Goal: Task Accomplishment & Management: Manage account settings

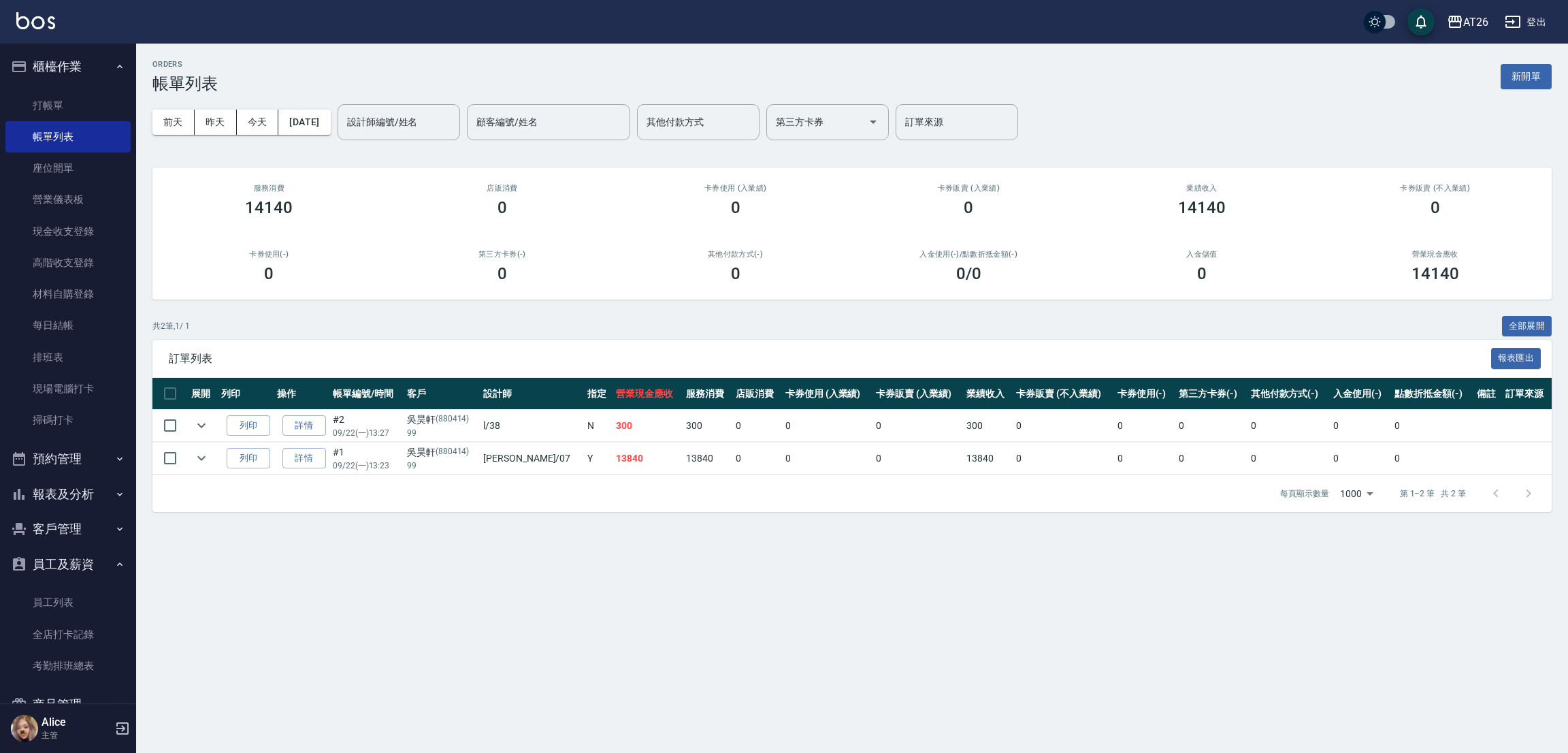
click at [85, 102] on link "打帳單" at bounding box center [68, 105] width 125 height 31
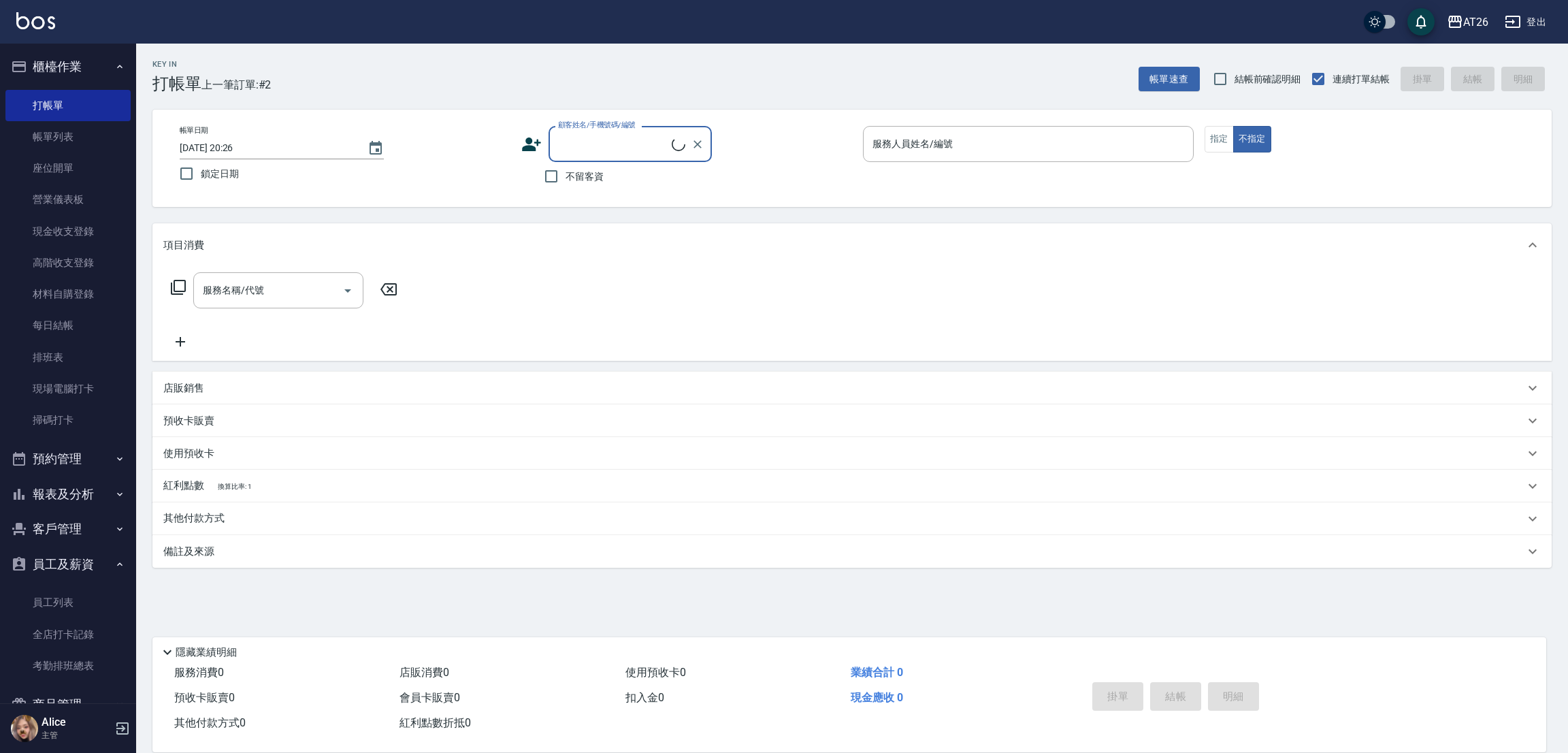
click at [562, 157] on div "顧客姓名/手機號碼/編號" at bounding box center [630, 144] width 164 height 36
type input "0923802293"
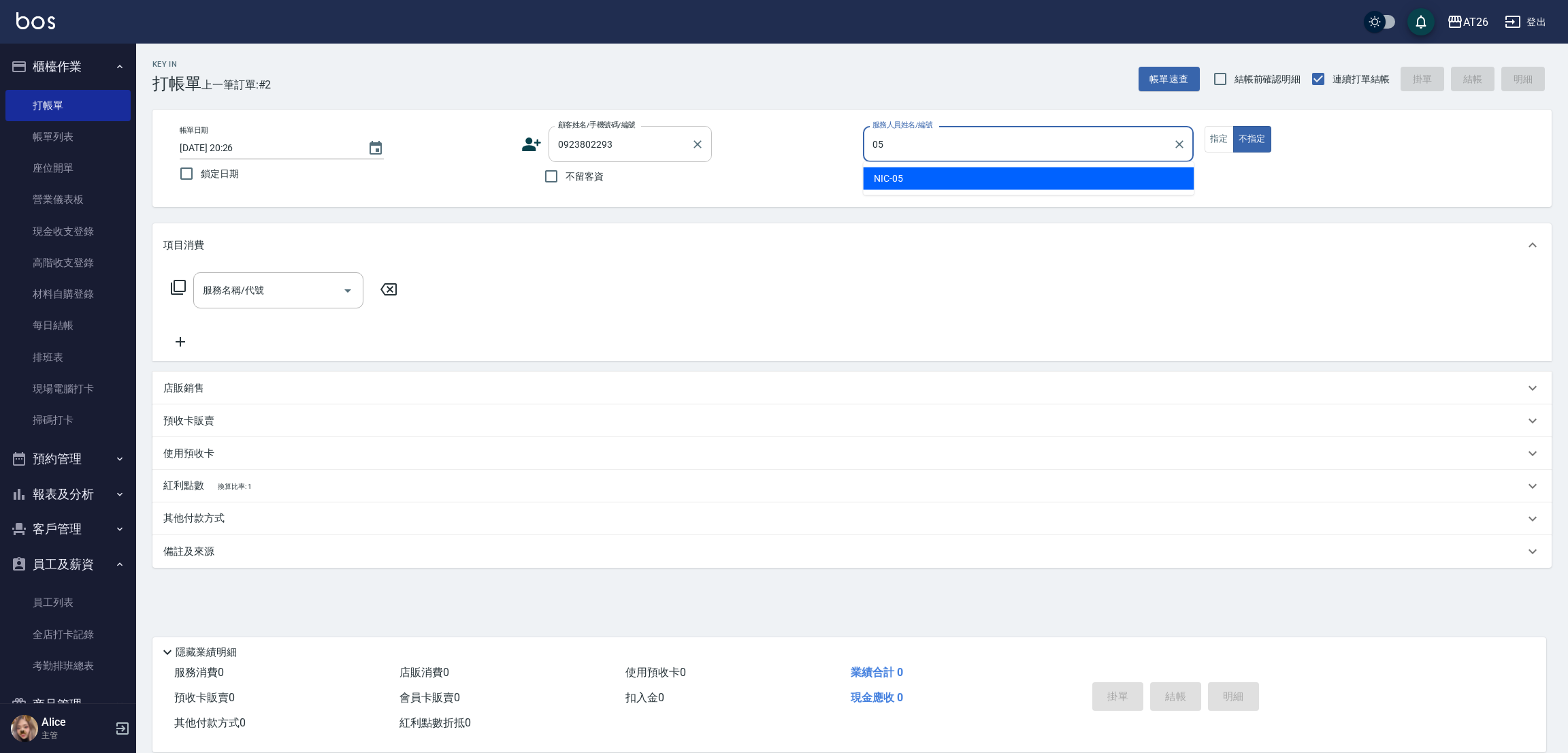
type input "05"
type button "false"
type input "NIC-05"
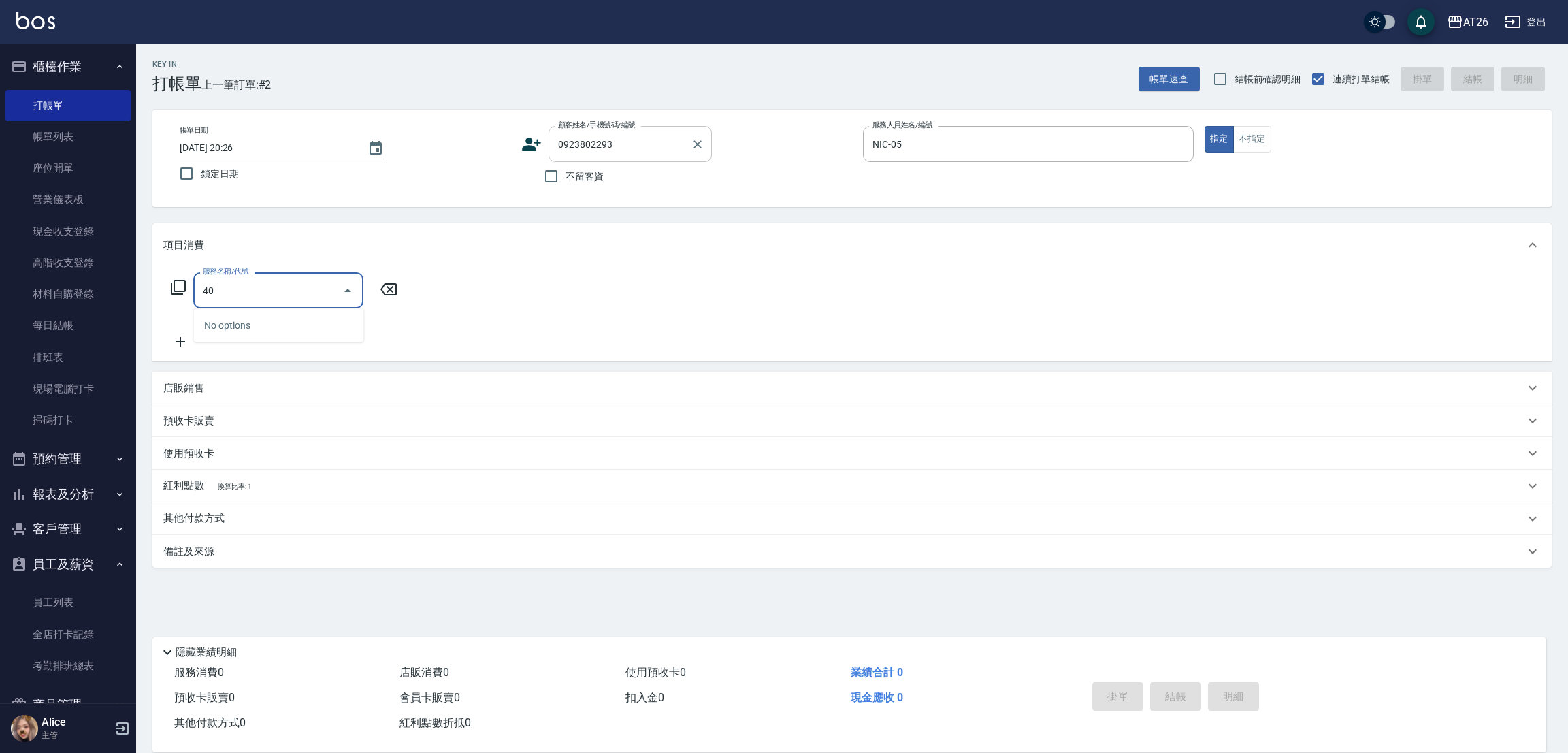
type input "401"
type input "20"
type input "剪髮(401)"
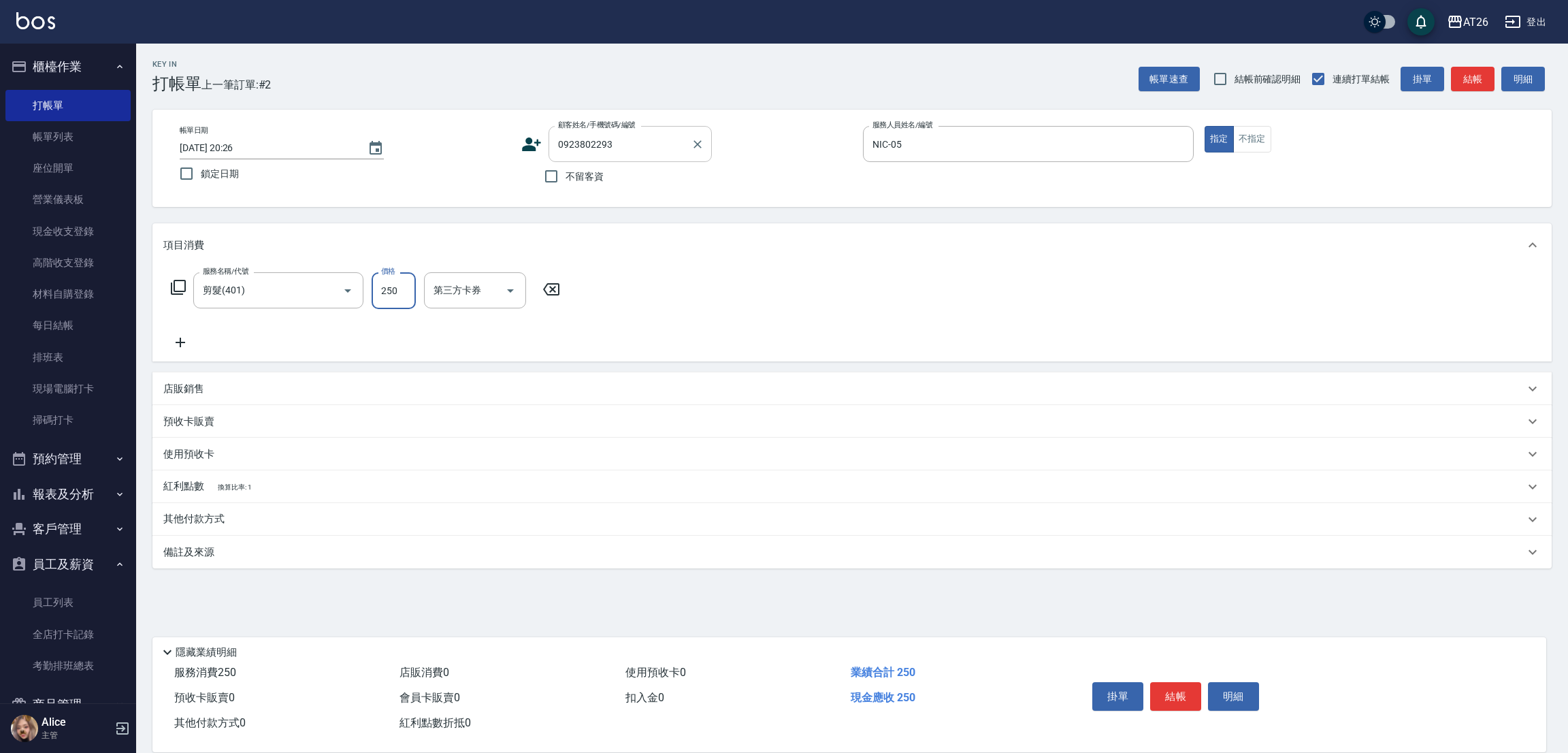
type input "7"
type input "0"
type input "700"
type input "70"
type input "0"
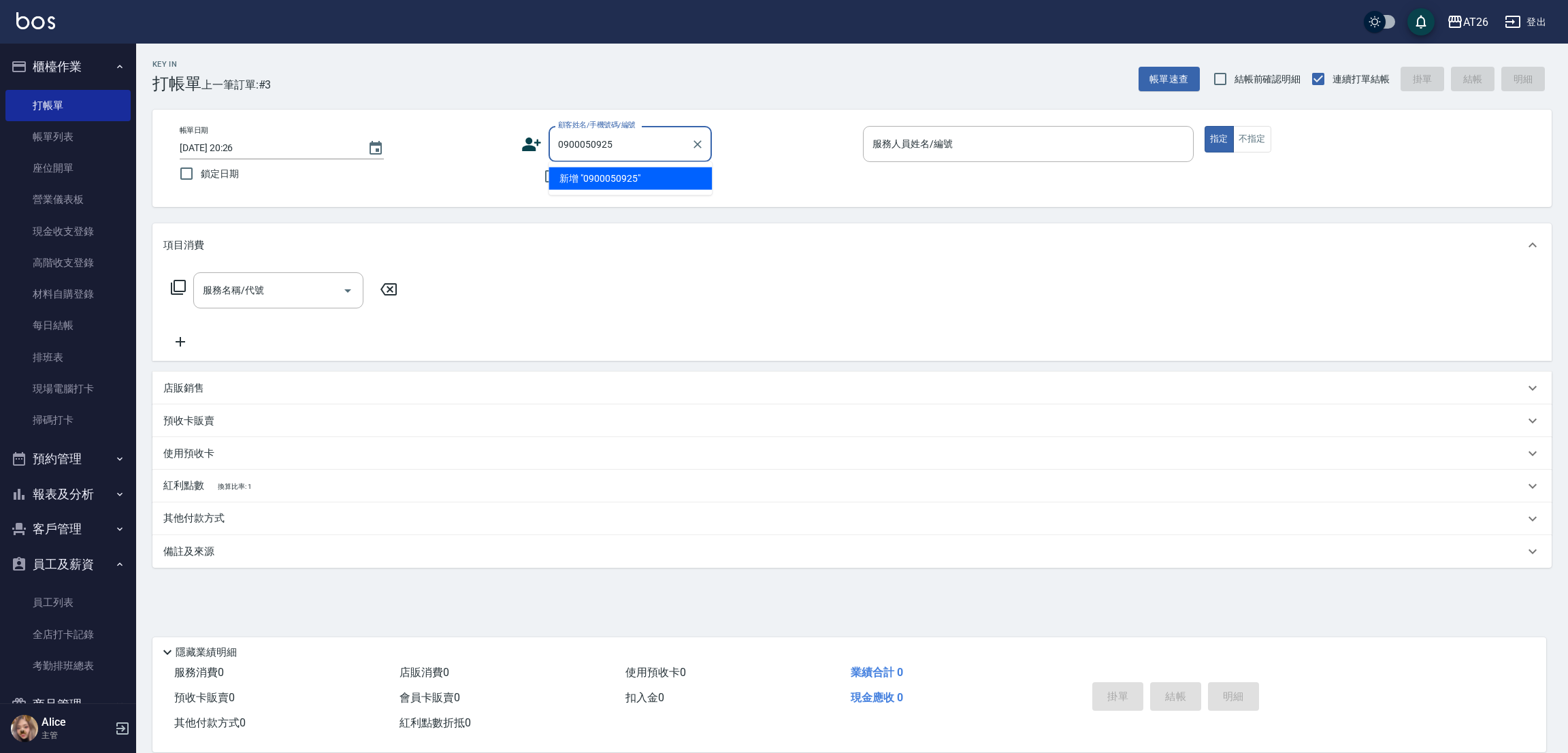
type input "0900050925"
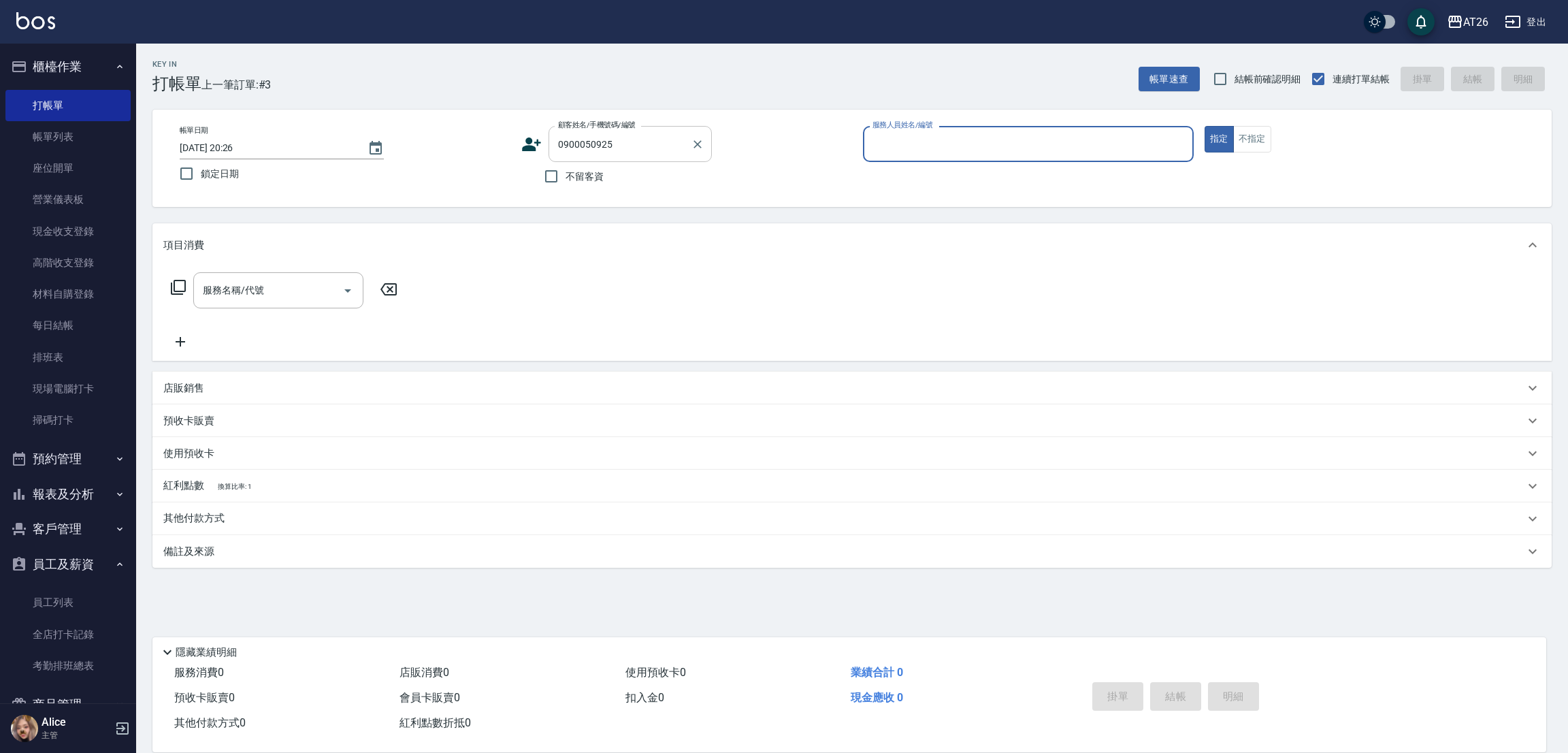
type input "0"
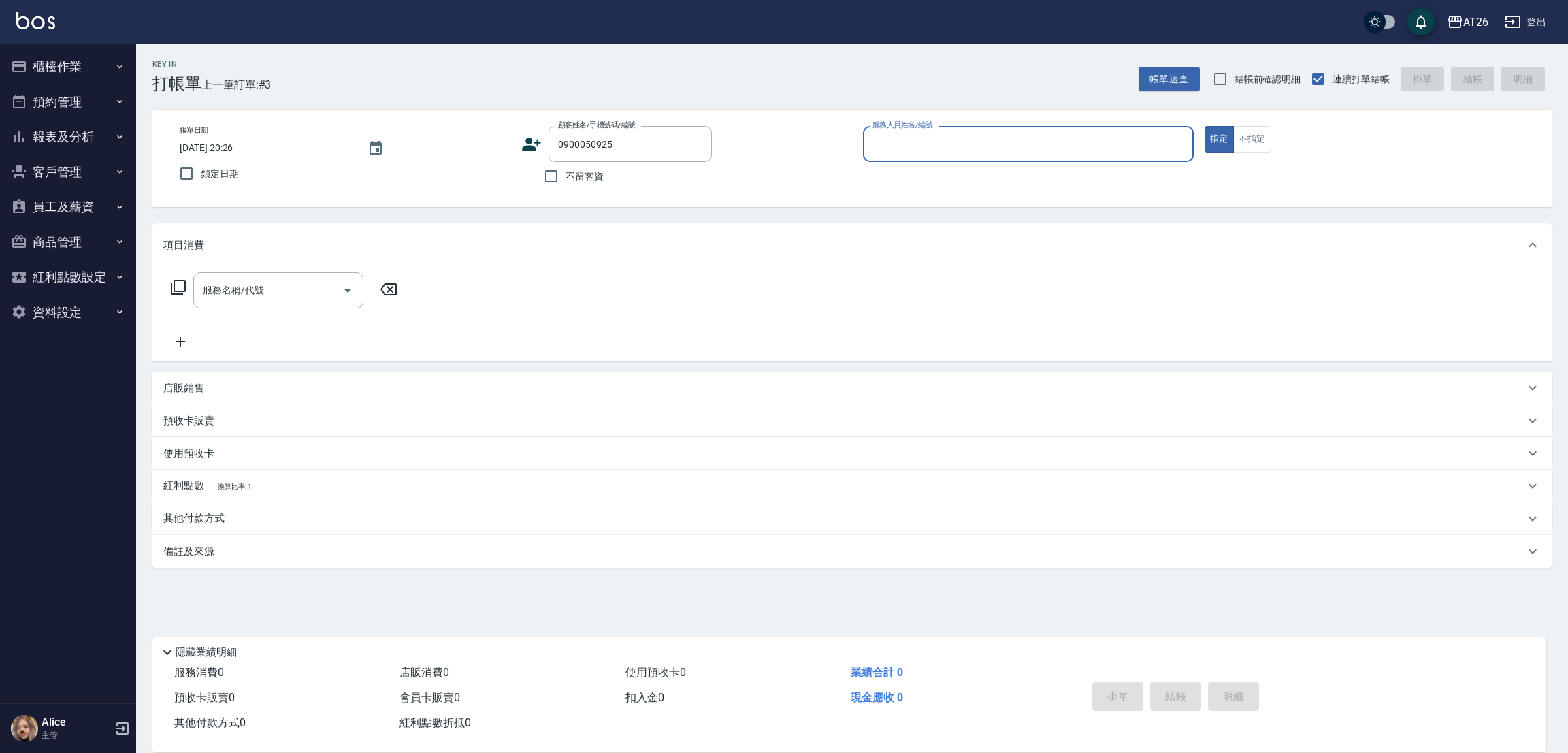
type input "楊景舜/0900050925/null"
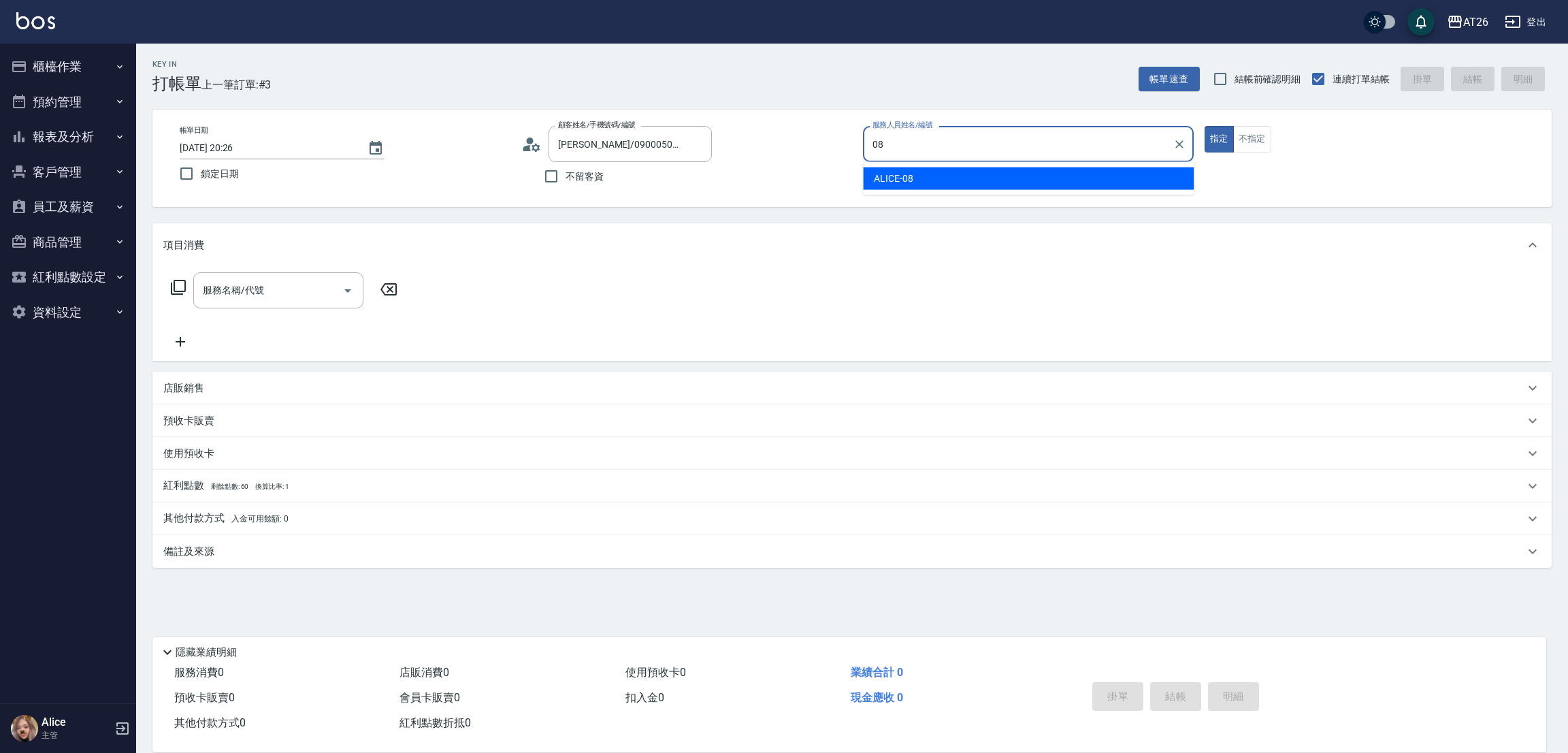
type input "08"
type button "true"
type input "ALICE-08"
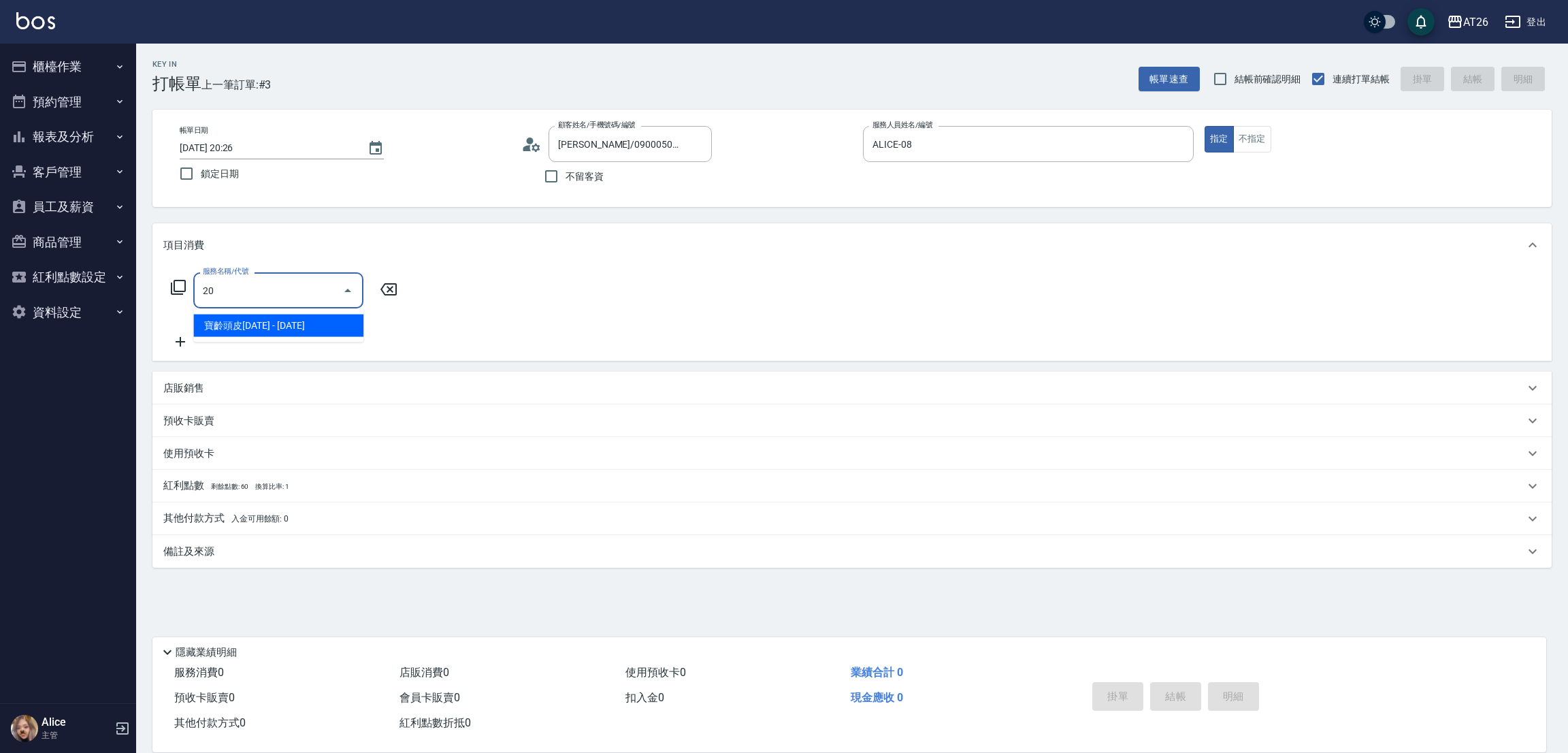
type input "2"
type input "201"
type input "20"
type input "洗髮(201)"
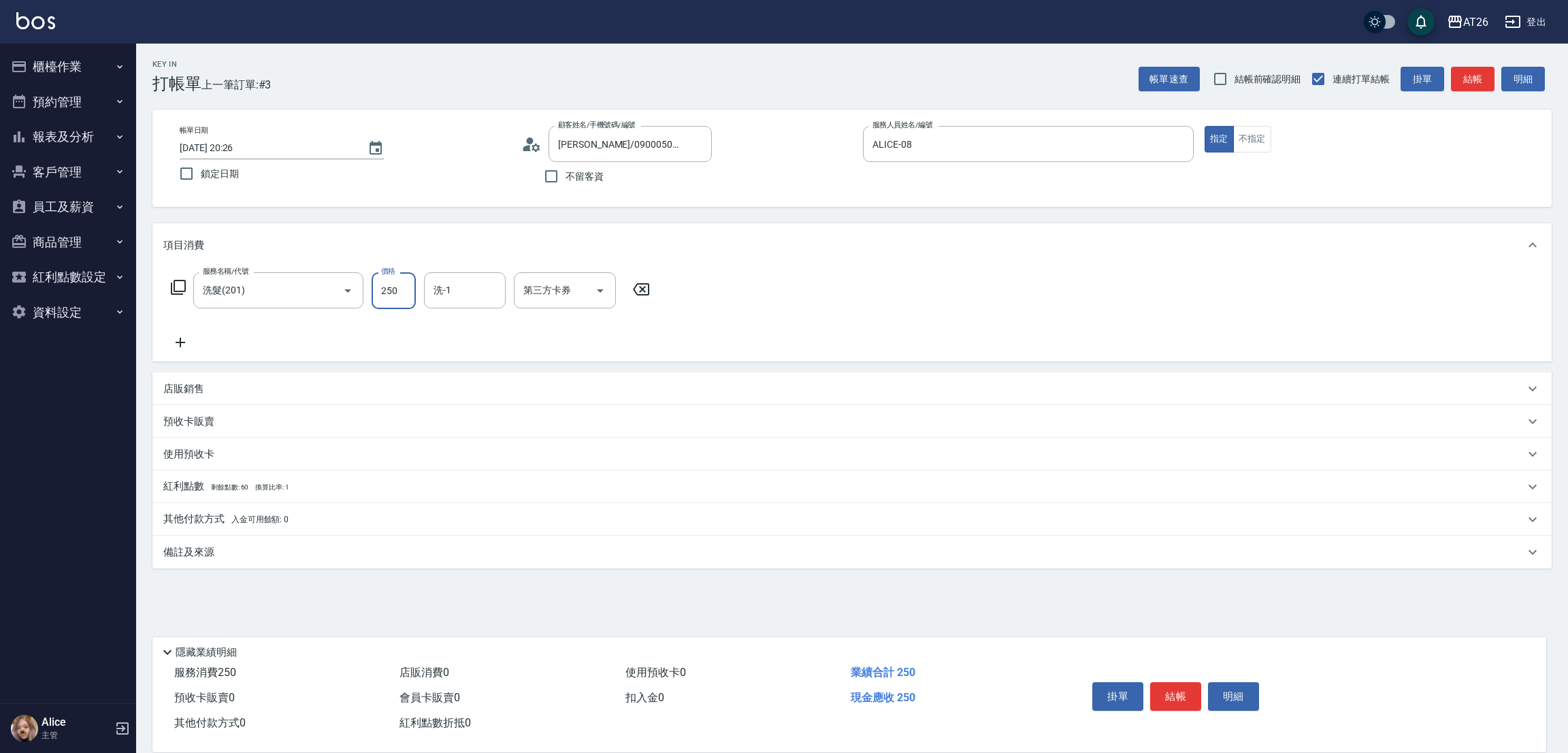
type input "5"
type input "0"
type input "500"
type input "50"
type input "500"
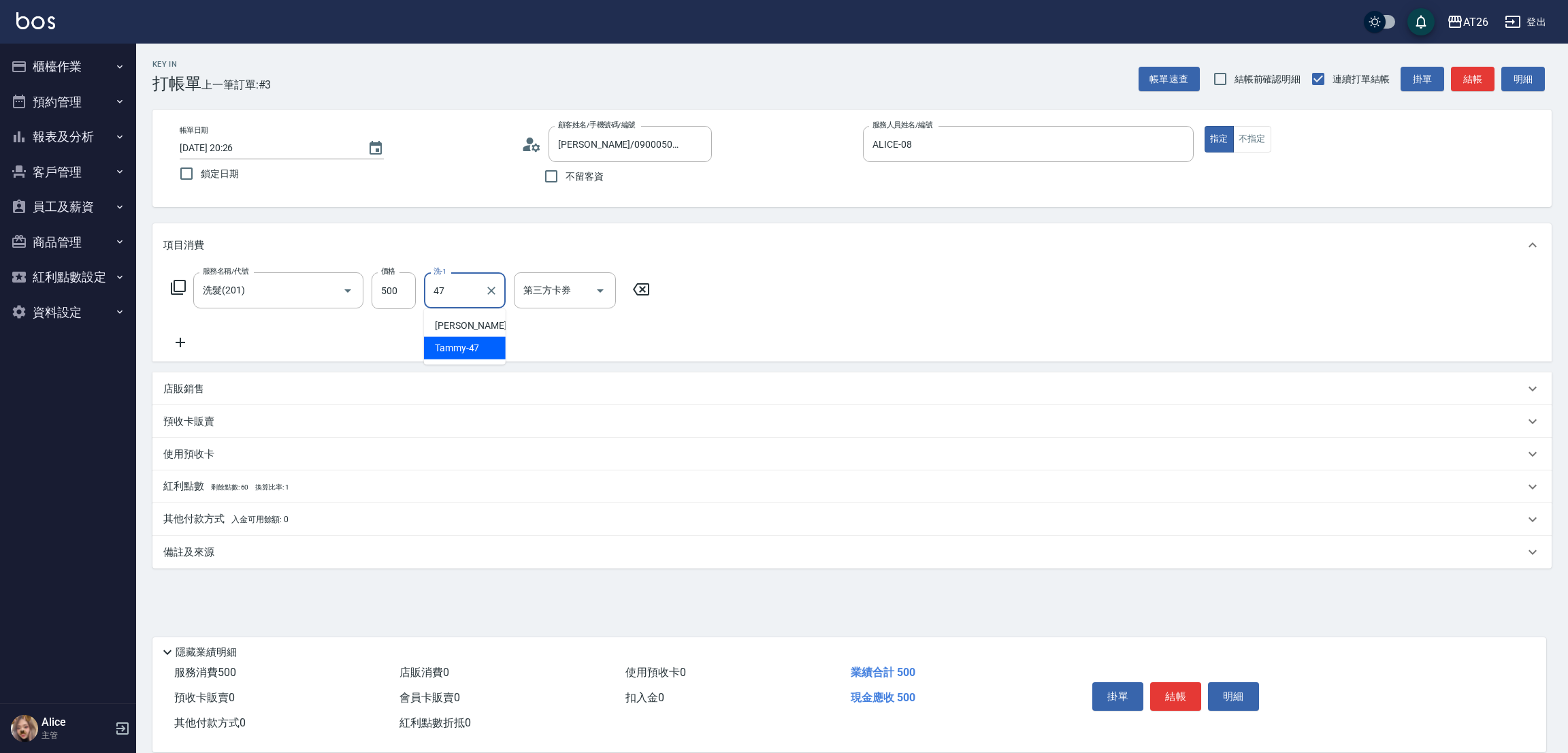
type input "Tammy-47"
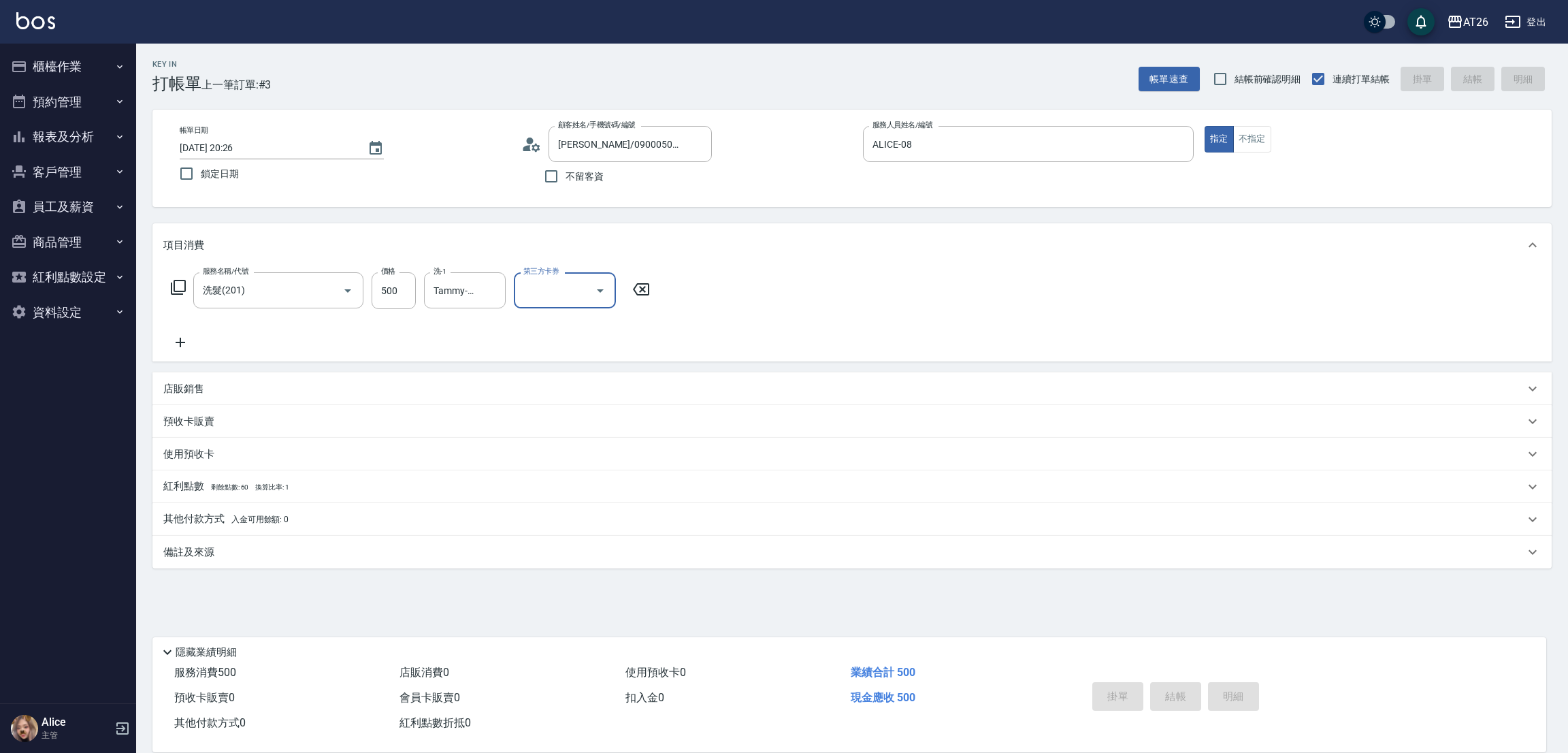
type input "2025/09/22 20:27"
type input "0"
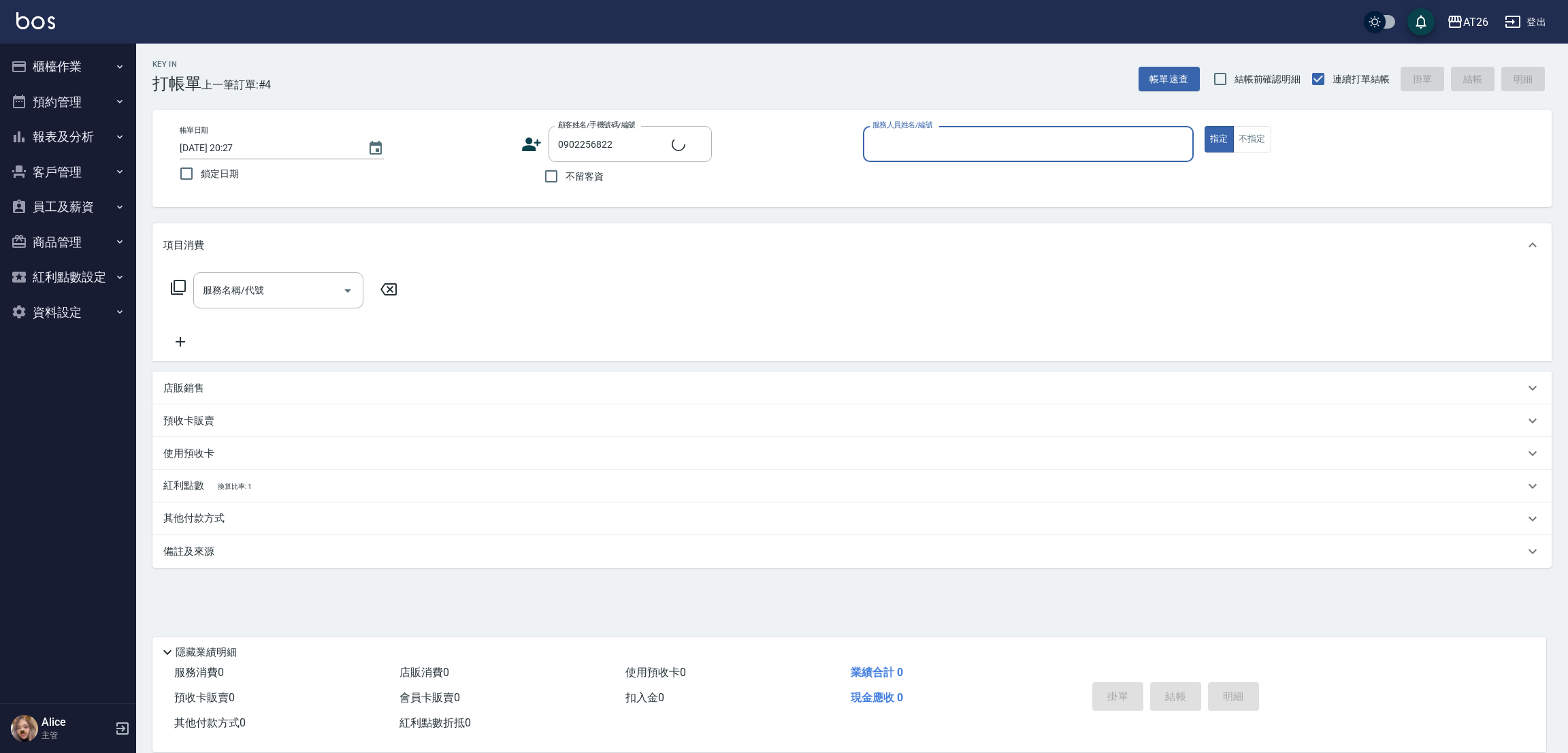
type input "聶立晴/0902256822/0902256822"
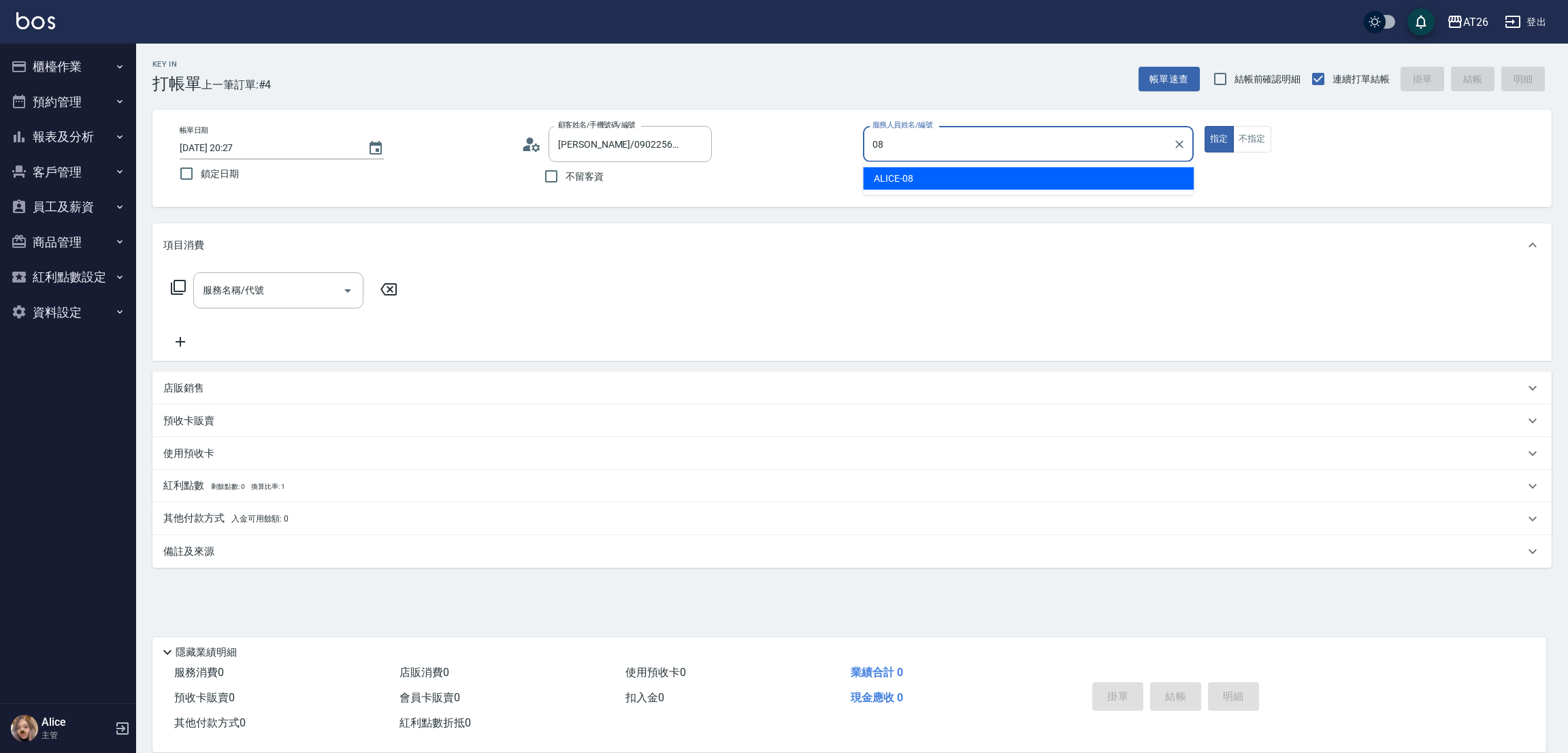
type input "ALICE-08"
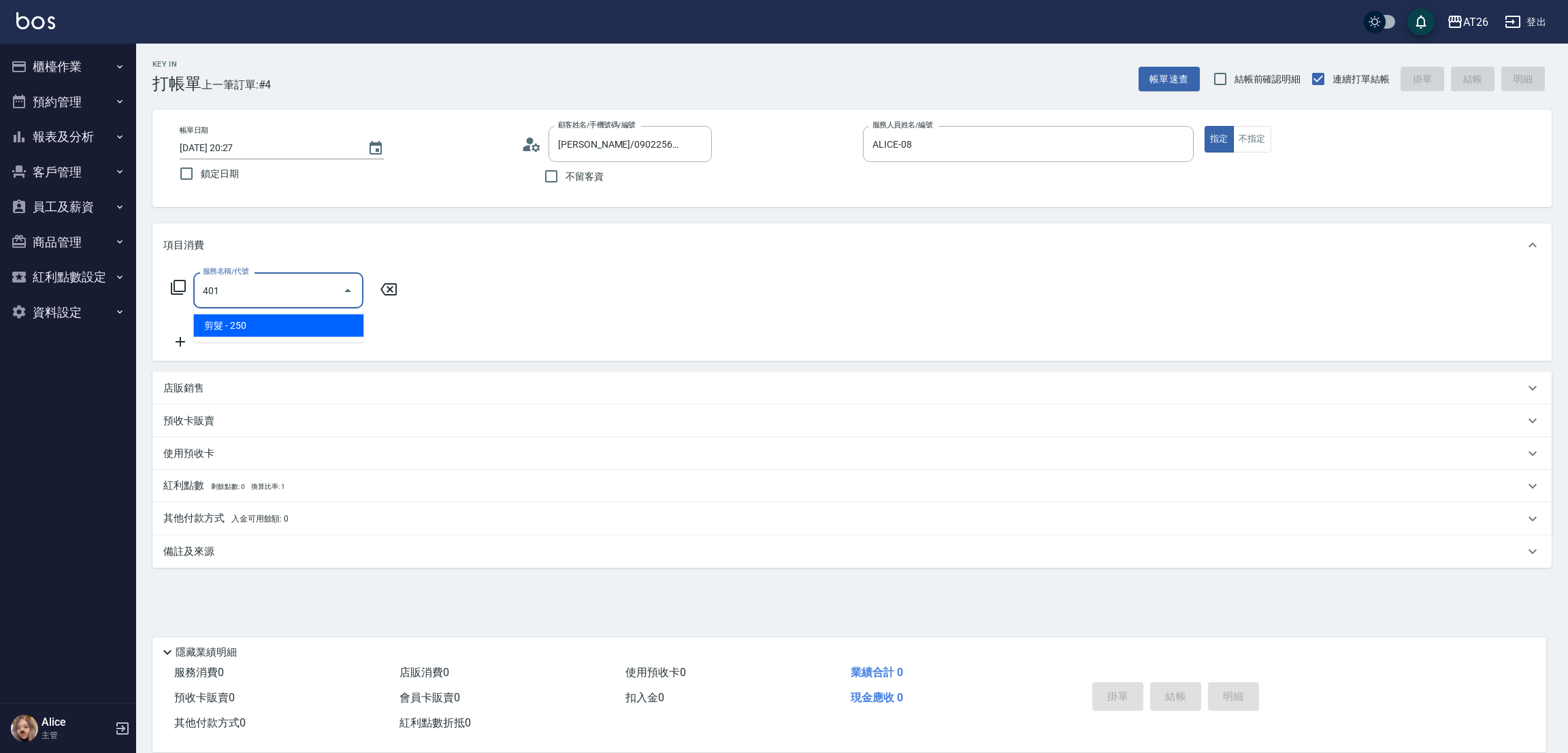
type input "剪髮(401)"
type input "20"
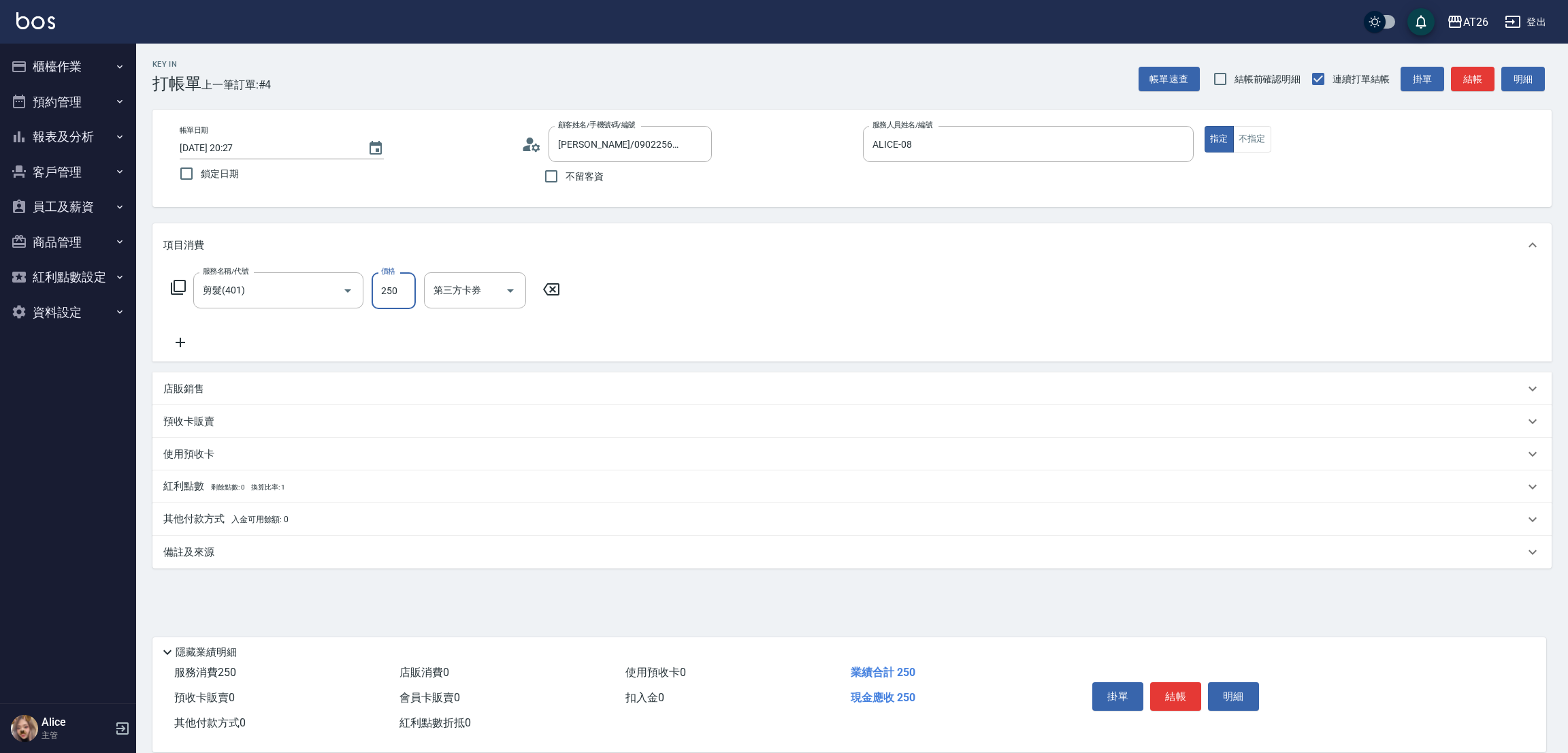
type input "4"
type input "0"
type input "400"
type input "40"
type input "0"
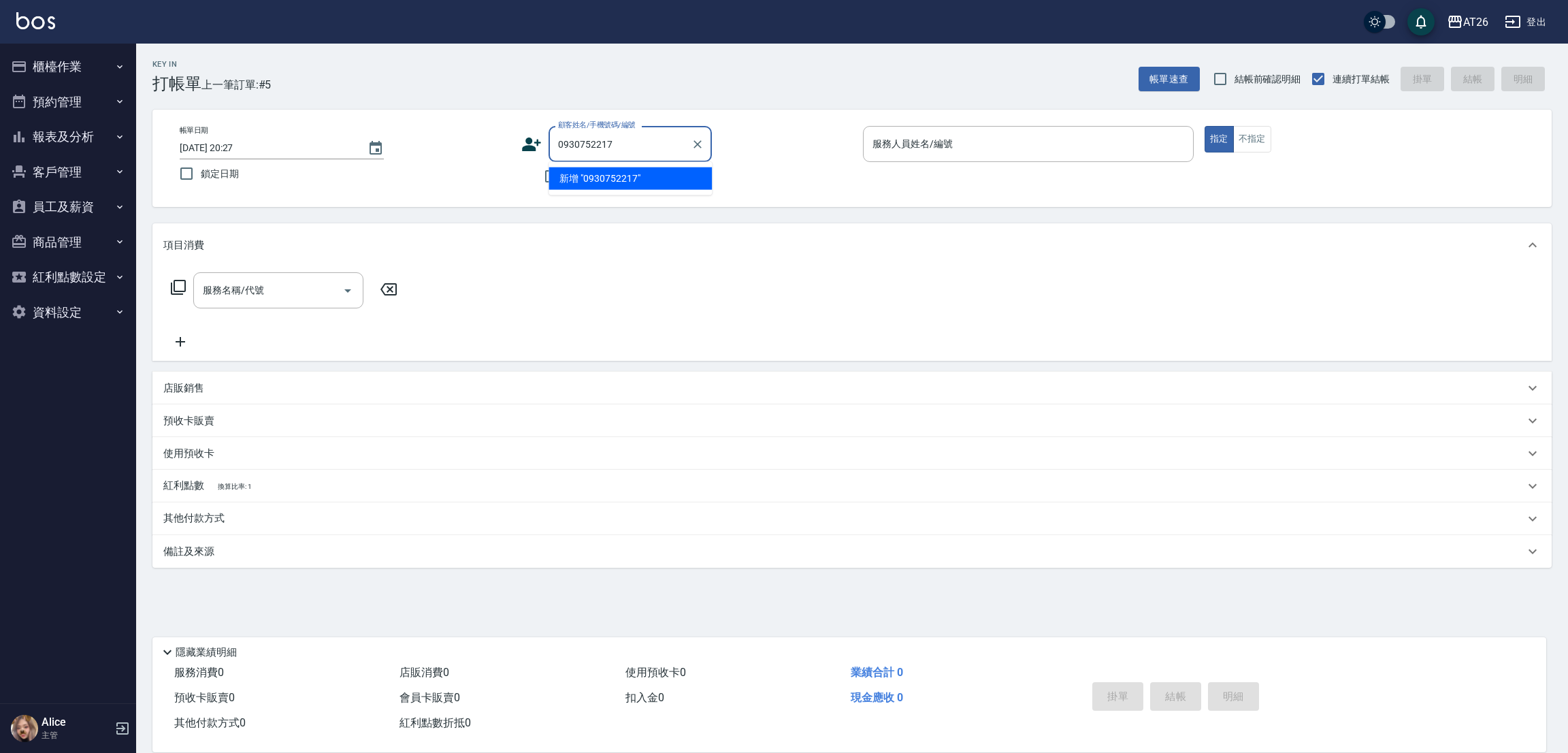
type input "0930752217"
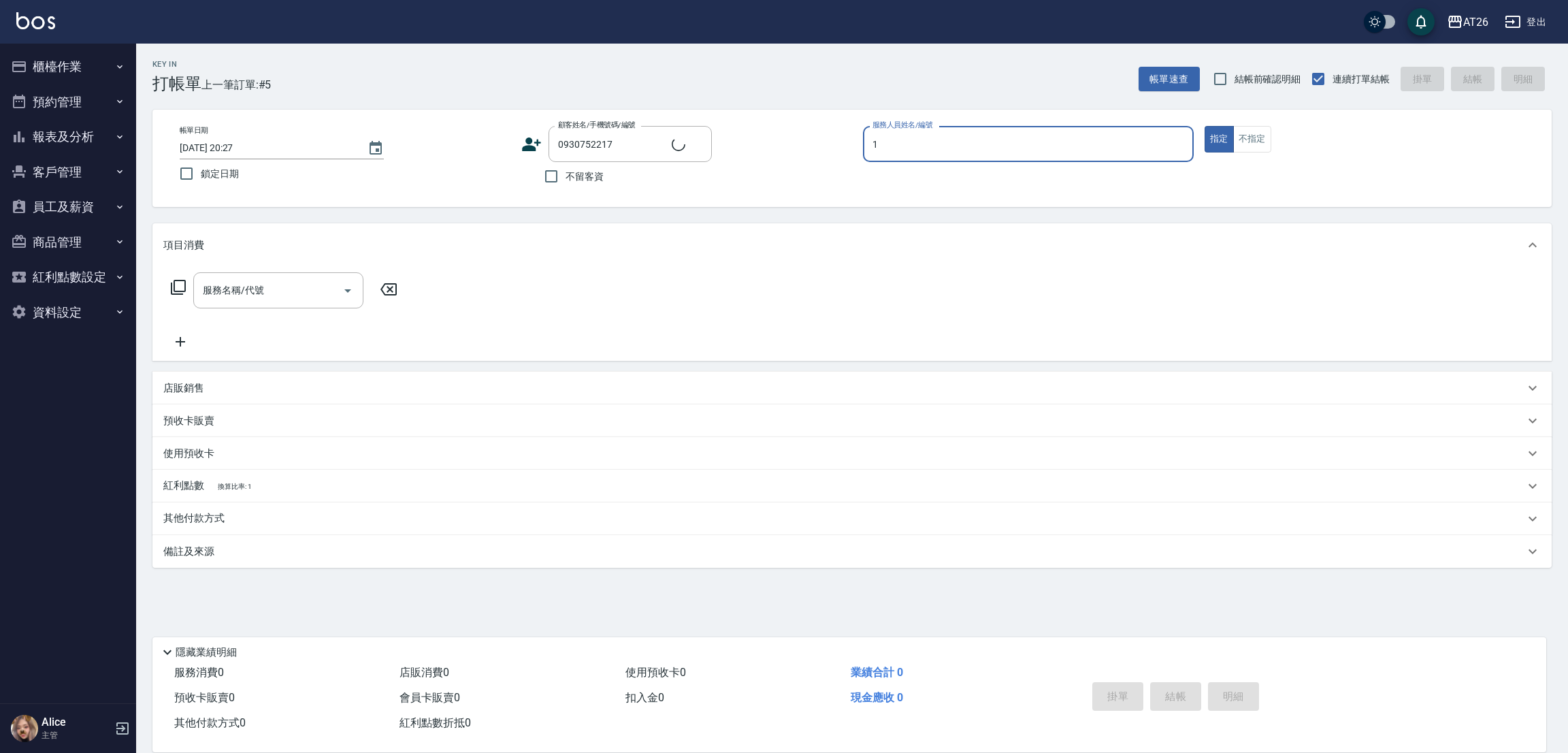
type input "10"
type input "[PERSON_NAME]/0930752217/null"
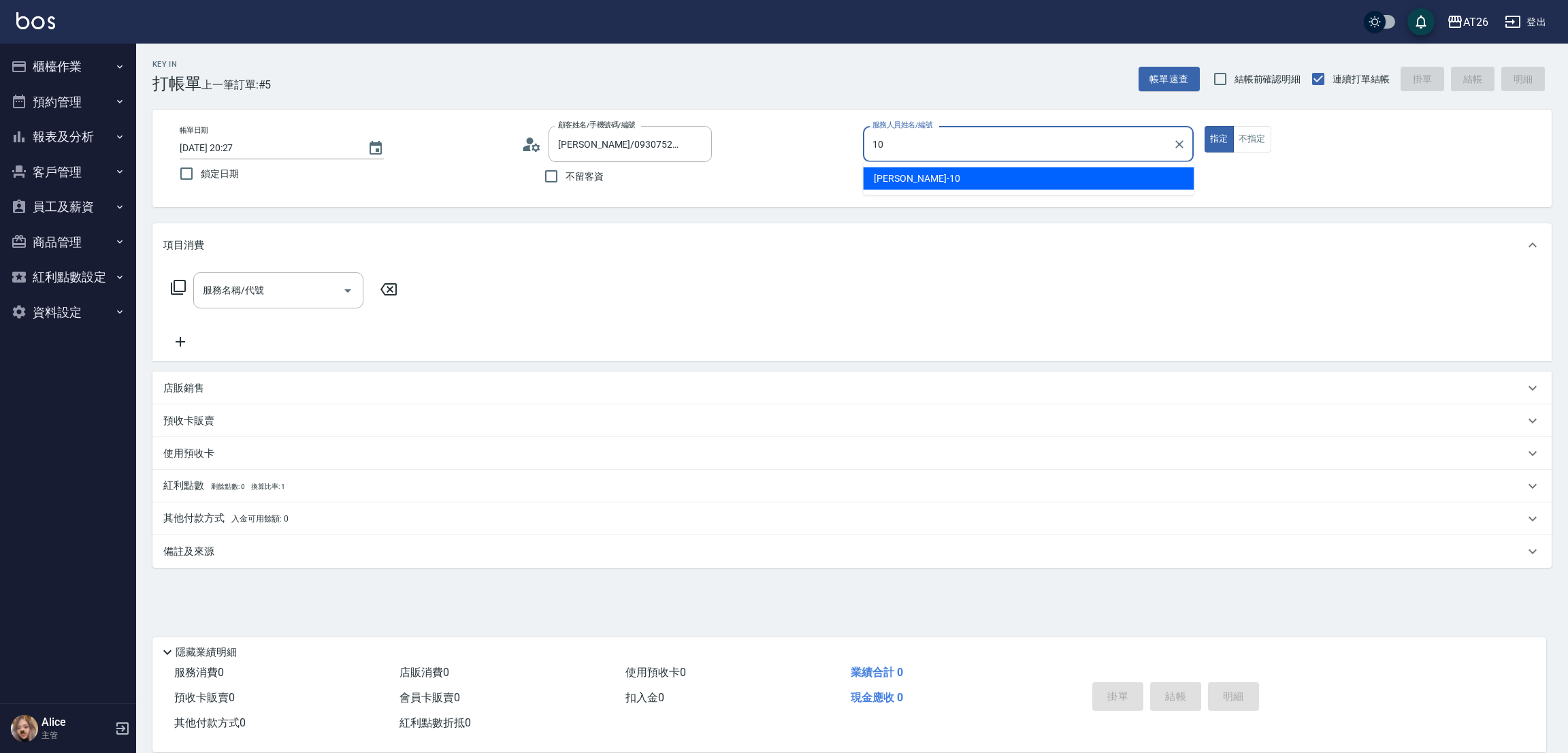
type input "[PERSON_NAME]-10"
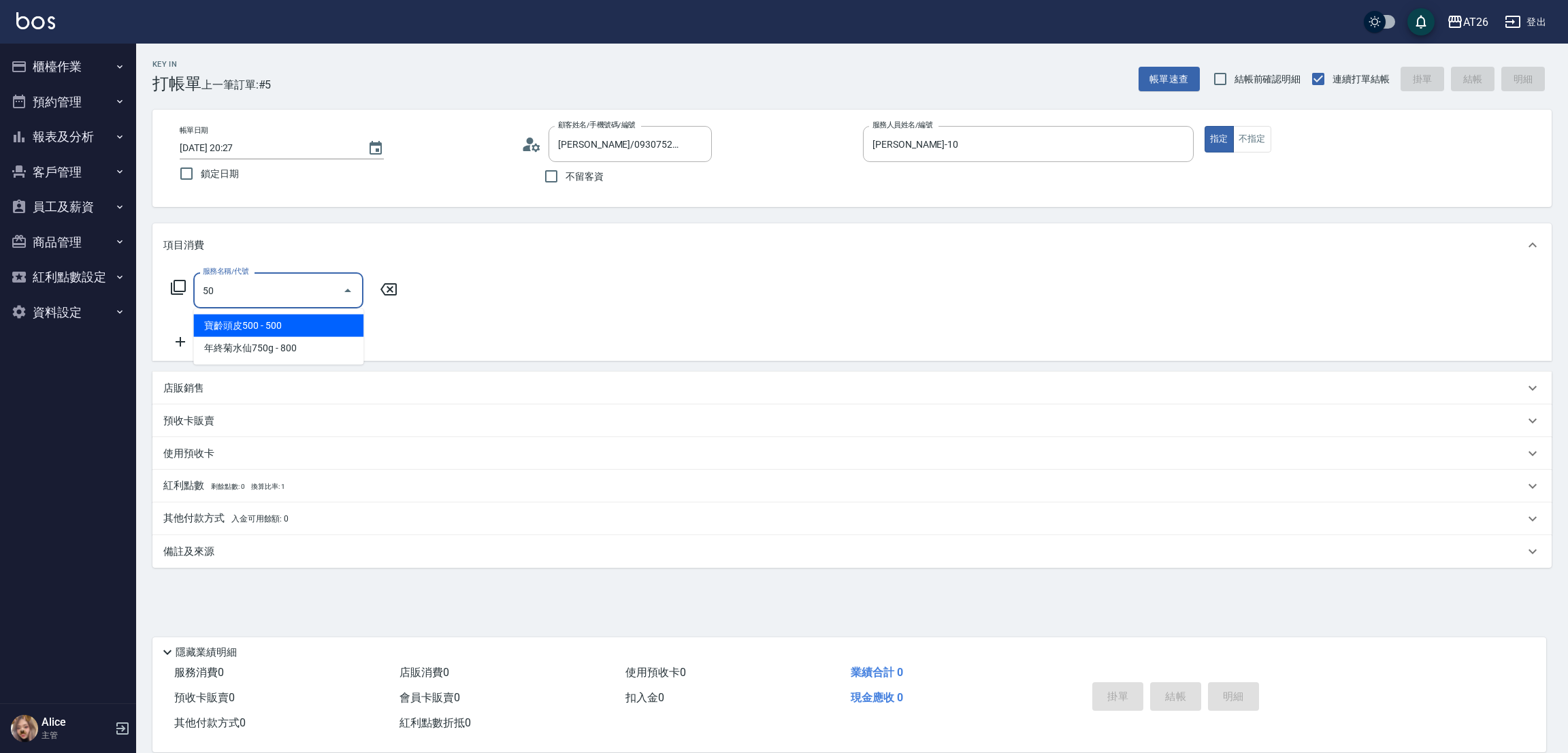
type input "502"
type input "50"
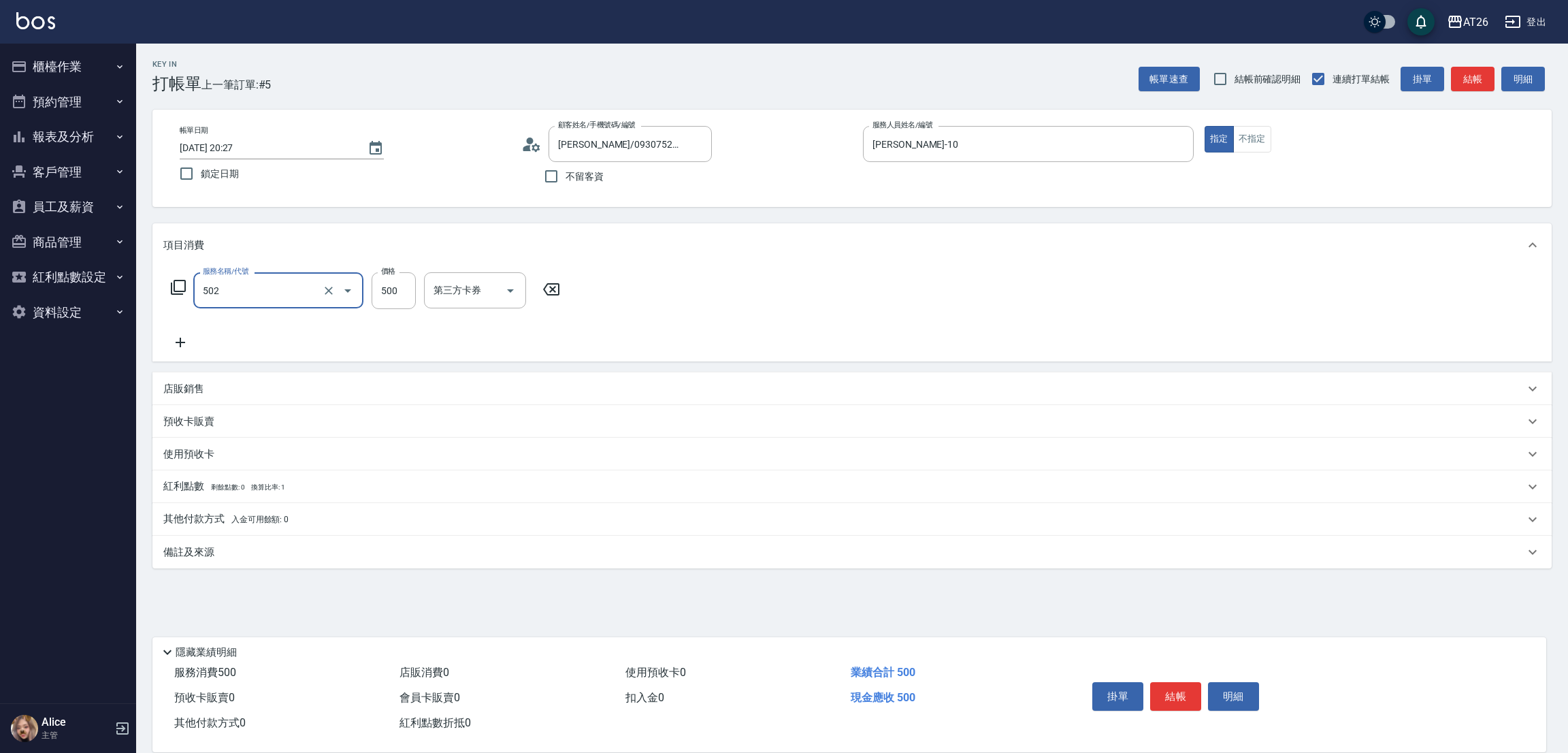
type input "漂髮(502)"
type input "0"
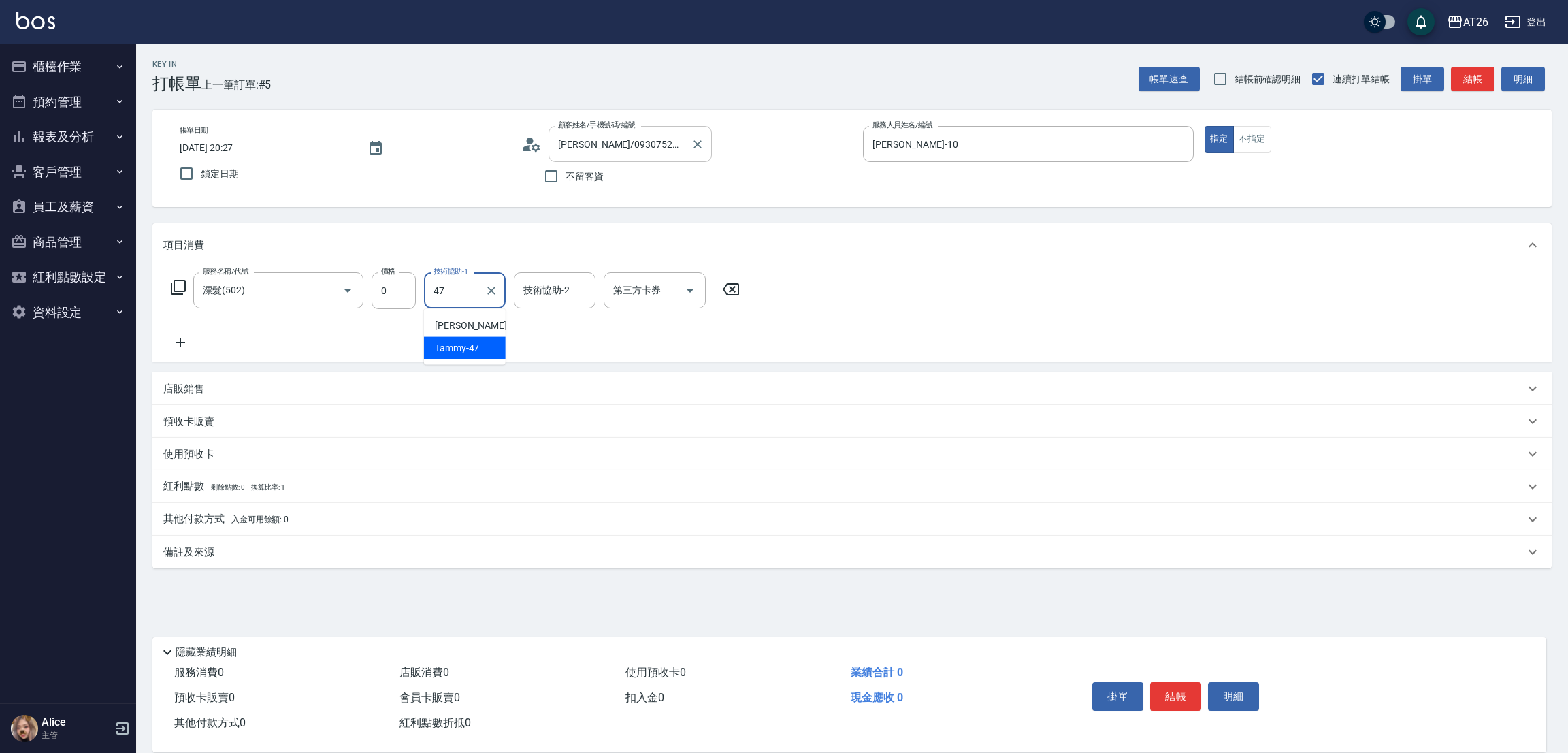
type input "Tammy-47"
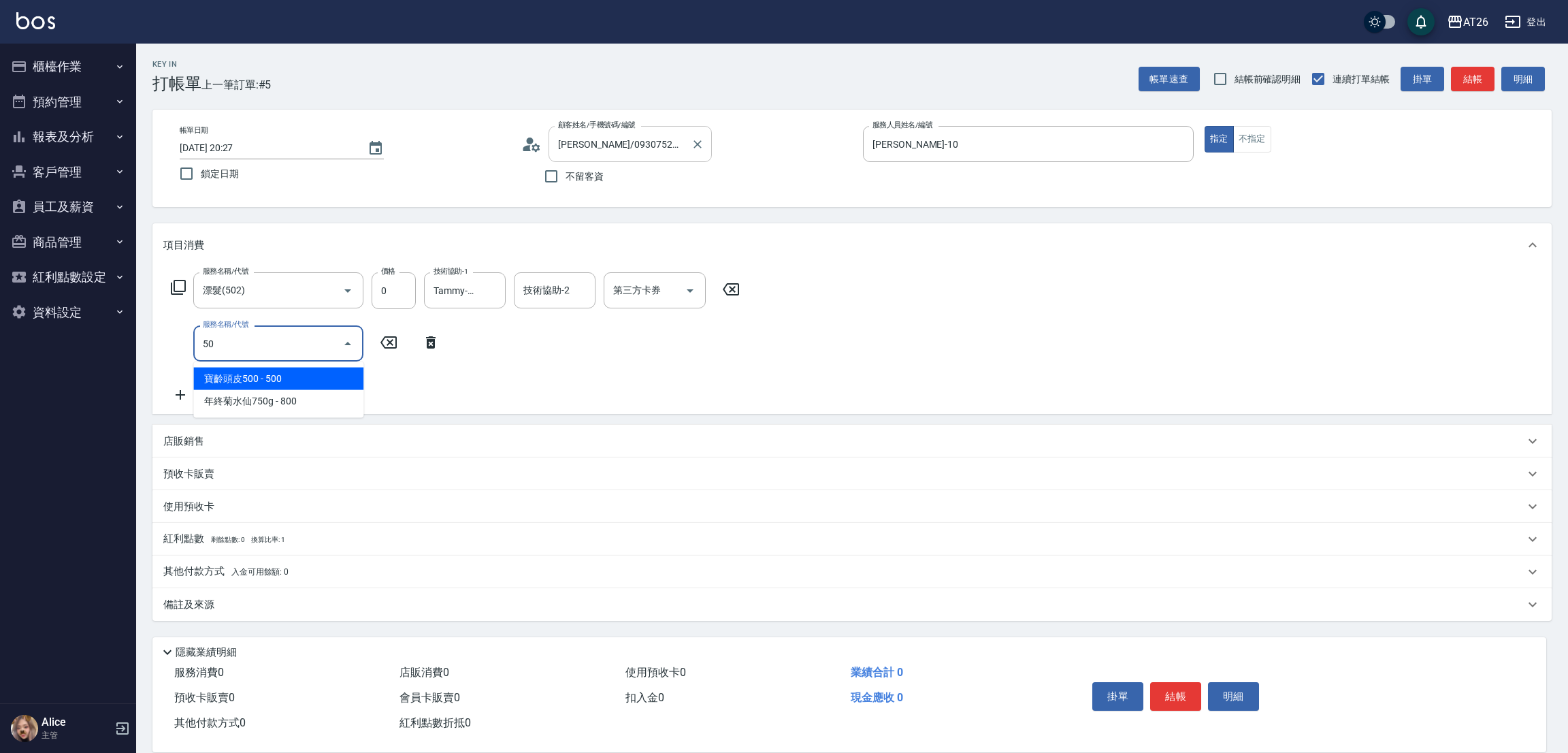
type input "501"
type input "120"
type input "染髮(501)"
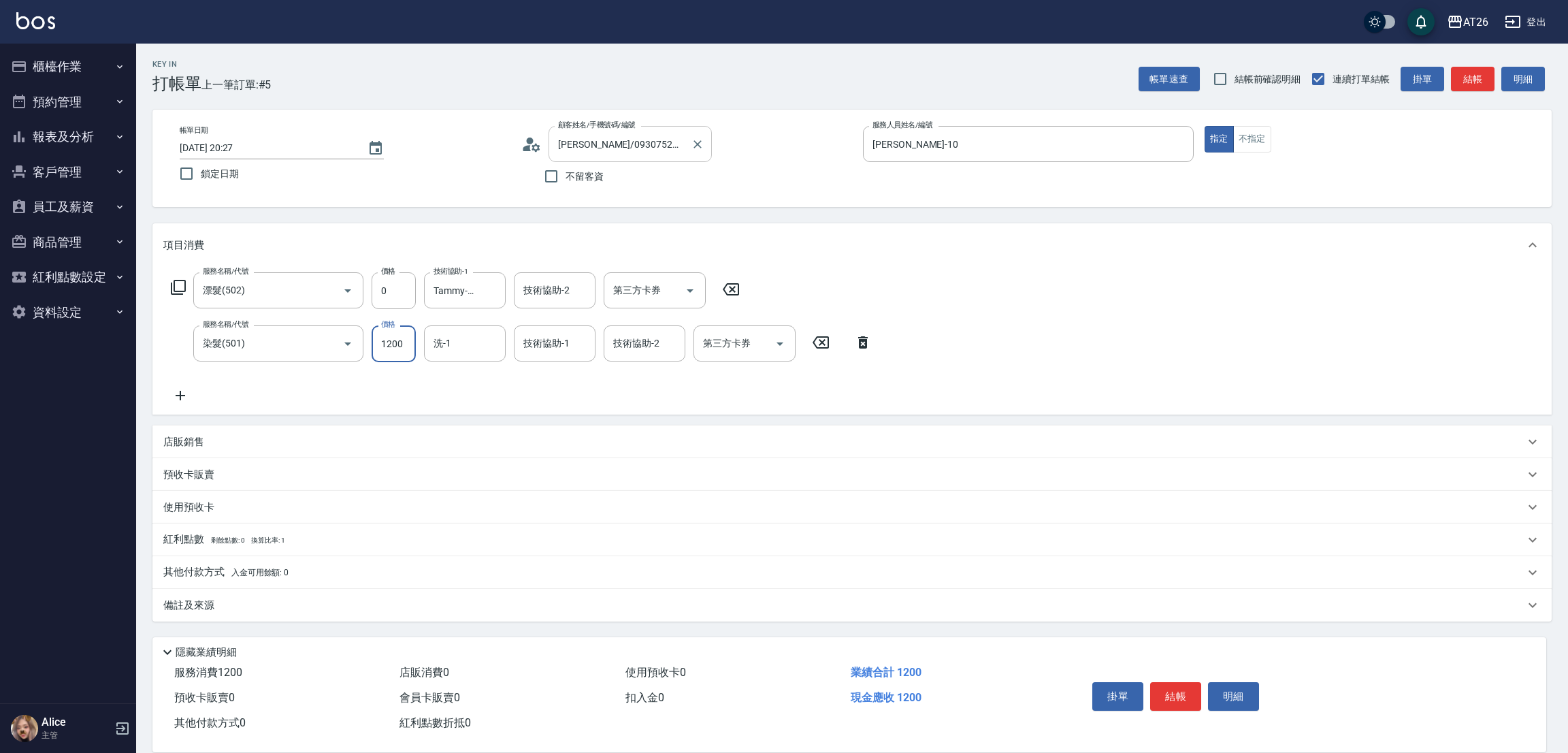
type input "3"
type input "0"
type input "348"
type input "30"
type input "3480"
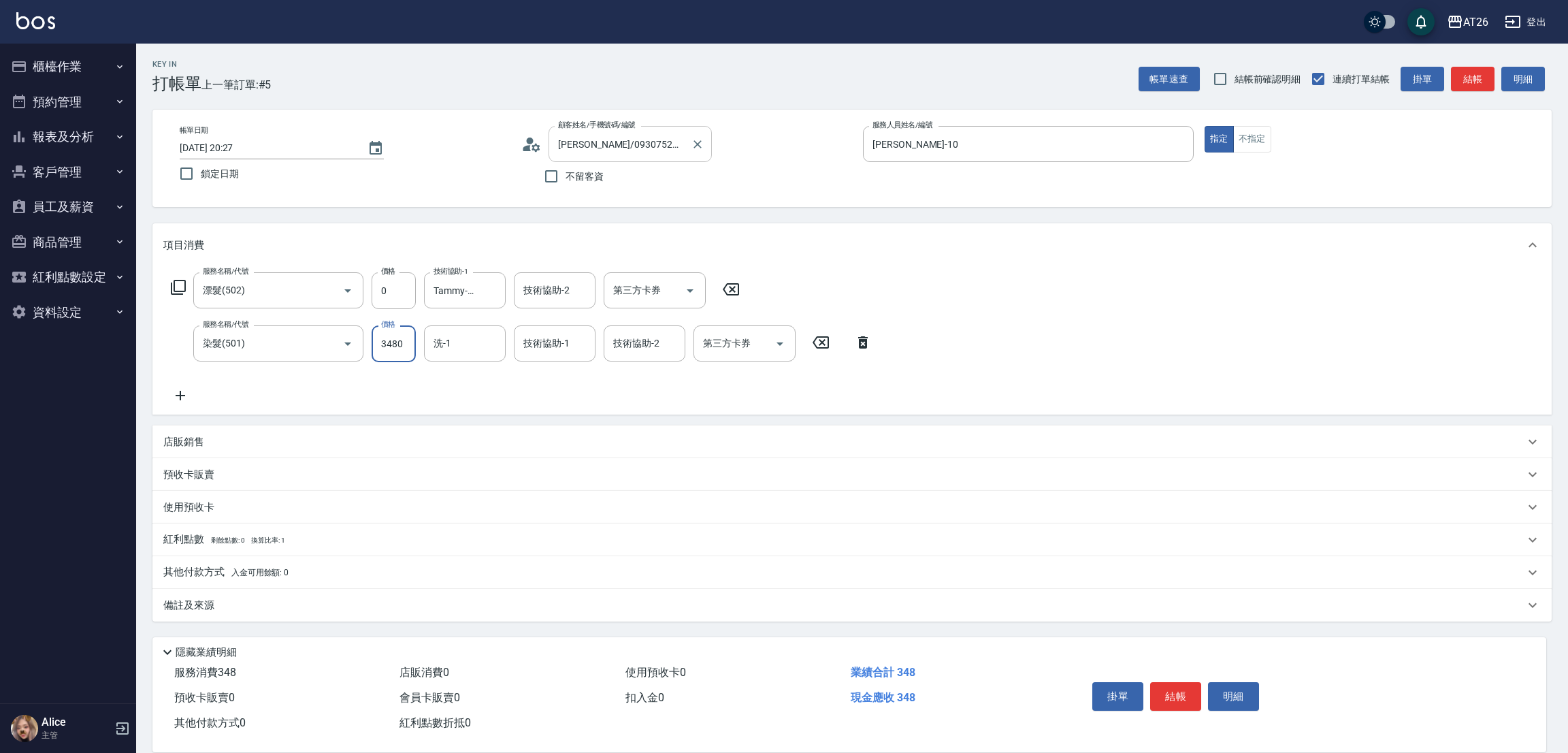
type input "340"
type input "3480"
type input "4"
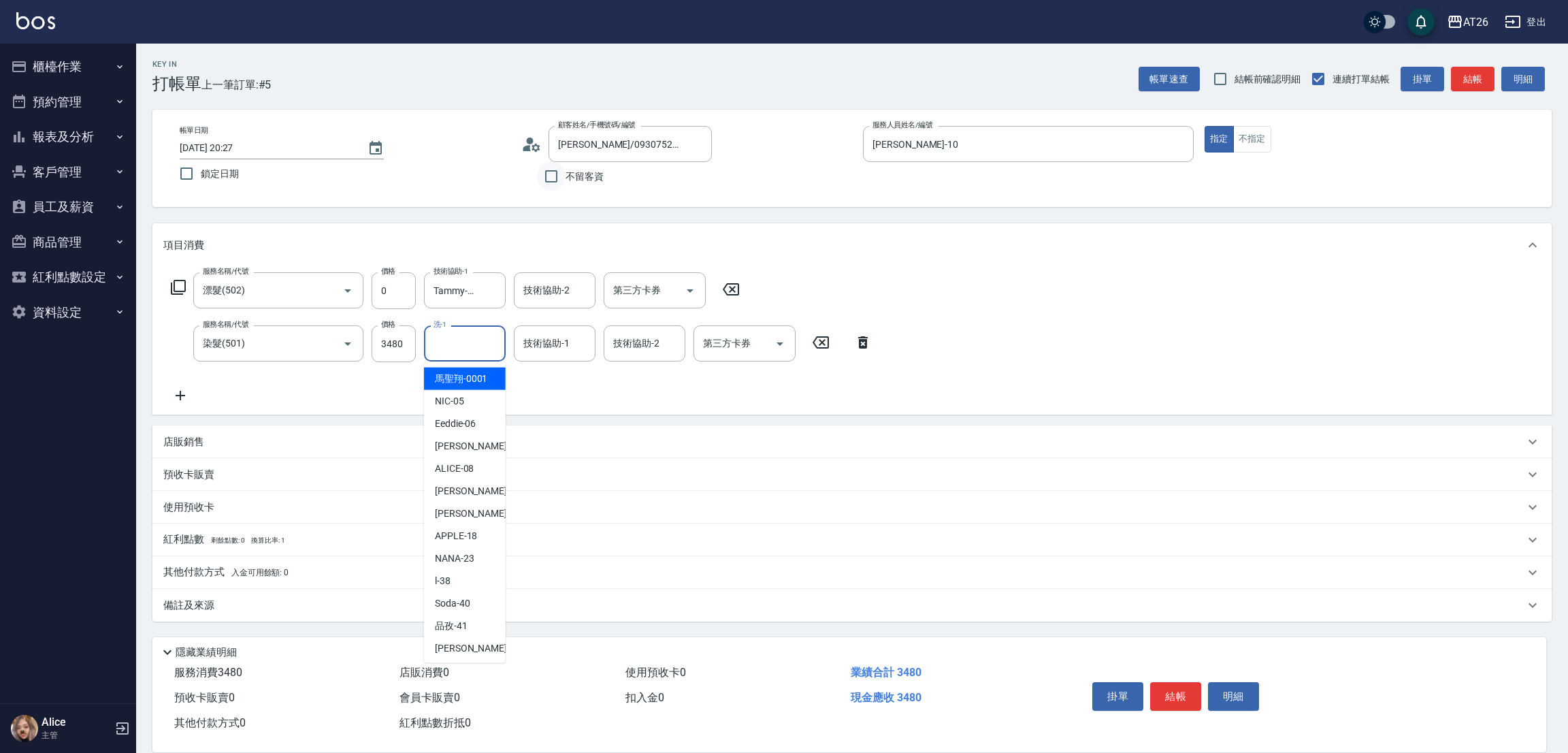
type input "馬聖翔-0001"
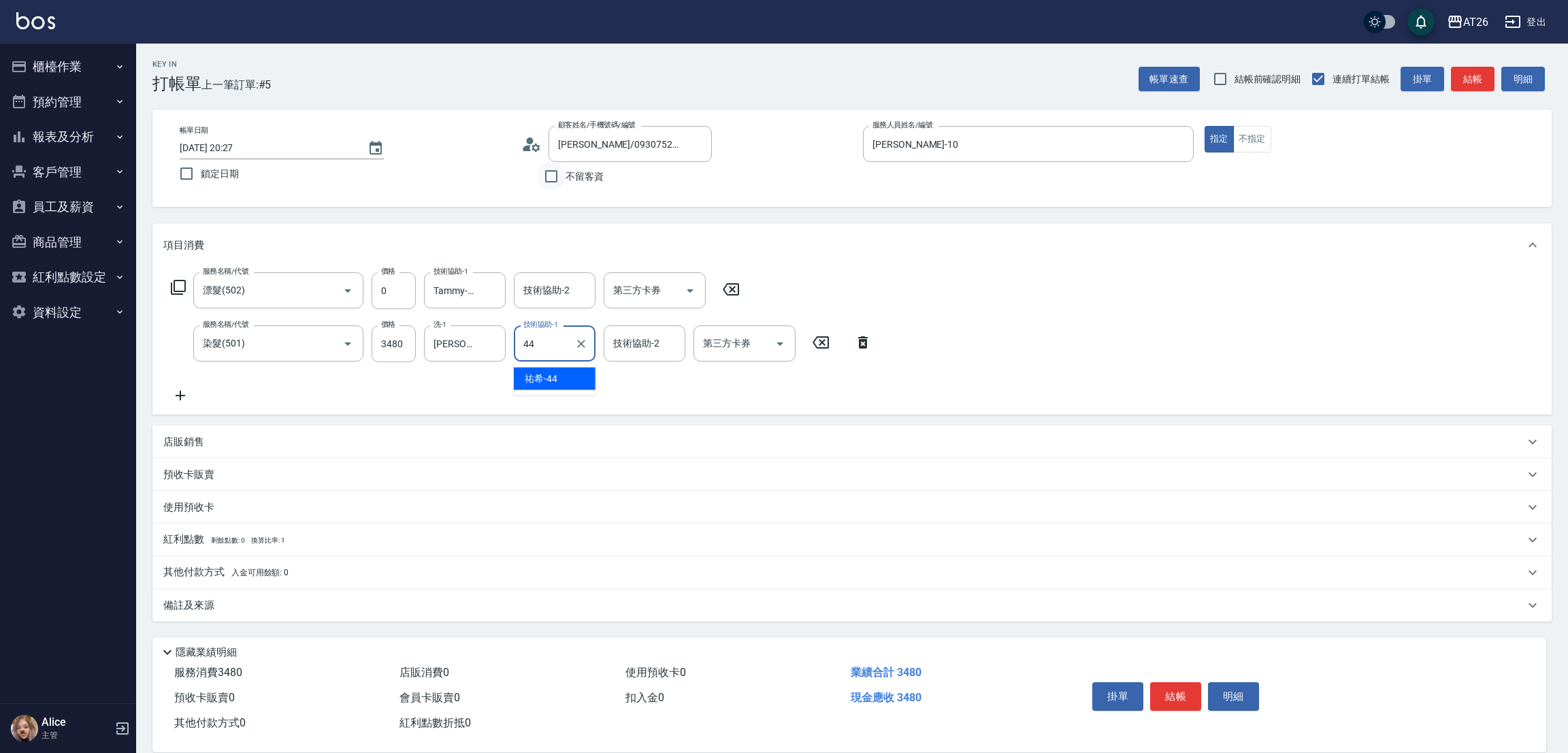
type input "[PERSON_NAME]-44"
click at [489, 338] on icon "Clear" at bounding box center [491, 343] width 14 height 14
click at [557, 353] on input "祐希-44" at bounding box center [544, 343] width 49 height 24
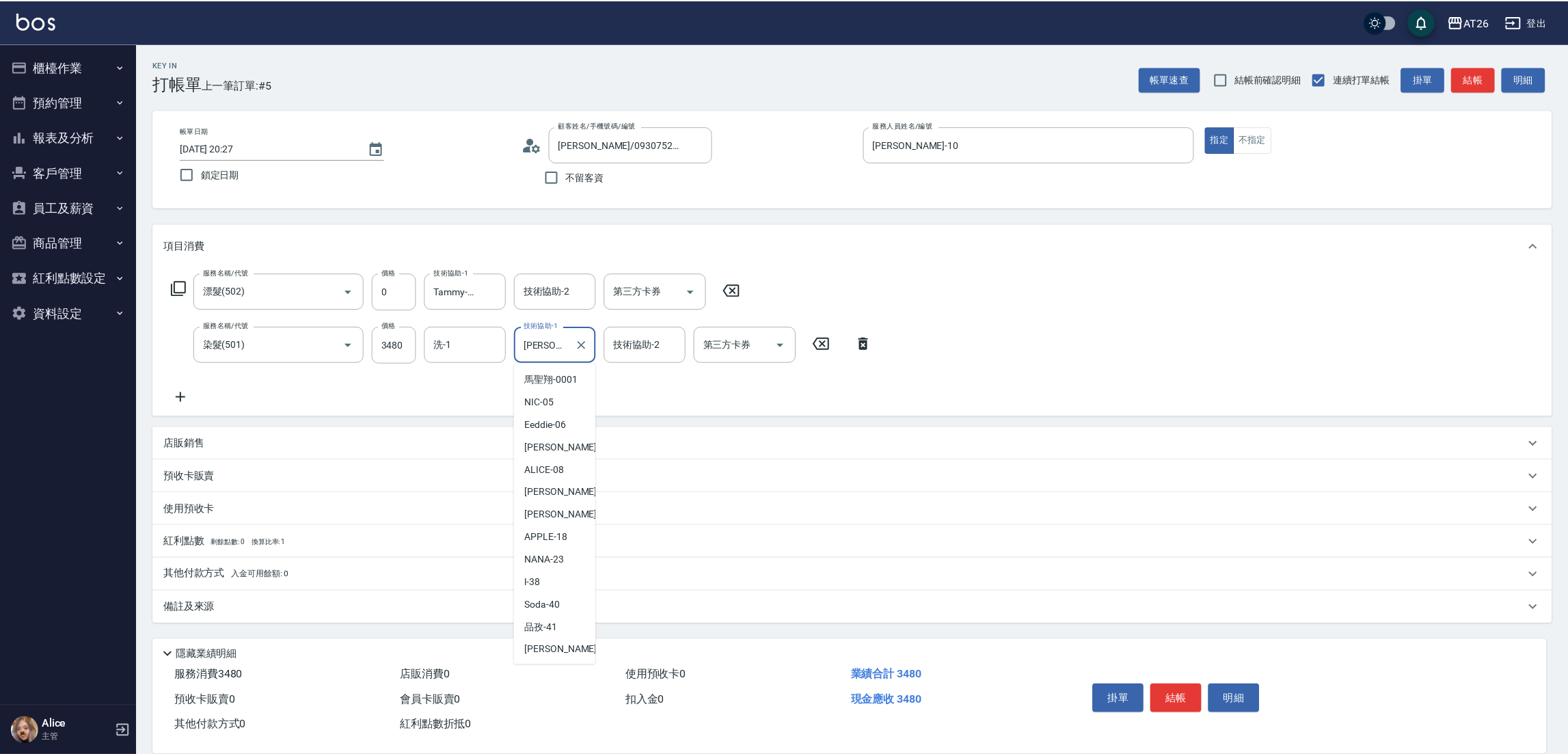
scroll to position [41, 0]
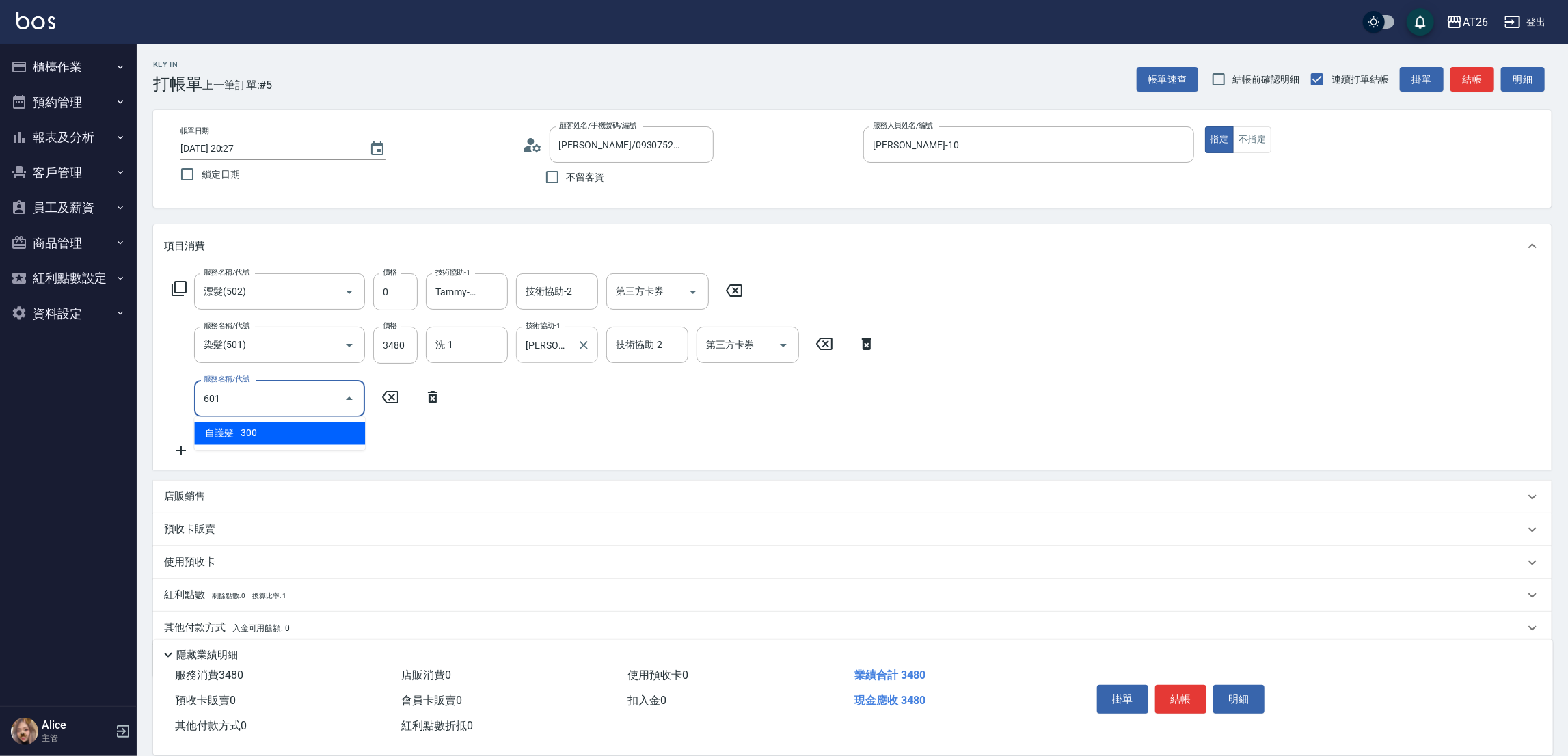
type input "601"
type input "370"
type input "自護髮(601)"
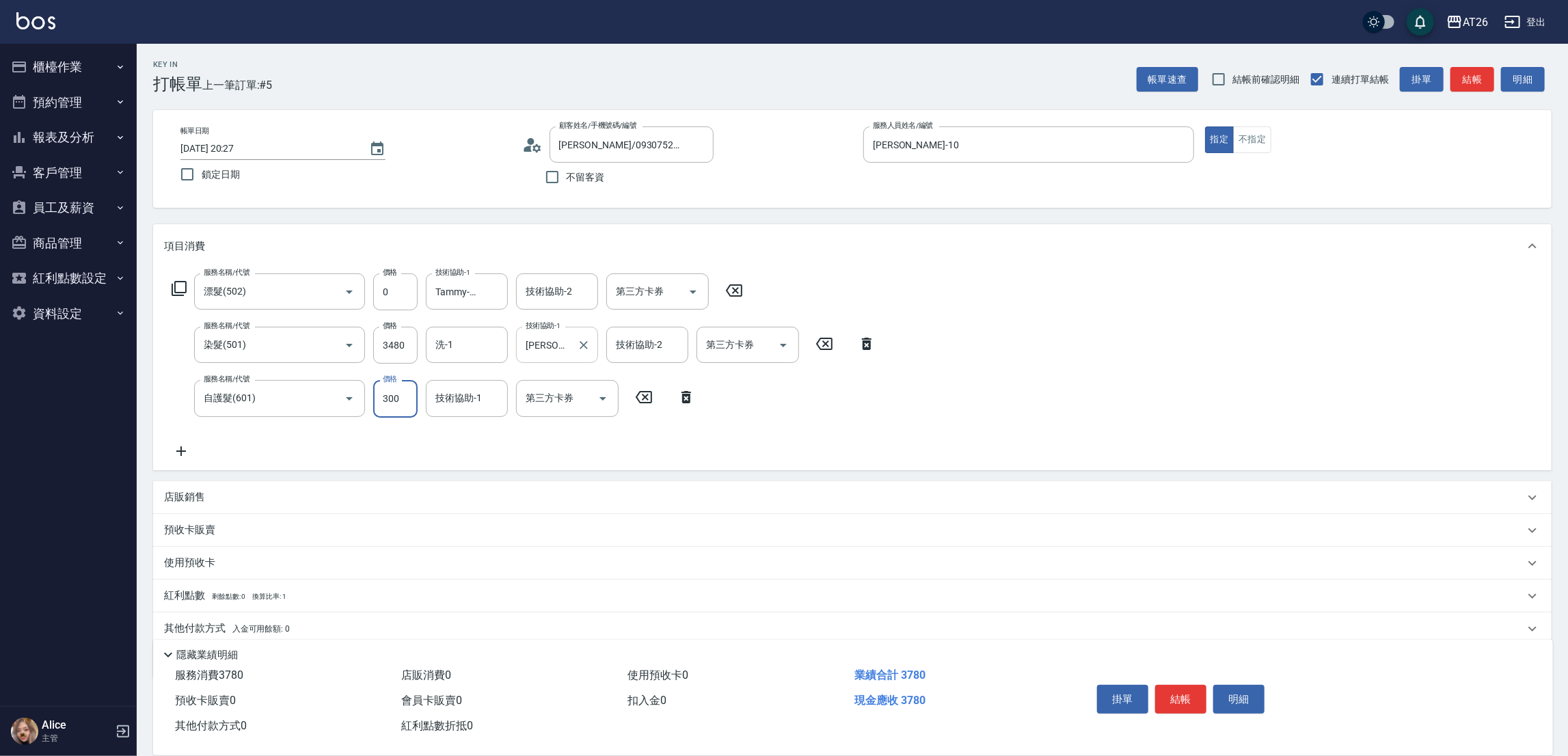
type input "2"
type input "340"
type input "25"
type input "350"
type input "2500"
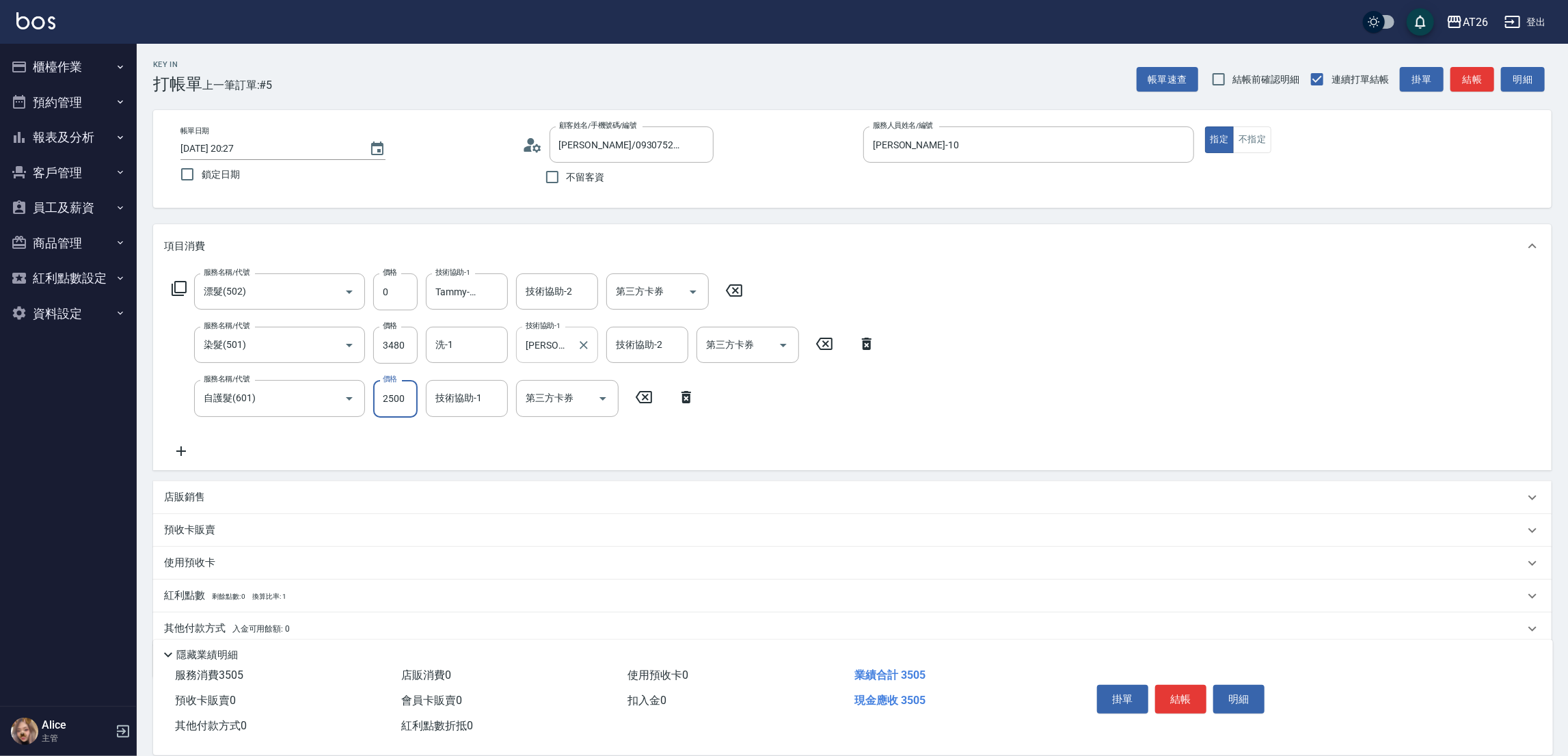
type input "590"
type input "2500"
type input "Tammy-47"
click at [551, 292] on div "技術協助-2 技術協助-2" at bounding box center [557, 292] width 82 height 36
type input "祐希-44"
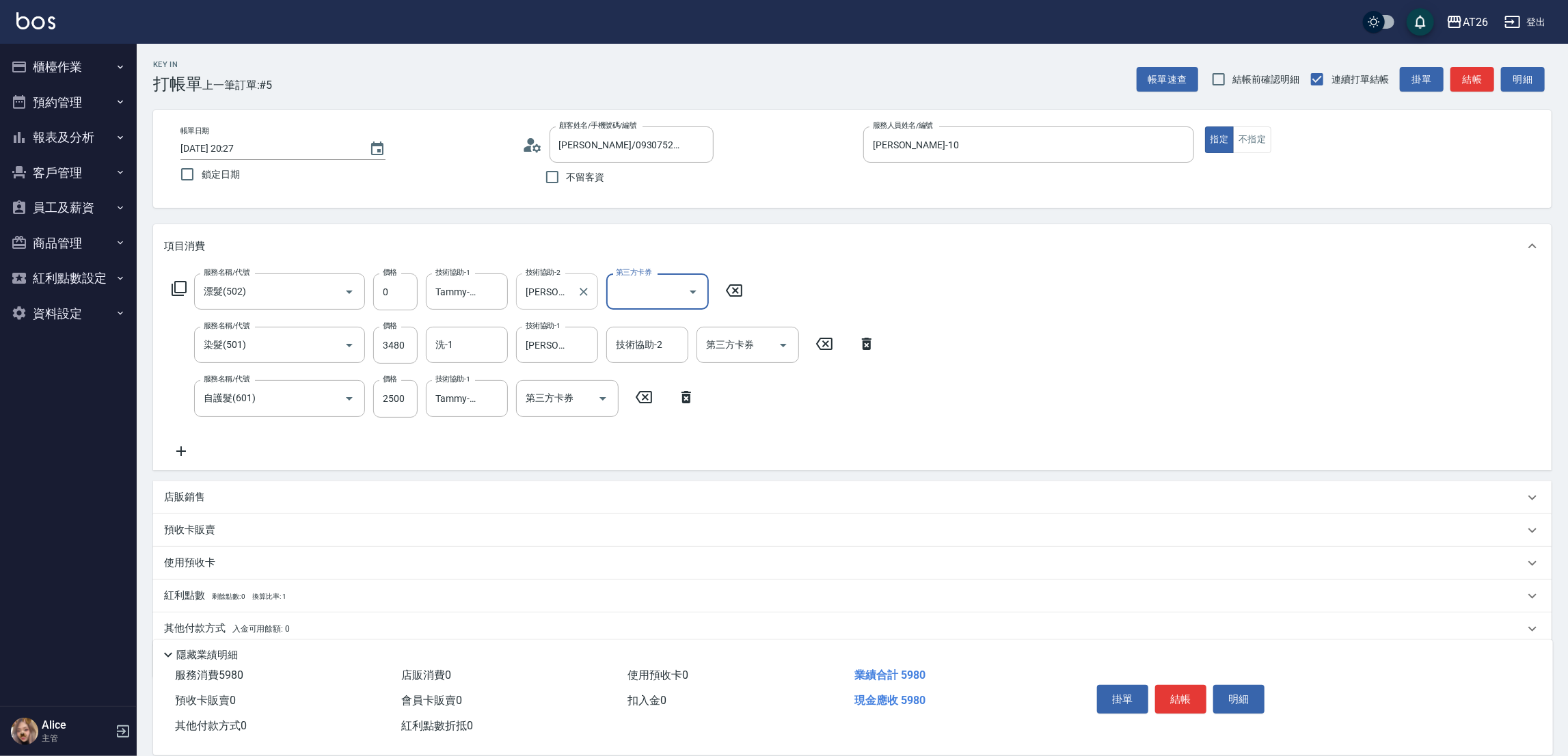
click at [547, 298] on input "祐希-44" at bounding box center [547, 291] width 49 height 24
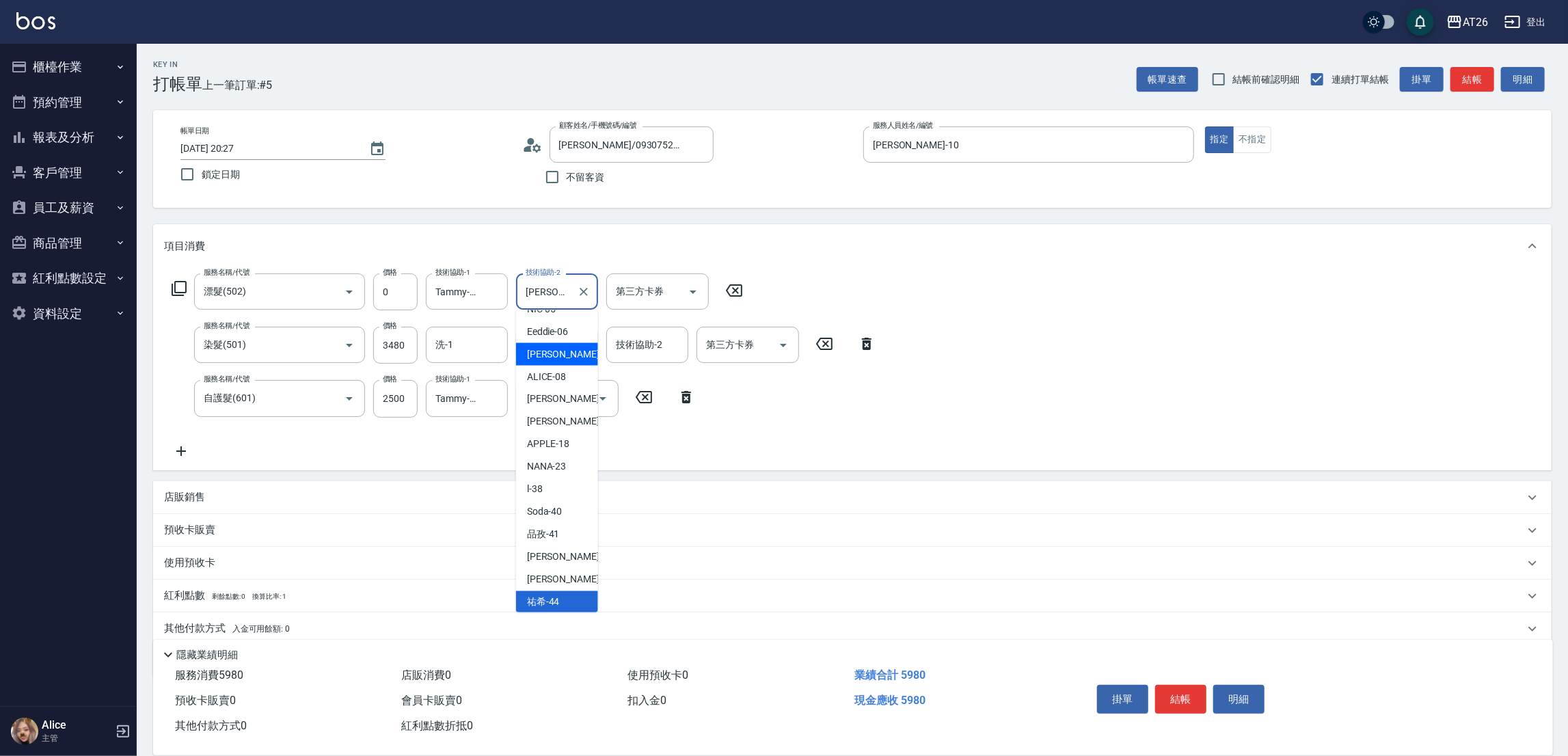
click at [874, 400] on div "服務名稱/代號 漂髮(502) 服務名稱/代號 價格 0 價格 技術協助-1 Tammy-47 技術協助-1 技術協助-2 祐希-44 技術協助-2 第三方卡…" at bounding box center [524, 366] width 720 height 185
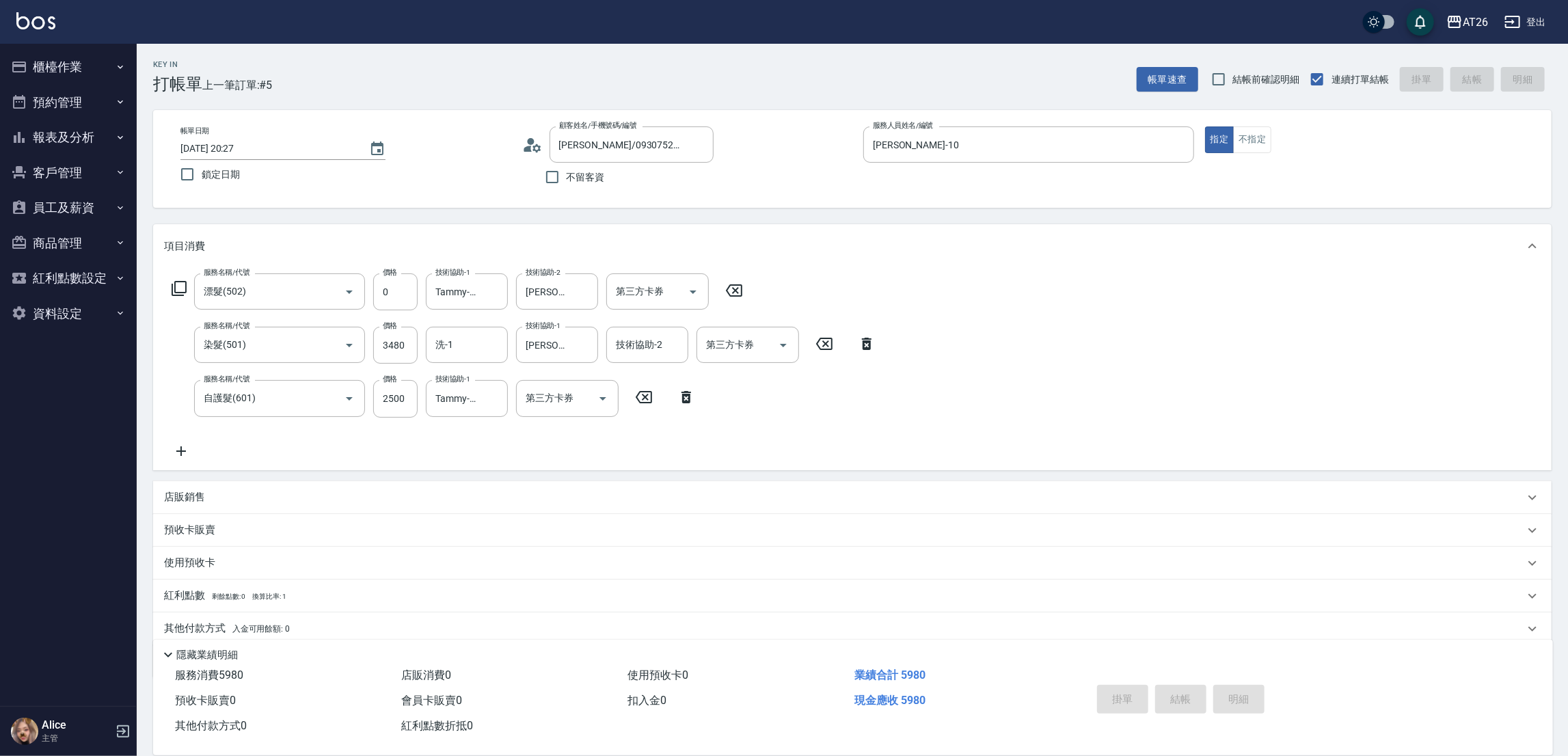
type input "2025/09/22 20:32"
type input "0"
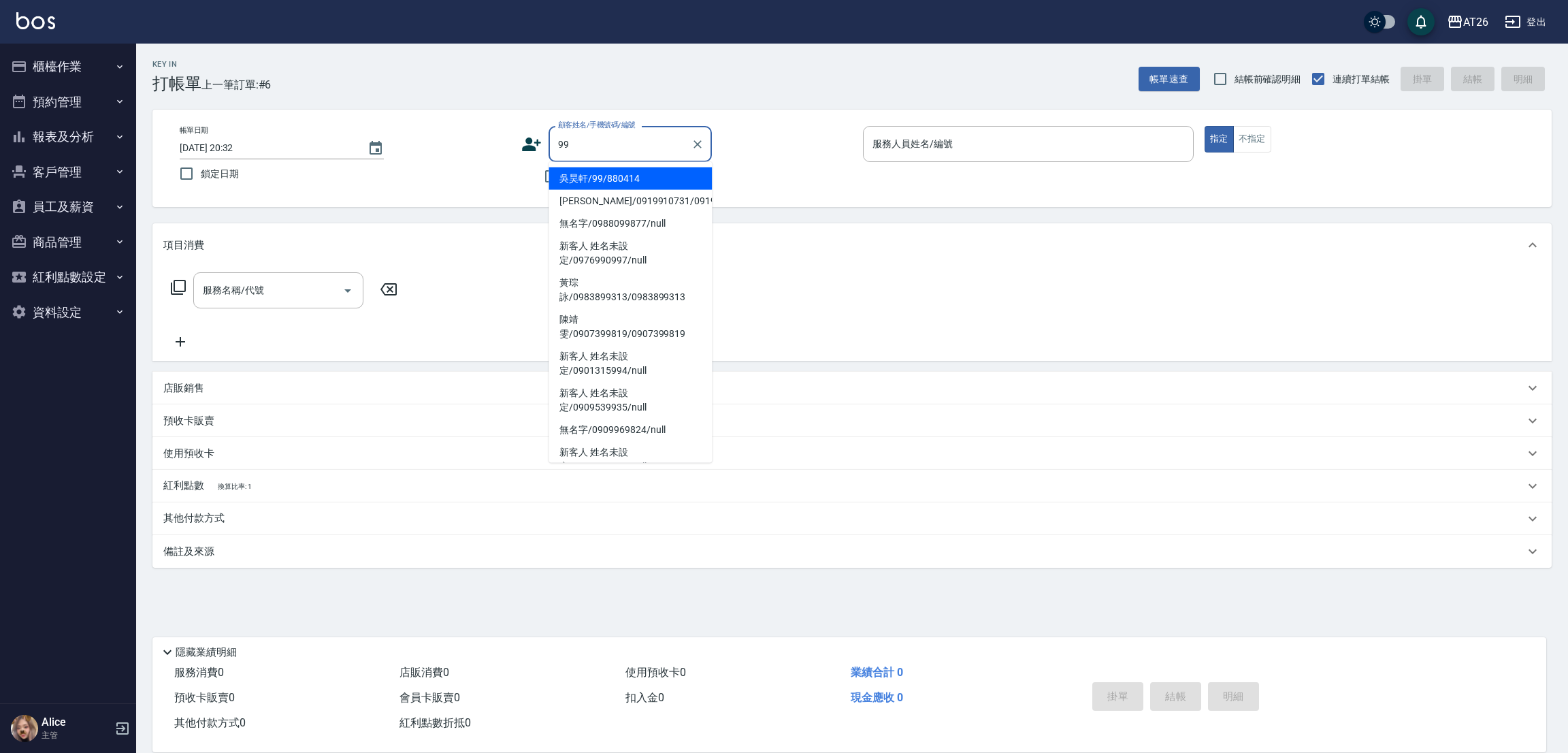
type input "吳昊軒/99/880414"
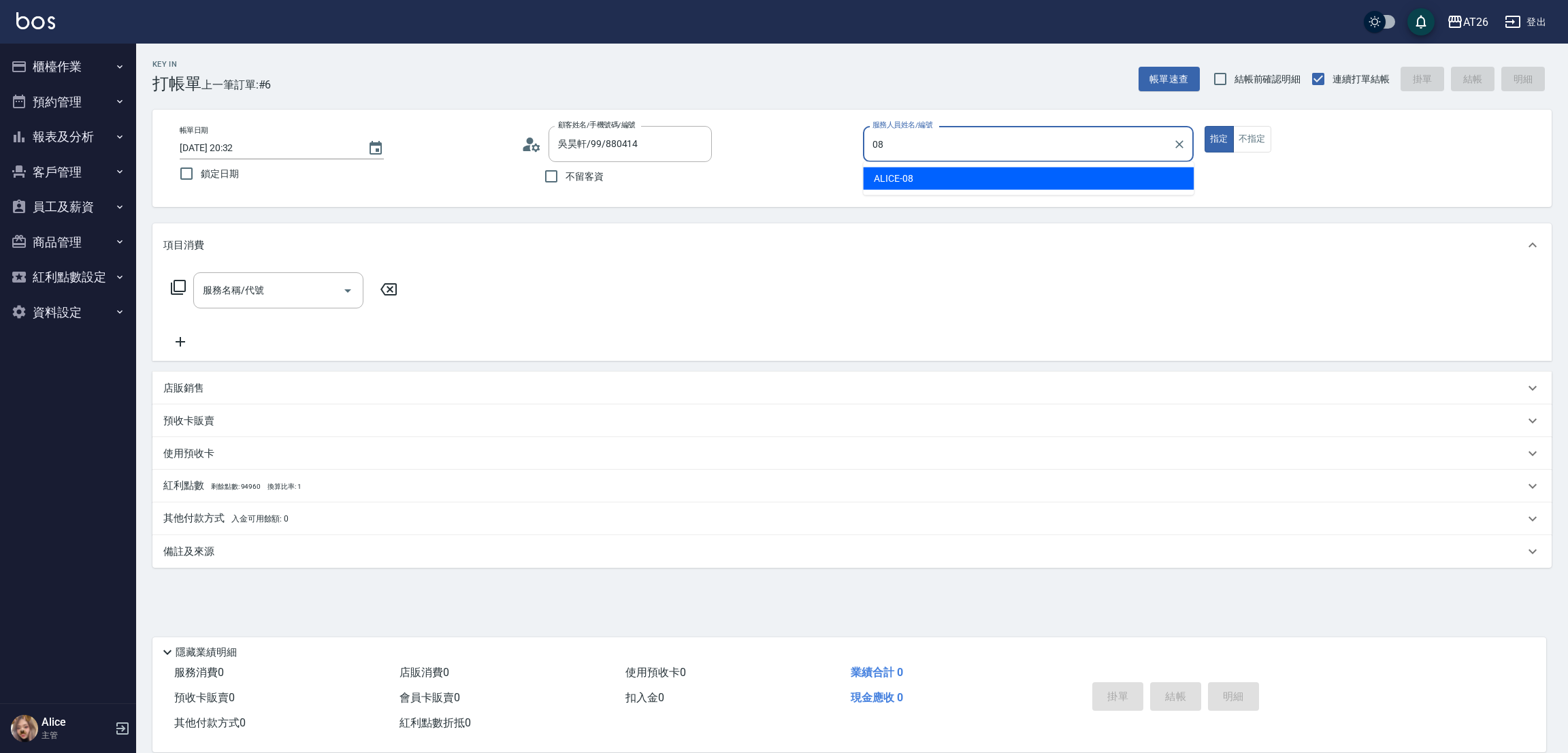
type input "ALICE-08"
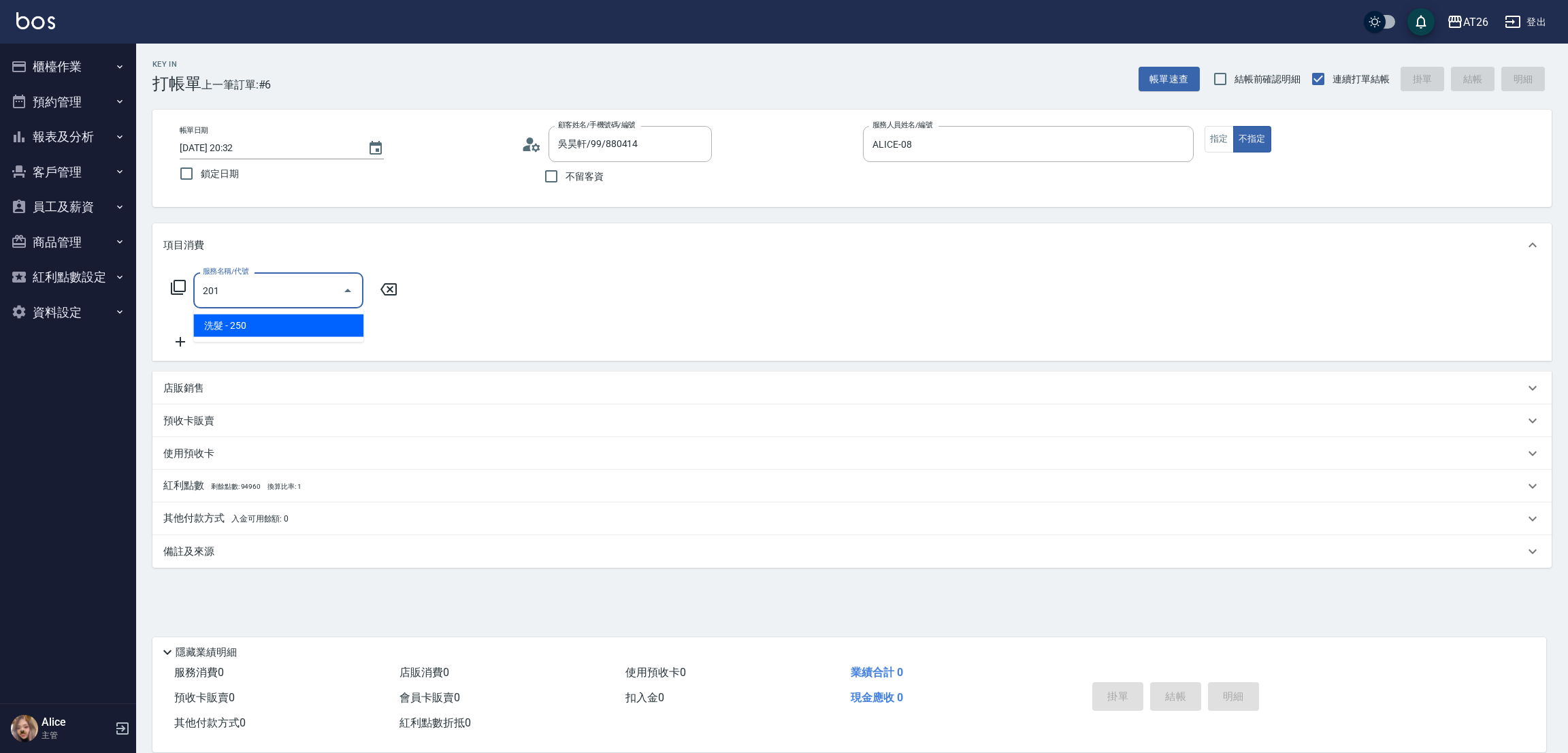
type input "洗髮(201)"
type input "20"
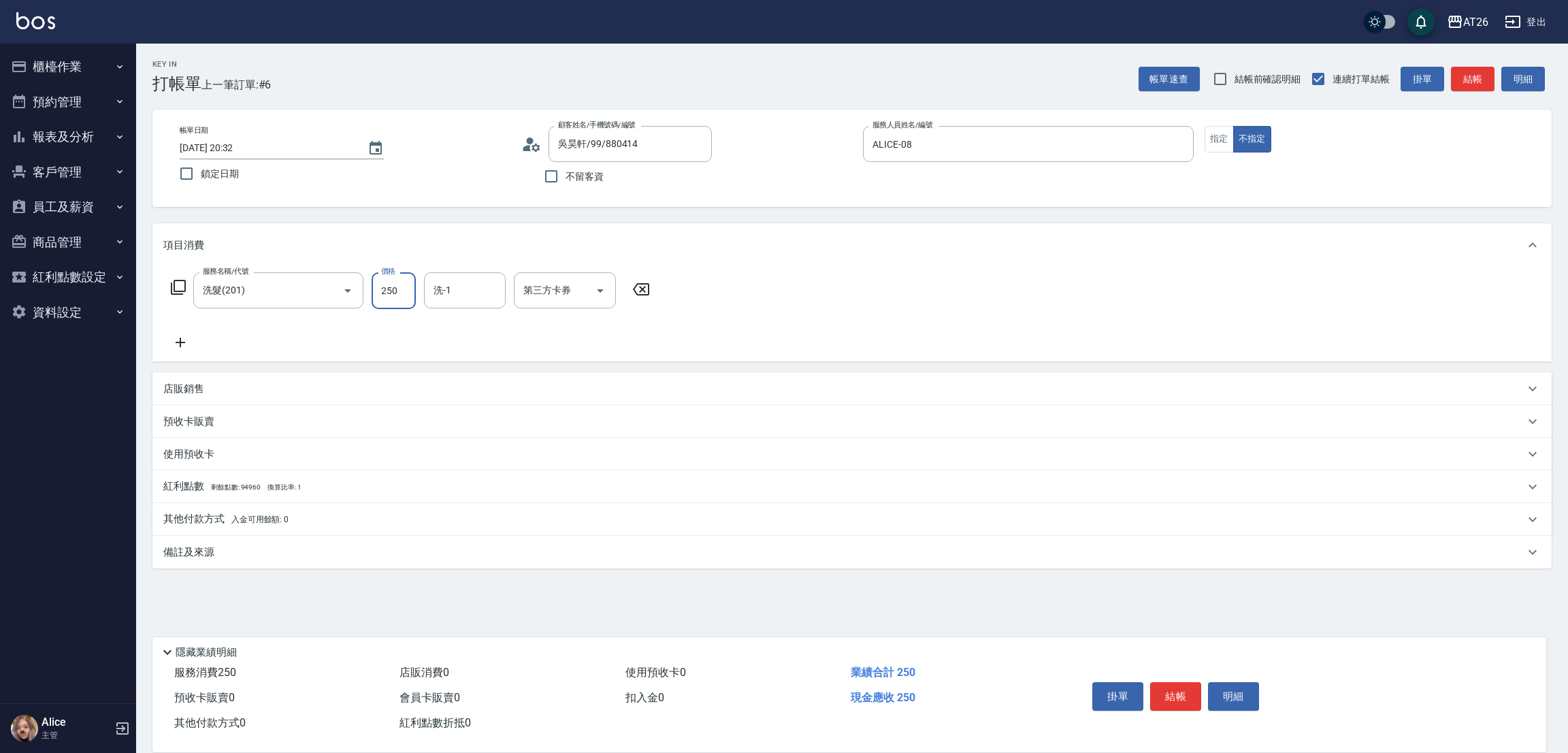
type input "7"
type input "0"
type input "700"
type input "70"
type input "700"
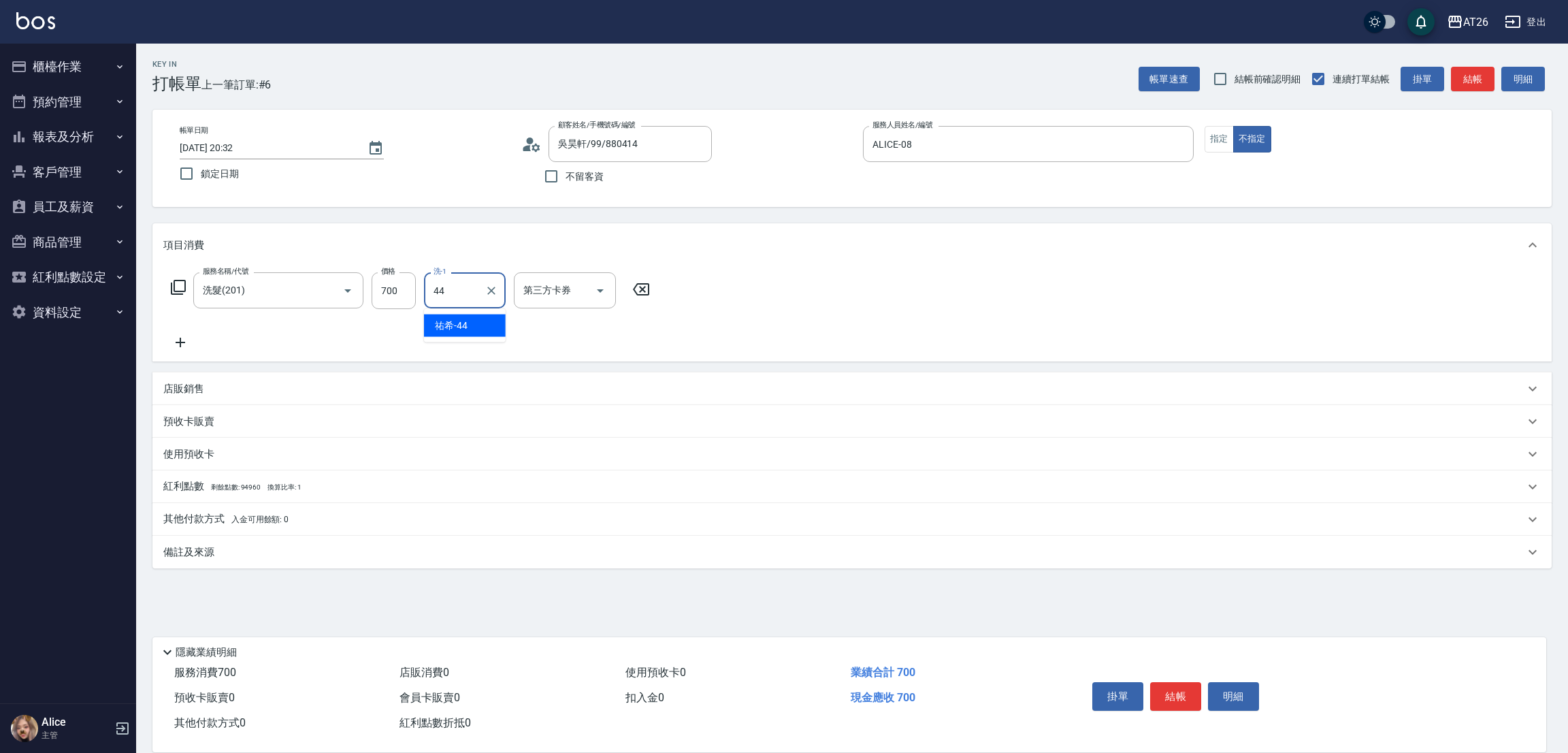
type input "祐希-44"
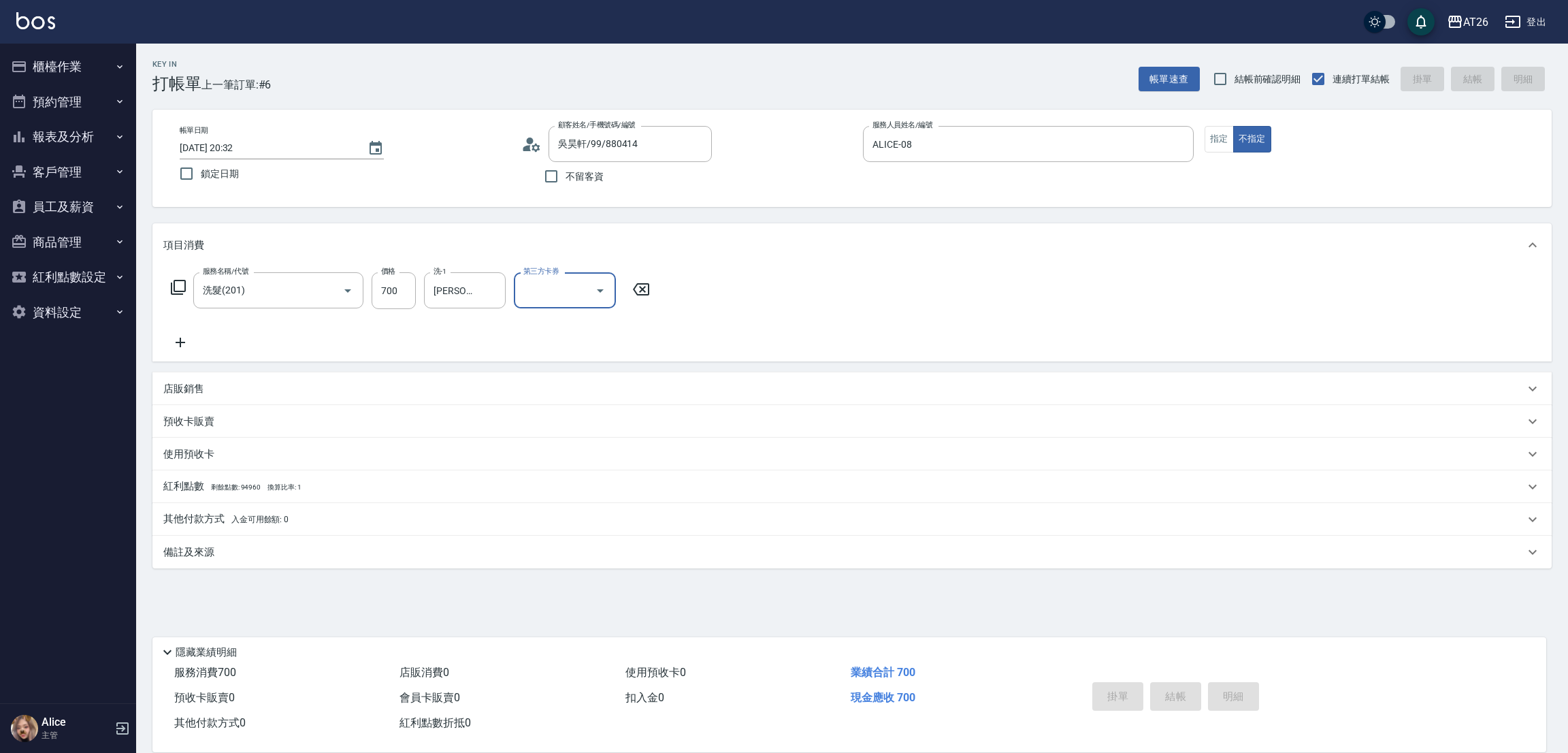
type input "0"
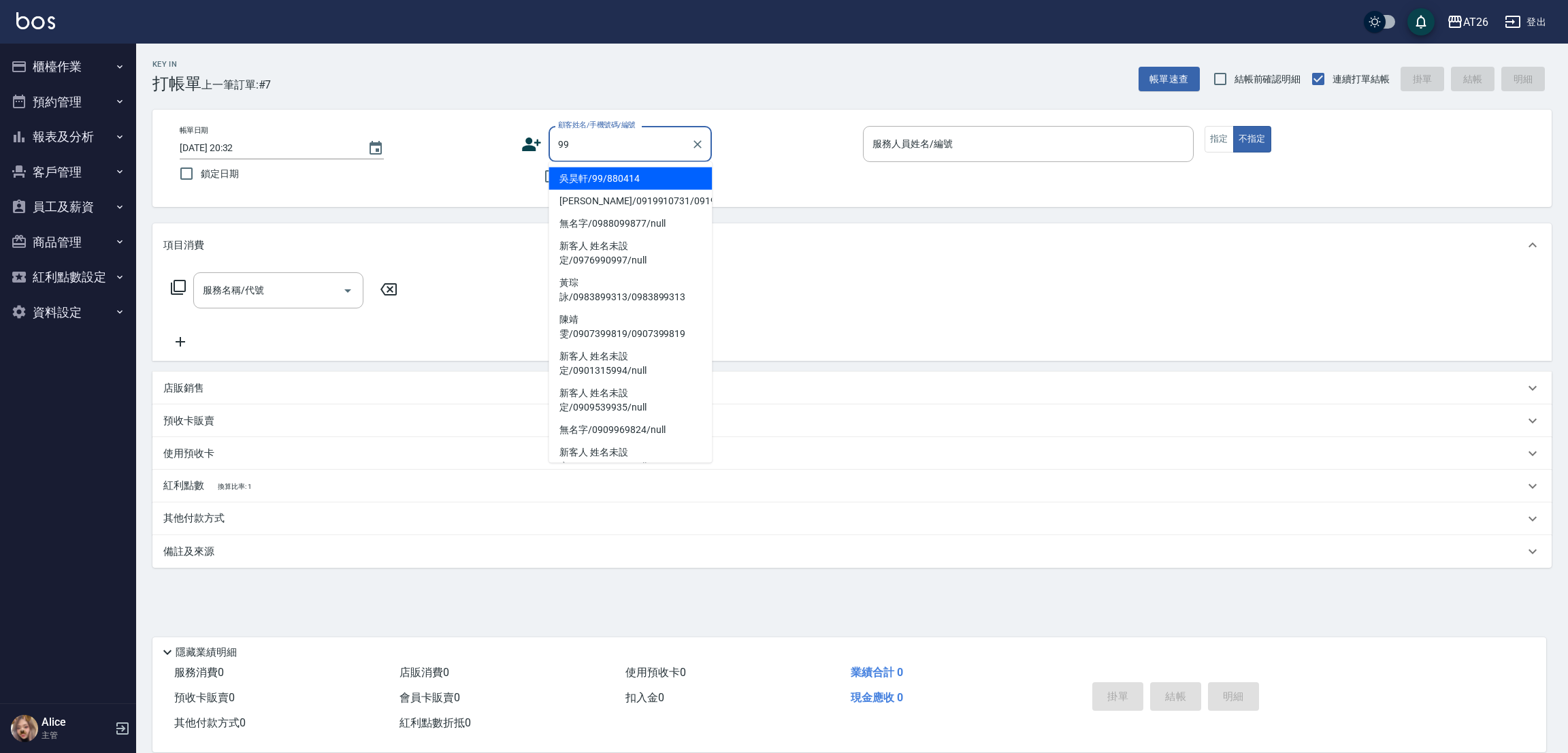
type input "吳昊軒/99/880414"
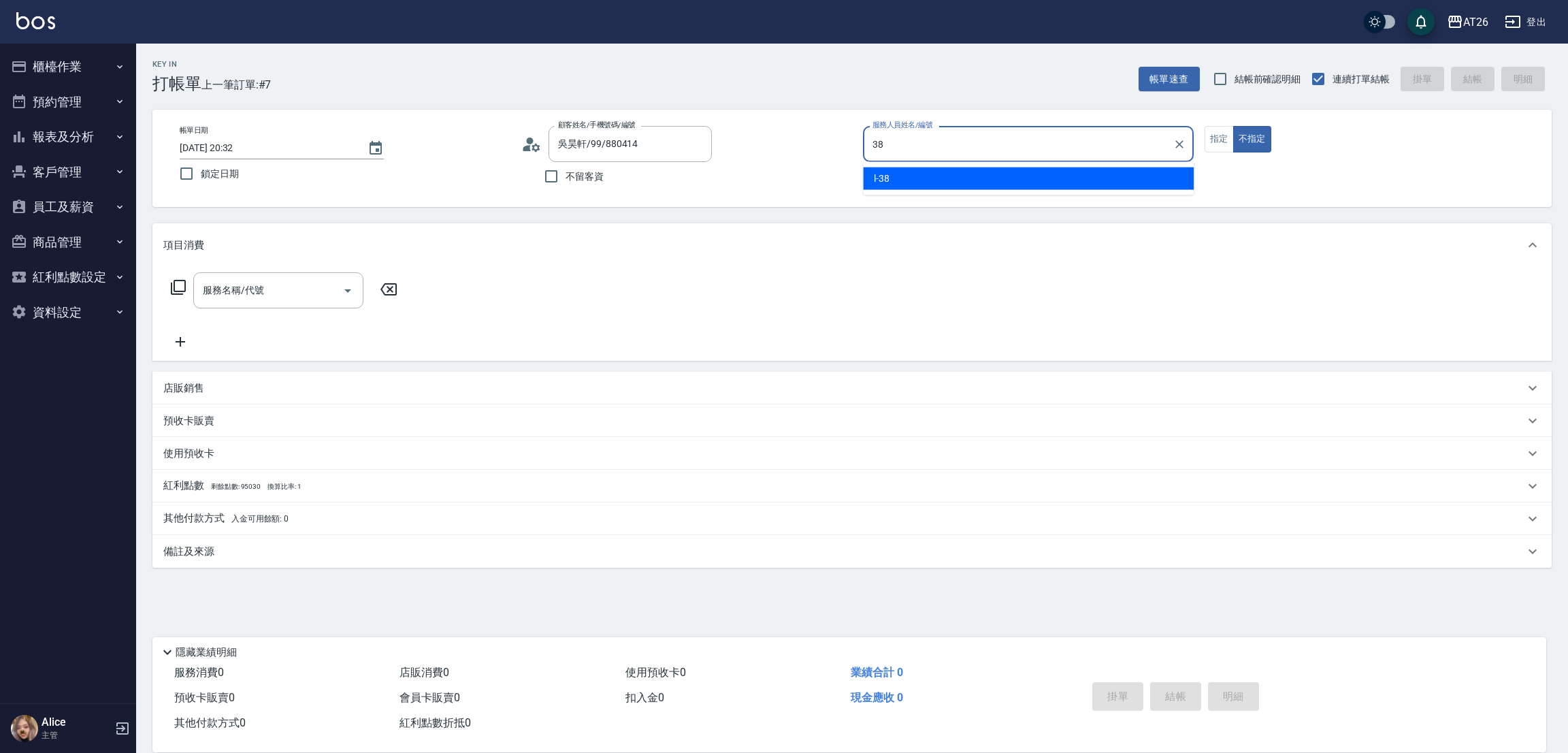
type input "l-38"
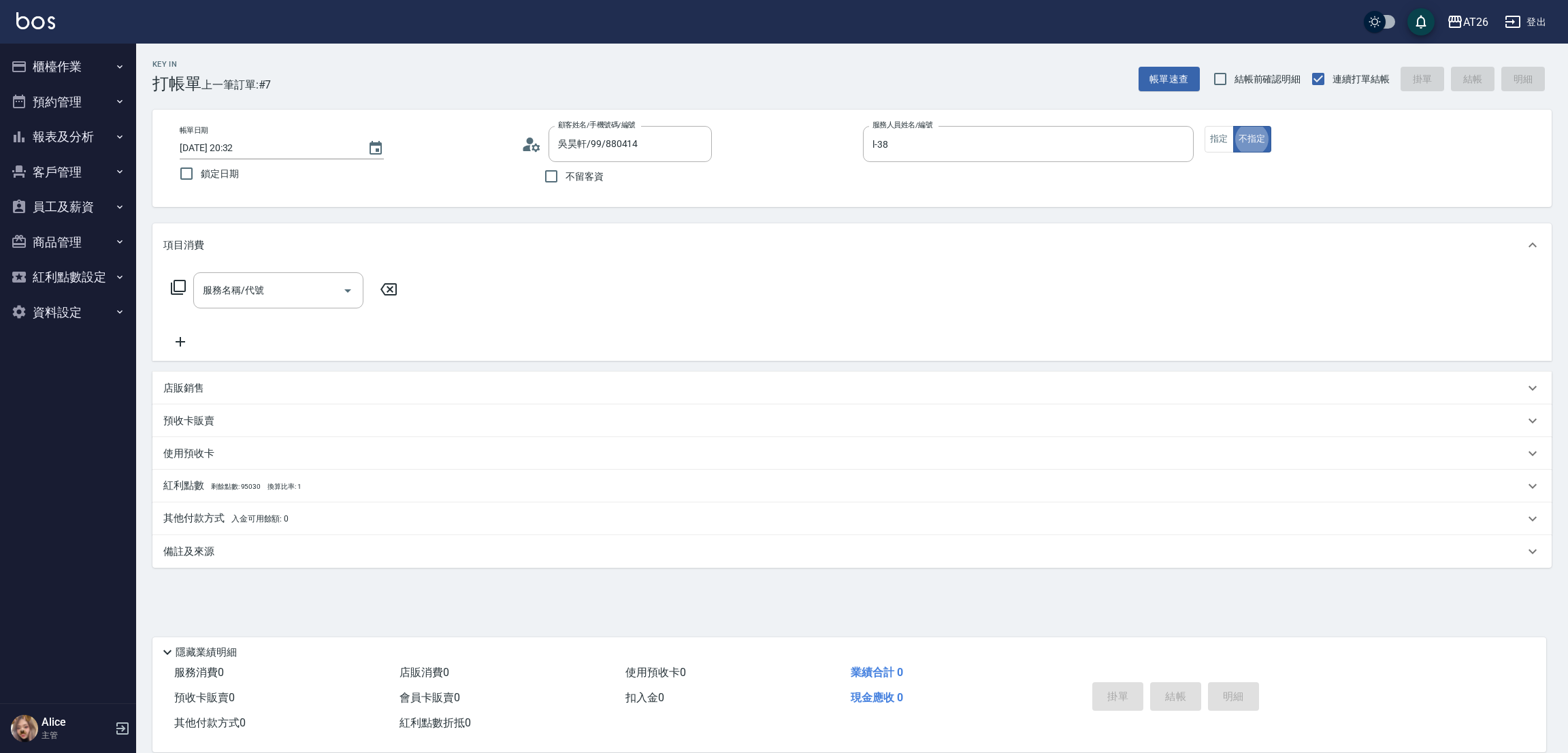
type button "false"
type input "301"
type input "120"
type input "燙髮(301)"
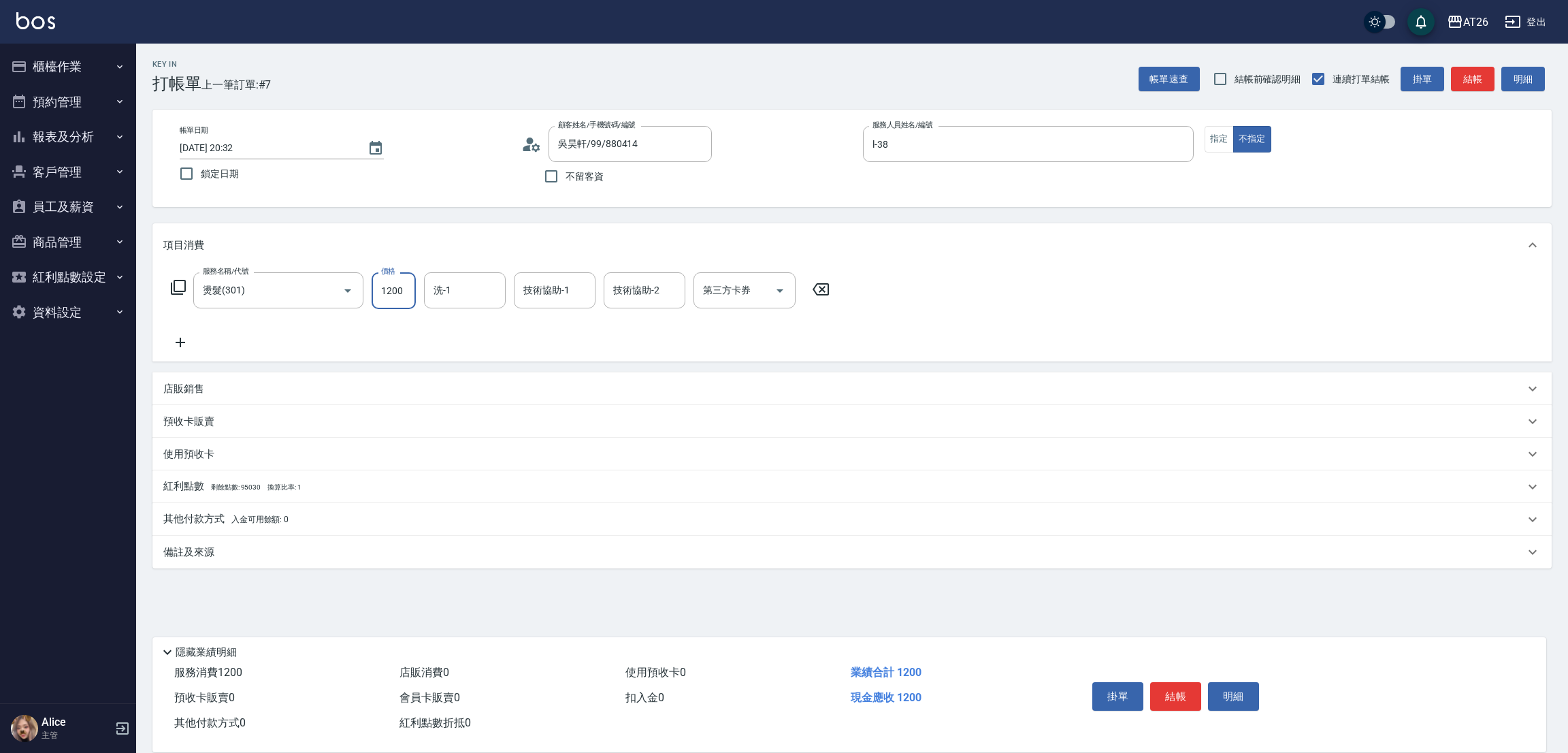
type input "2"
type input "0"
type input "280"
type input "20"
type input "2800"
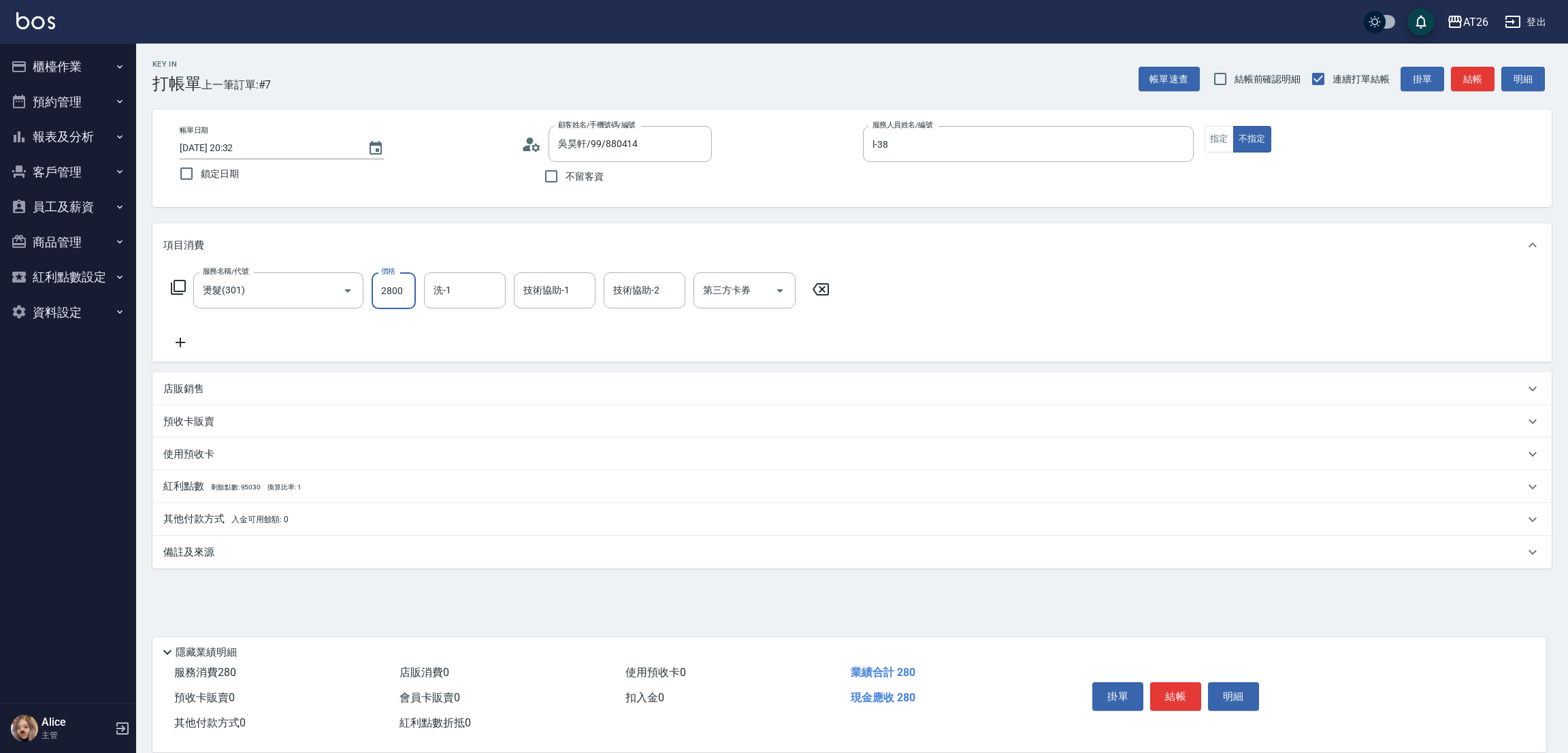
type input "280"
type input "2800"
type input "47"
click at [490, 289] on icon "Clear" at bounding box center [491, 290] width 8 height 8
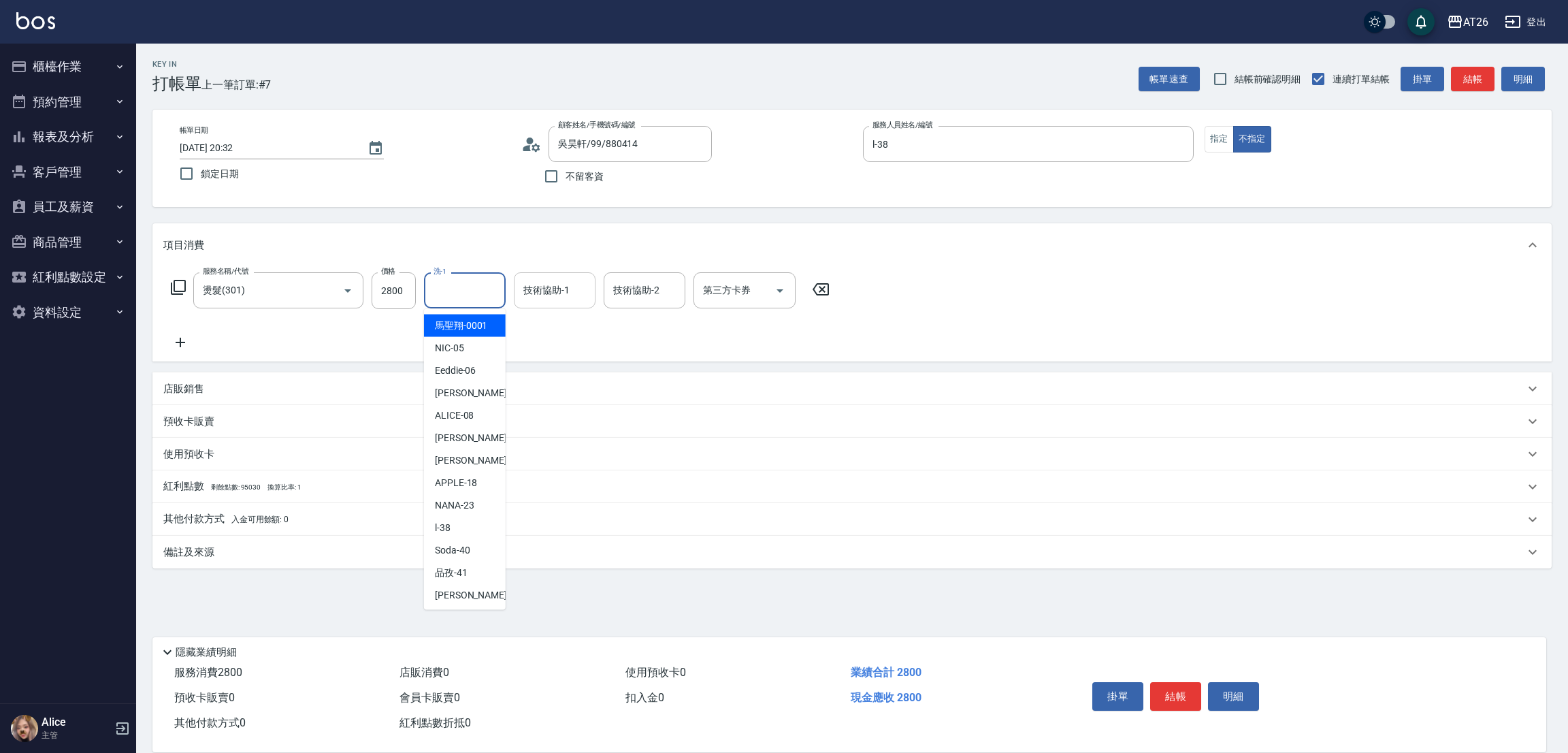
click at [530, 291] on div "技術協助-1 技術協助-1" at bounding box center [554, 291] width 81 height 36
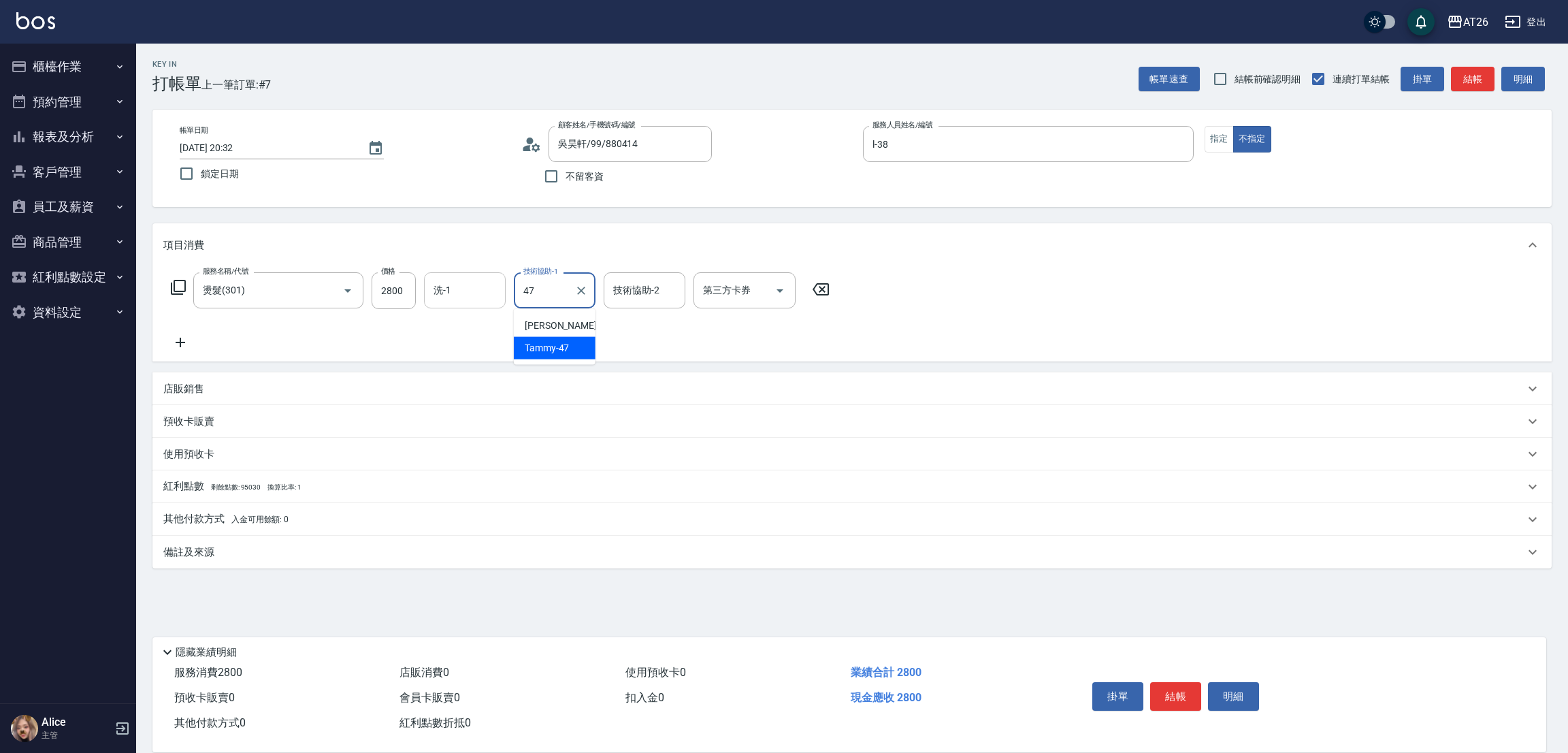
type input "Tammy-47"
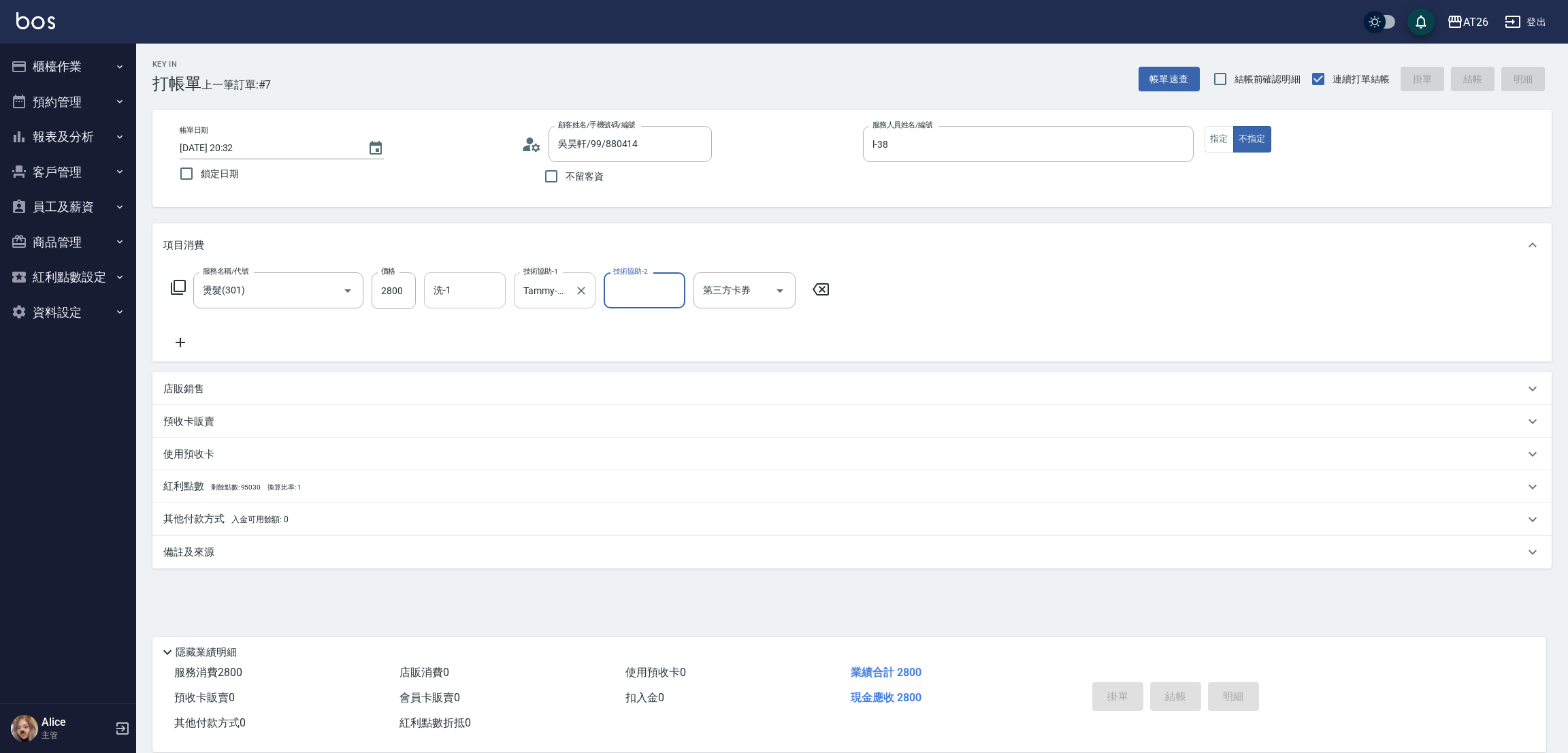
type input "0"
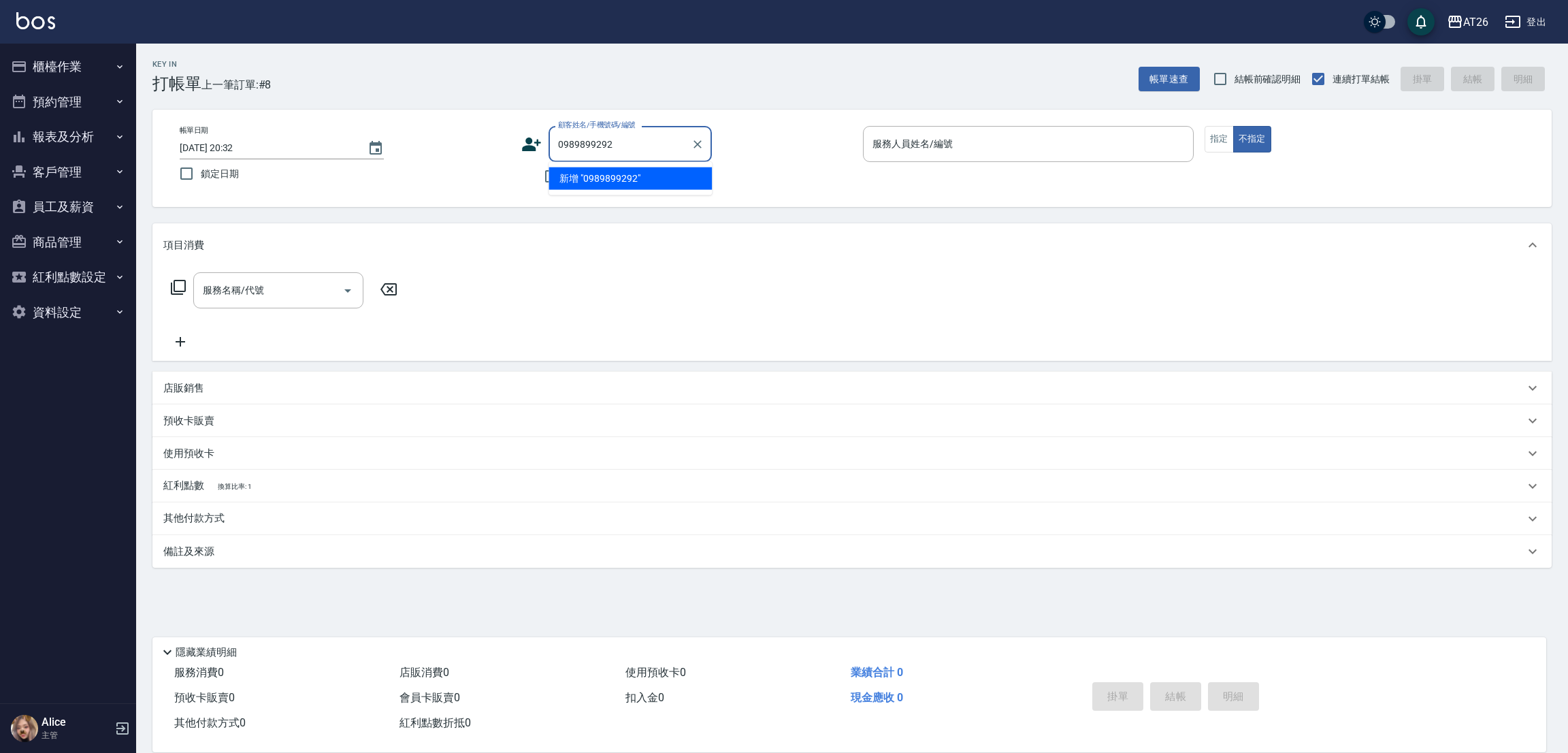
type input "0989899292"
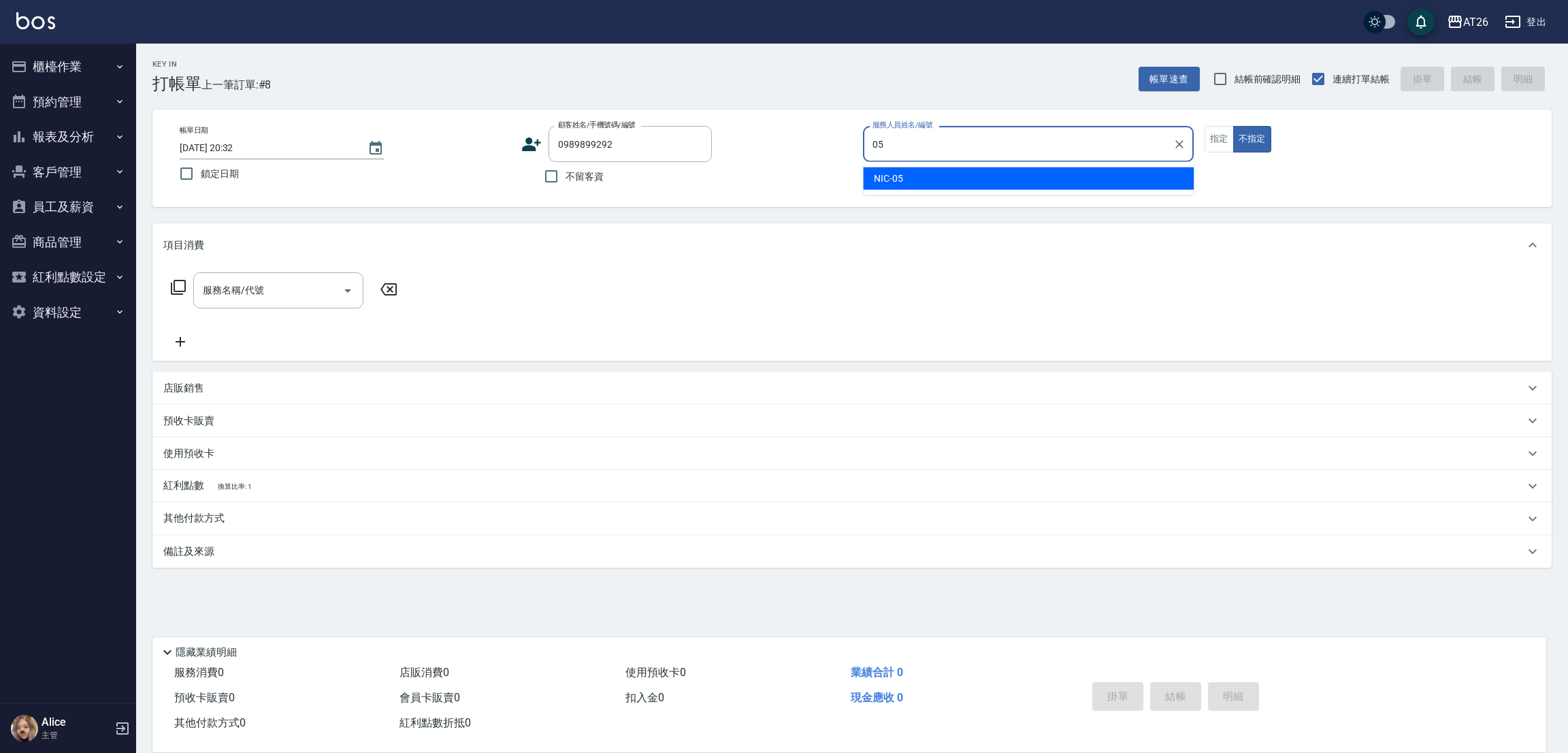
type input "NIC-05"
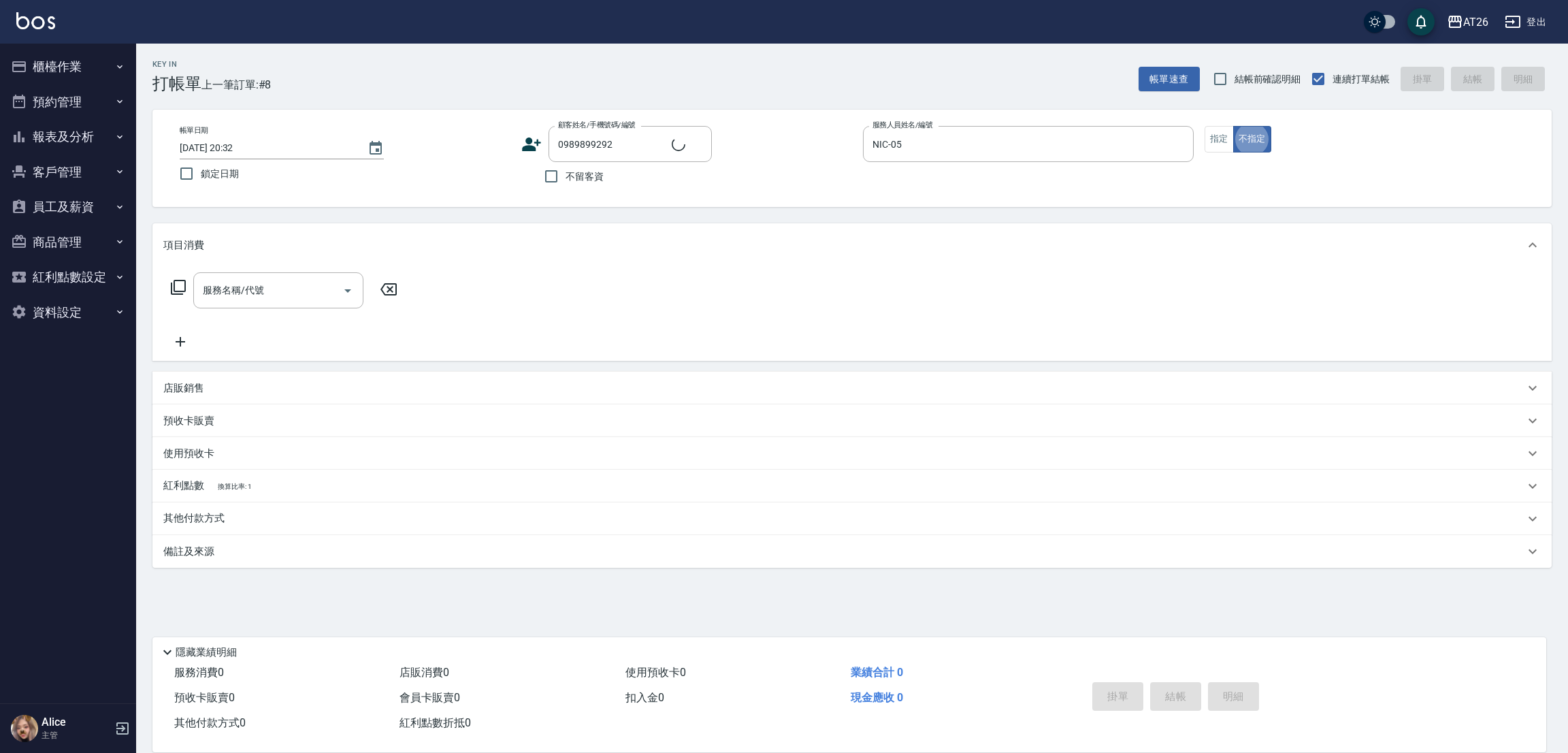
type input "新客人 姓名未設定/0989899292/null"
type input "401"
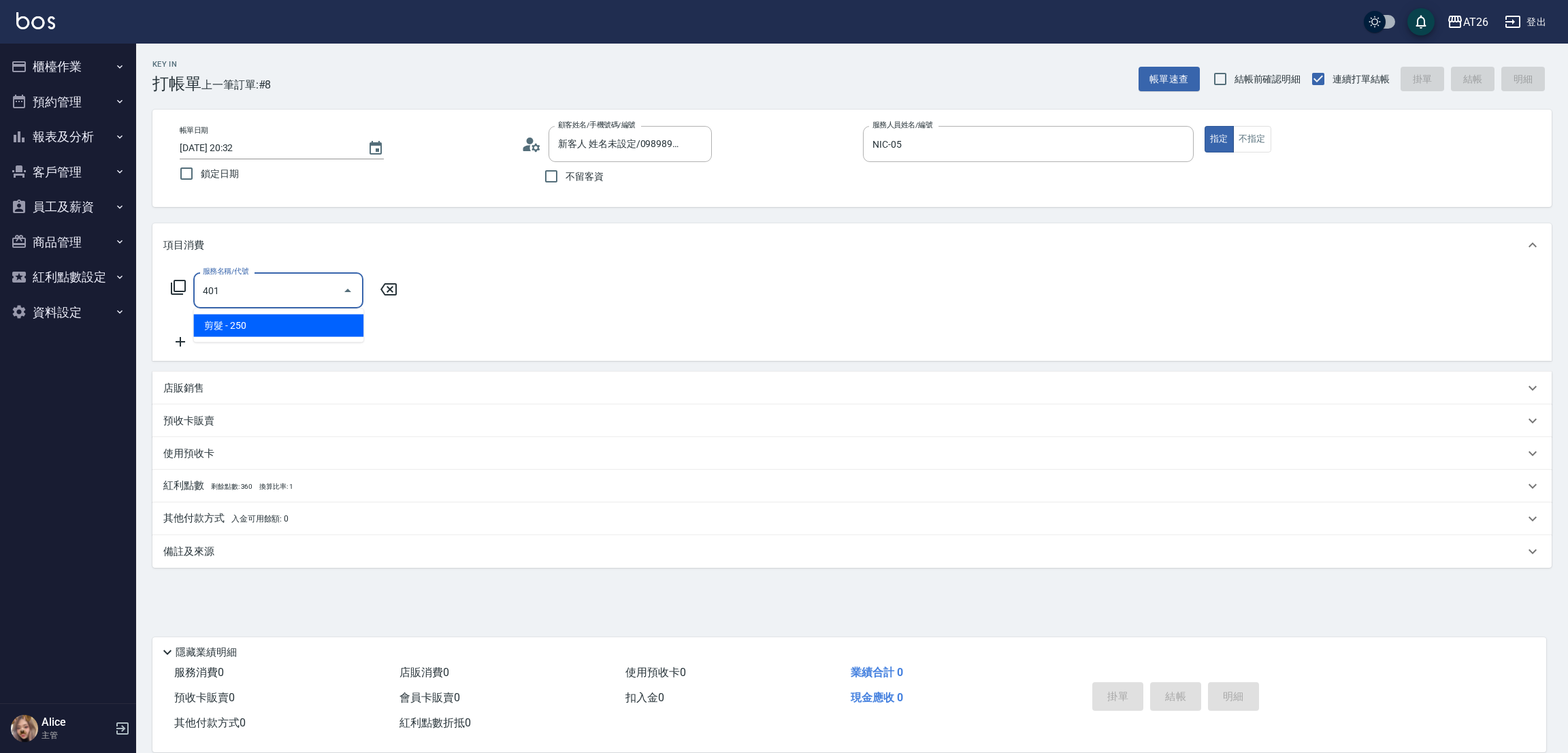
type input "20"
type input "剪髮(401)"
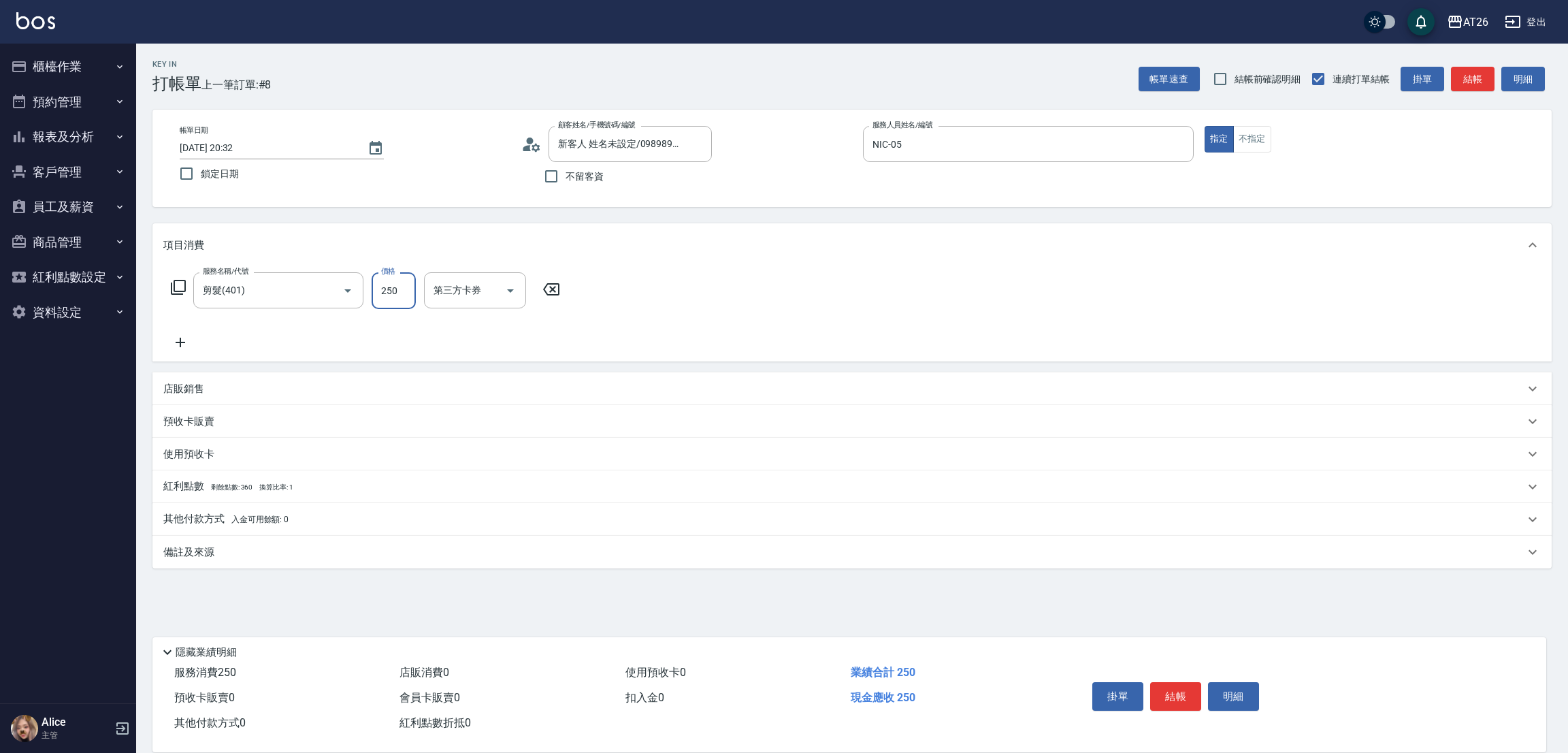
type input "7"
type input "0"
type input "700"
type input "70"
type input "2025/09/22 20:33"
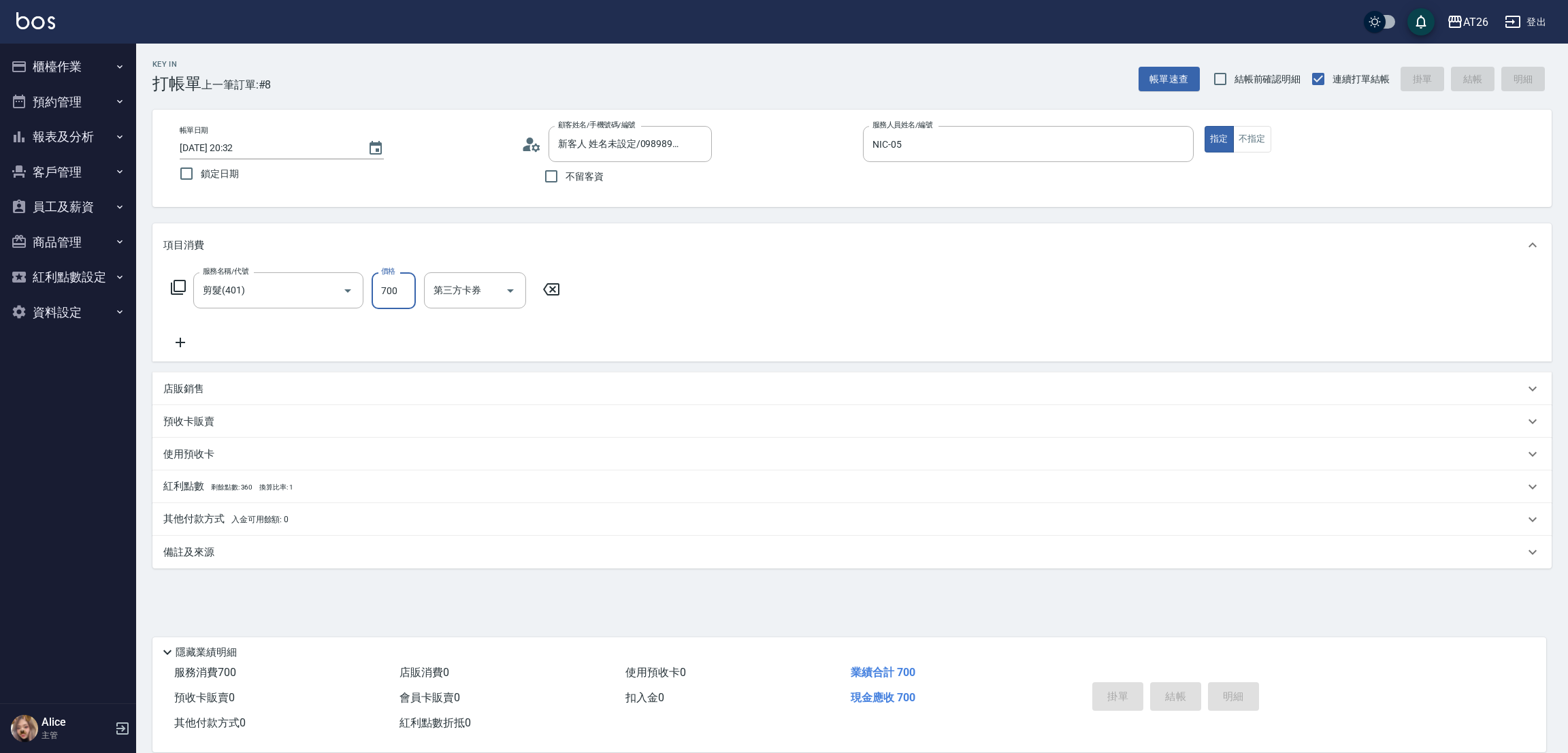
type input "0"
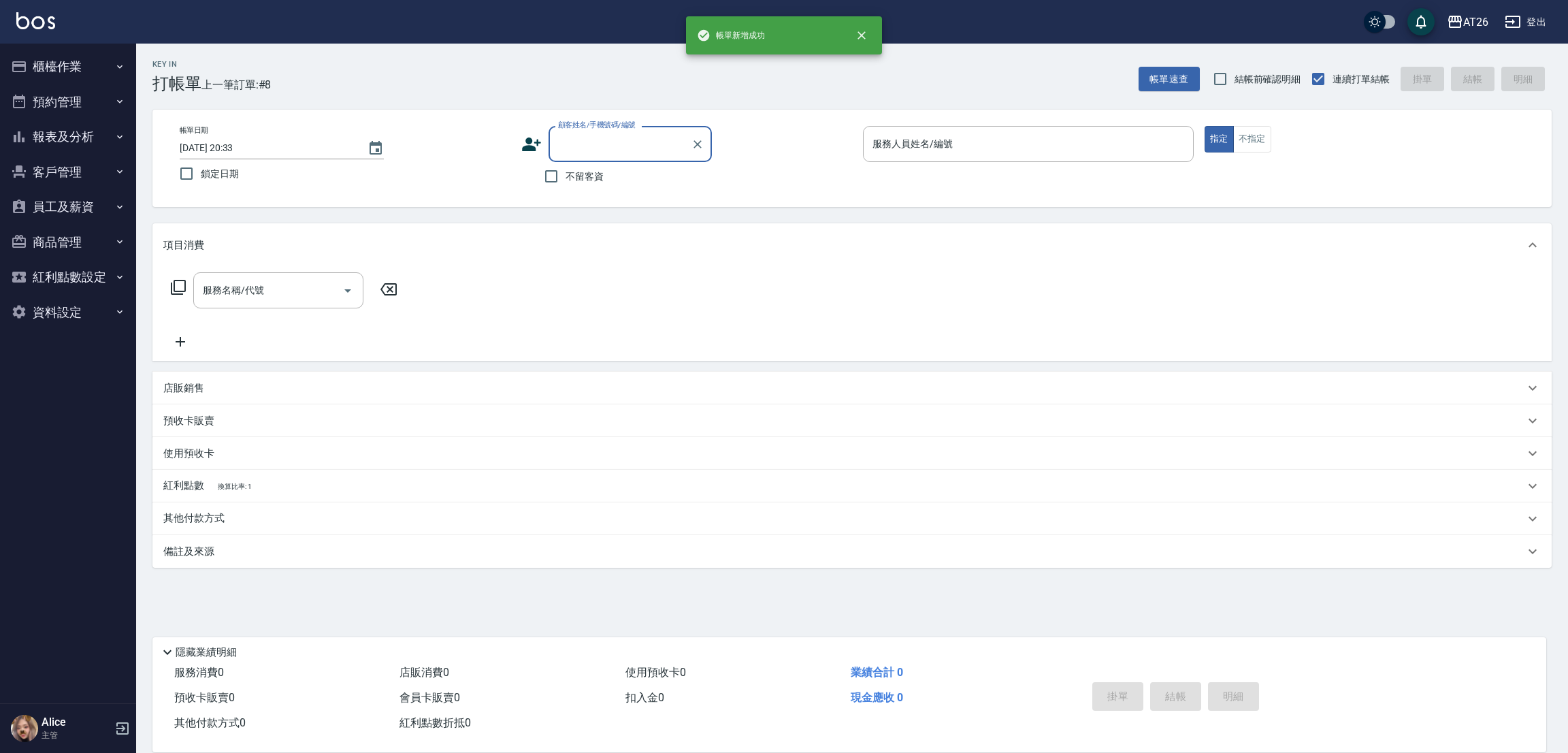
scroll to position [0, 0]
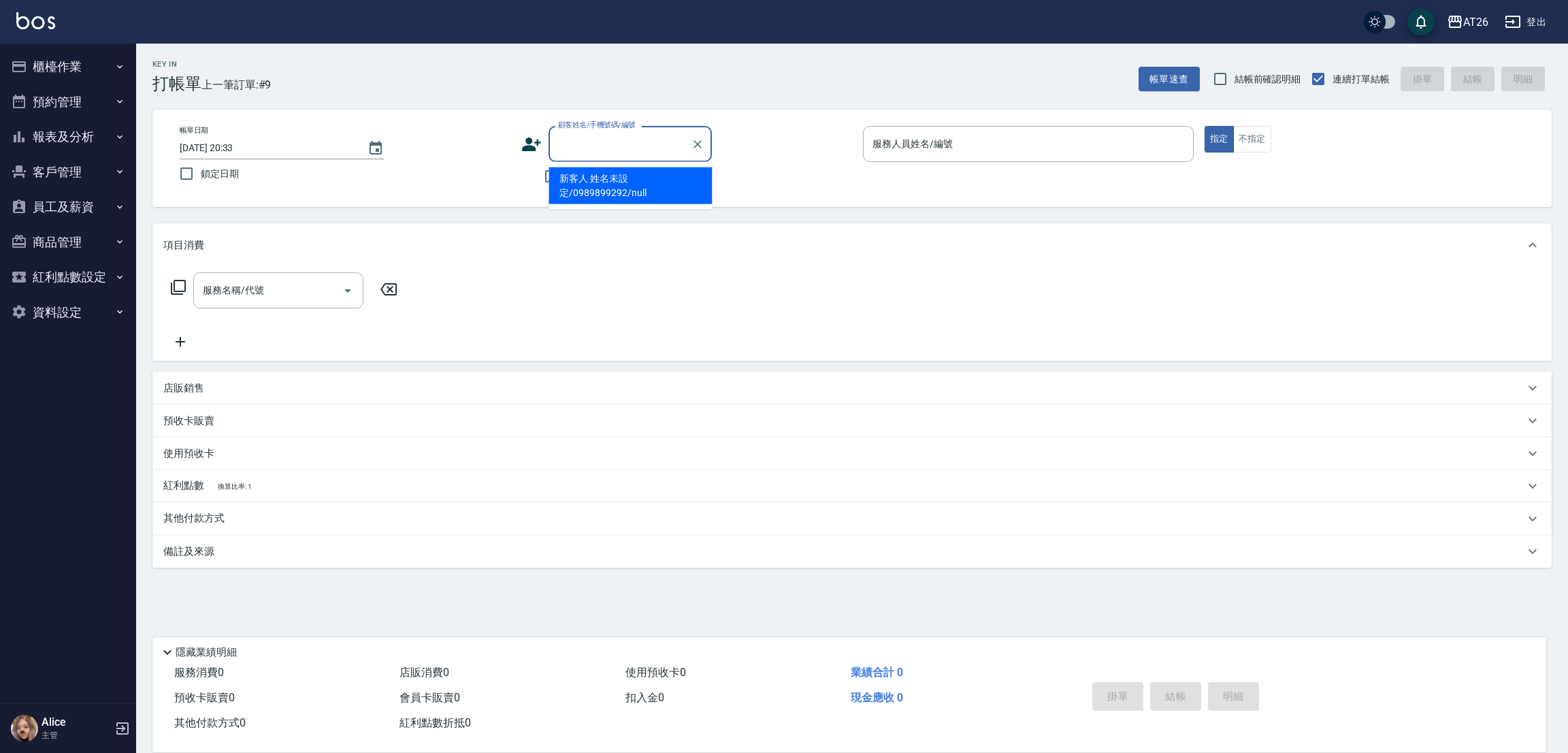
click at [602, 151] on input "顧客姓名/手機號碼/編號" at bounding box center [619, 144] width 130 height 24
type input "0986503031"
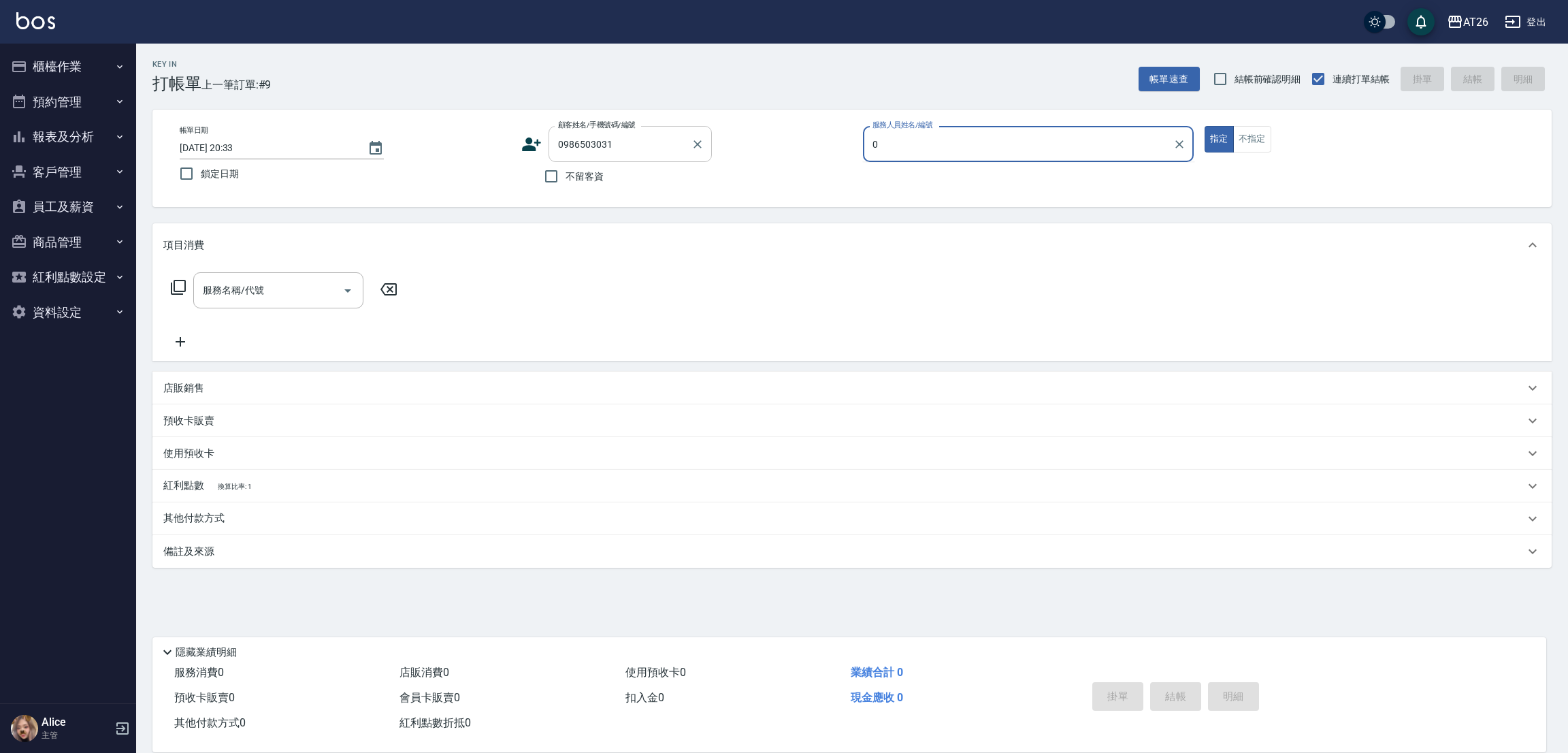
type input "08"
type input "楊豐育/0986503031/0986503031"
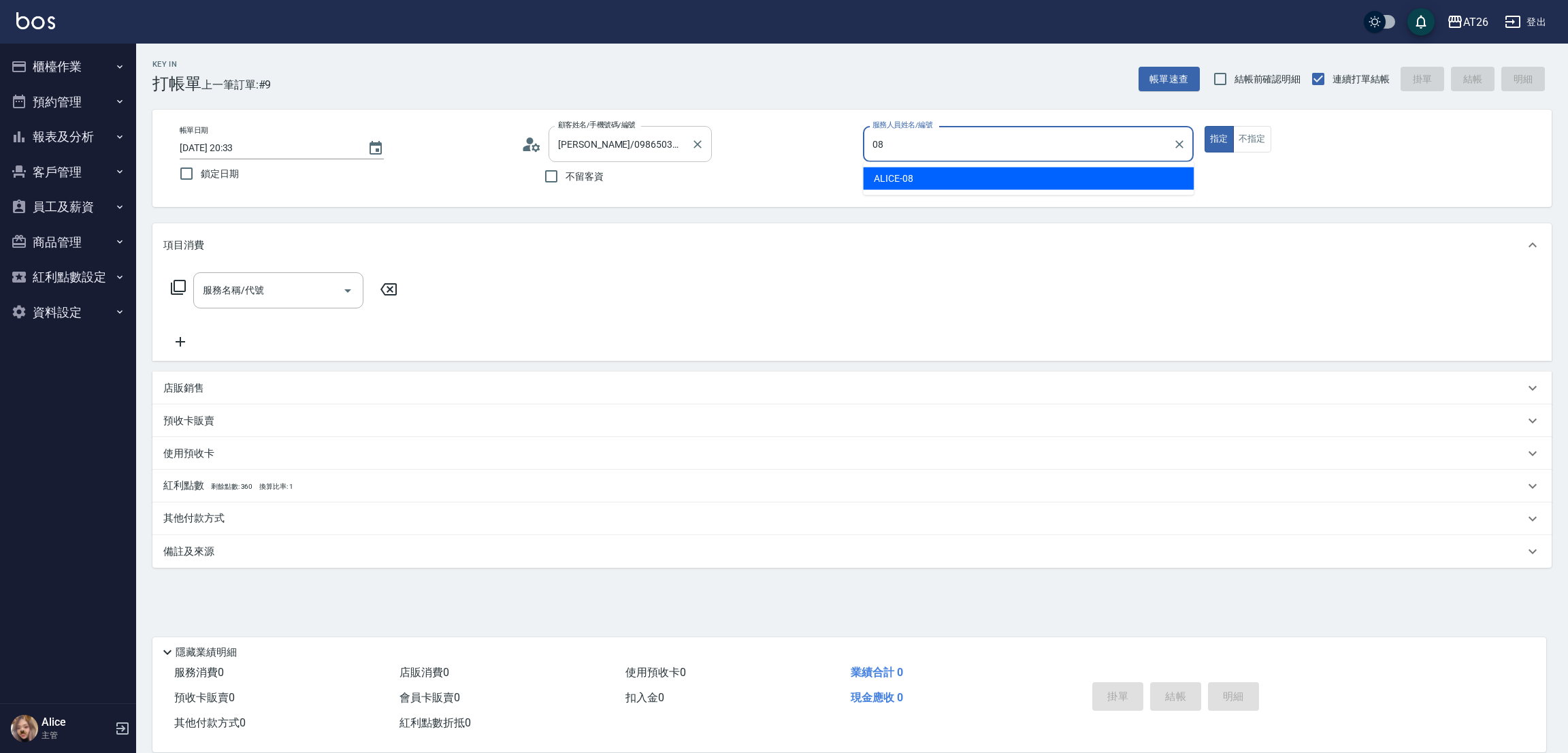
type input "ALICE-08"
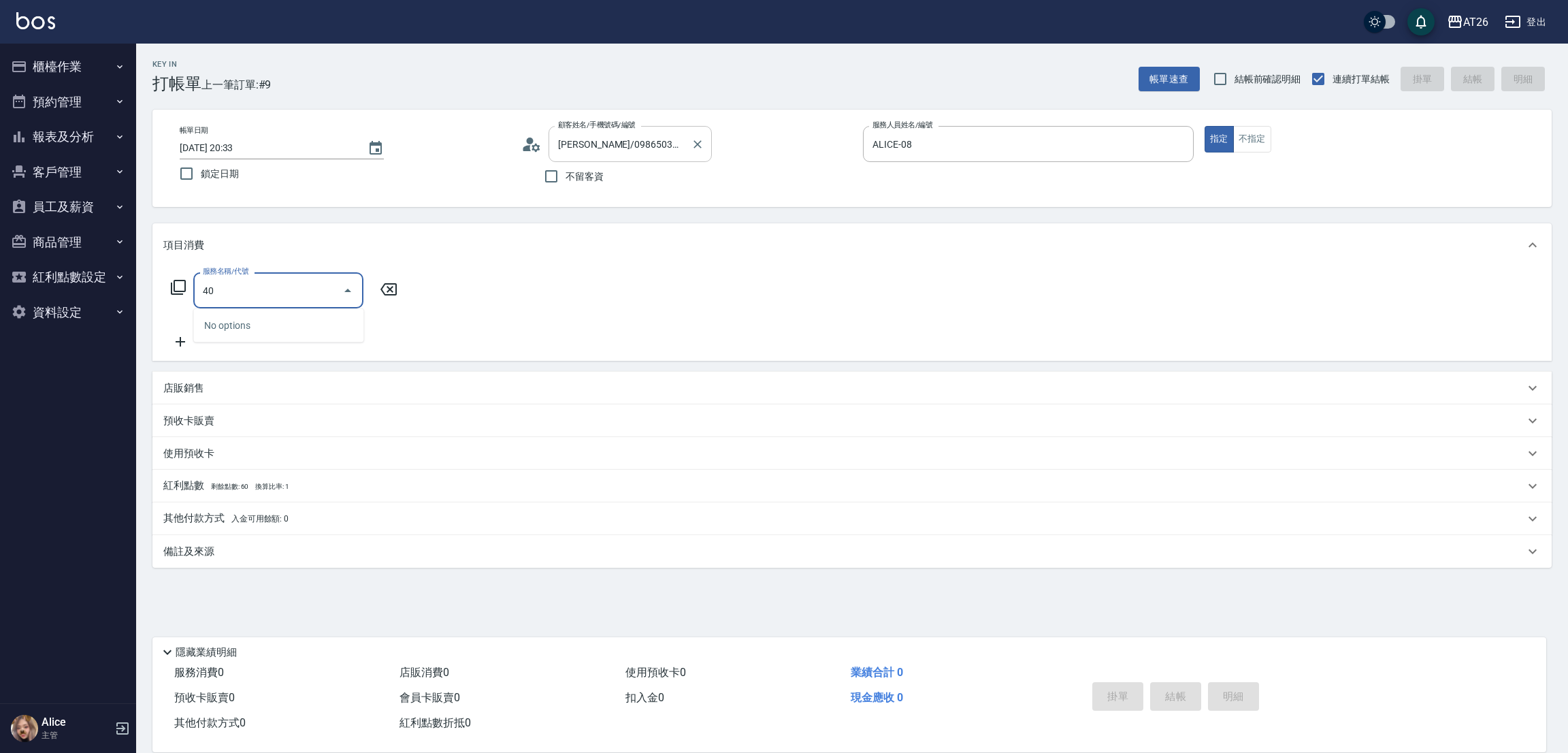
type input "401"
type input "20"
type input "剪髮(401)"
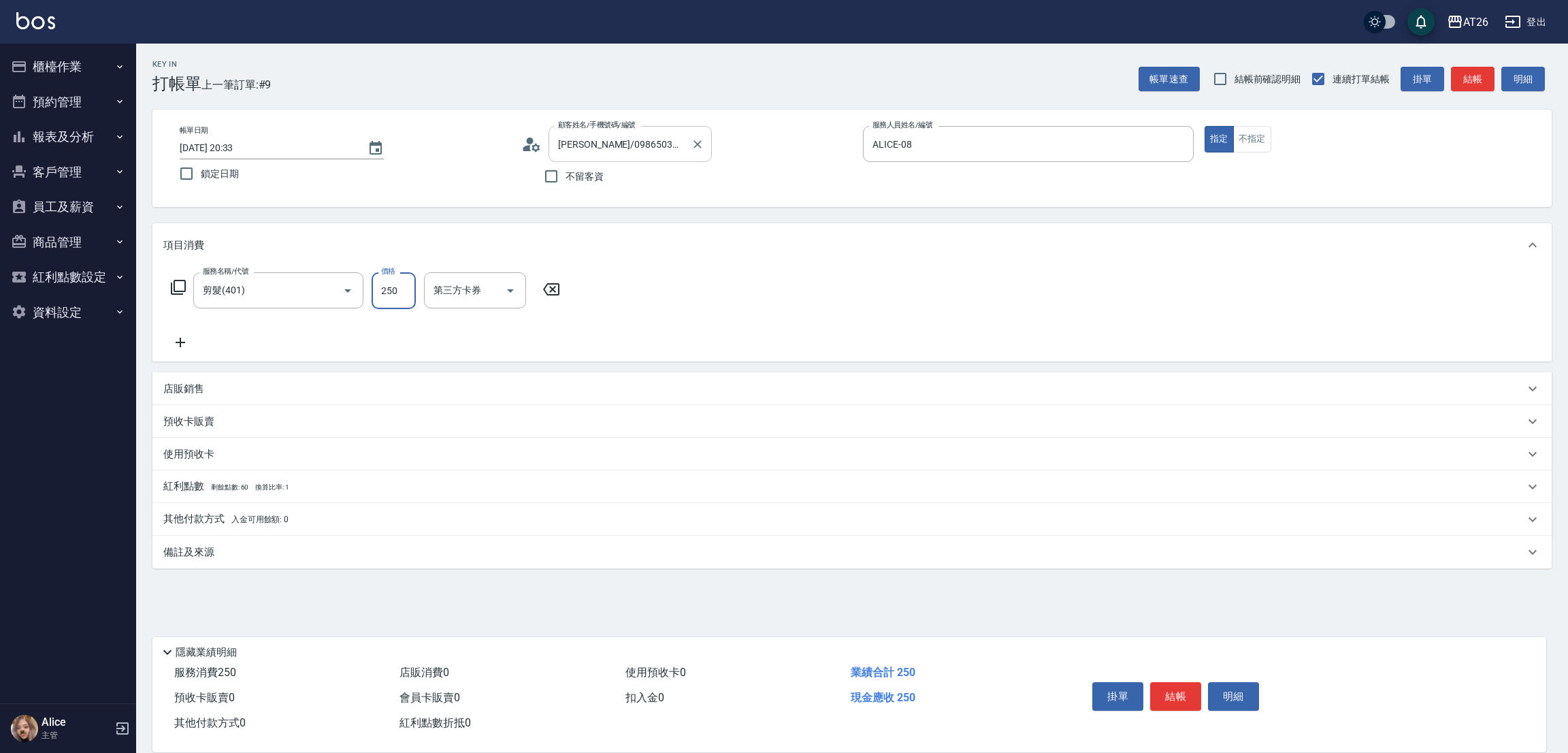
type input "6"
type input "0"
type input "600"
type input "60"
type input "0"
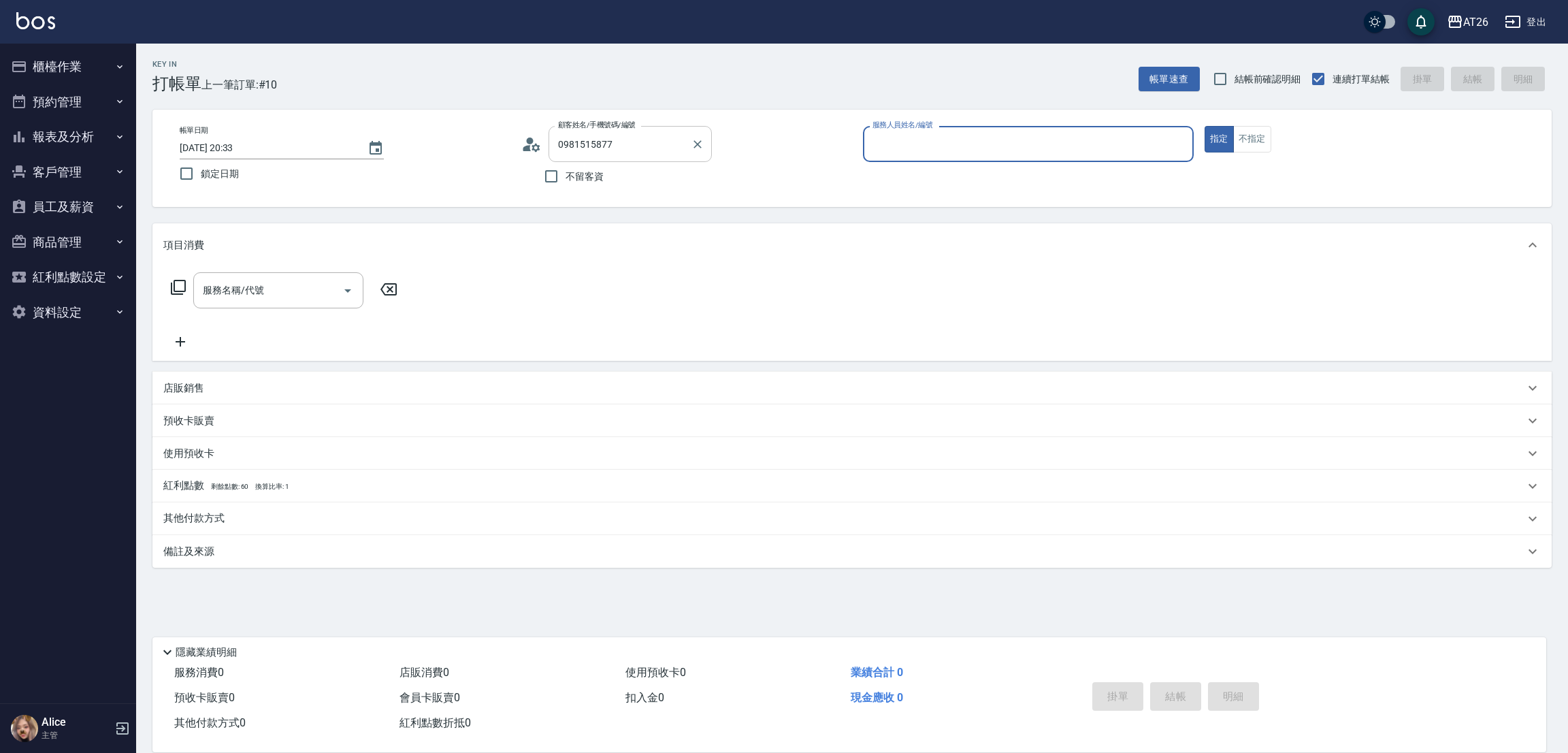
type input "無名字/0981515877/null"
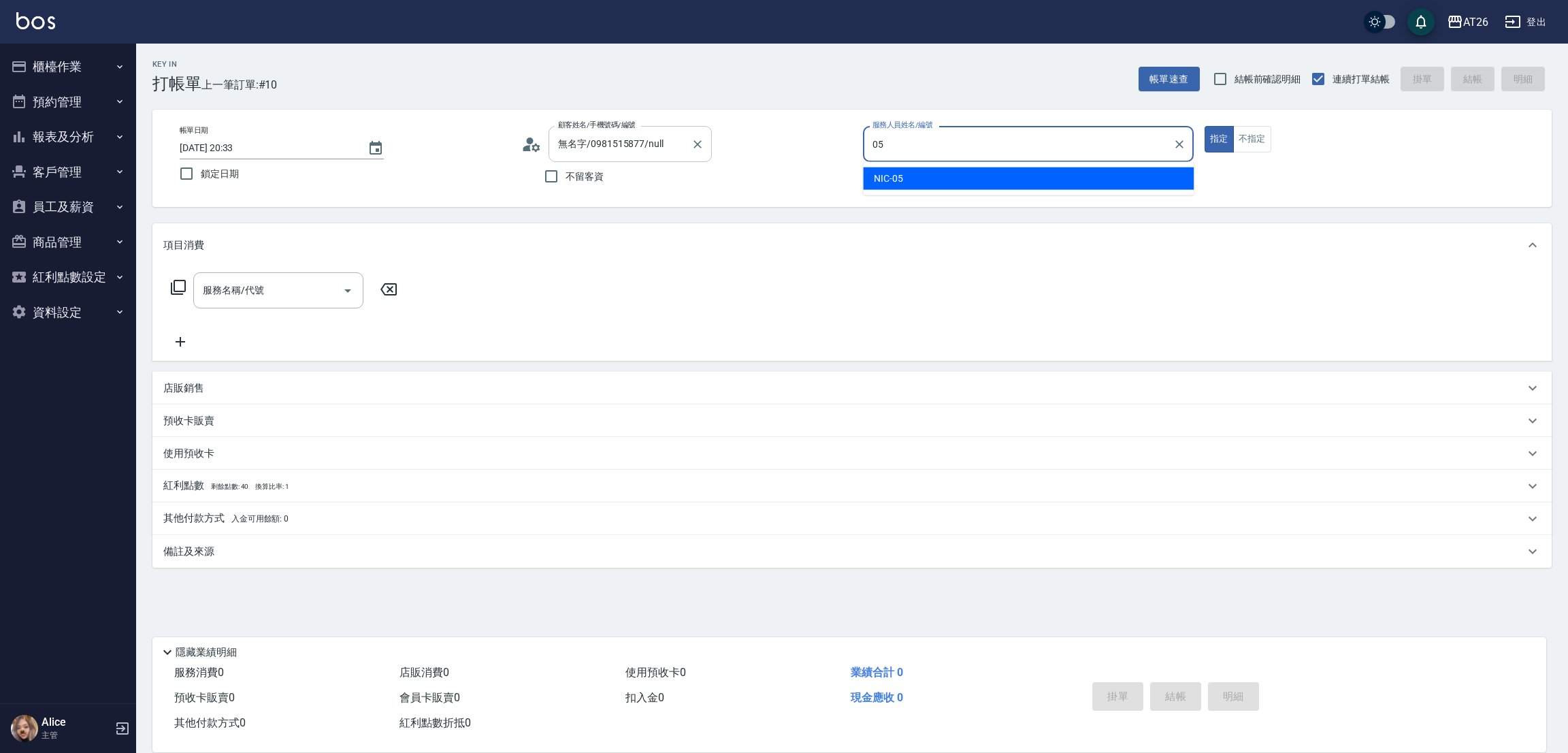
type input "NIC-05"
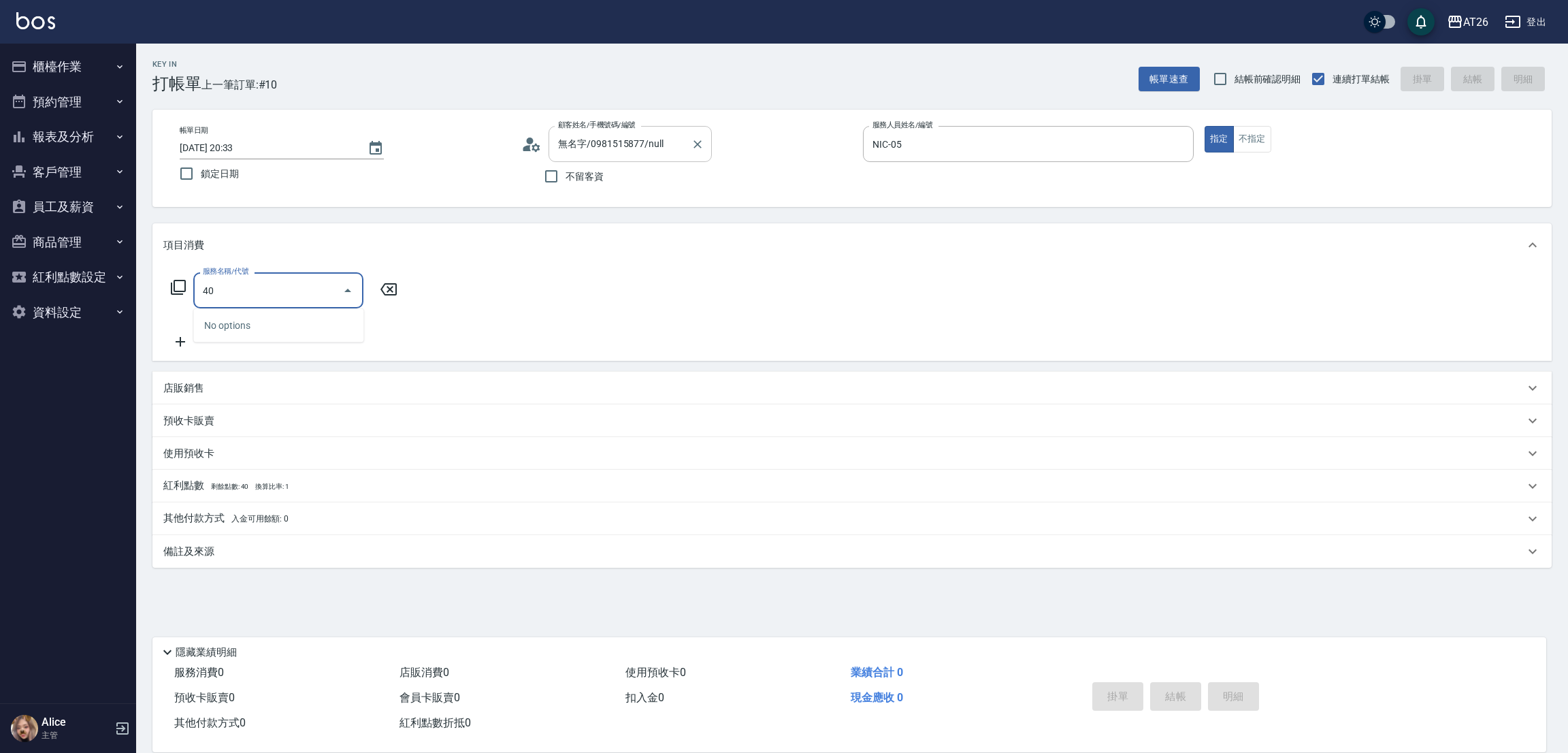
type input "401"
type input "20"
type input "剪髮(401)"
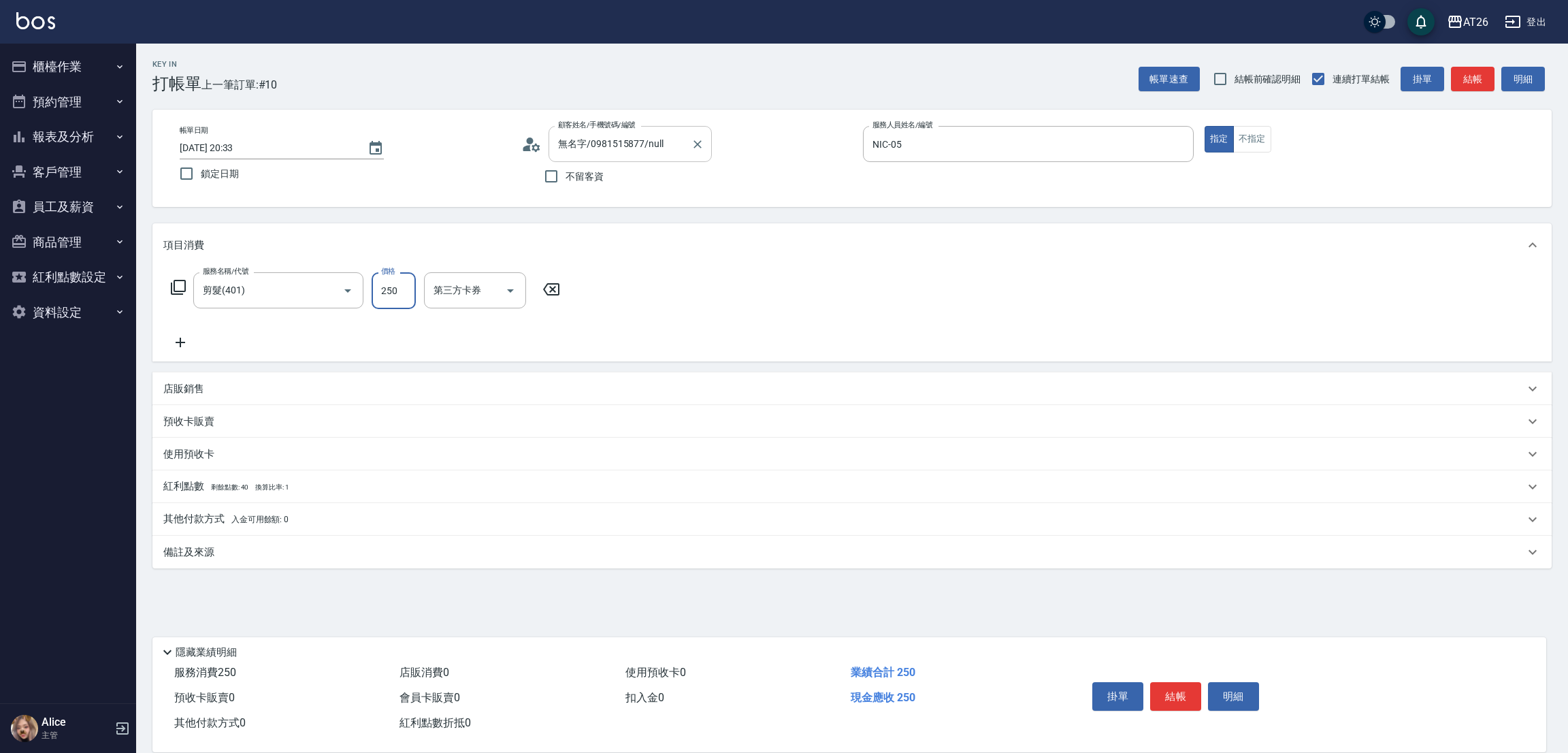
type input "6"
type input "0"
type input "600"
type input "60"
type input "0"
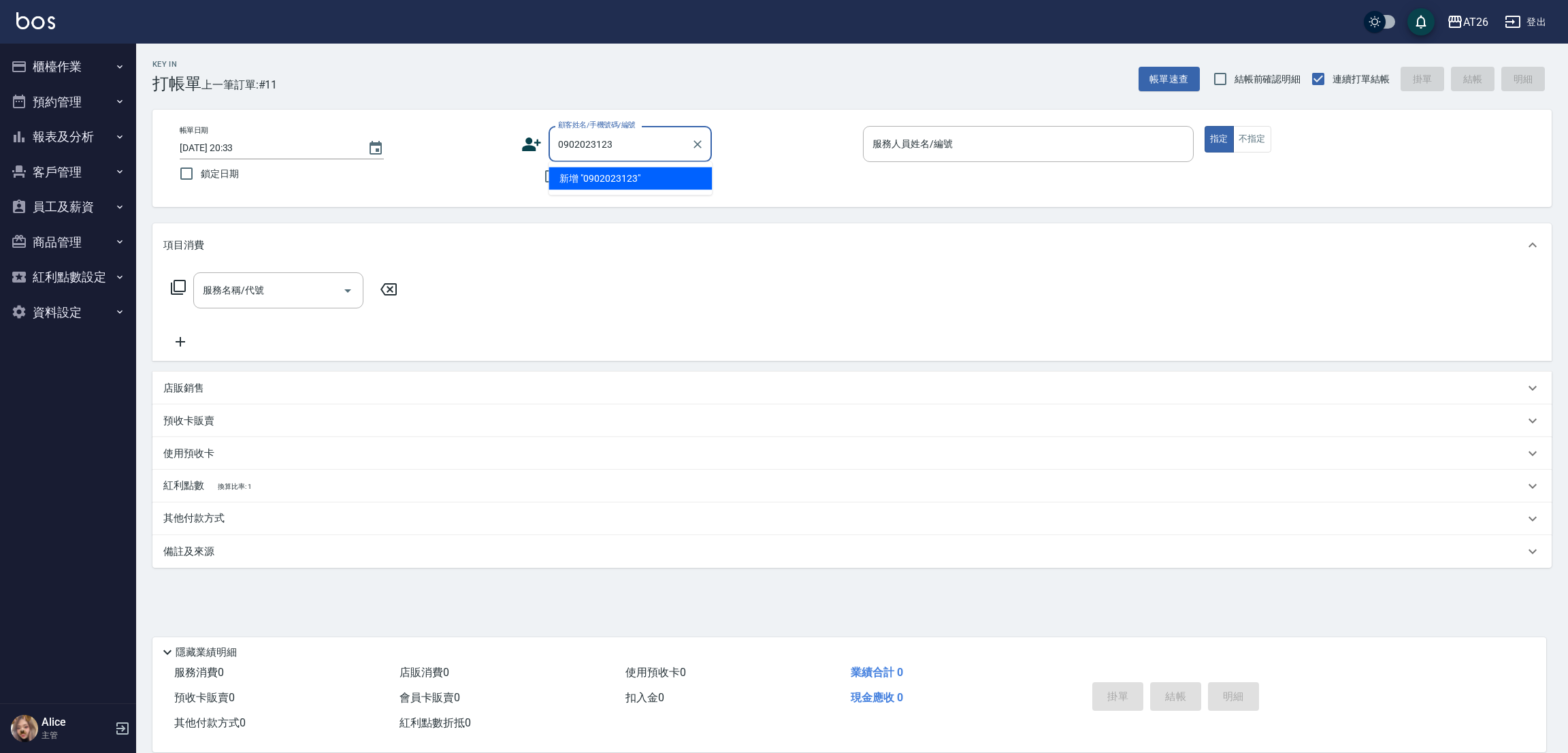
type input "0902023123"
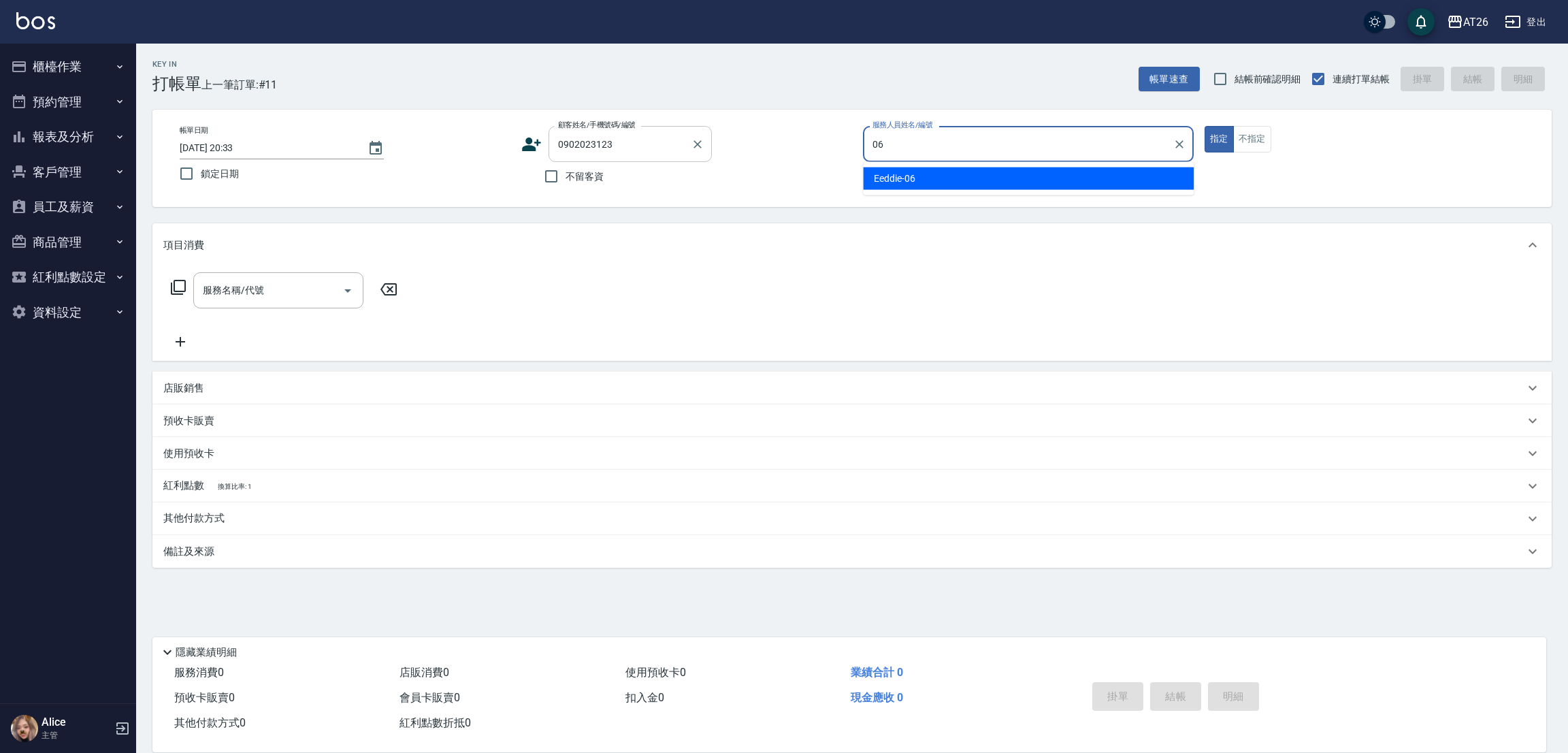
type input "Eeddie-06"
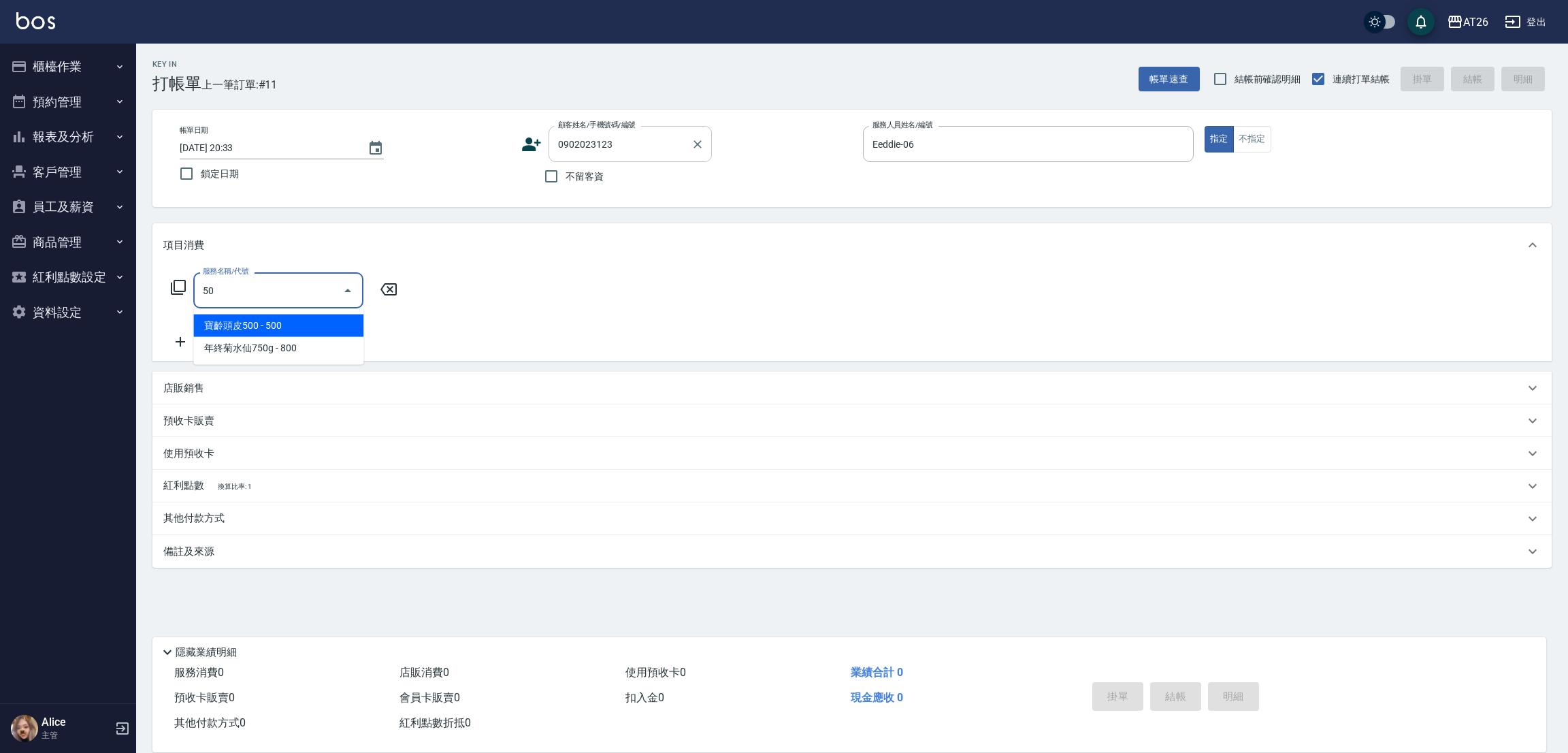
type input "502"
type input "50"
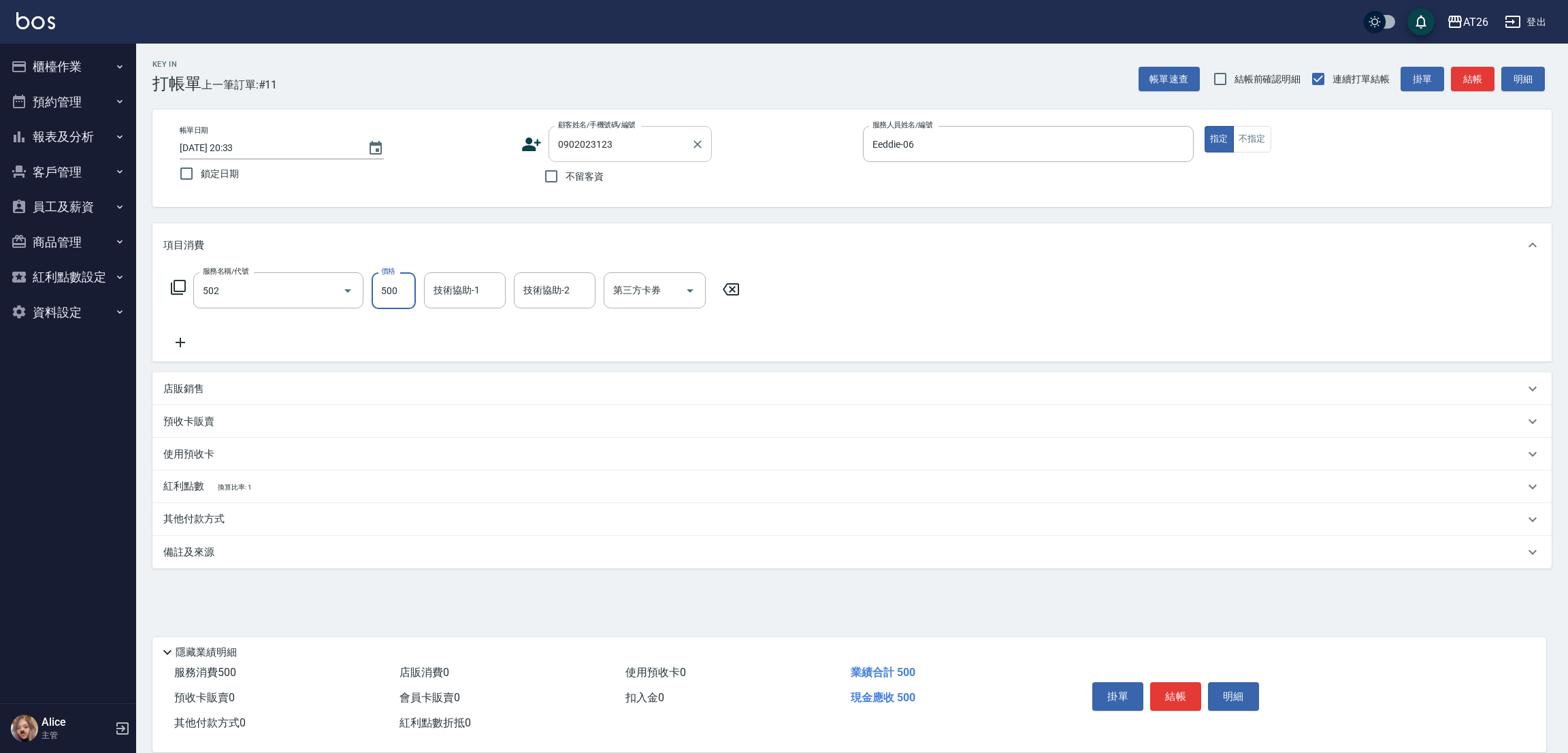
type input "漂髮(502)"
type input "0"
type input "品孜-41"
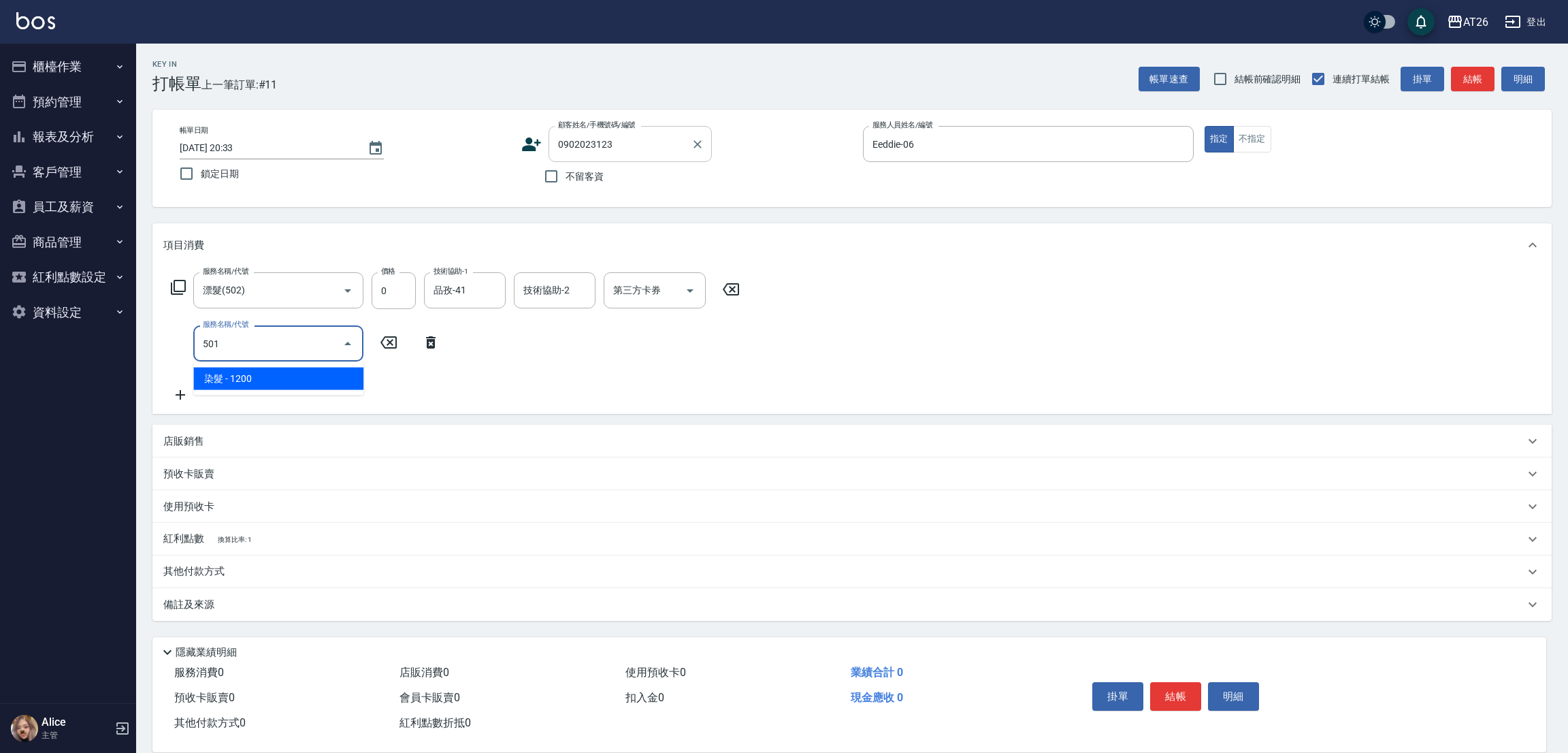
type input "501"
type input "120"
type input "染髮(501)"
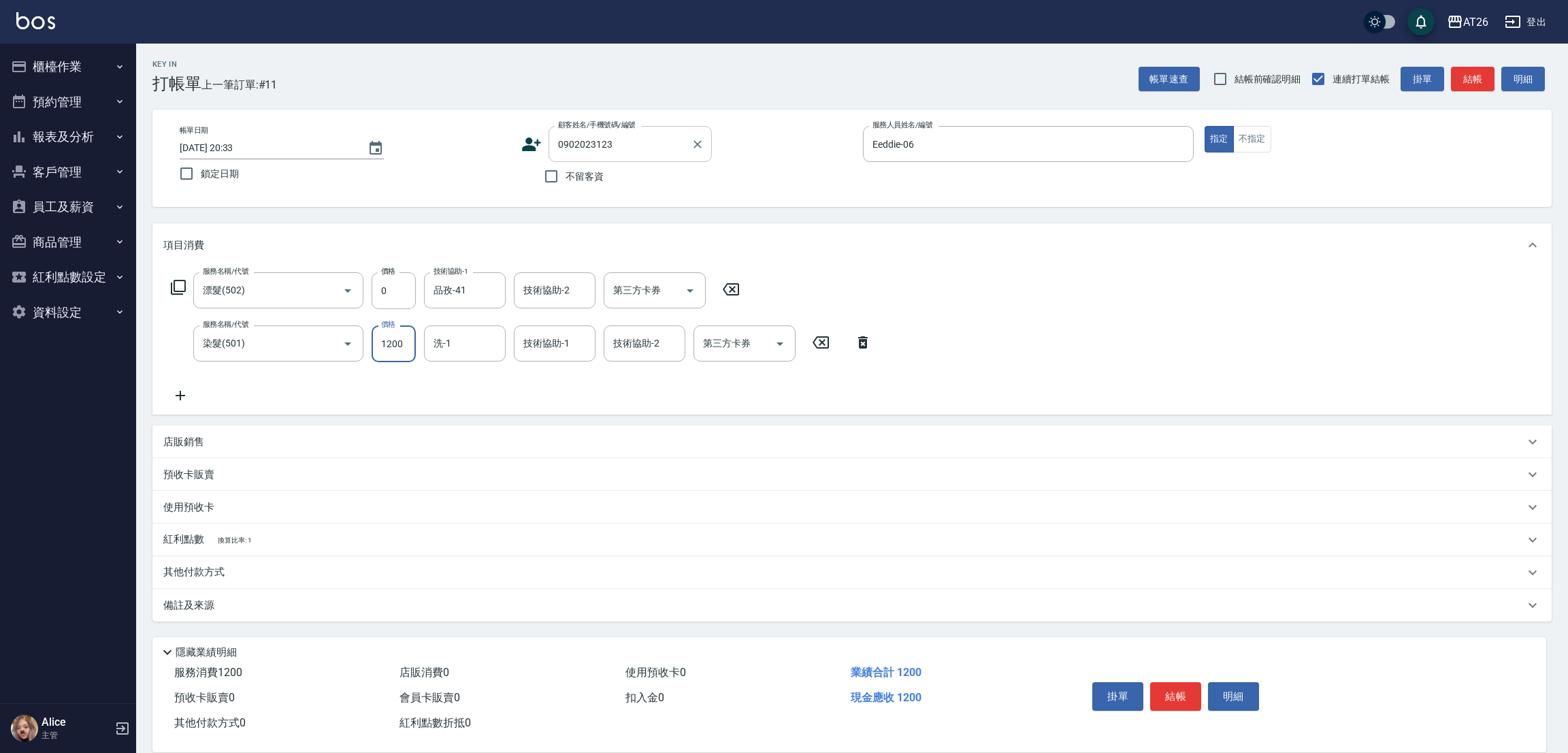
type input "2"
type input "0"
type input "299"
type input "20"
type input "2999"
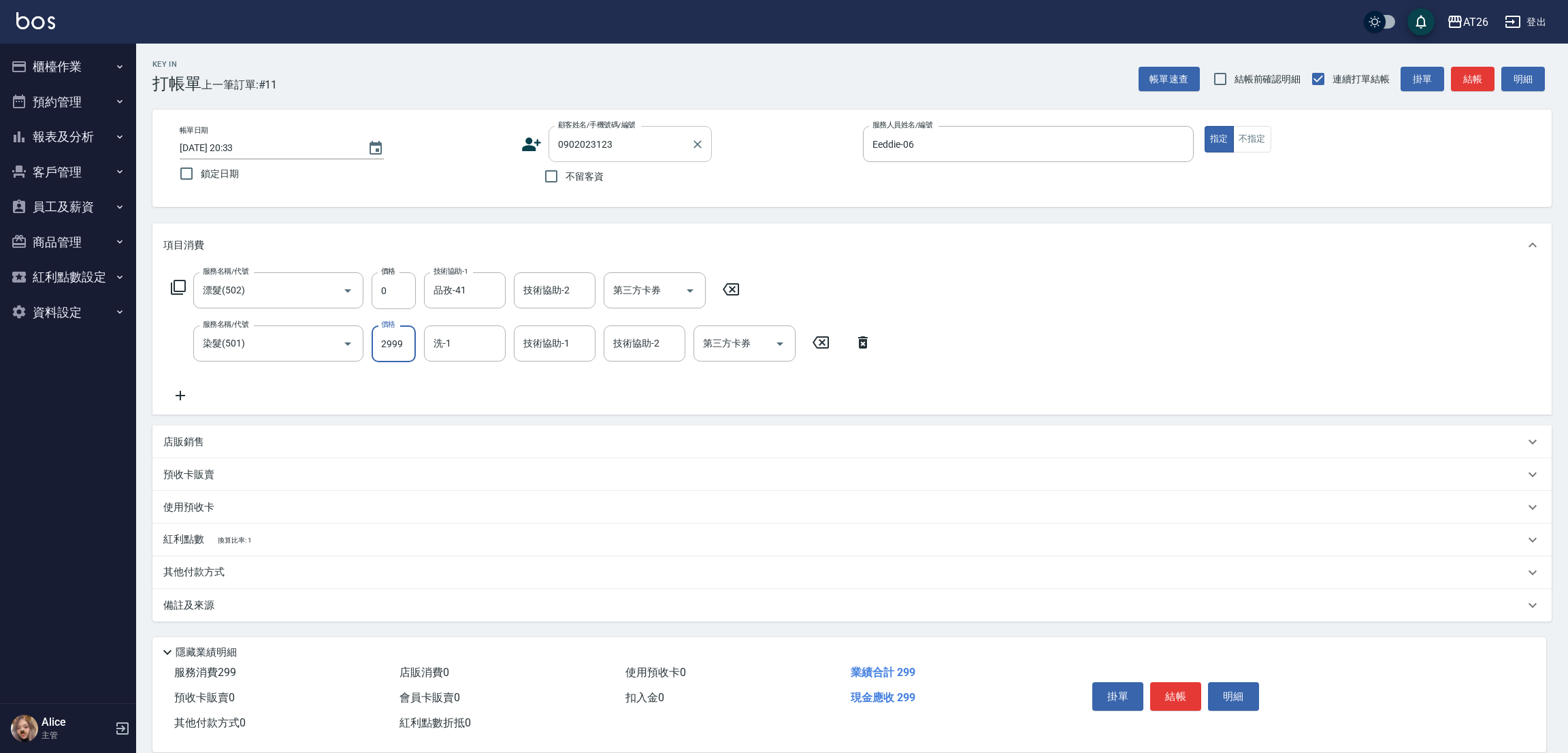
type input "290"
type input "2999"
type input "品孜-41"
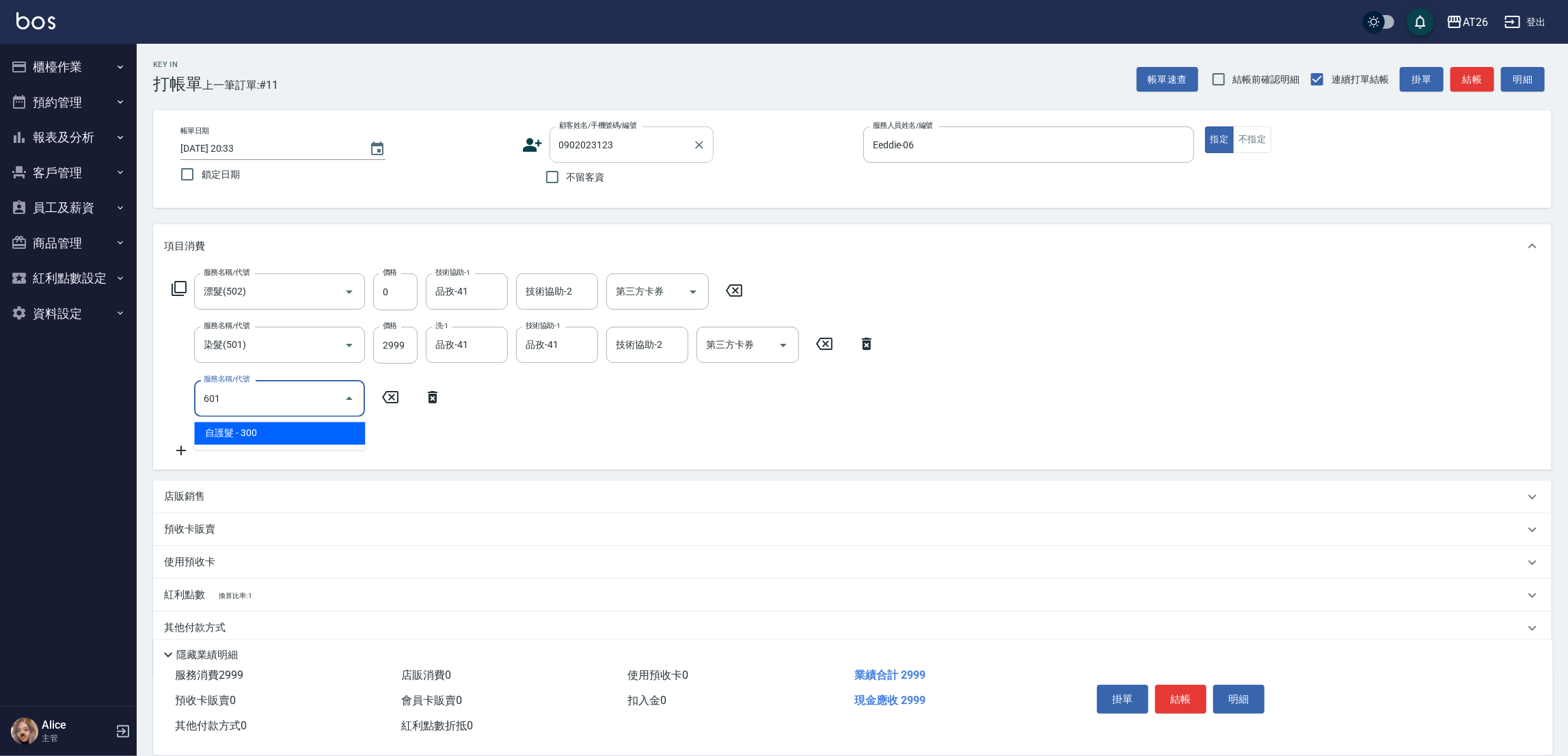
type input "601"
type input "320"
type input "自護髮(601)"
type input "1"
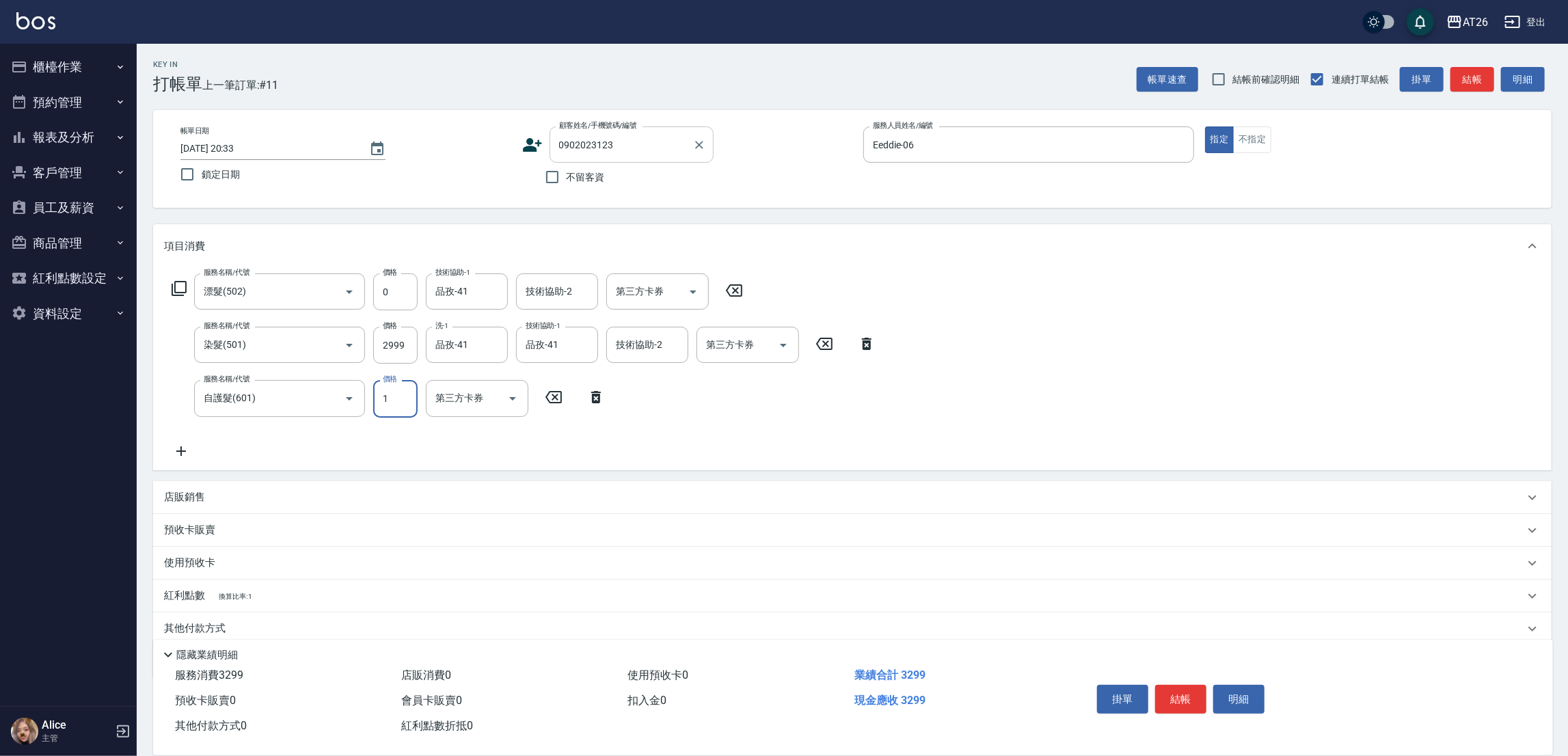
type input "300"
type input "160"
type input "450"
type input "1600"
type input "品孜-41"
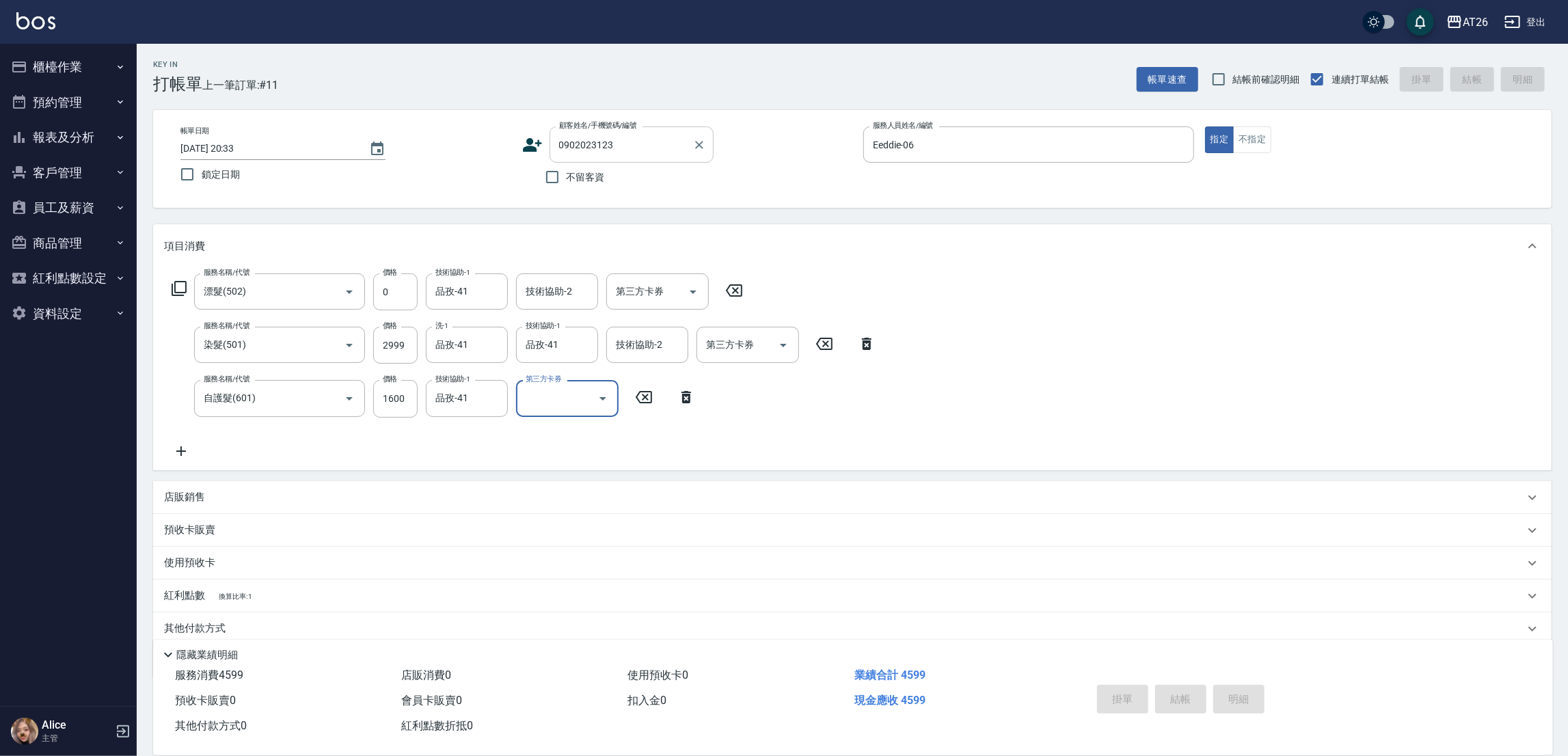
type input "2025/09/22 20:34"
type input "0"
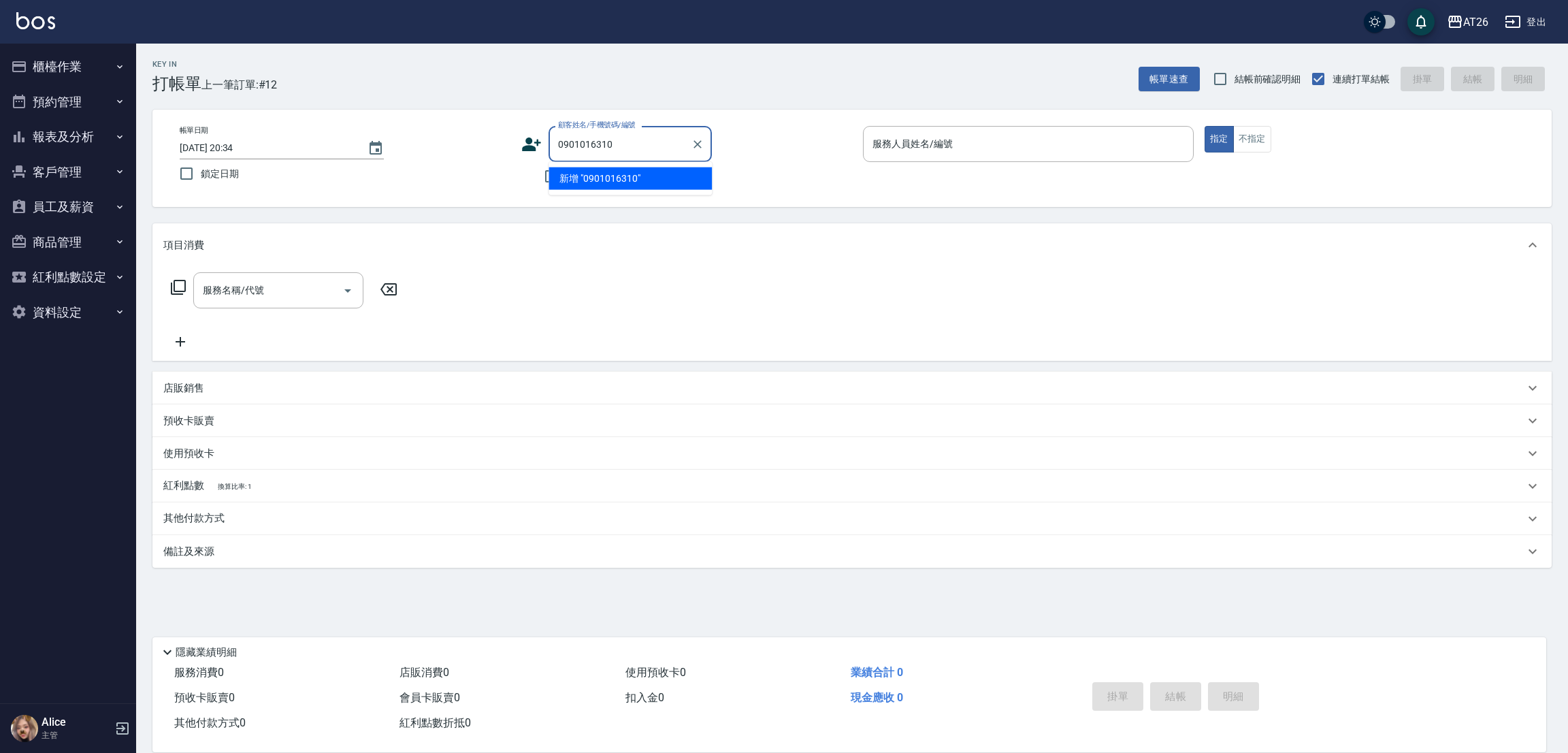
type input "0901016310"
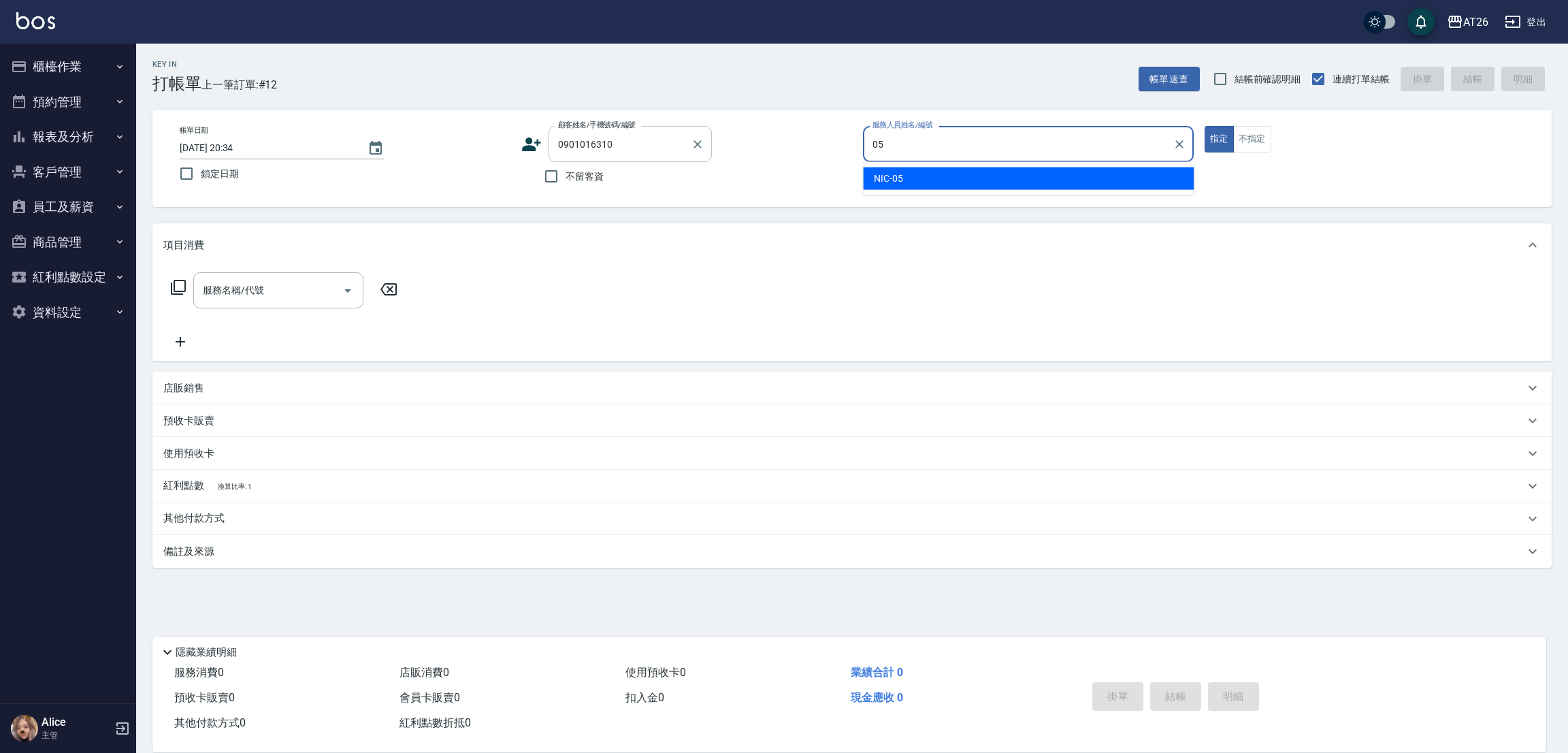
type input "NIC-05"
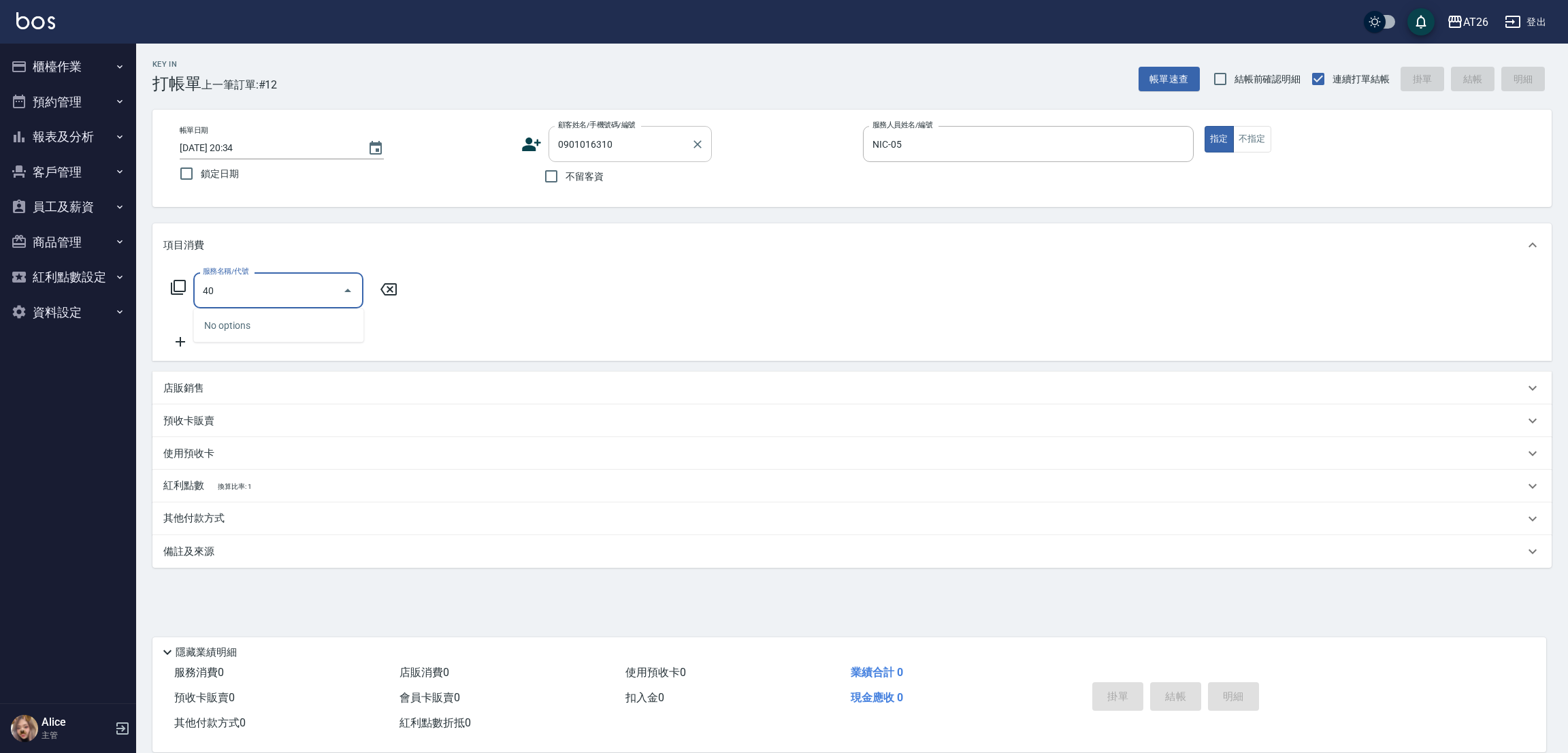
type input "401"
type input "20"
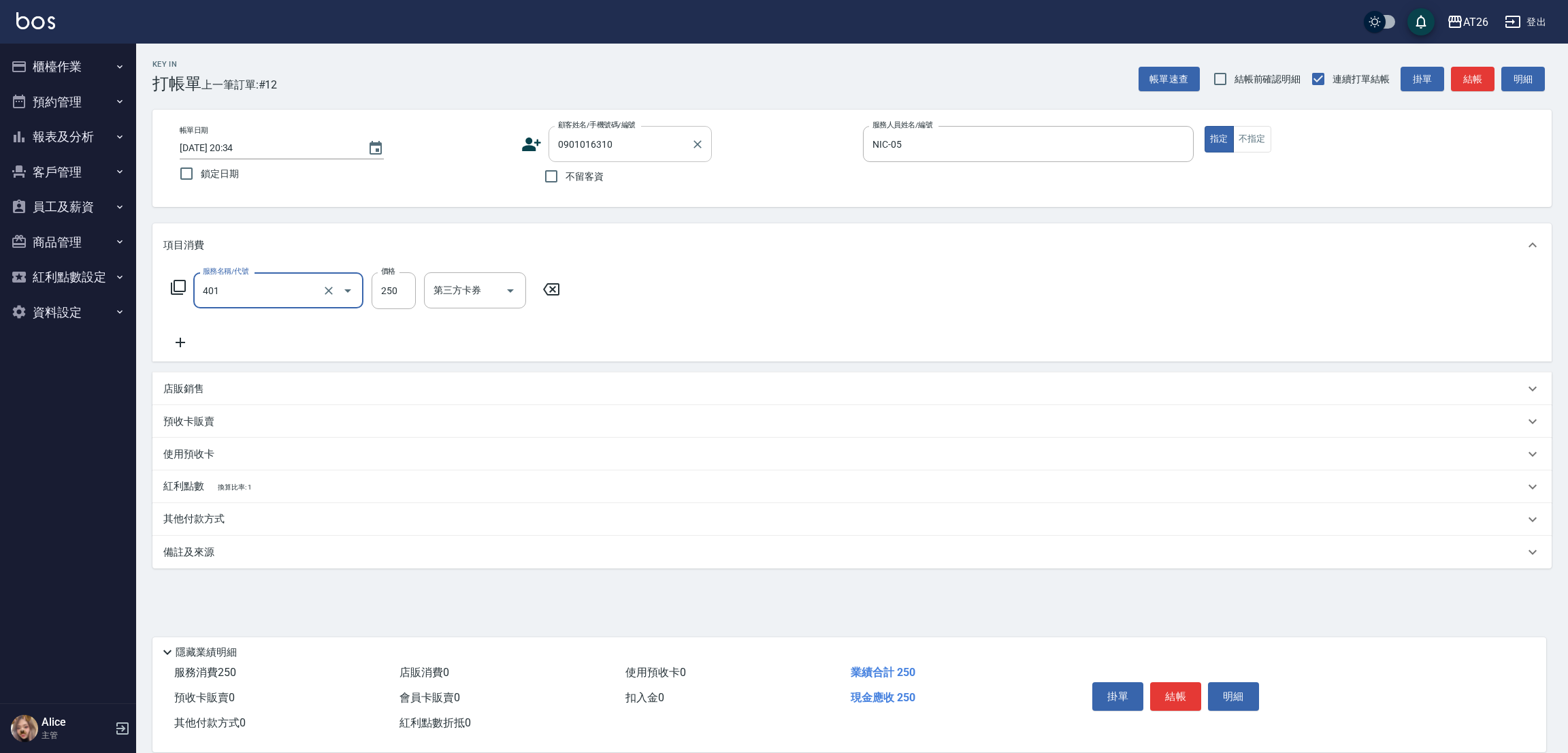
type input "剪髮(401)"
type input "7"
type input "0"
type input "700"
type input "70"
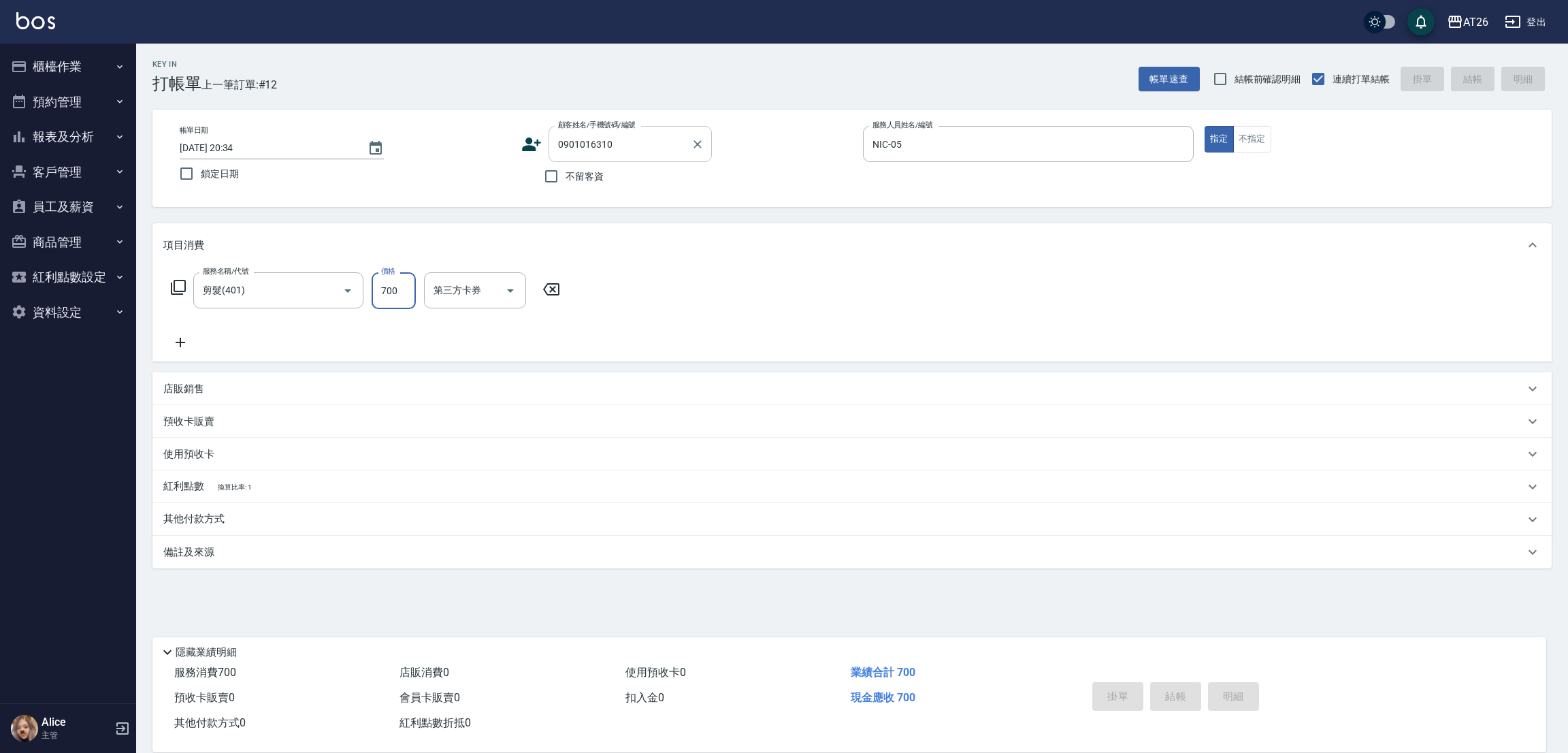
type input "0"
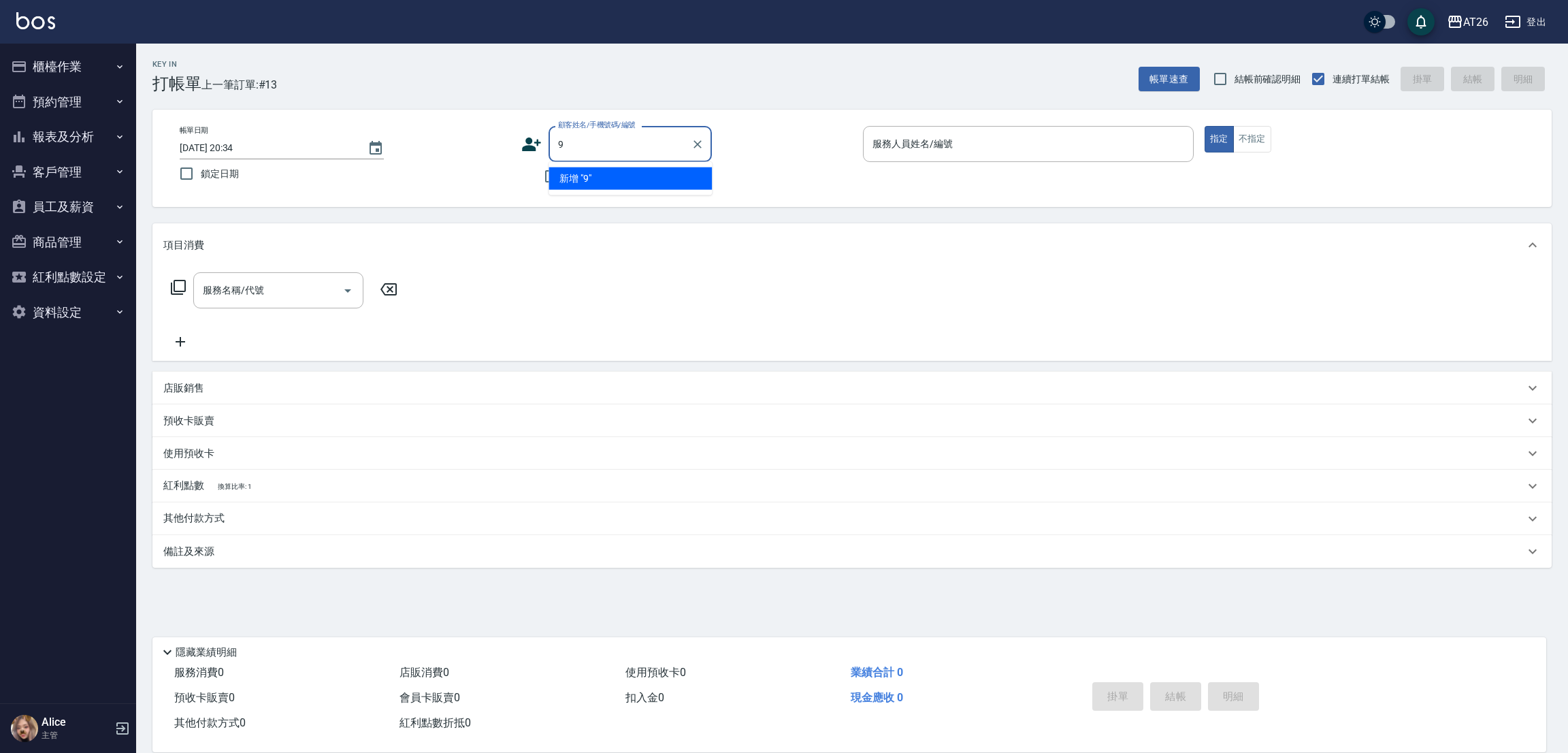
type input "99"
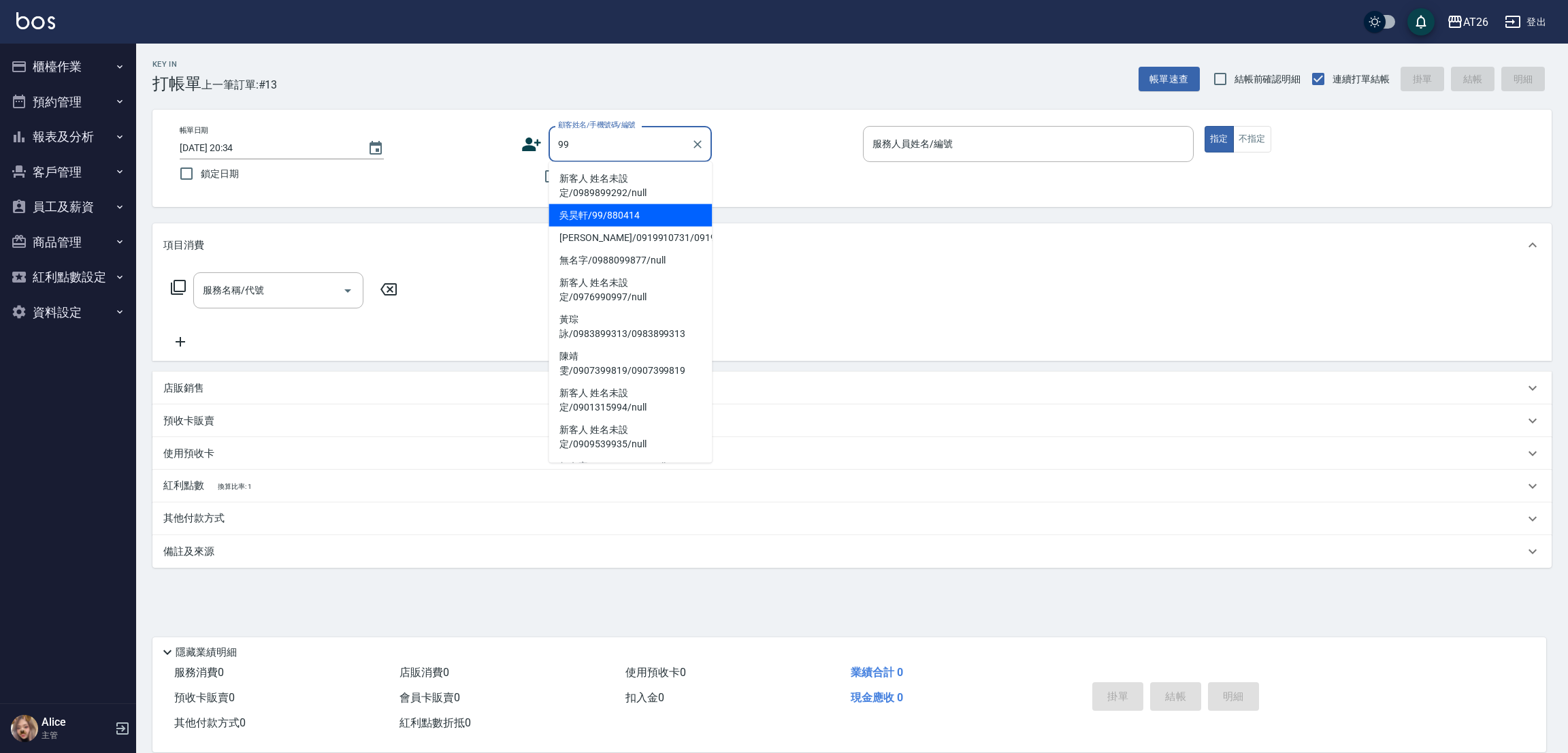
type input "吳昊軒/99/880414"
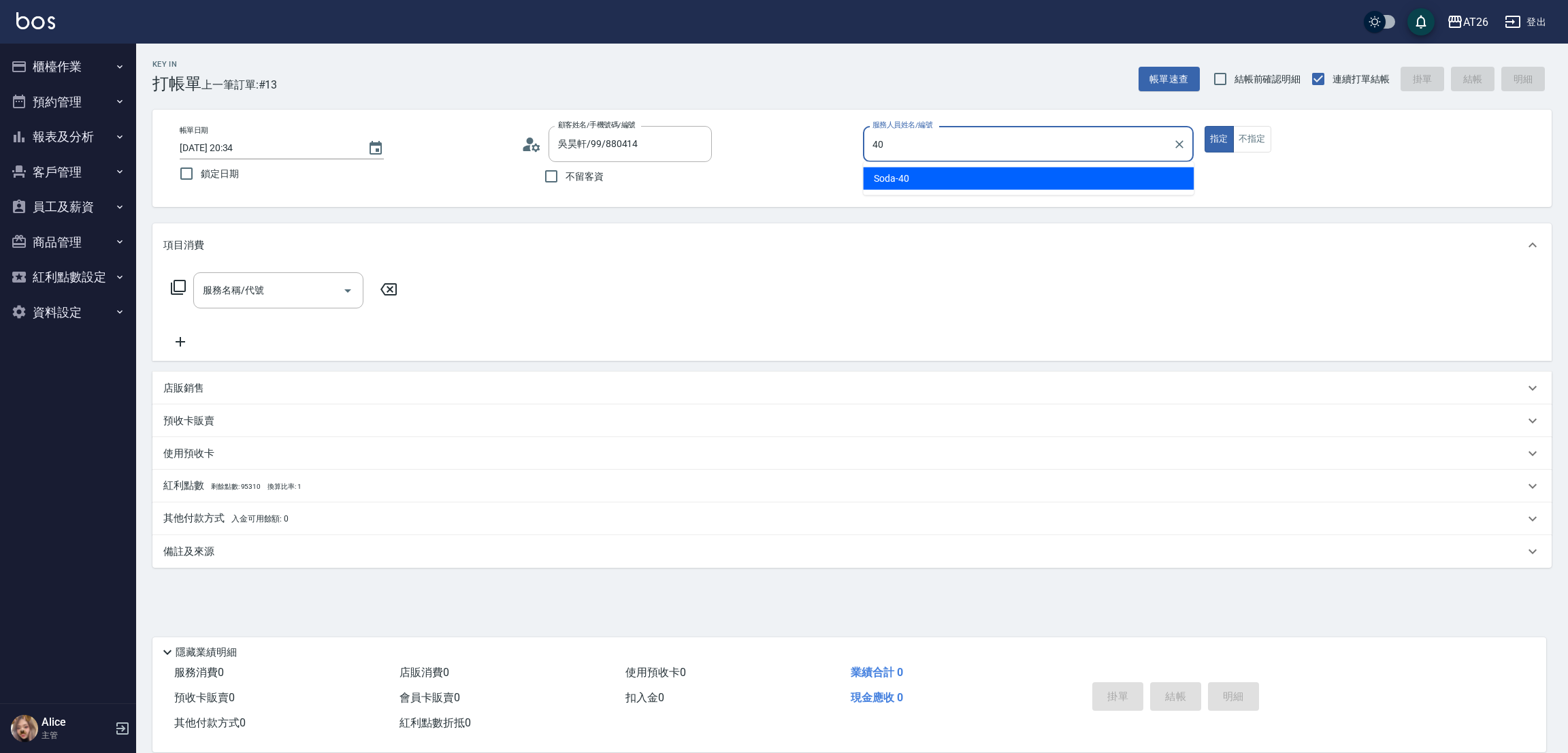
type input "4"
type input "l-38"
type button "true"
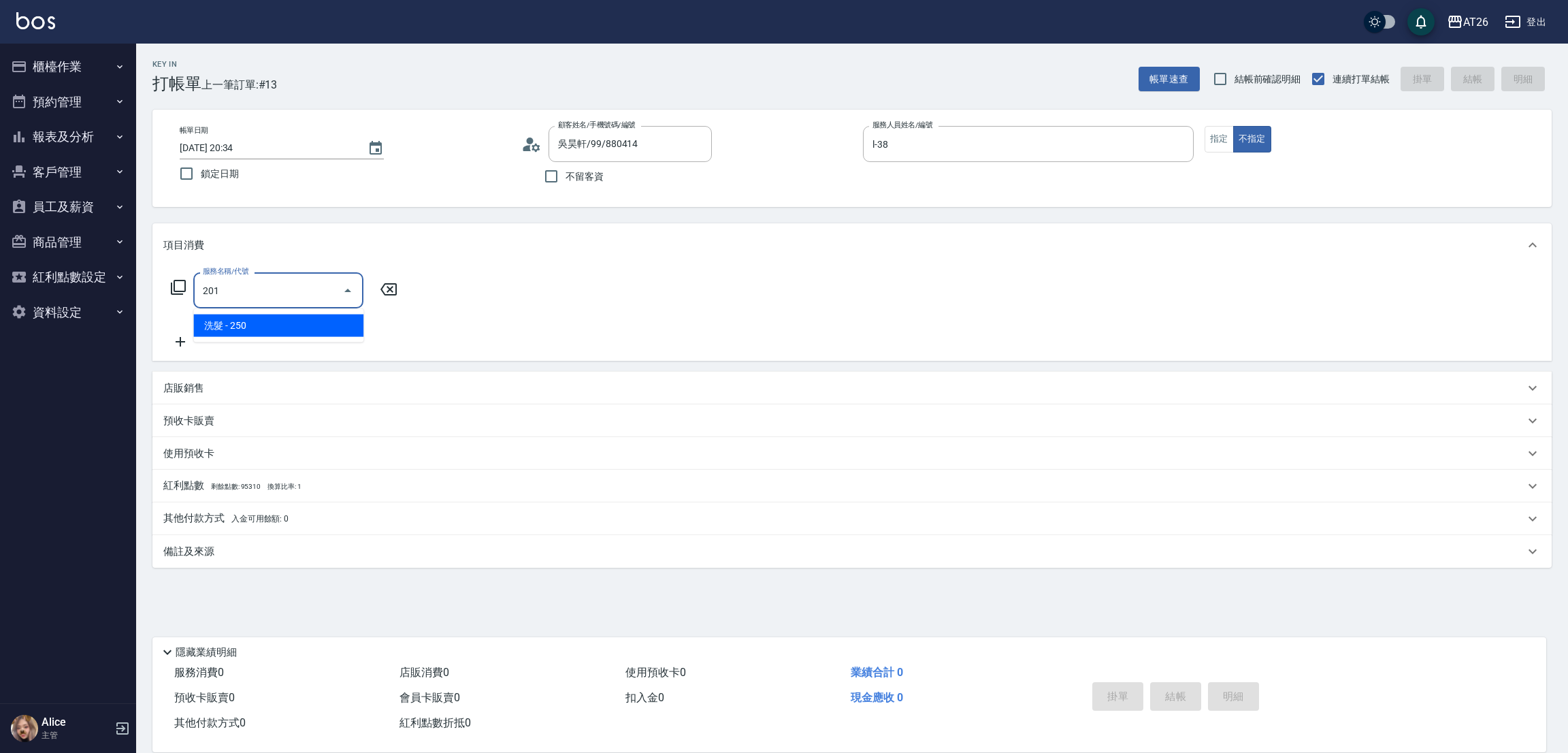
type input "洗髮(201)"
type input "20"
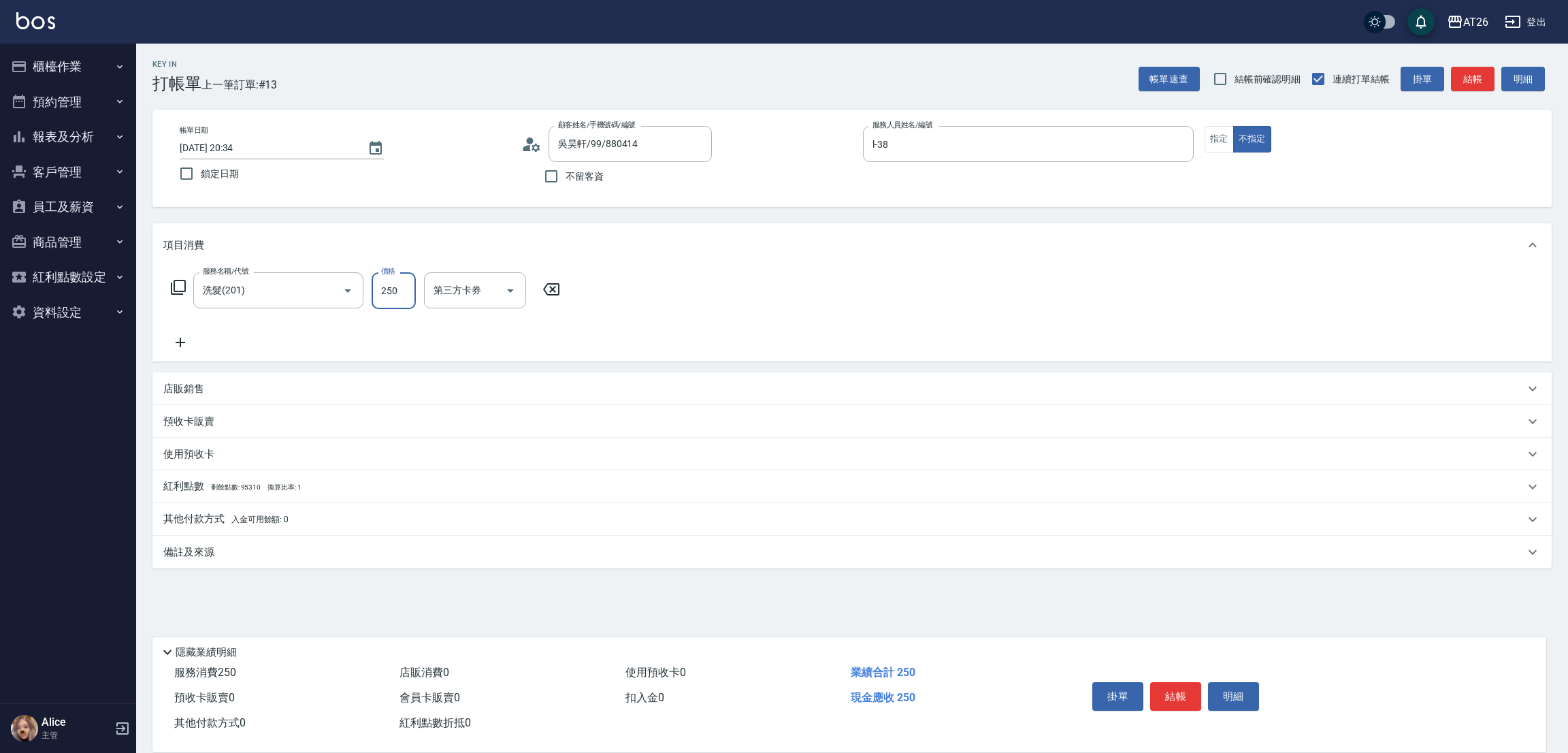
type input "4"
type input "0"
type input "400"
type input "40"
type input "400"
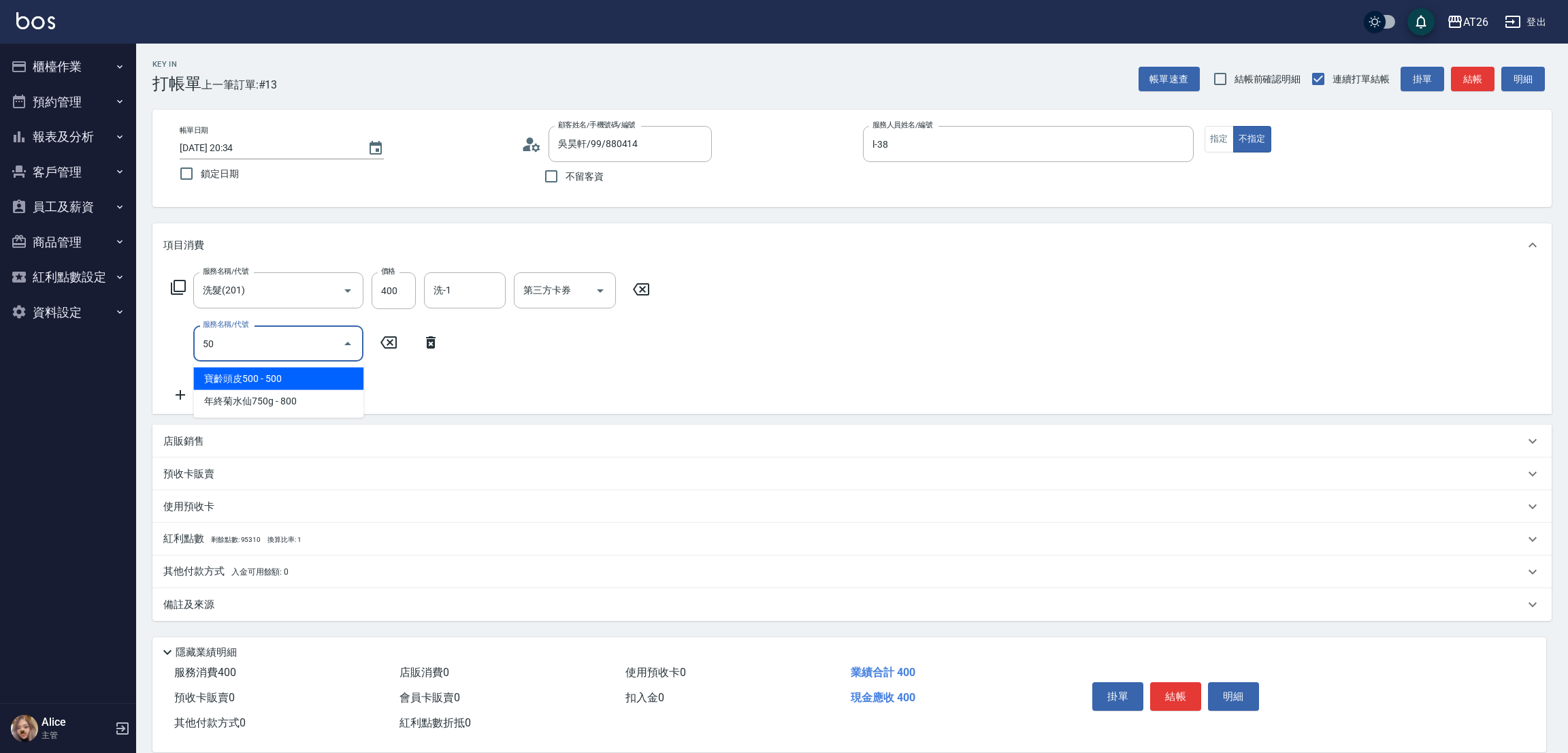
type input "501"
type input "160"
type input "染髮(501)"
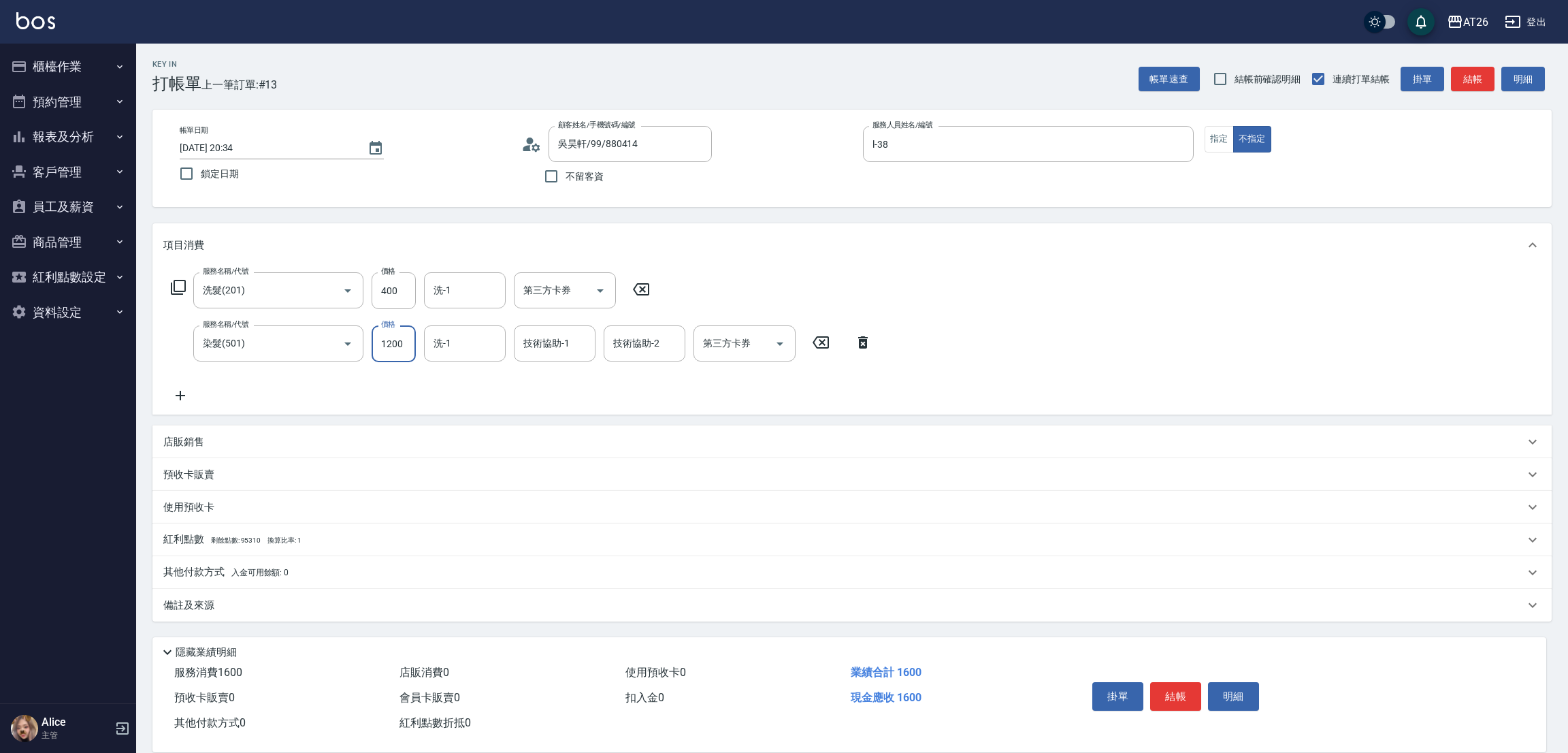
type input "1"
type input "40"
type input "180"
type input "220"
type input "1800"
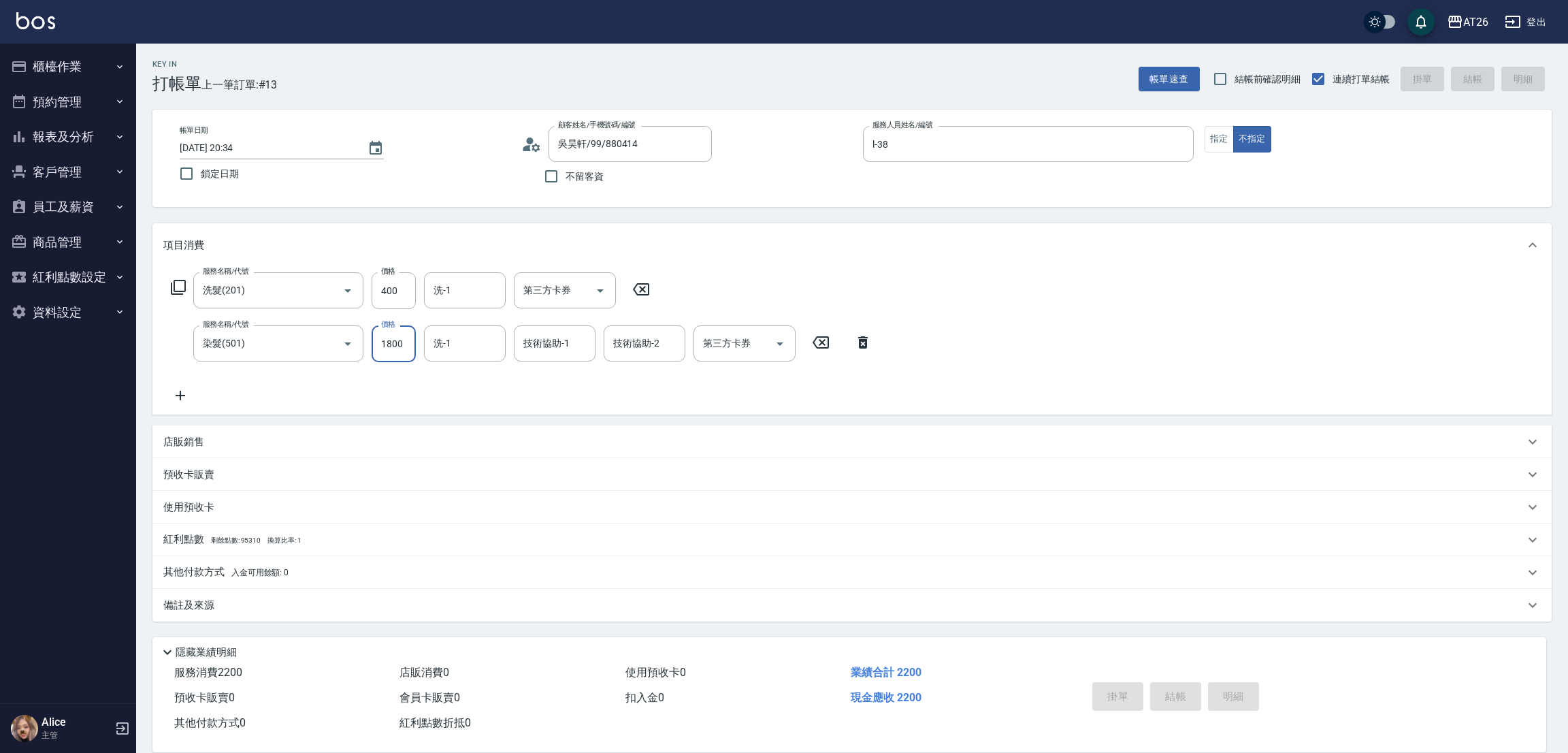
type input "2025/09/22 20:35"
type input "0"
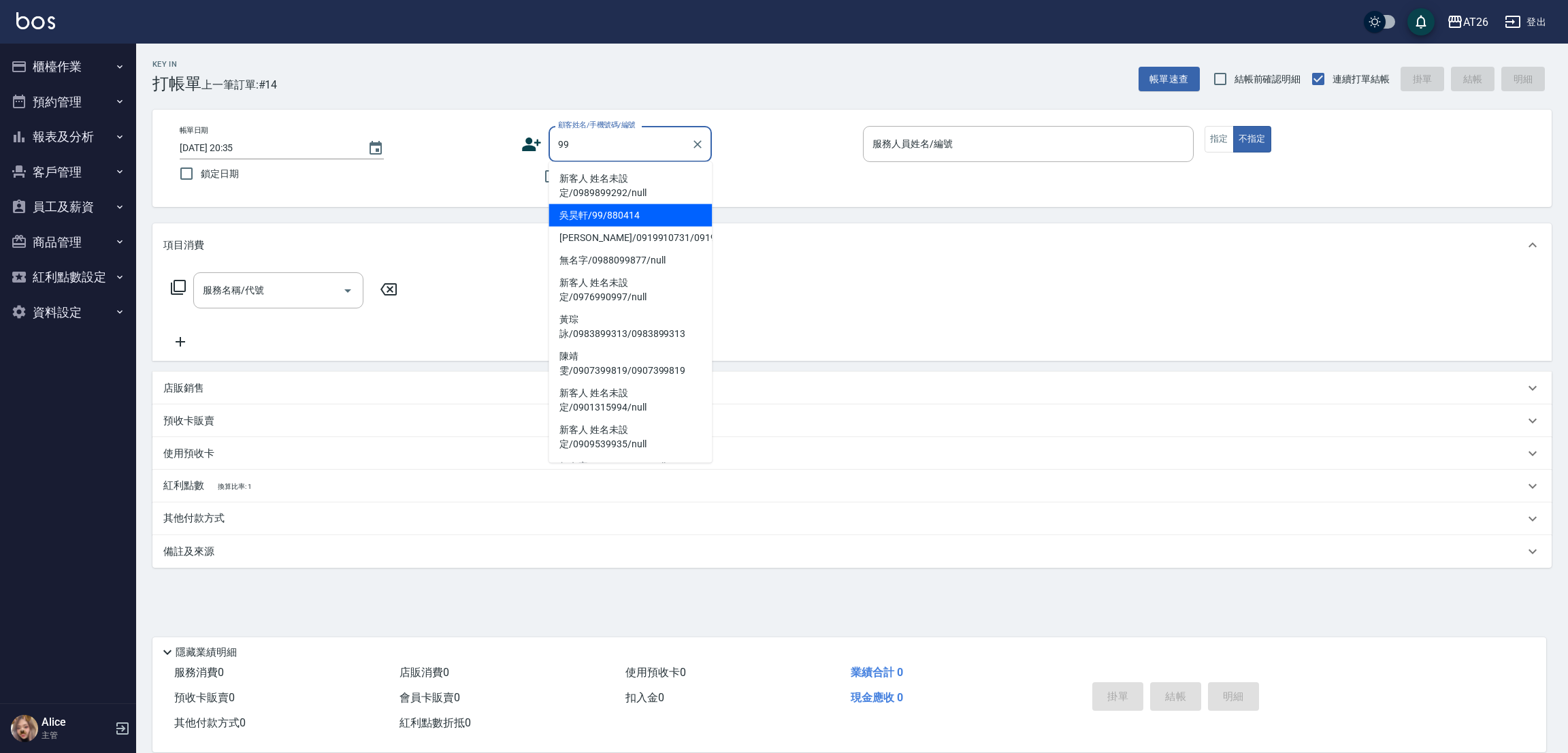
type input "吳昊軒/99/880414"
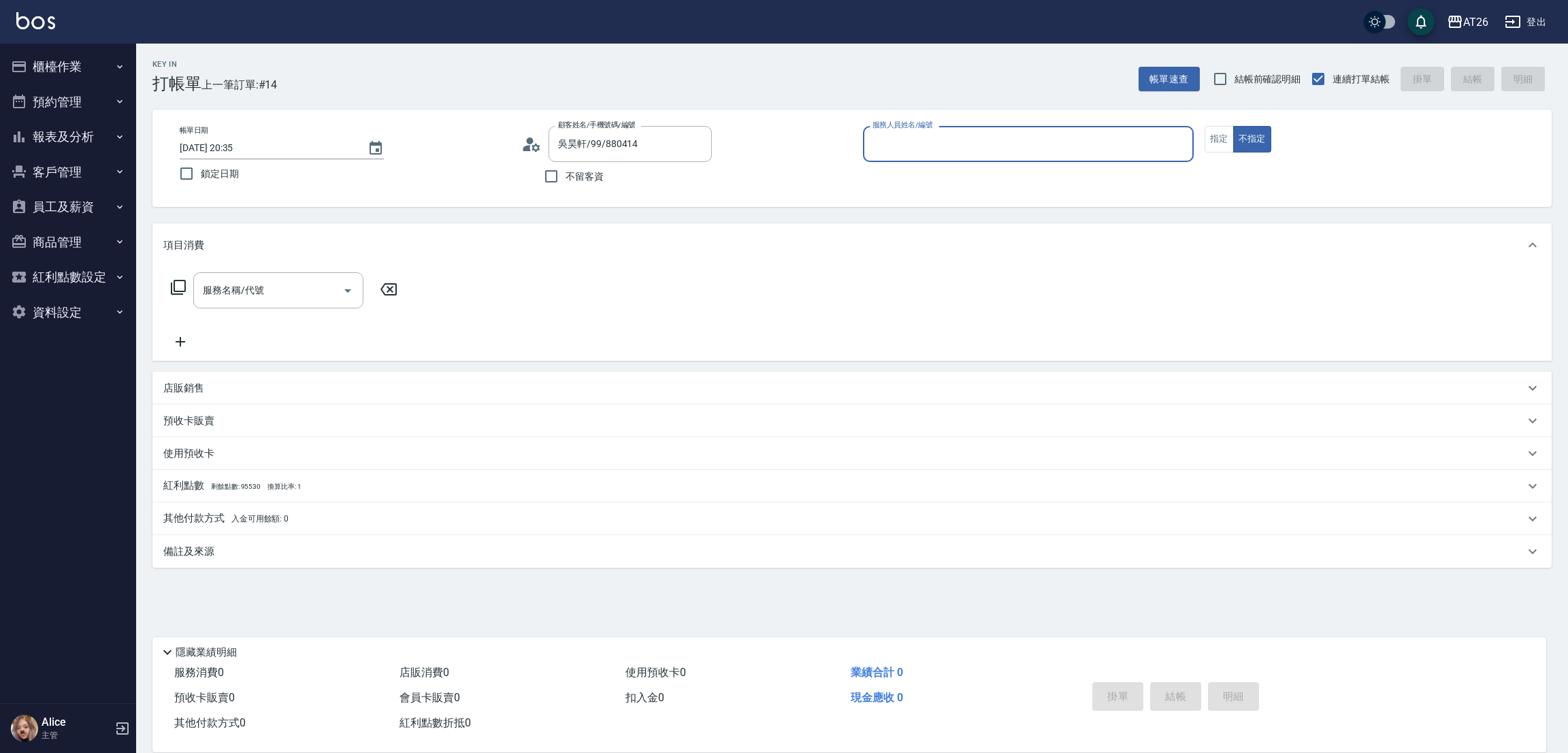
type input "1"
type input "38"
type button "false"
type input "l-38"
type input "401"
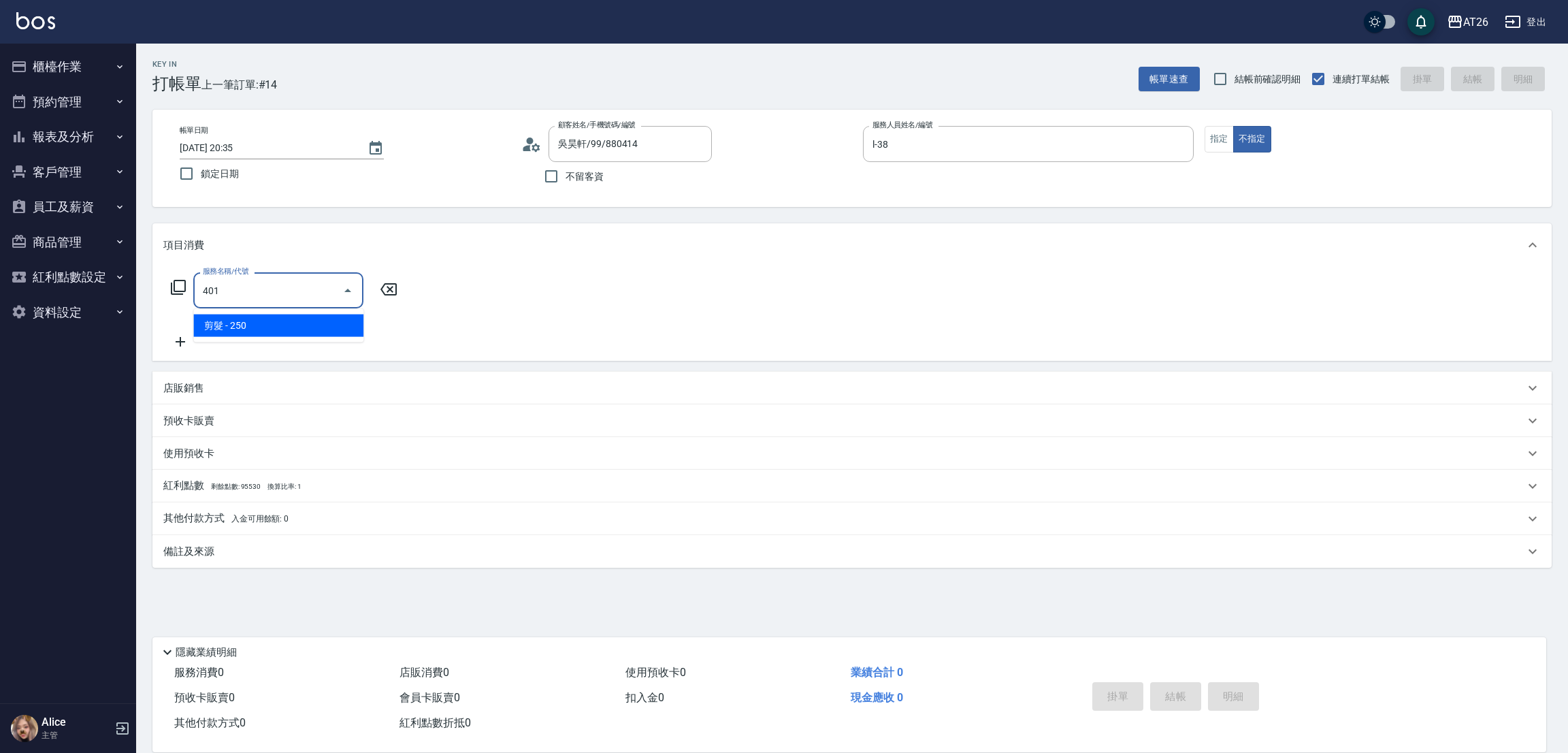
type input "20"
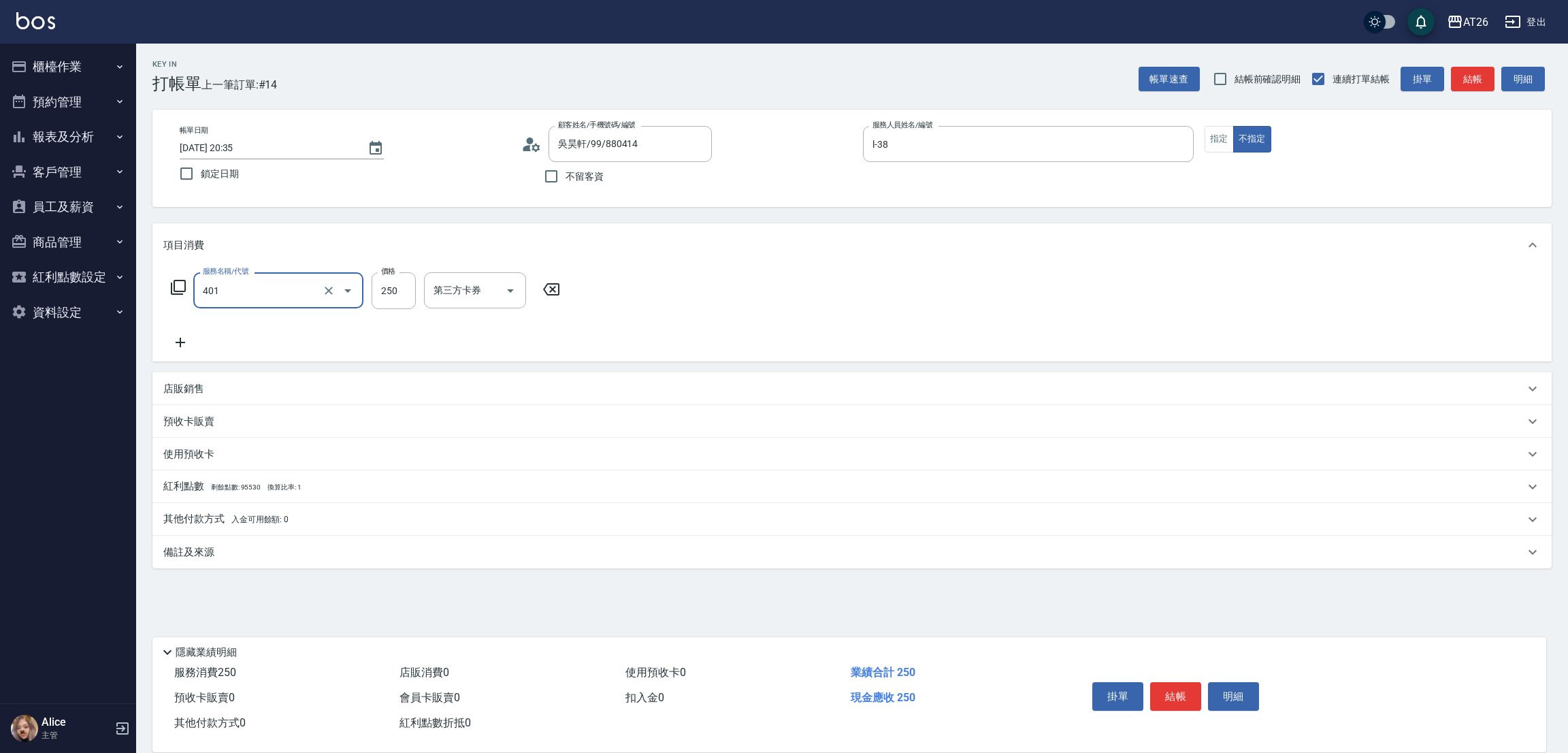
type input "剪髮(401)"
type input "3"
type input "0"
type input "300"
type input "30"
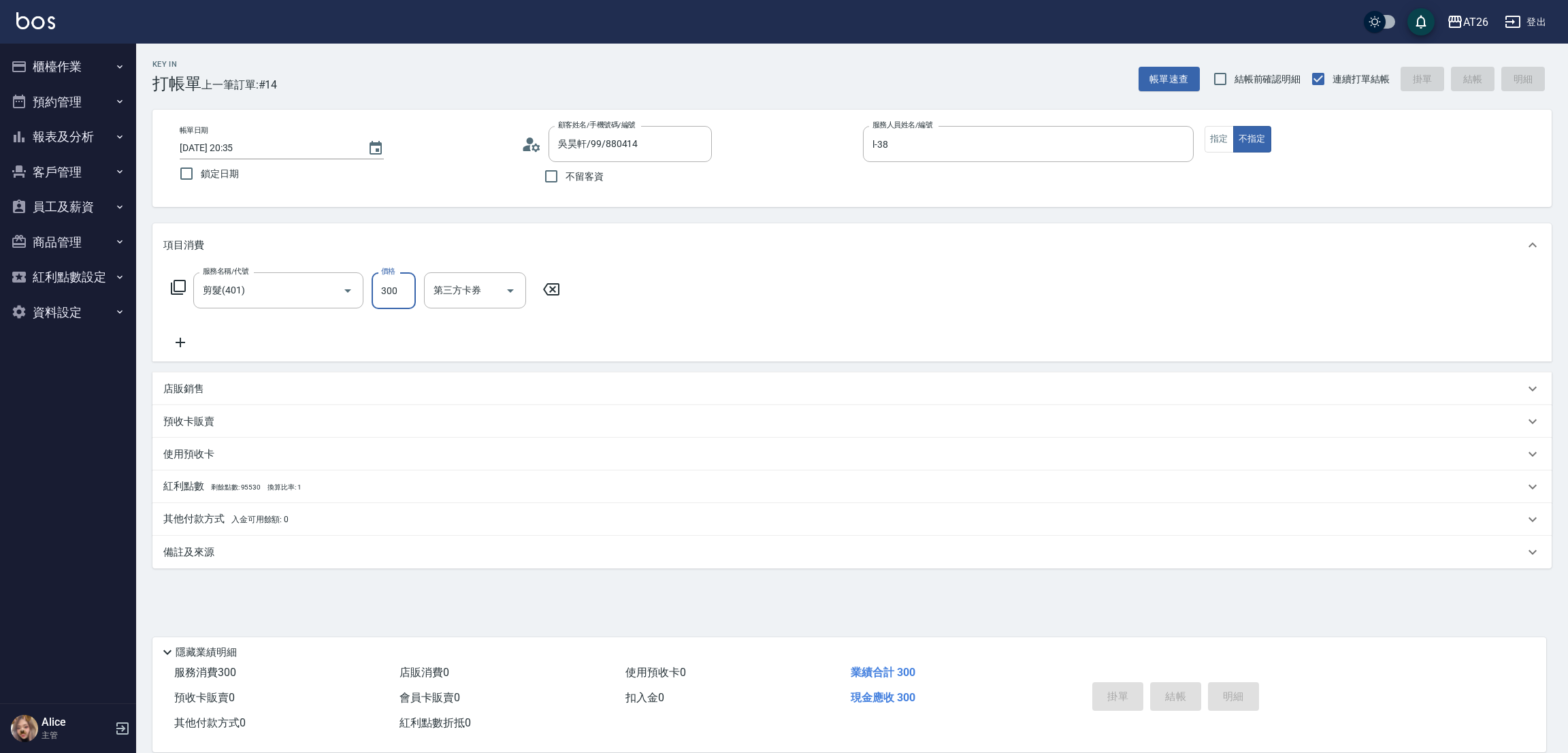
type input "[DATE] 20:36"
type input "0"
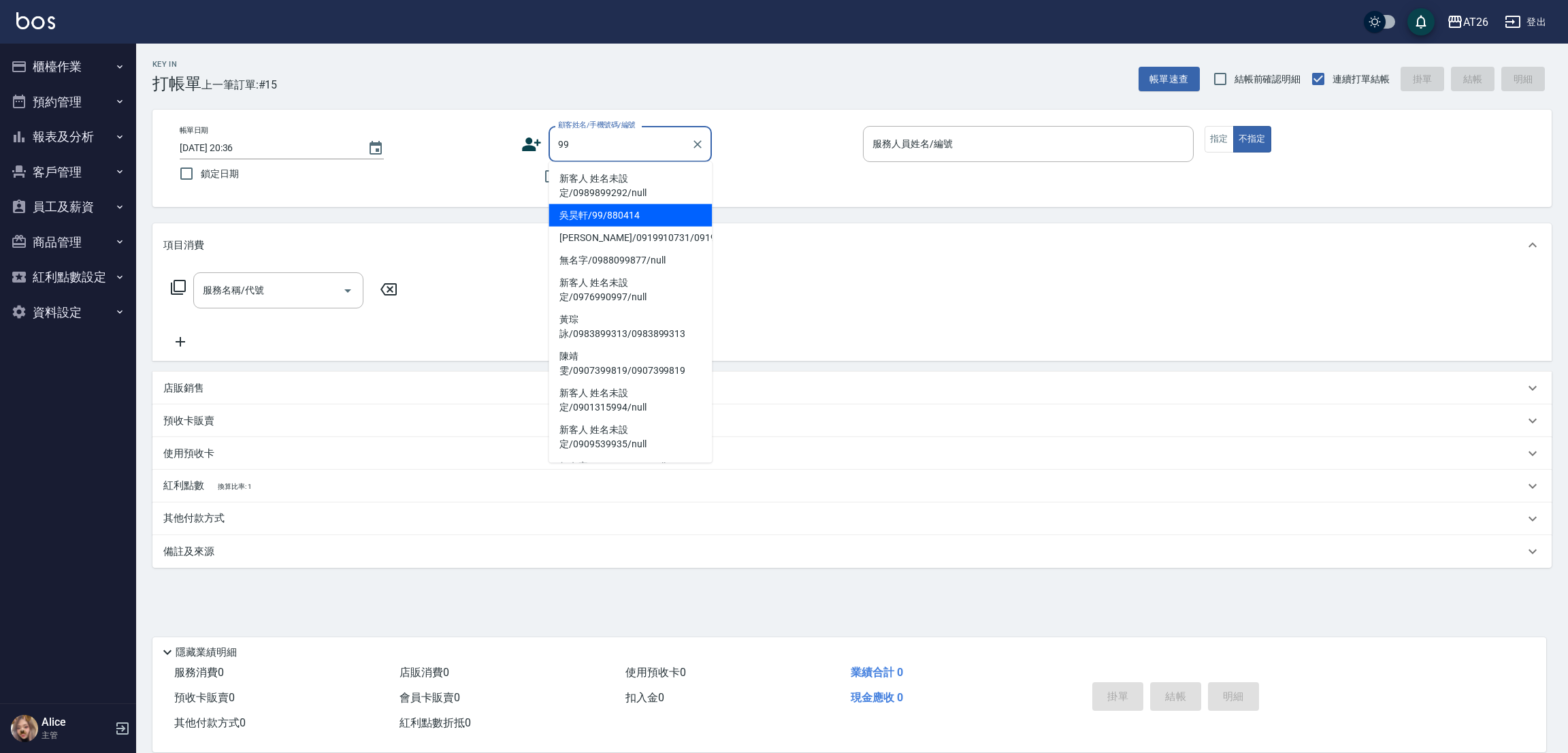
type input "吳昊軒/99/880414"
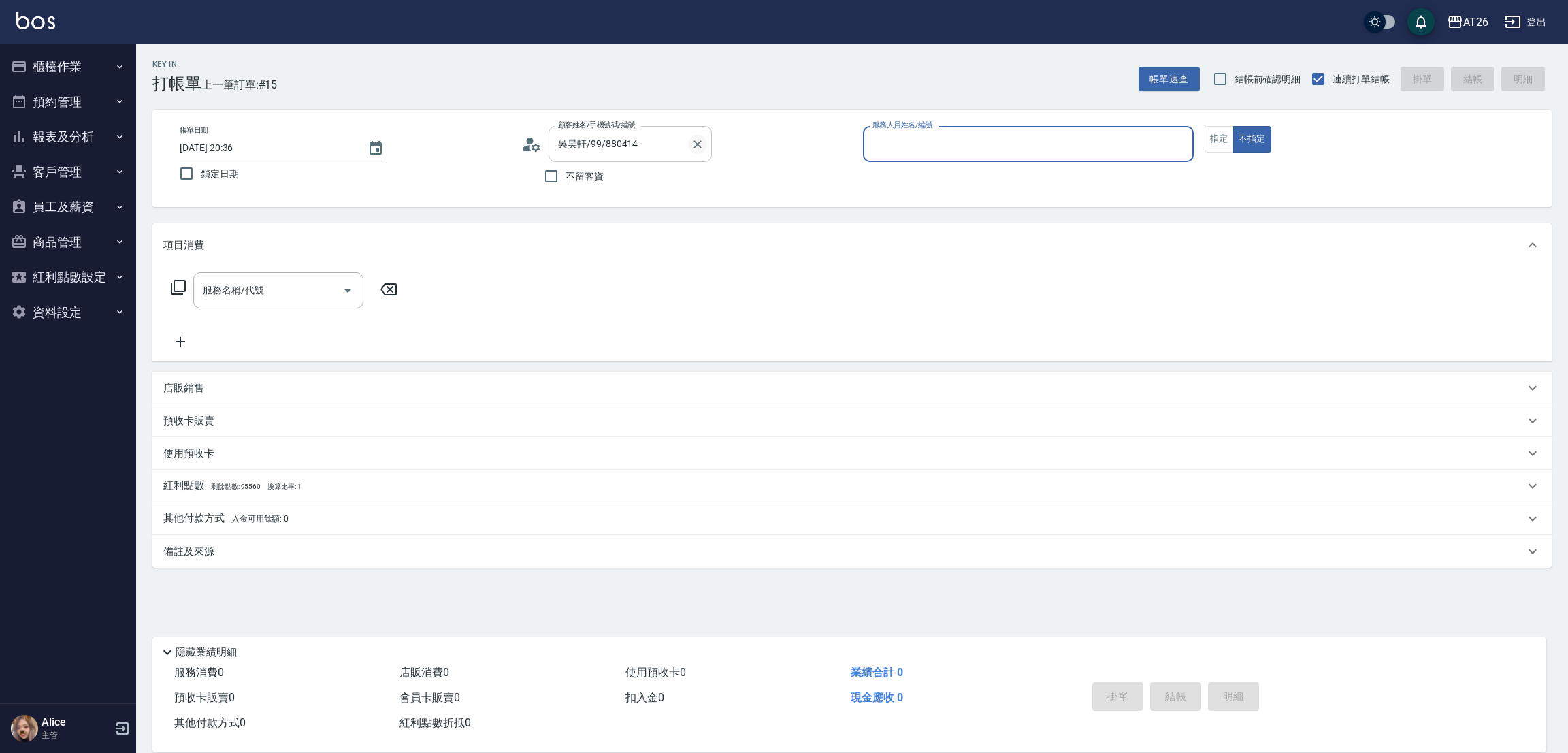
click at [700, 141] on icon "Clear" at bounding box center [697, 144] width 8 height 8
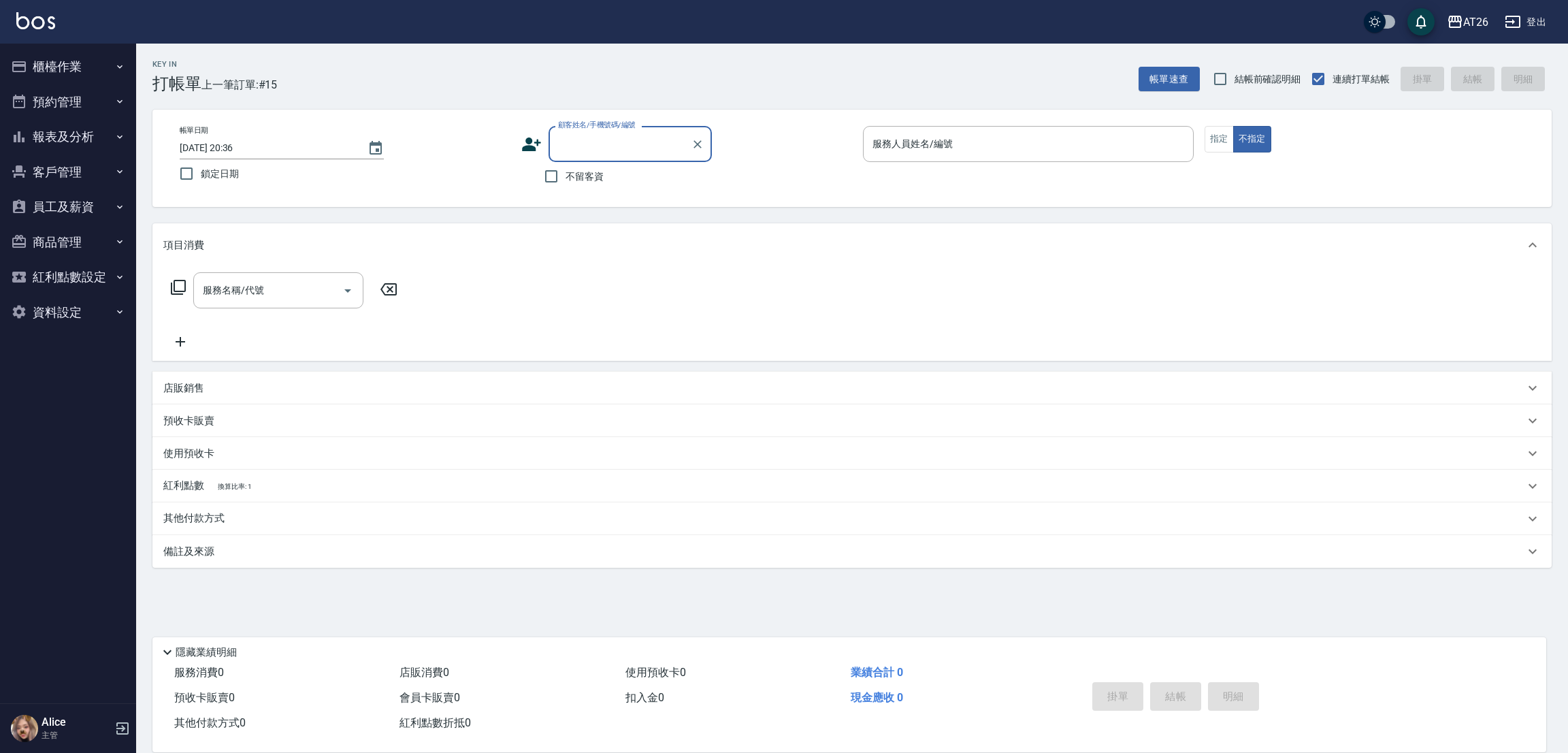
click at [102, 57] on button "櫃檯作業" at bounding box center [68, 66] width 125 height 35
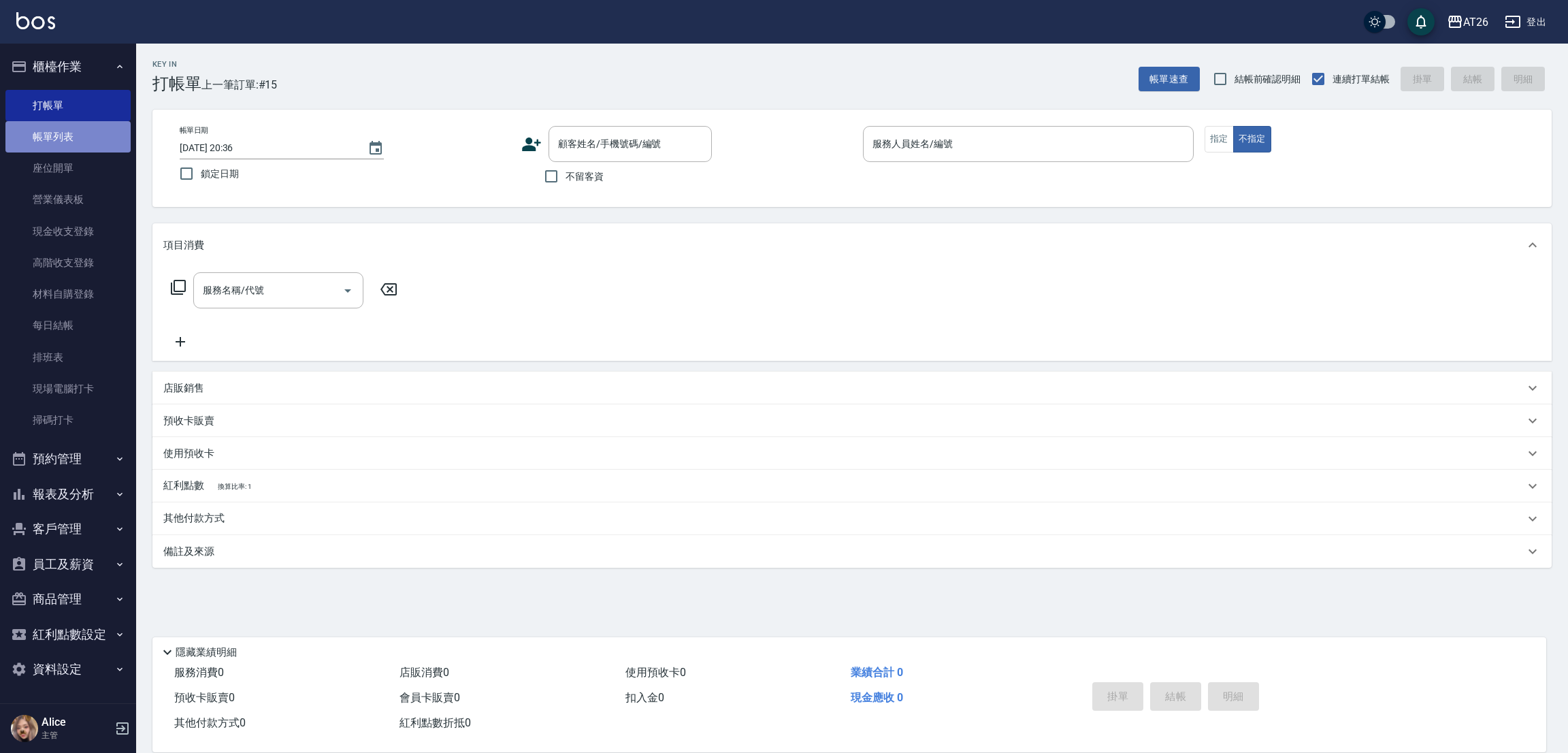
click at [83, 130] on link "帳單列表" at bounding box center [68, 136] width 125 height 31
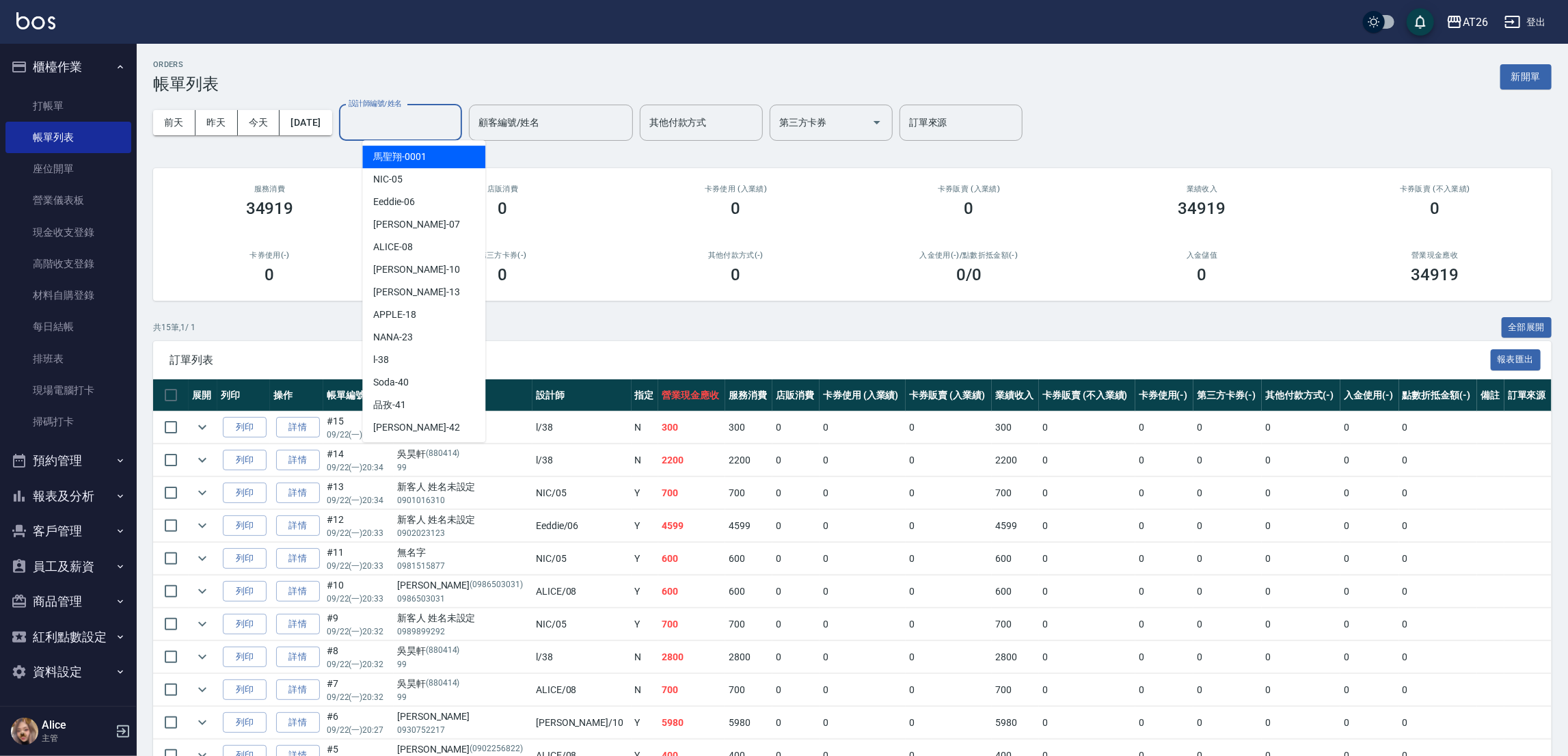
click at [434, 119] on input "設計師編號/姓名" at bounding box center [400, 122] width 111 height 24
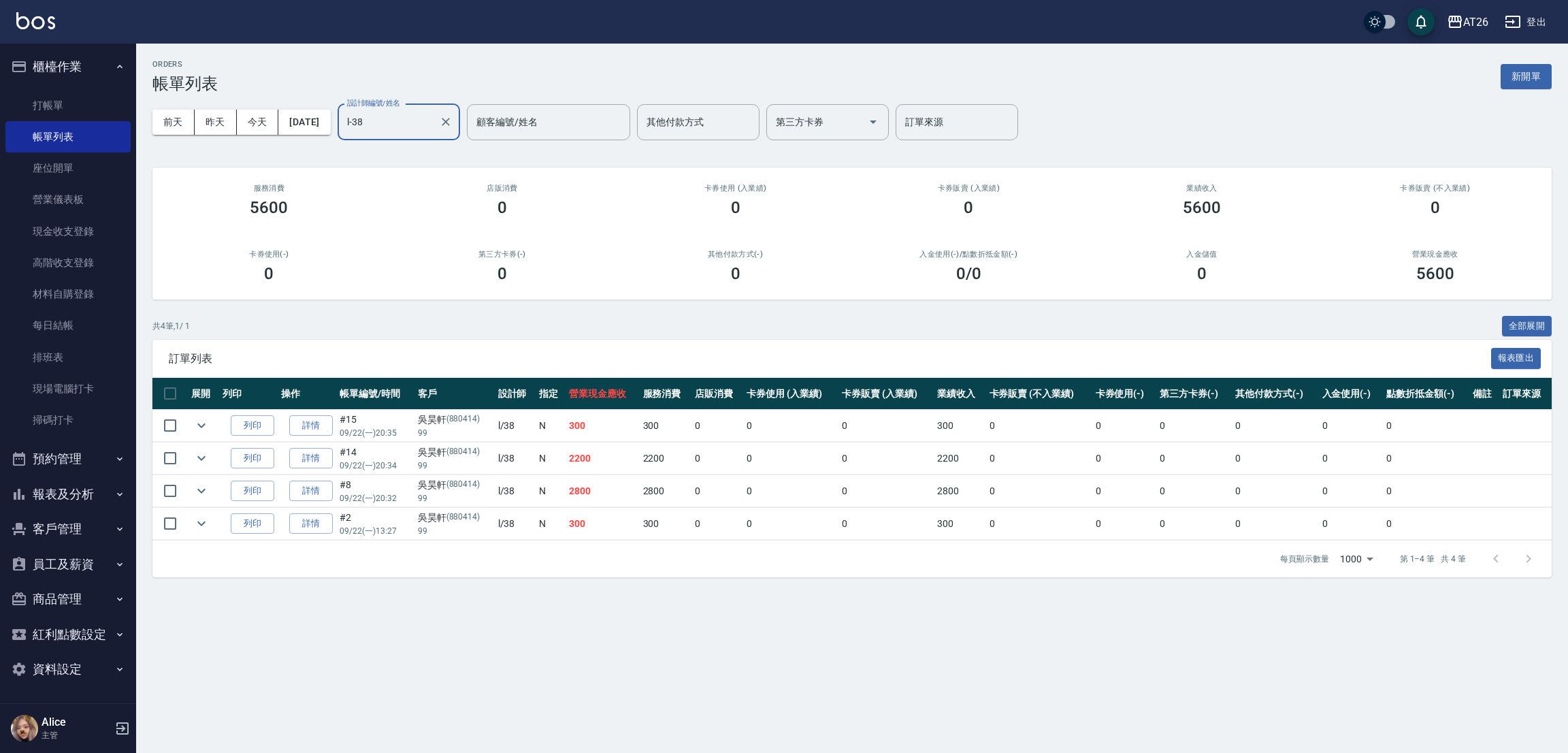
type input "l-38"
click at [55, 104] on link "打帳單" at bounding box center [68, 105] width 125 height 31
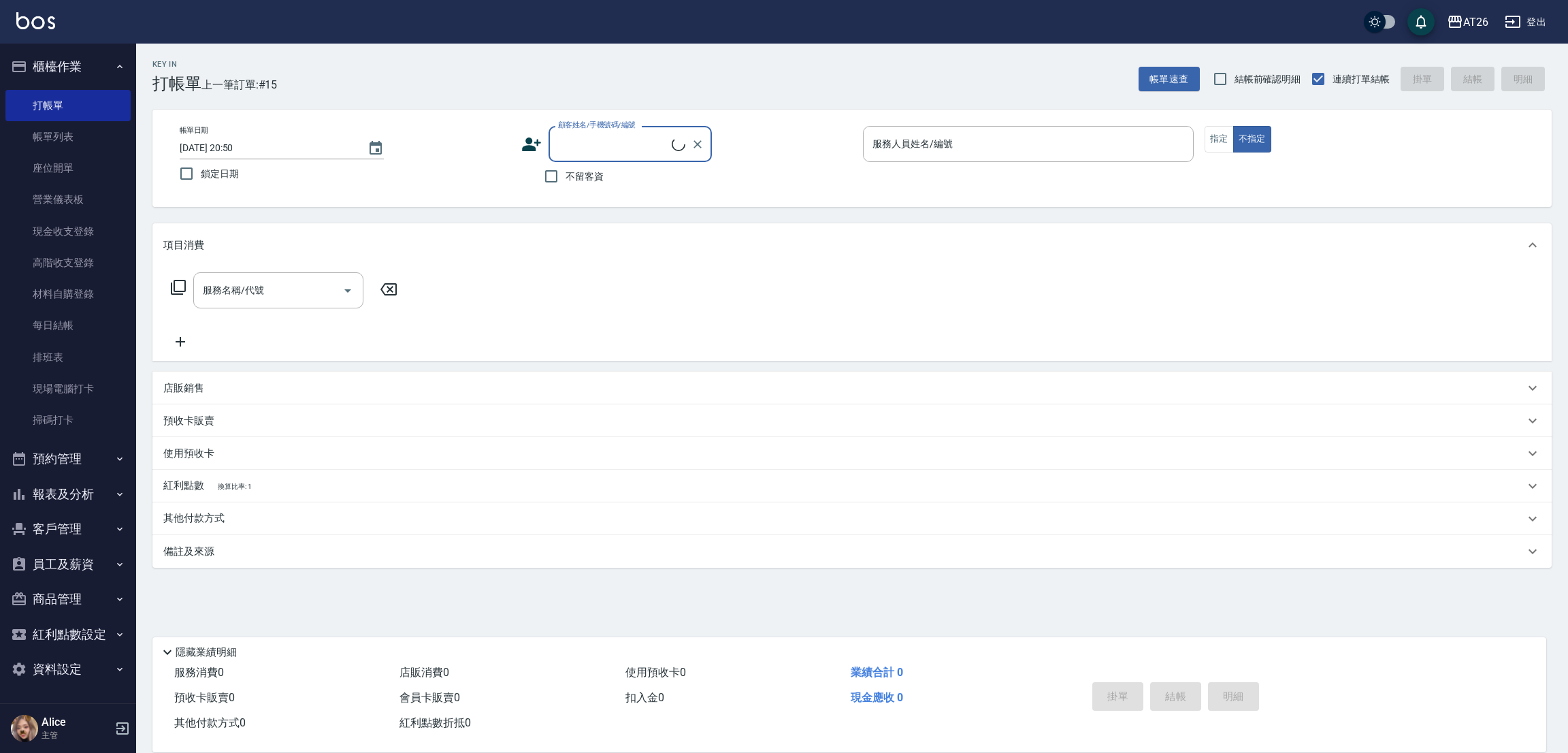
click at [571, 147] on input "顧客姓名/手機號碼/編號" at bounding box center [613, 144] width 117 height 24
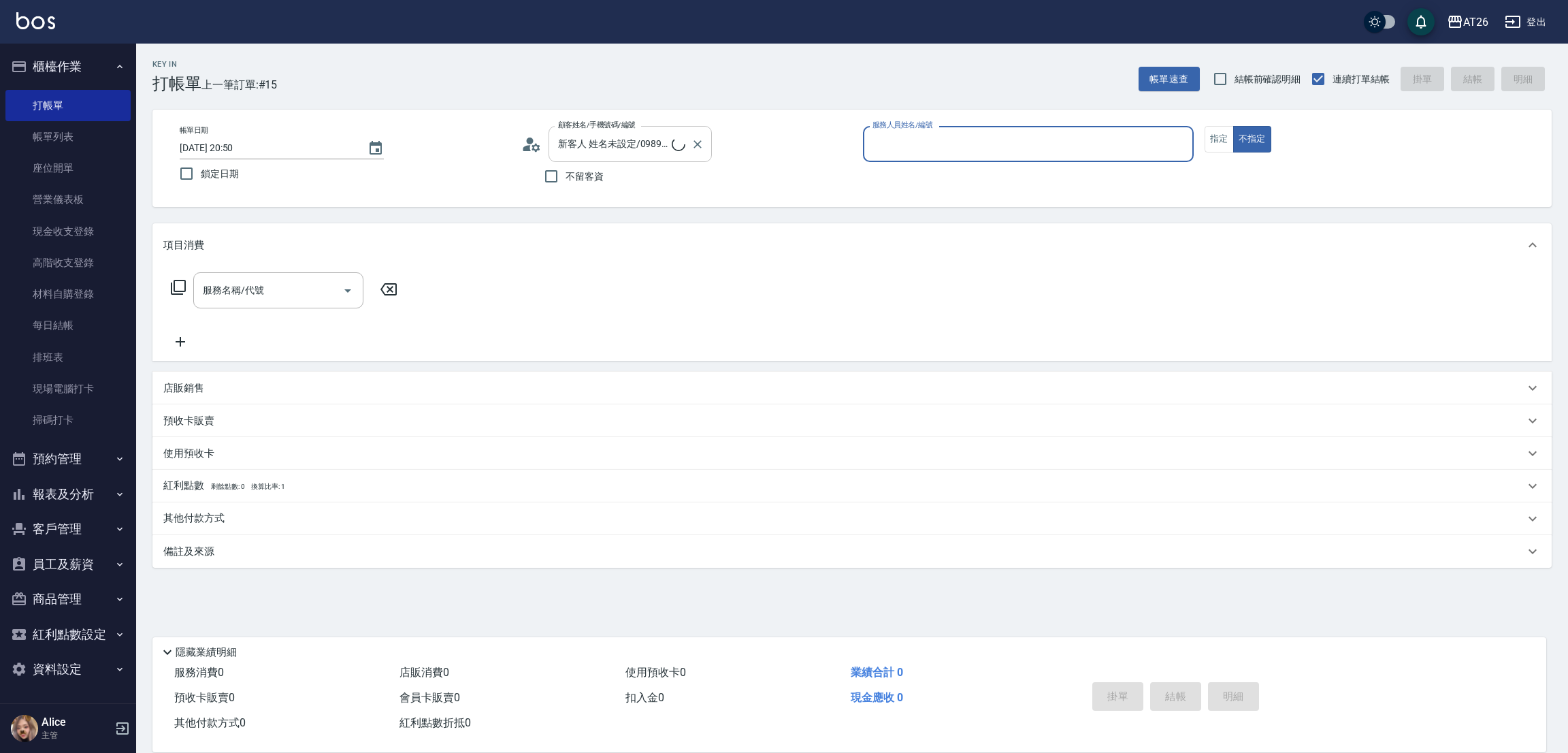
type input "吳昊軒/99/880414"
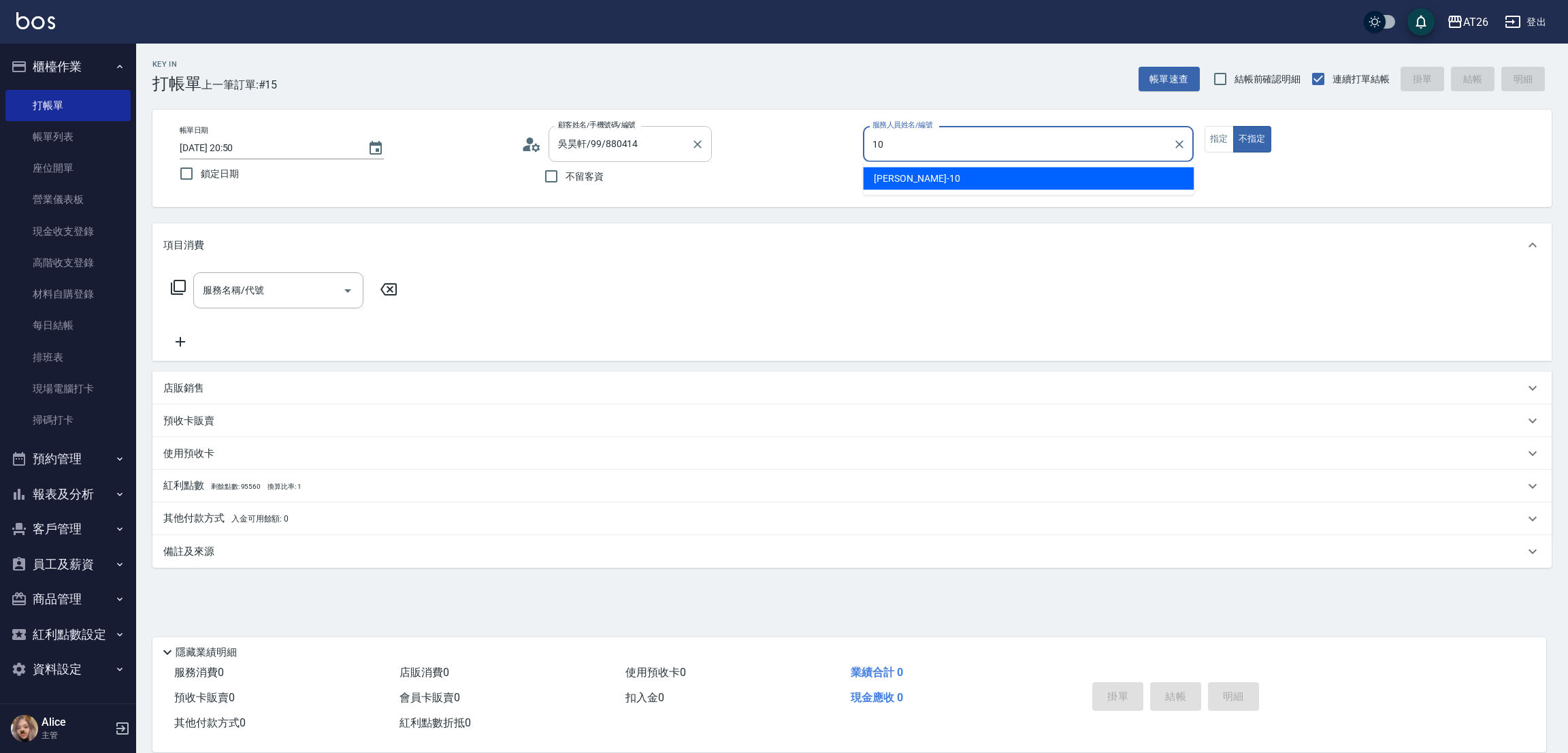
type input "10"
type button "false"
type input "Josh-10"
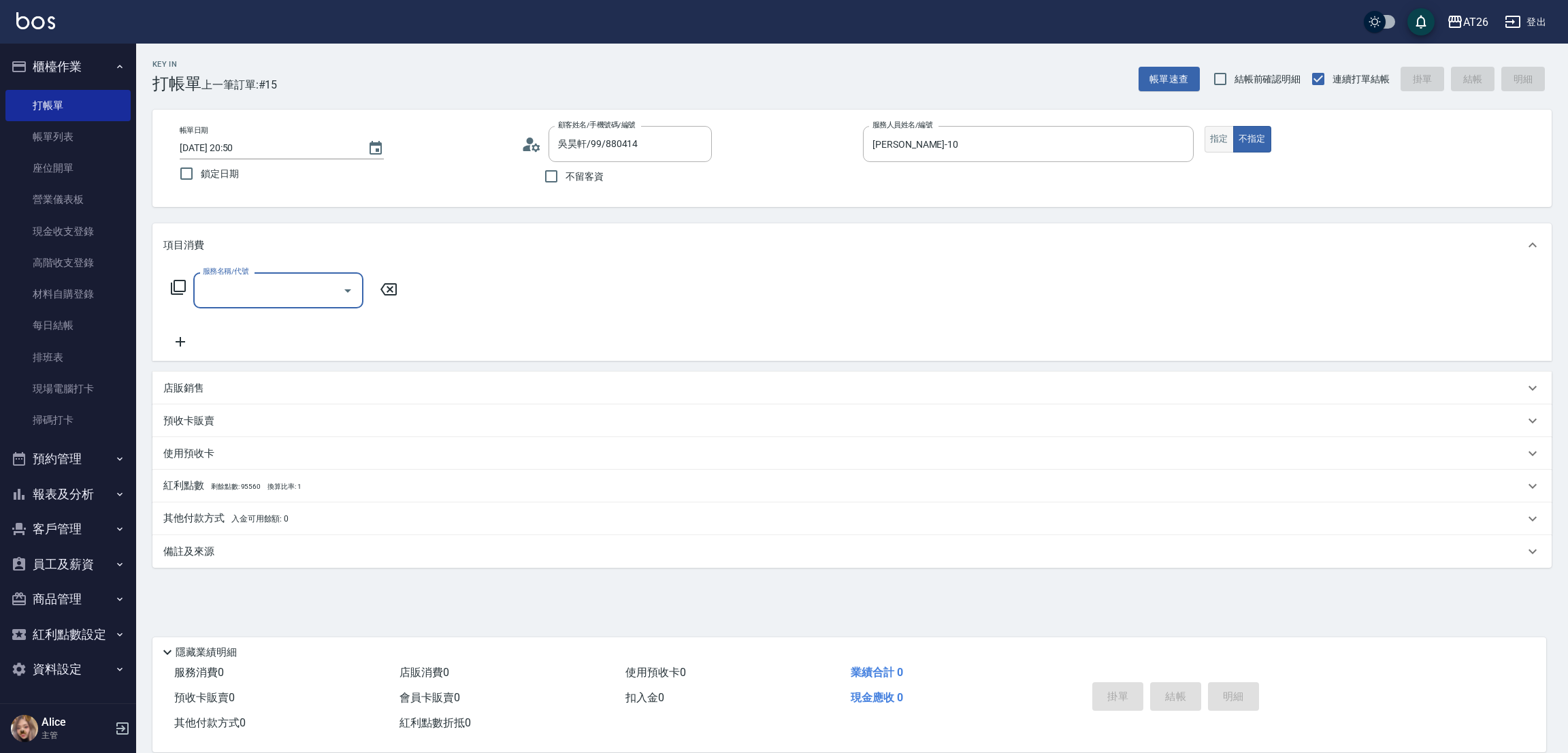
click at [1205, 142] on button "指定" at bounding box center [1219, 139] width 30 height 27
click at [305, 281] on input "服務名稱/代號" at bounding box center [268, 290] width 138 height 24
type input "301"
type input "120"
type input "燙髮(301)"
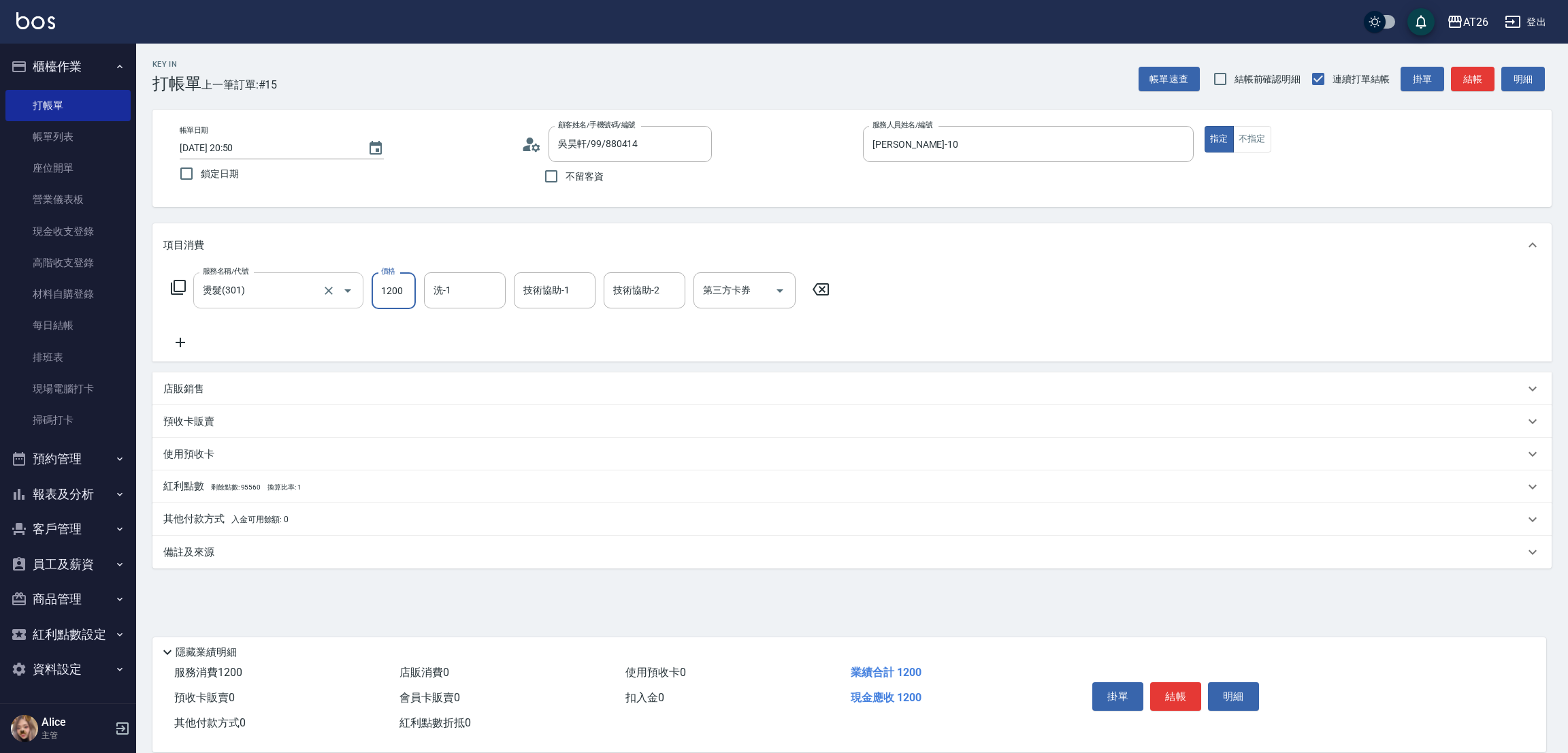
type input "2"
type input "0"
type input "265"
type input "20"
type input "2650"
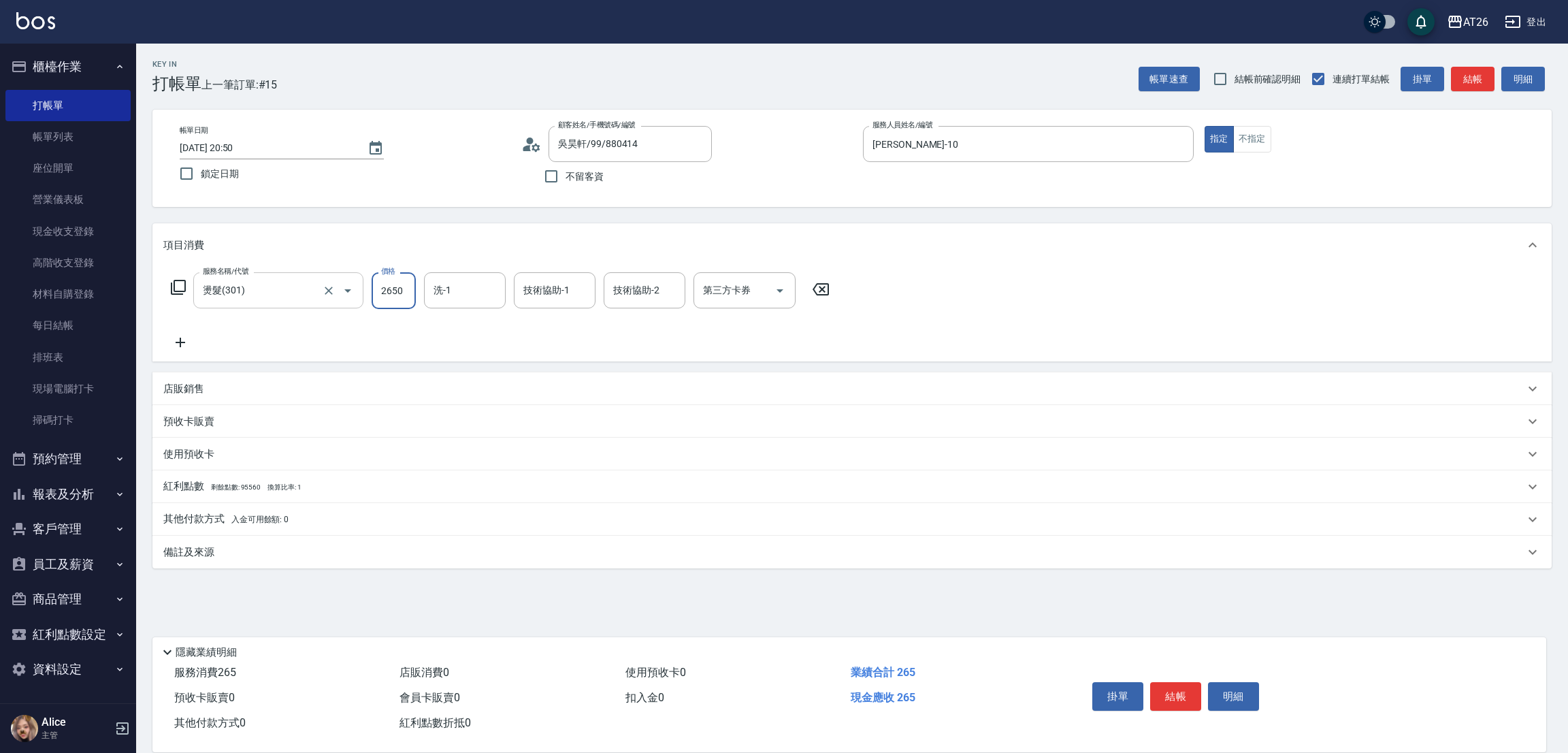
type input "260"
type input "2650"
type input "祐希-44"
click at [611, 220] on div "Key In 打帳單 上一筆訂單:#15 帳單速查 結帳前確認明細 連續打單結帳 掛單 結帳 明細 帳單日期 2025/09/22 20:50 鎖定日期 顧客…" at bounding box center [852, 369] width 1432 height 653
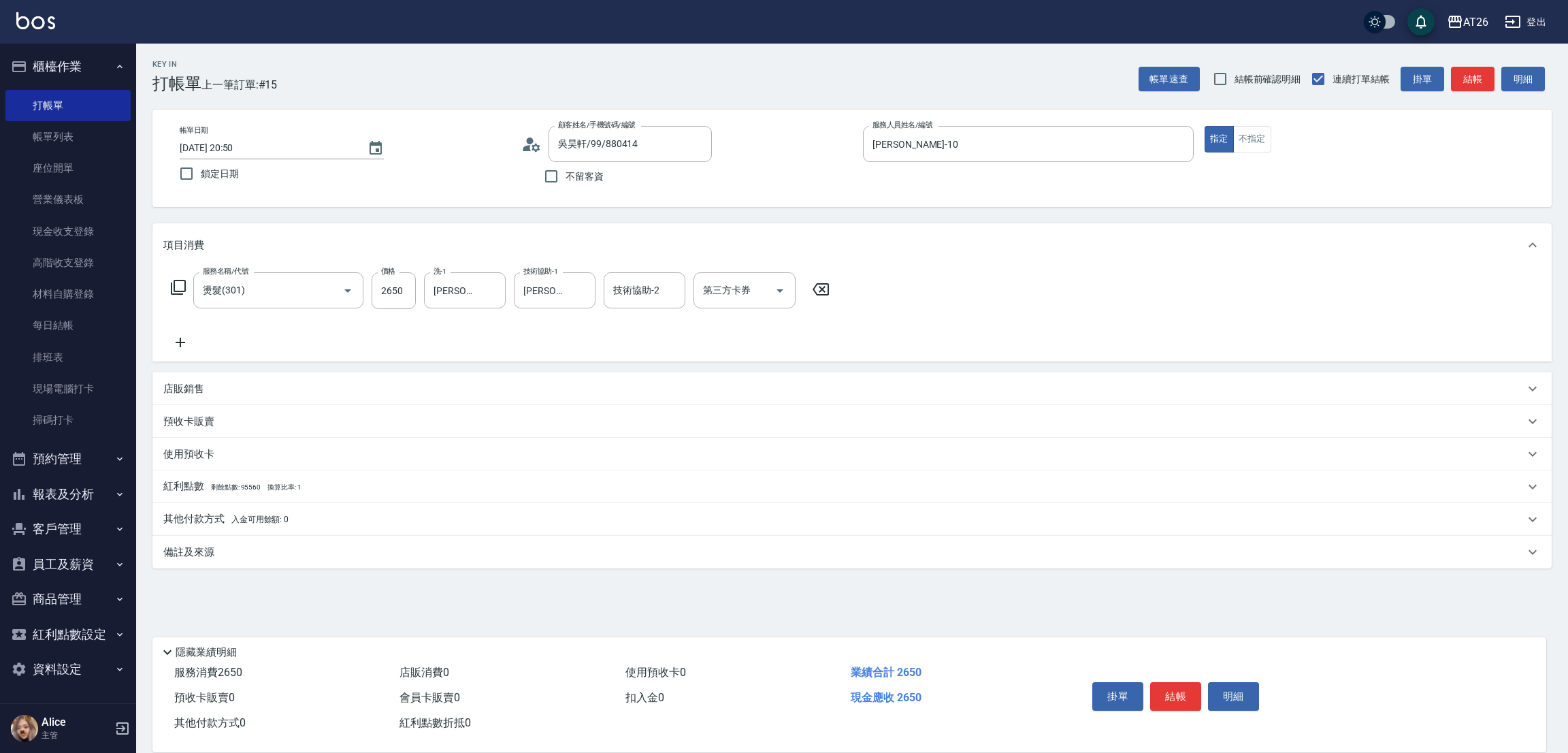
click at [603, 213] on div "Key In 打帳單 上一筆訂單:#15 帳單速查 結帳前確認明細 連續打單結帳 掛單 結帳 明細 帳單日期 2025/09/22 20:50 鎖定日期 顧客…" at bounding box center [852, 369] width 1432 height 653
type input "2025/09/22 20:51"
type input "0"
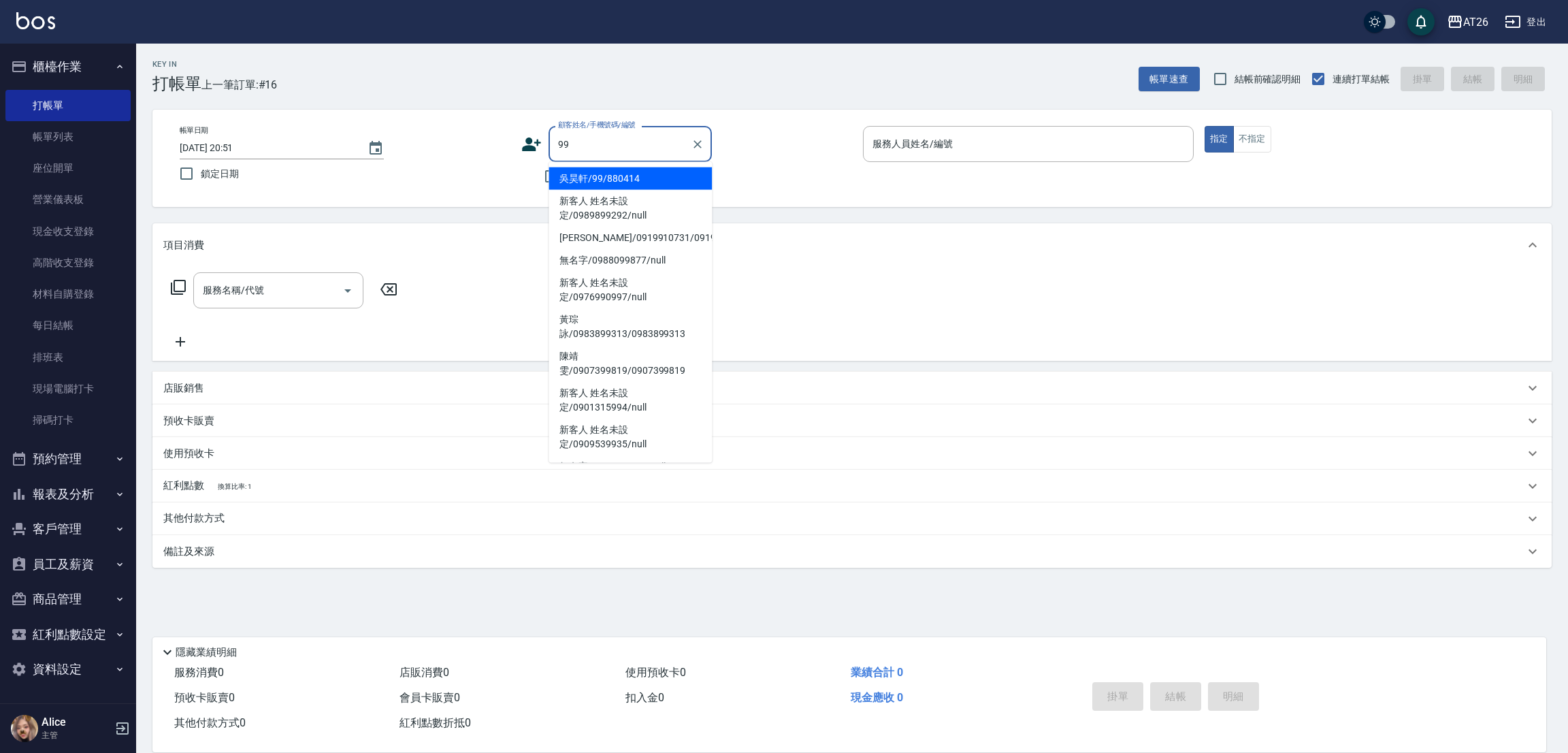
type input "吳昊軒/99/880414"
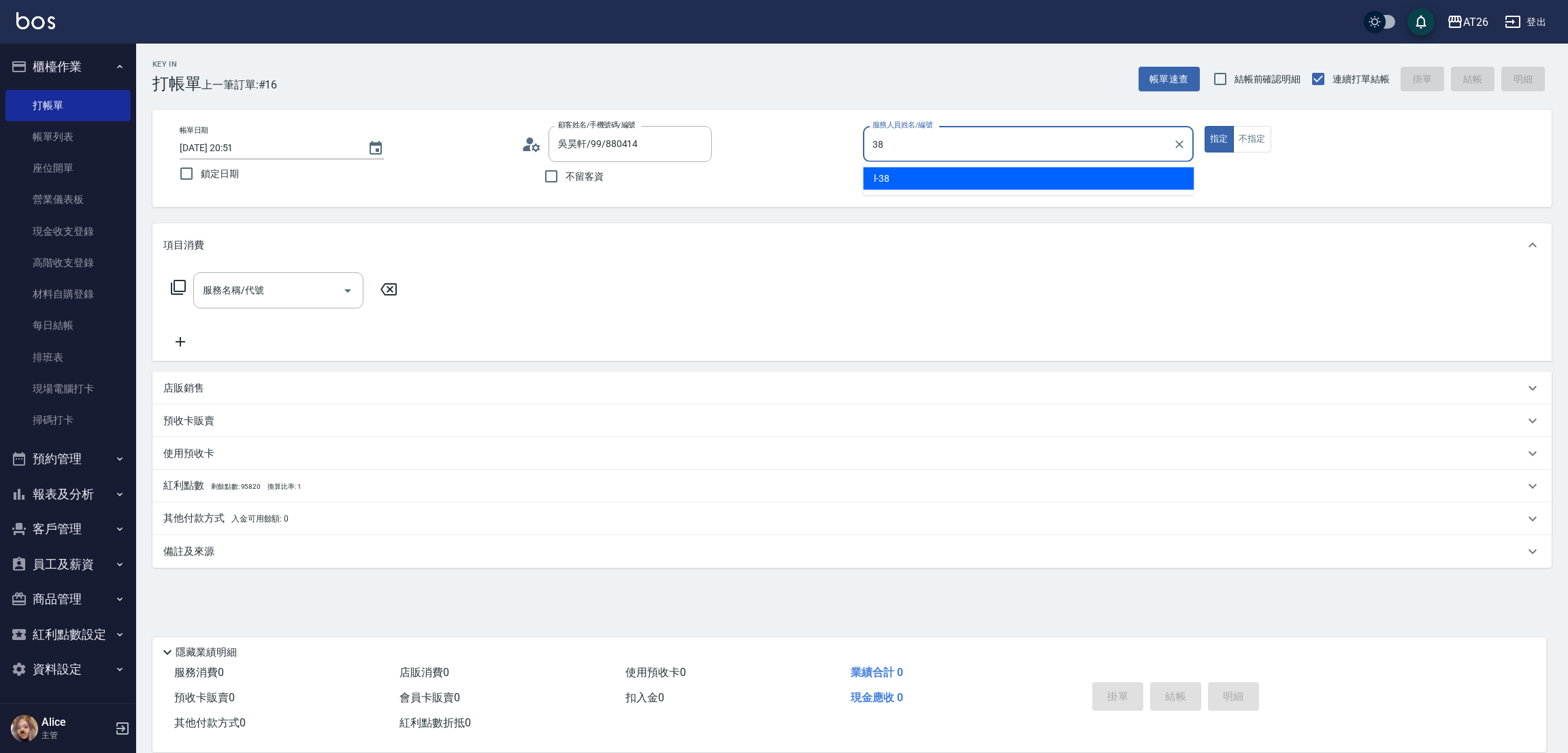
type input "l-38"
type button "true"
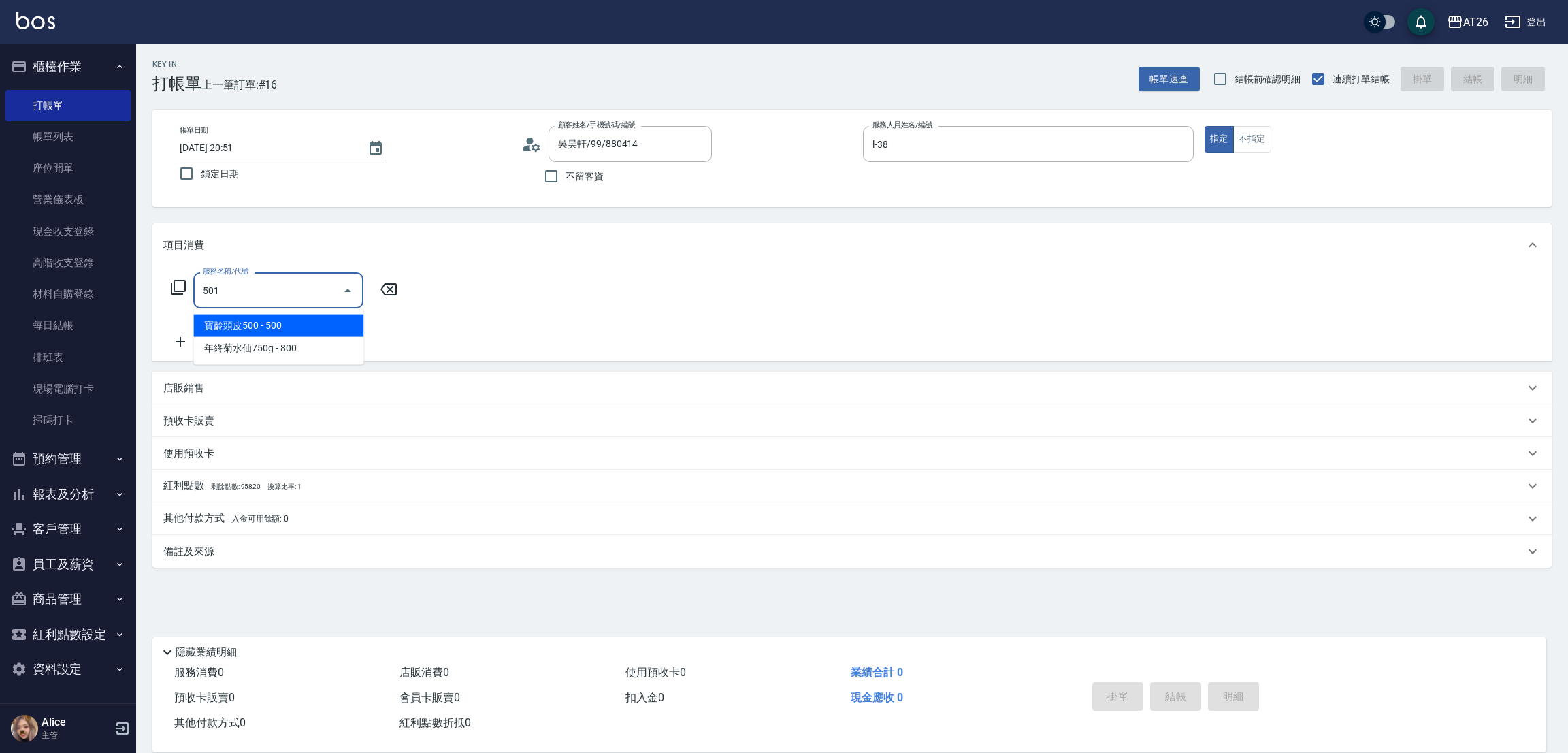
type input "染髮(501)"
type input "120"
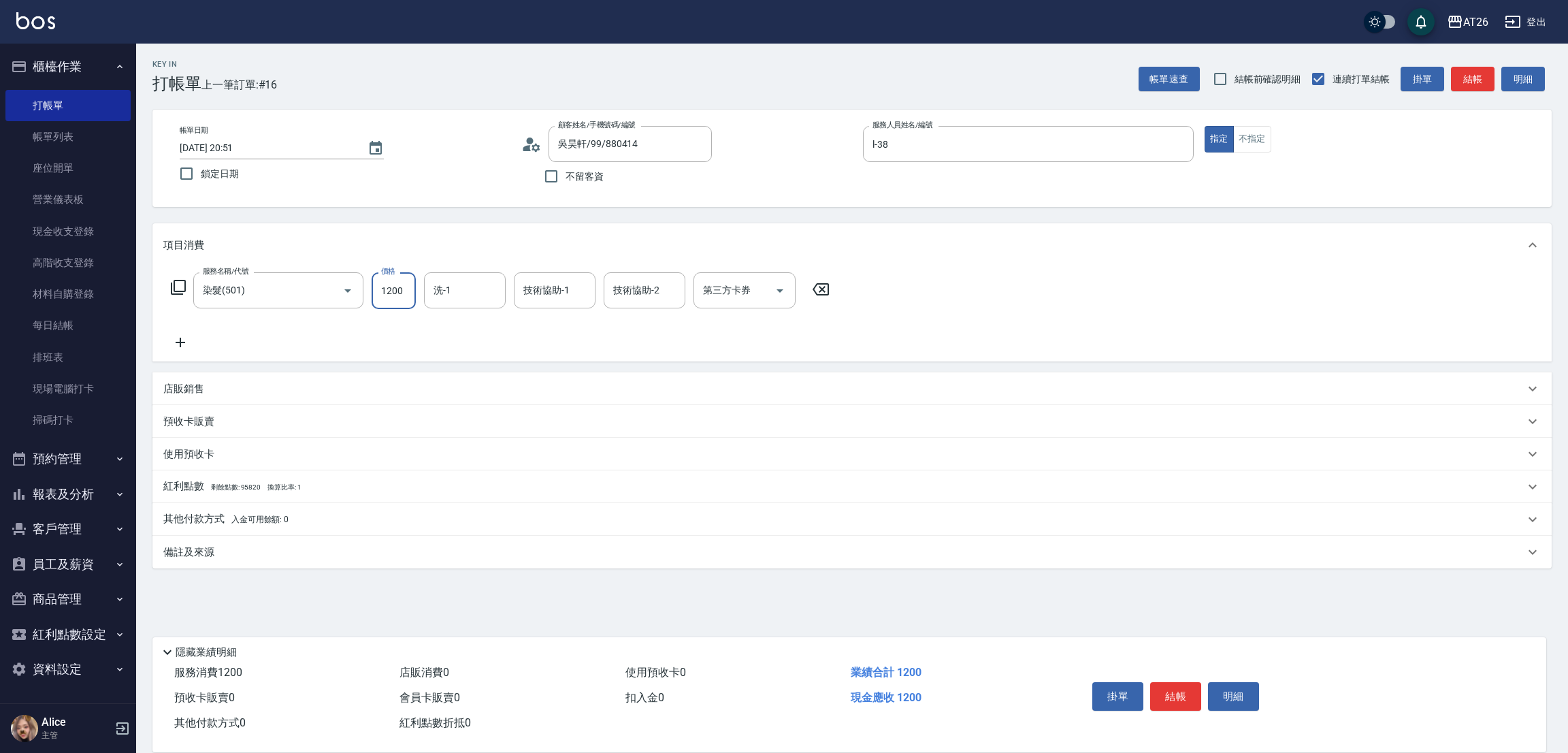
type input "2"
type input "0"
type input "250"
type input "20"
type input "2500"
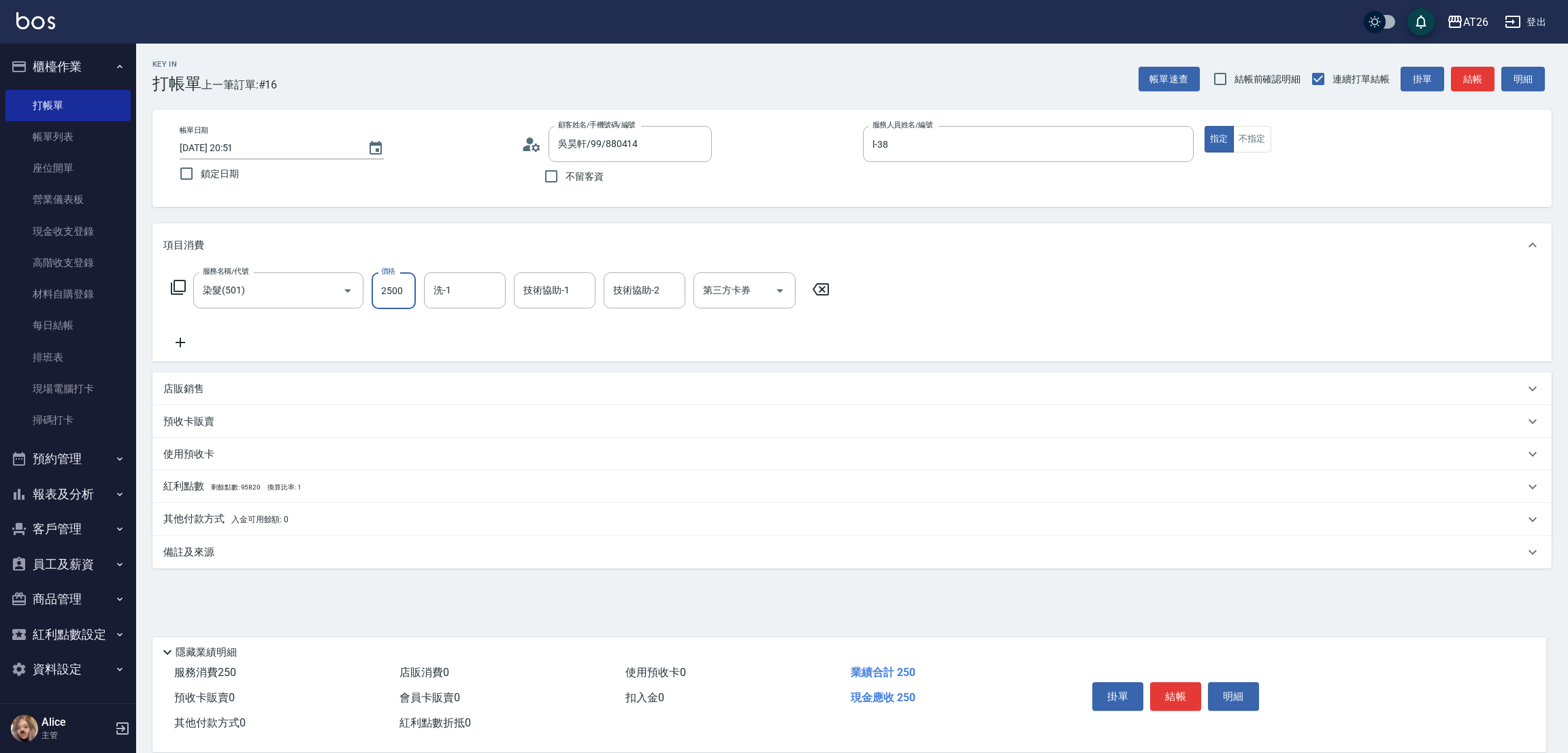
type input "250"
type input "2025/09/22 20:53"
type input "0"
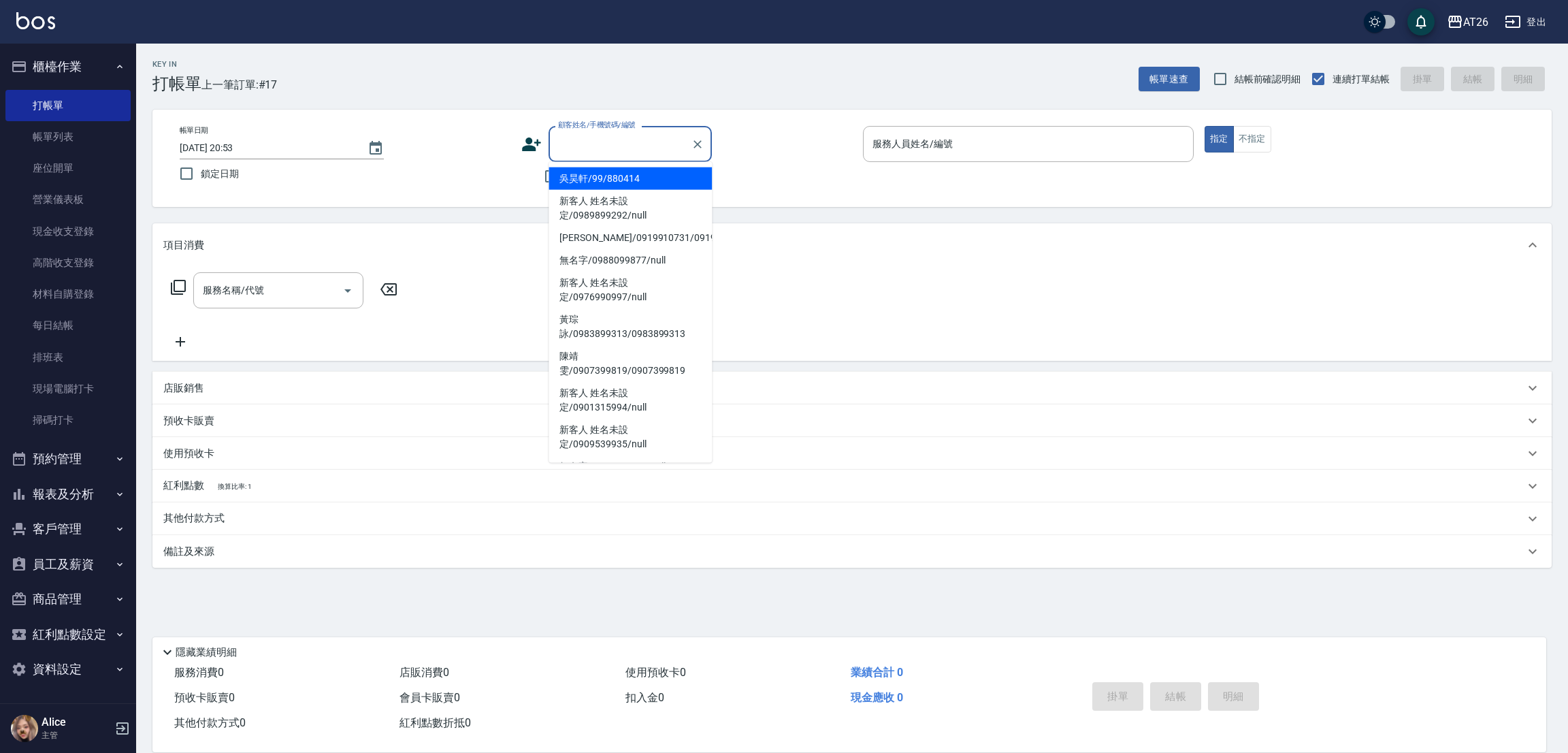
click at [589, 143] on div "顧客姓名/手機號碼/編號 顧客姓名/手機號碼/編號" at bounding box center [630, 144] width 164 height 36
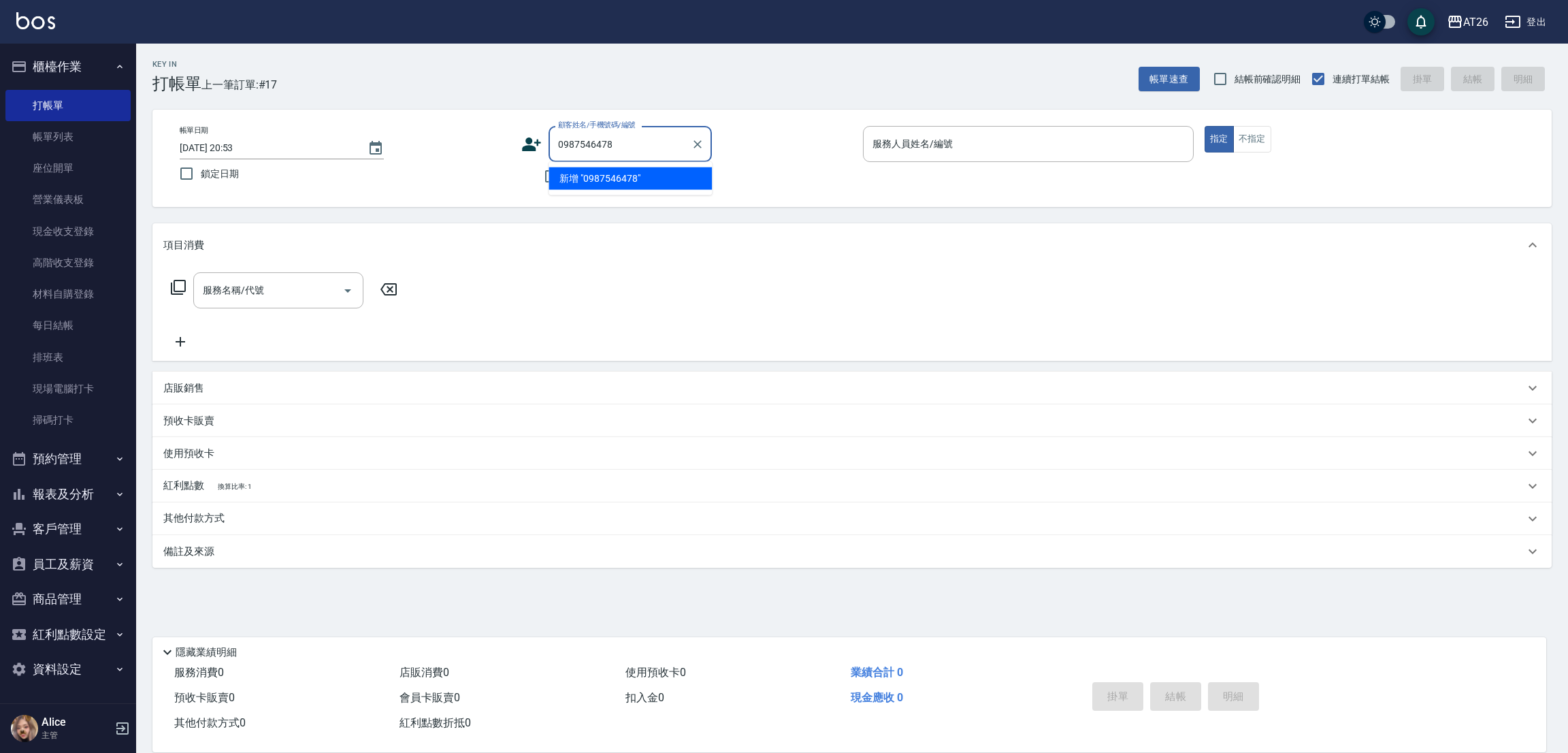
type input "0987546478"
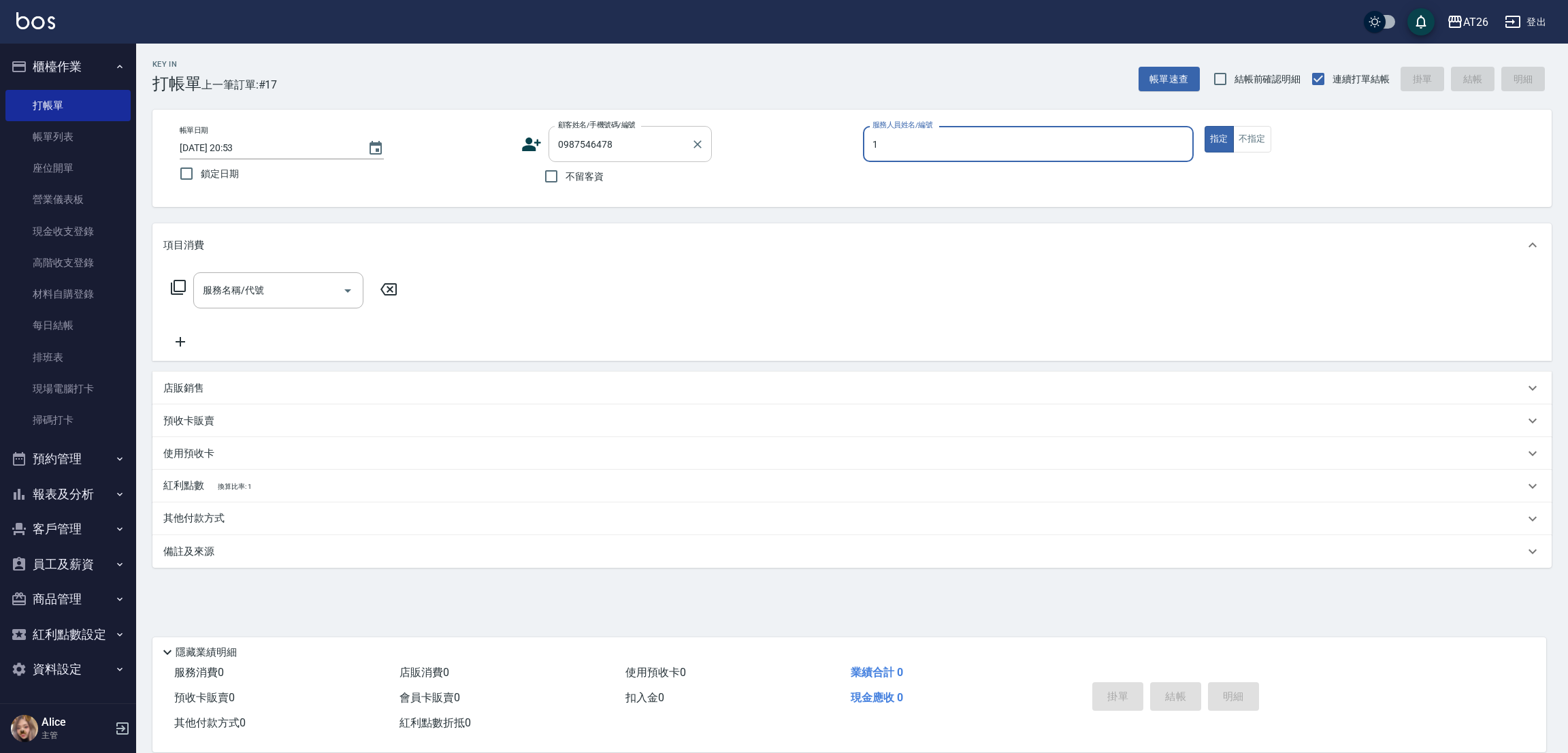
type input "10"
type input "新客人 姓名未設定/0987546478/null"
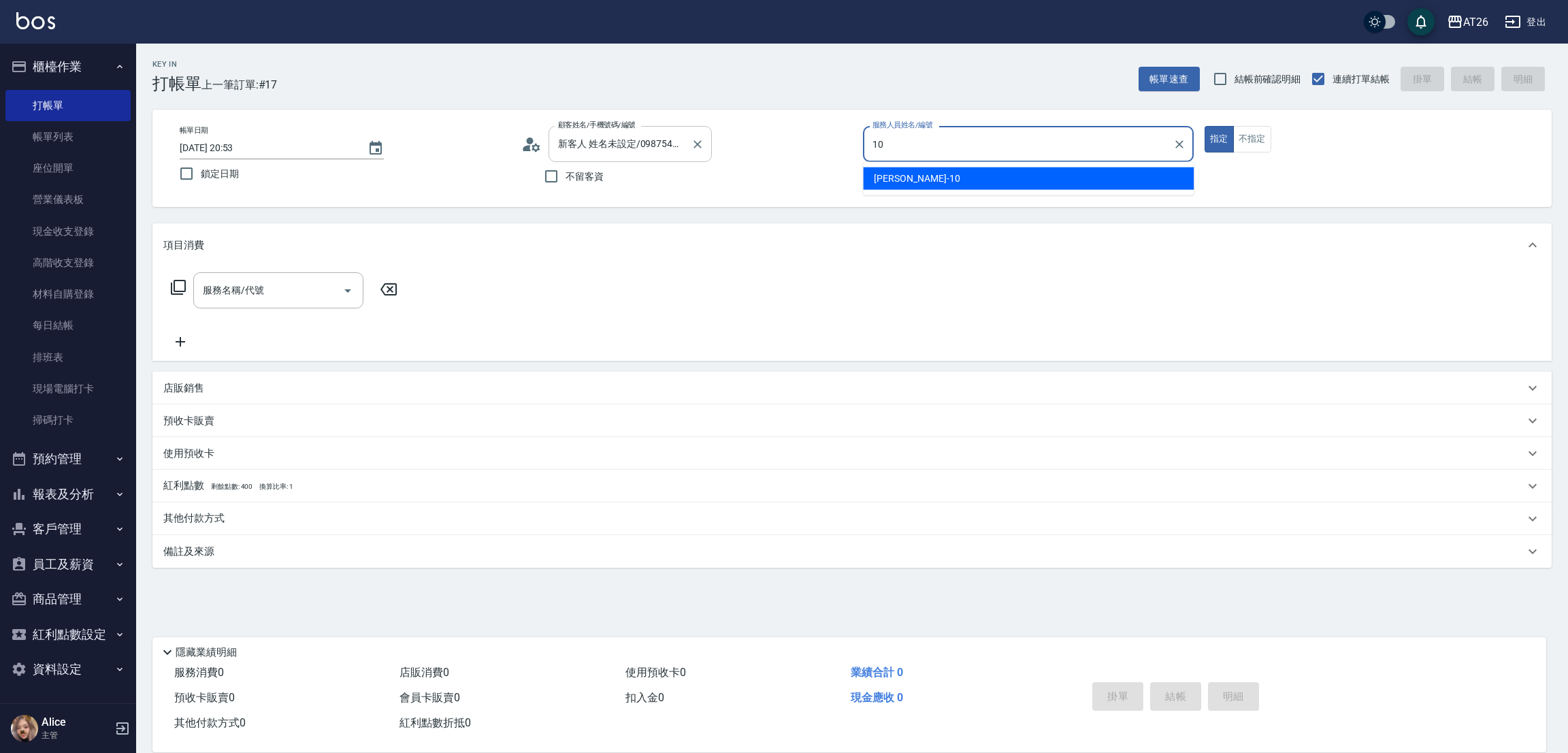
type input "1"
type input "ALICE-08"
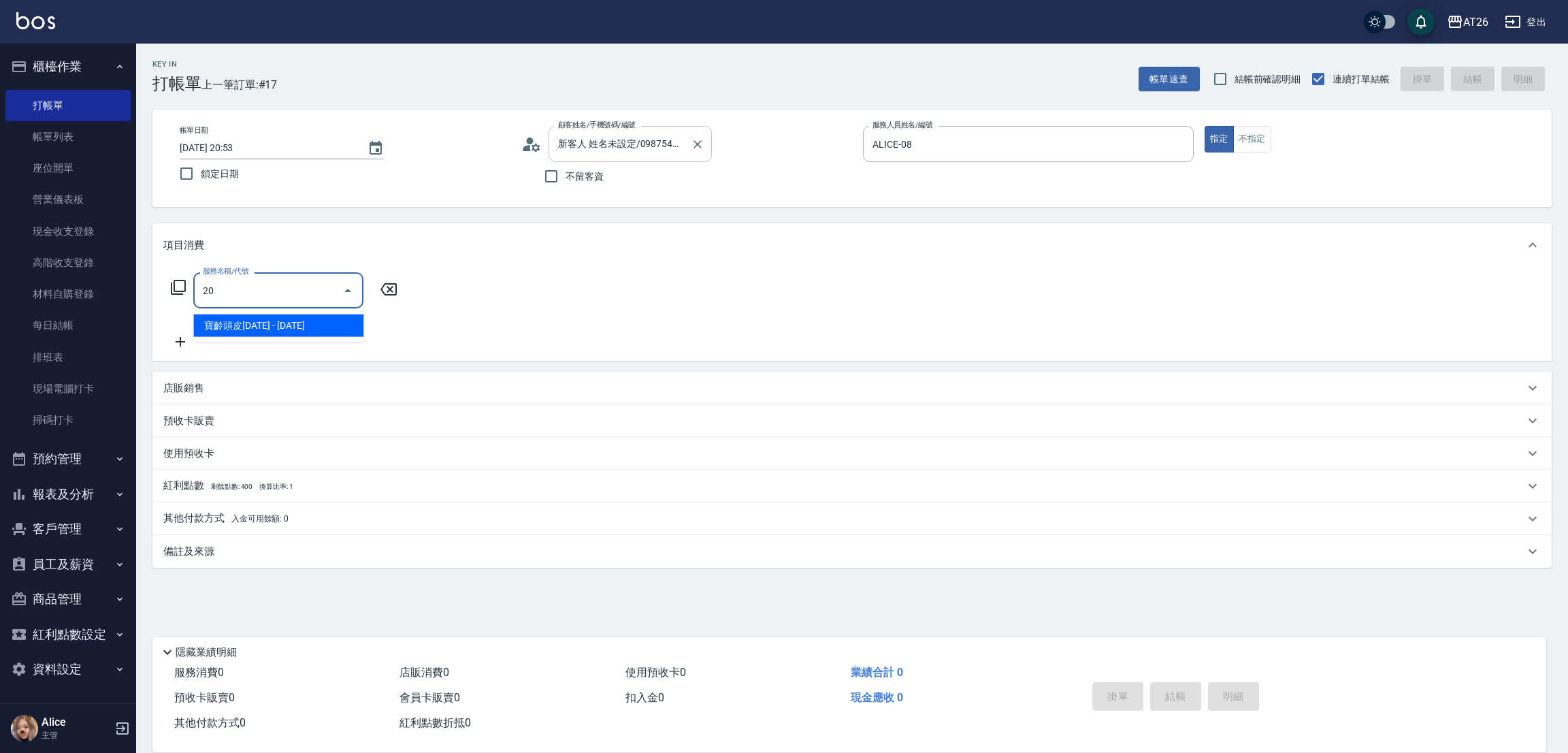
type input "201"
type input "20"
type input "洗髮(201)"
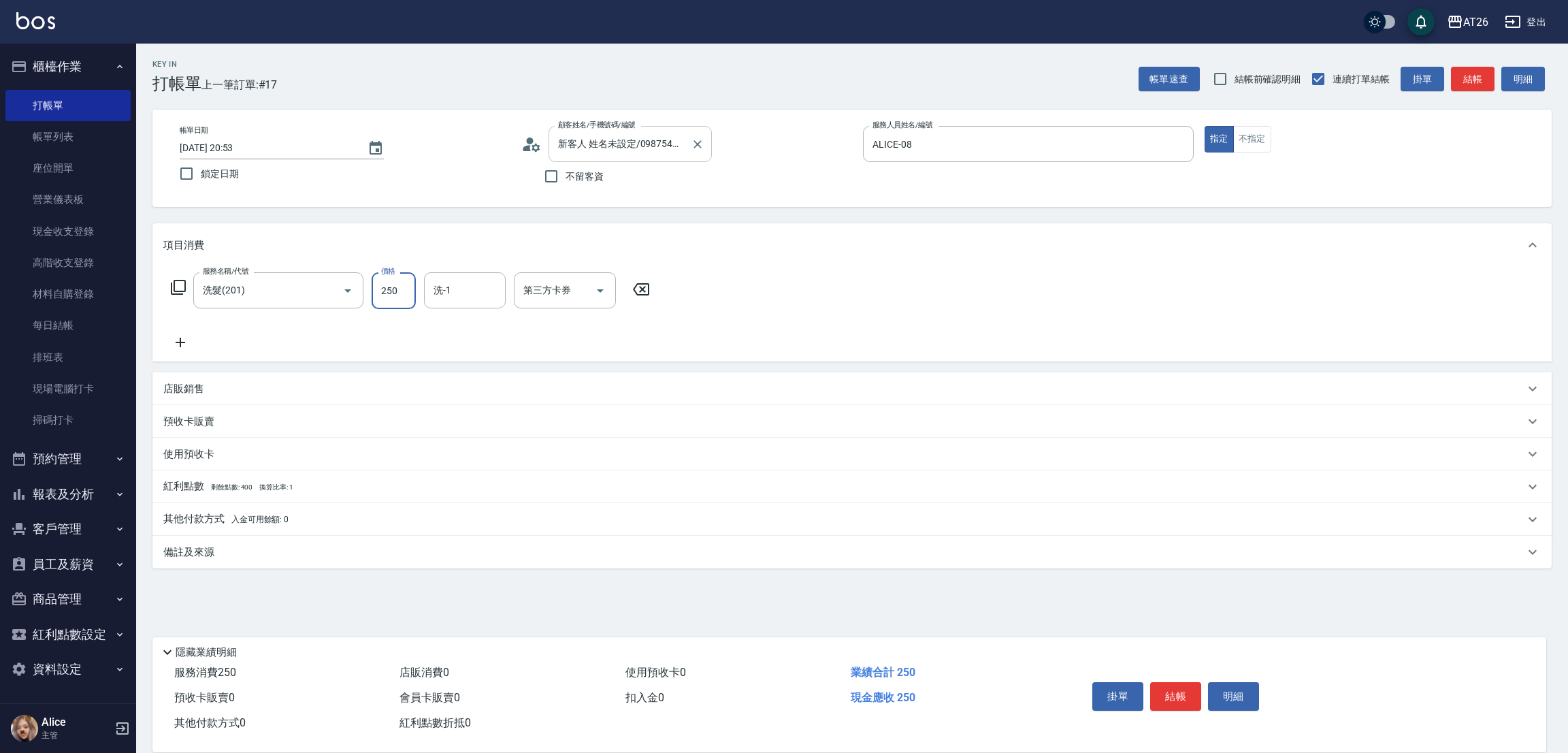
type input "0"
type input "Tammy-47"
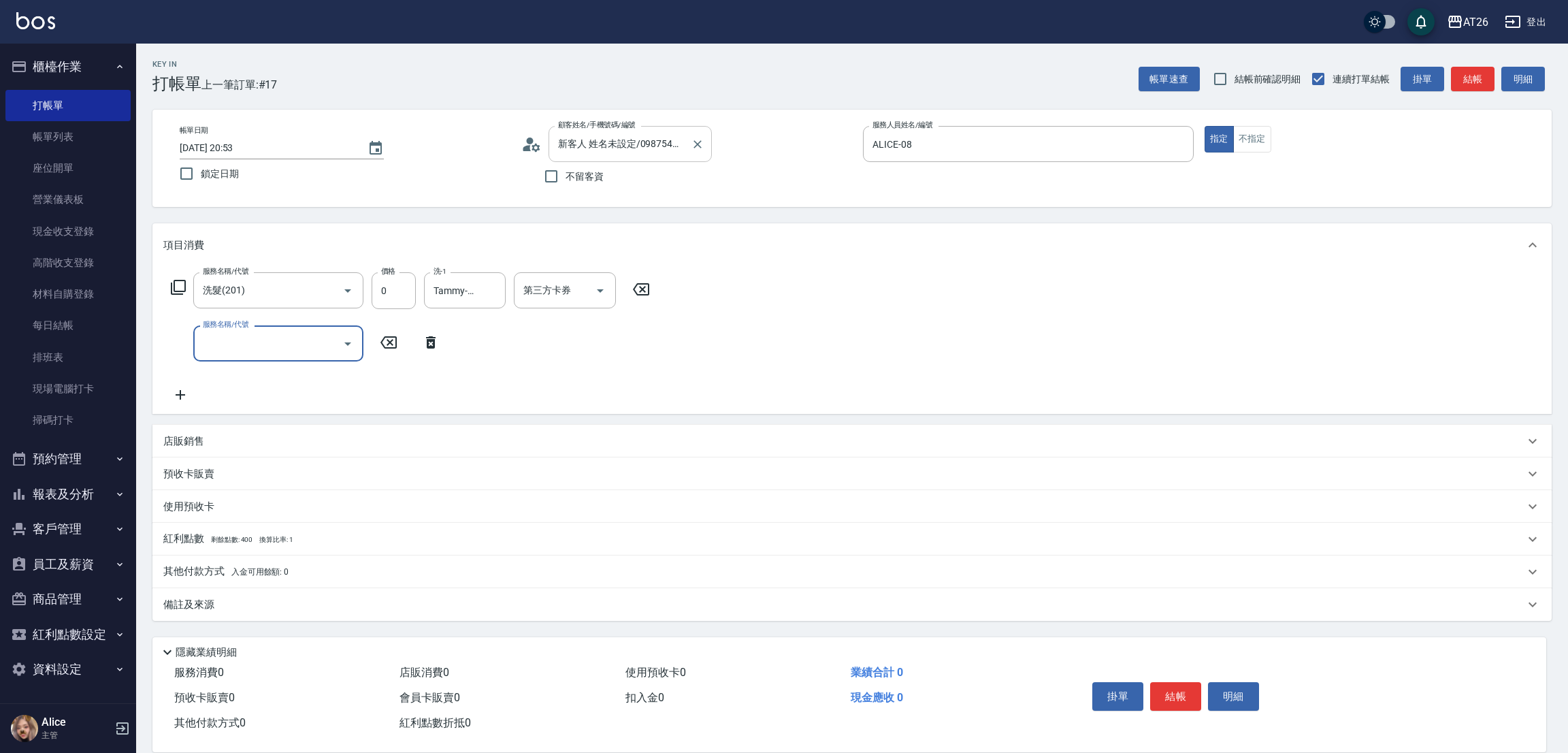
type input "5"
type input "503"
type input "90"
type input "局部染(503)"
type input "3"
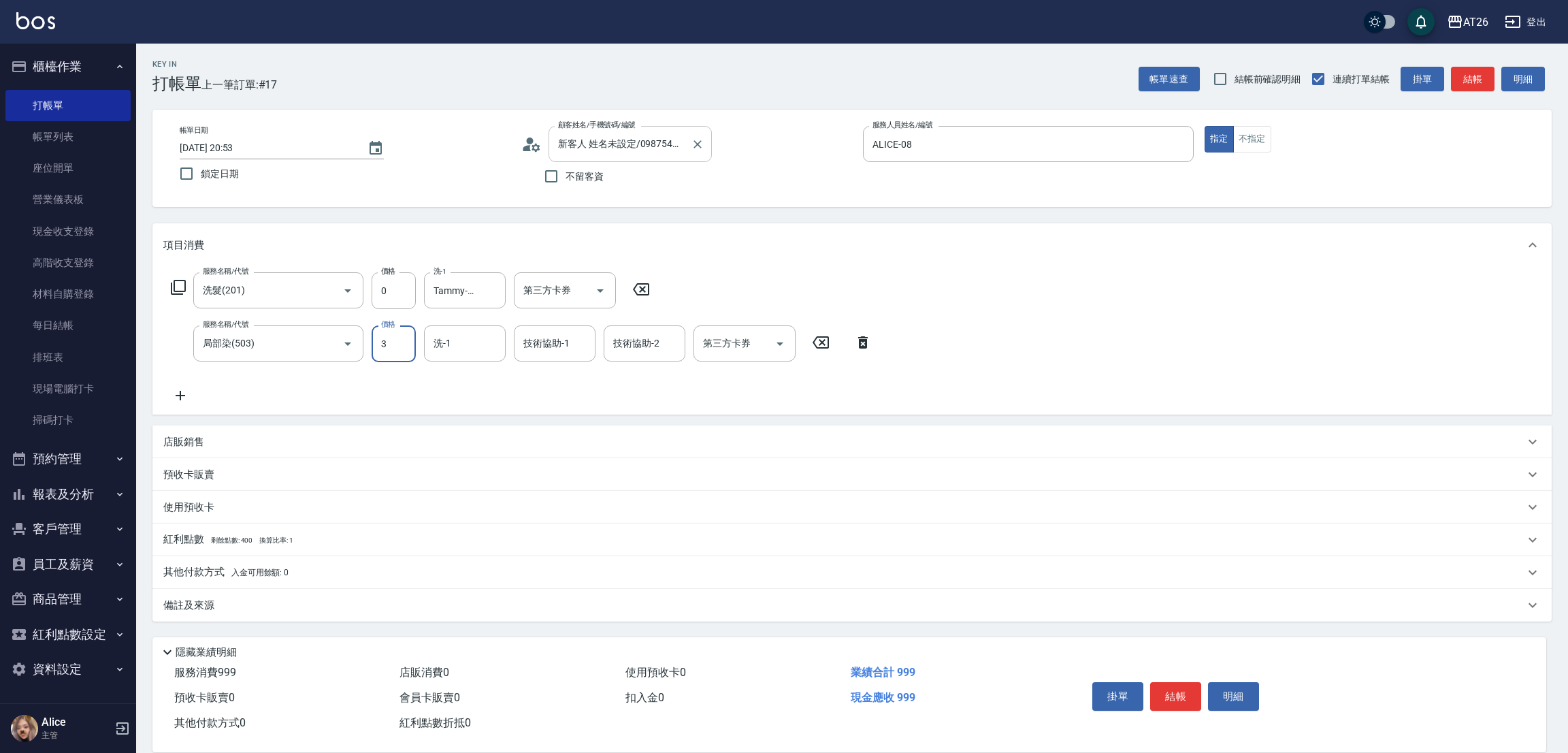
type input "0"
type input "300"
type input "30"
type input "3000"
type input "300"
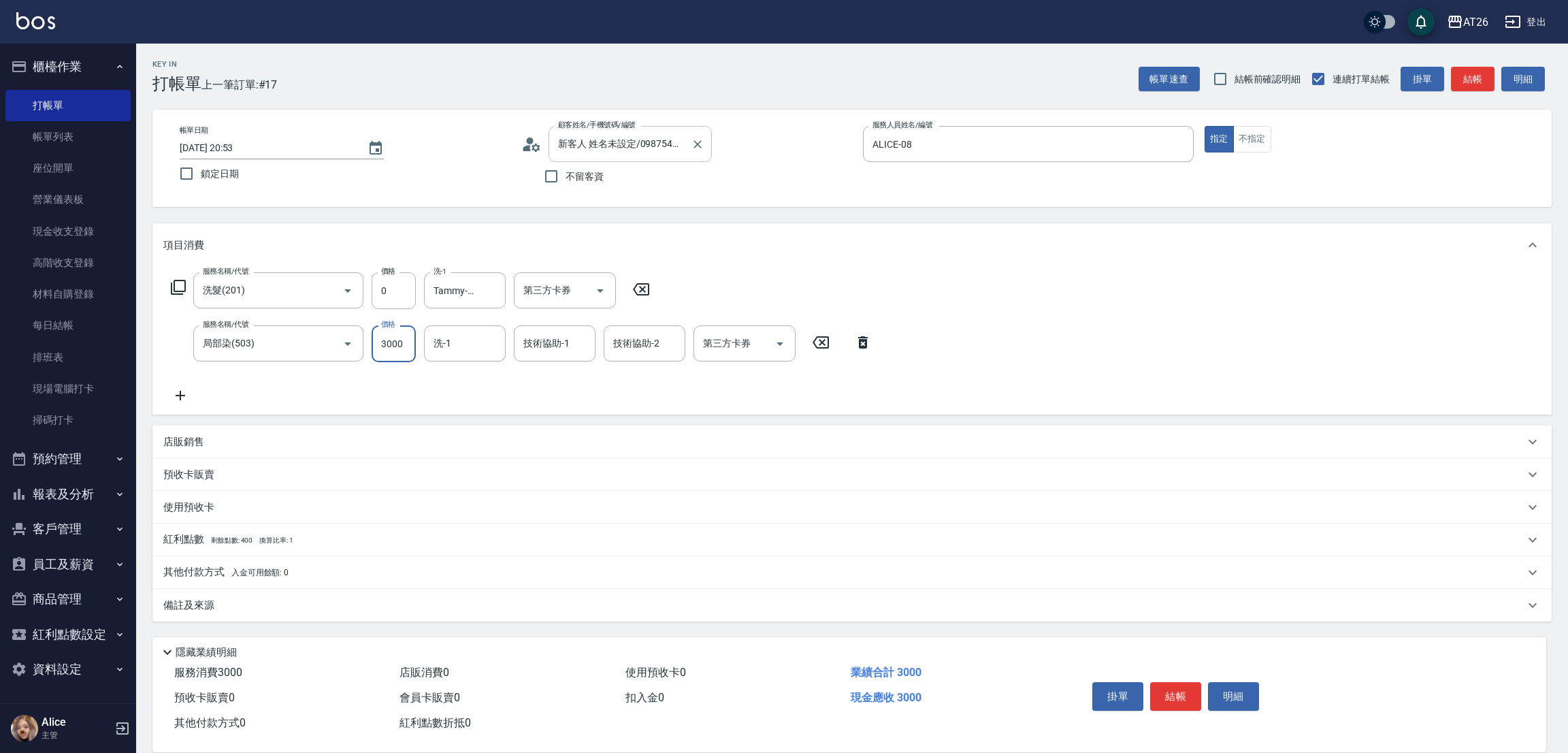
type input "3000"
type input "Tammy-47"
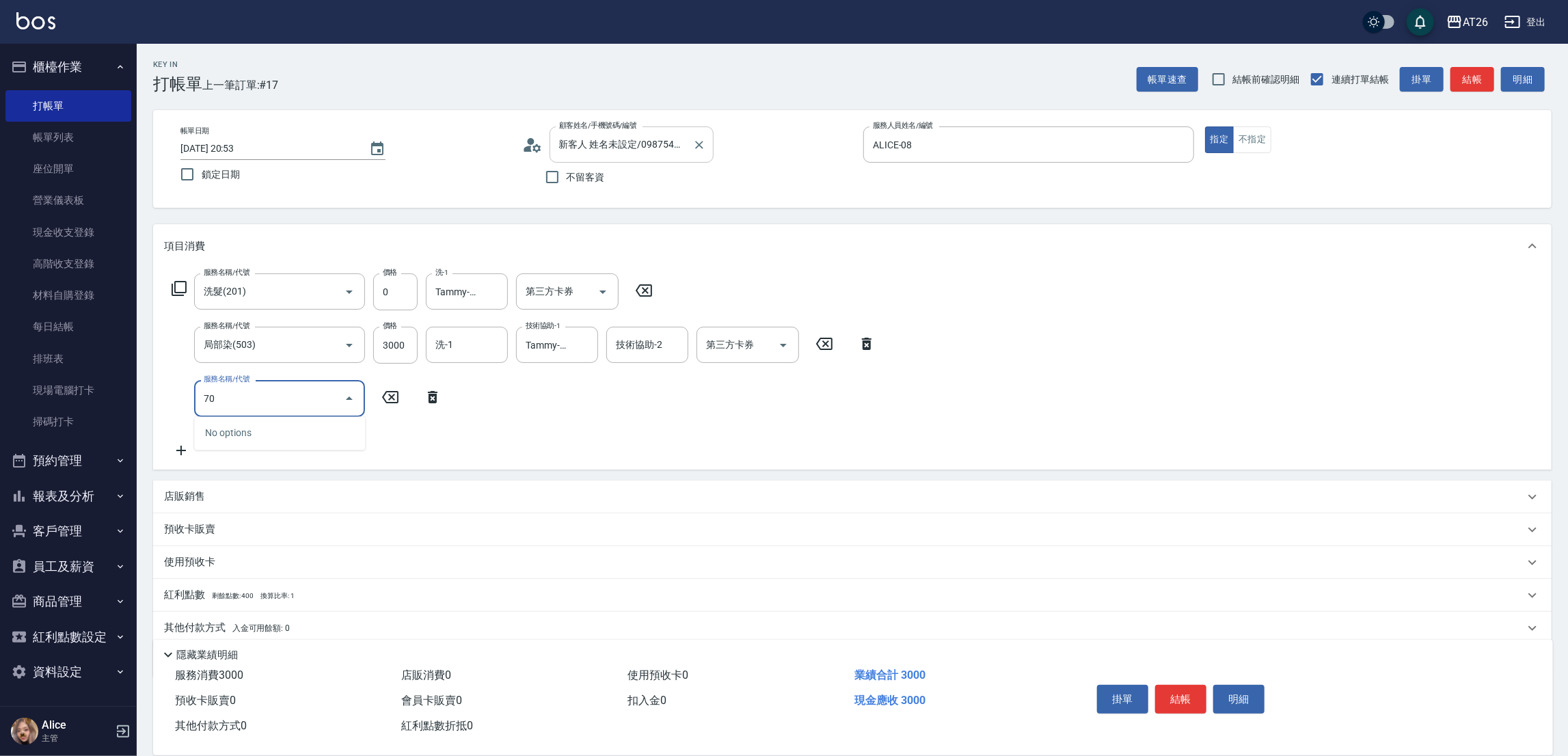
type input "703"
type input "800"
type input "新羽毛鉑金接髮(703)"
type input "6"
type input "300"
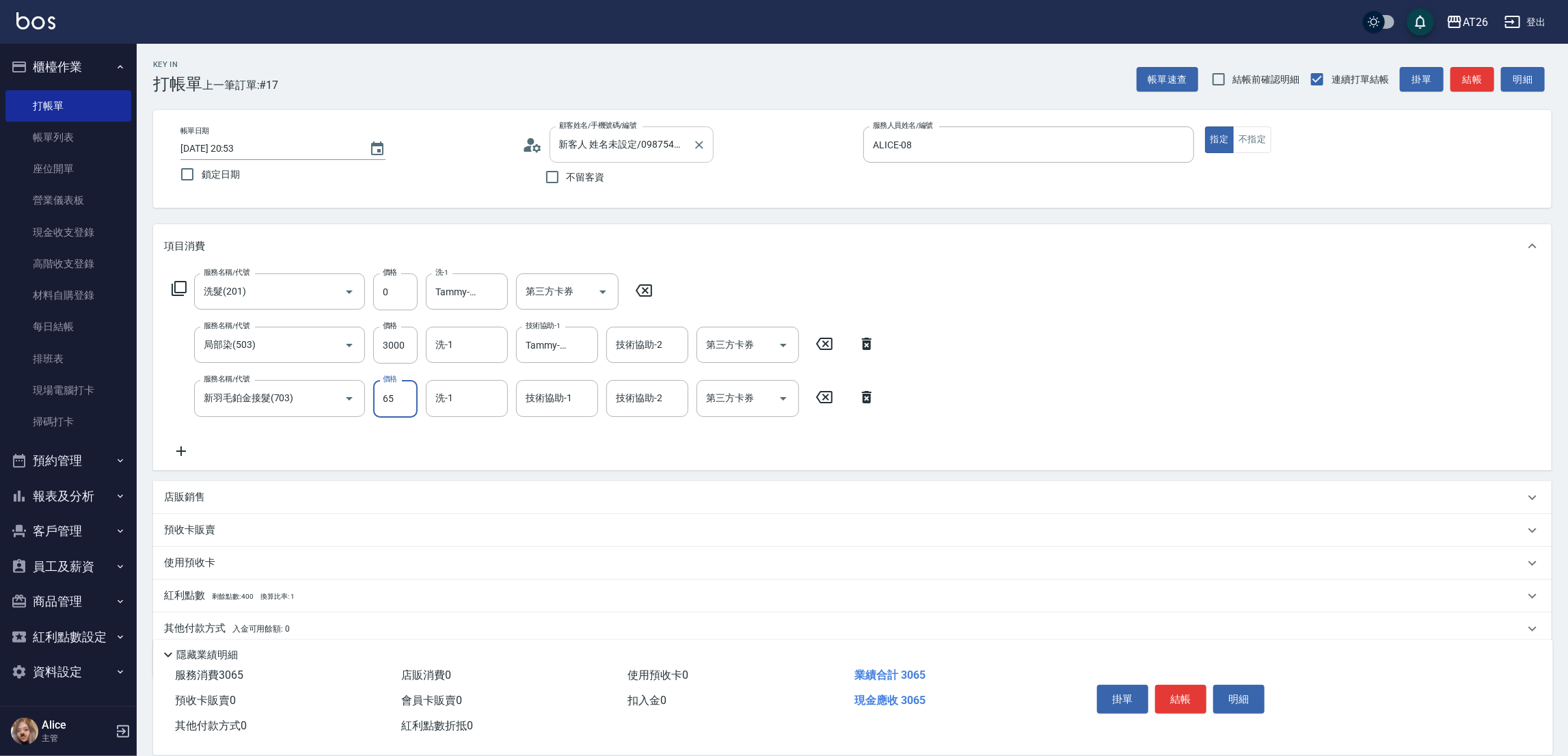
type input "650"
type input "360"
type input "6500"
type input "950"
click at [407, 398] on input "6500" at bounding box center [395, 398] width 44 height 37
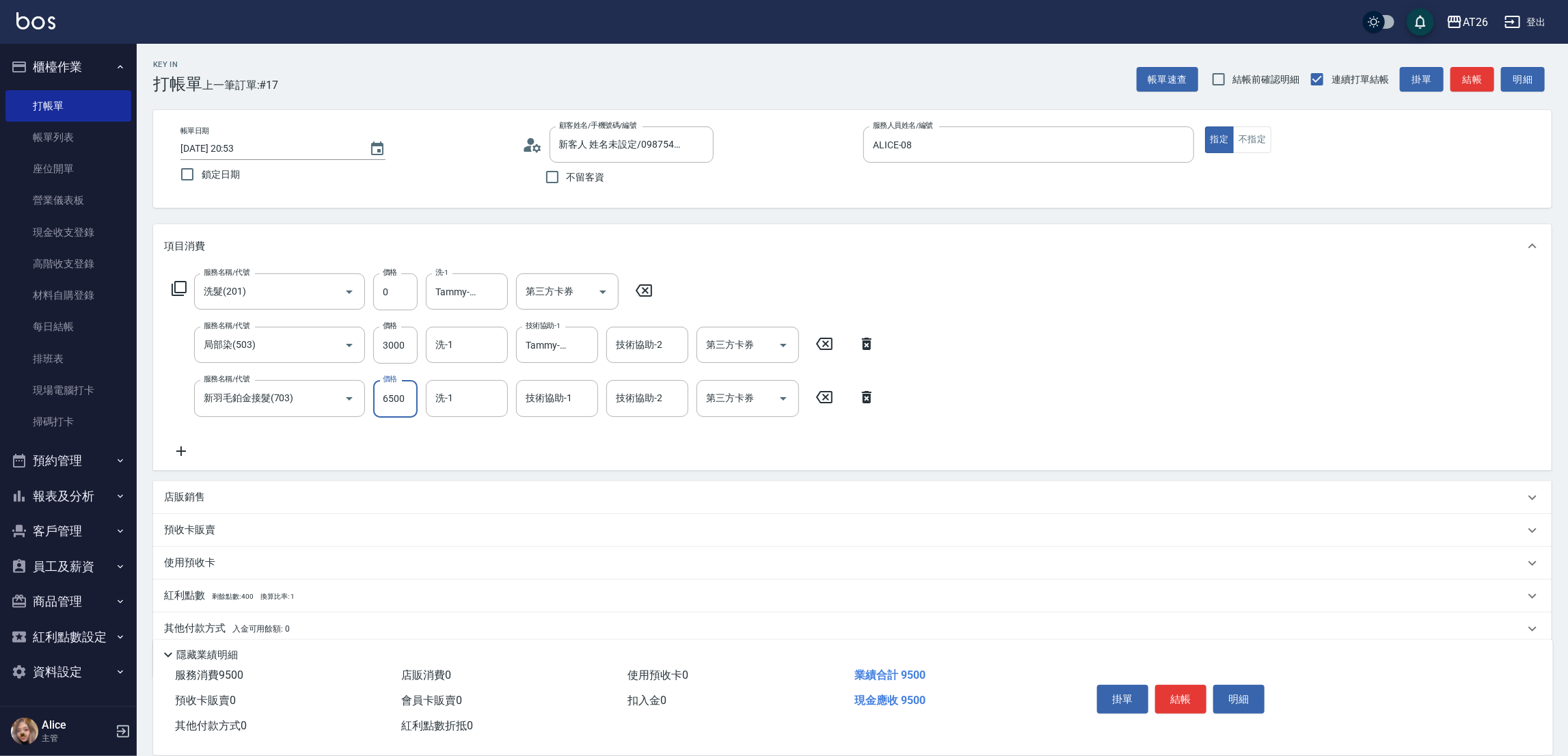
click at [407, 398] on input "6500" at bounding box center [395, 398] width 44 height 37
type input "4"
type input "300"
type input "4347"
type input "730"
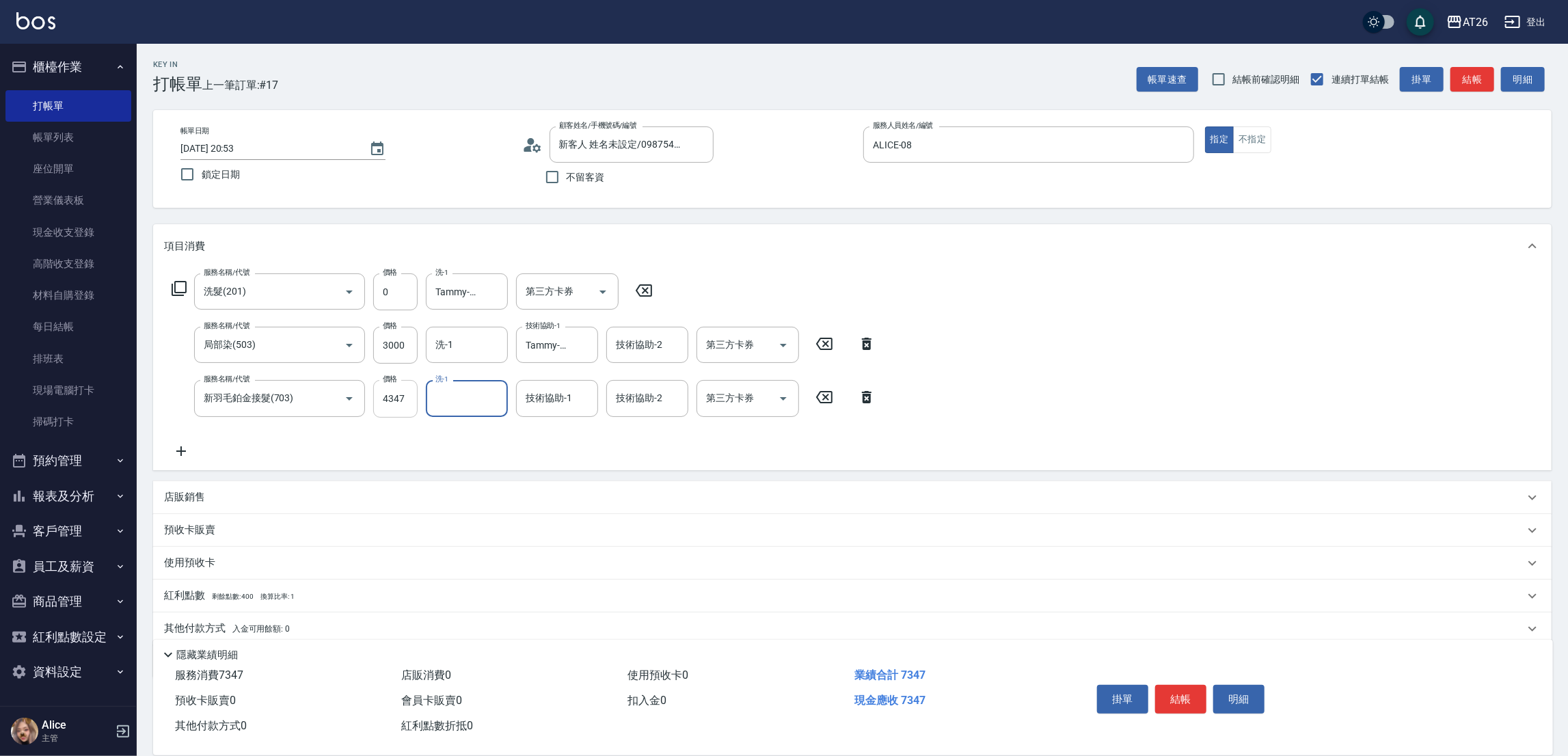
click at [405, 394] on input "4347" at bounding box center [395, 398] width 44 height 37
type input "4"
type input "300"
type input "437"
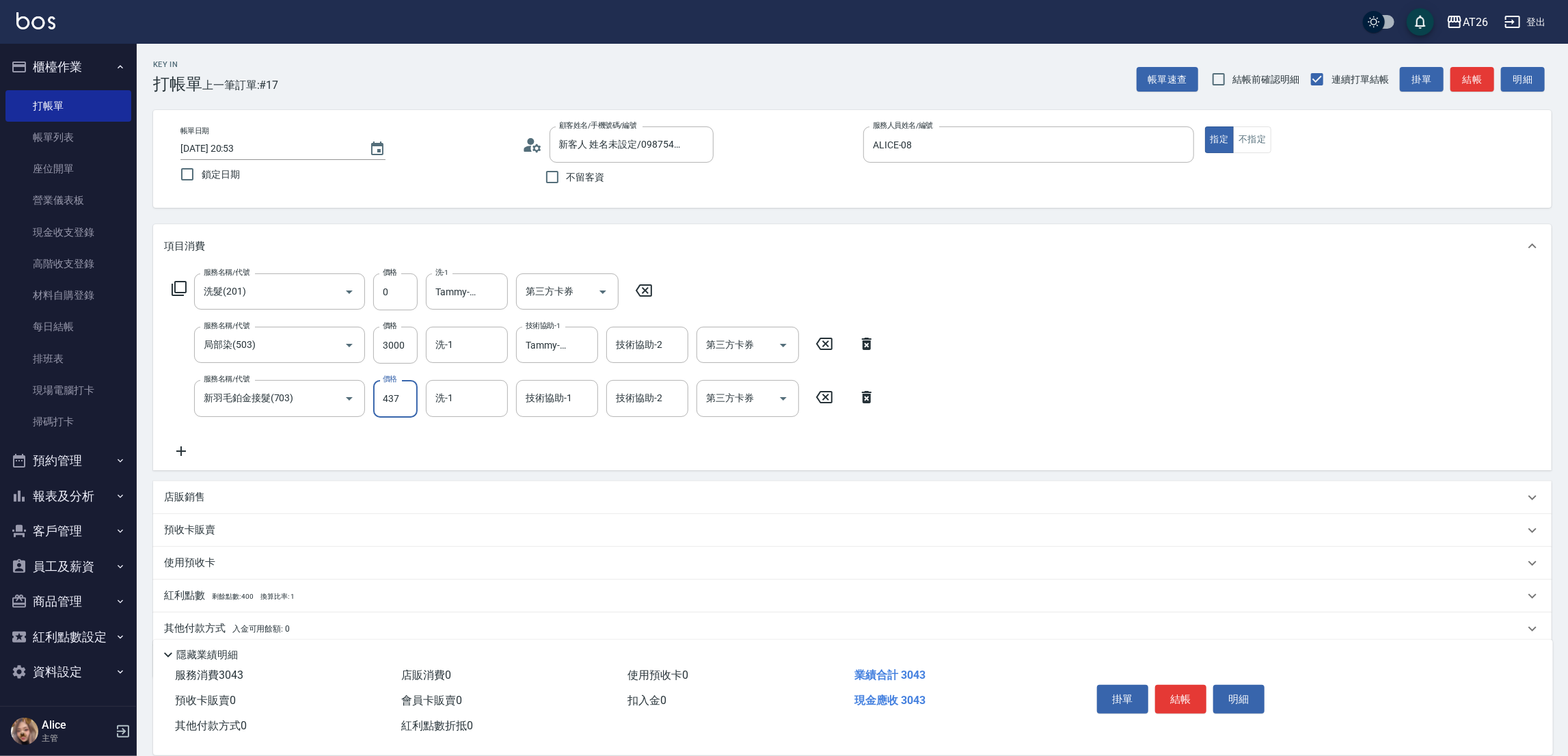
type input "340"
type input "4370"
type input "730"
type input "4370"
click at [675, 214] on div "Key In 打帳單 上一筆訂單:#17 帳單速查 結帳前確認明細 連續打單結帳 掛單 結帳 明細 帳單日期 2025/09/22 20:53 鎖定日期 顧客…" at bounding box center [852, 425] width 1431 height 763
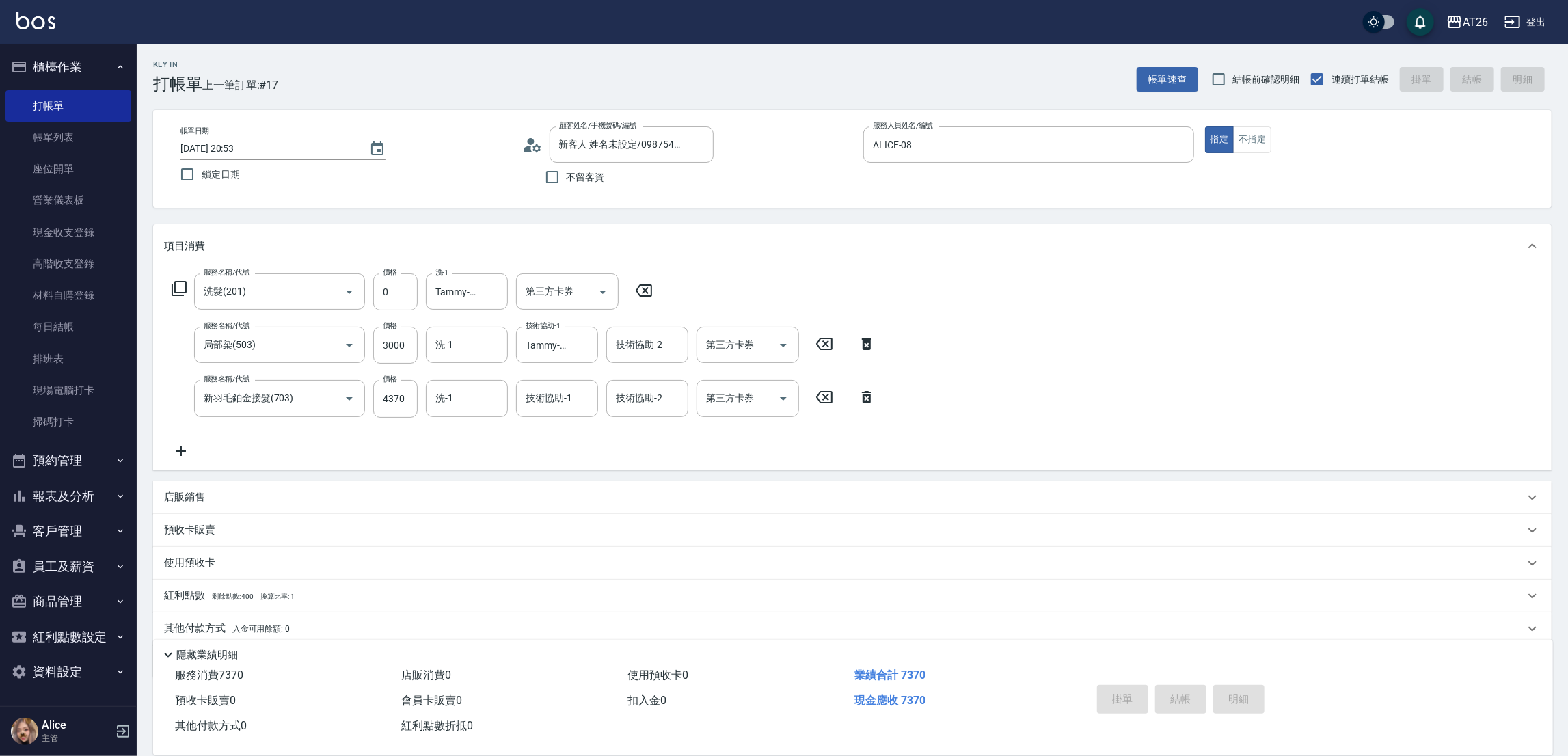
type input "2025/09/22 20:58"
type input "0"
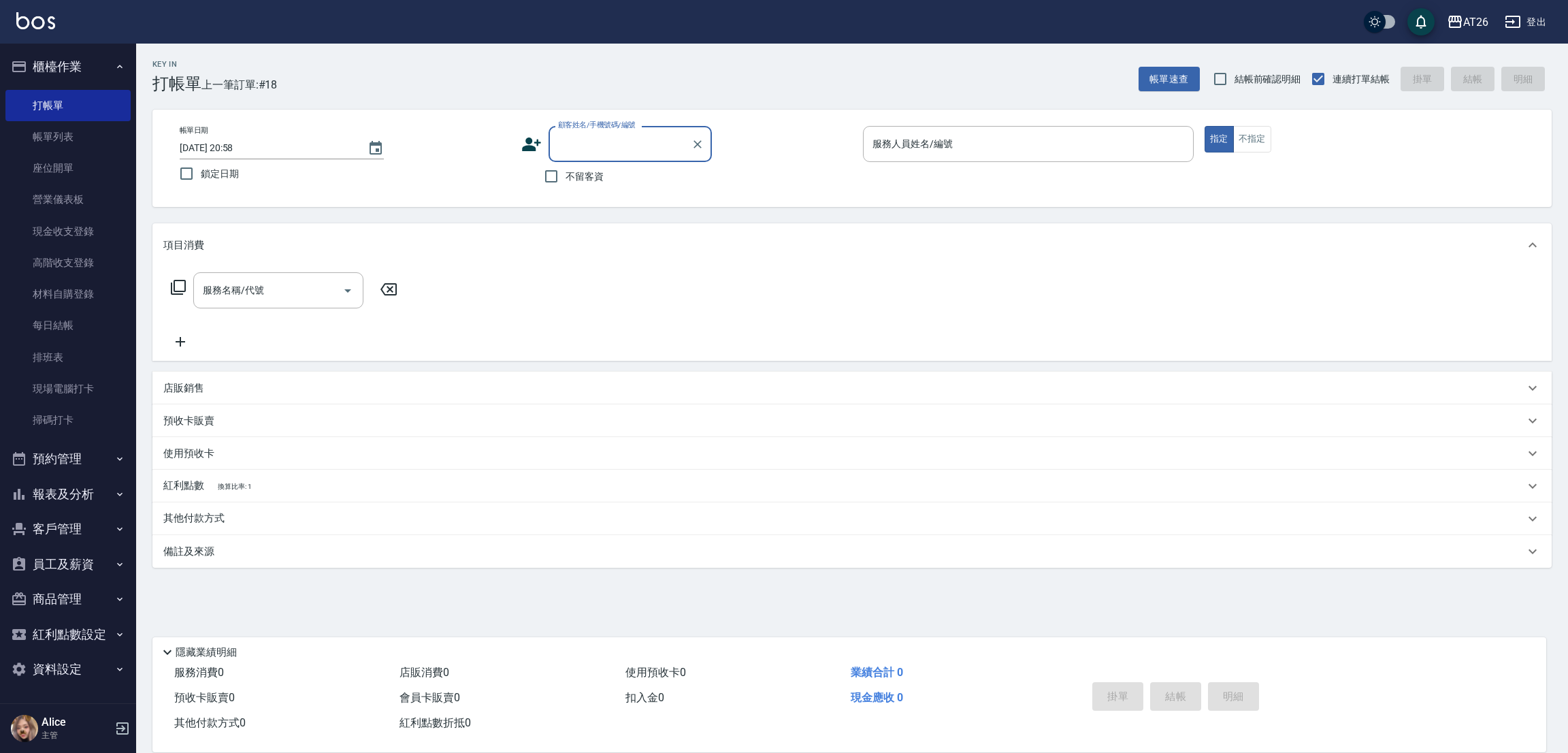
click at [608, 164] on div "不留客資" at bounding box center [616, 177] width 190 height 29
click at [626, 152] on input "顧客姓名/手機號碼/編號" at bounding box center [619, 144] width 130 height 24
type input "0968632319"
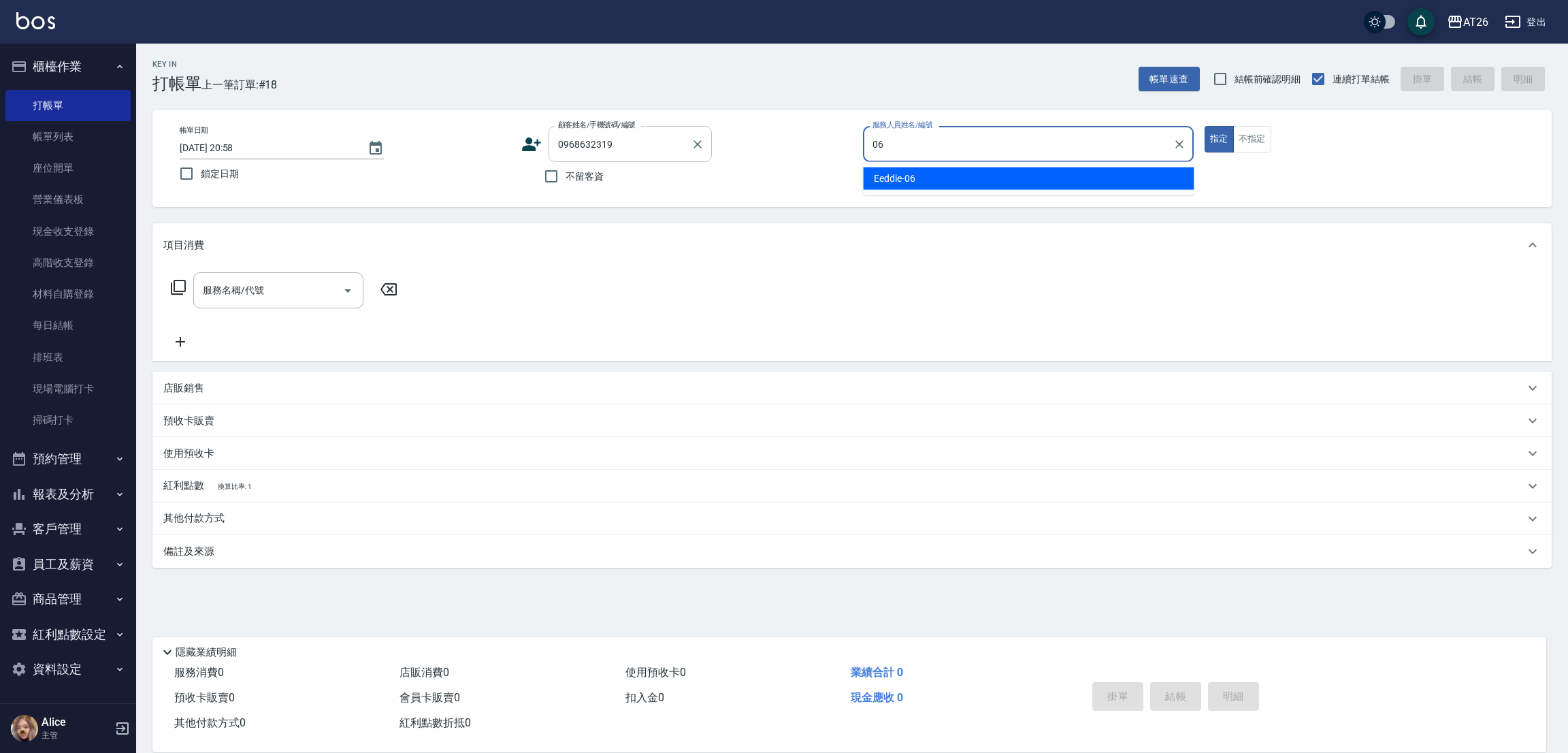
type input "Eeddie-06"
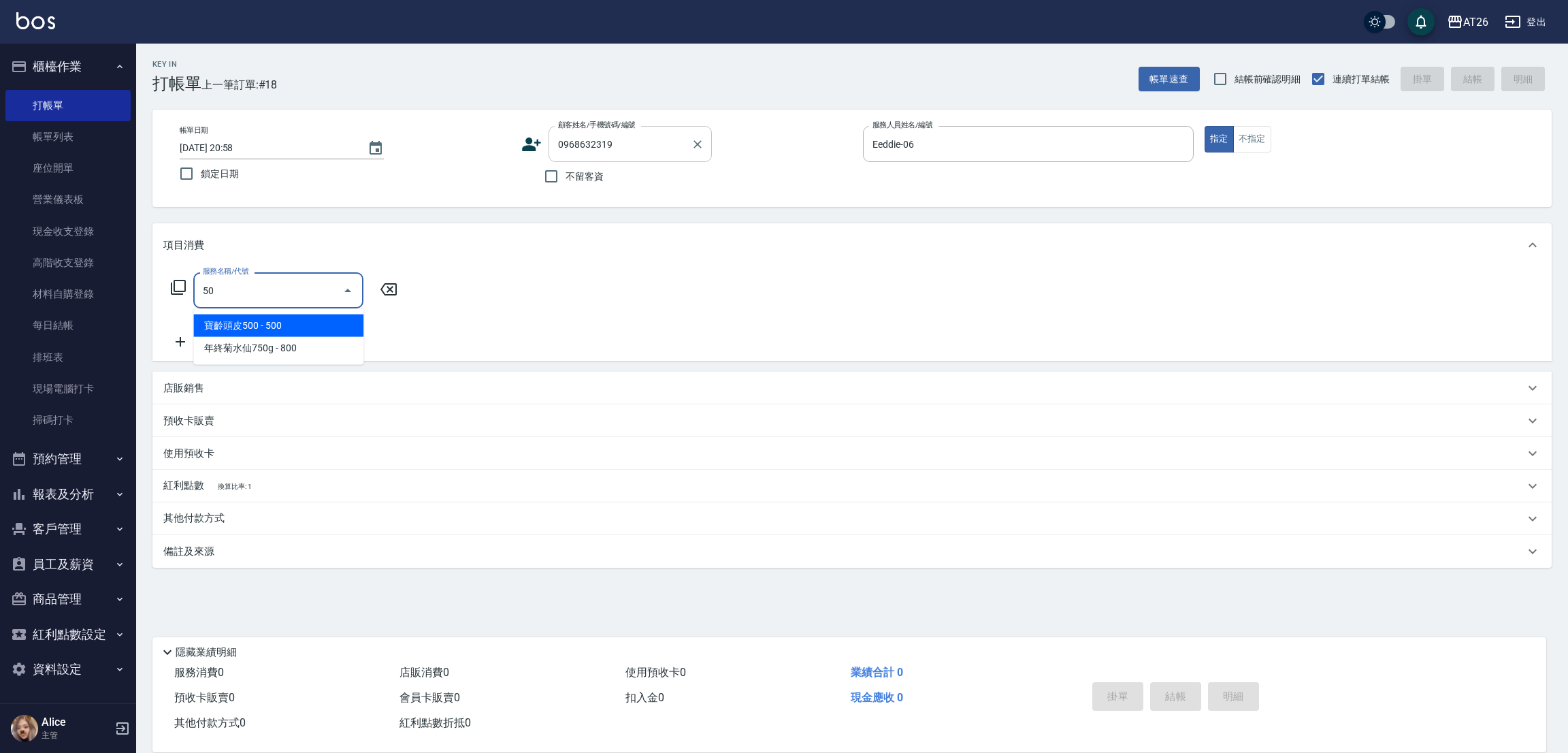
type input "501"
type input "120"
type input "染髮(501)"
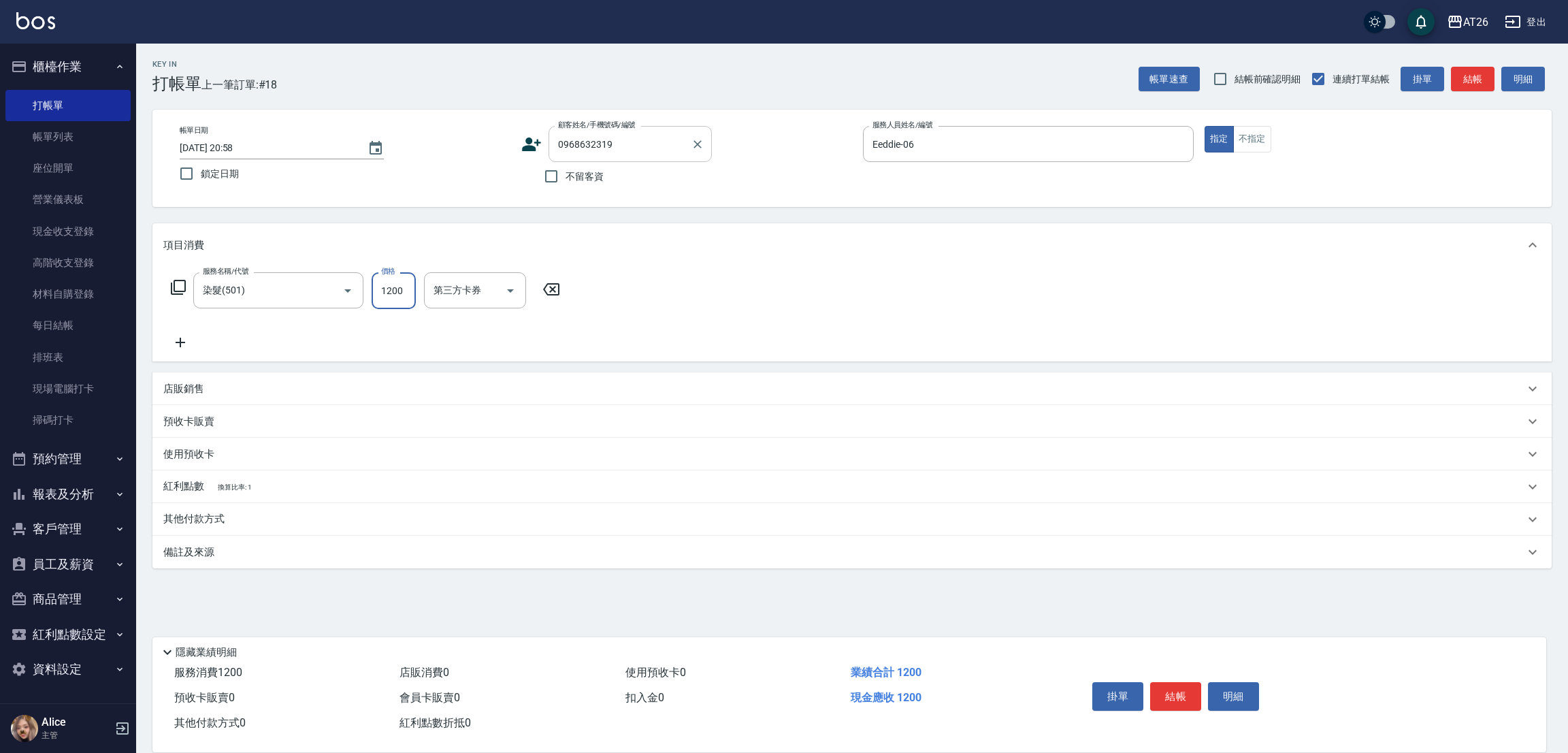
type input "3"
type input "0"
type input "370"
type input "30"
type input "3700"
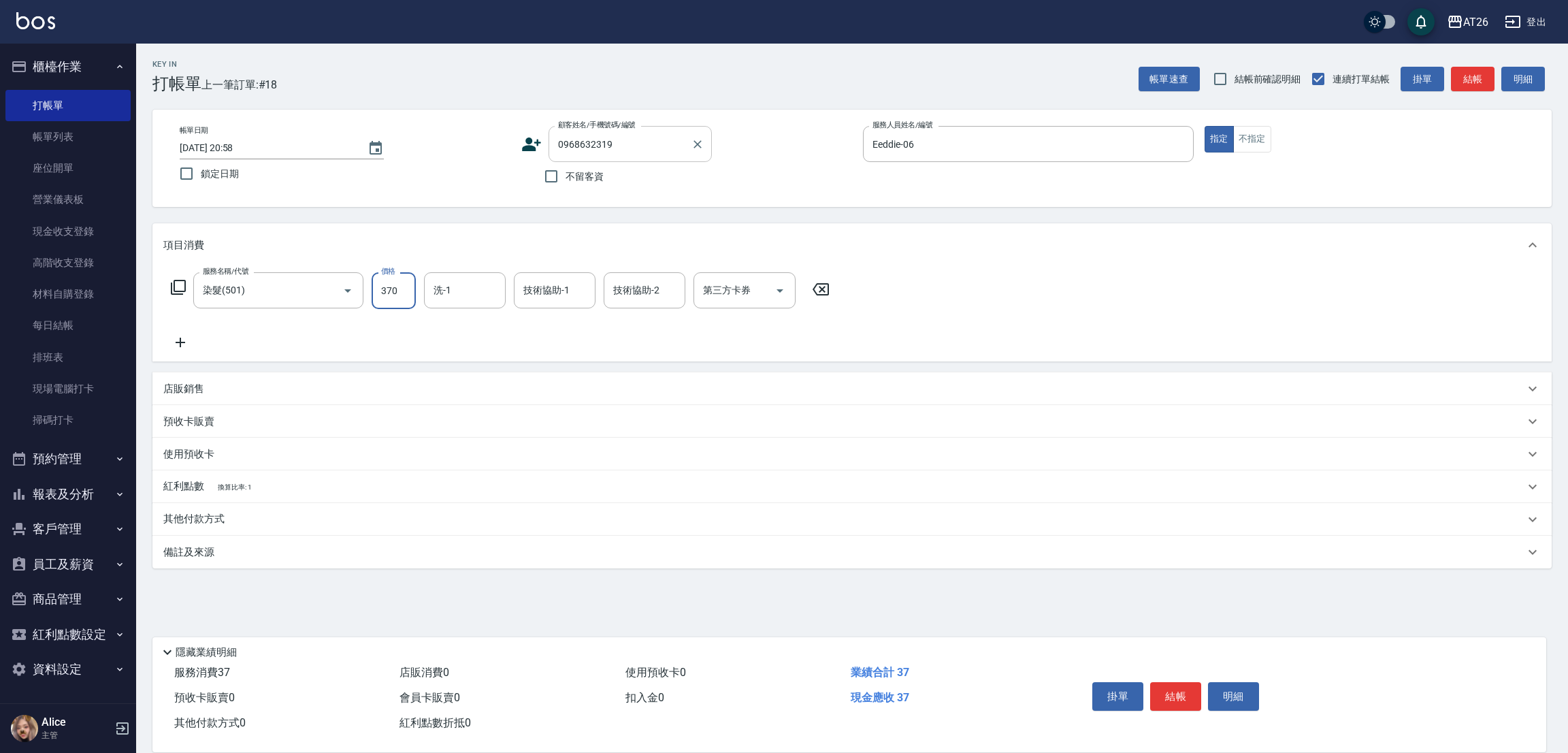
type input "370"
type input "3700"
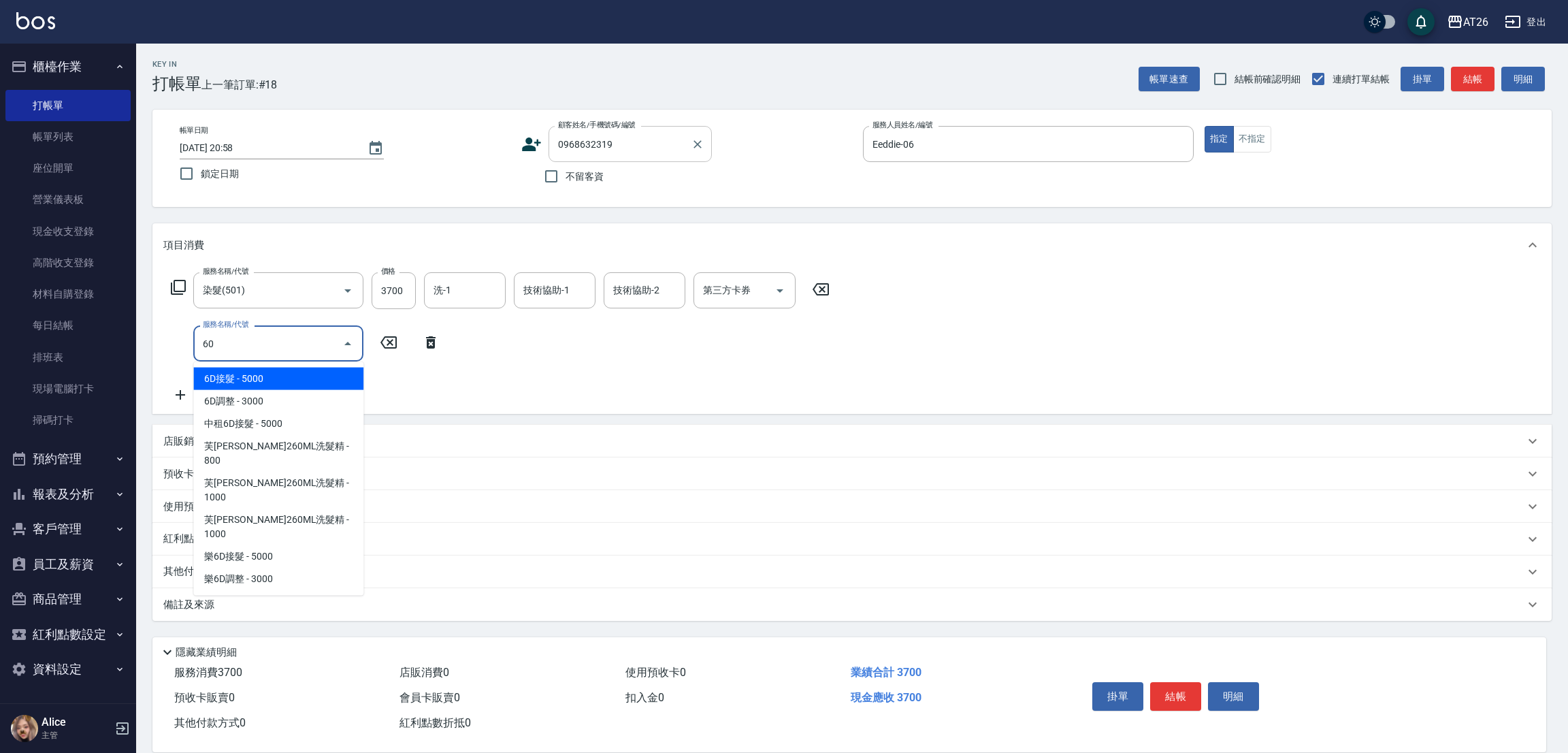
type input "601"
type input "400"
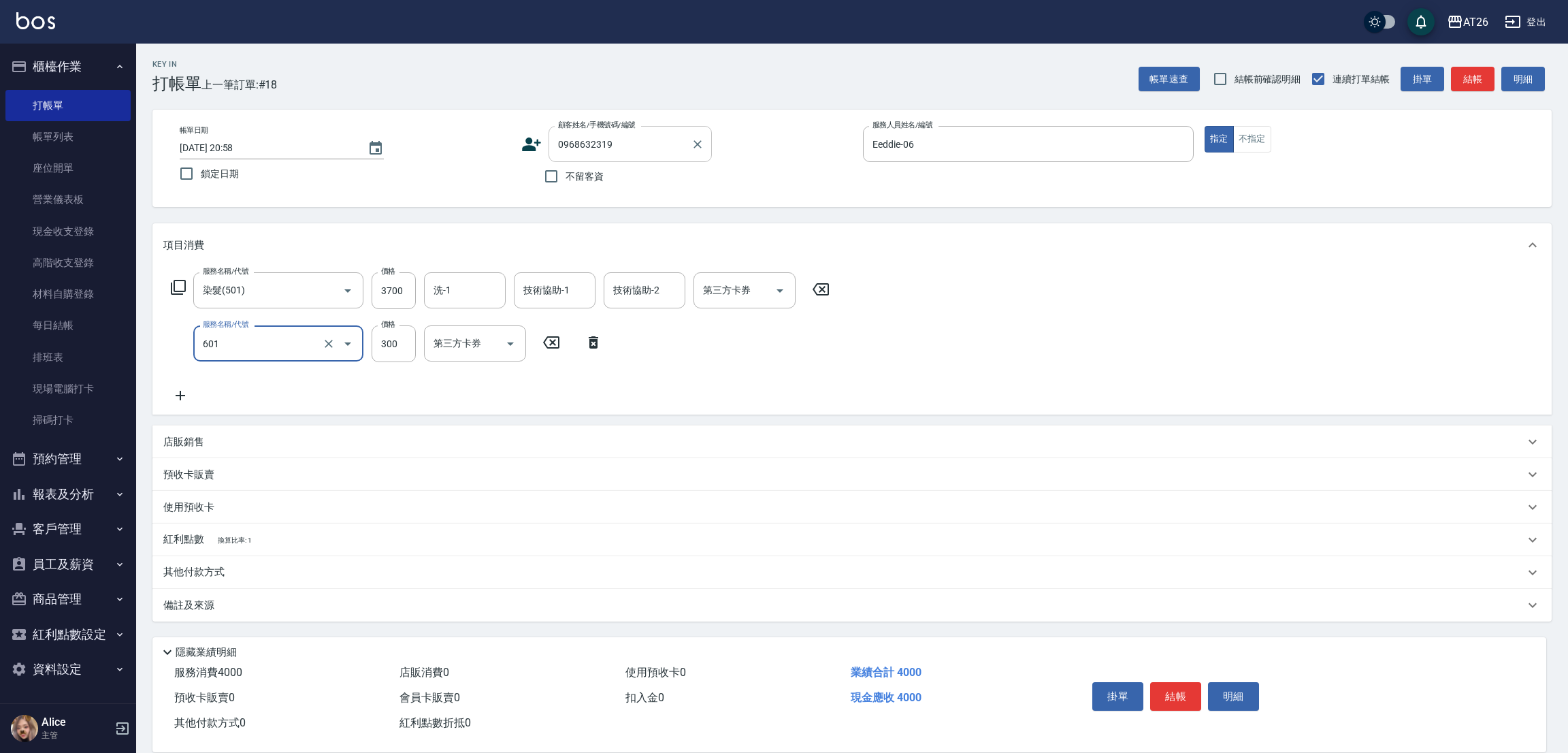
type input "自護髮(601)"
type input "2"
type input "370"
type input "250"
type input "390"
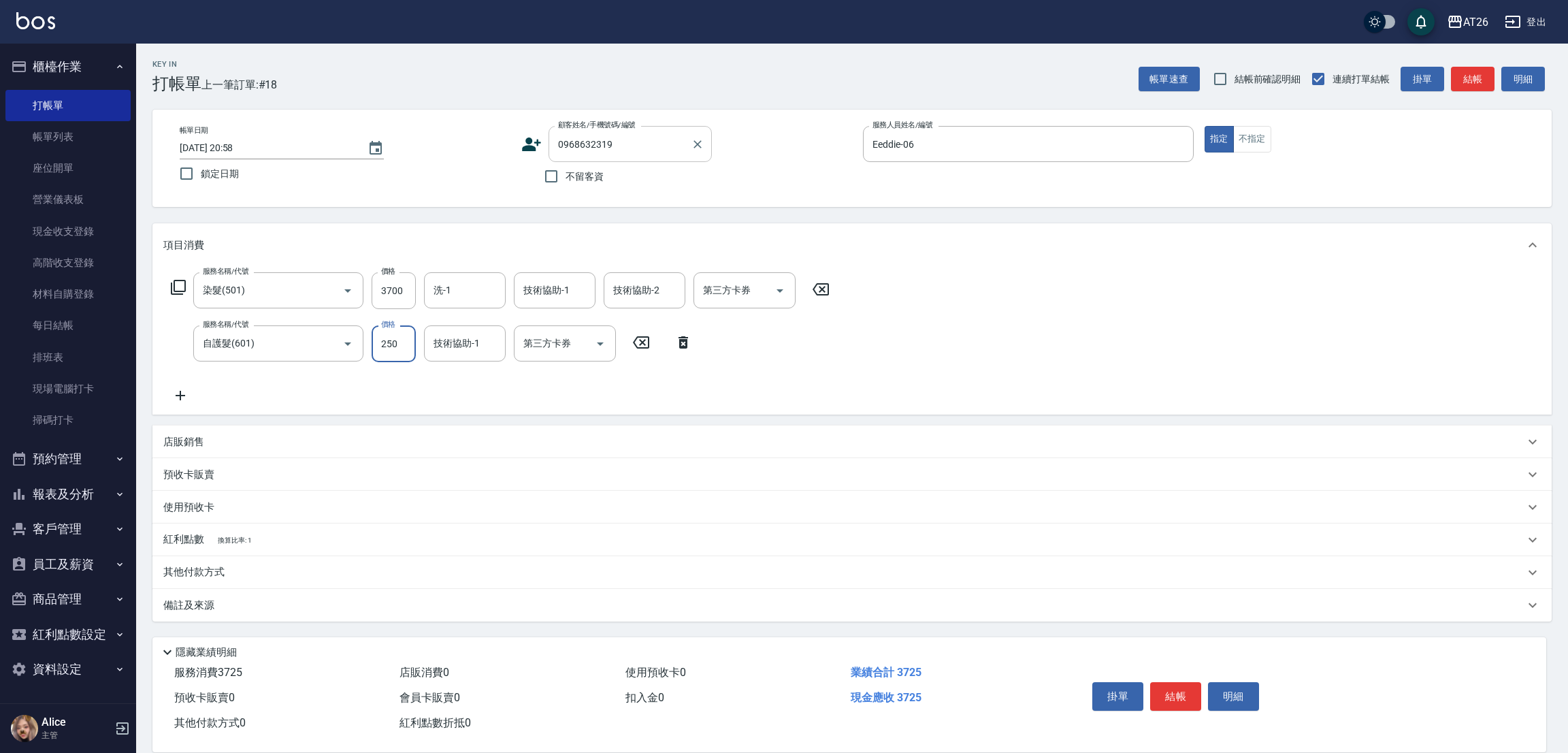
type input "2500"
type input "620"
type input "2025/09/22 21:13"
type input "0"
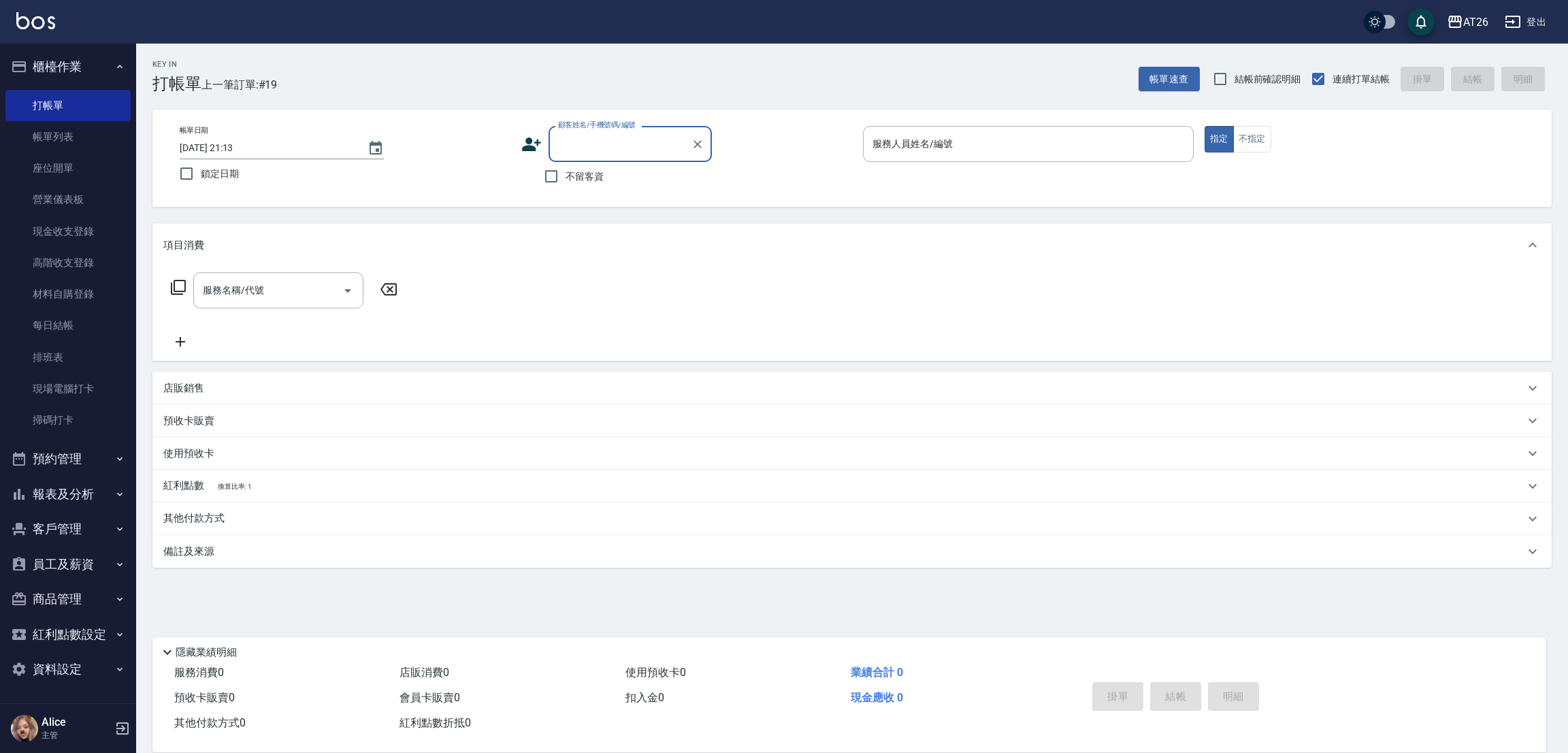
click at [583, 138] on input "顧客姓名/手機號碼/編號" at bounding box center [619, 144] width 130 height 24
click at [610, 152] on input "顧客姓名/手機號碼/編號" at bounding box center [619, 144] width 130 height 24
type input "99"
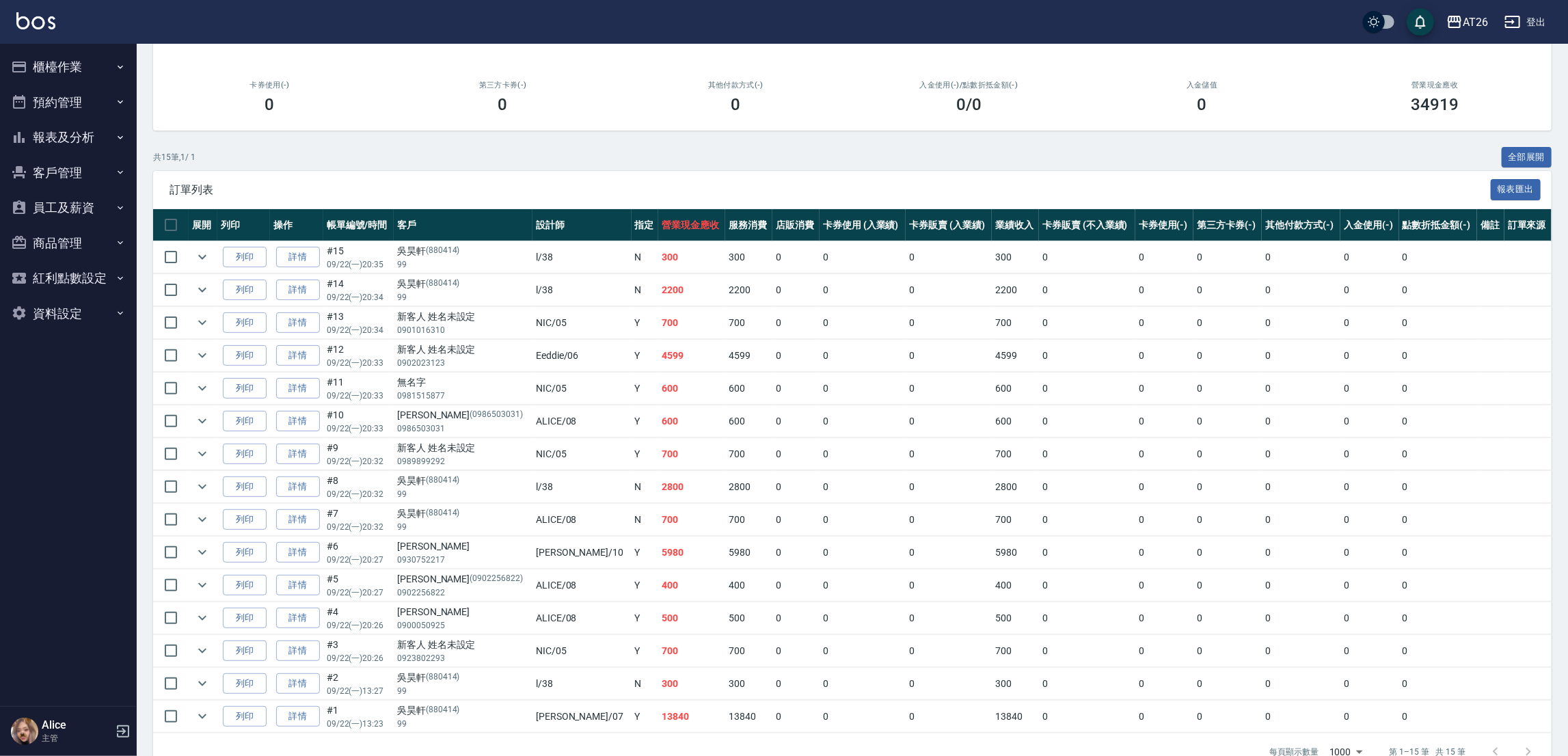
scroll to position [205, 0]
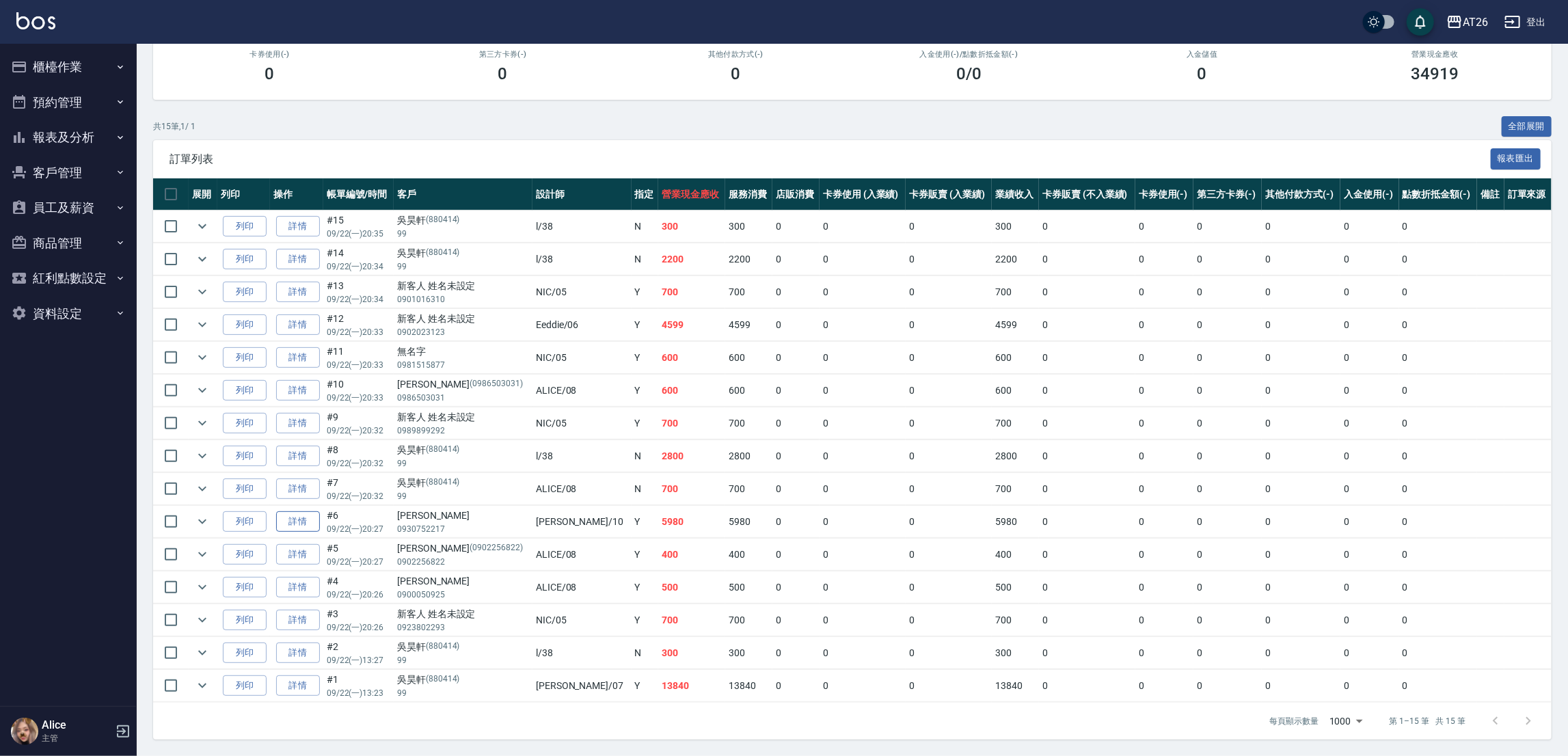
click at [309, 522] on link "詳情" at bounding box center [298, 521] width 43 height 21
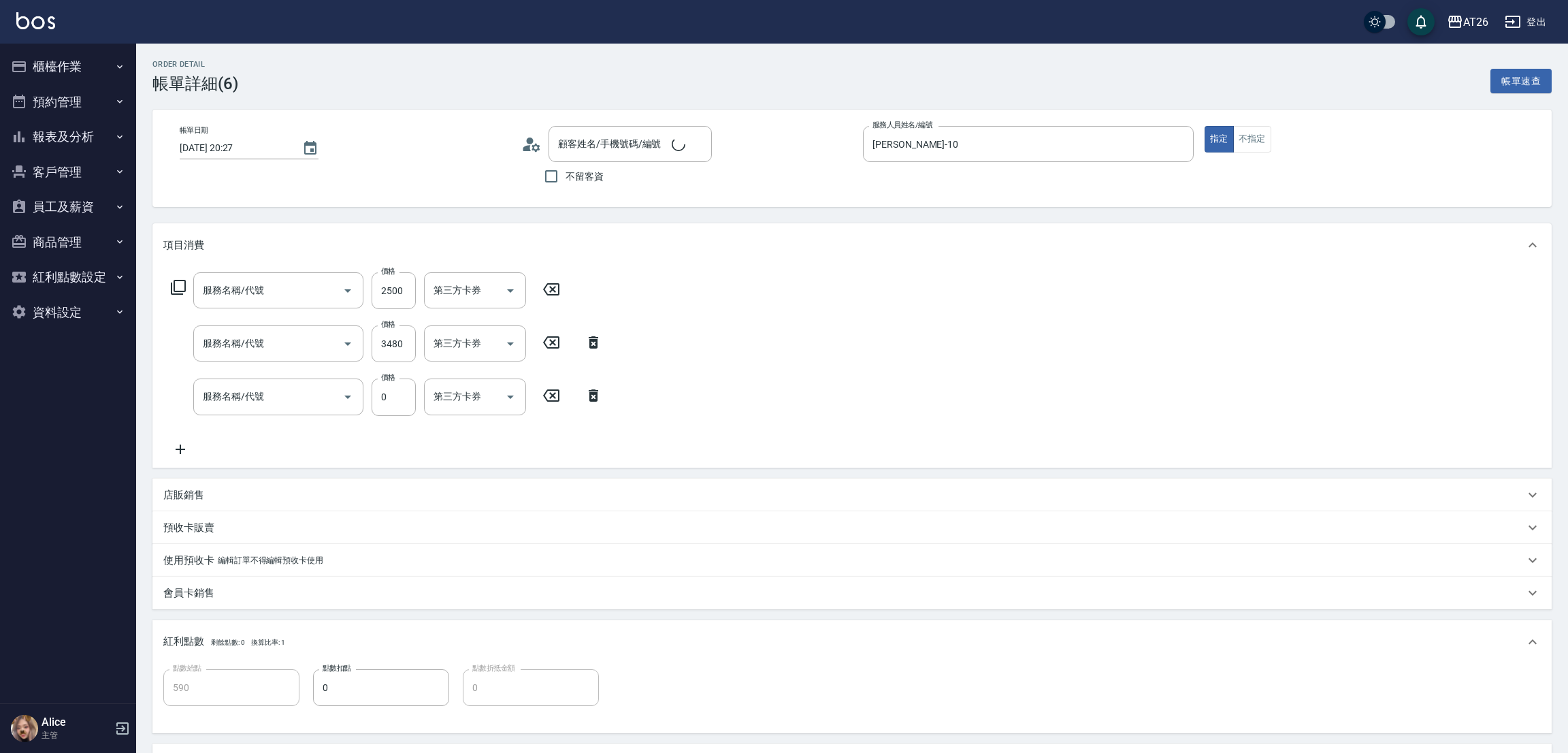
type input "2025/09/22 20:27"
type input "Josh-10"
type input "590"
type input "[PERSON_NAME]/0930752217/null"
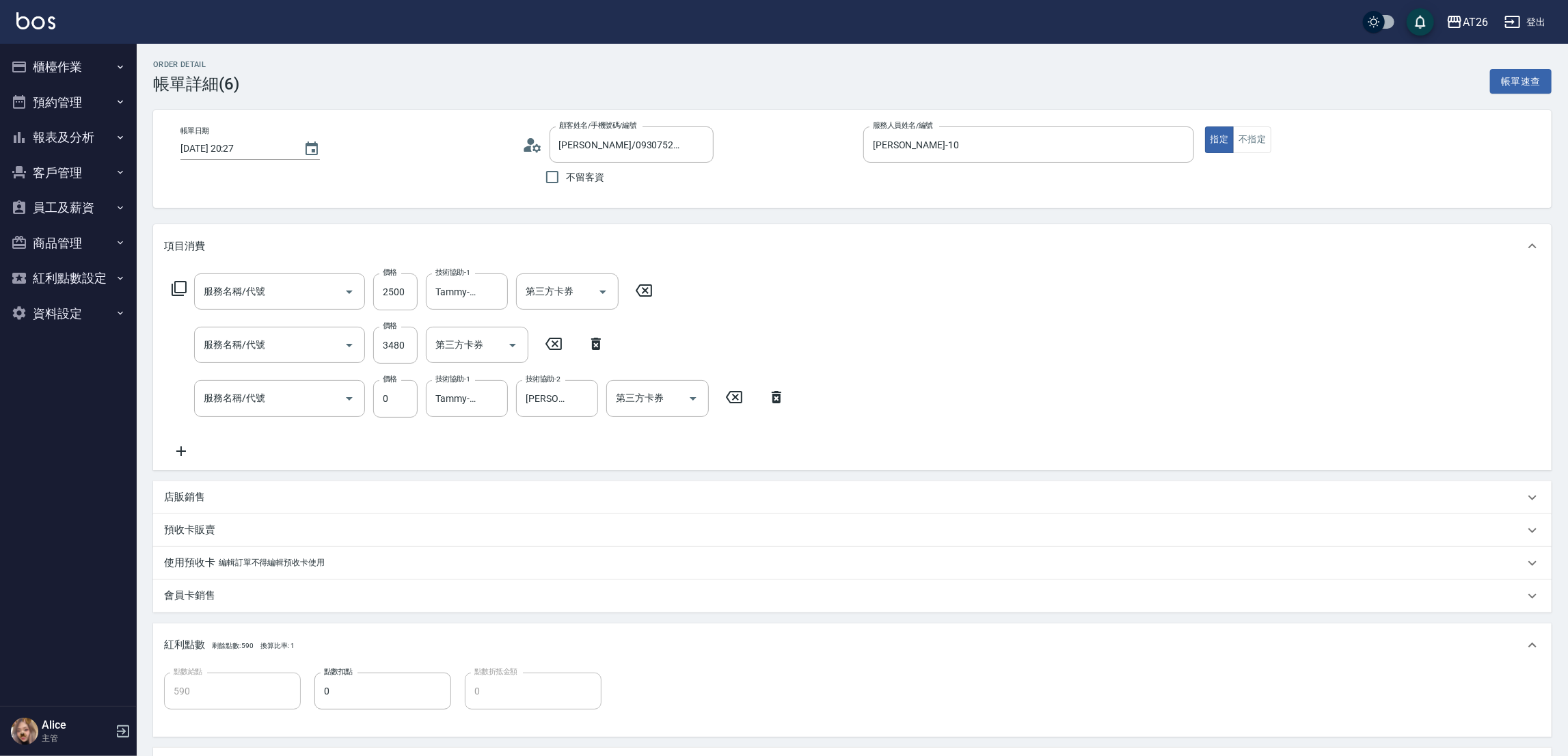
type input "自護髮(601)"
type input "染髮(501)"
type input "漂髮(502)"
click at [636, 347] on div "技術協助-2 技術協助-2" at bounding box center [646, 345] width 82 height 36
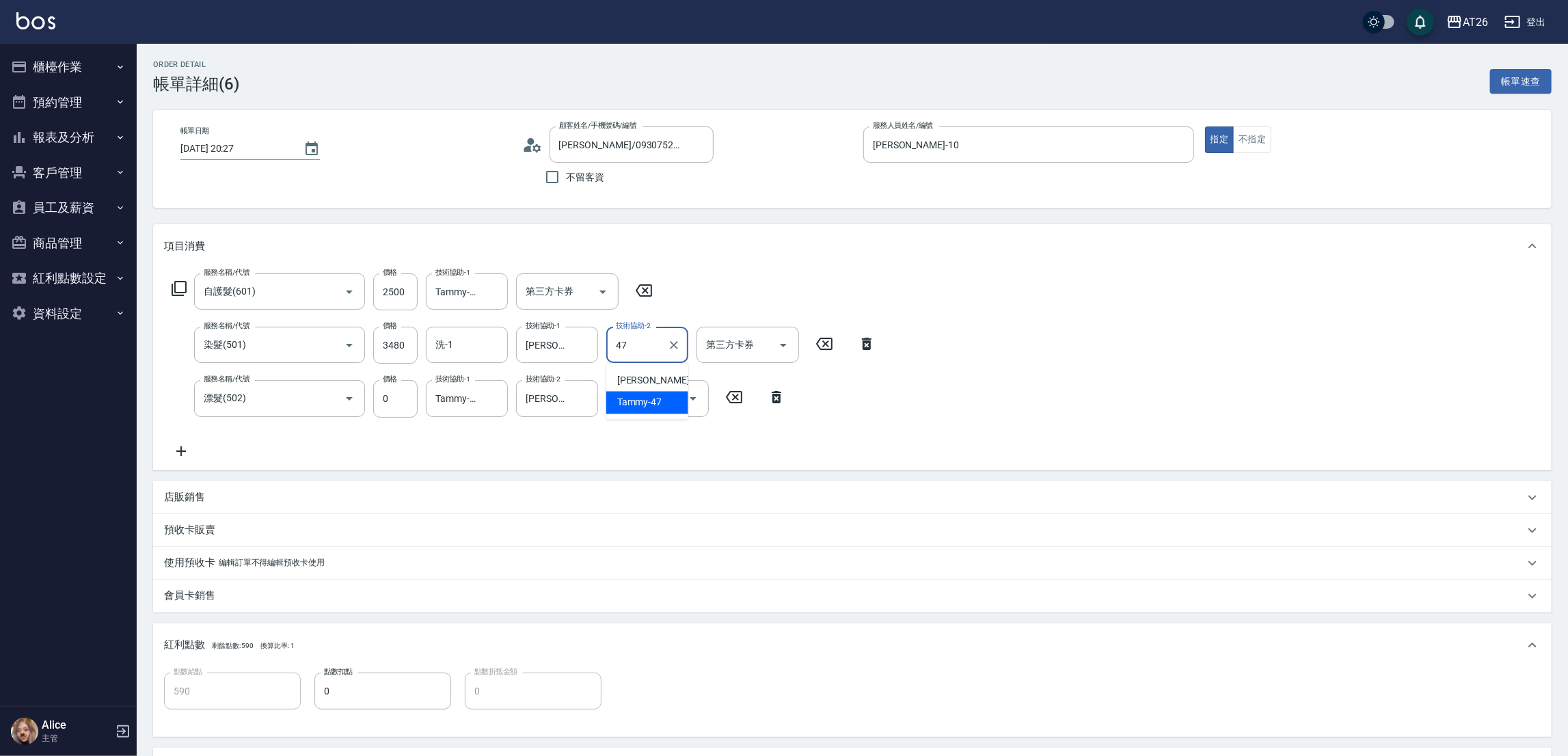
type input "Tammy-47"
click at [562, 211] on div "Order detail 帳單詳細 (6) 帳單速查 帳單日期 2025/09/22 20:27 顧客姓名/手機號碼/編號 Linda/0930752217/…" at bounding box center [852, 499] width 1431 height 911
click at [560, 345] on input "祐希-44" at bounding box center [547, 345] width 49 height 24
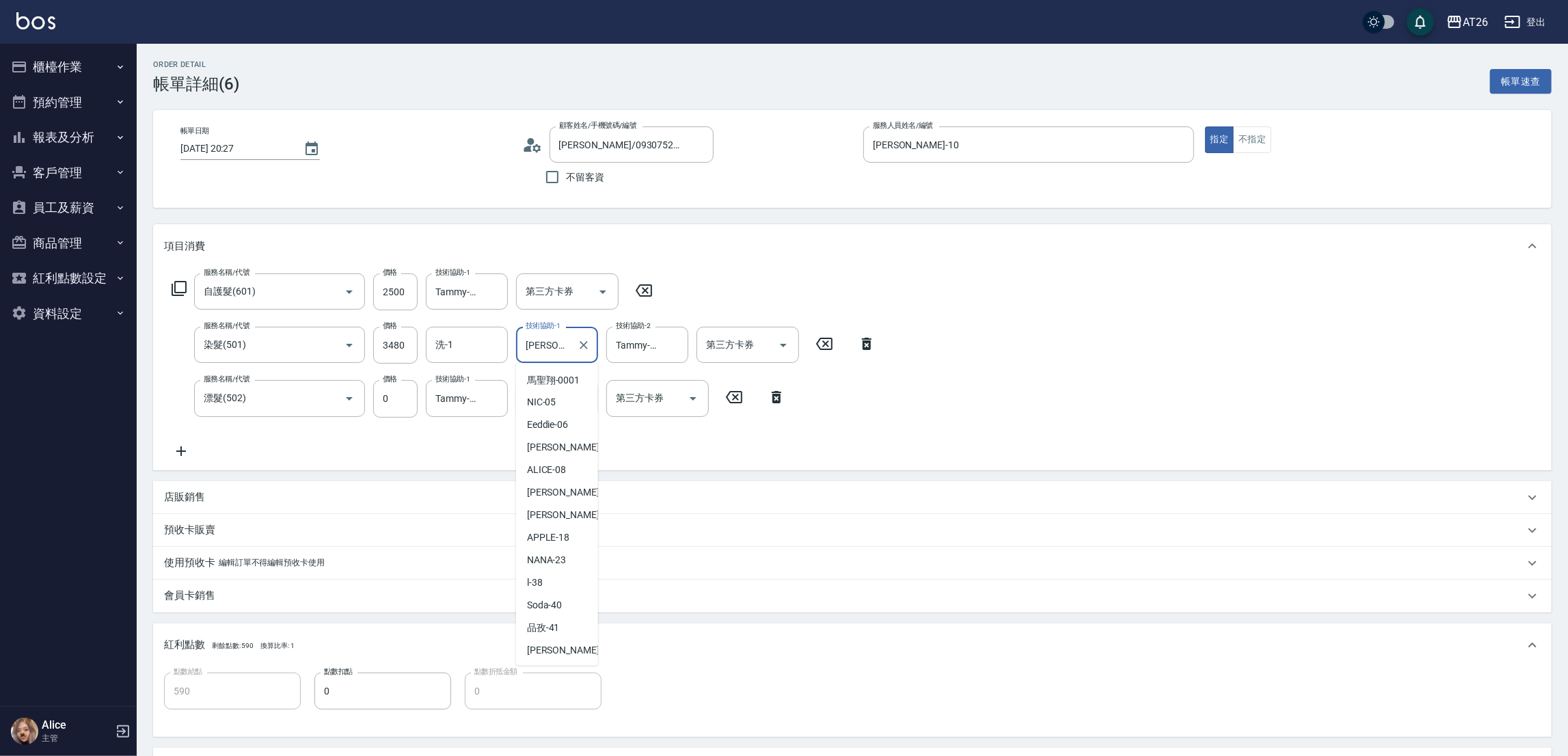
click at [560, 345] on input "祐希-44" at bounding box center [547, 345] width 49 height 24
type input "Tammy-47"
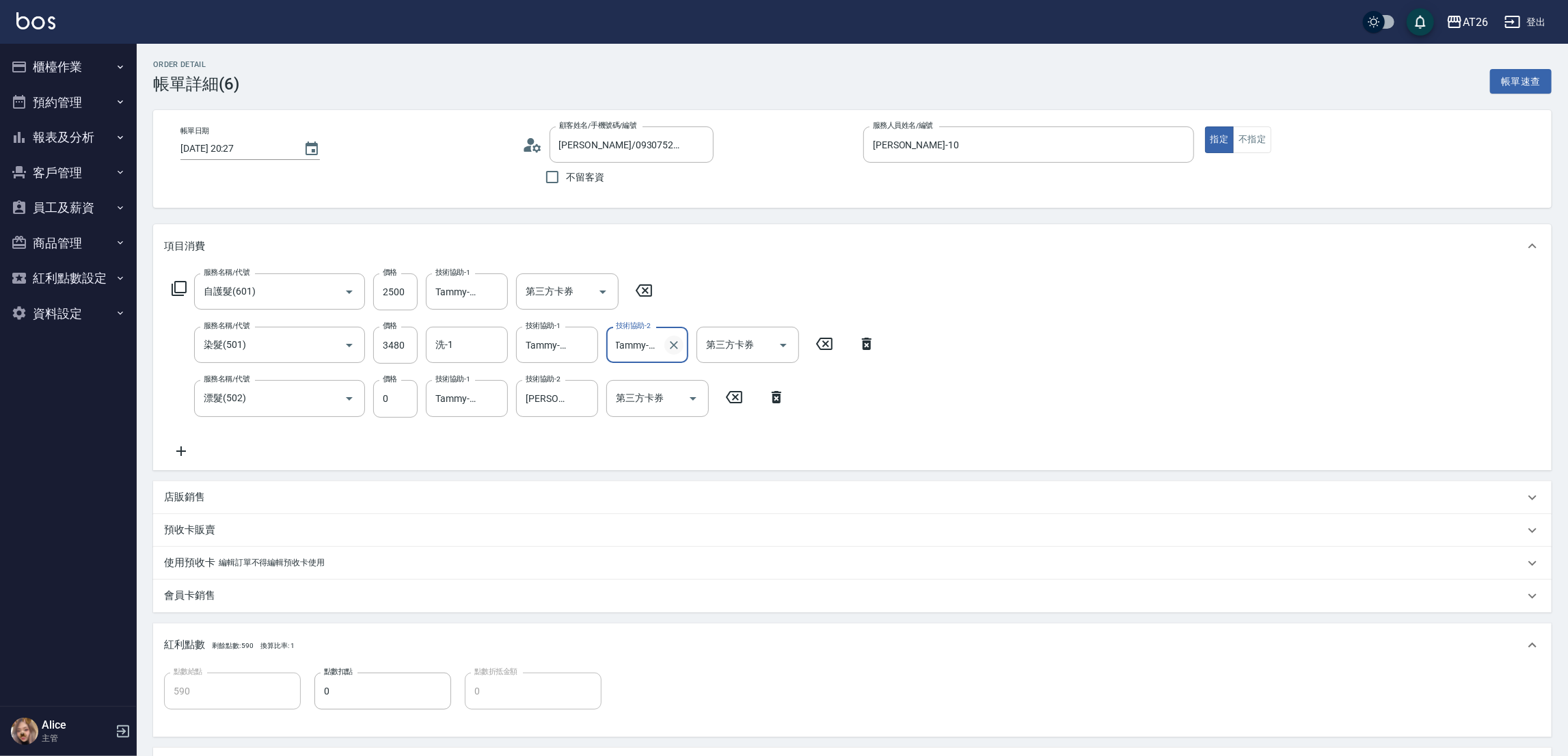
click at [667, 348] on icon "Clear" at bounding box center [673, 345] width 14 height 14
type input "祐希-44"
click at [696, 214] on div "Order detail 帳單詳細 (6) 帳單速查 帳單日期 2025/09/22 20:27 顧客姓名/手機號碼/編號 Linda/0930752217/…" at bounding box center [852, 499] width 1431 height 911
click at [458, 345] on input "洗-1" at bounding box center [467, 345] width 69 height 24
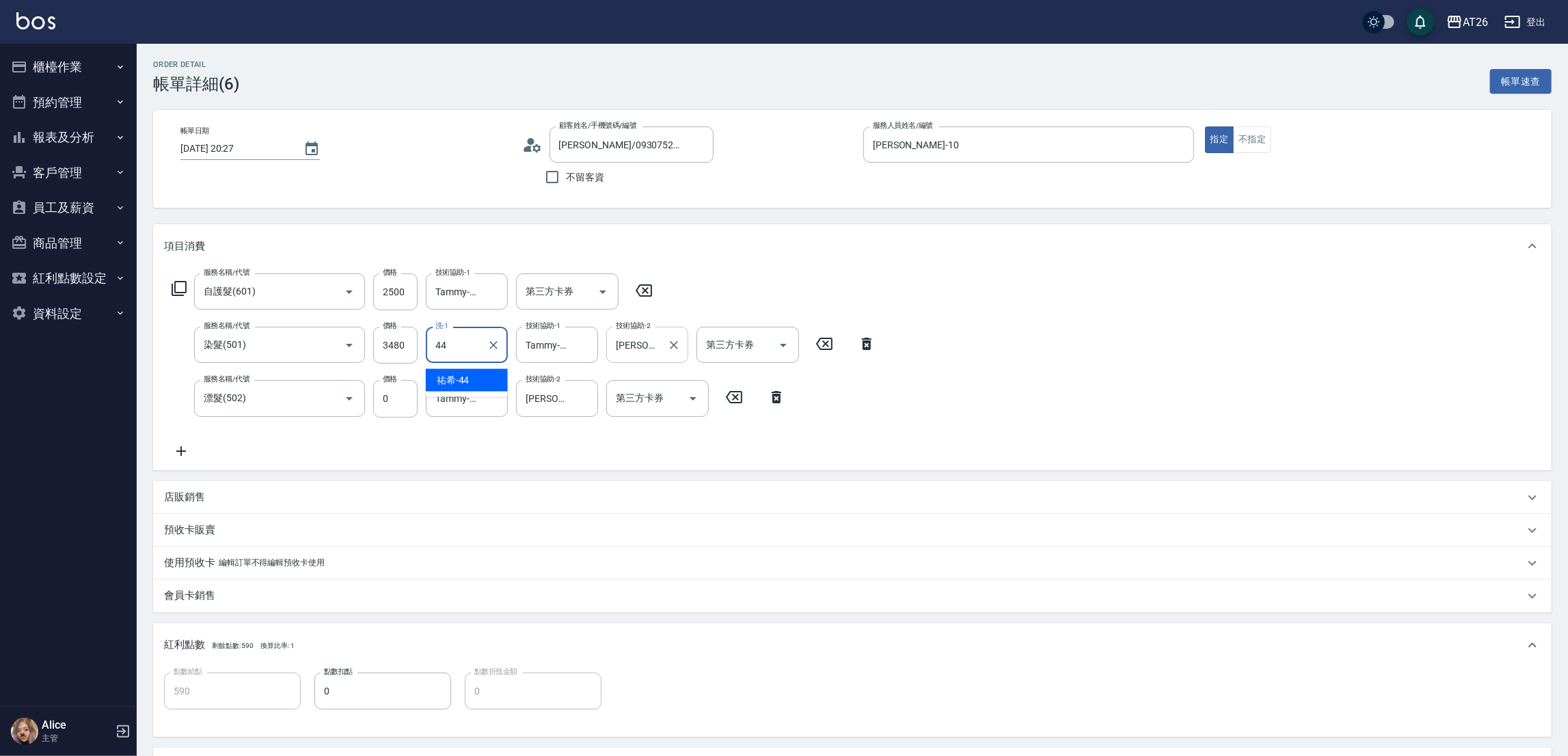
type input "祐希-44"
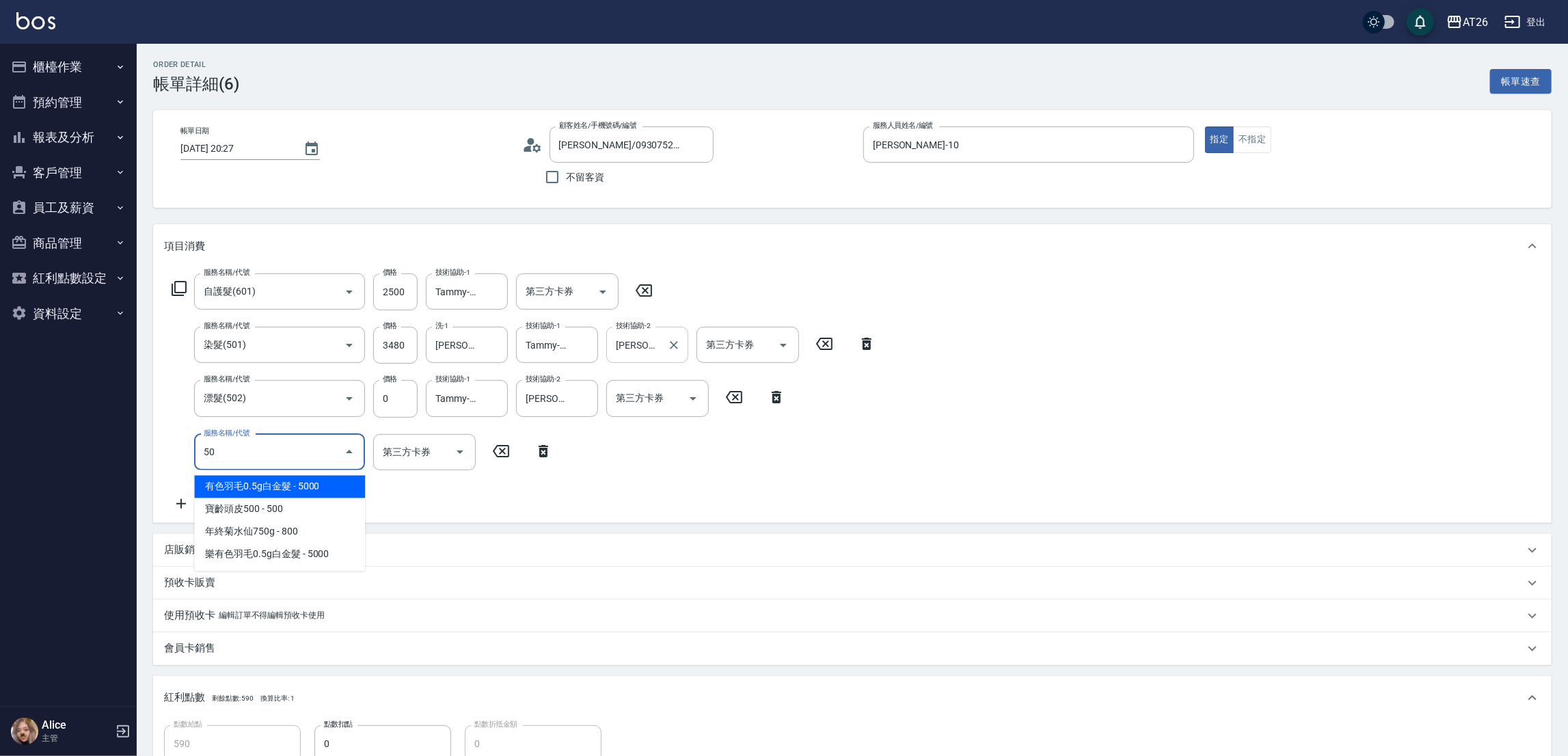
type input "502"
type input "640"
click at [252, 449] on input "502" at bounding box center [261, 452] width 120 height 24
type input "0"
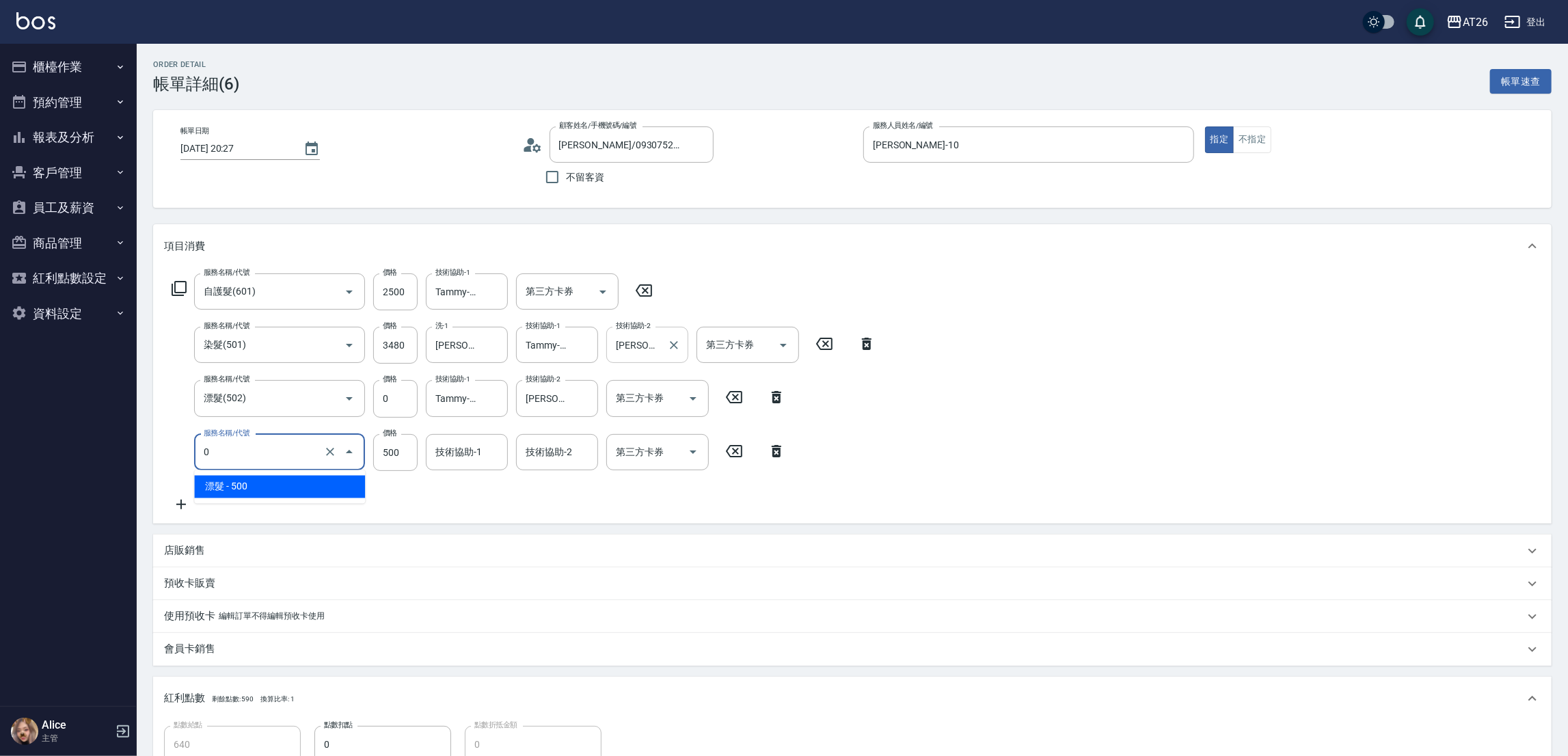
type input "590"
type input "0"
type input "601"
type input "620"
type input "自護髮(601)"
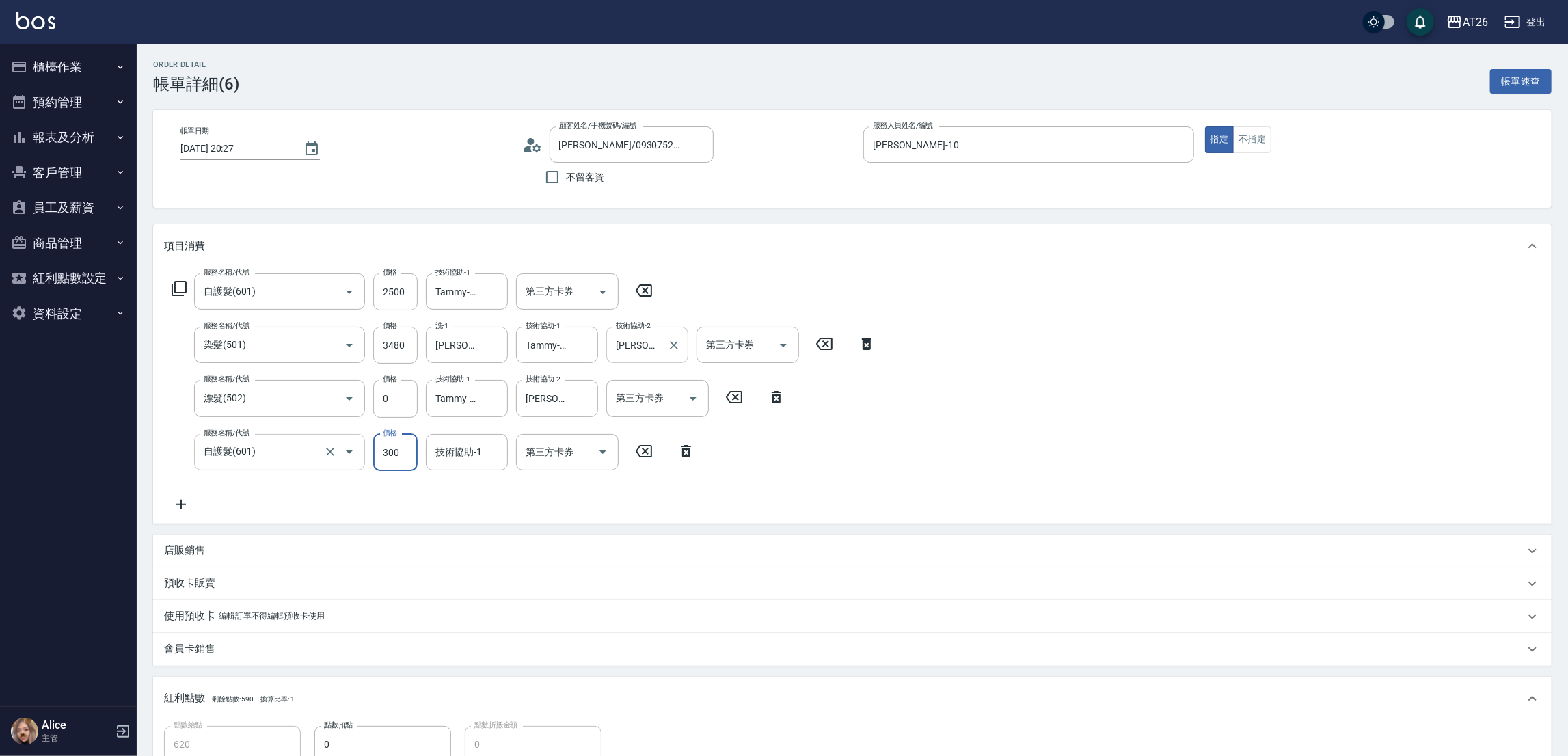
type input "0"
type input "590"
type input "0"
type input "4"
type input "祐希-44"
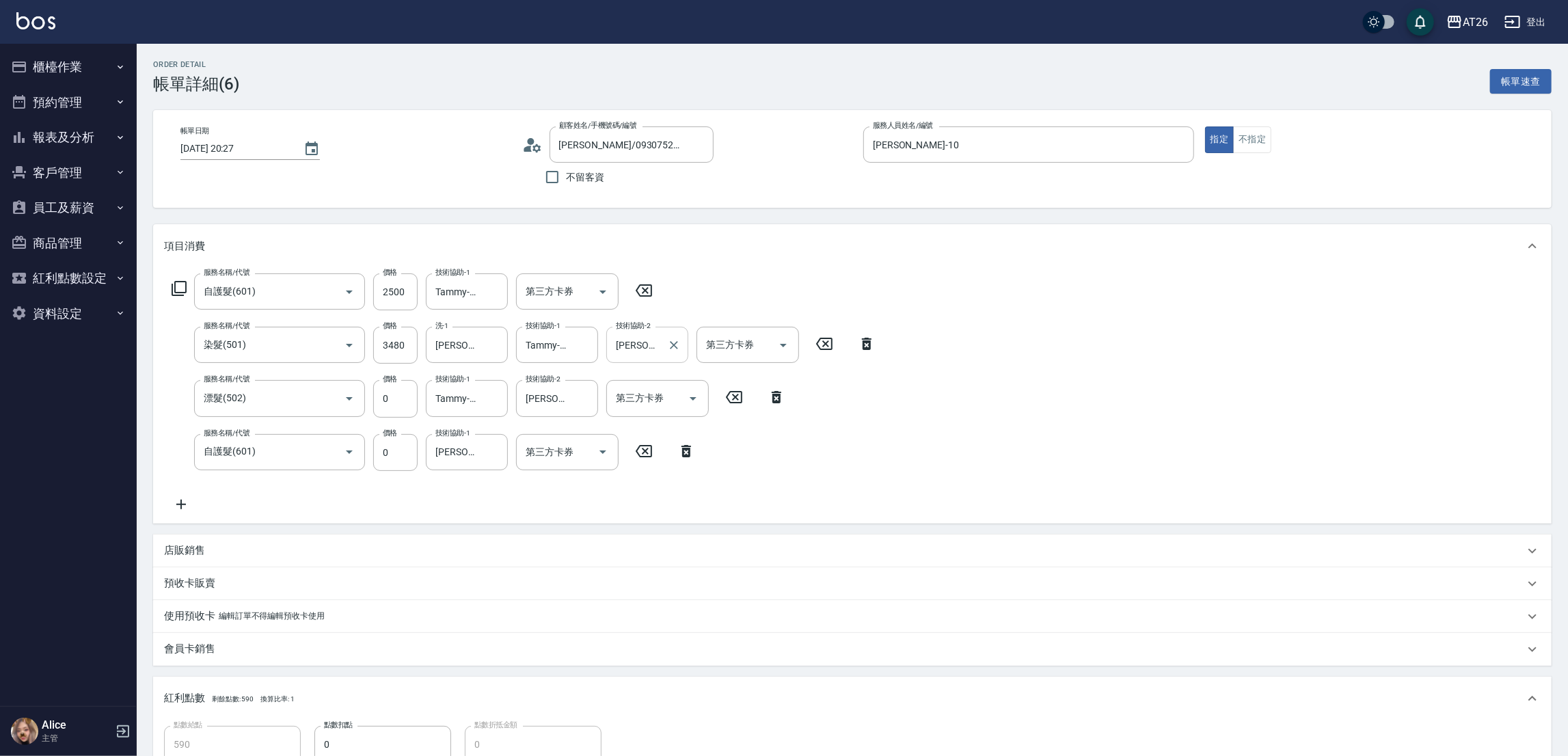
click at [481, 215] on div "Order detail 帳單詳細 (6) 帳單速查 帳單日期 2025/09/22 20:27 顧客姓名/手機號碼/編號 Linda/0930752217/…" at bounding box center [852, 526] width 1431 height 965
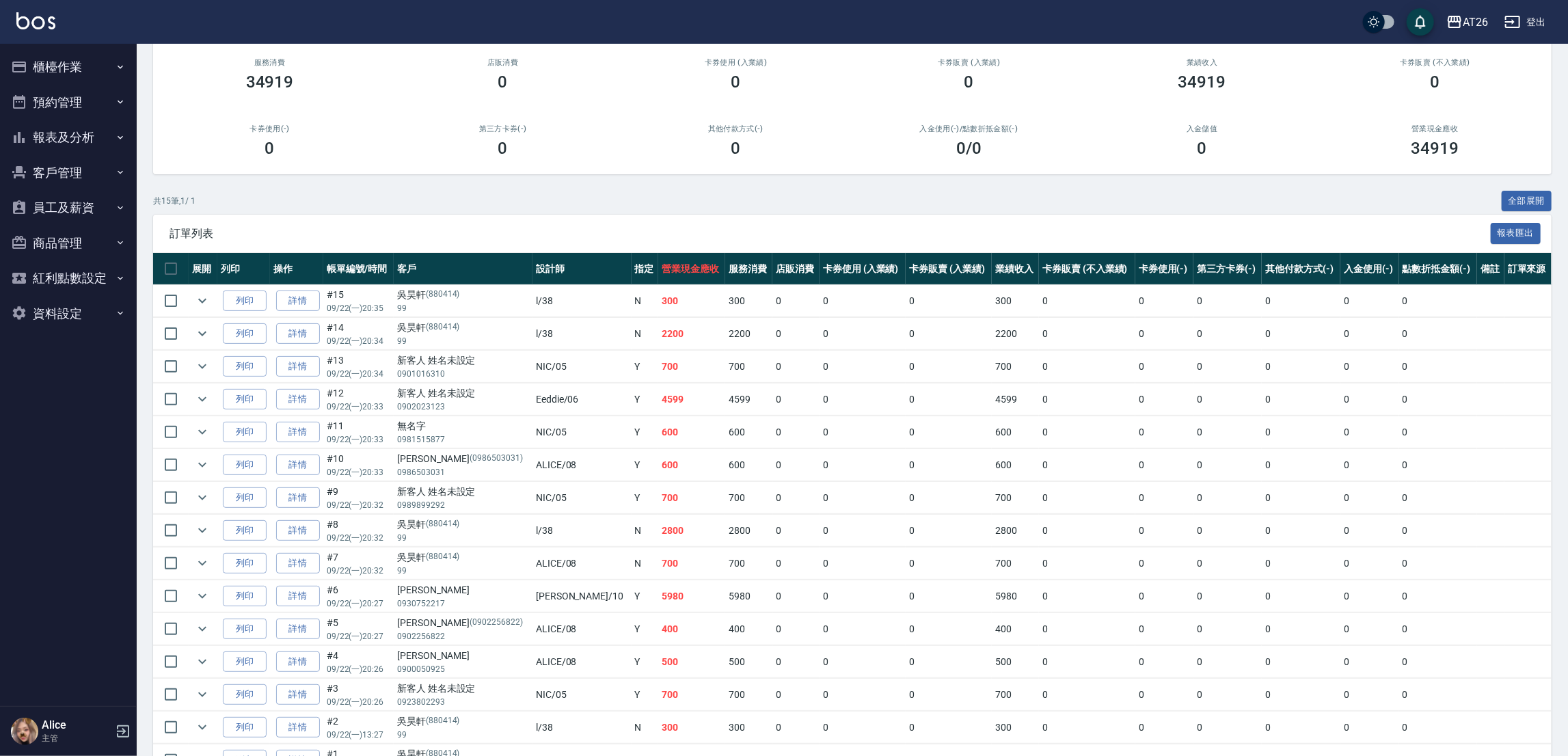
scroll to position [205, 0]
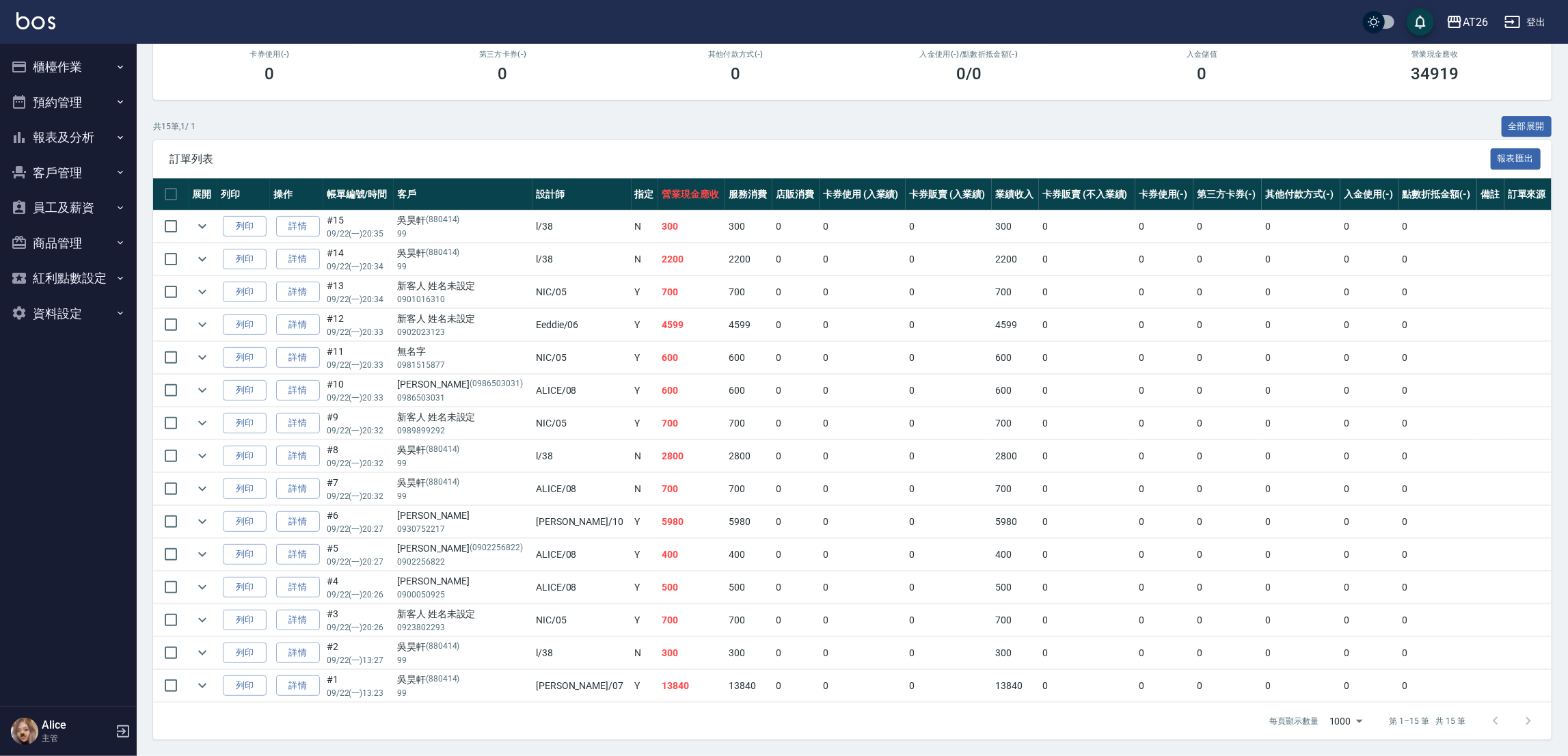
click at [56, 133] on button "報表及分析" at bounding box center [69, 137] width 126 height 35
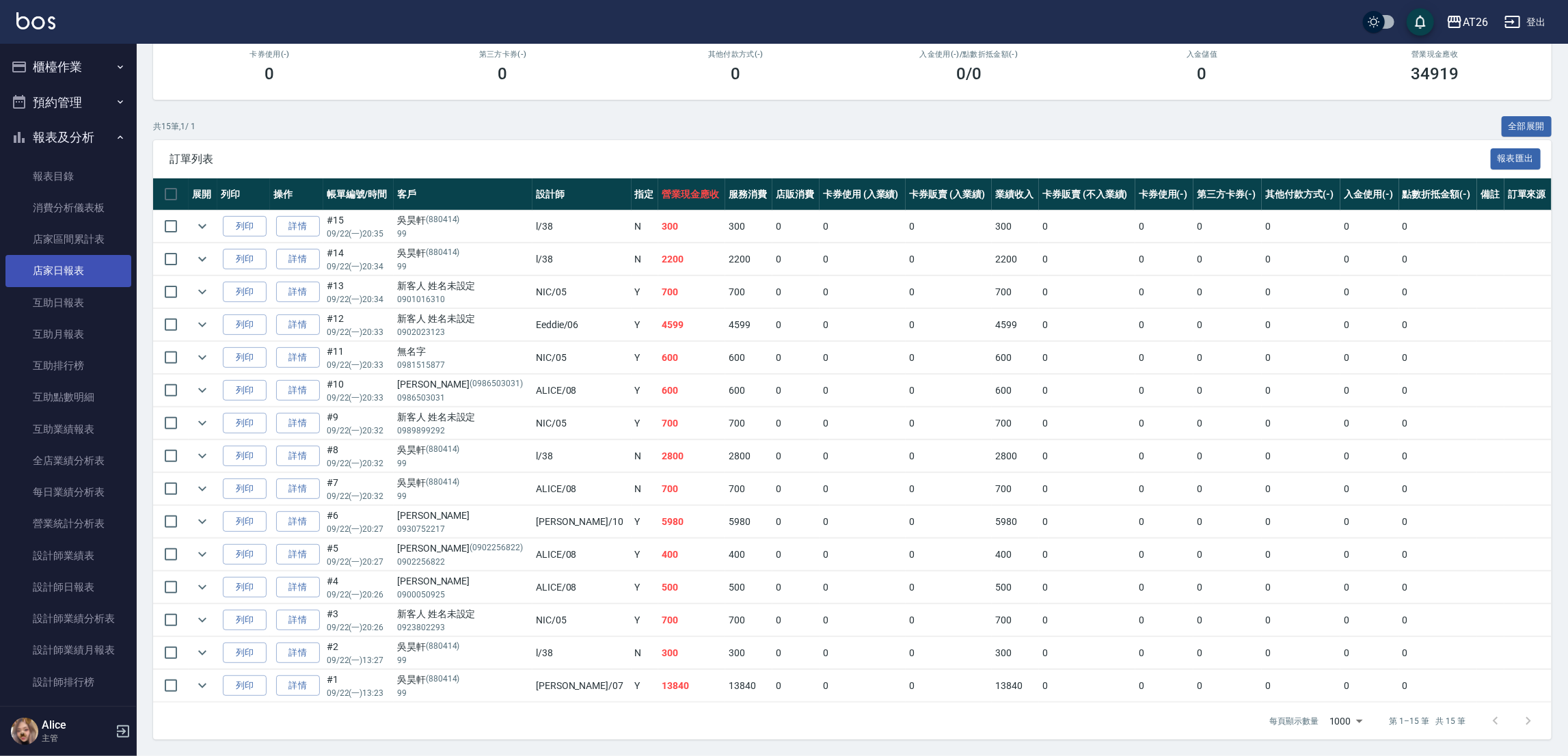
click at [71, 270] on link "店家日報表" at bounding box center [69, 270] width 126 height 31
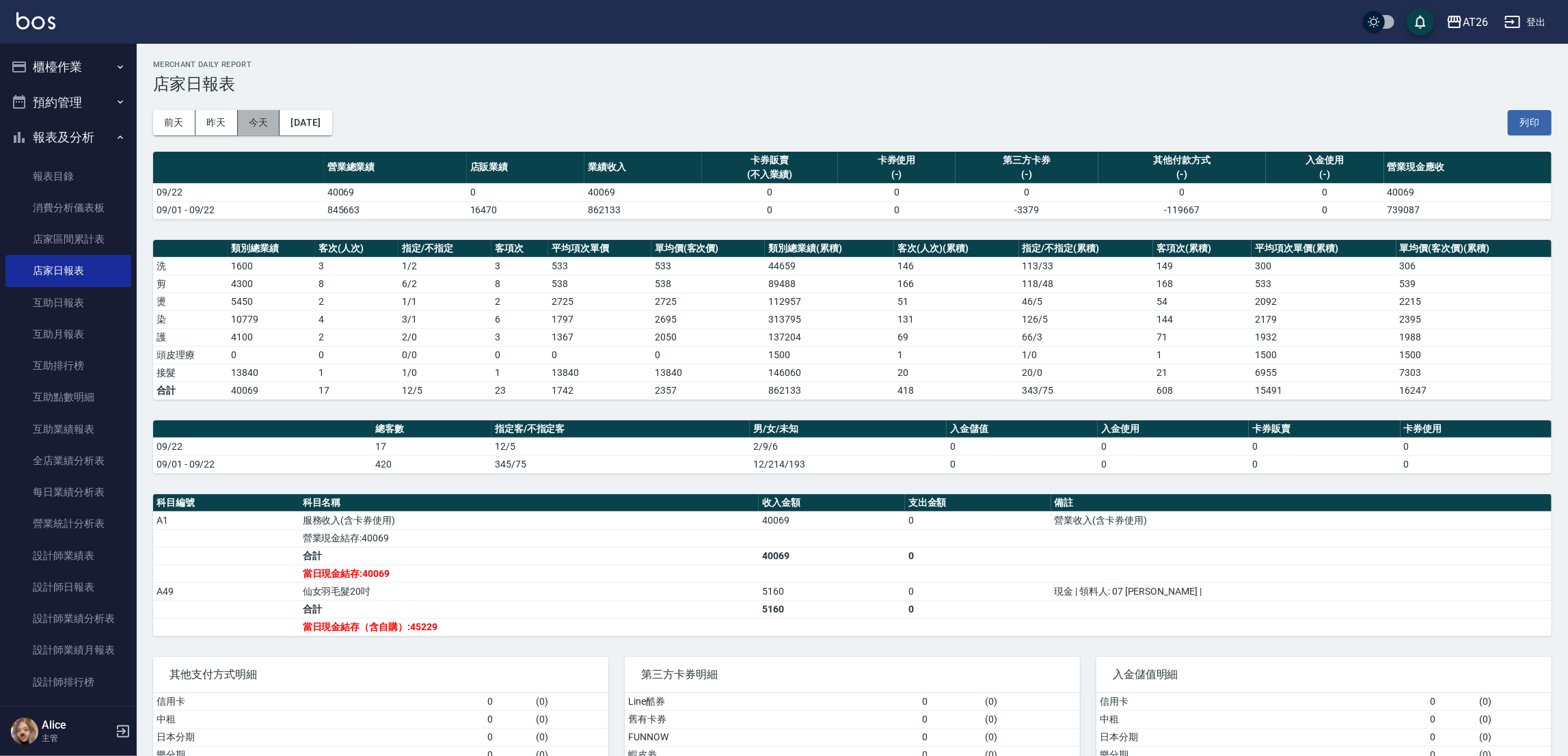
click at [253, 125] on button "今天" at bounding box center [259, 122] width 43 height 25
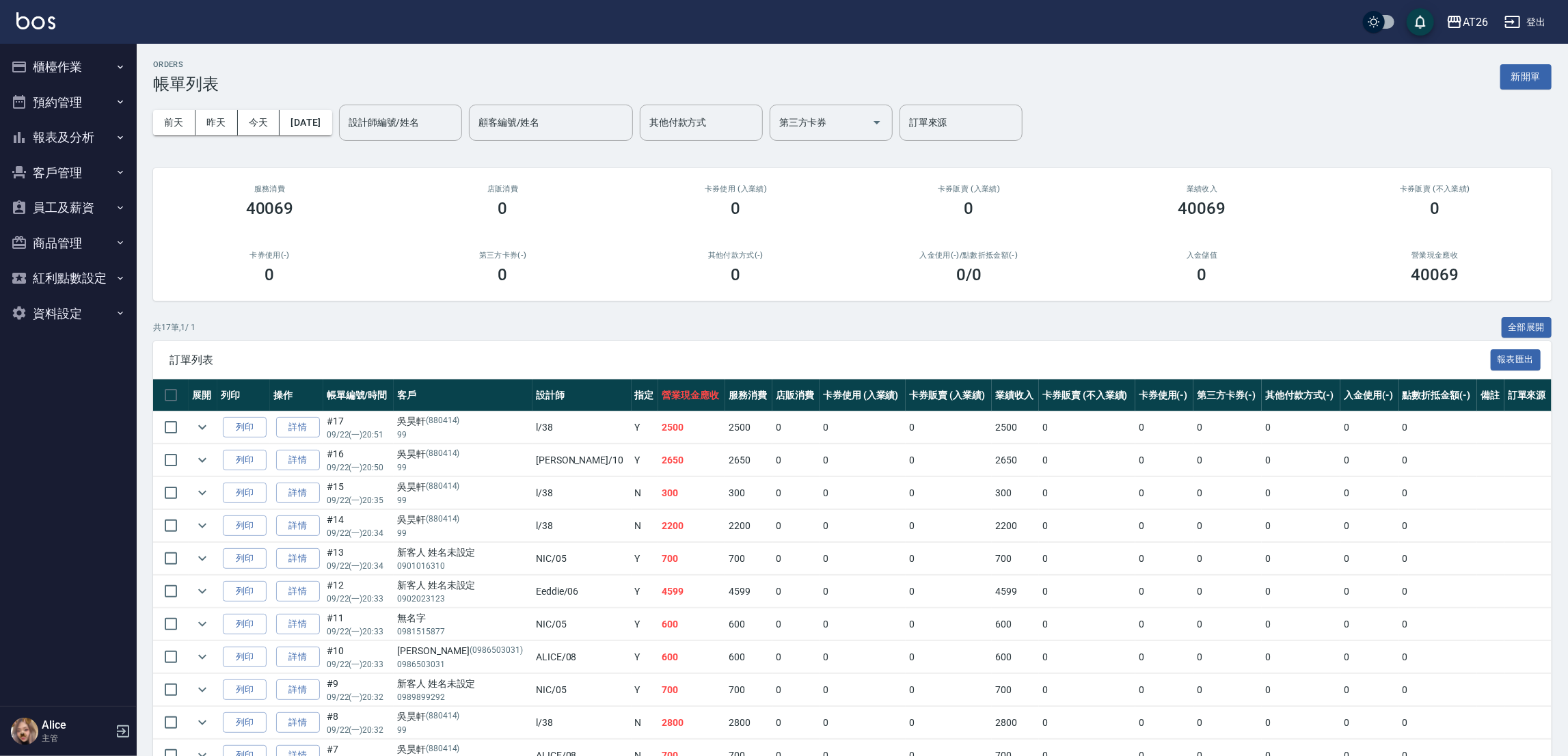
click at [83, 130] on button "報表及分析" at bounding box center [69, 137] width 126 height 35
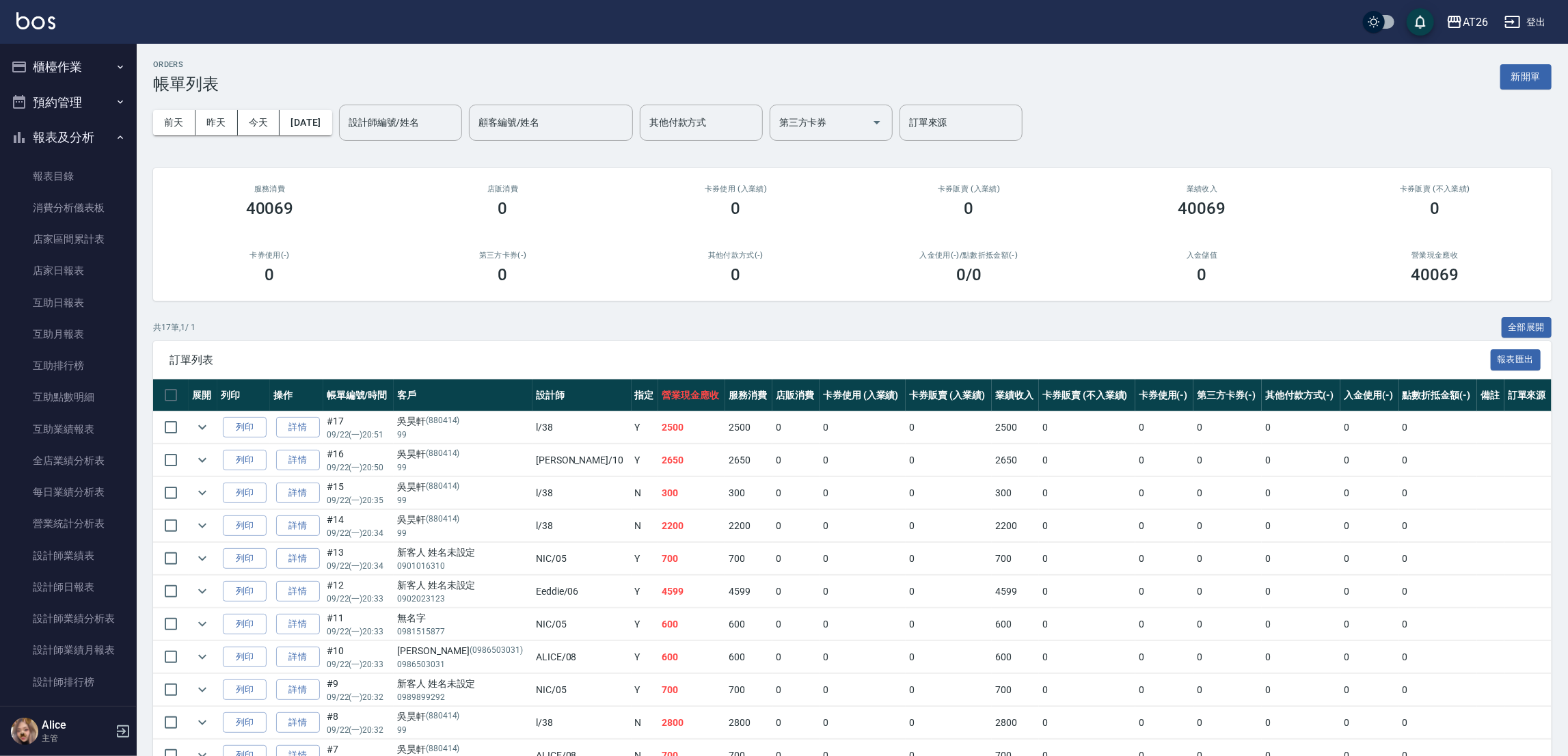
click at [71, 76] on button "櫃檯作業" at bounding box center [69, 67] width 126 height 35
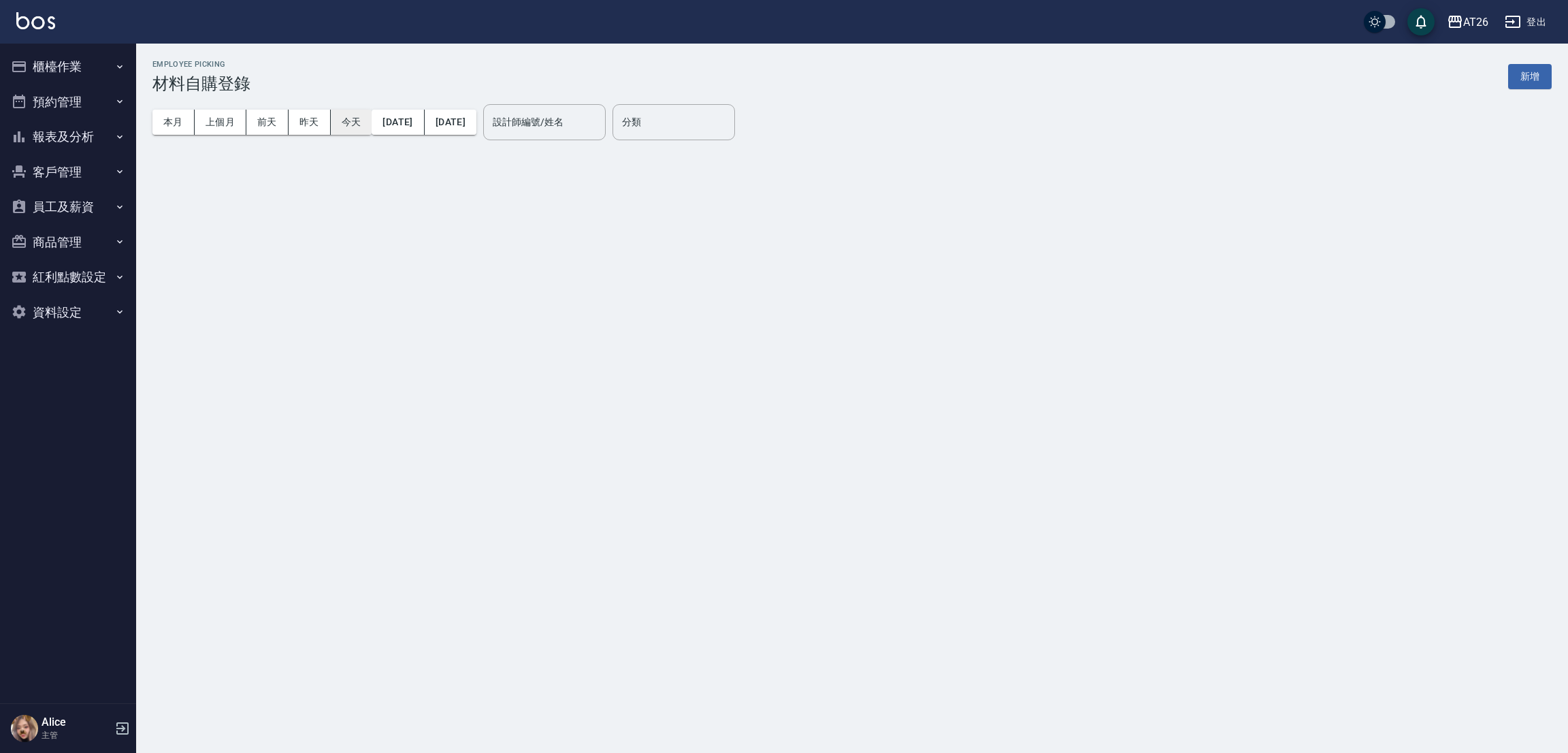
click at [338, 122] on button "今天" at bounding box center [352, 122] width 42 height 25
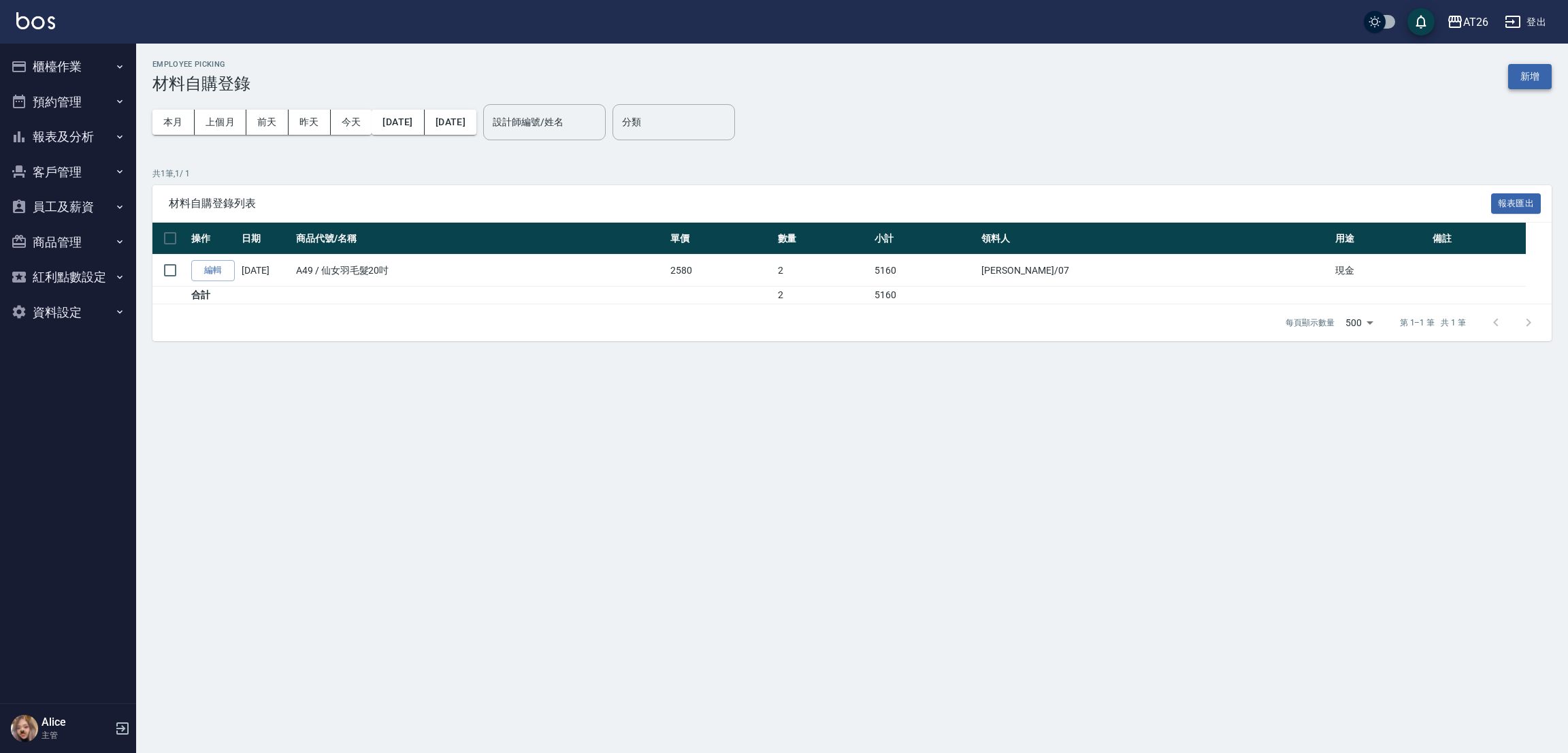
click at [1528, 79] on button "新增" at bounding box center [1530, 76] width 43 height 25
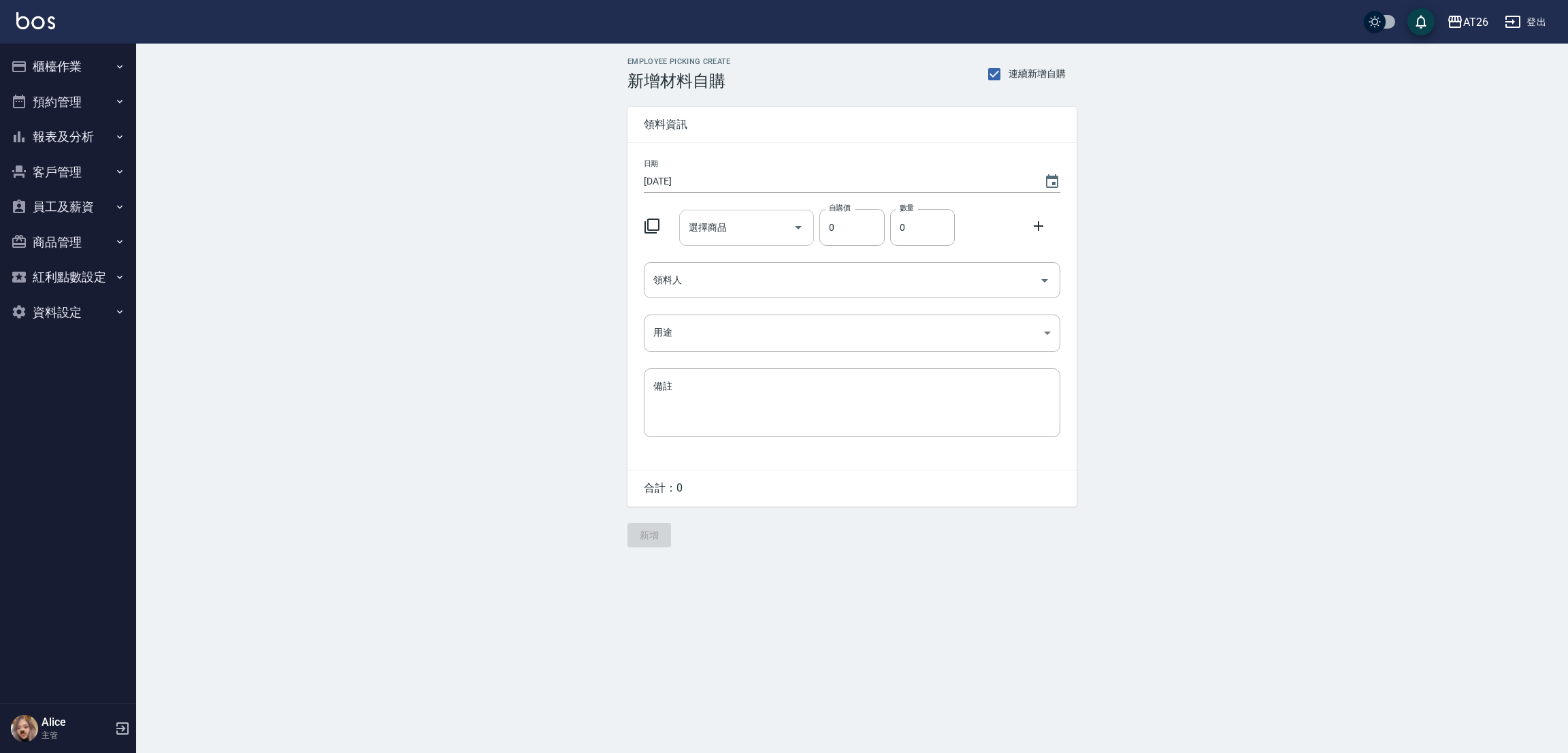
click at [712, 224] on div "選擇商品 選擇商品" at bounding box center [747, 228] width 136 height 36
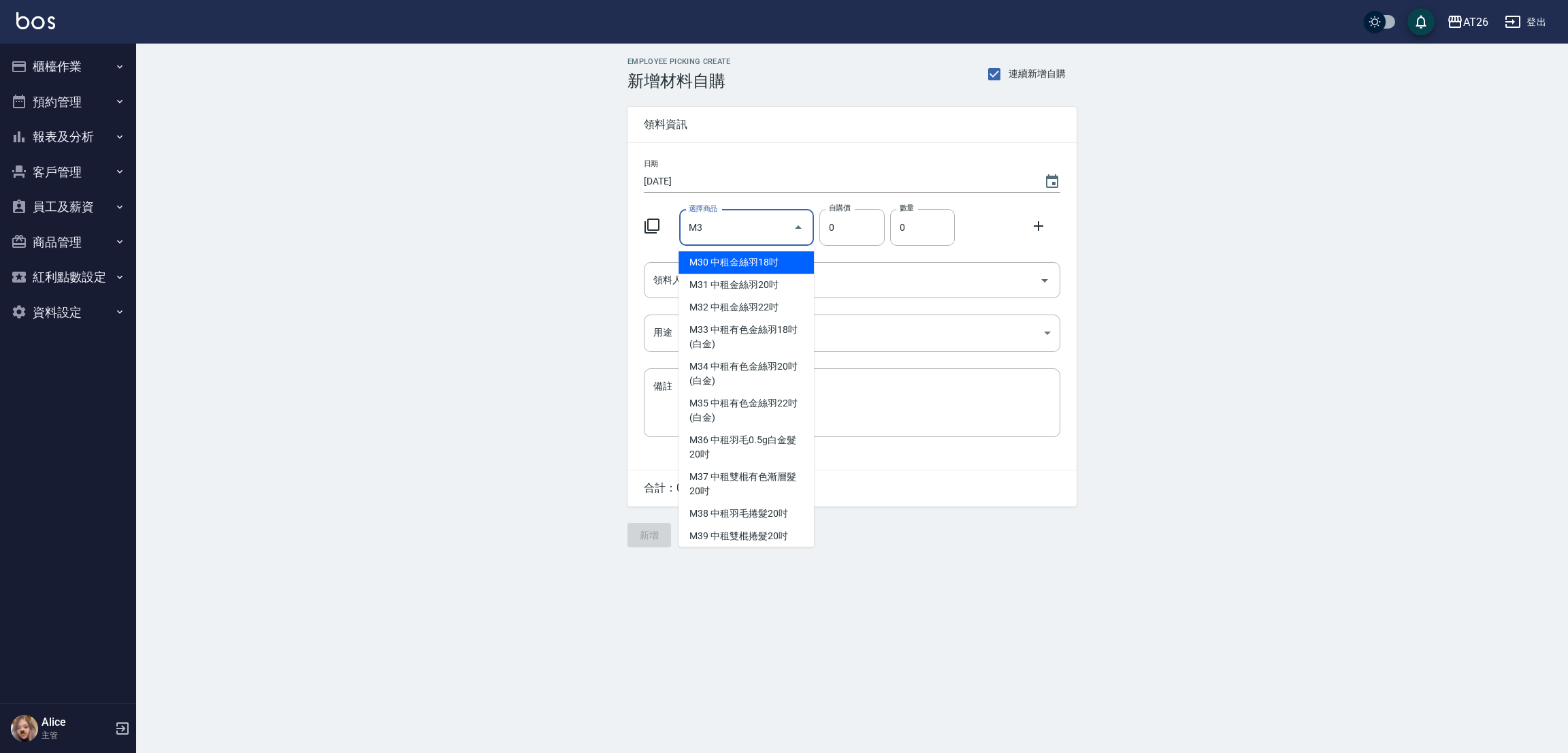
type input "M"
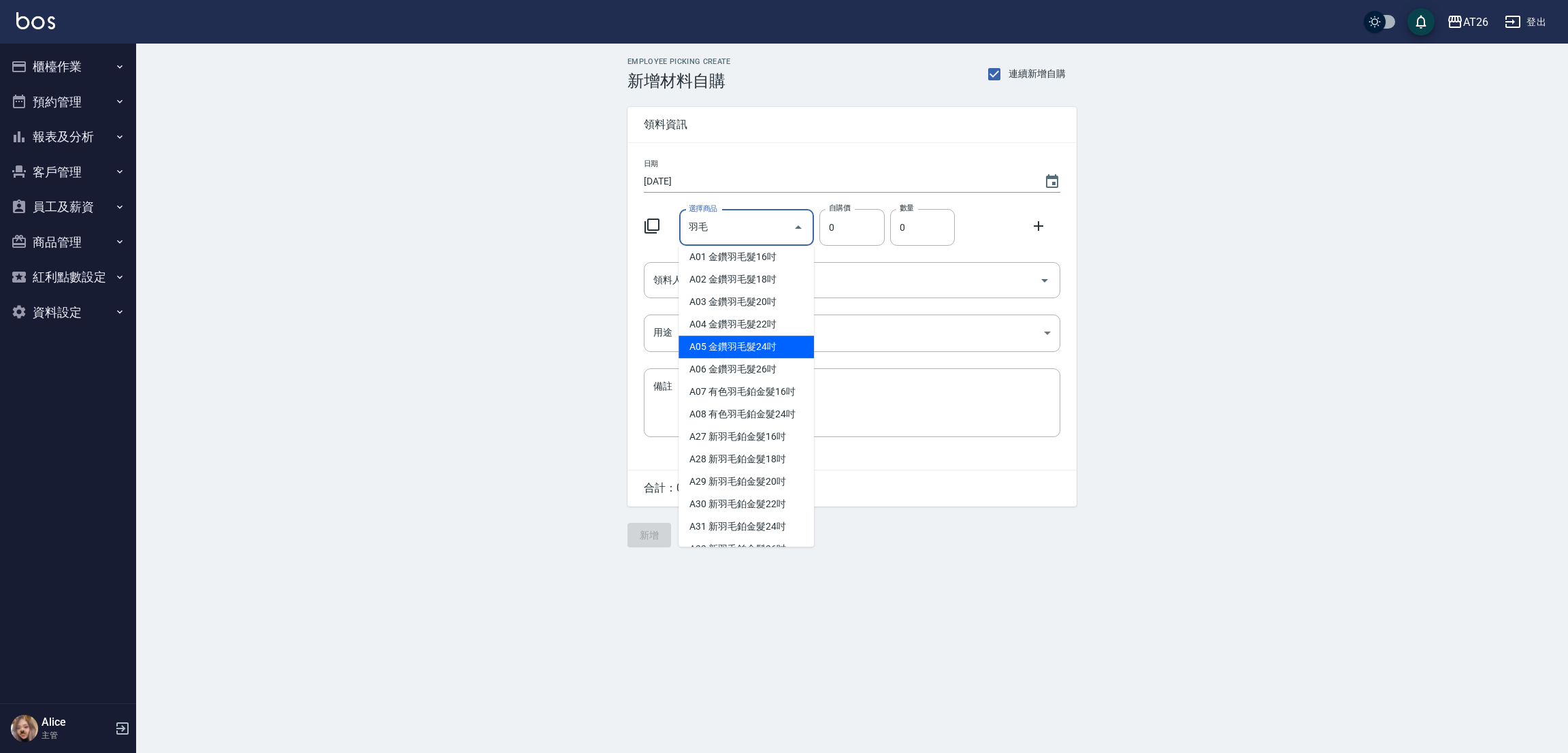
type input "羽"
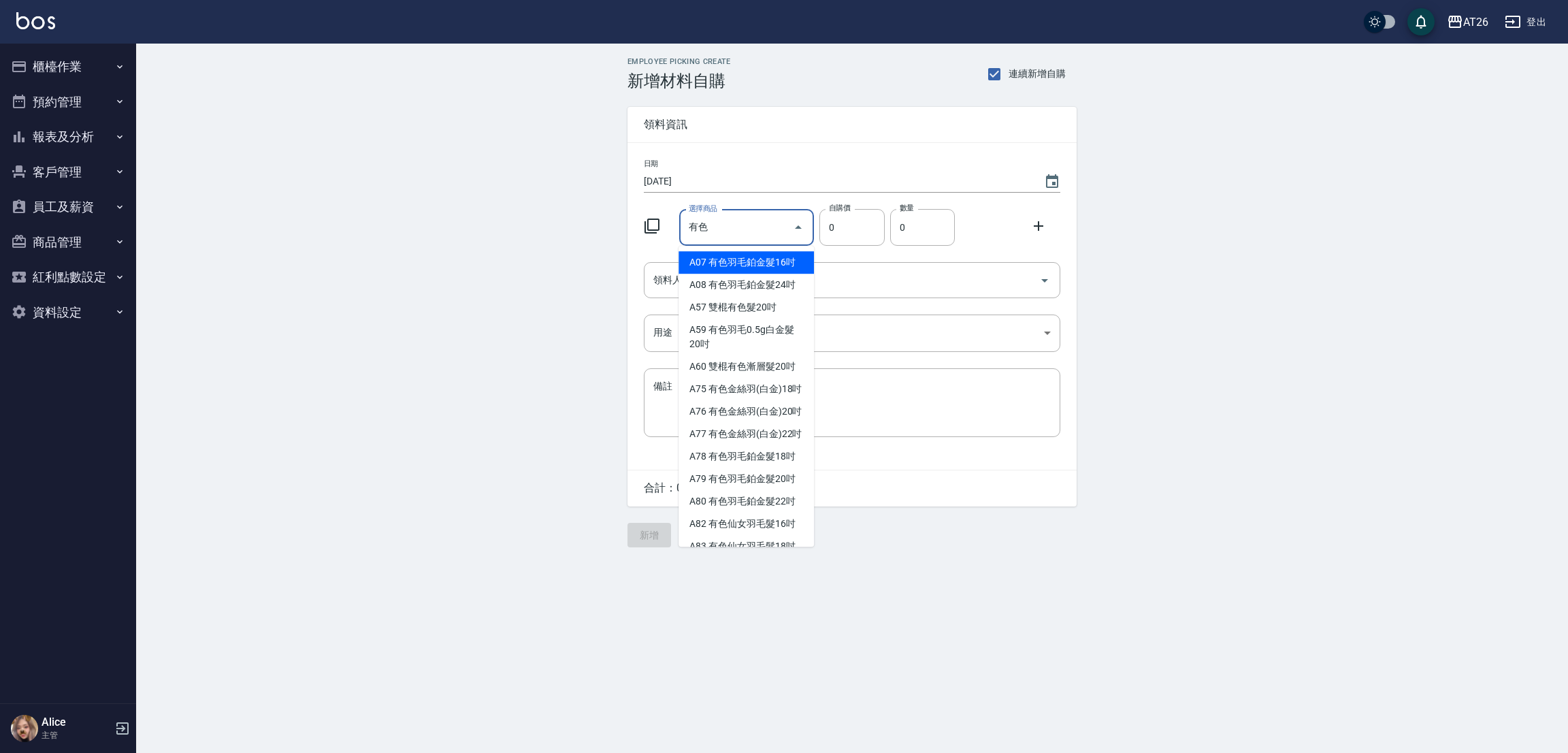
type input "有色羽毛鉑金髮18吋"
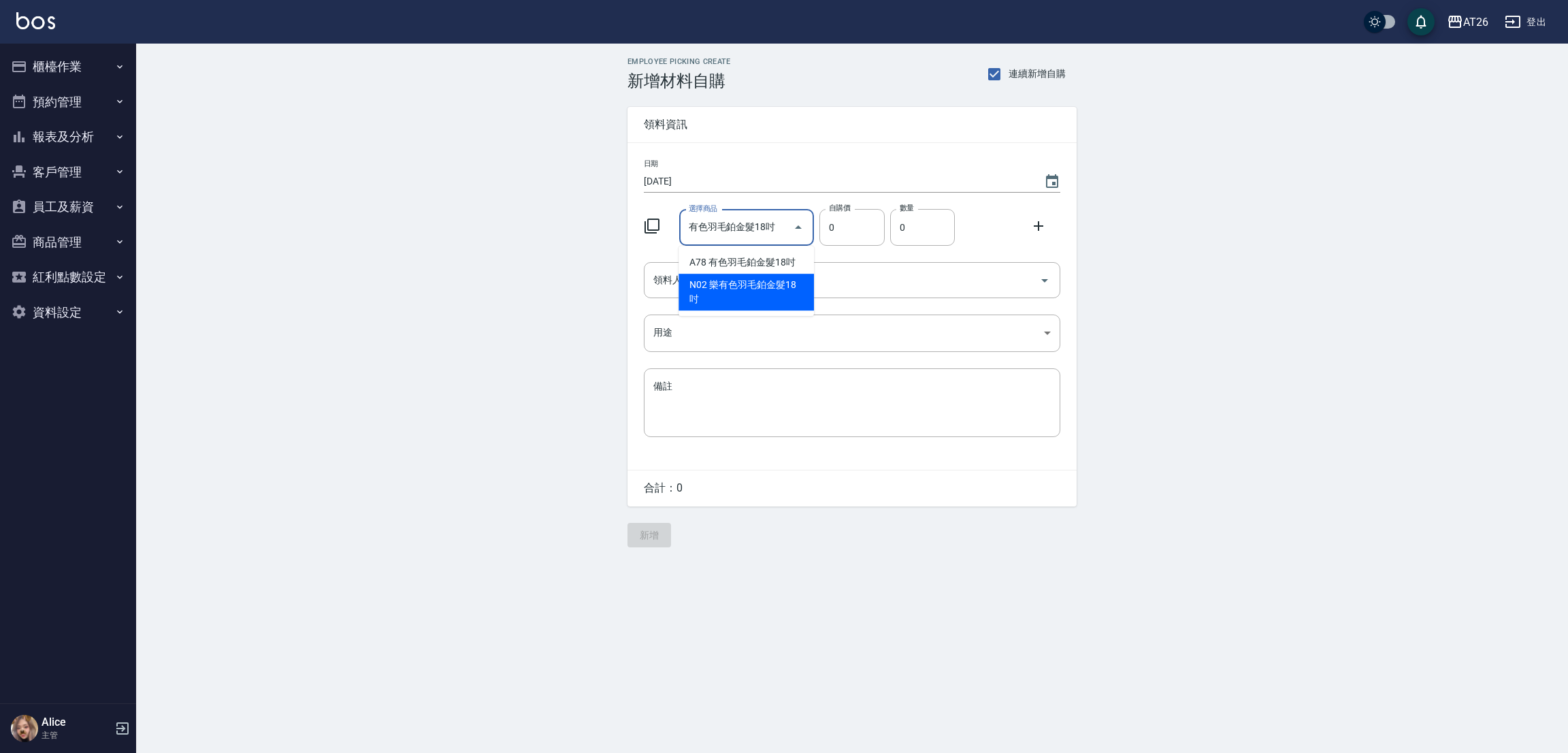
click at [727, 233] on input "有色羽毛鉑金髮18吋" at bounding box center [737, 227] width 103 height 24
click at [745, 262] on li "A78 有色羽毛鉑金髮18吋" at bounding box center [746, 262] width 136 height 22
type input "2130"
type input "1"
click at [745, 234] on input "有色羽毛鉑金髮18吋" at bounding box center [728, 227] width 85 height 24
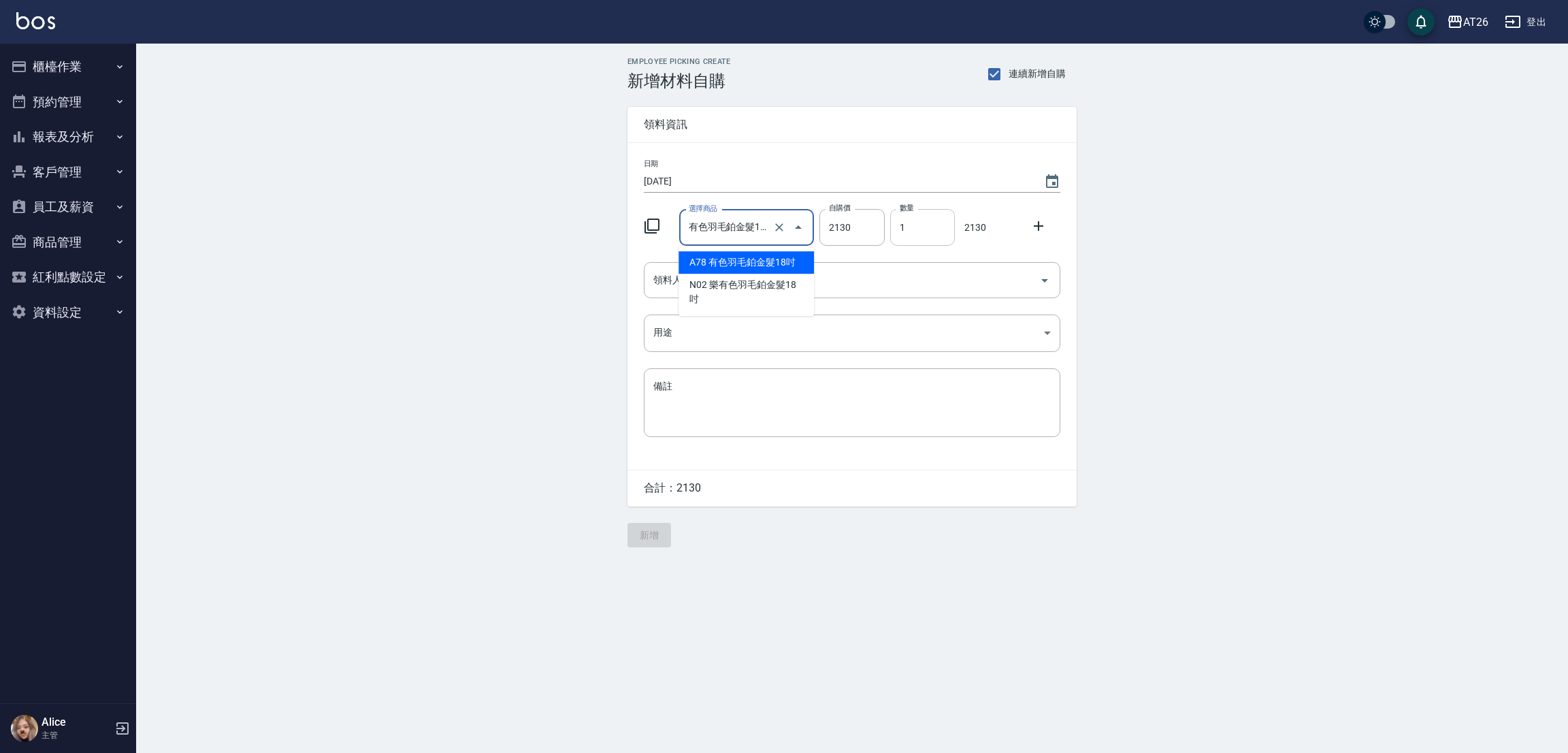
click at [918, 233] on input "1" at bounding box center [923, 227] width 65 height 37
click at [761, 234] on keeper-lock "Open Keeper Popup" at bounding box center [758, 227] width 17 height 17
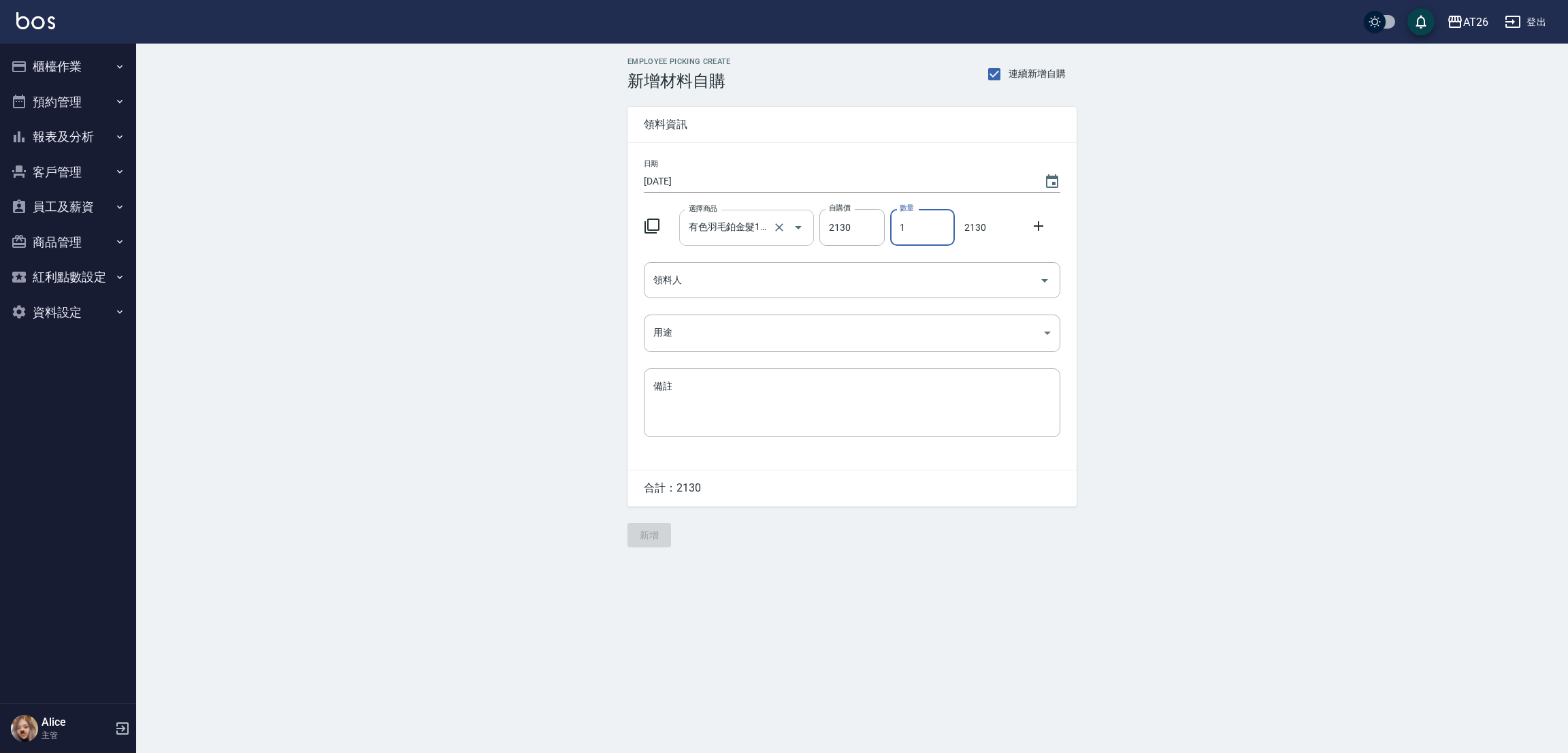
click at [743, 233] on input "有色羽毛鉑金髮18吋" at bounding box center [728, 227] width 85 height 24
click at [798, 265] on li "A78 有色羽毛鉑金髮18吋" at bounding box center [746, 262] width 136 height 22
click at [771, 283] on input "領料人" at bounding box center [842, 280] width 384 height 24
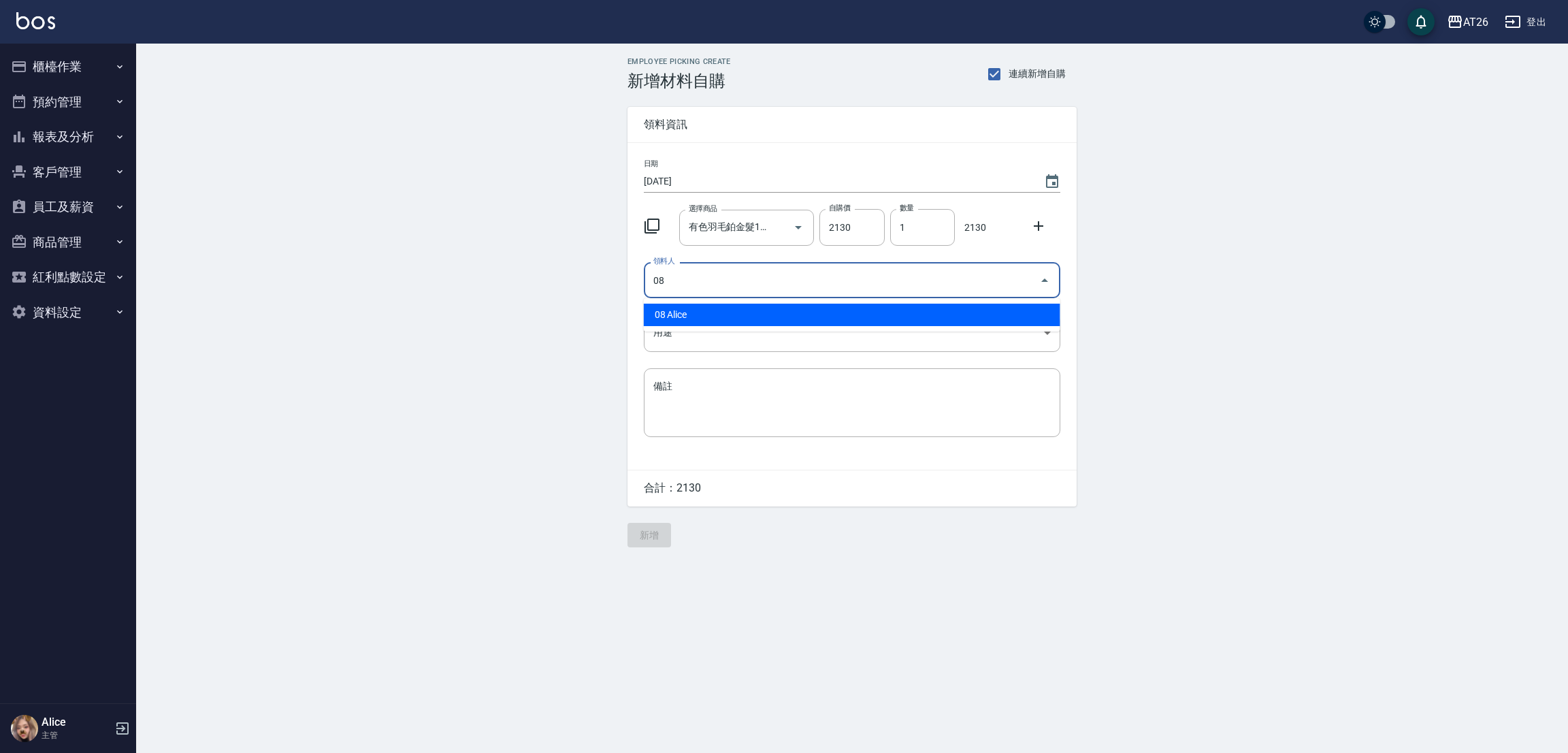
type input "08 Alice"
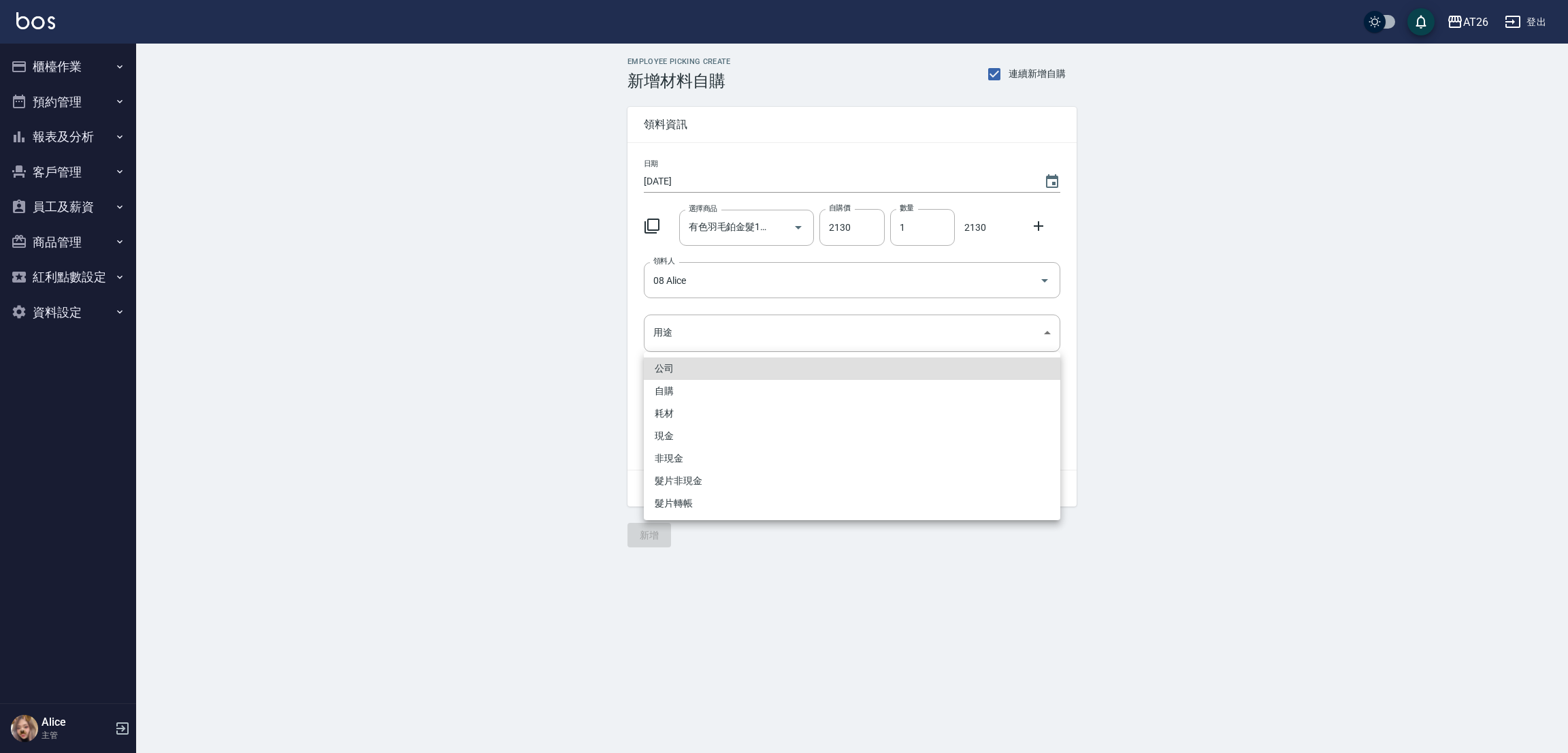
click at [697, 432] on li "現金" at bounding box center [852, 436] width 417 height 22
type input "現金"
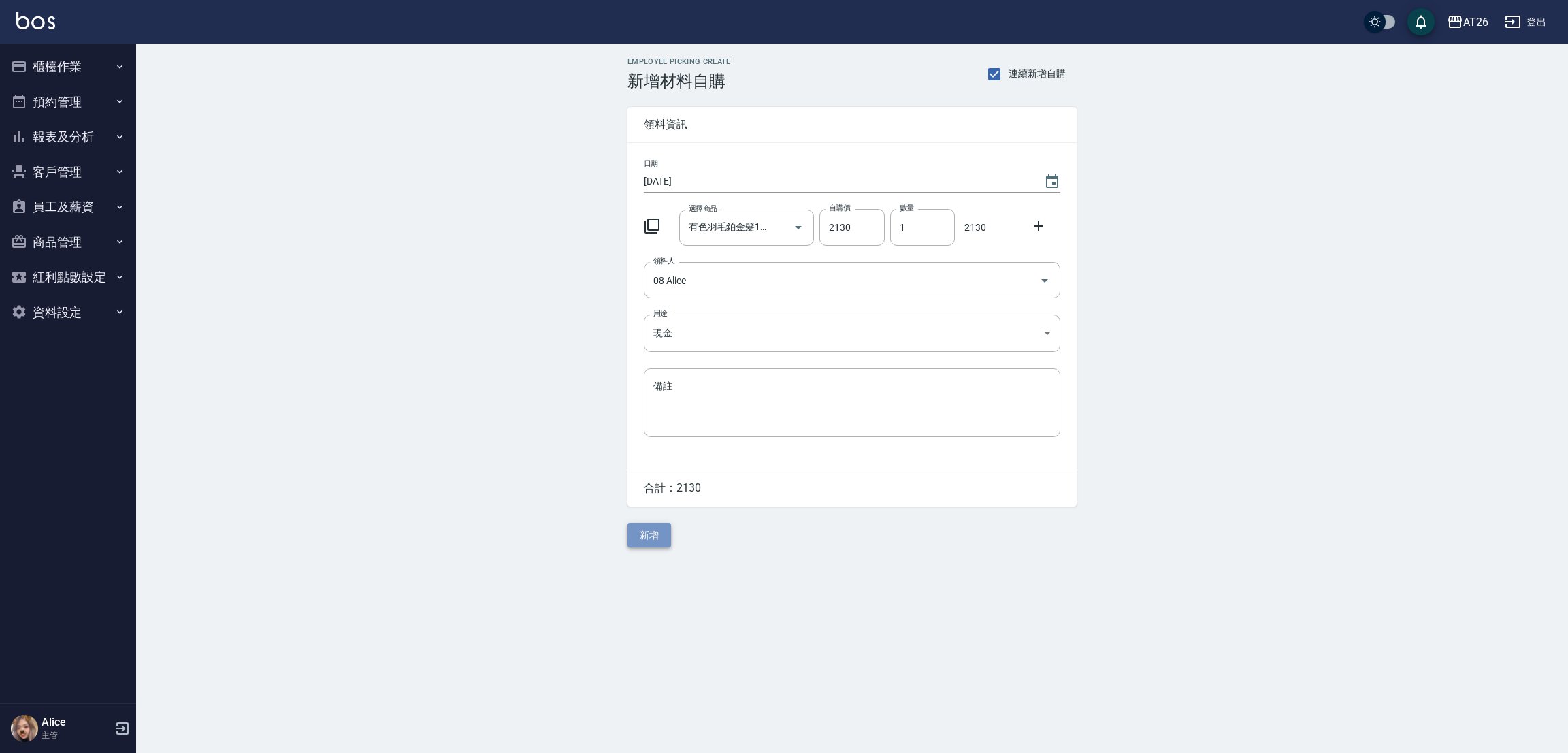
click at [657, 536] on button "新增" at bounding box center [649, 535] width 43 height 25
click at [722, 185] on input "[DATE]" at bounding box center [837, 181] width 386 height 22
click at [1058, 186] on icon "Choose date, selected date is 2025-09-22" at bounding box center [1052, 182] width 17 height 17
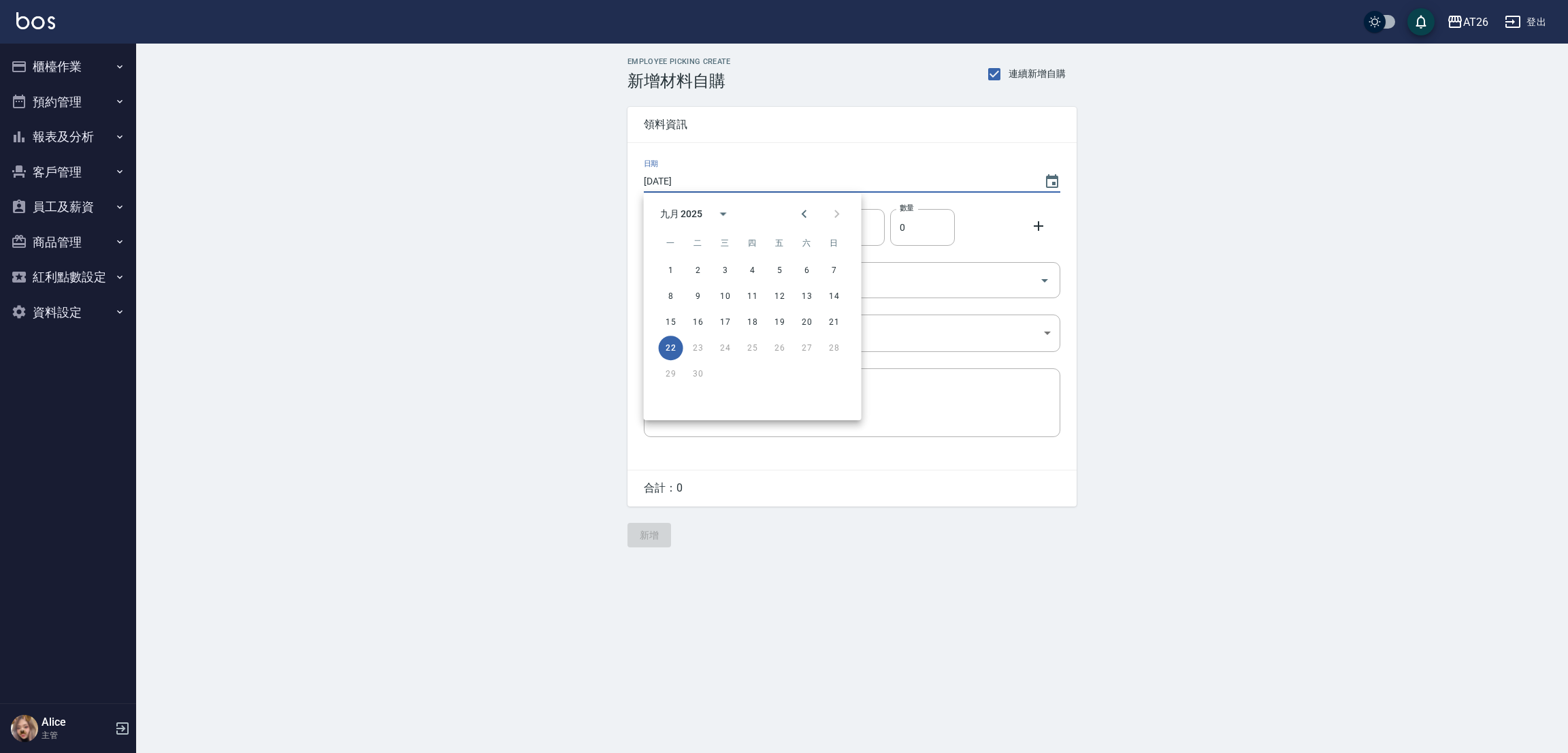
click at [712, 321] on div "15 16 17 18 19 20 21" at bounding box center [753, 322] width 218 height 25
click at [708, 321] on button "16" at bounding box center [699, 322] width 25 height 25
type input "[DATE]"
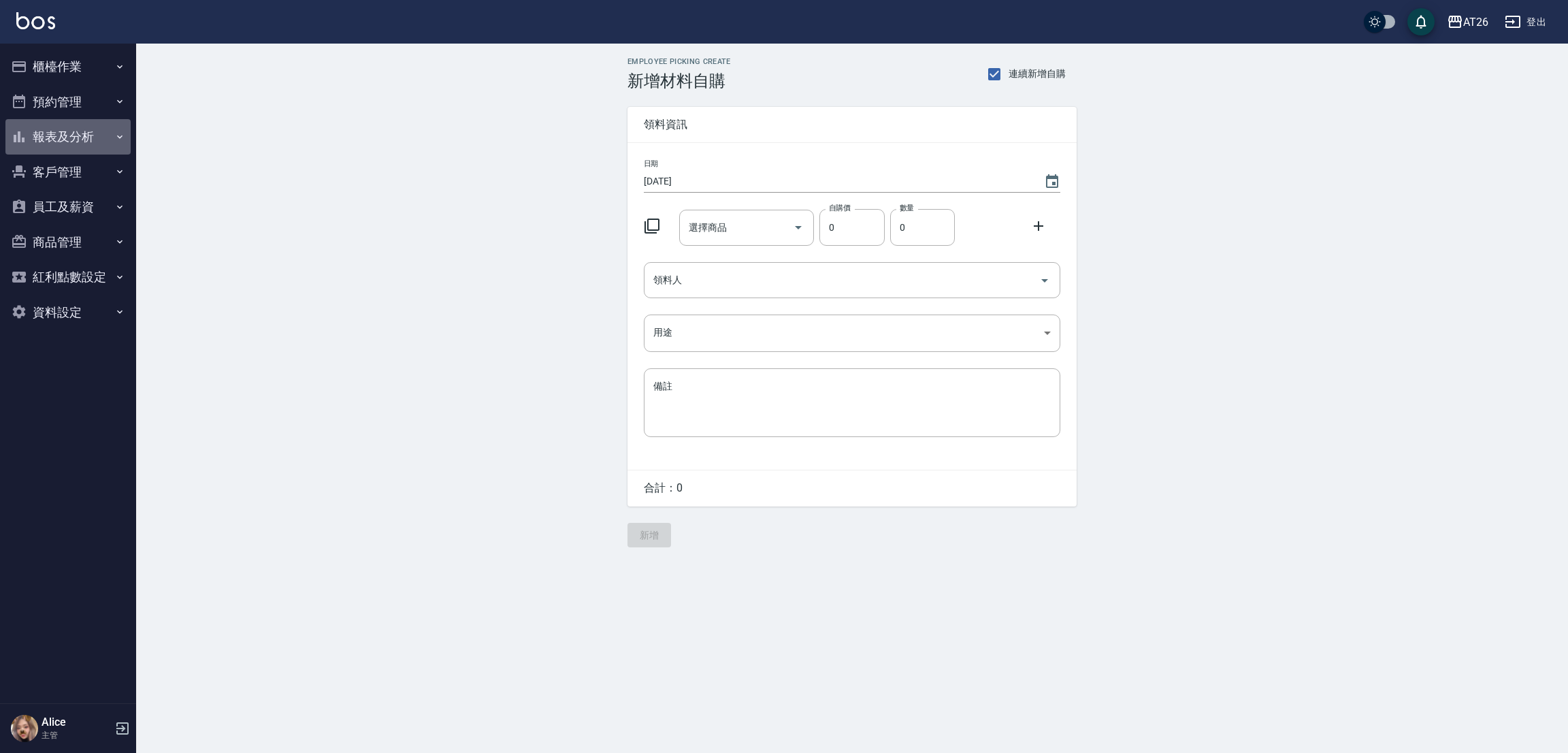
click at [81, 136] on button "報表及分析" at bounding box center [68, 136] width 125 height 35
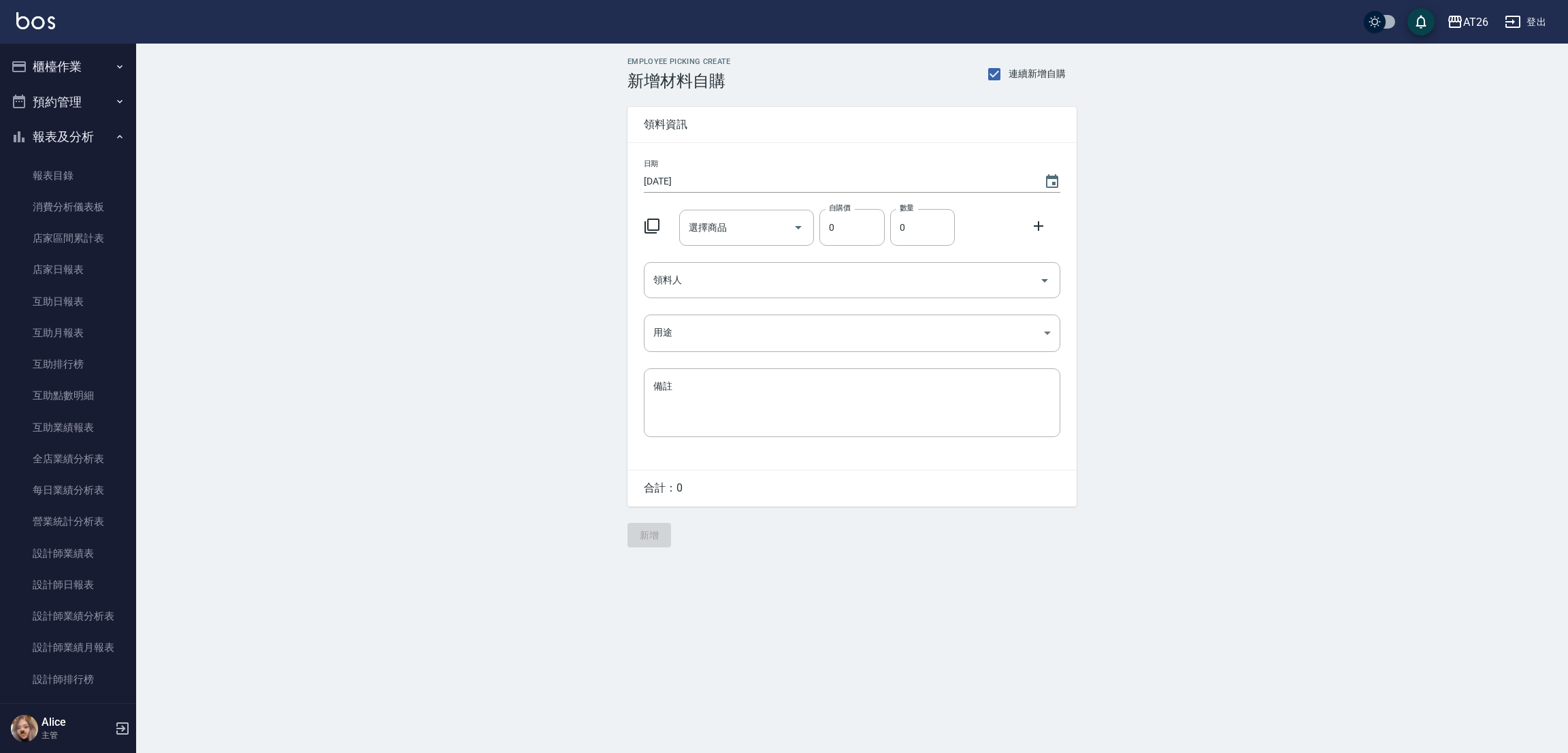
click at [79, 71] on button "櫃檯作業" at bounding box center [68, 66] width 125 height 35
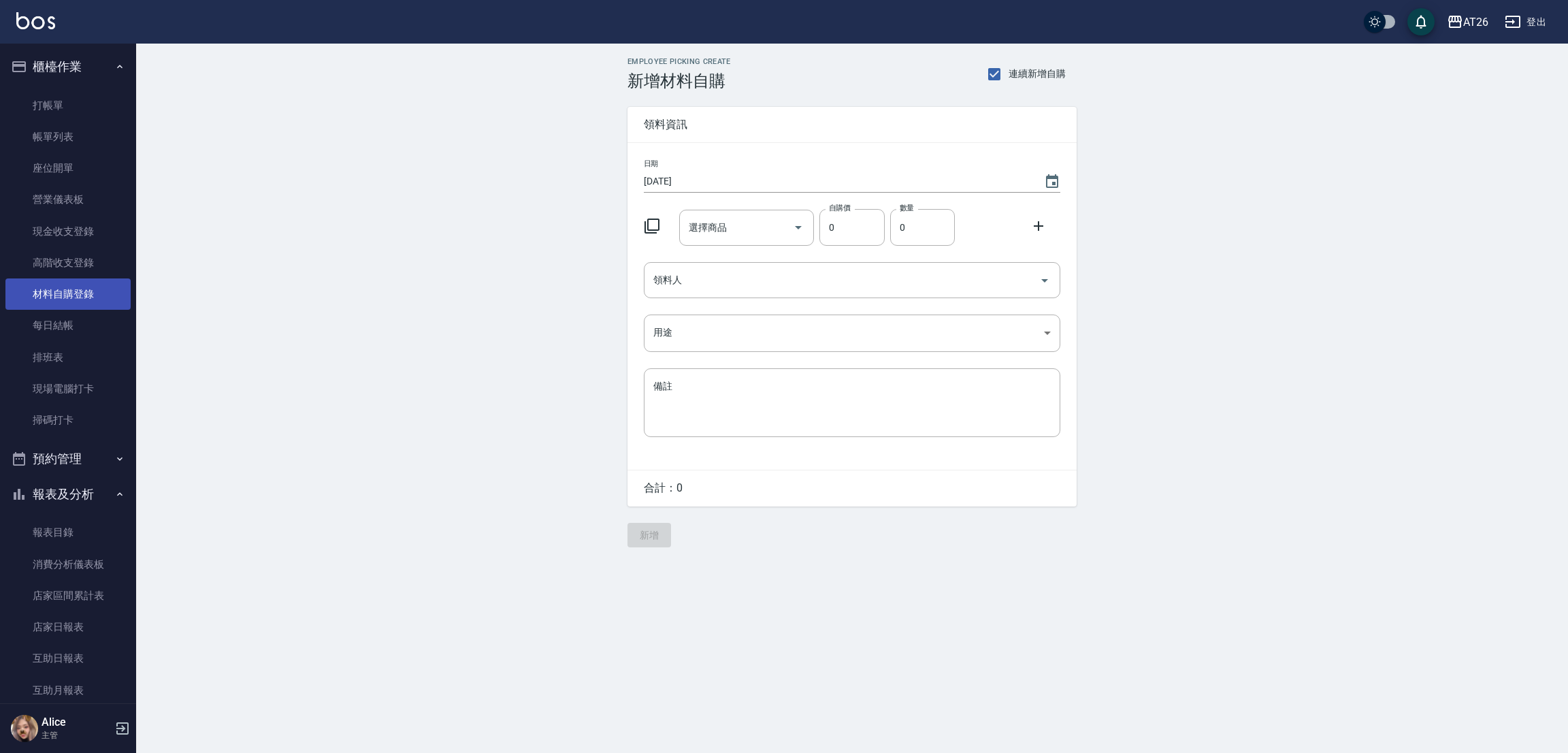
click at [81, 299] on link "材料自購登錄" at bounding box center [68, 294] width 125 height 31
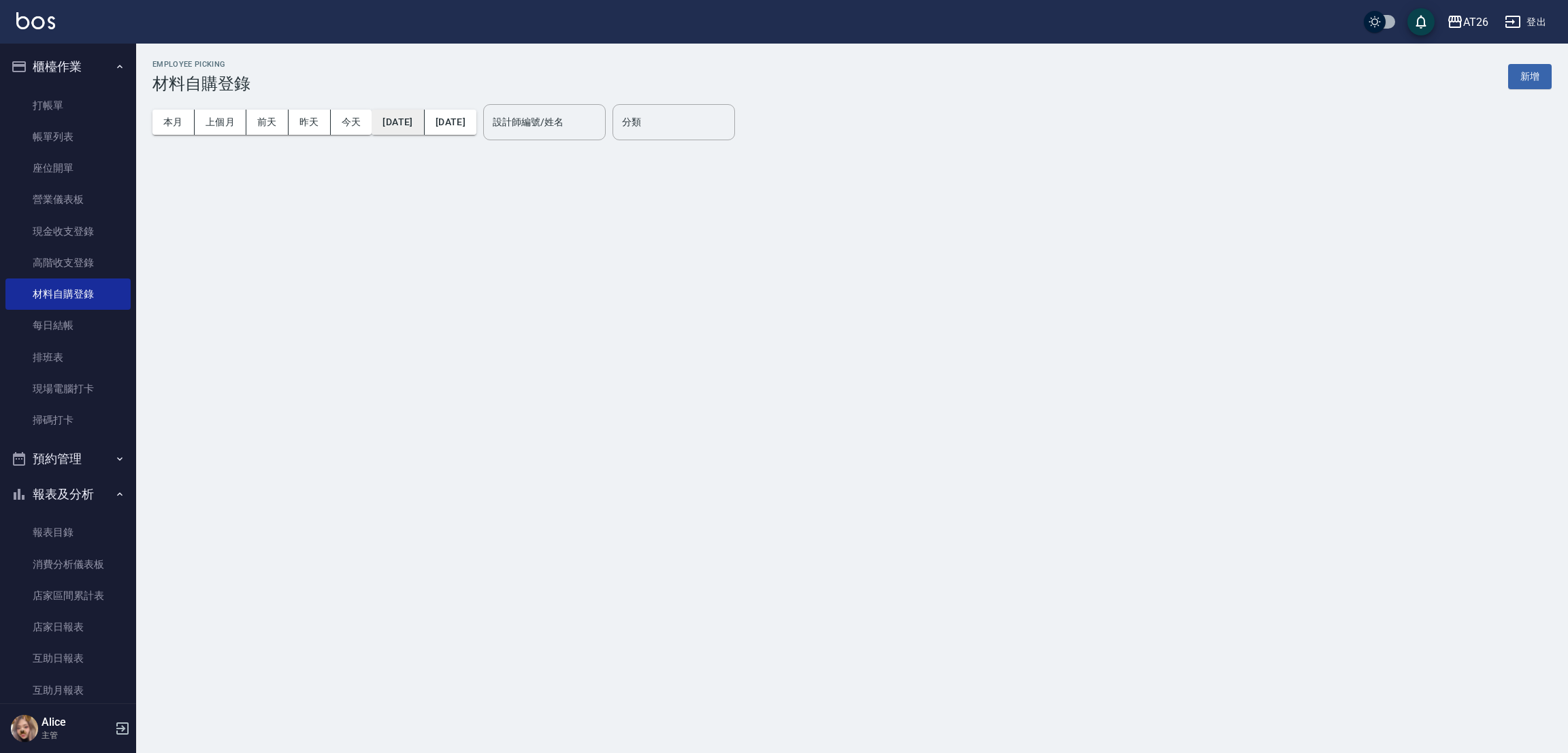
click at [401, 120] on button "[DATE]" at bounding box center [397, 122] width 53 height 25
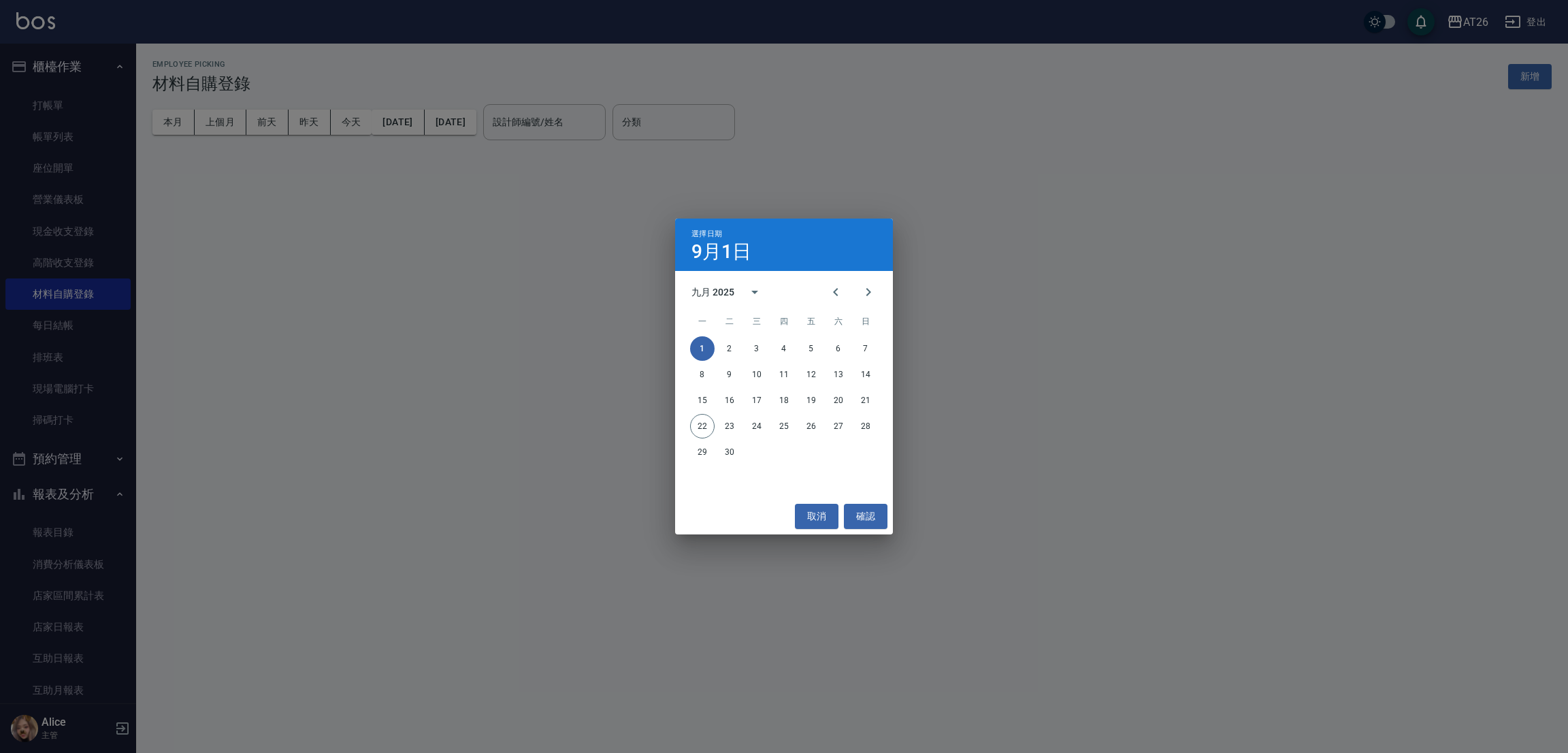
click at [415, 120] on div "選擇日期 9月1日 九月 2025 一 二 三 四 五 六 日 1 2 3 4 5 6 7 8 9 10 11 12 13 14 15 16 17 18 19…" at bounding box center [784, 376] width 1568 height 753
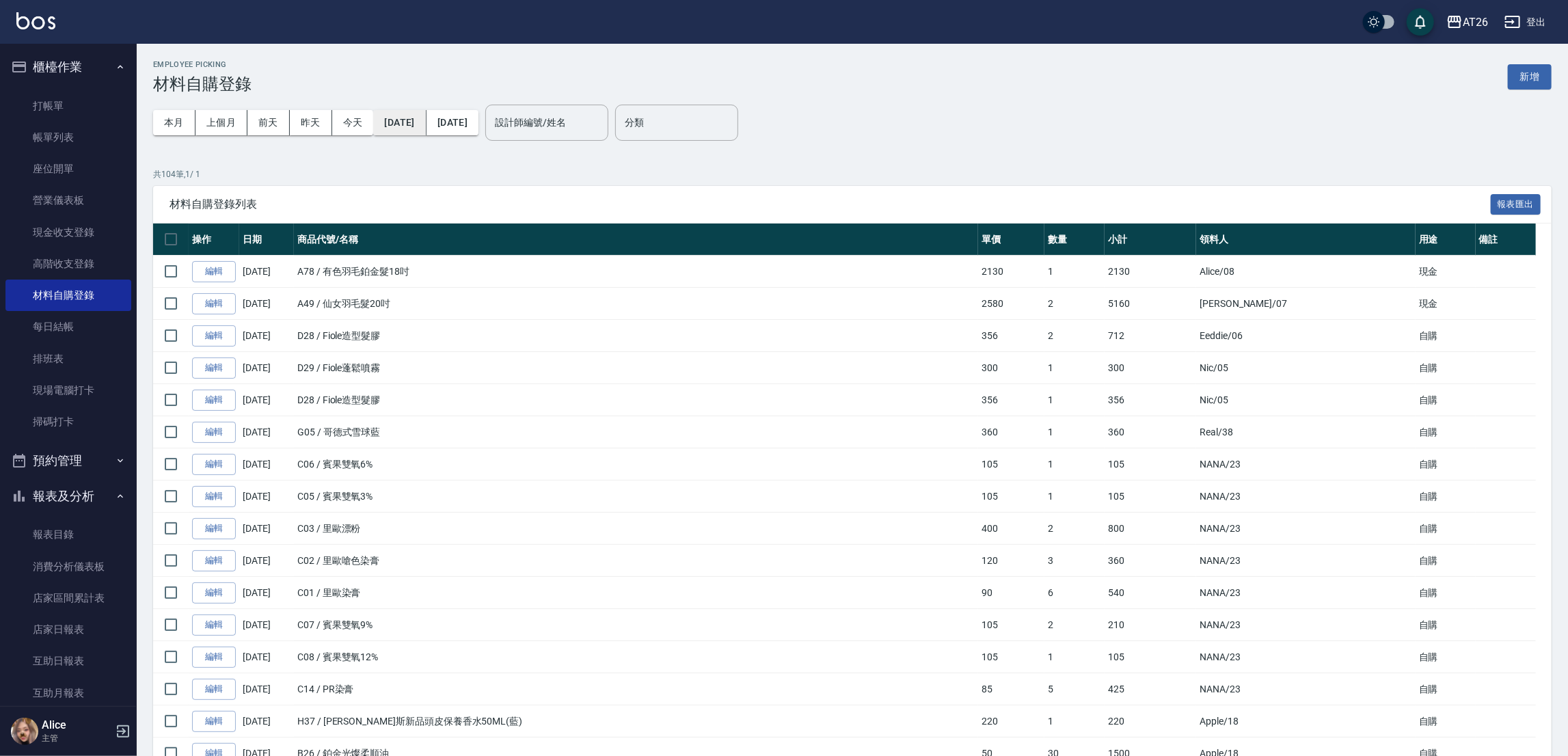
click at [395, 127] on button "2025/09/01" at bounding box center [399, 122] width 53 height 25
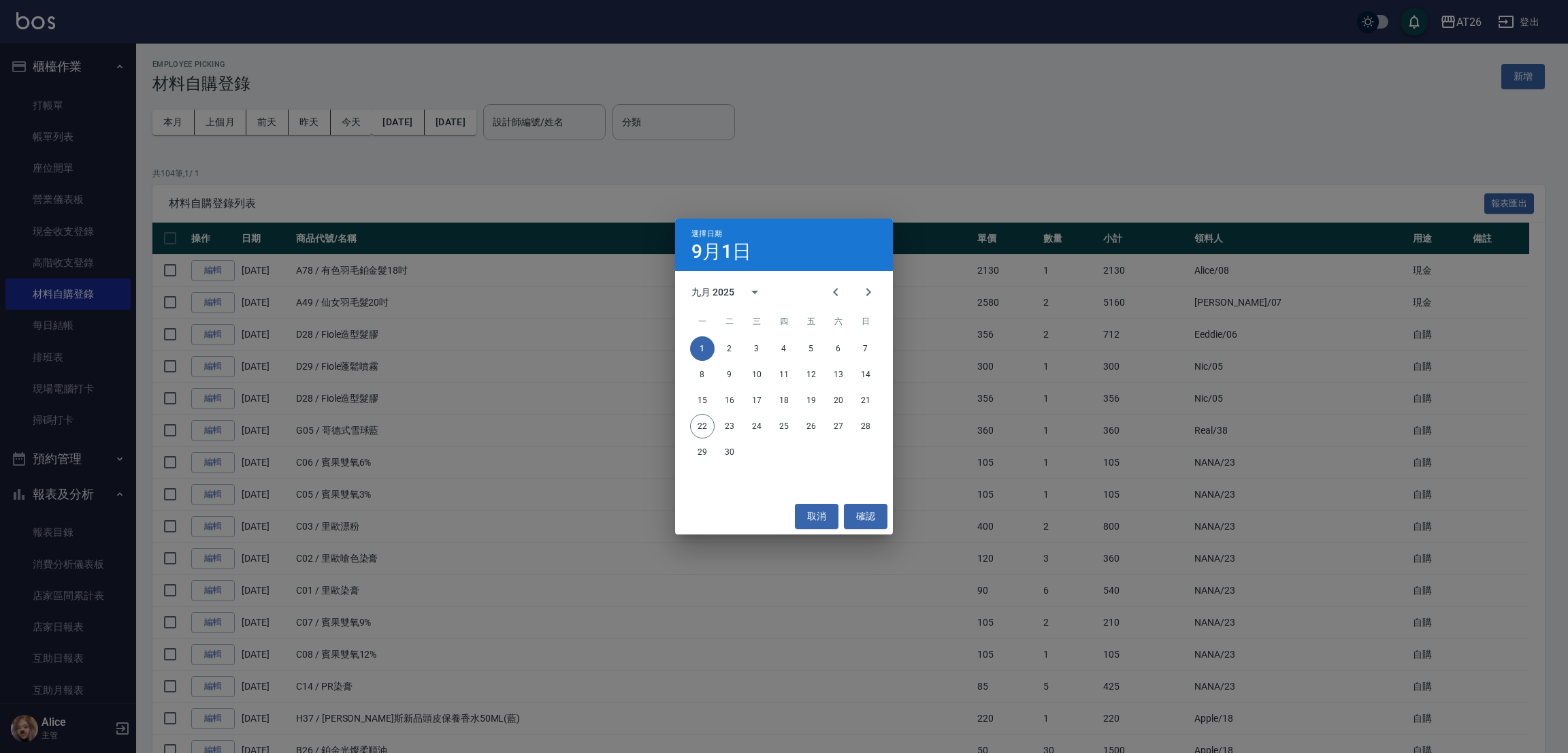
click at [394, 115] on div "選擇日期 9月1日 九月 2025 一 二 三 四 五 六 日 1 2 3 4 5 6 7 8 9 10 11 12 13 14 15 16 17 18 19…" at bounding box center [784, 376] width 1568 height 753
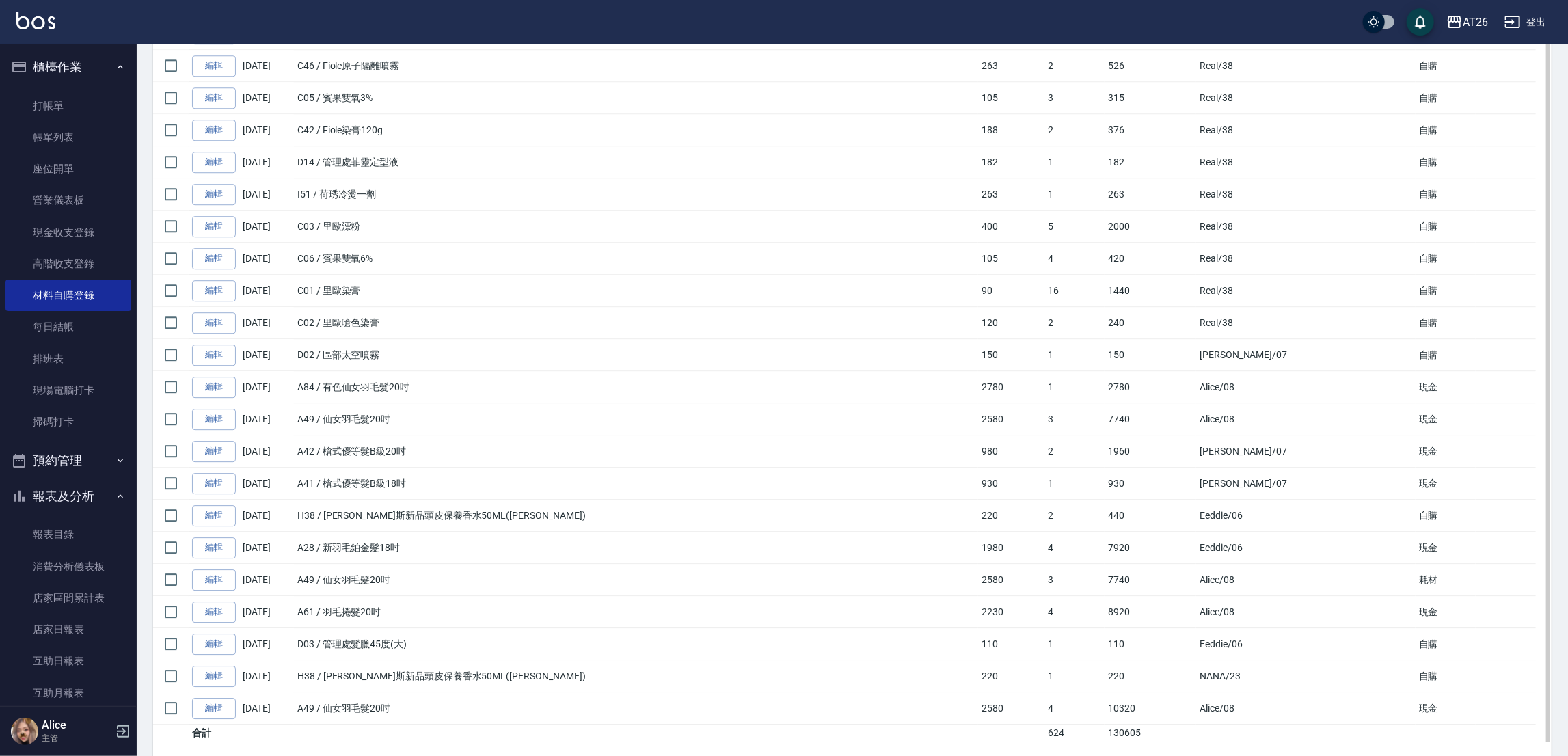
scroll to position [2926, 0]
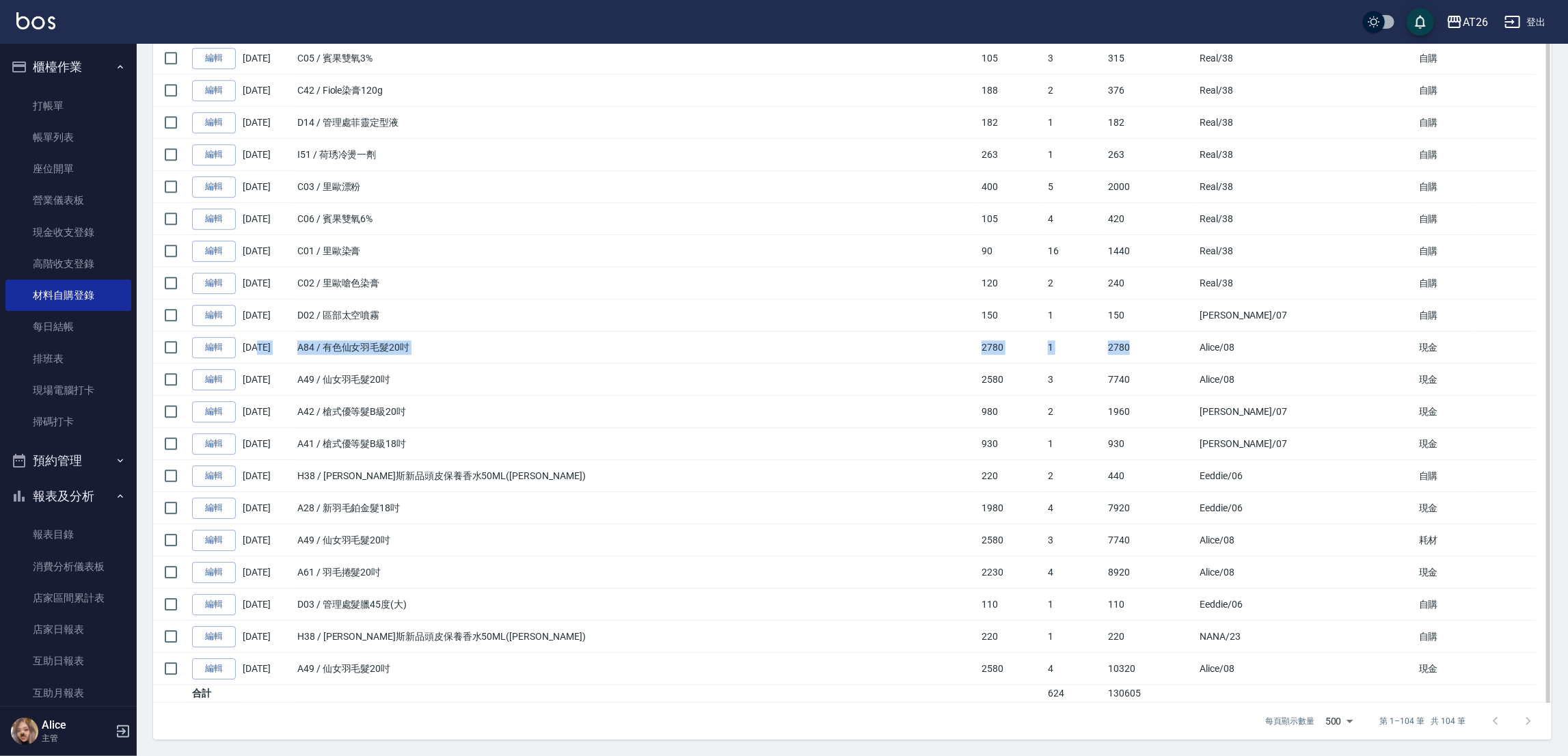
drag, startPoint x: 256, startPoint y: 347, endPoint x: 1169, endPoint y: 356, distance: 913.0
click at [1169, 356] on tr "編輯 09/16/2025 A84 / 有色仙女羽毛髮20吋 2780 1 2780 Alice /08 現金" at bounding box center [852, 348] width 1399 height 32
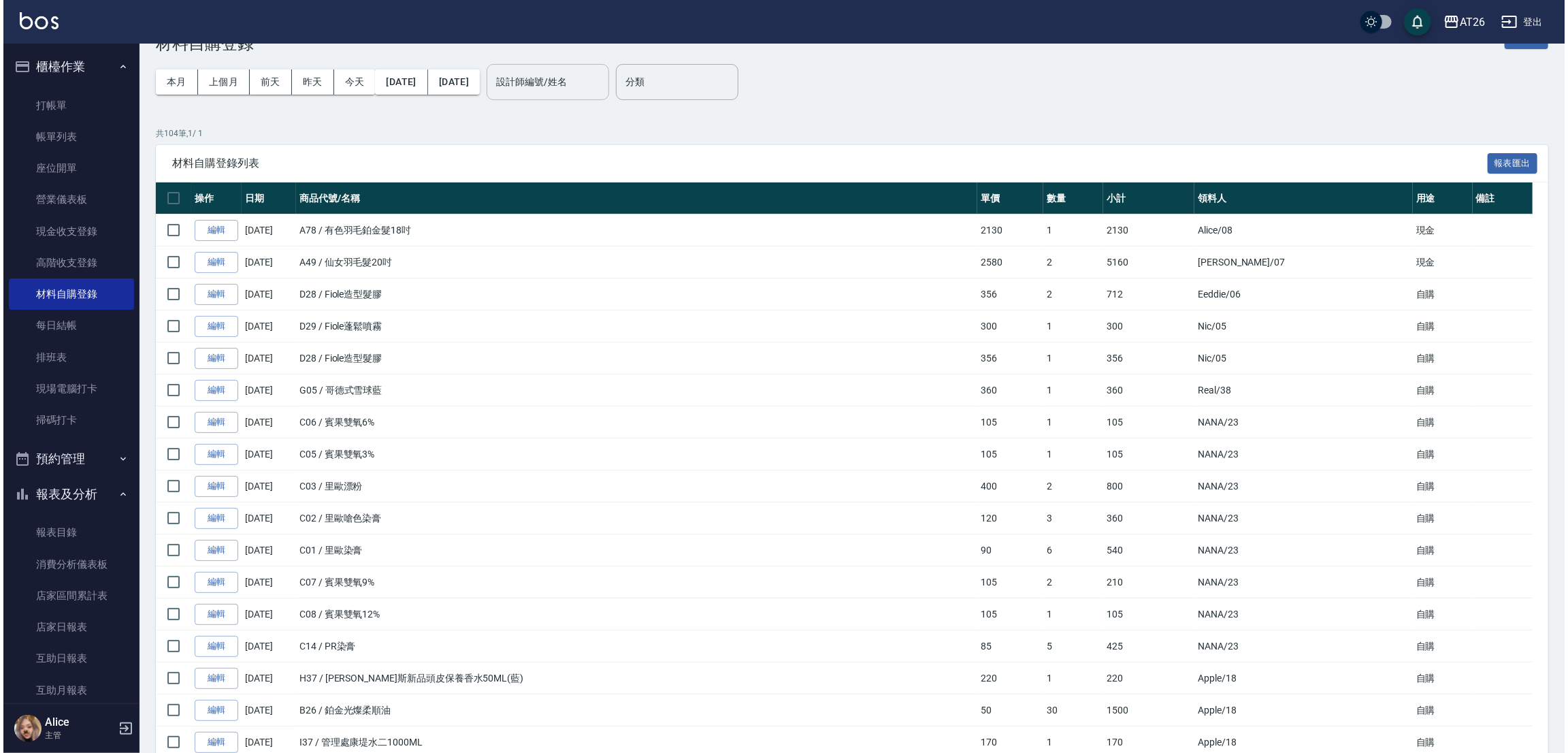
scroll to position [0, 0]
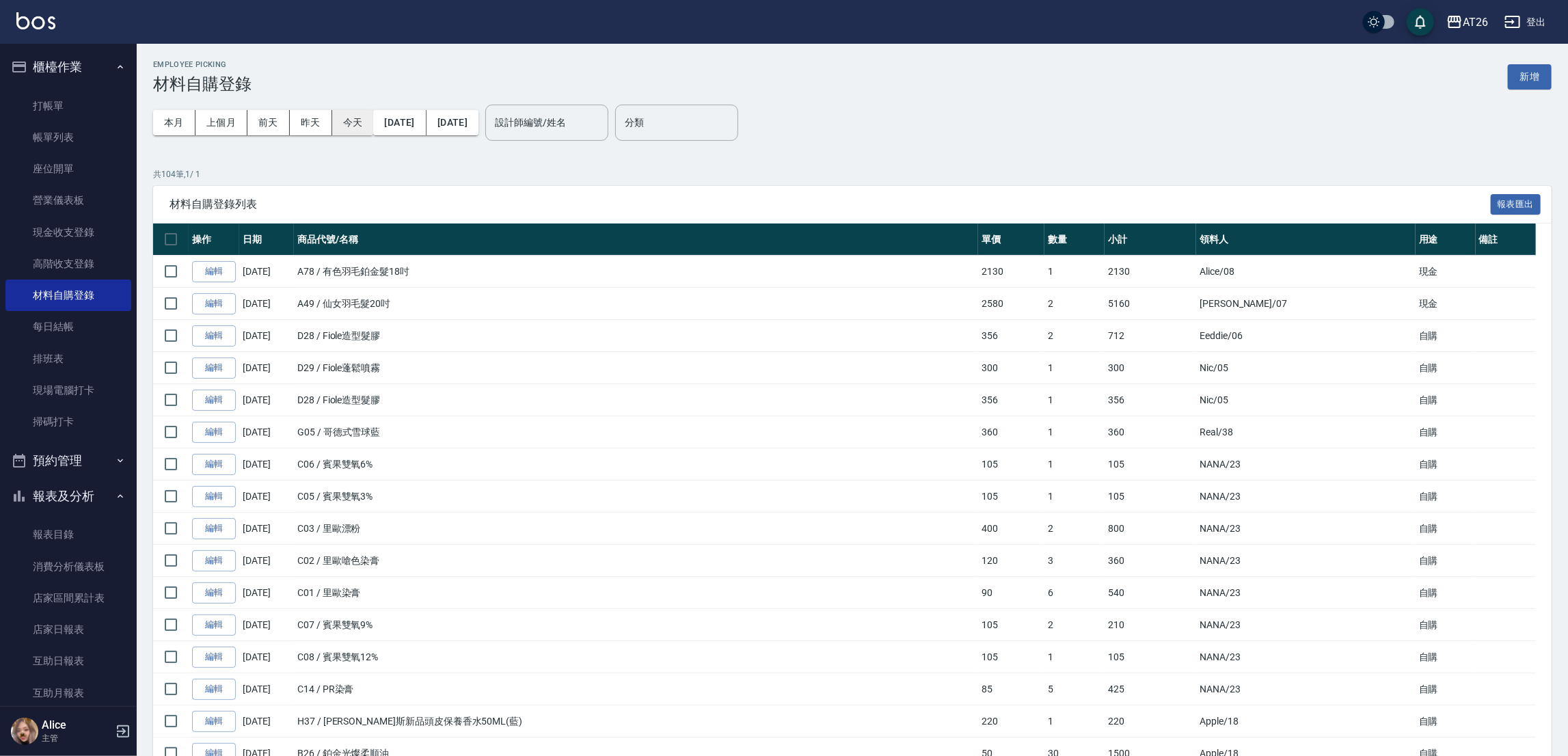
click at [356, 123] on button "今天" at bounding box center [353, 122] width 42 height 25
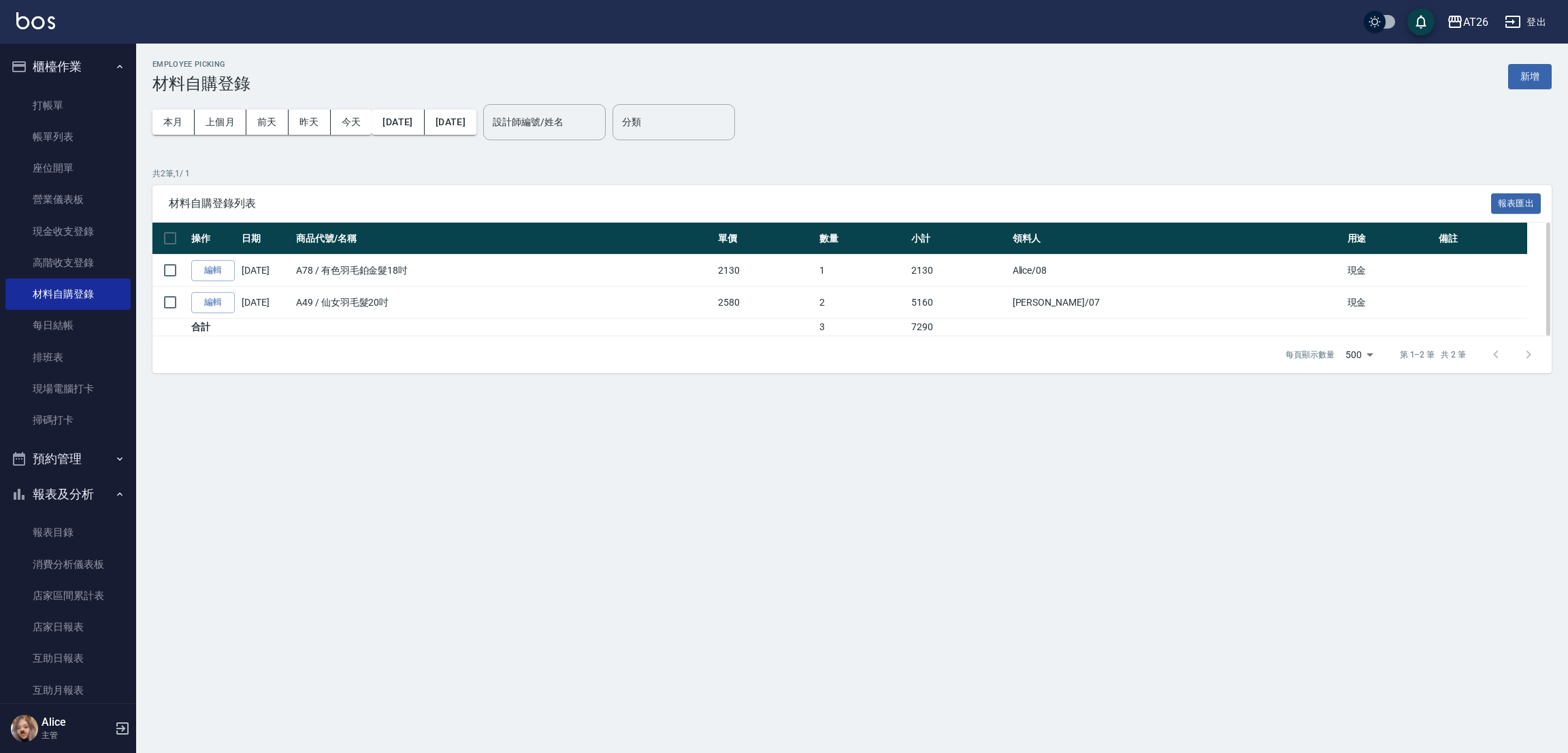
click at [816, 308] on td "2580" at bounding box center [765, 302] width 102 height 32
click at [908, 303] on td "2" at bounding box center [861, 302] width 92 height 32
click at [900, 306] on td "2" at bounding box center [861, 302] width 92 height 32
drag, startPoint x: 892, startPoint y: 271, endPoint x: 912, endPoint y: 270, distance: 20.0
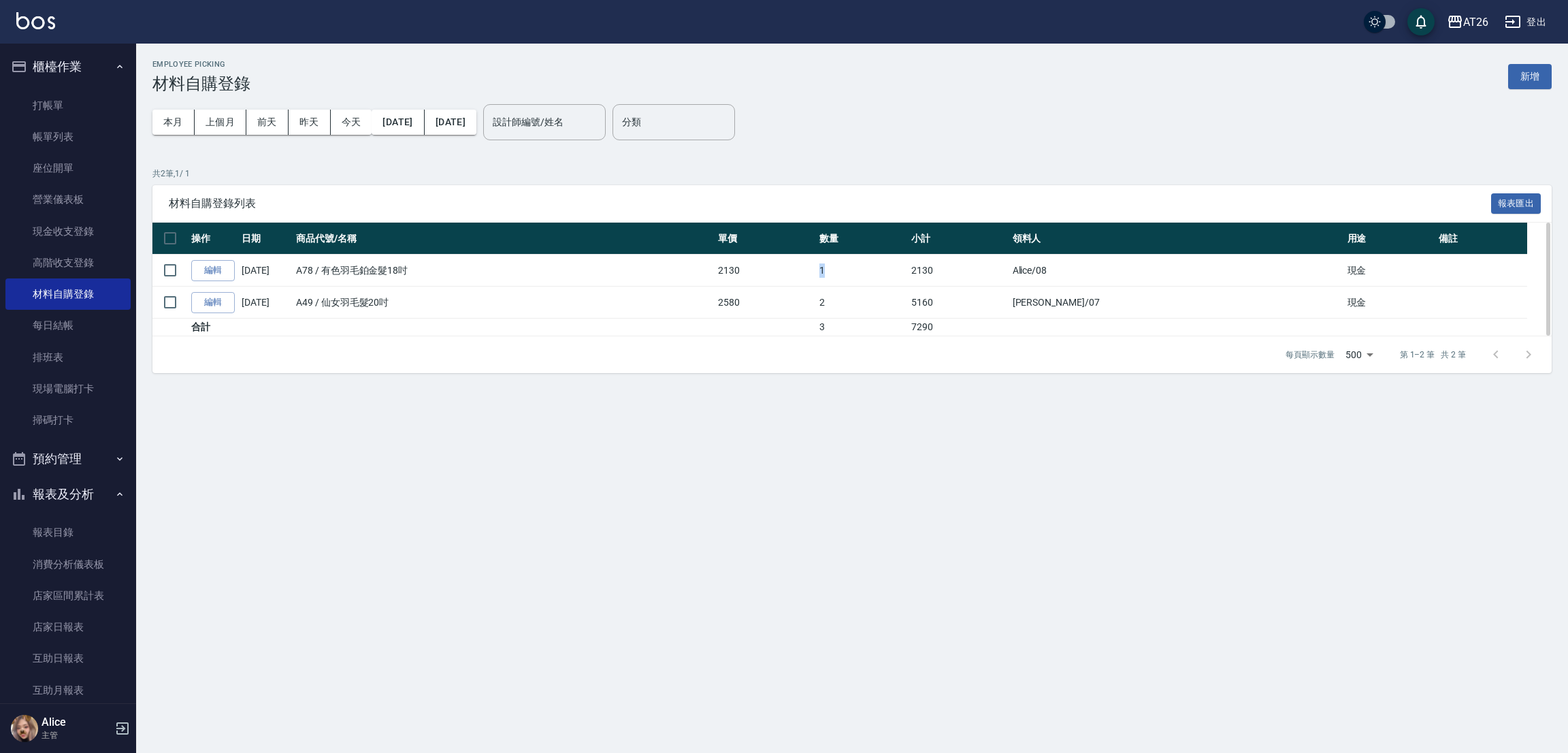
click at [912, 270] on tr "編輯 09/22/2025 A78 / 有色羽毛鉑金髮18吋 2130 1 2130 Alice /08 現金" at bounding box center [851, 270] width 1399 height 32
click at [908, 270] on td "1" at bounding box center [861, 270] width 92 height 32
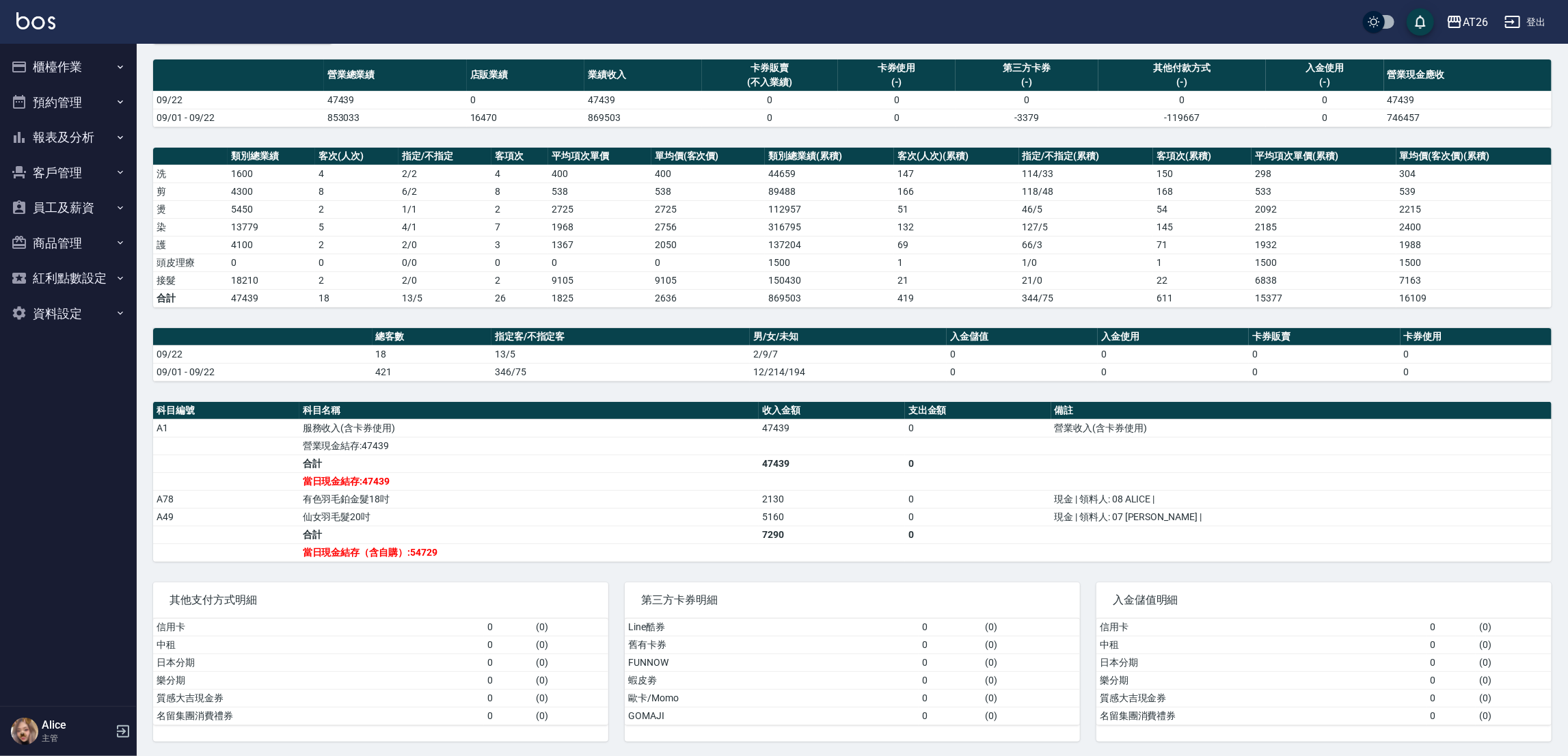
scroll to position [97, 0]
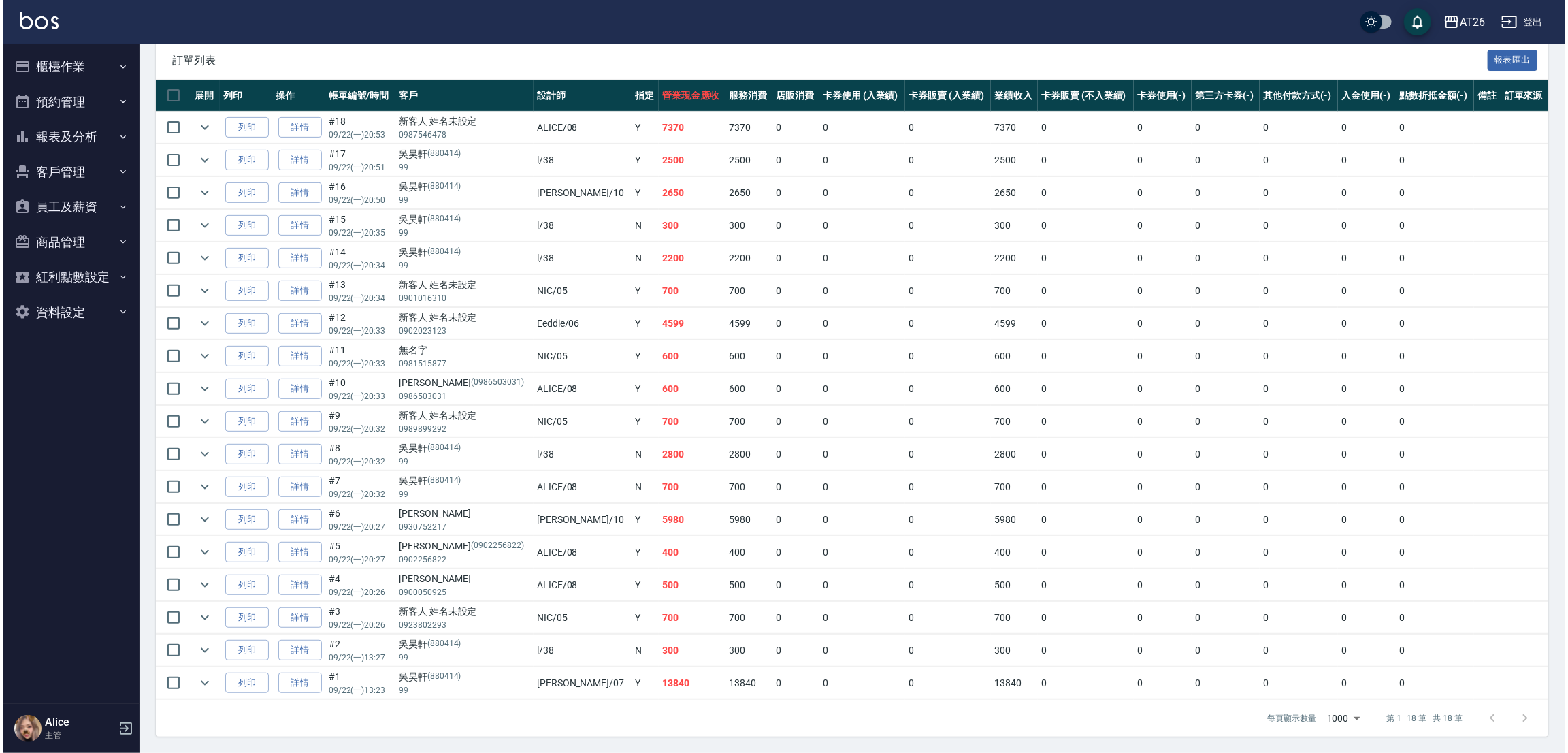
scroll to position [303, 0]
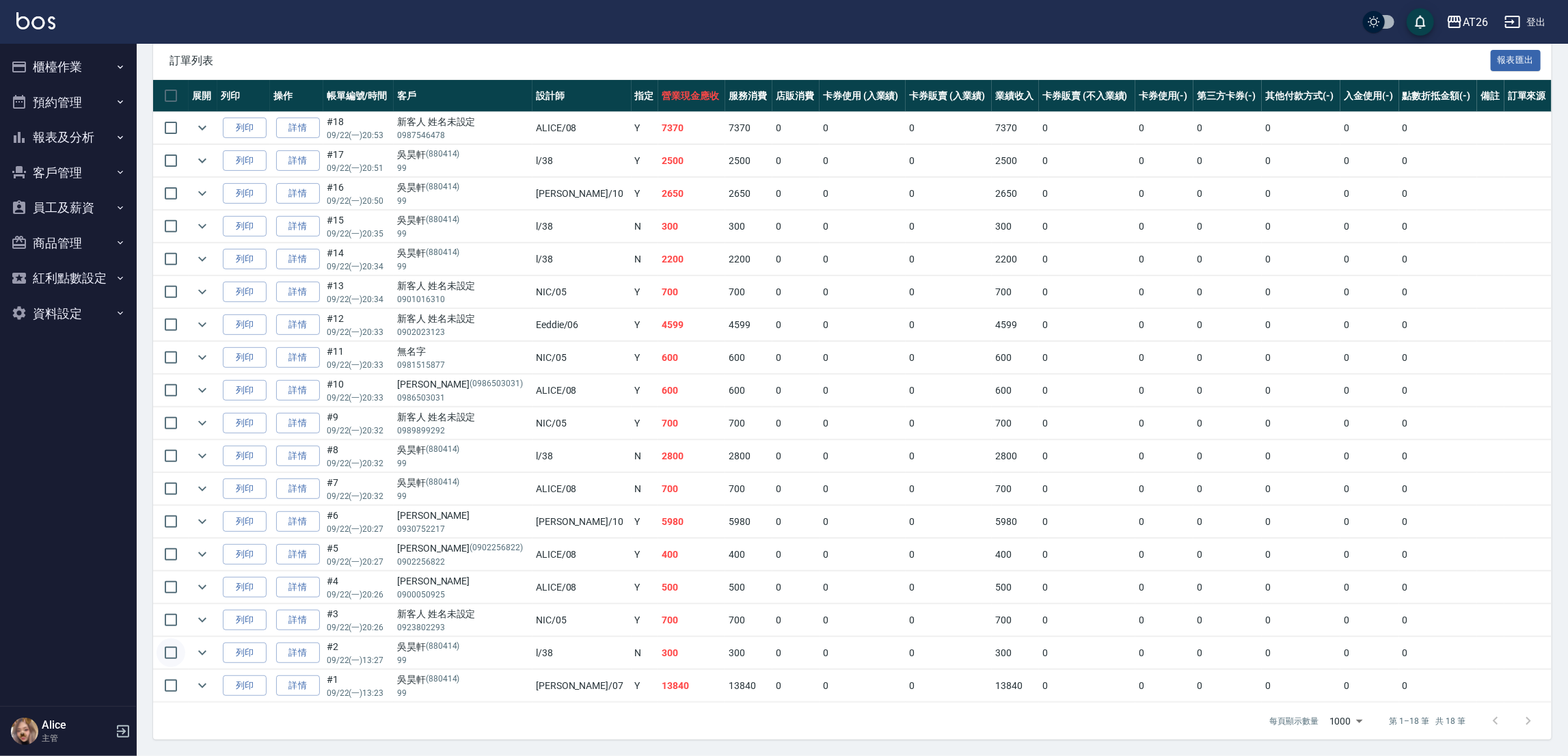
click at [178, 654] on input "checkbox" at bounding box center [171, 653] width 29 height 29
checkbox input "true"
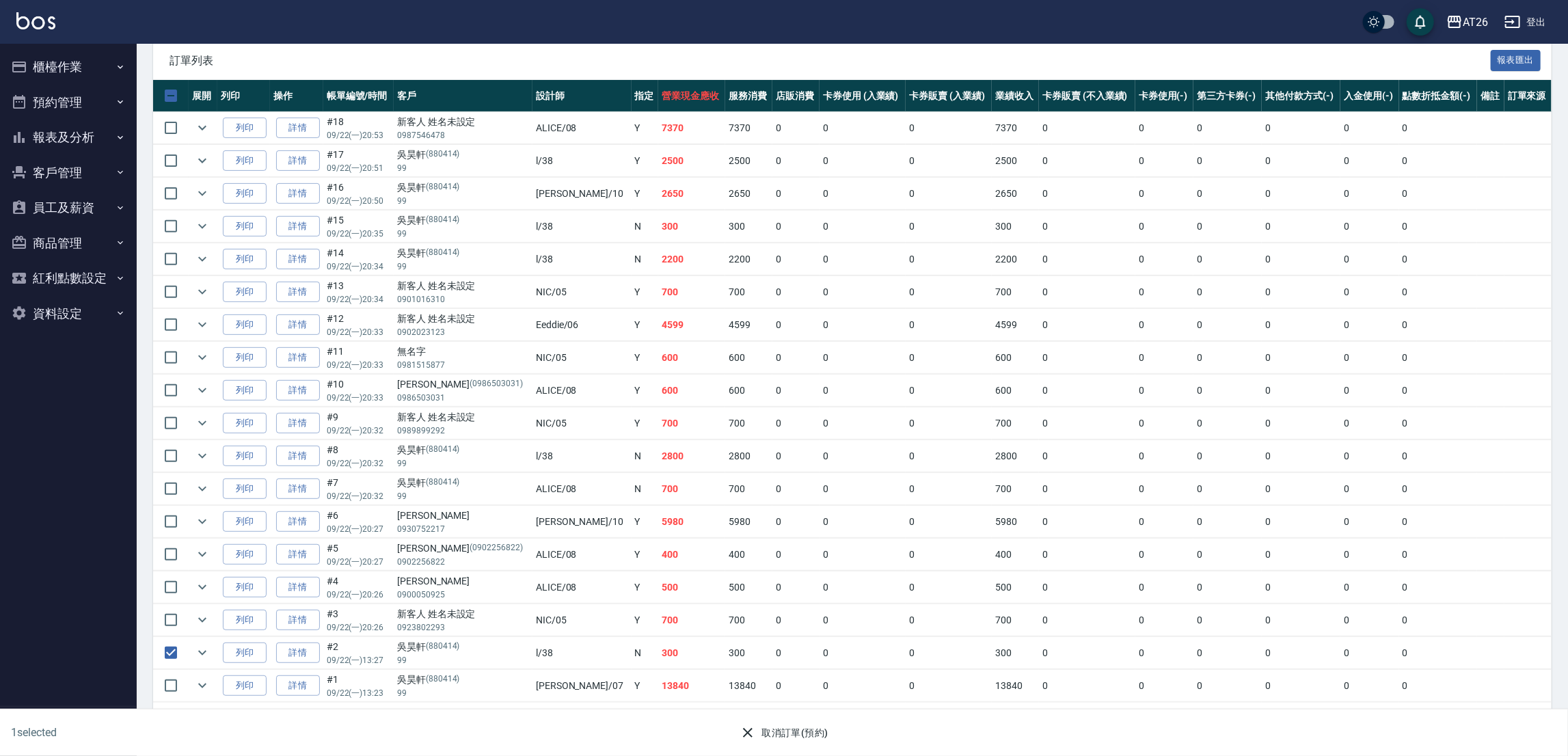
click at [739, 727] on icon "button" at bounding box center [747, 733] width 17 height 17
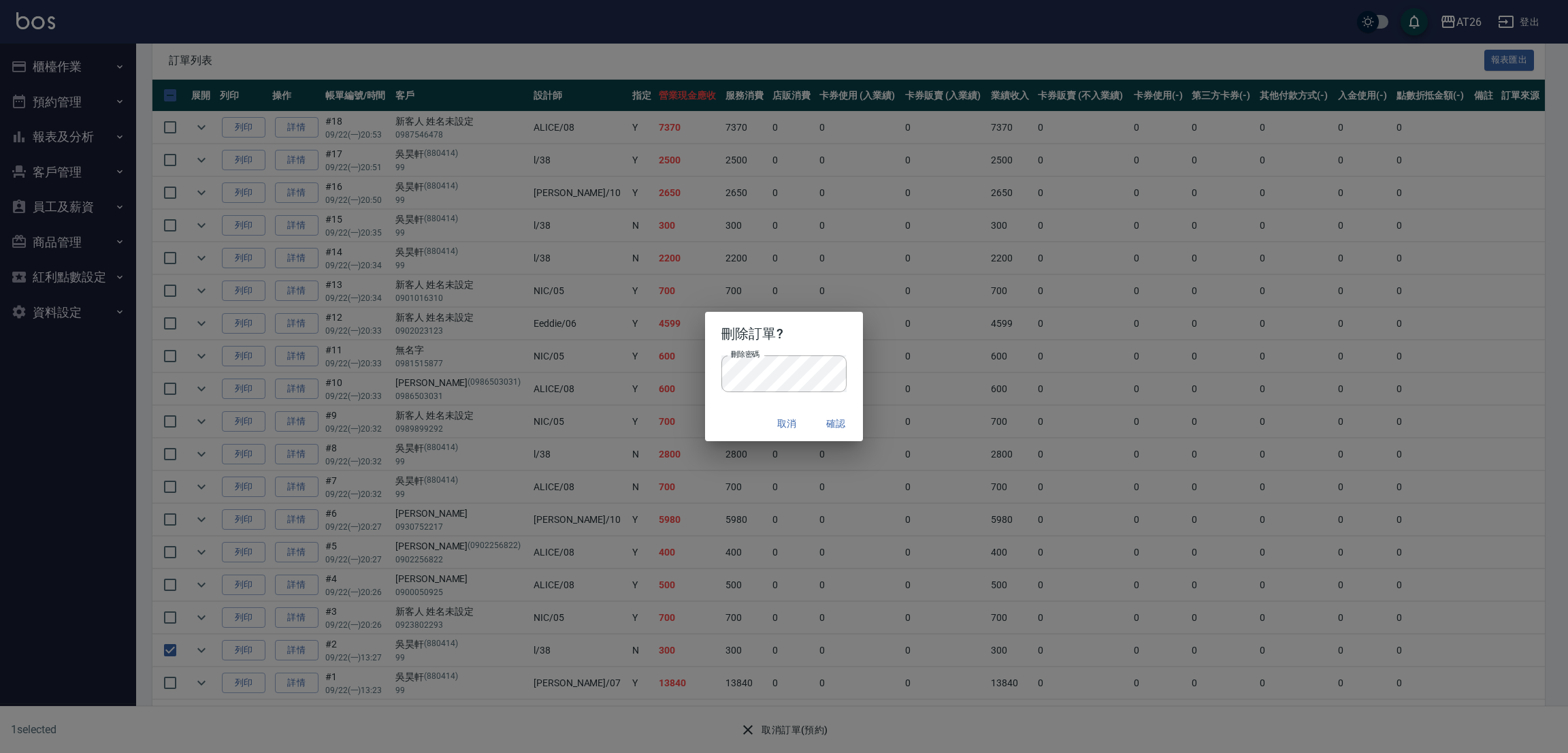
click at [833, 406] on div "取消 確認" at bounding box center [784, 424] width 158 height 36
click at [838, 415] on button "確認" at bounding box center [836, 423] width 43 height 25
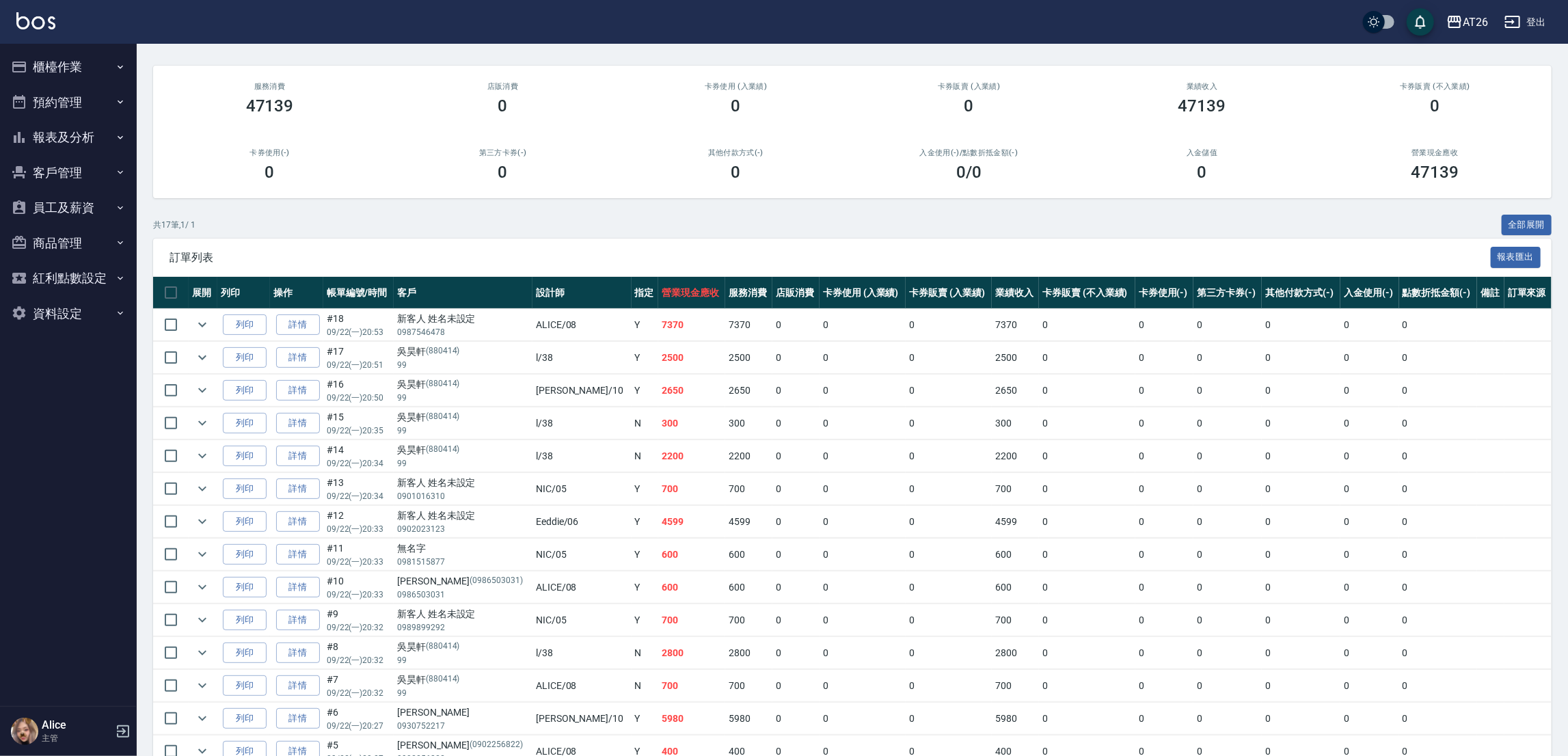
scroll to position [0, 0]
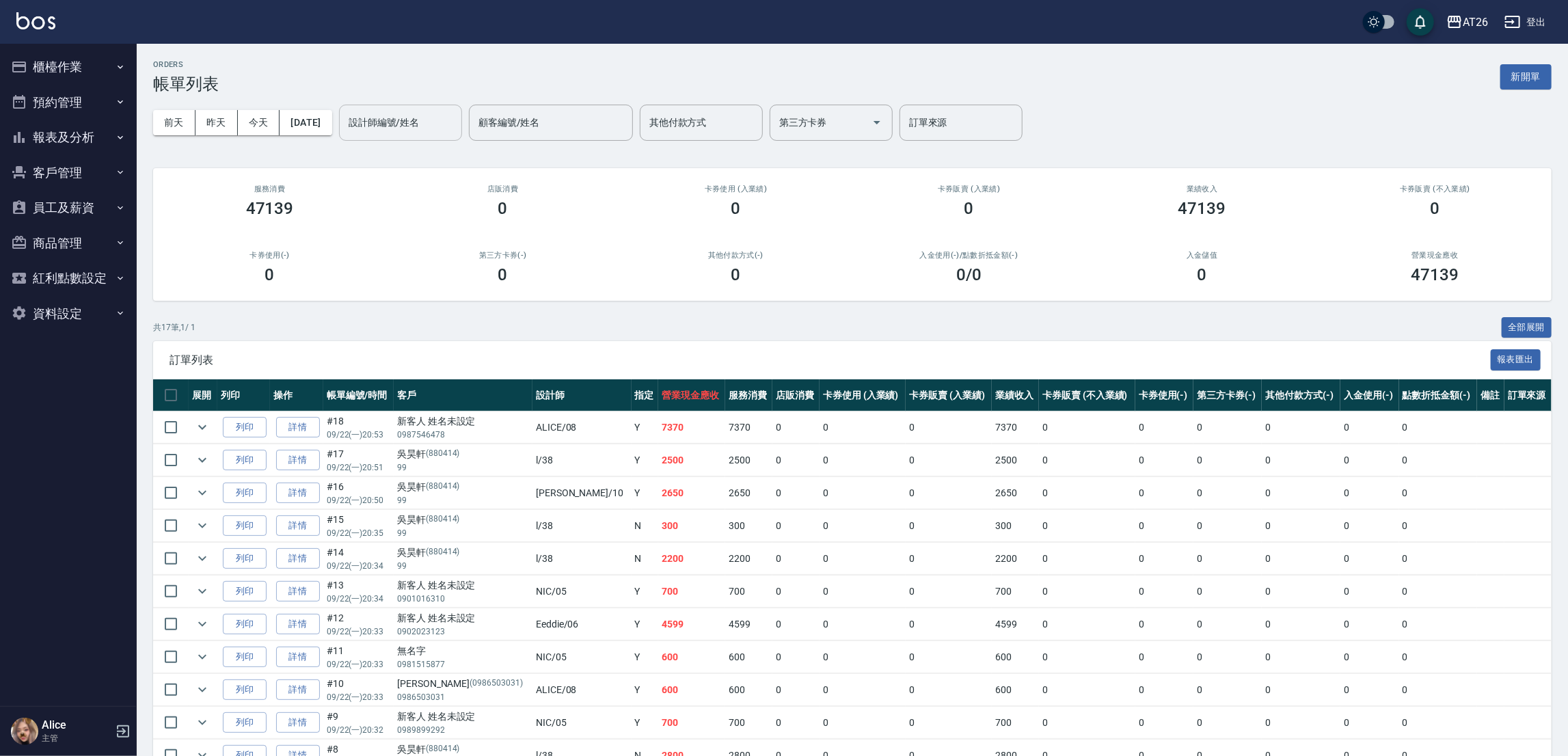
click at [421, 137] on div "設計師編號/姓名" at bounding box center [400, 122] width 123 height 36
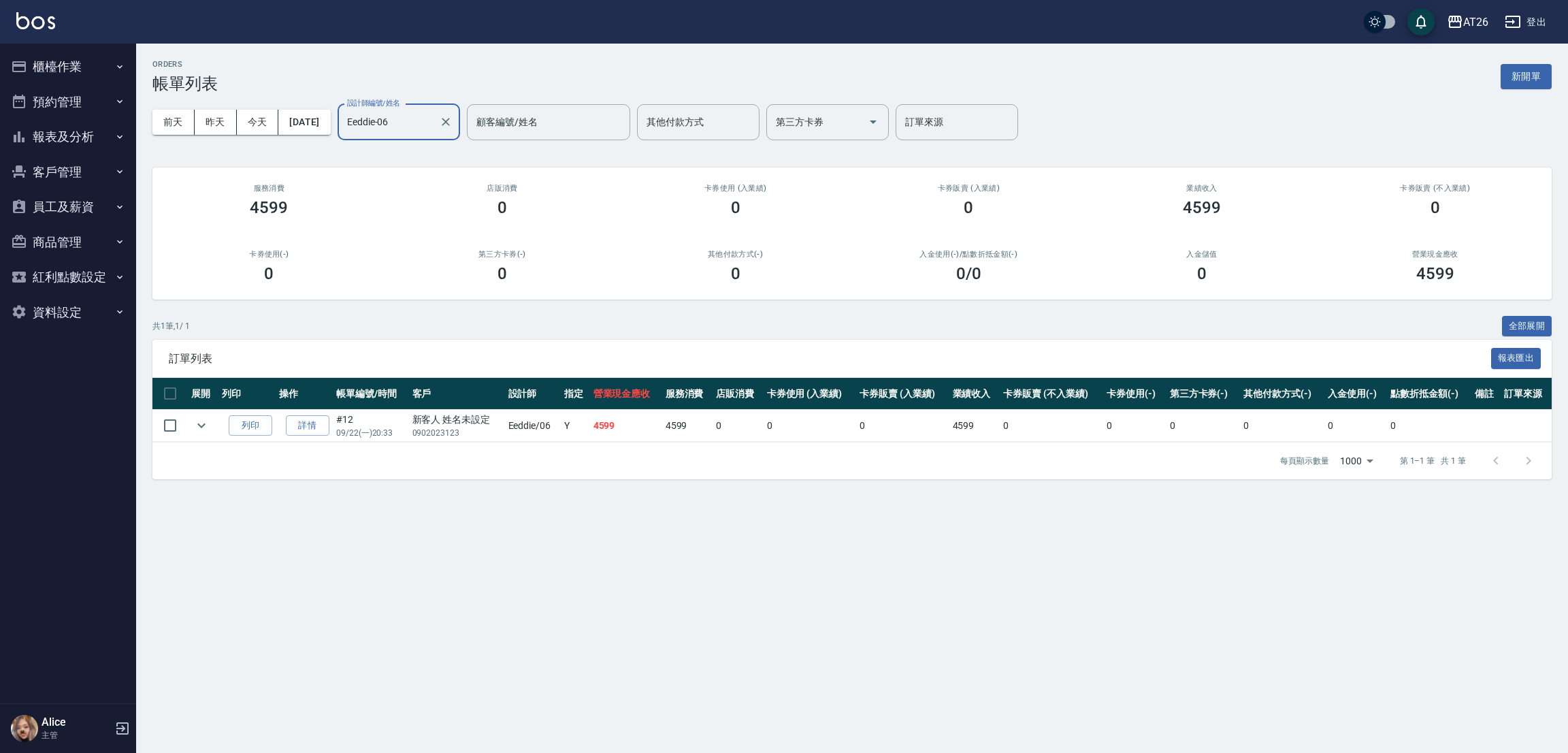
click at [428, 130] on input "Eeddie-06" at bounding box center [389, 122] width 90 height 24
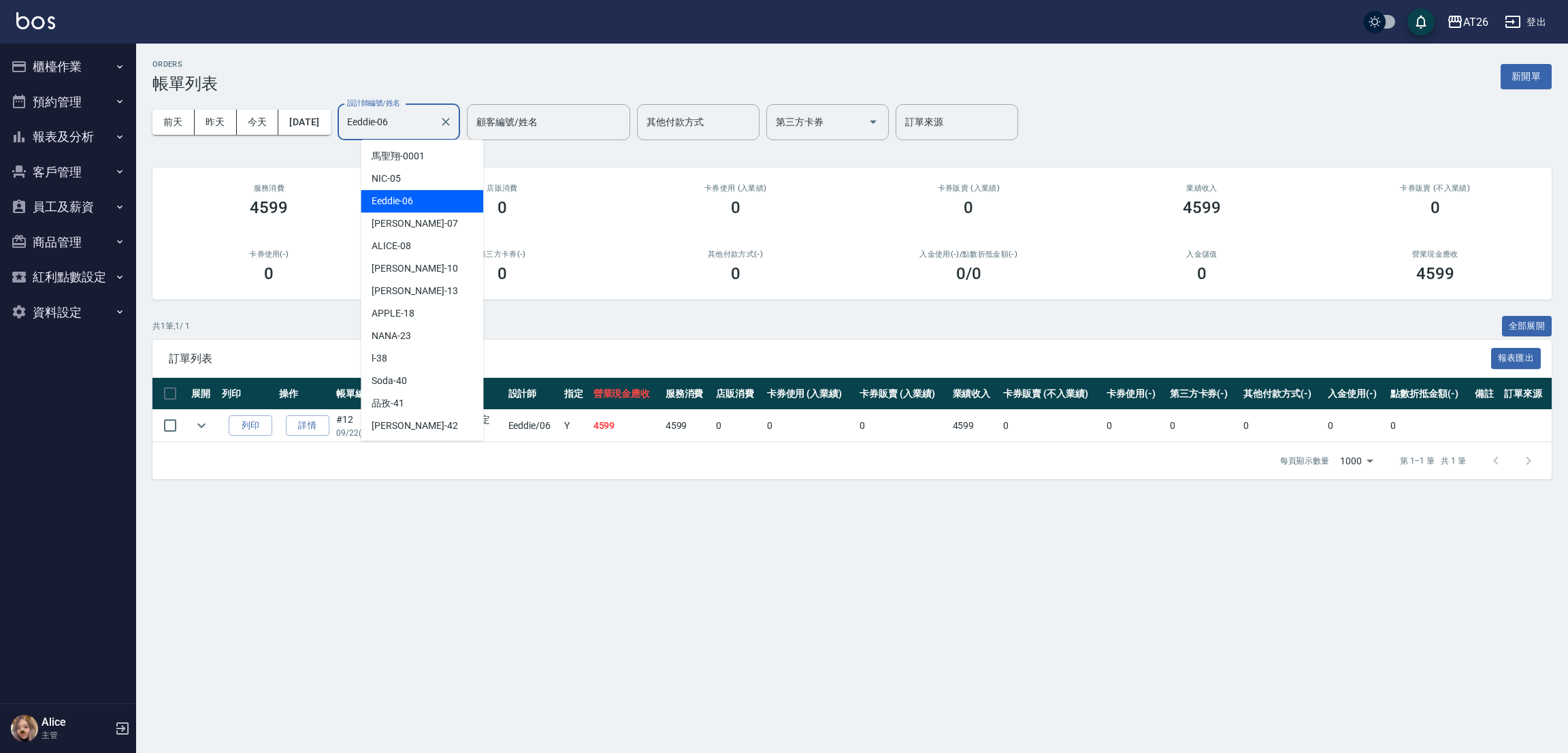
click at [428, 130] on input "Eeddie-06" at bounding box center [389, 122] width 90 height 24
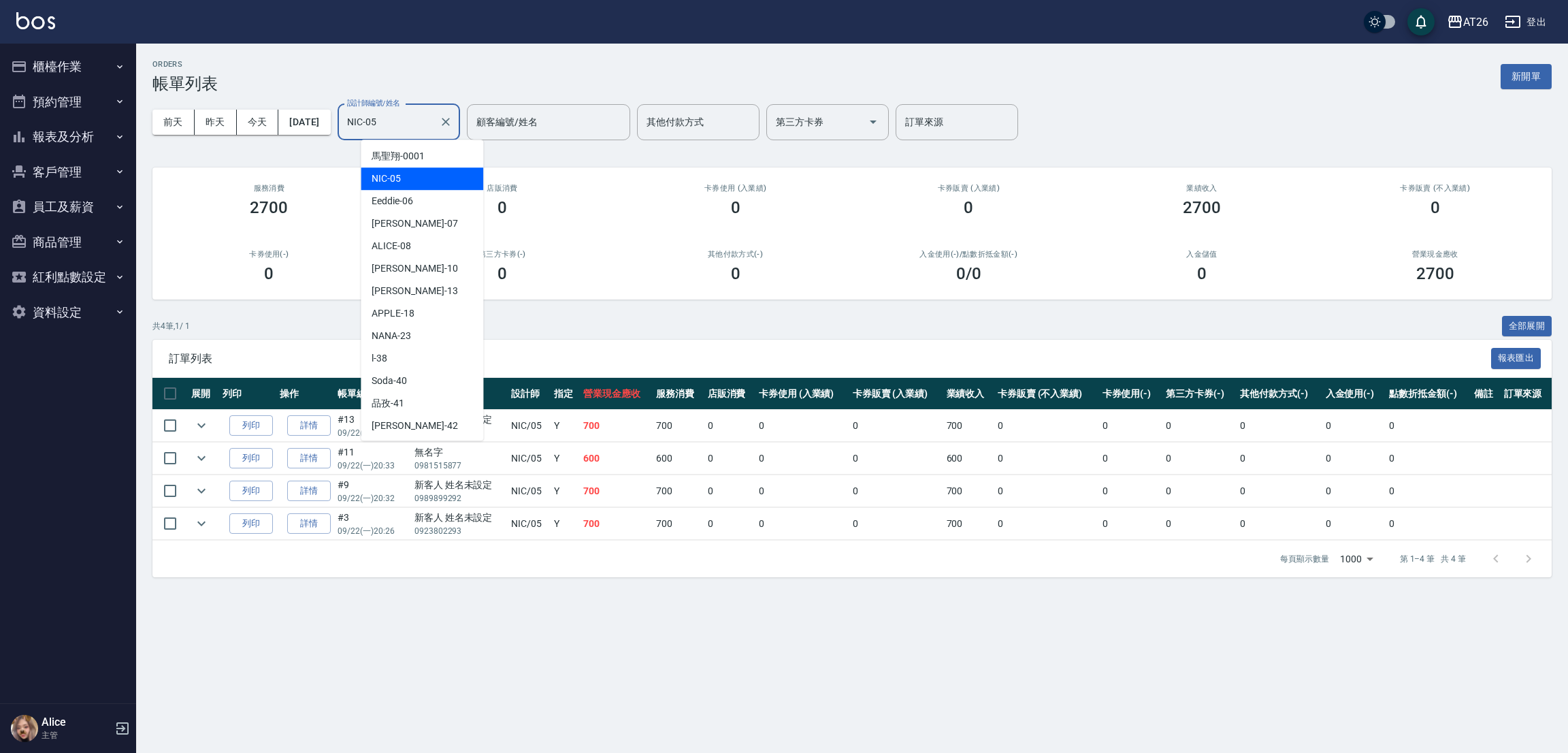
click at [390, 126] on input "NIC-05" at bounding box center [389, 122] width 90 height 24
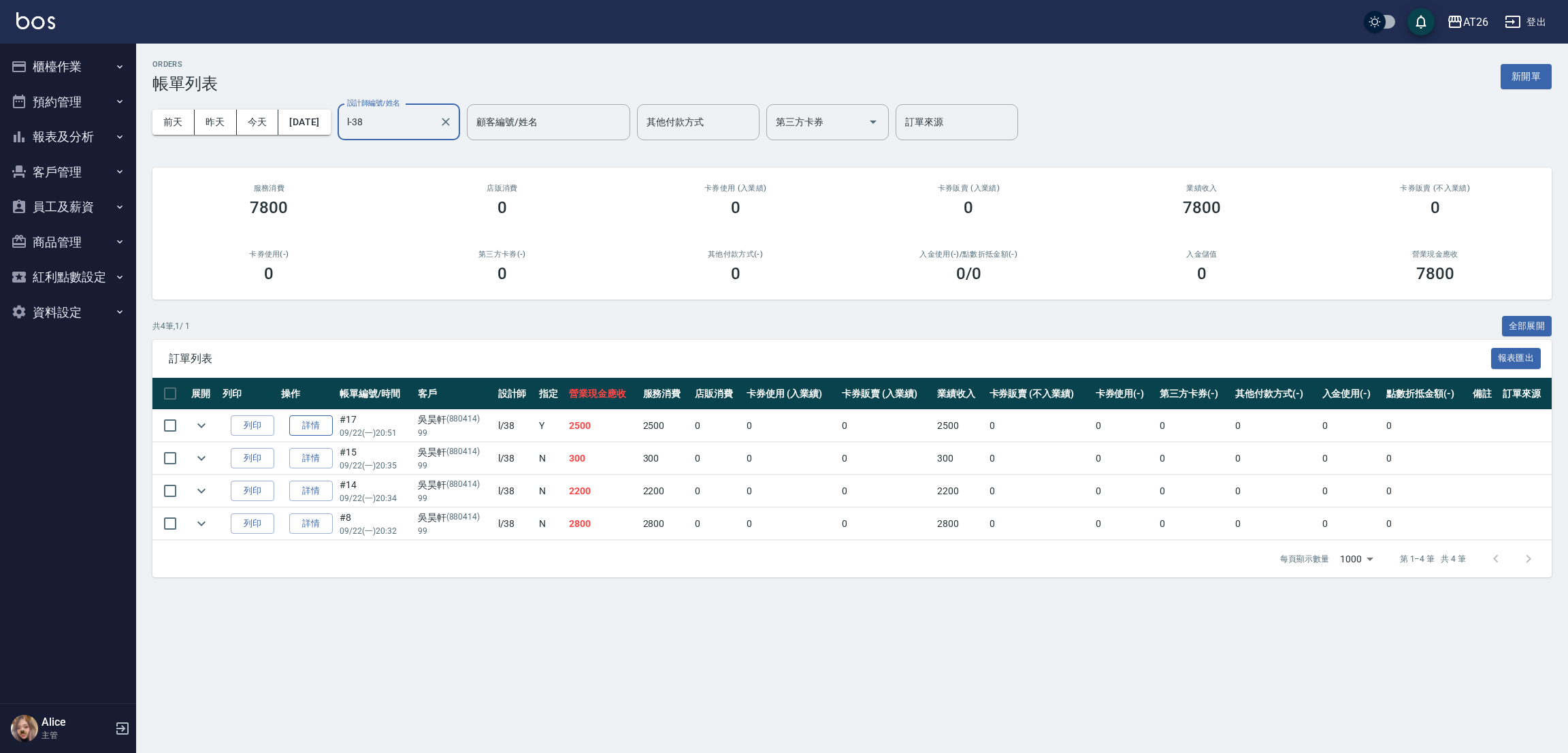
type input "l-38"
click at [313, 417] on link "詳情" at bounding box center [311, 426] width 43 height 21
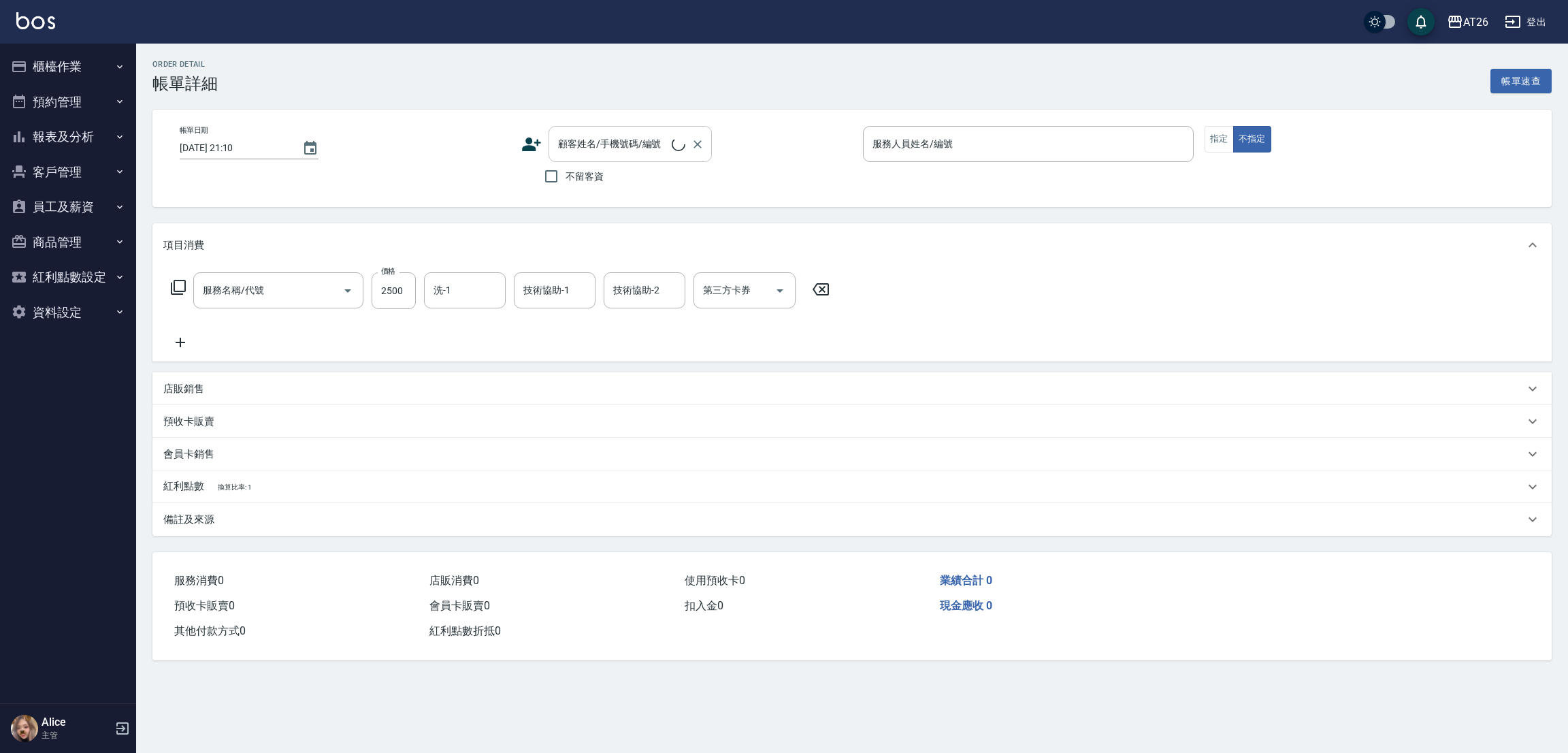
type input "染髮(501)"
type input "[DATE] 20:51"
type input "l-38"
type input "250"
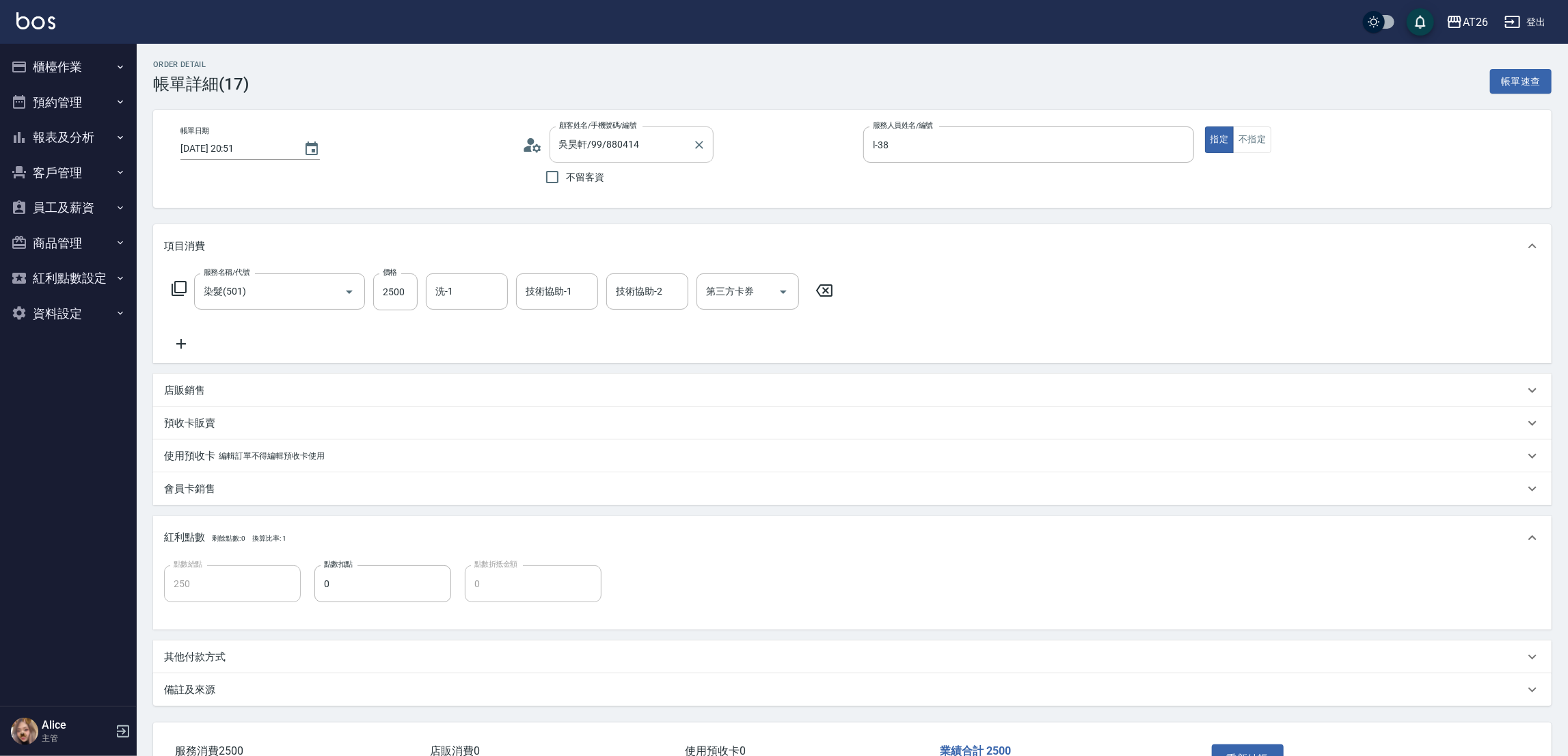
click at [637, 146] on input "吳昊軒/99/880414" at bounding box center [621, 144] width 131 height 24
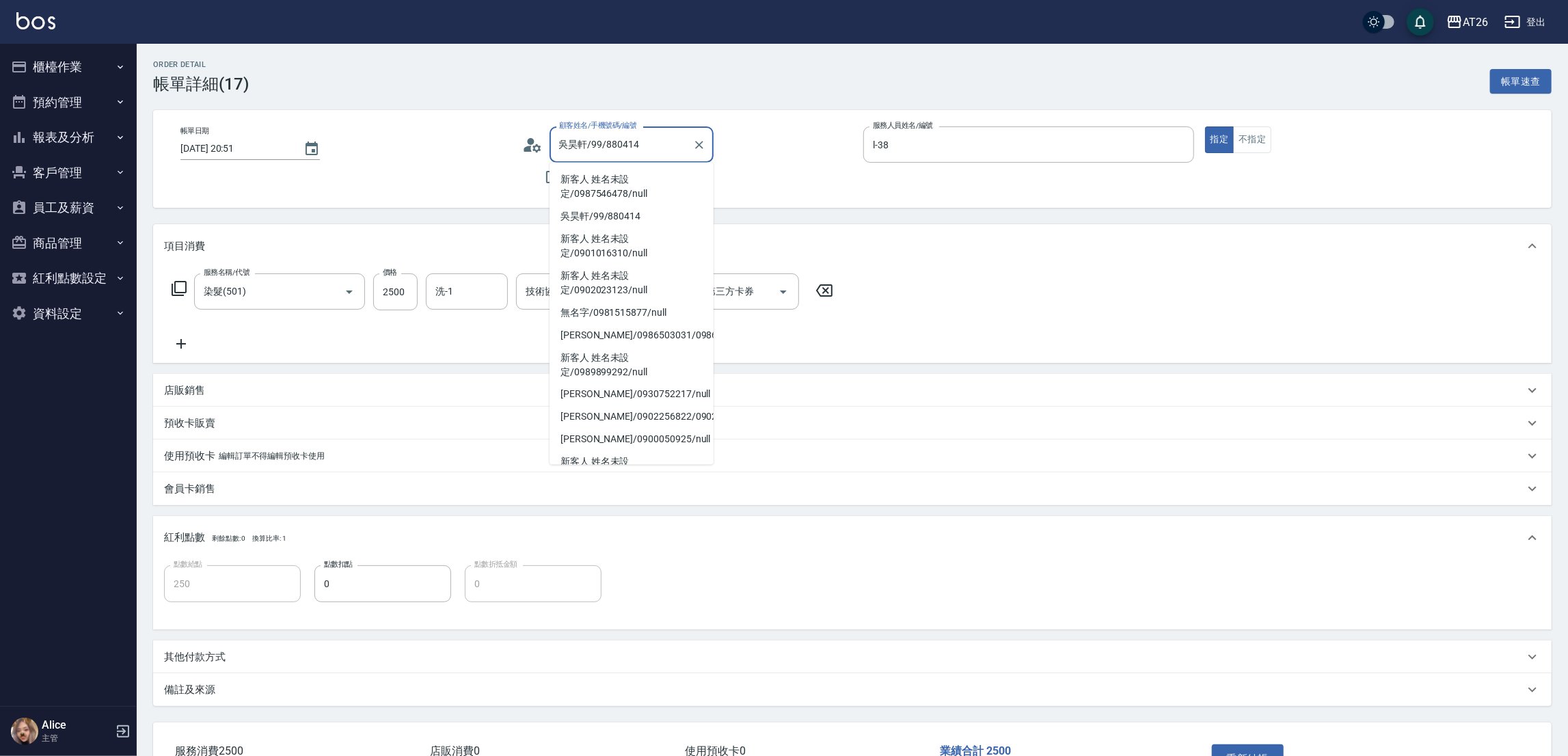
click at [637, 146] on input "吳昊軒/99/880414" at bounding box center [621, 144] width 131 height 24
drag, startPoint x: 637, startPoint y: 146, endPoint x: 629, endPoint y: 150, distance: 8.9
click at [629, 150] on input "吳昊軒/99/880414" at bounding box center [621, 144] width 131 height 24
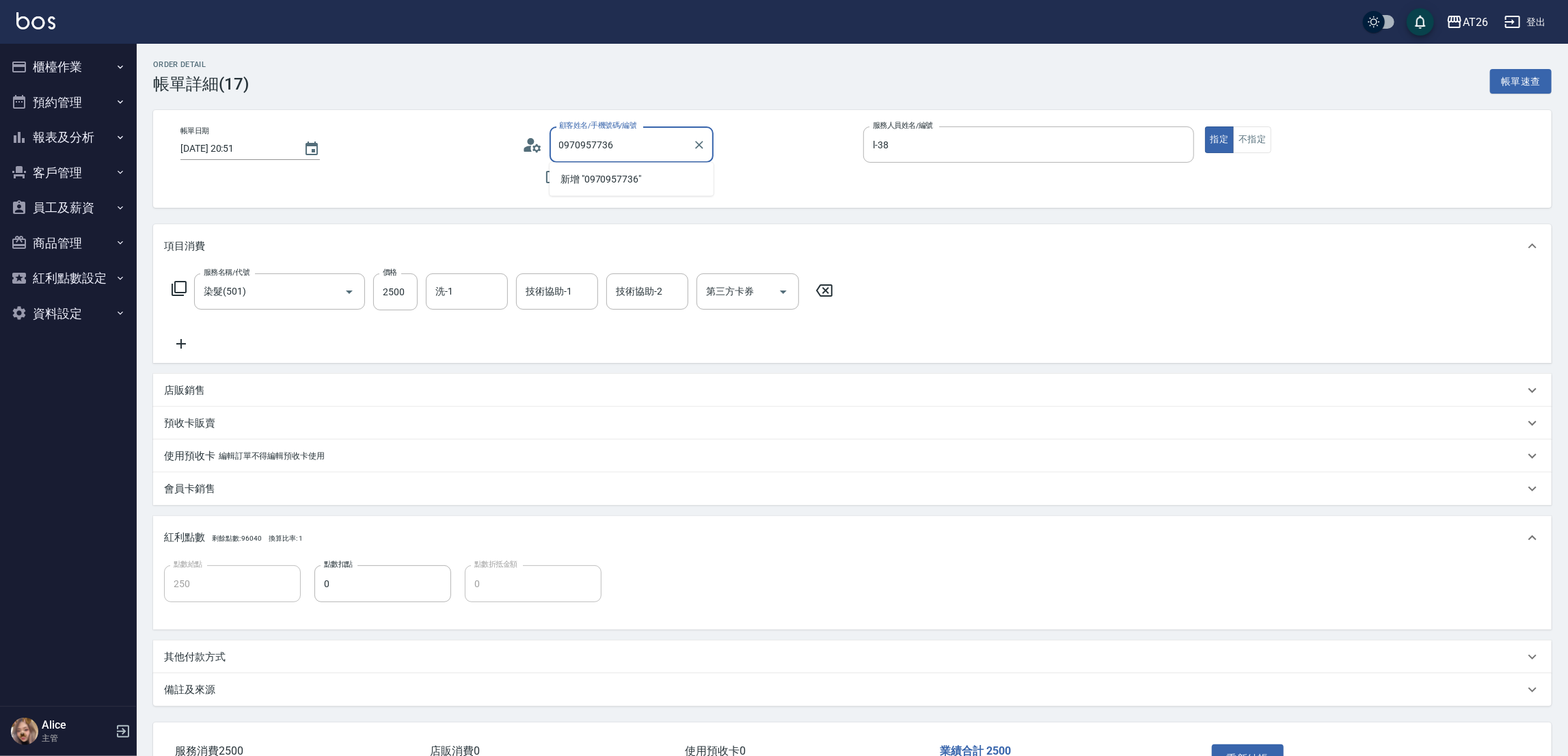
type input "0970957736"
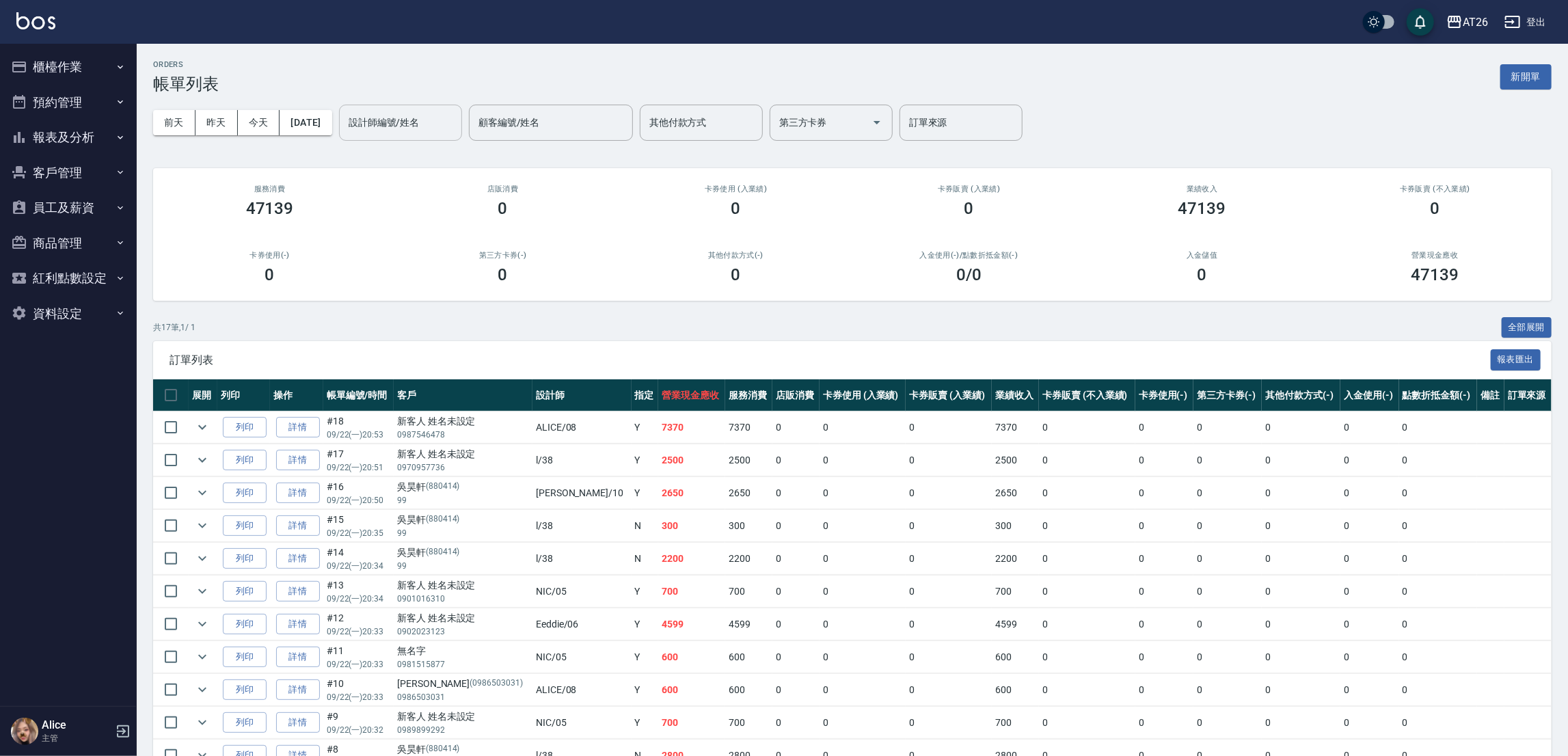
click at [393, 138] on div "設計師編號/姓名" at bounding box center [400, 122] width 123 height 36
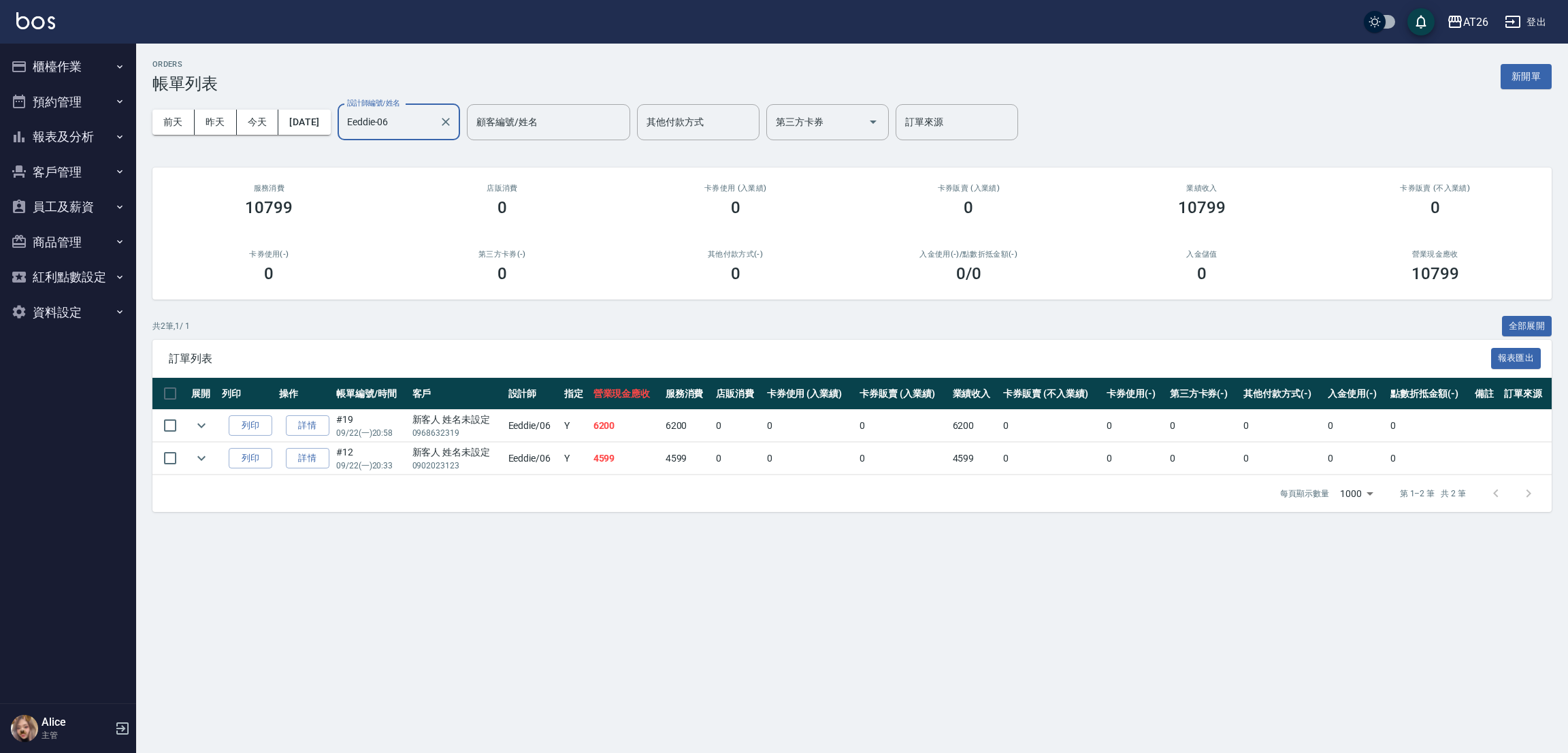
type input "Eeddie-06"
click at [320, 115] on button "[DATE]" at bounding box center [304, 122] width 52 height 25
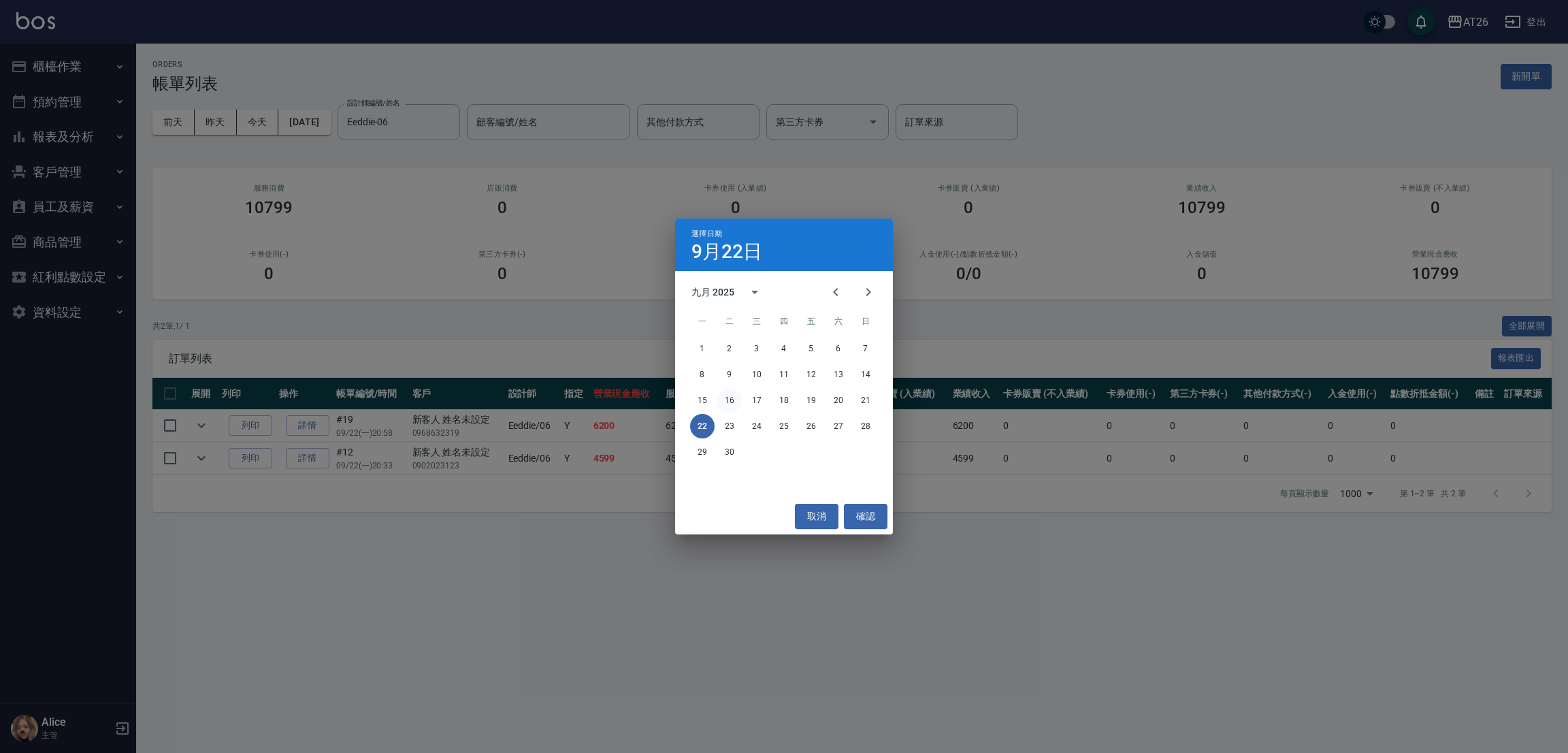
click at [718, 395] on button "16" at bounding box center [730, 400] width 25 height 25
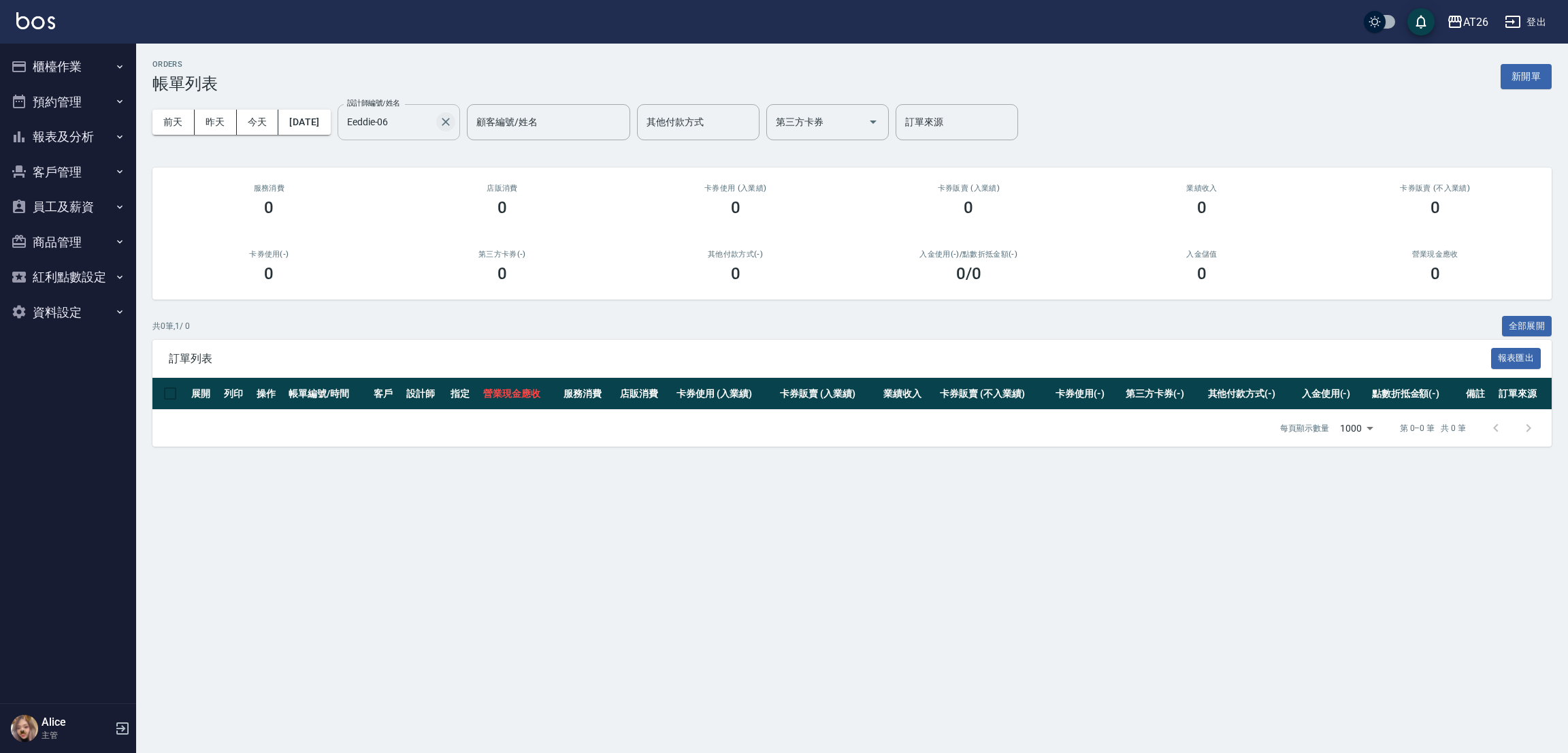
click at [453, 128] on icon "Clear" at bounding box center [446, 122] width 14 height 14
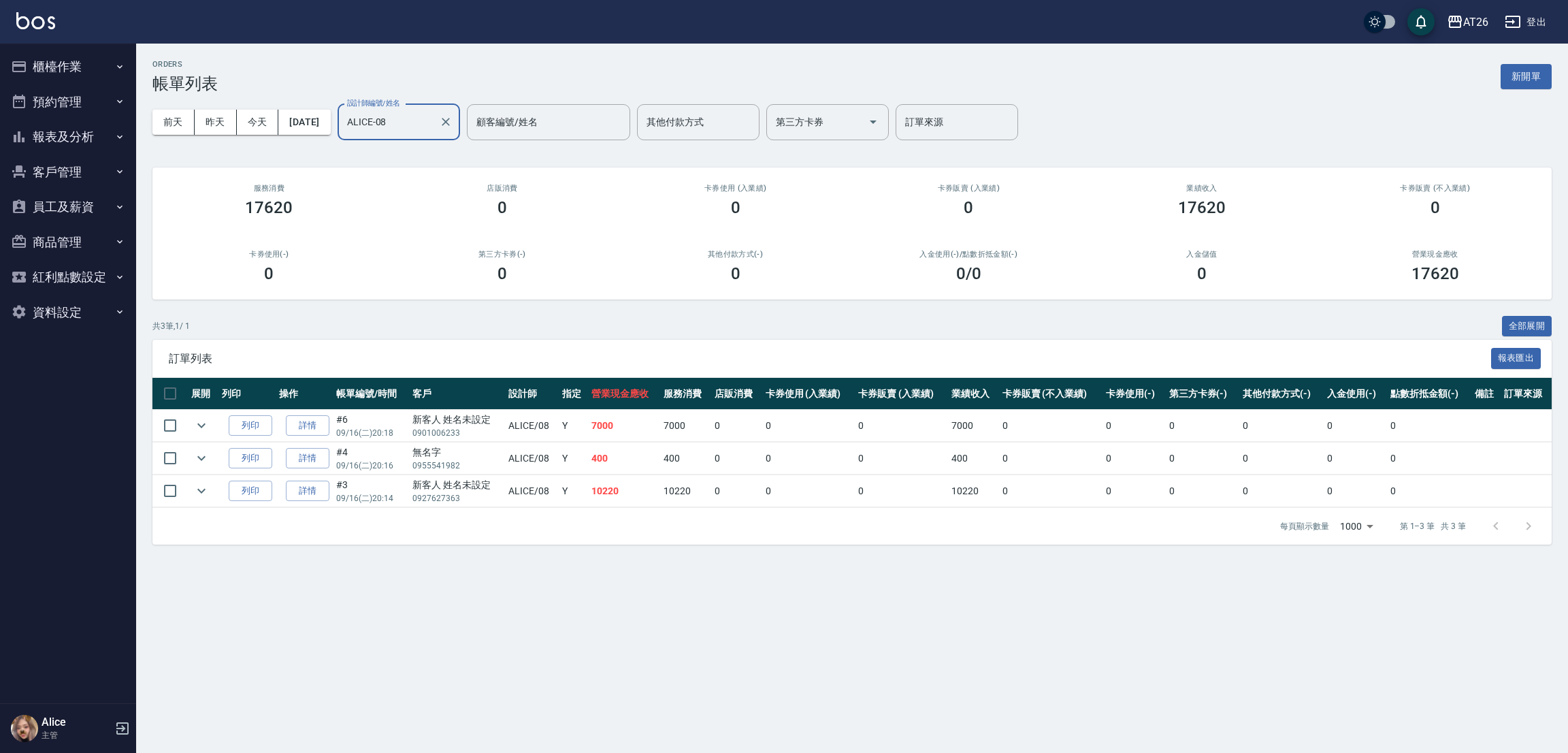
type input "ALICE-08"
click at [251, 119] on button "今天" at bounding box center [258, 122] width 43 height 25
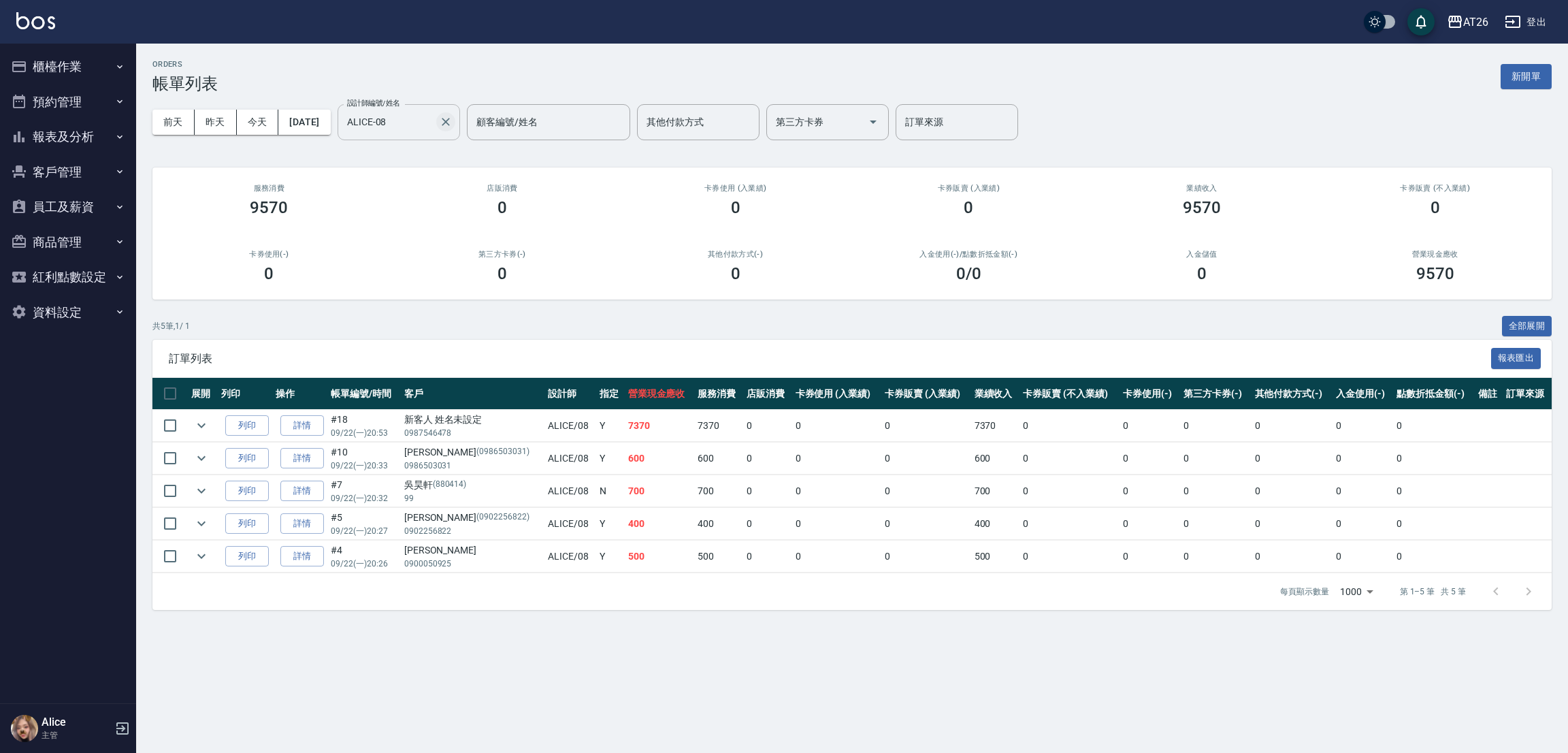
click at [453, 118] on icon "Clear" at bounding box center [446, 122] width 14 height 14
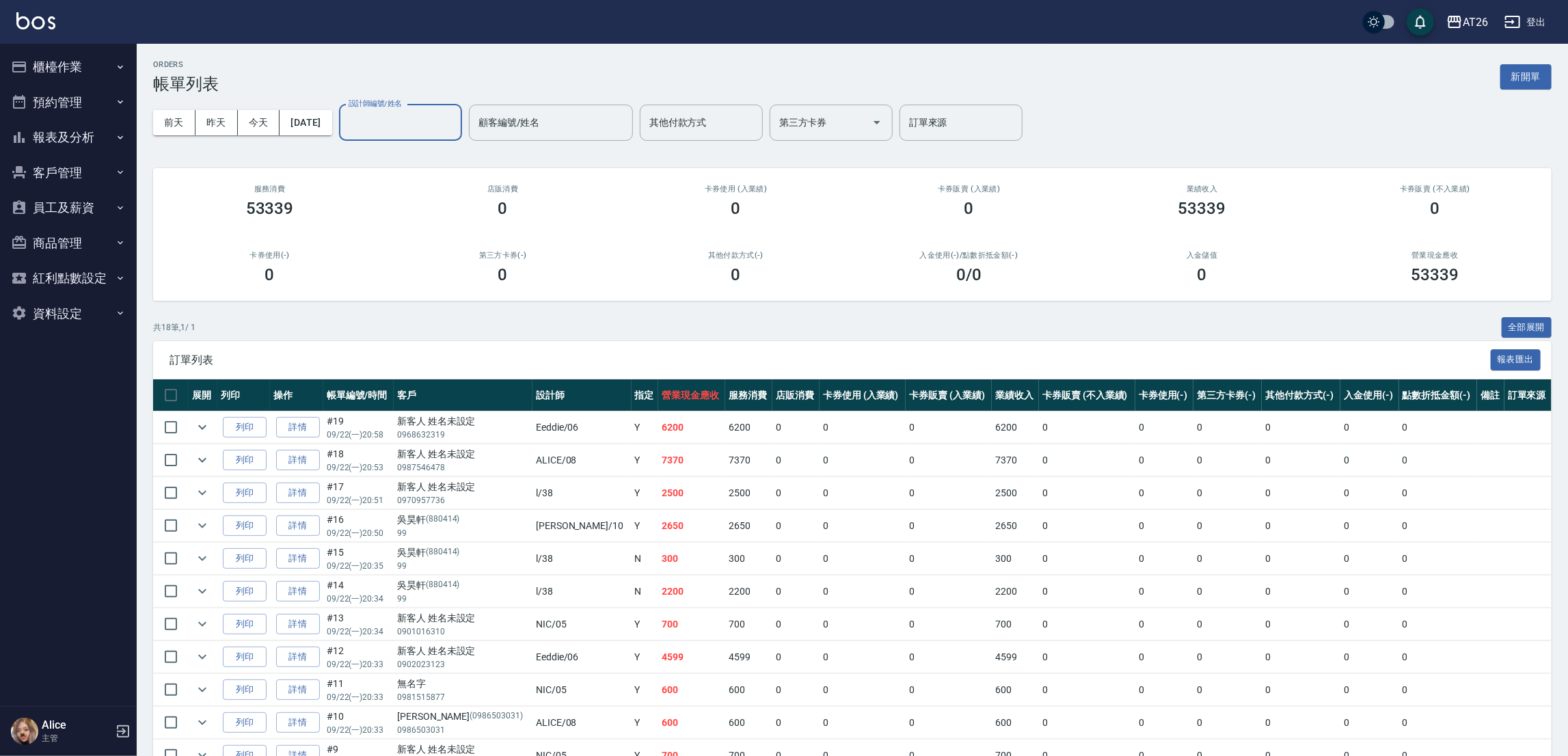
click at [425, 125] on input "設計師編號/姓名" at bounding box center [400, 122] width 111 height 24
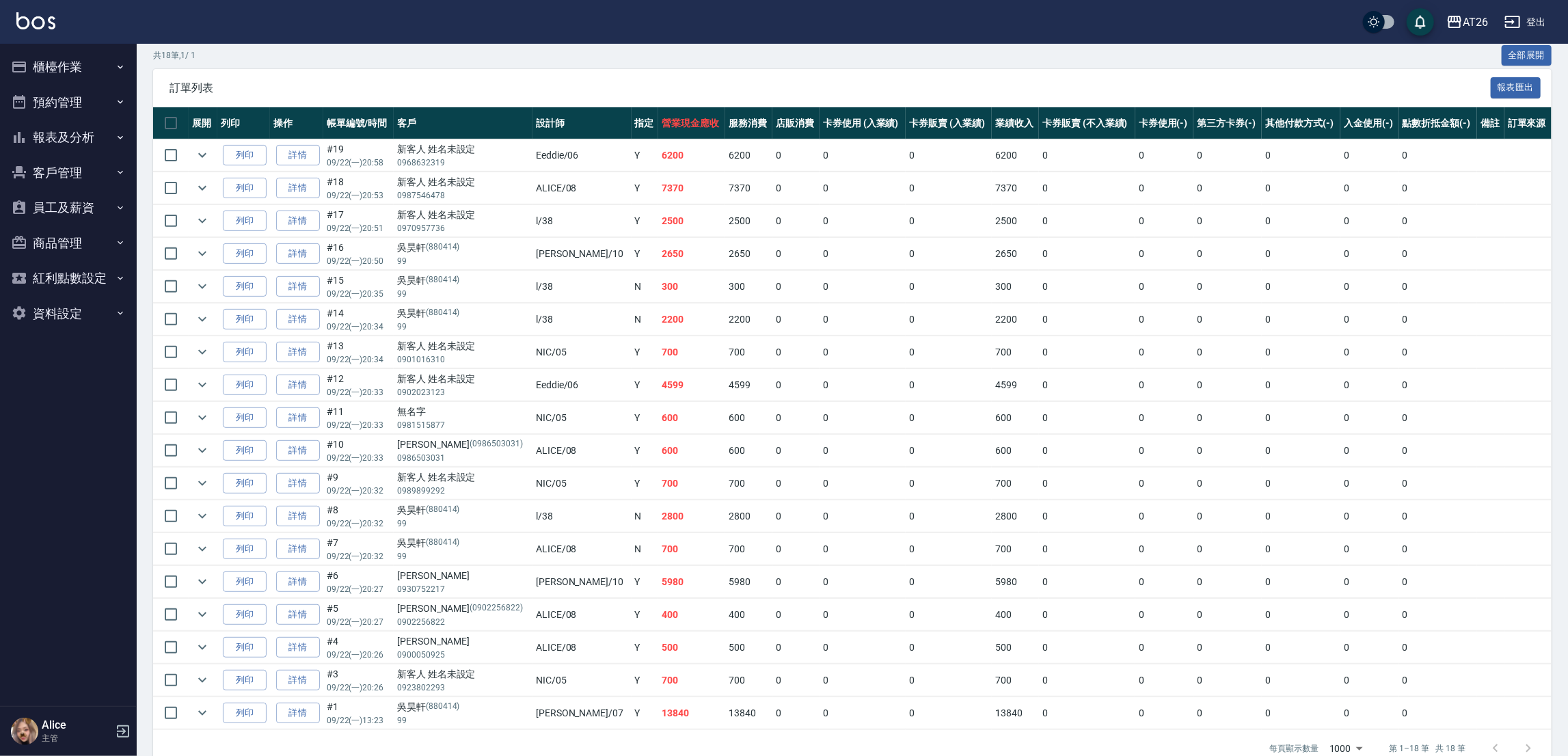
scroll to position [304, 0]
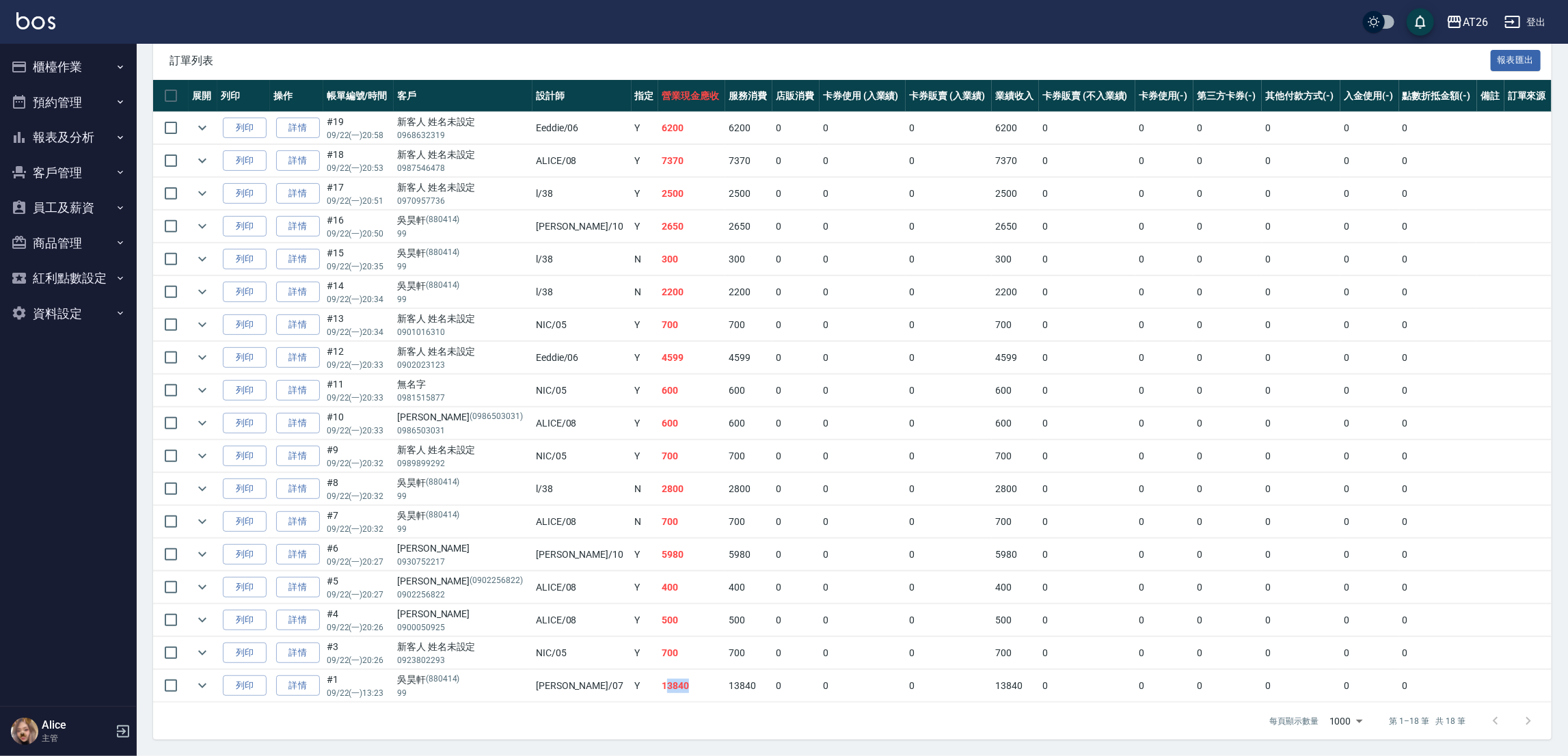
drag, startPoint x: 600, startPoint y: 690, endPoint x: 637, endPoint y: 679, distance: 38.6
click at [658, 679] on td "13840" at bounding box center [691, 686] width 67 height 32
click at [658, 689] on td "13840" at bounding box center [691, 686] width 67 height 32
drag, startPoint x: 590, startPoint y: 680, endPoint x: 632, endPoint y: 681, distance: 42.0
click at [632, 681] on tr "列印 詳情 #1 09/22 (一) 13:23 [PERSON_NAME](880414) 99 [PERSON_NAME] /07 Y 13840 138…" at bounding box center [852, 686] width 1399 height 32
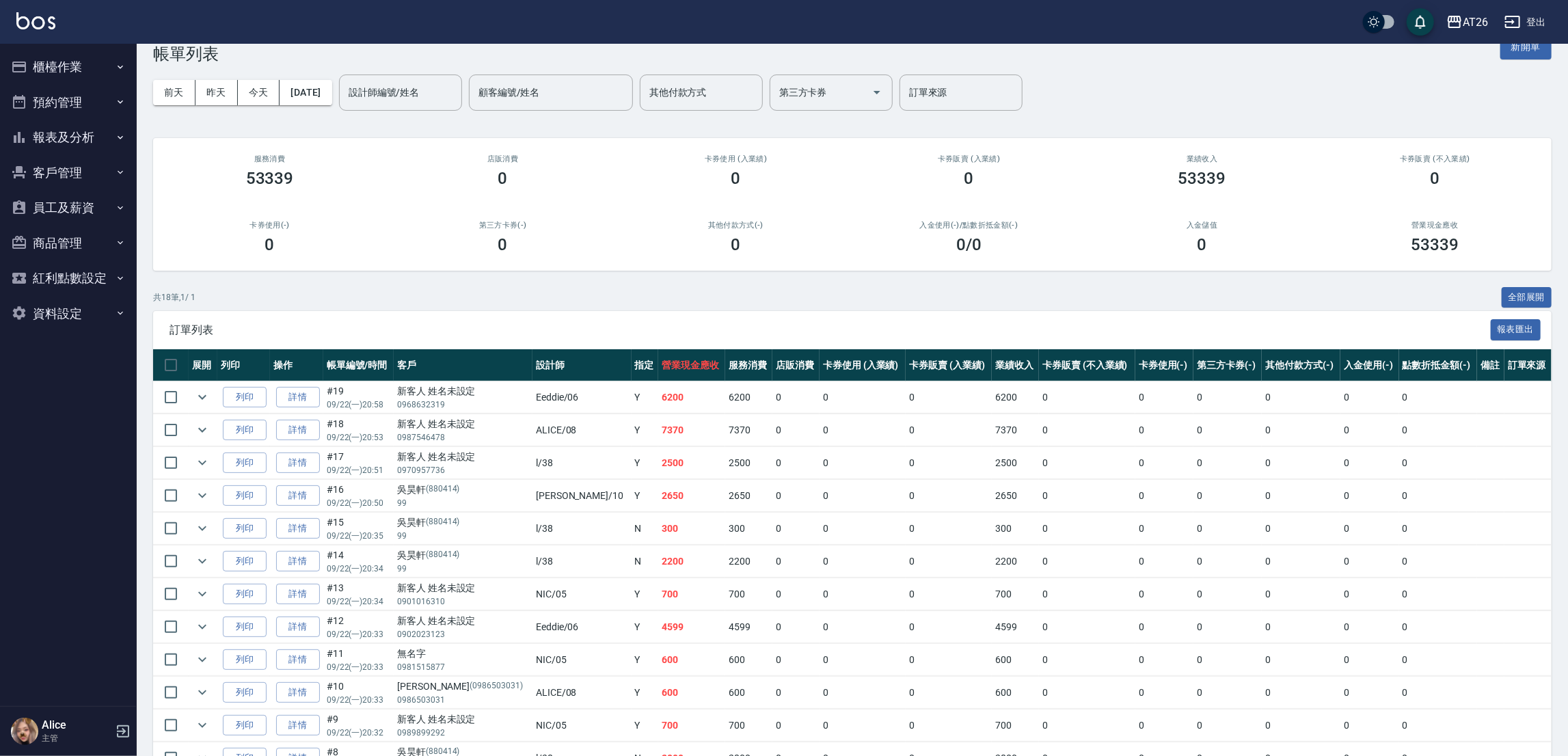
scroll to position [0, 0]
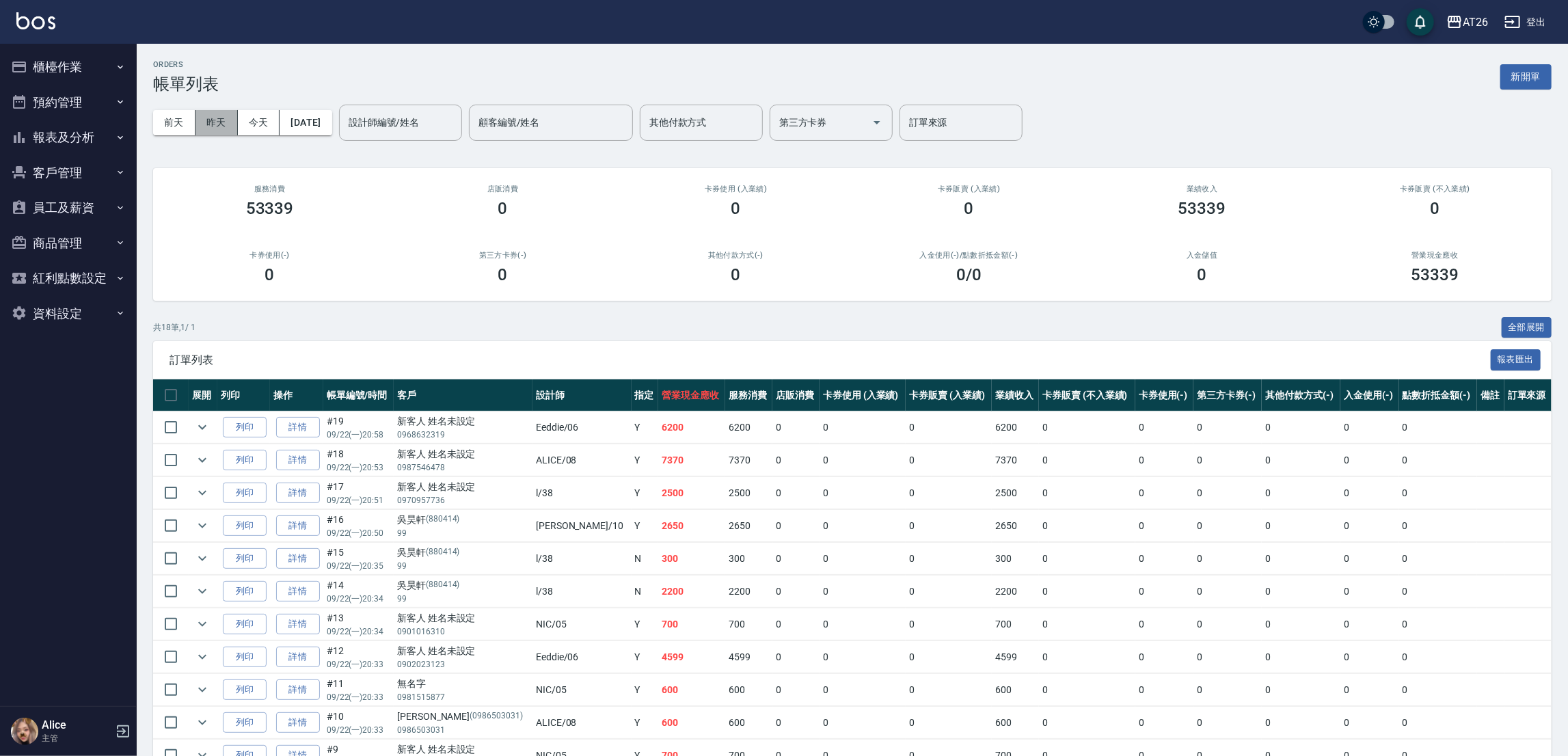
click at [224, 119] on button "昨天" at bounding box center [216, 122] width 43 height 25
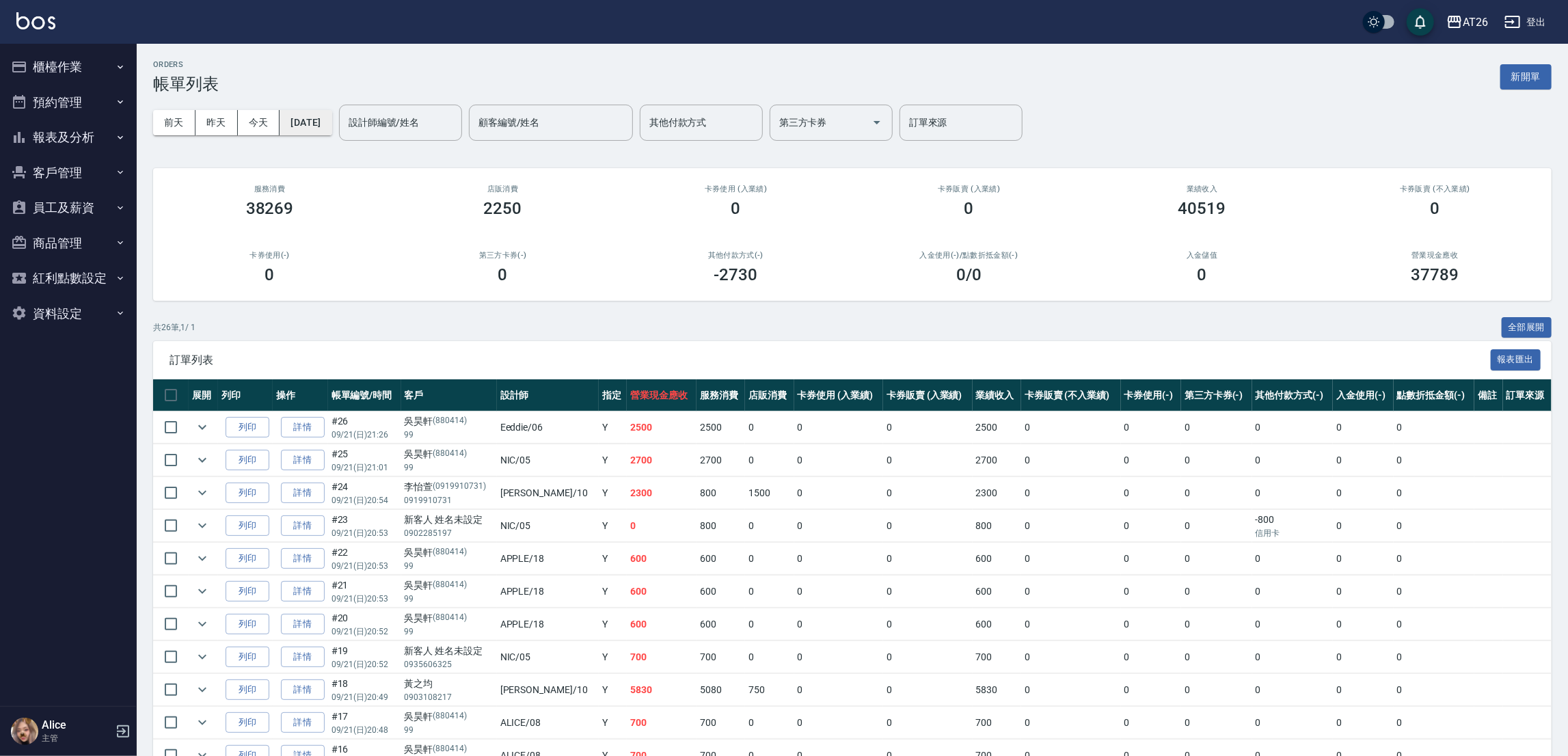
click at [323, 124] on button "[DATE]" at bounding box center [305, 122] width 52 height 25
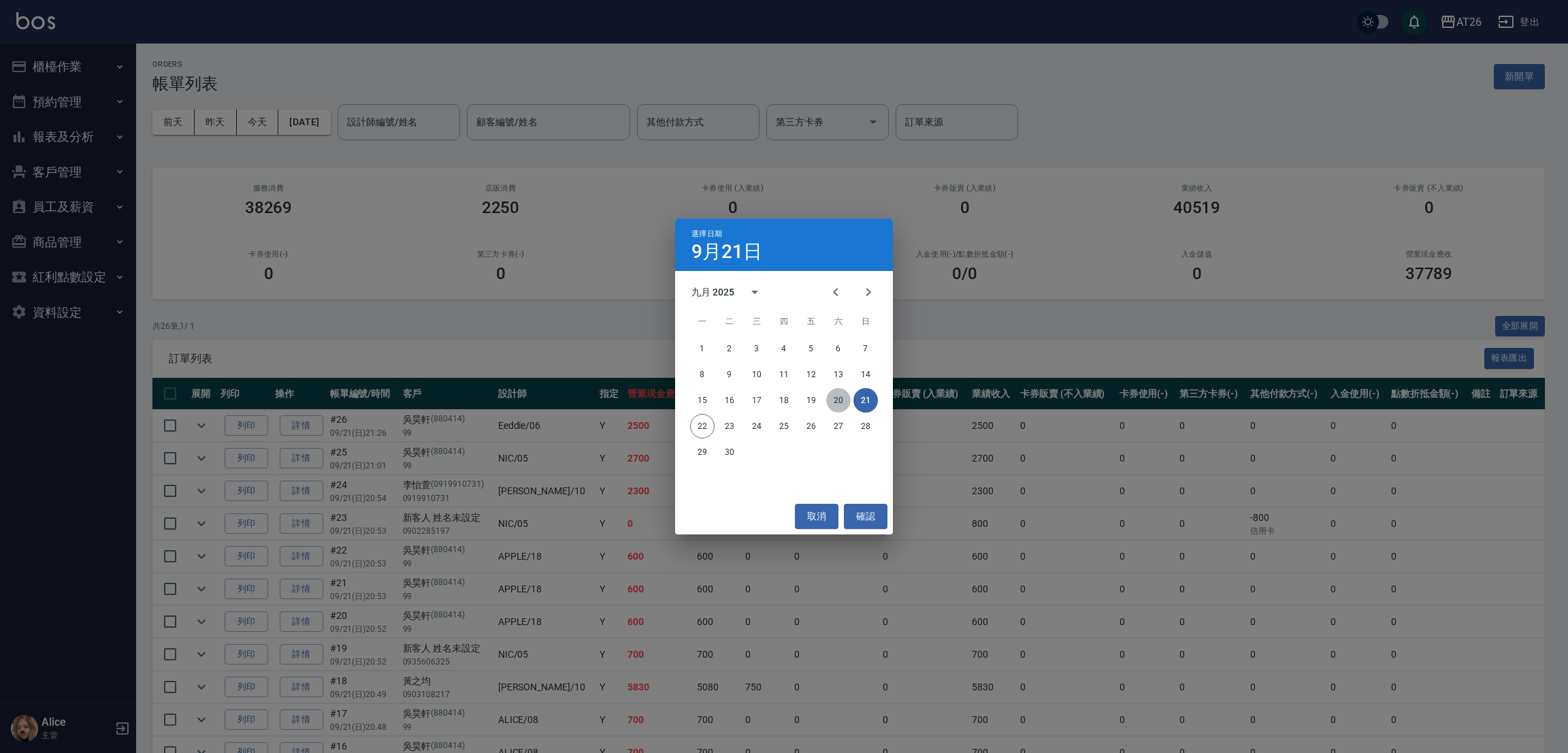
click at [844, 402] on button "20" at bounding box center [838, 400] width 25 height 25
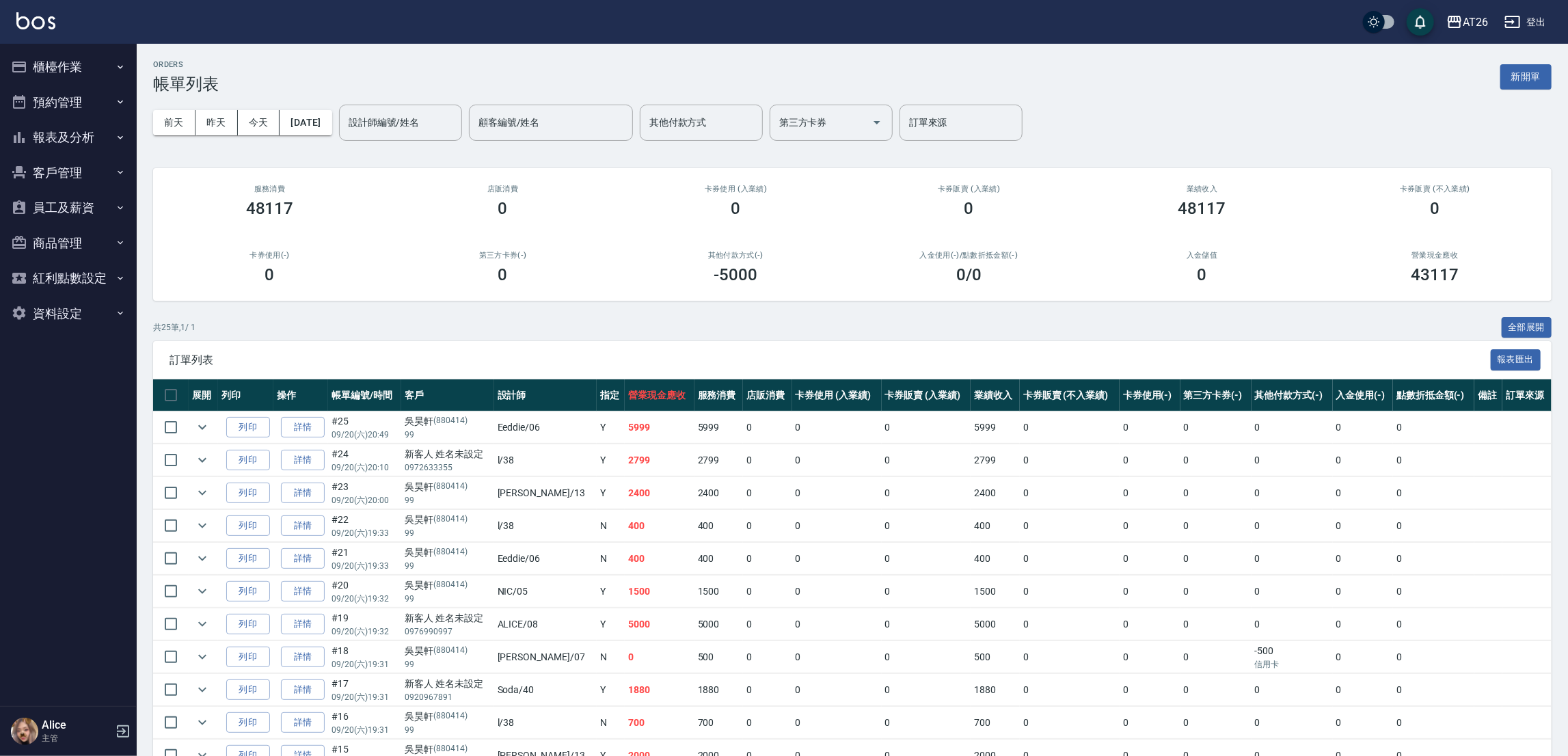
click at [96, 56] on button "櫃檯作業" at bounding box center [69, 67] width 126 height 35
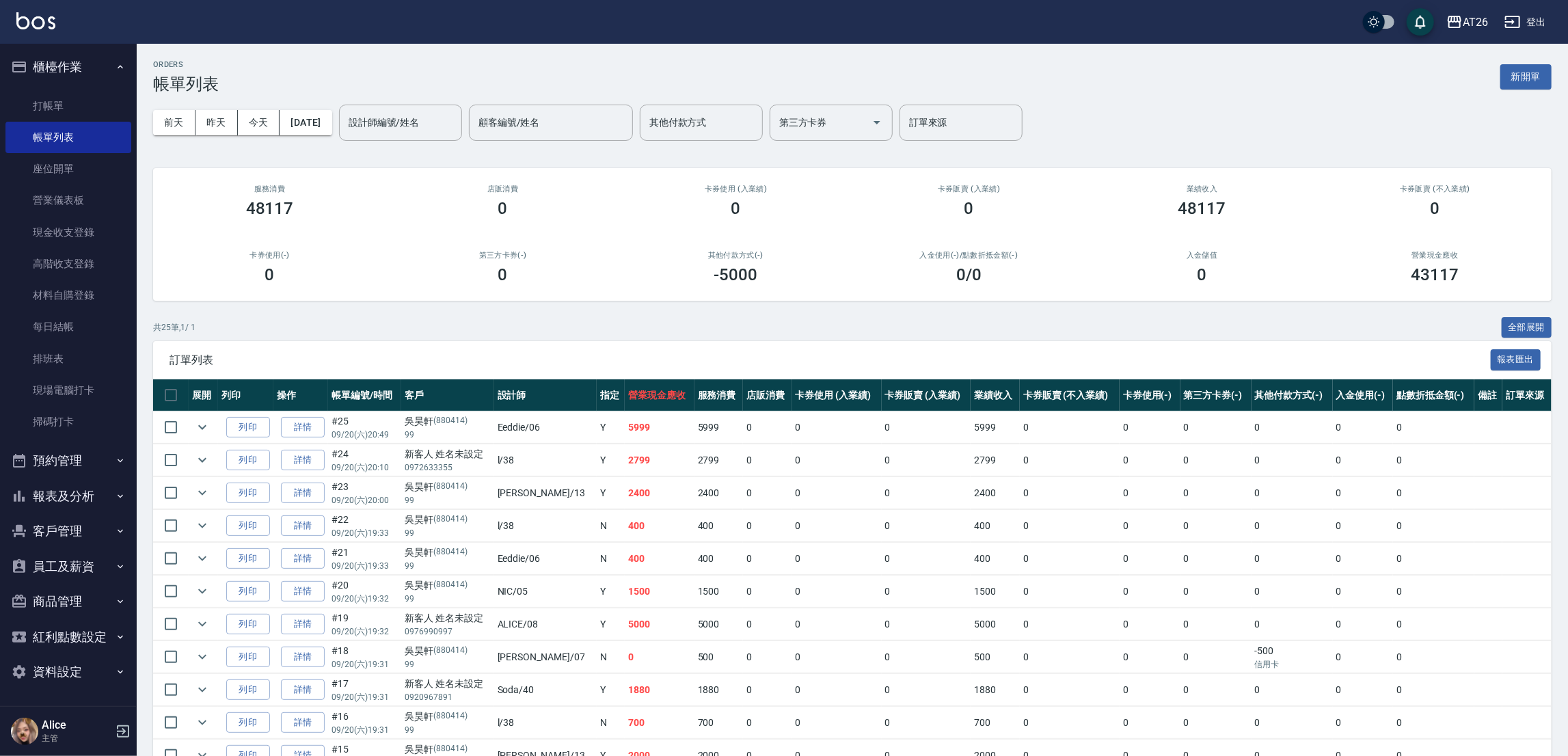
click at [80, 495] on button "報表及分析" at bounding box center [69, 496] width 126 height 35
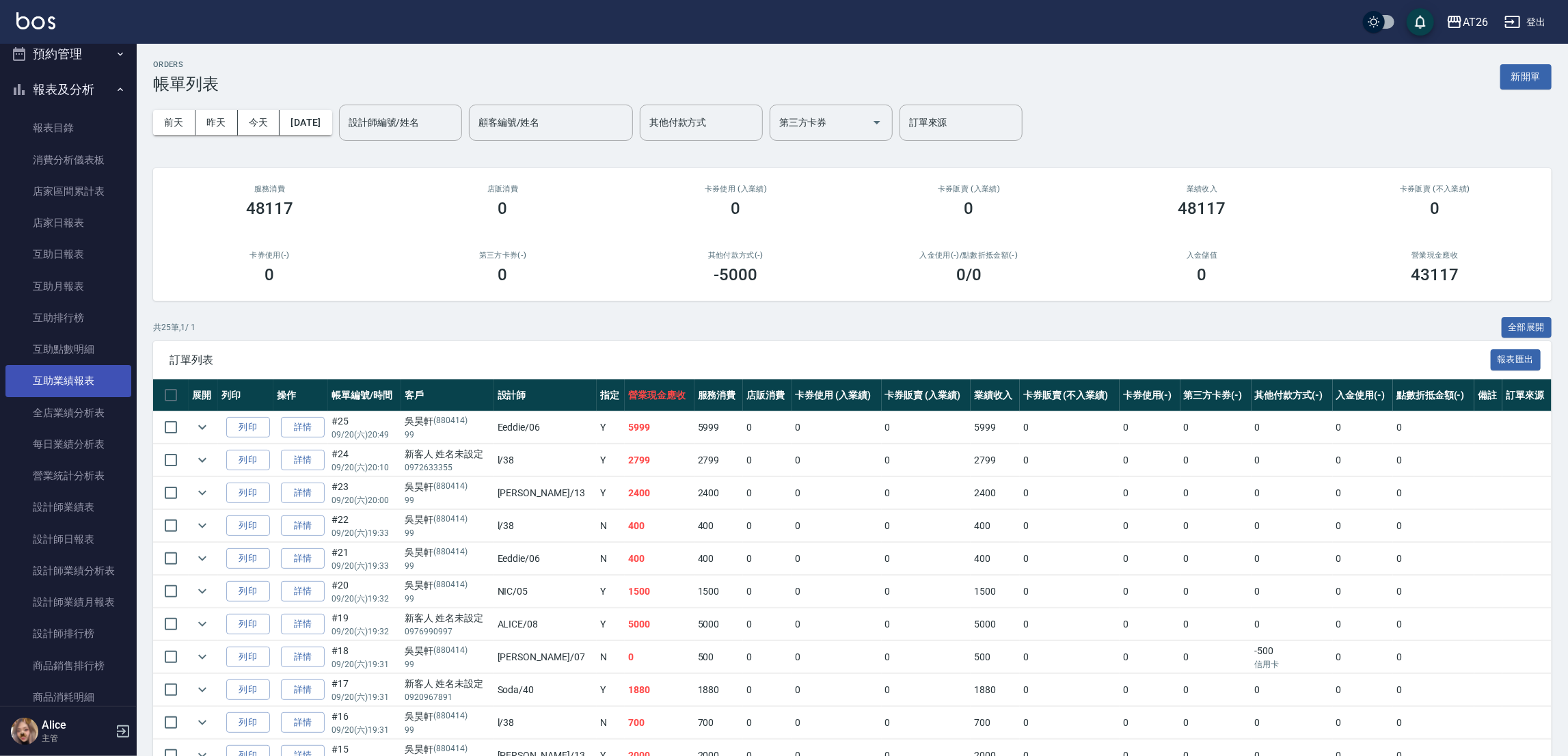
scroll to position [410, 0]
click at [332, 125] on button "[DATE]" at bounding box center [305, 122] width 52 height 25
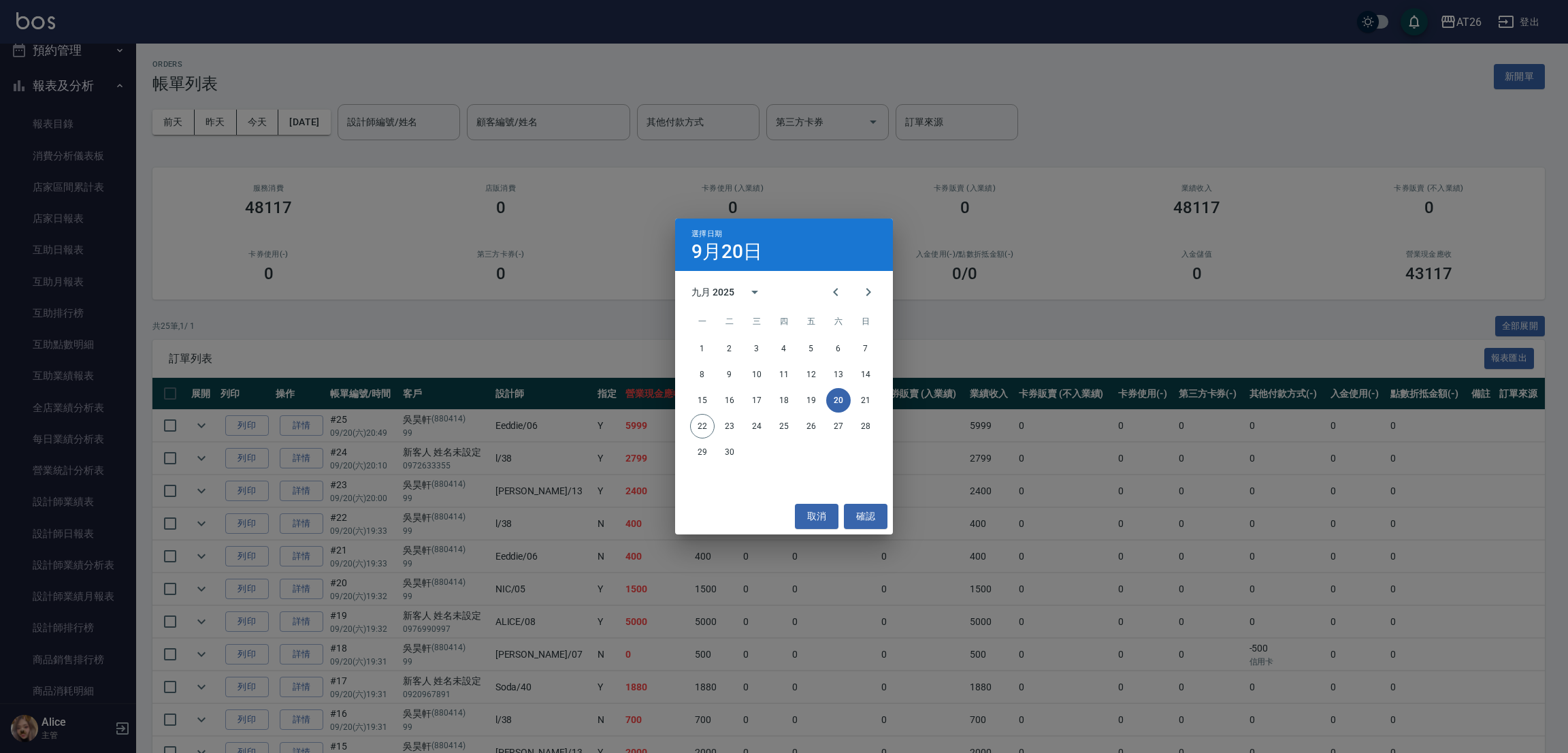
click at [517, 71] on div "選擇日期 9月20日 九月 2025 一 二 三 四 五 六 日 1 2 3 4 5 6 7 8 9 10 11 12 13 14 15 16 17 18 1…" at bounding box center [784, 376] width 1568 height 753
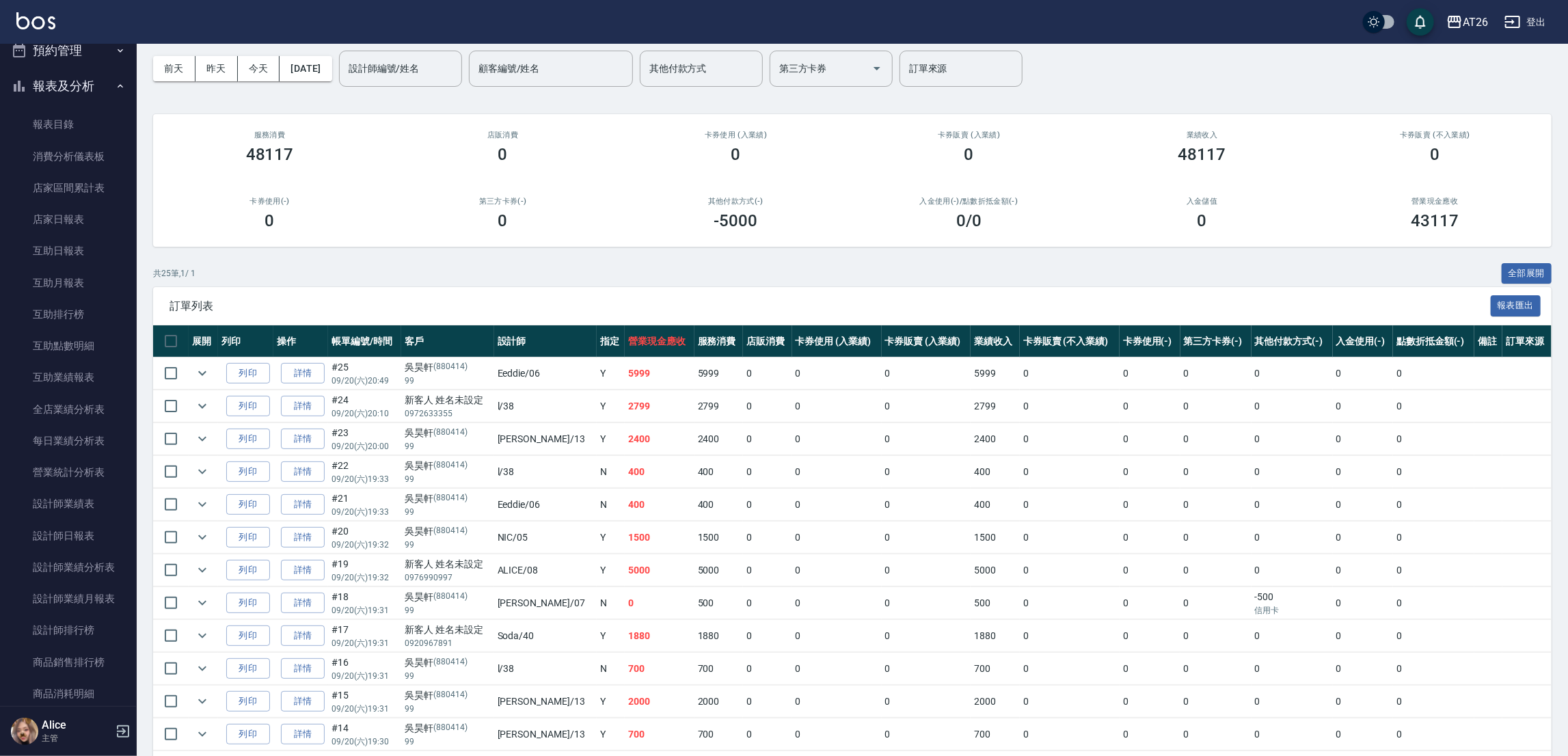
scroll to position [0, 0]
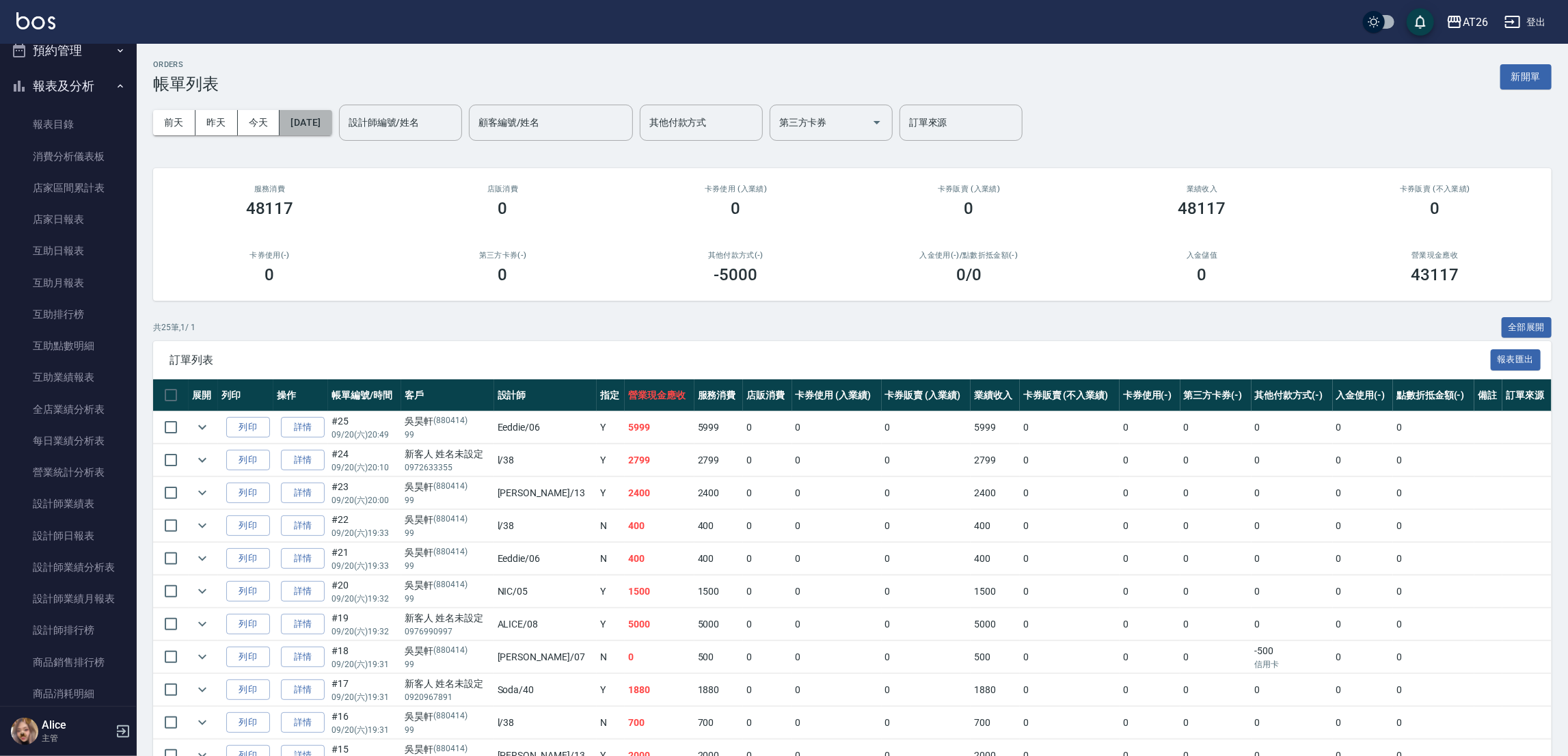
click at [326, 119] on button "[DATE]" at bounding box center [305, 122] width 52 height 25
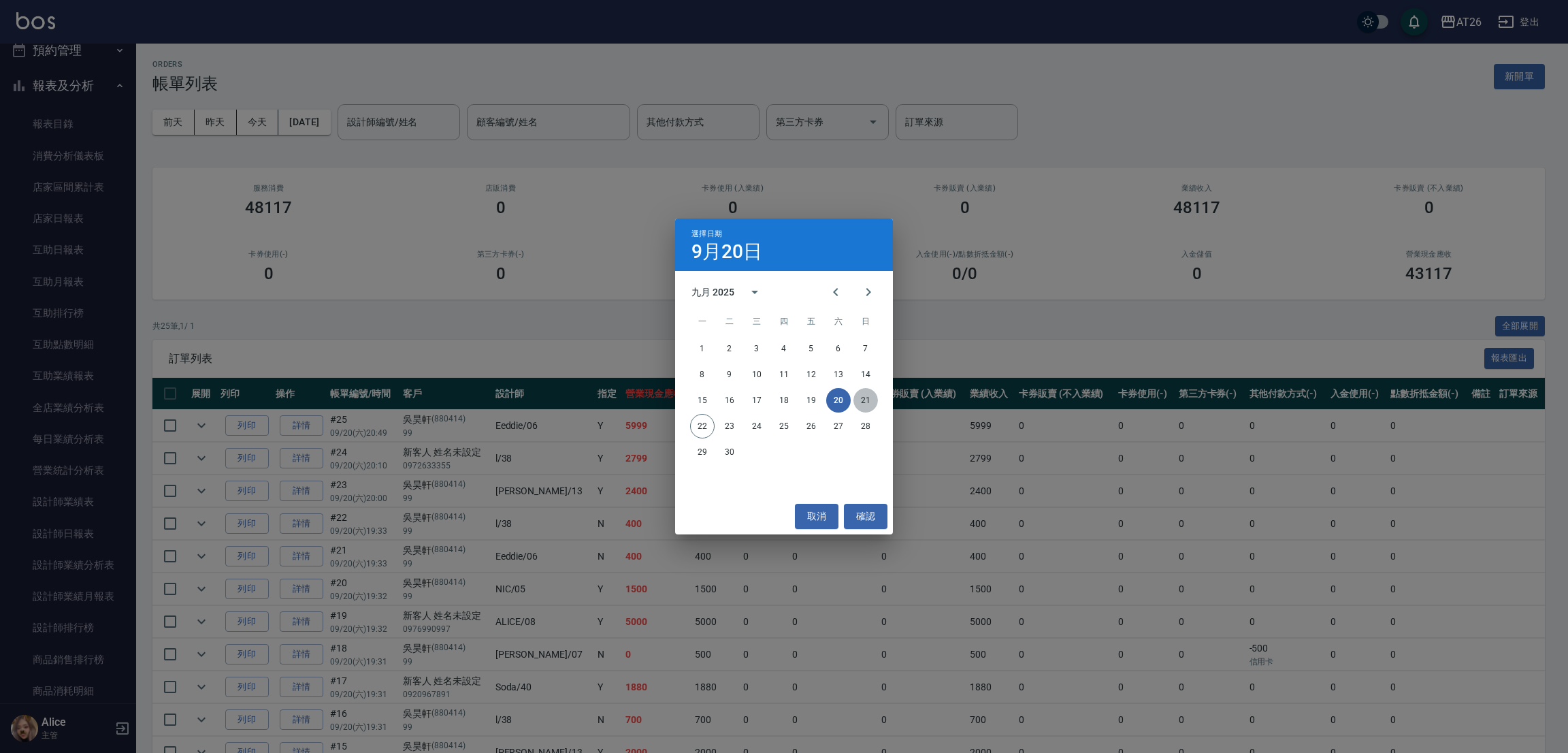
click at [868, 398] on button "21" at bounding box center [866, 400] width 25 height 25
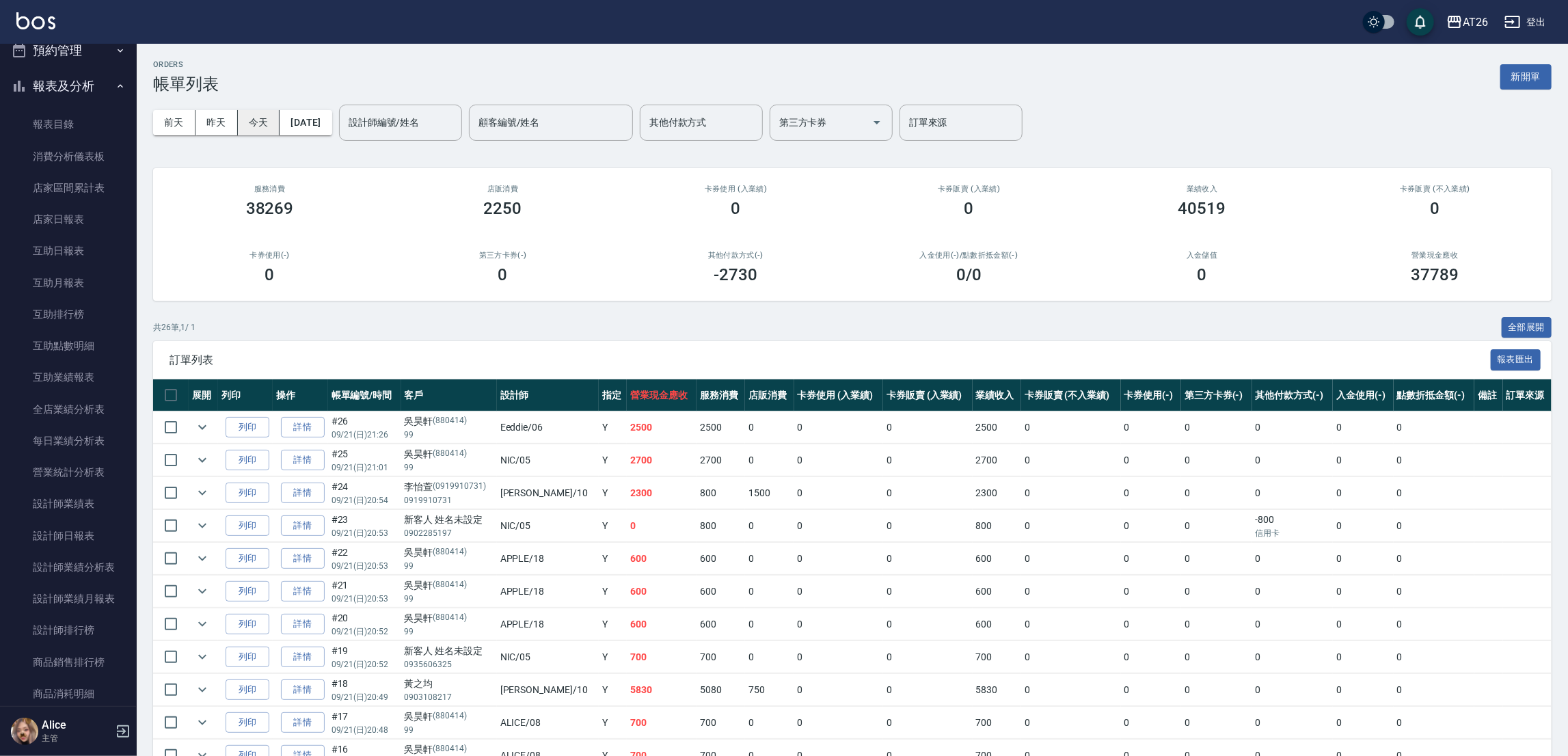
click at [261, 119] on button "今天" at bounding box center [259, 122] width 43 height 25
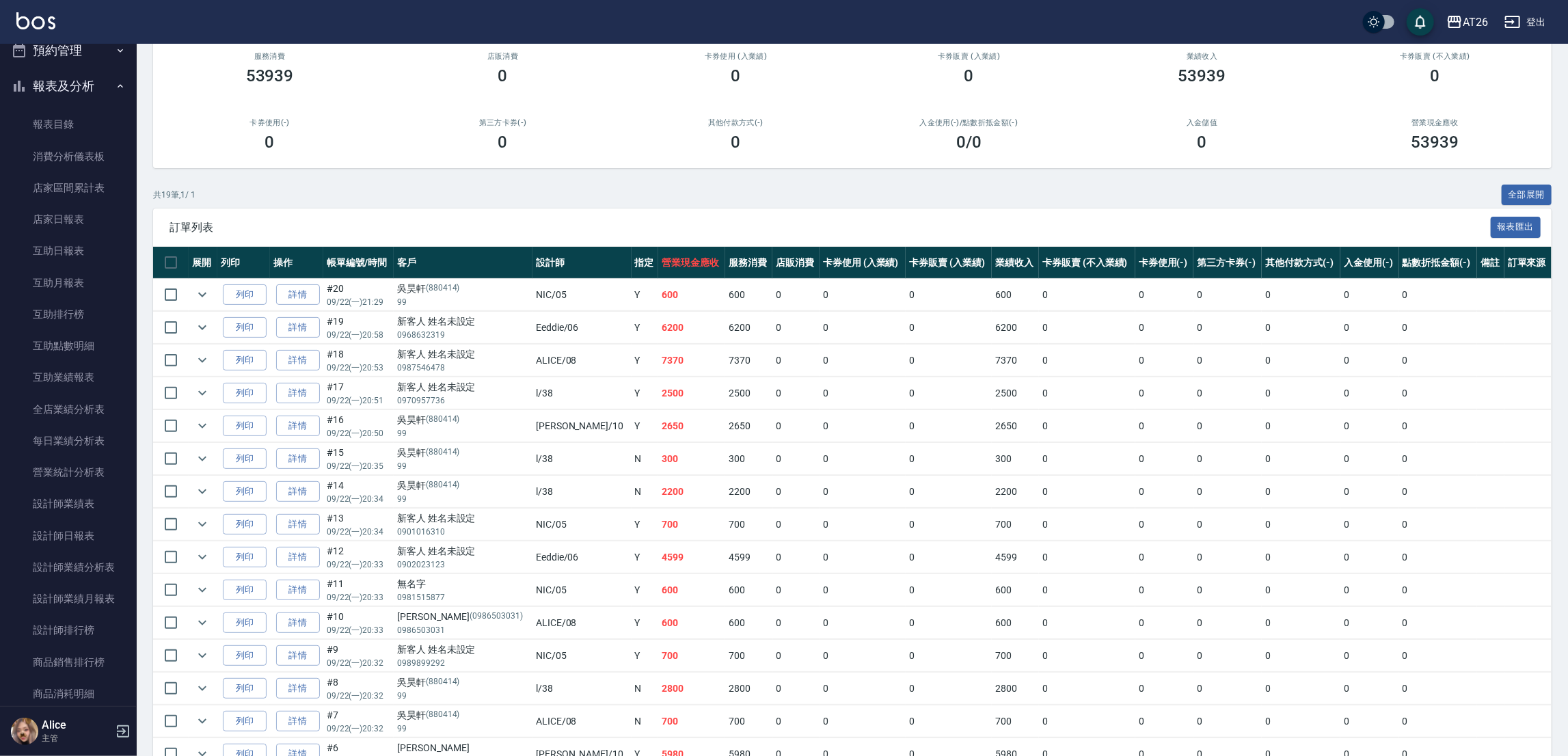
scroll to position [205, 0]
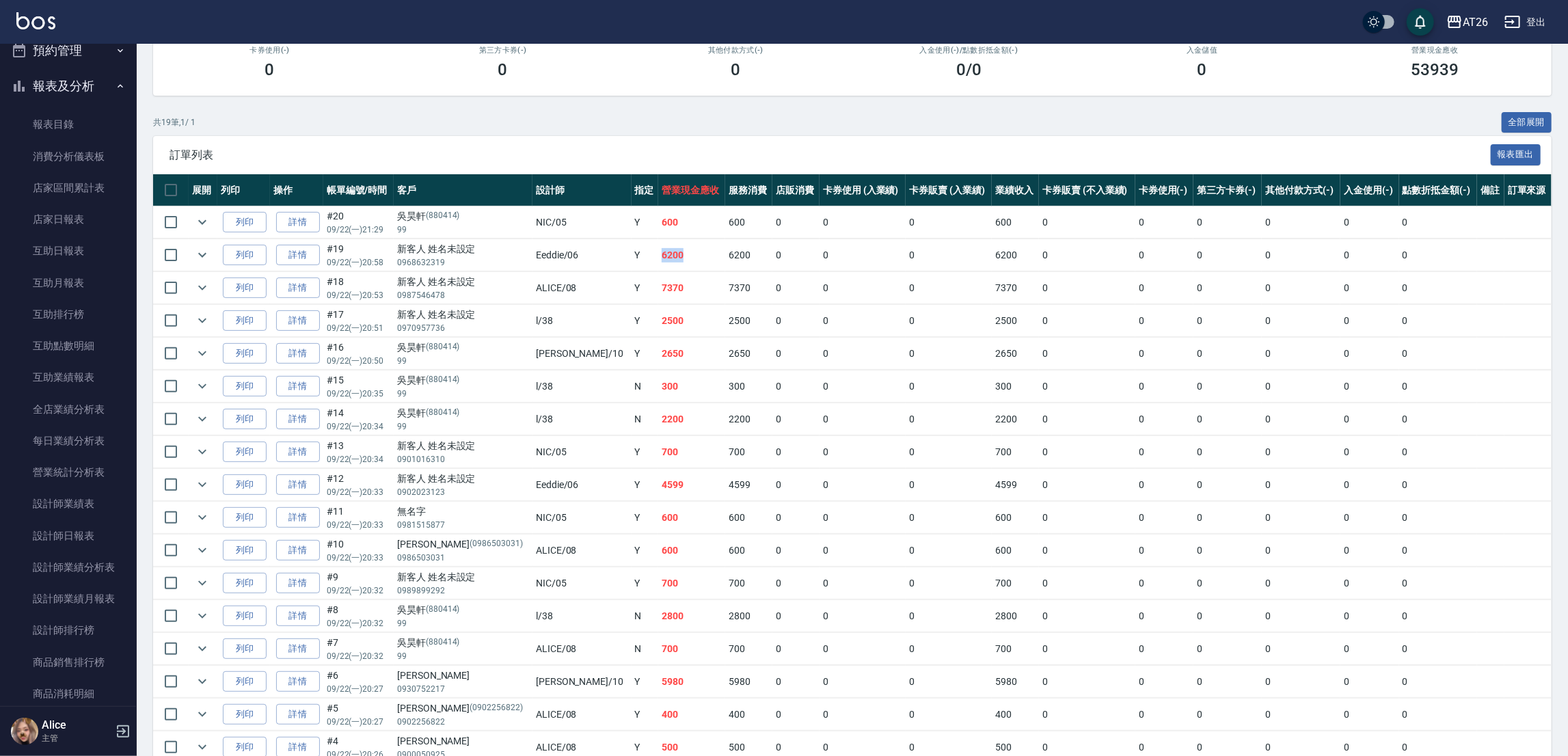
drag, startPoint x: 589, startPoint y: 256, endPoint x: 621, endPoint y: 258, distance: 32.1
click at [621, 258] on tr "列印 詳情 #19 09/22 (一) 20:58 新客人 姓名未設定 0968632319 Eeddie /06 Y 6200 6200 0 0 0 620…" at bounding box center [852, 255] width 1399 height 32
click at [658, 229] on td "600" at bounding box center [691, 222] width 67 height 32
drag, startPoint x: 591, startPoint y: 255, endPoint x: 620, endPoint y: 256, distance: 29.0
click at [620, 256] on tr "列印 詳情 #19 09/22 (一) 20:58 新客人 姓名未設定 0968632319 Eeddie /06 Y 6200 6200 0 0 0 620…" at bounding box center [852, 255] width 1399 height 32
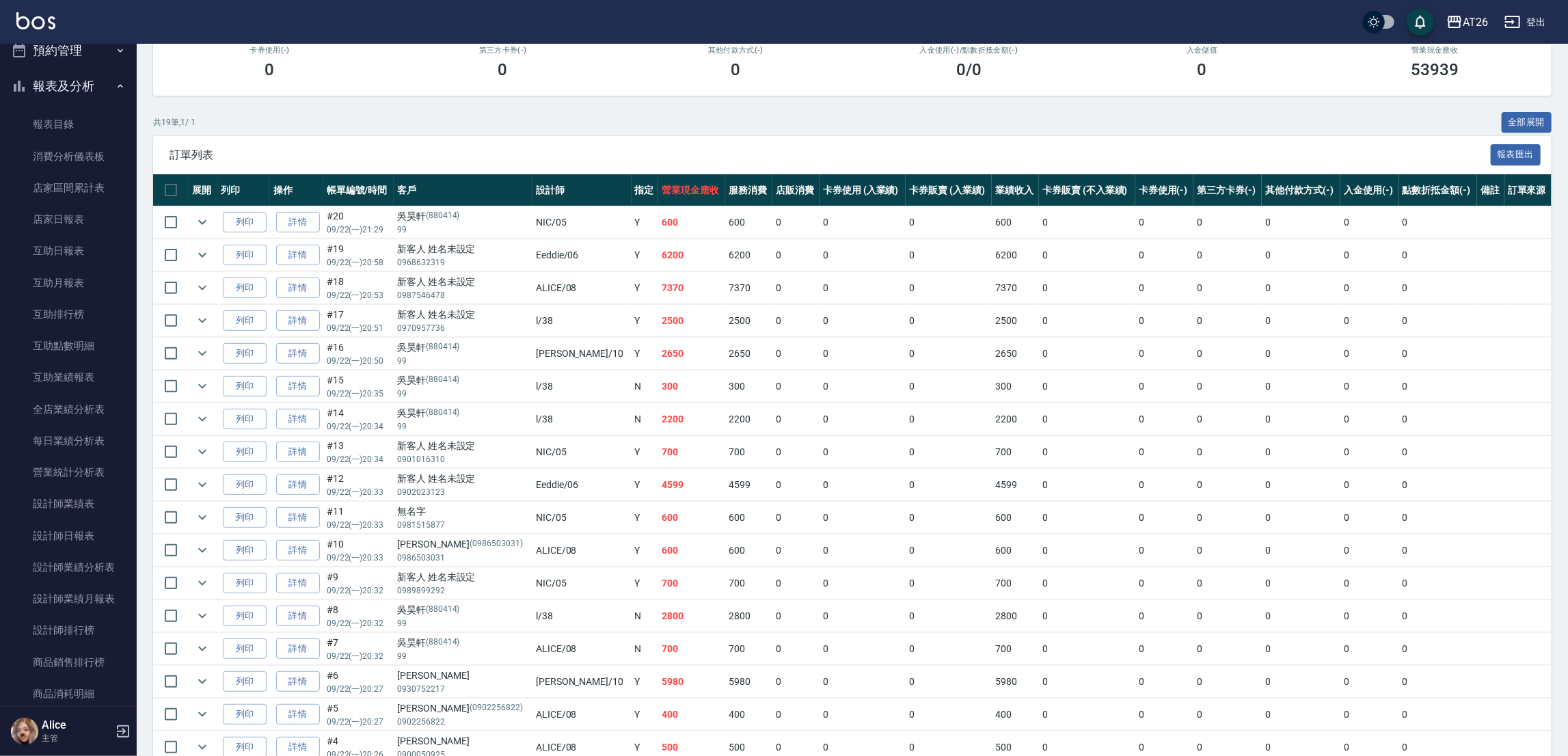
click at [658, 229] on td "600" at bounding box center [691, 222] width 67 height 32
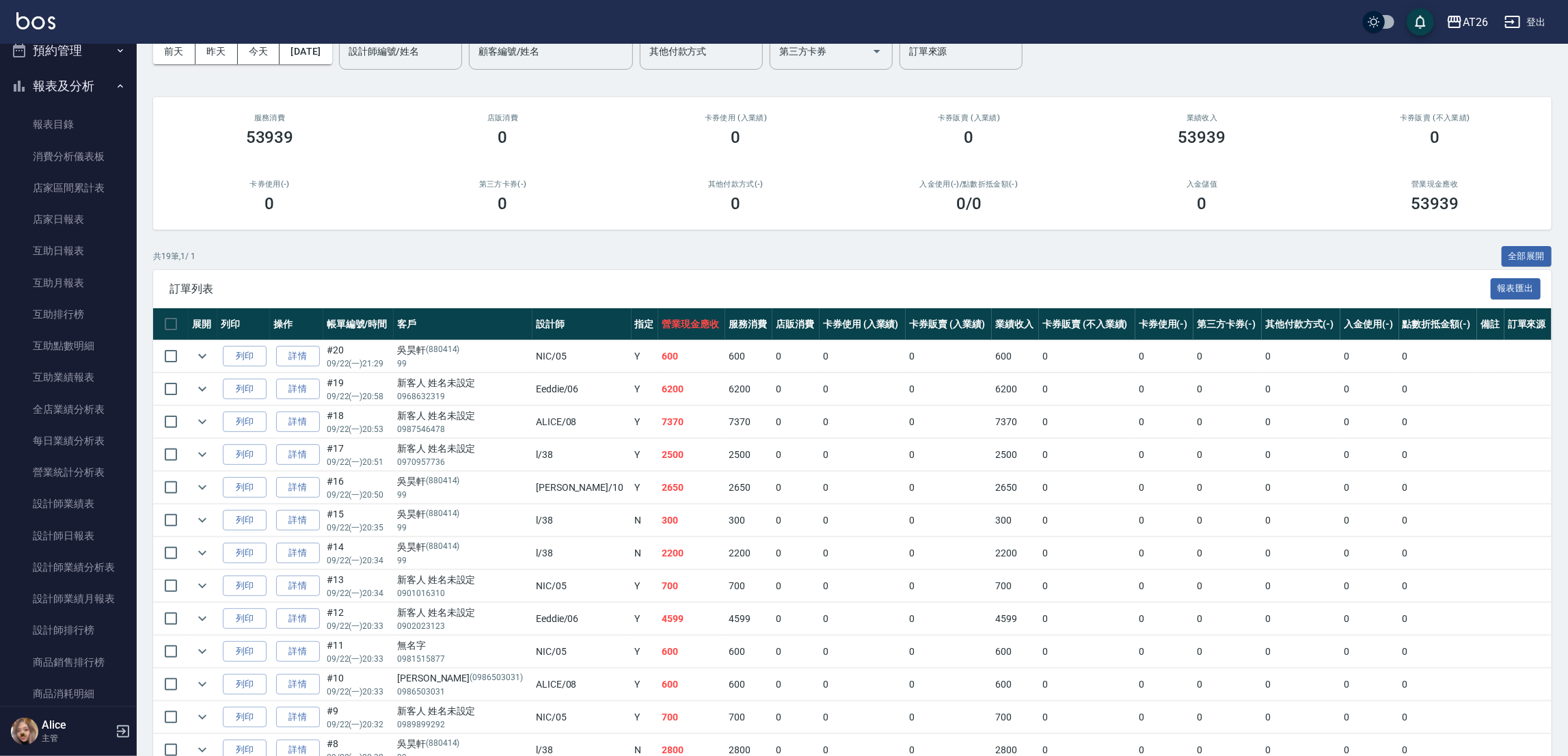
scroll to position [103, 0]
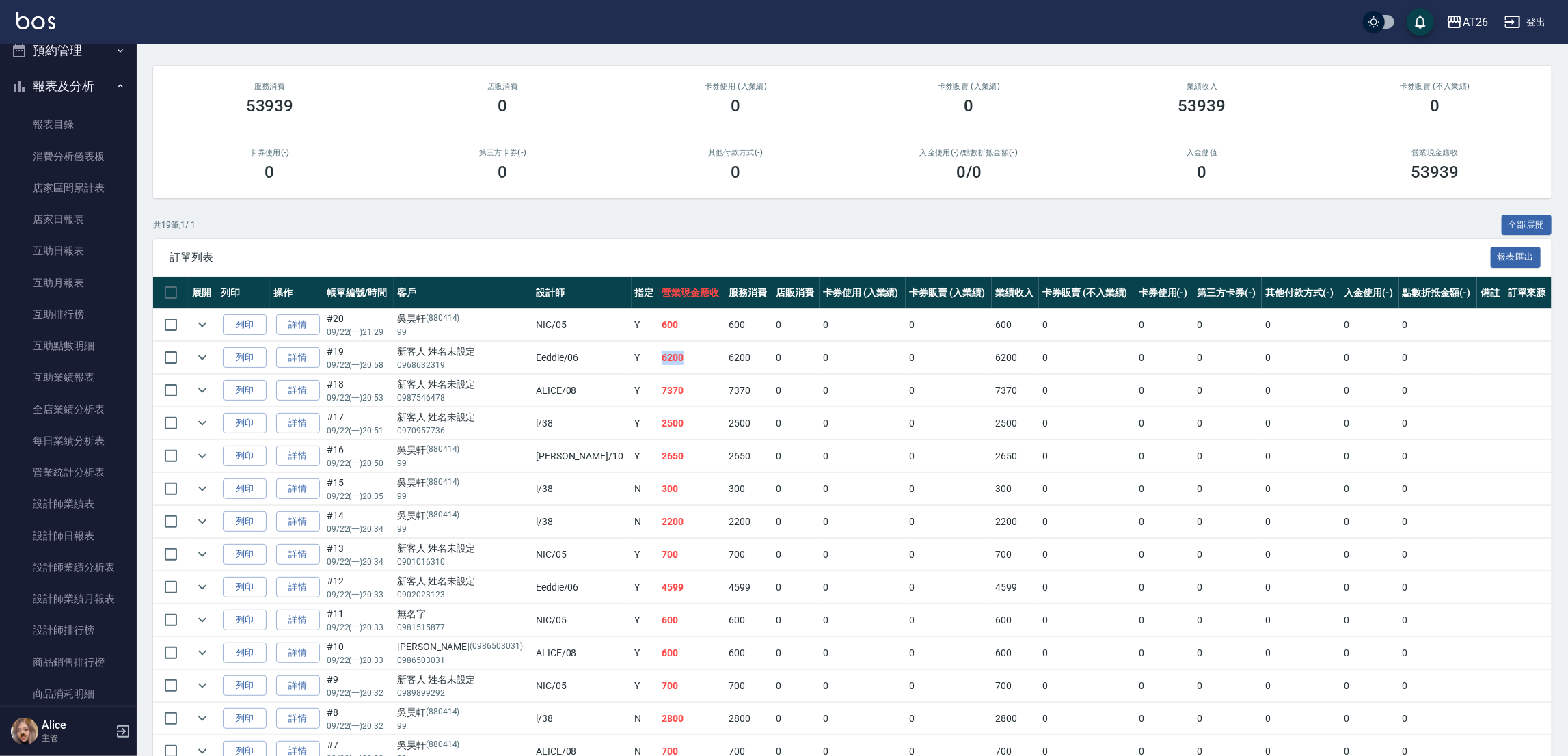
drag, startPoint x: 597, startPoint y: 358, endPoint x: 620, endPoint y: 371, distance: 26.4
click at [658, 355] on td "6200" at bounding box center [691, 358] width 67 height 32
click at [658, 387] on td "7370" at bounding box center [691, 390] width 67 height 32
drag, startPoint x: 583, startPoint y: 390, endPoint x: 630, endPoint y: 395, distance: 47.3
click at [630, 395] on tr "列印 詳情 #18 09/22 (一) 20:53 新客人 姓名未設定 0987546478 ALICE /08 Y 7370 7370 0 0 0 7370…" at bounding box center [852, 390] width 1399 height 32
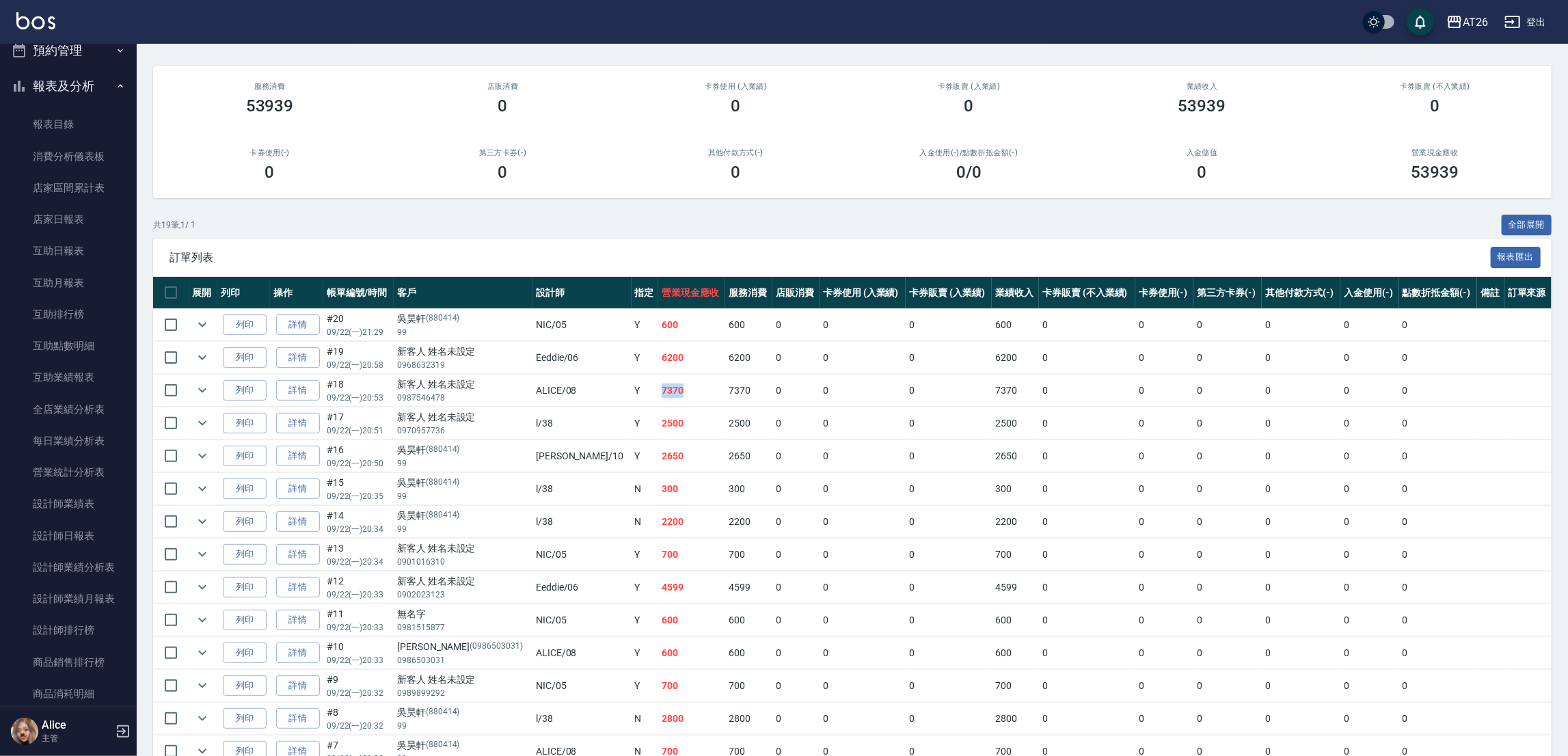
click at [658, 400] on td "7370" at bounding box center [691, 390] width 67 height 32
click at [658, 383] on td "7370" at bounding box center [691, 390] width 67 height 32
drag, startPoint x: 596, startPoint y: 390, endPoint x: 633, endPoint y: 387, distance: 37.1
click at [658, 387] on td "7370" at bounding box center [691, 390] width 67 height 32
click at [658, 426] on td "2500" at bounding box center [691, 424] width 67 height 32
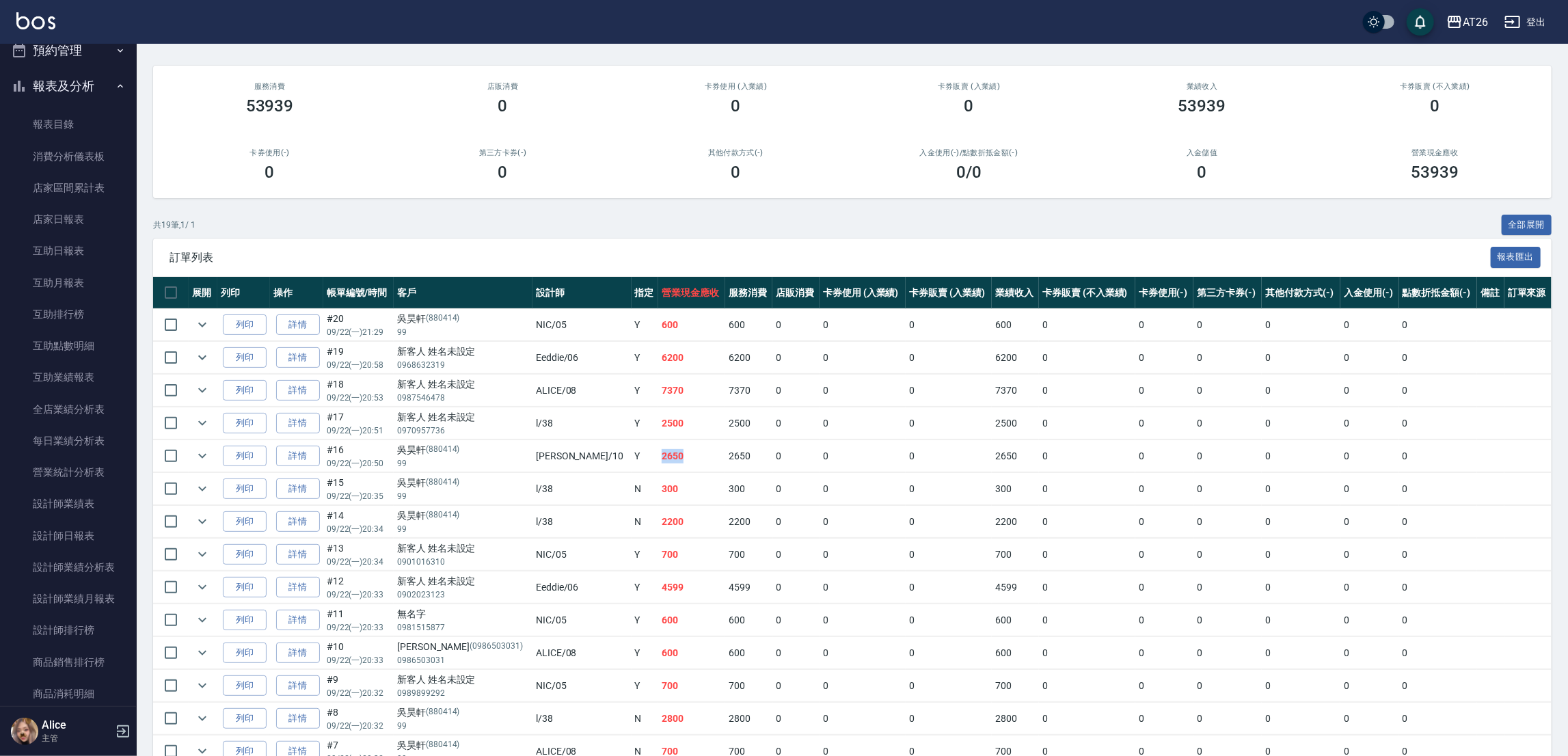
drag, startPoint x: 596, startPoint y: 461, endPoint x: 626, endPoint y: 460, distance: 30.0
click at [658, 460] on td "2650" at bounding box center [691, 456] width 67 height 32
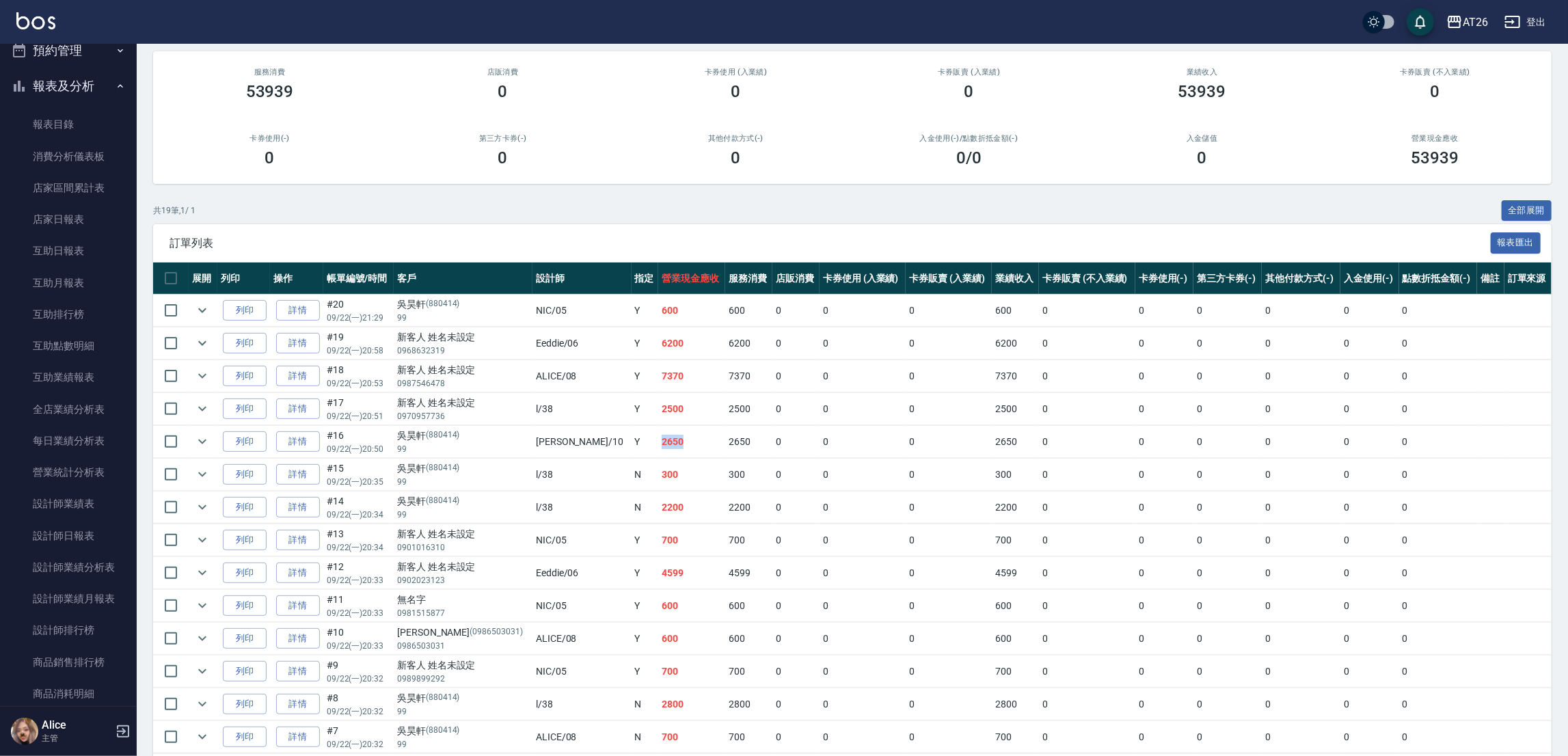
scroll to position [205, 0]
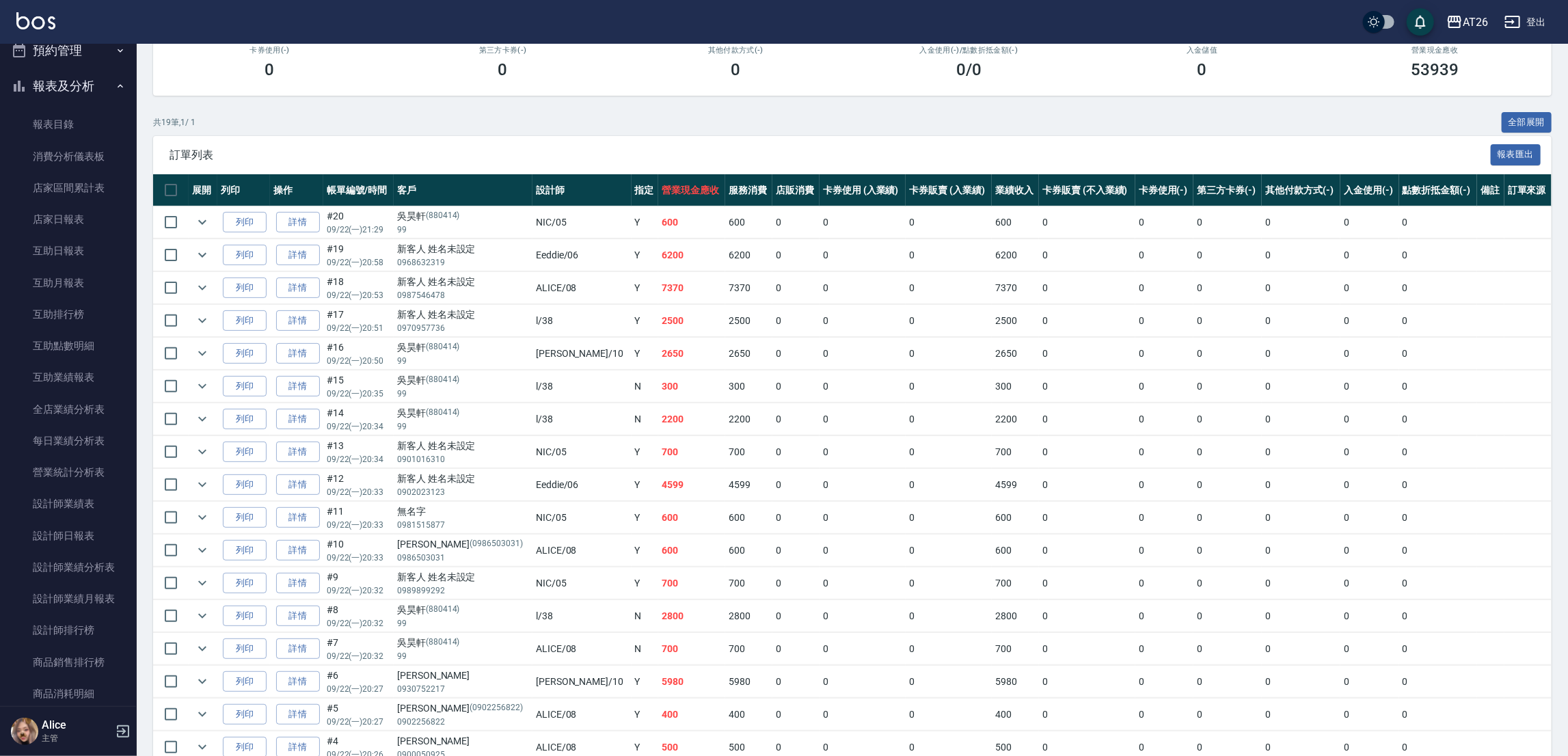
click at [658, 382] on td "300" at bounding box center [691, 387] width 67 height 32
click at [658, 390] on td "300" at bounding box center [691, 387] width 67 height 32
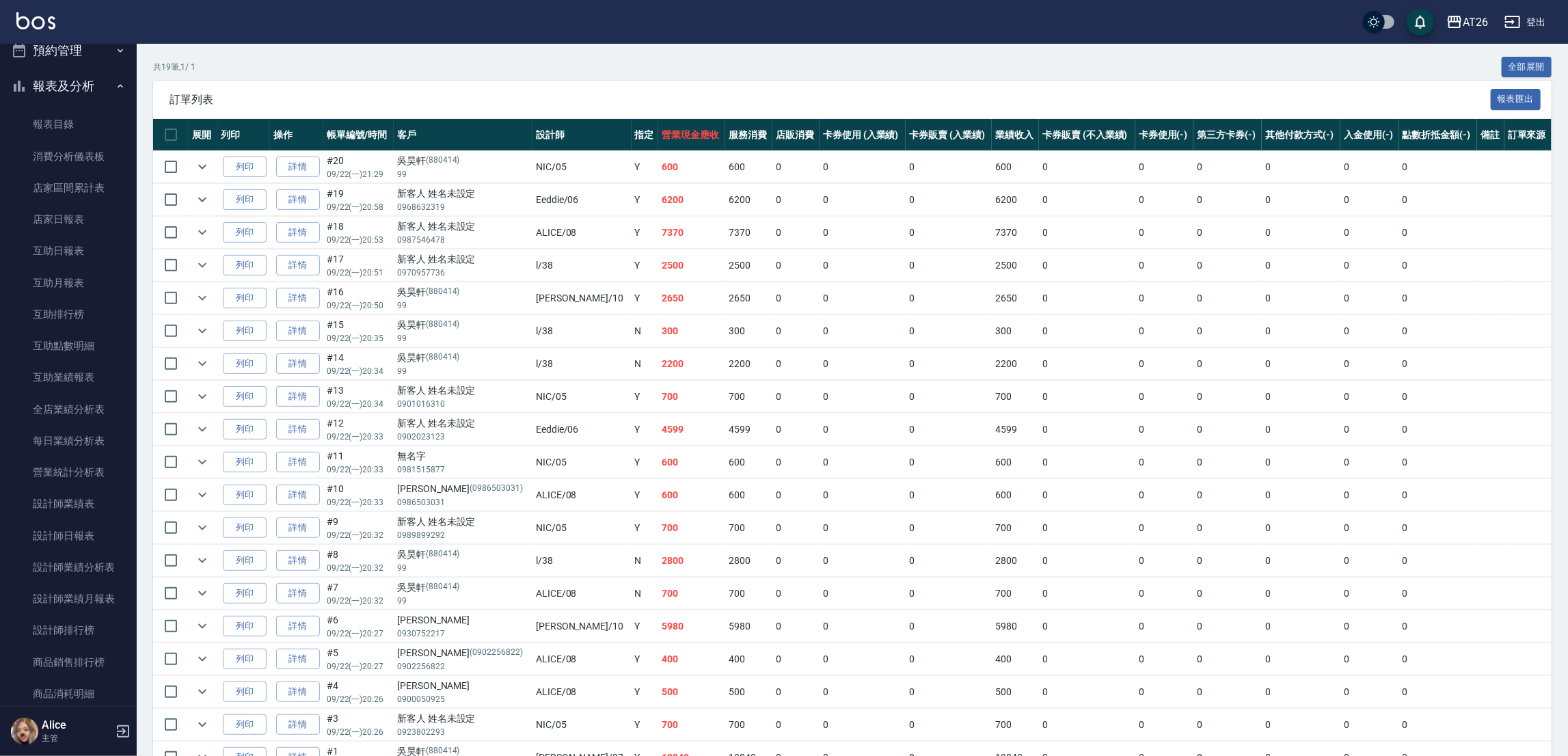
scroll to position [307, 0]
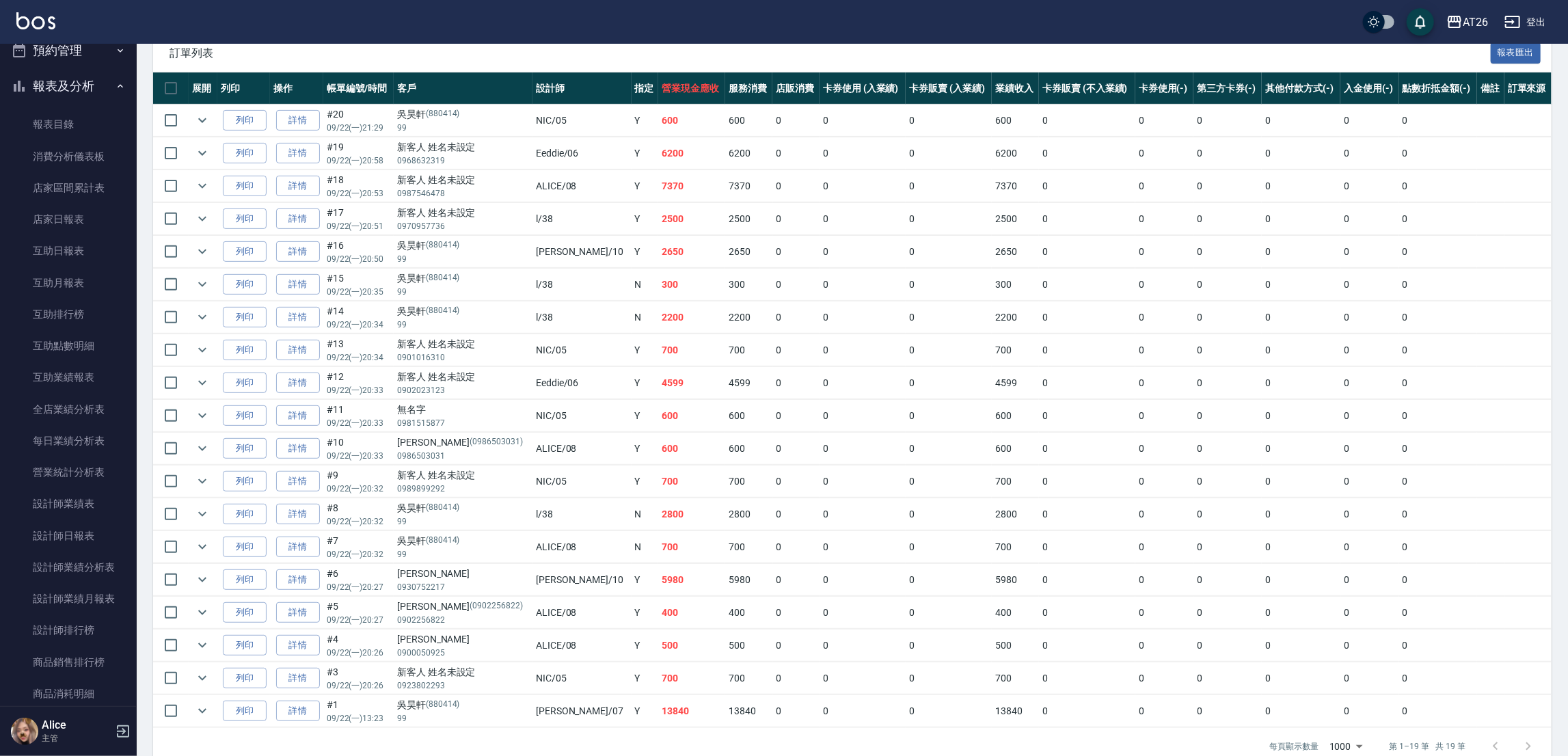
click at [658, 330] on td "2200" at bounding box center [691, 317] width 67 height 32
click at [658, 353] on td "700" at bounding box center [691, 350] width 67 height 32
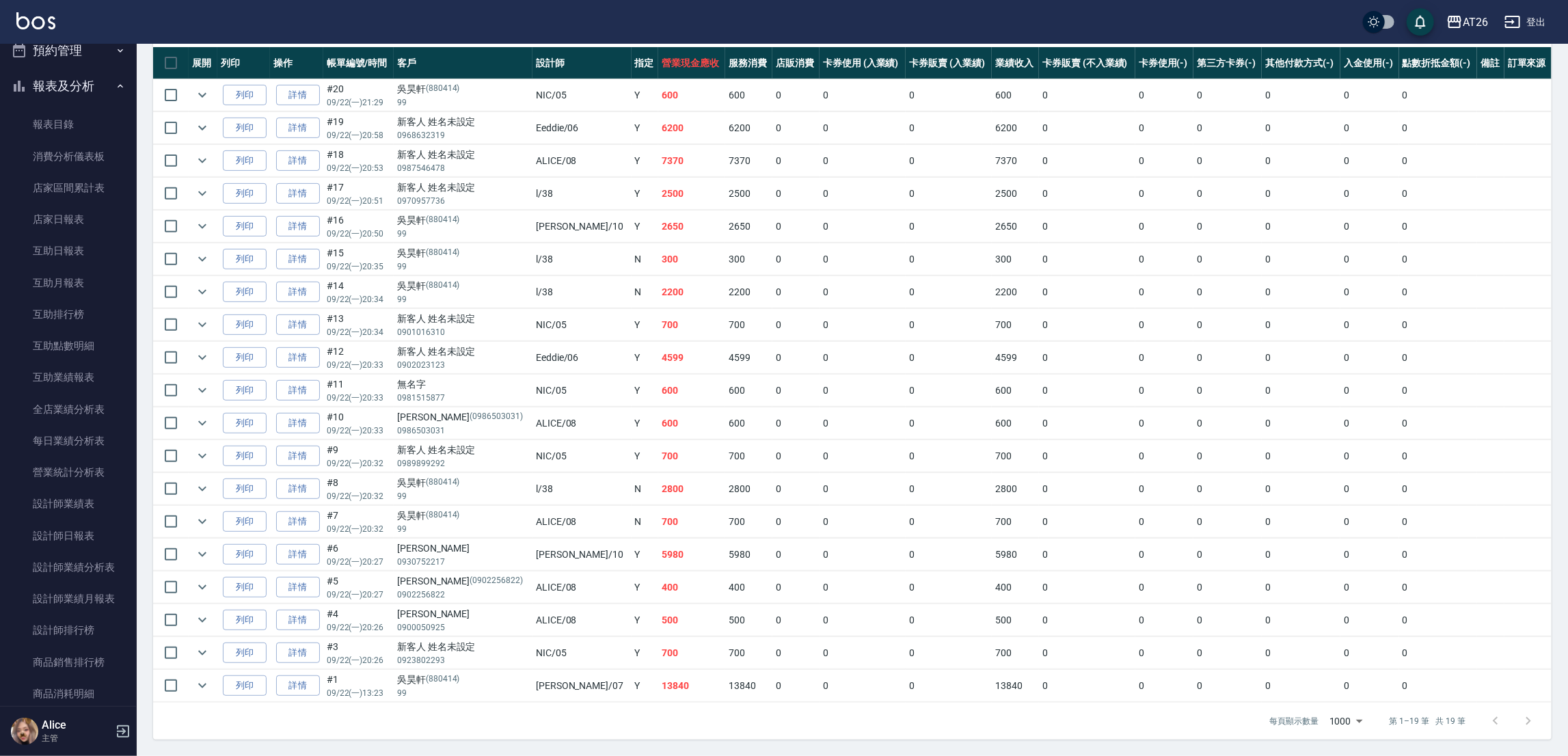
click at [658, 387] on td "600" at bounding box center [691, 390] width 67 height 32
drag, startPoint x: 590, startPoint y: 387, endPoint x: 635, endPoint y: 391, distance: 45.2
click at [635, 391] on tr "列印 詳情 #11 09/22 (一) 20:33 無名字 0981515877 NIC /05 Y 600 600 0 0 0 600 0 0 0 0 0 0" at bounding box center [852, 390] width 1399 height 32
drag, startPoint x: 590, startPoint y: 422, endPoint x: 629, endPoint y: 427, distance: 39.3
click at [629, 427] on tr "列印 詳情 #10 09/22 (一) 20:33 楊豐育 (0986503031) 0986503031 ALICE /08 Y 600 600 0 0 0…" at bounding box center [852, 424] width 1399 height 32
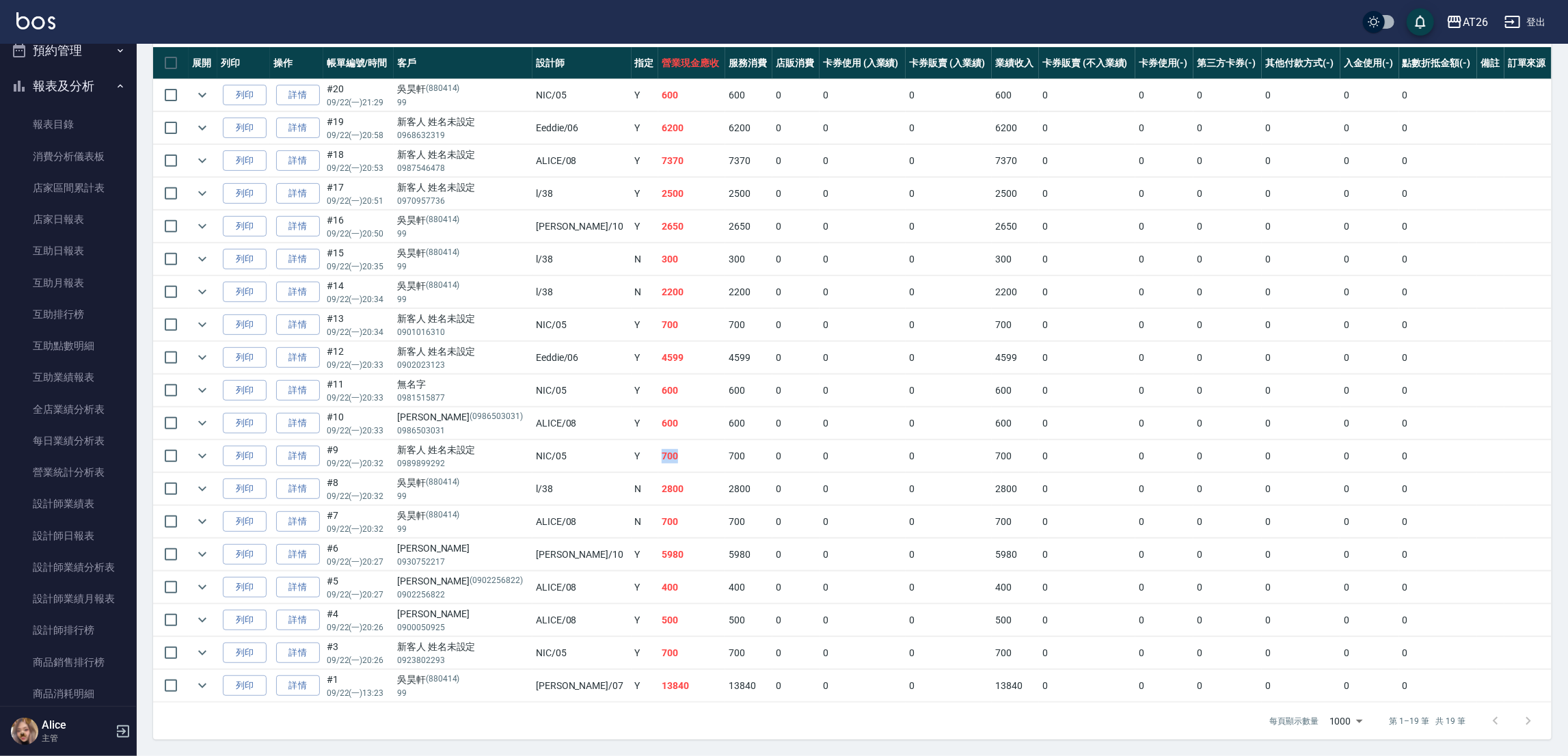
drag, startPoint x: 597, startPoint y: 453, endPoint x: 629, endPoint y: 455, distance: 32.1
click at [658, 455] on td "700" at bounding box center [691, 456] width 67 height 32
drag, startPoint x: 585, startPoint y: 488, endPoint x: 643, endPoint y: 488, distance: 58.0
click at [643, 488] on tr "列印 詳情 #8 09/22 (一) 20:32 吳昊軒 (880414) 99 l /38 N 2800 2800 0 0 0 2800 0 0 0 0 0…" at bounding box center [852, 489] width 1399 height 32
drag, startPoint x: 592, startPoint y: 687, endPoint x: 641, endPoint y: 689, distance: 49.0
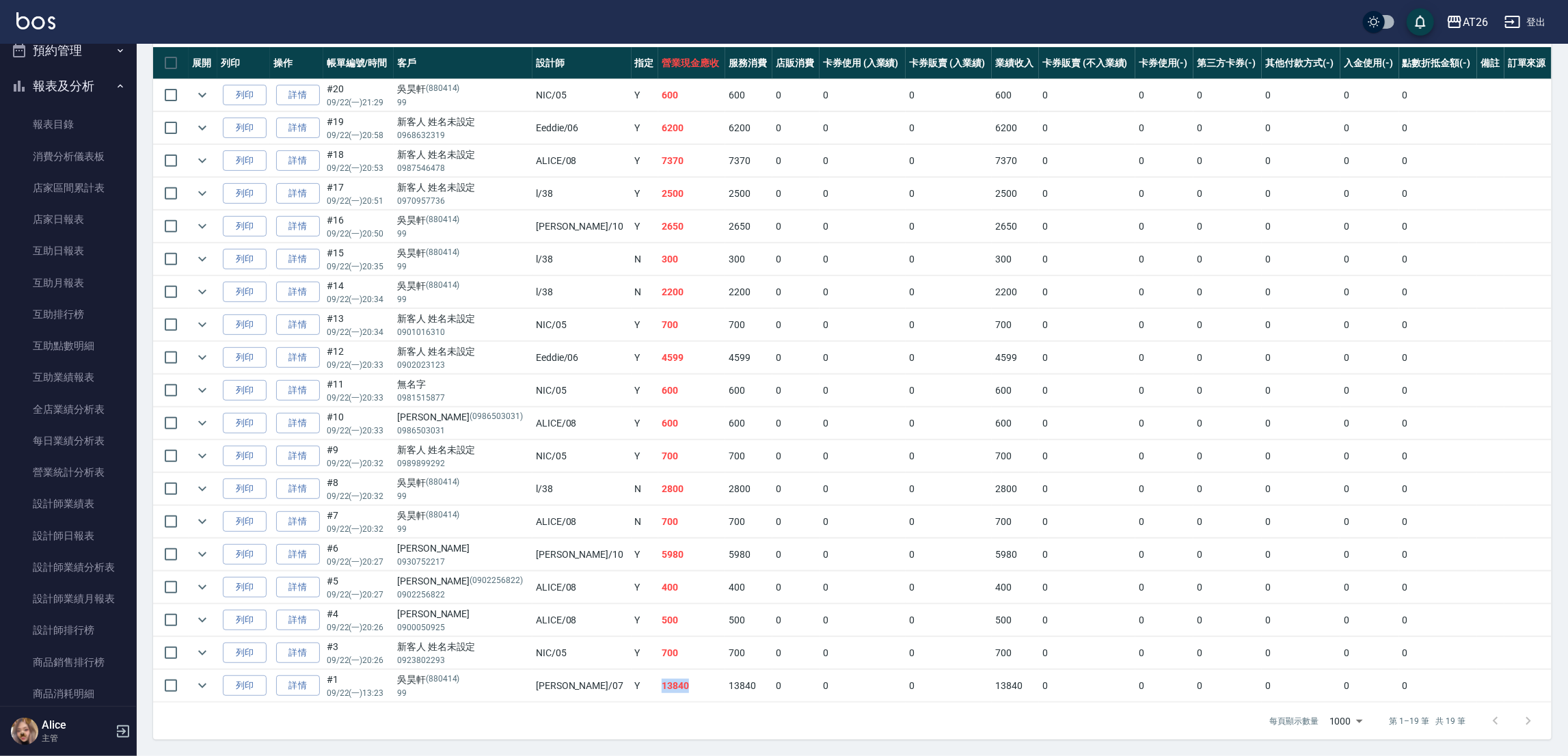
click at [658, 689] on td "13840" at bounding box center [691, 686] width 67 height 32
click at [658, 624] on td "500" at bounding box center [691, 621] width 67 height 32
click at [658, 660] on td "700" at bounding box center [691, 653] width 67 height 32
click at [658, 654] on td "700" at bounding box center [691, 653] width 67 height 32
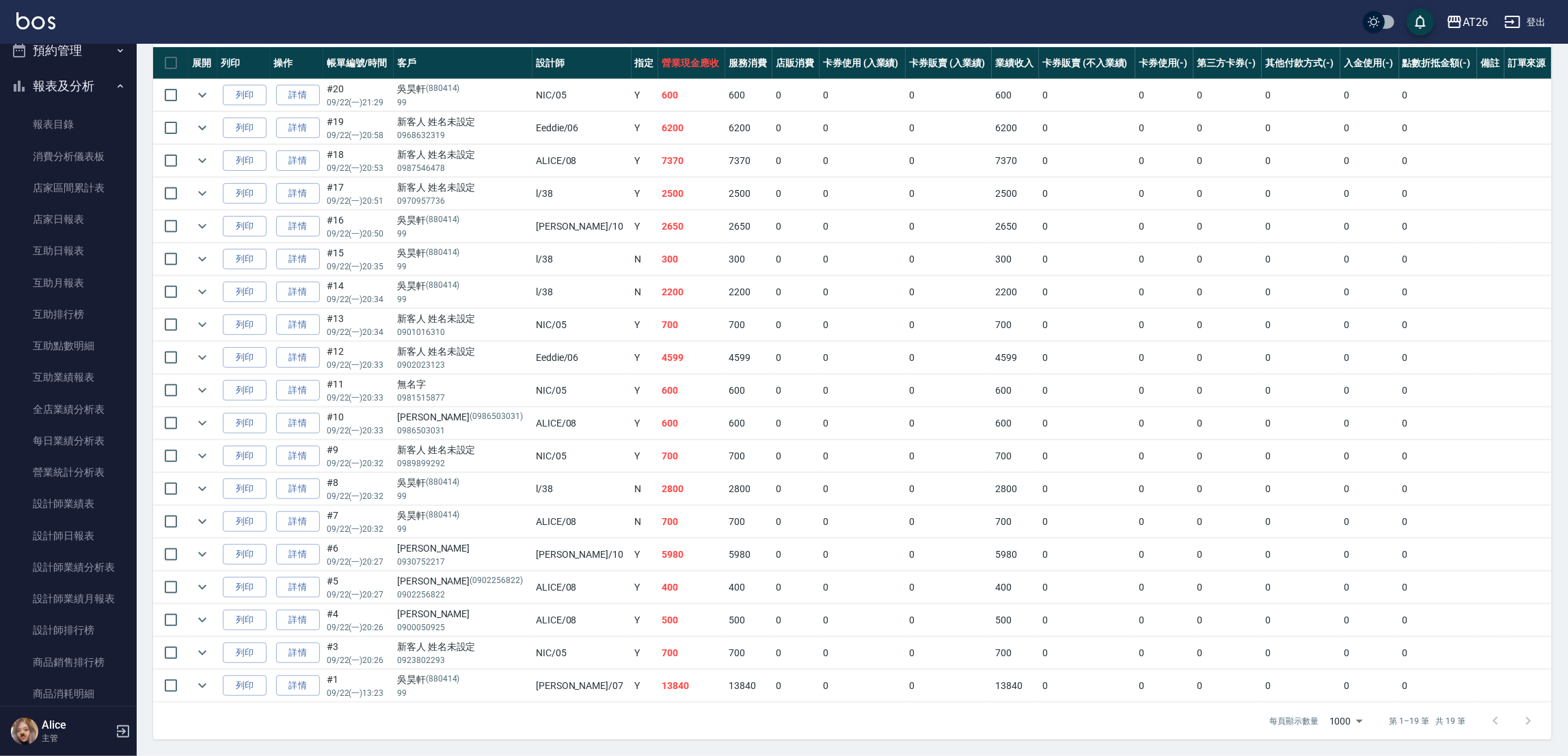
click at [658, 689] on td "13840" at bounding box center [691, 686] width 67 height 32
drag, startPoint x: 585, startPoint y: 690, endPoint x: 628, endPoint y: 691, distance: 43.0
click at [628, 691] on tr "列印 詳情 #1 09/22 (一) 13:23 吳昊軒 (880414) 99 ADAM /07 Y 13840 13840 0 0 0 13840 0 0…" at bounding box center [852, 686] width 1399 height 32
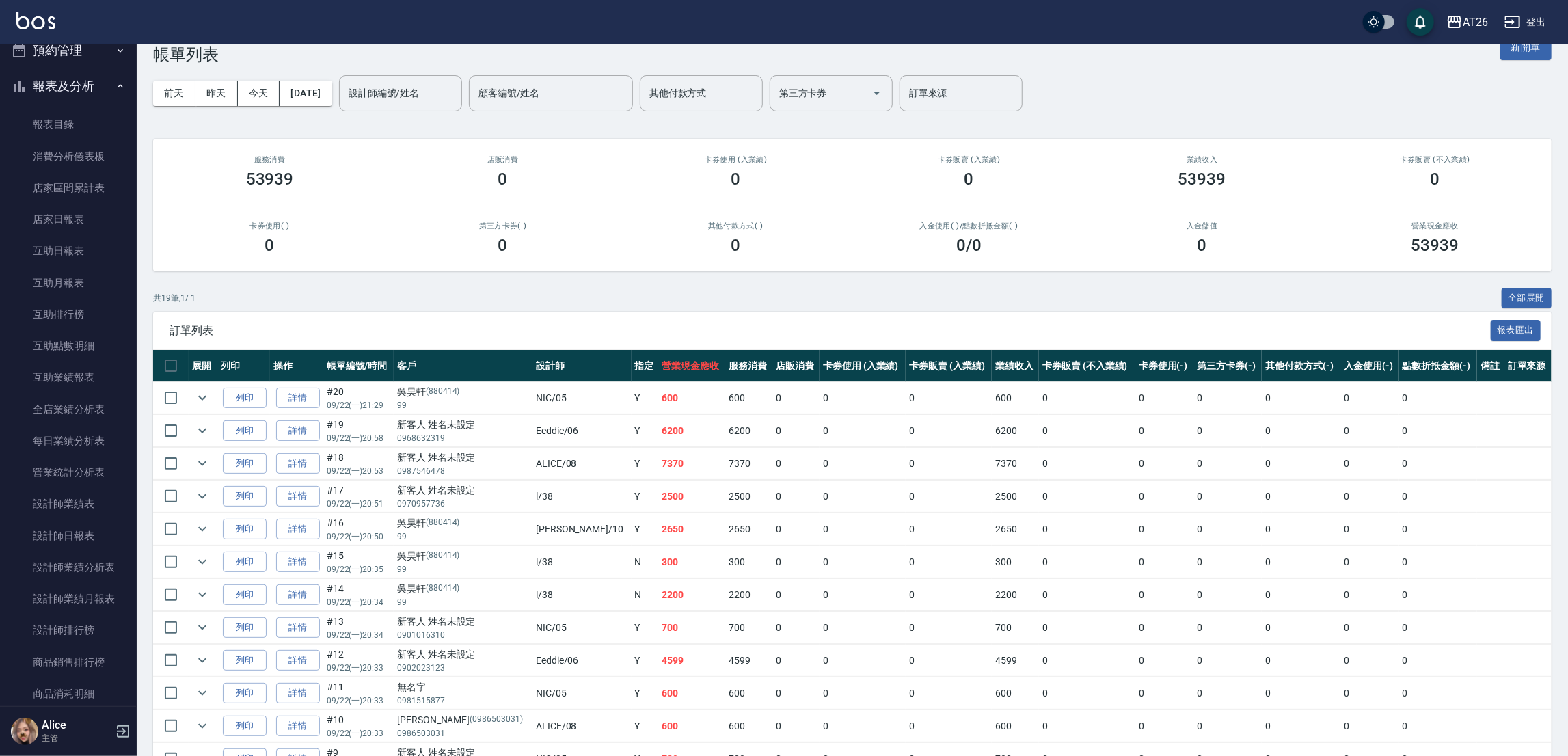
scroll to position [0, 0]
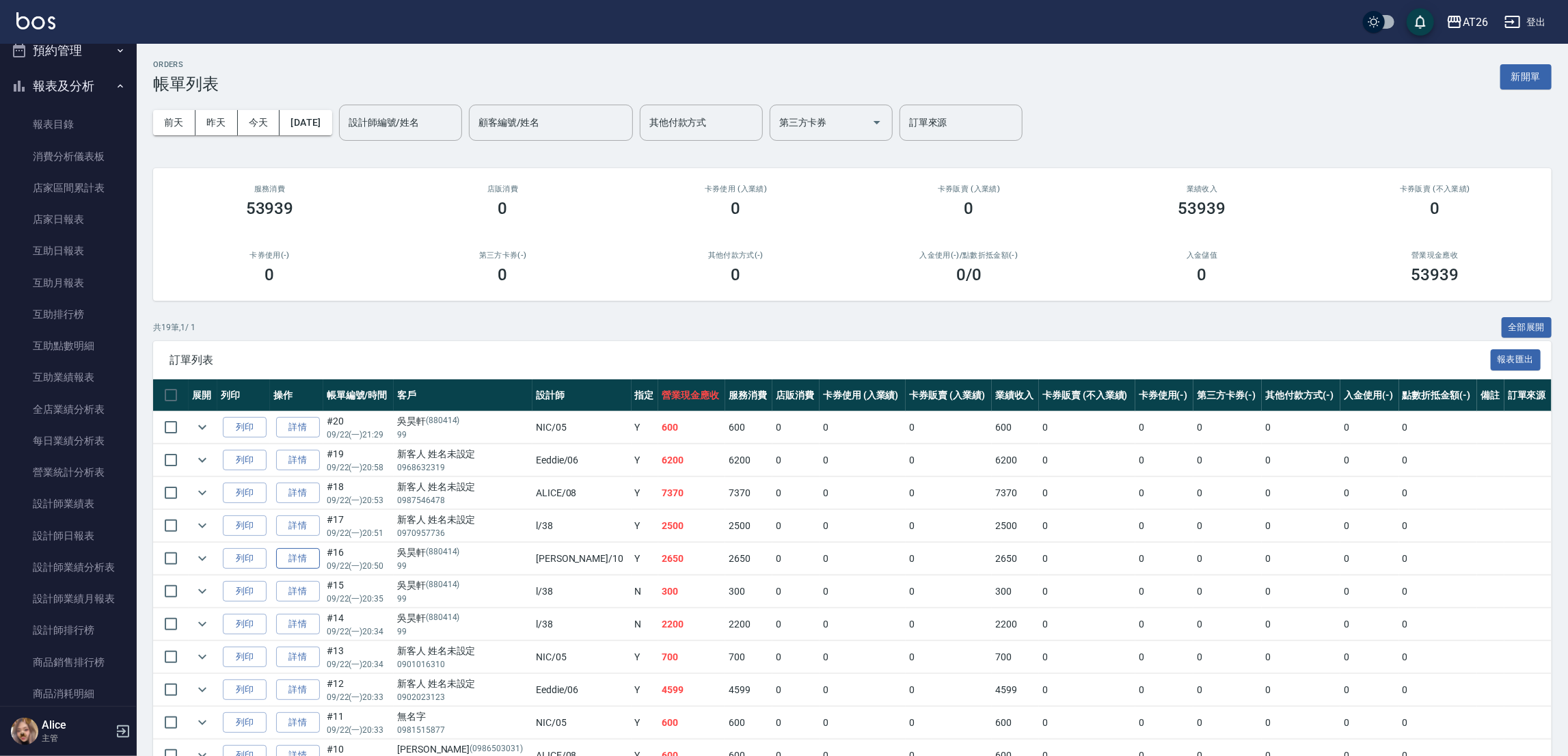
click at [303, 561] on link "詳情" at bounding box center [298, 558] width 43 height 21
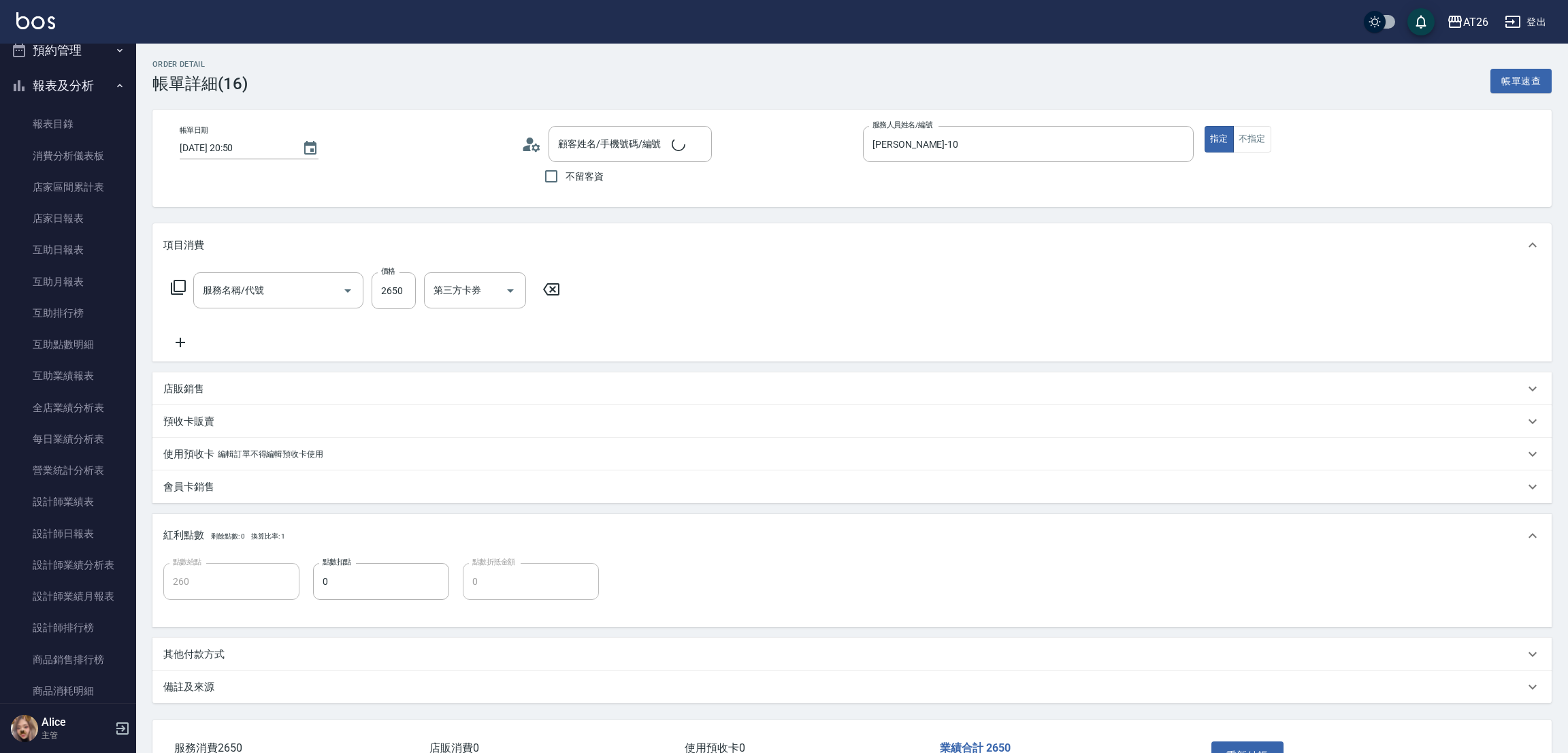
type input "2025/09/22 20:50"
type input "Josh-10"
type input "260"
type input "吳昊軒/99/880414"
type input "燙髮(301)"
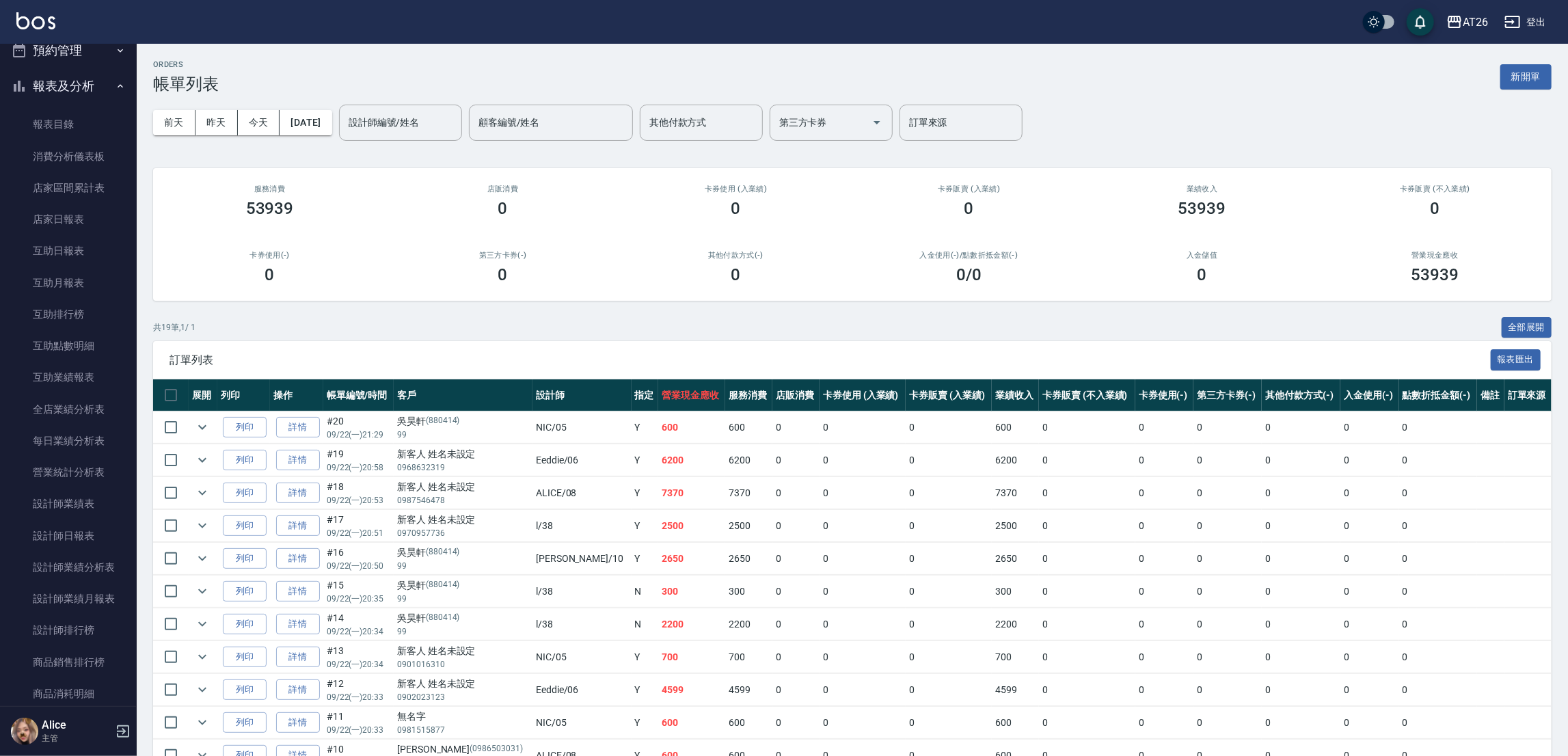
click at [256, 137] on div "前天 昨天 今天 2025/09/22 設計師編號/姓名 設計師編號/姓名 顧客編號/姓名 顧客編號/姓名 其他付款方式 其他付款方式 第三方卡券 第三方卡券…" at bounding box center [852, 122] width 1399 height 58
click at [259, 129] on button "今天" at bounding box center [259, 122] width 43 height 25
click at [260, 110] on button "今天" at bounding box center [259, 122] width 43 height 25
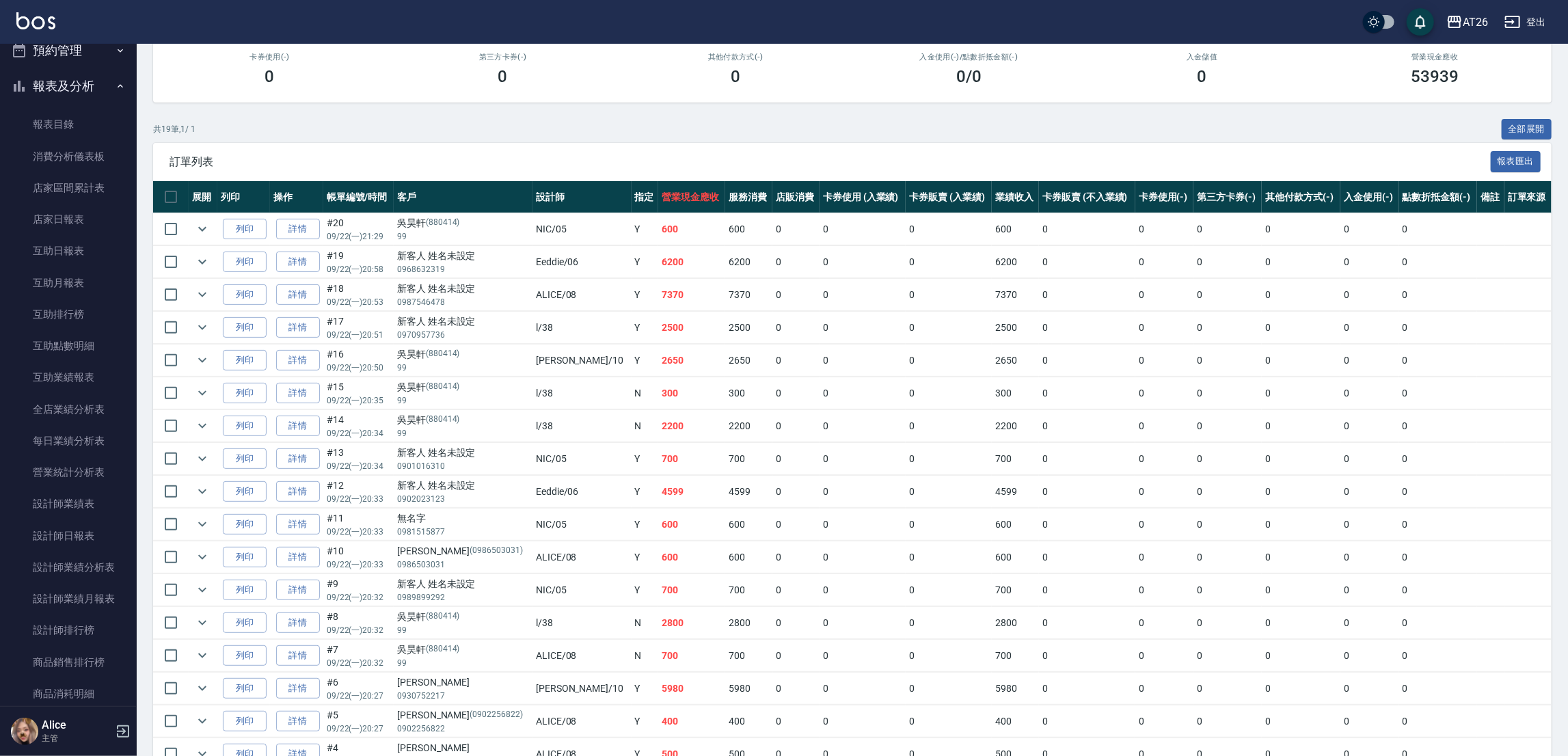
scroll to position [337, 0]
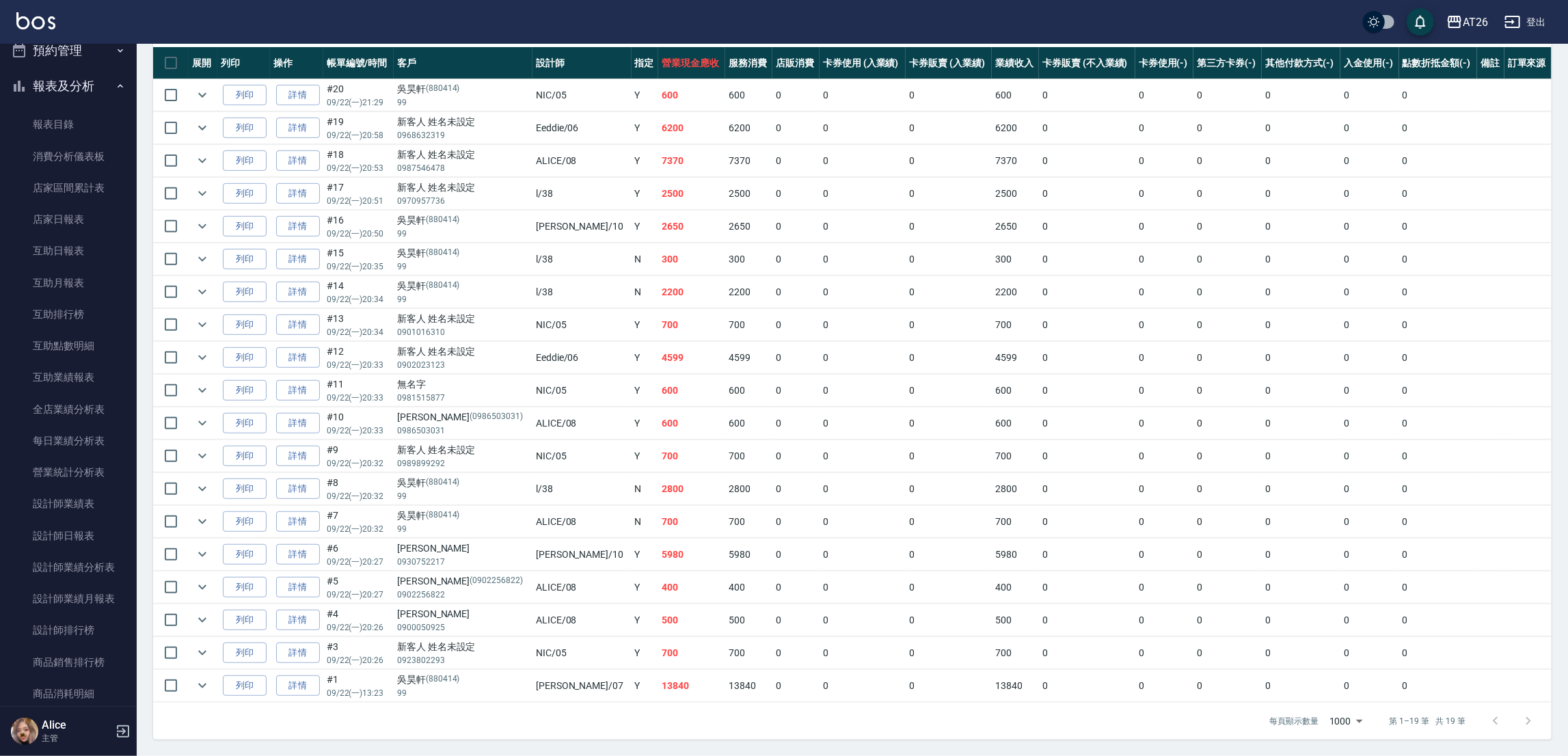
click at [658, 359] on td "4599" at bounding box center [691, 358] width 67 height 32
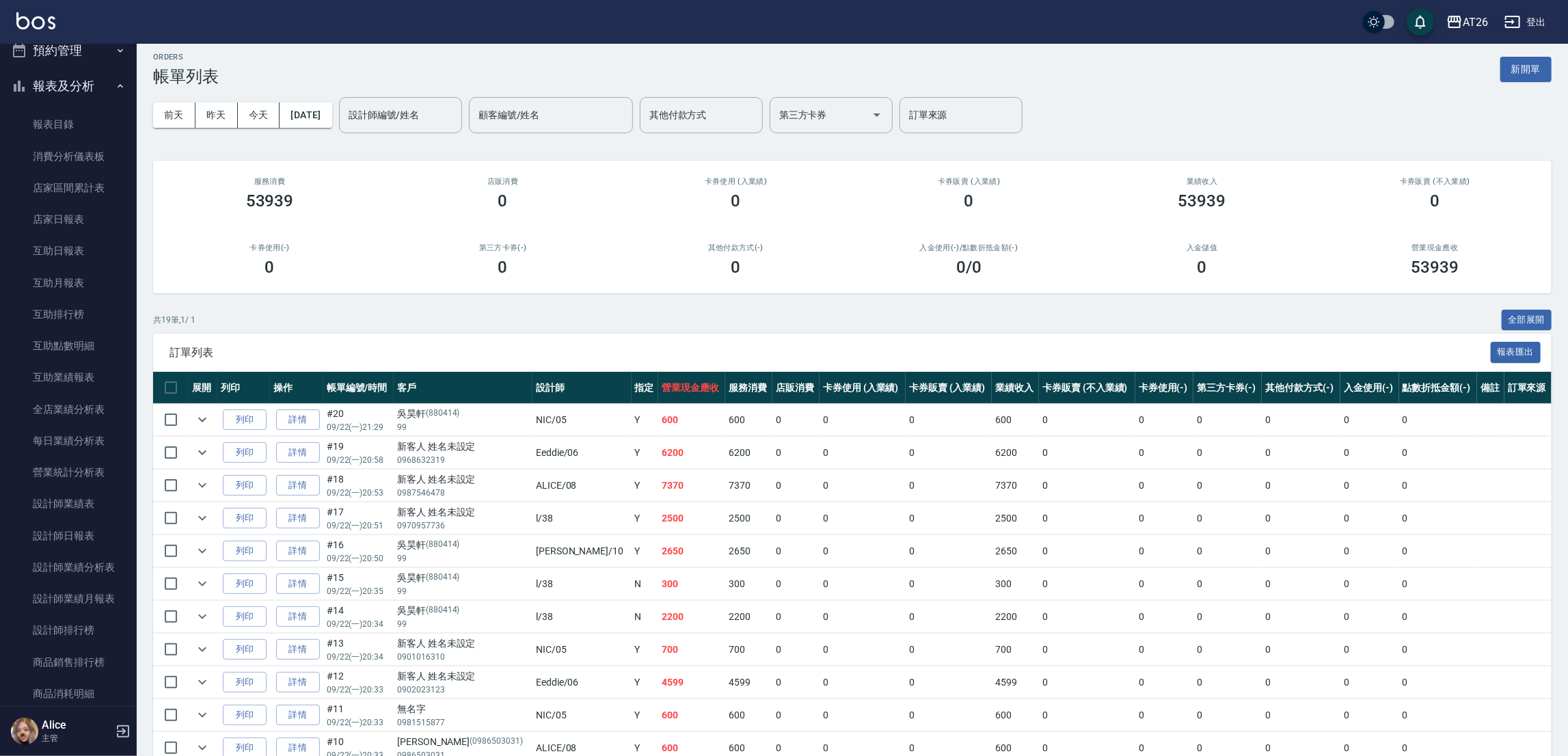
scroll to position [0, 0]
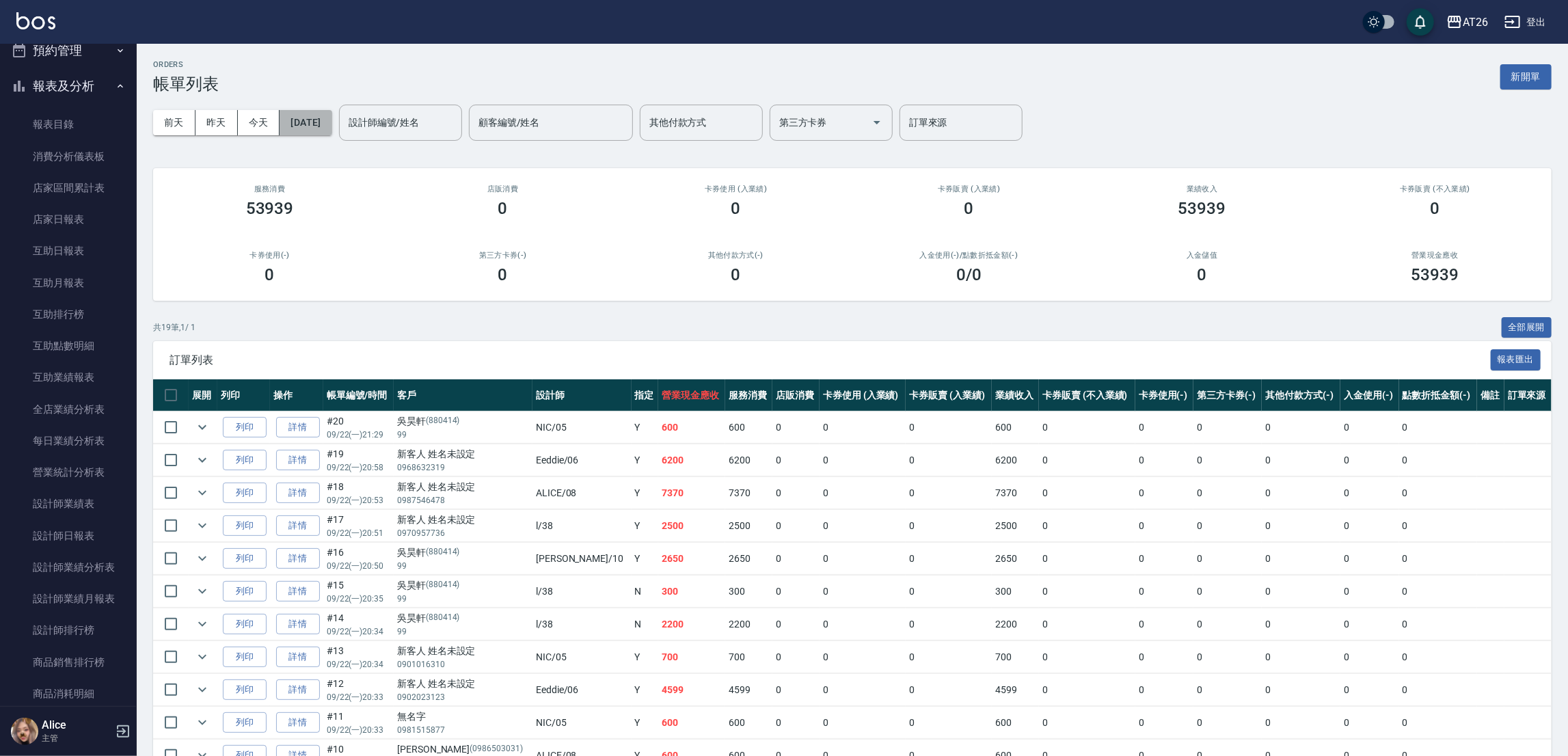
click at [313, 128] on button "[DATE]" at bounding box center [305, 122] width 52 height 25
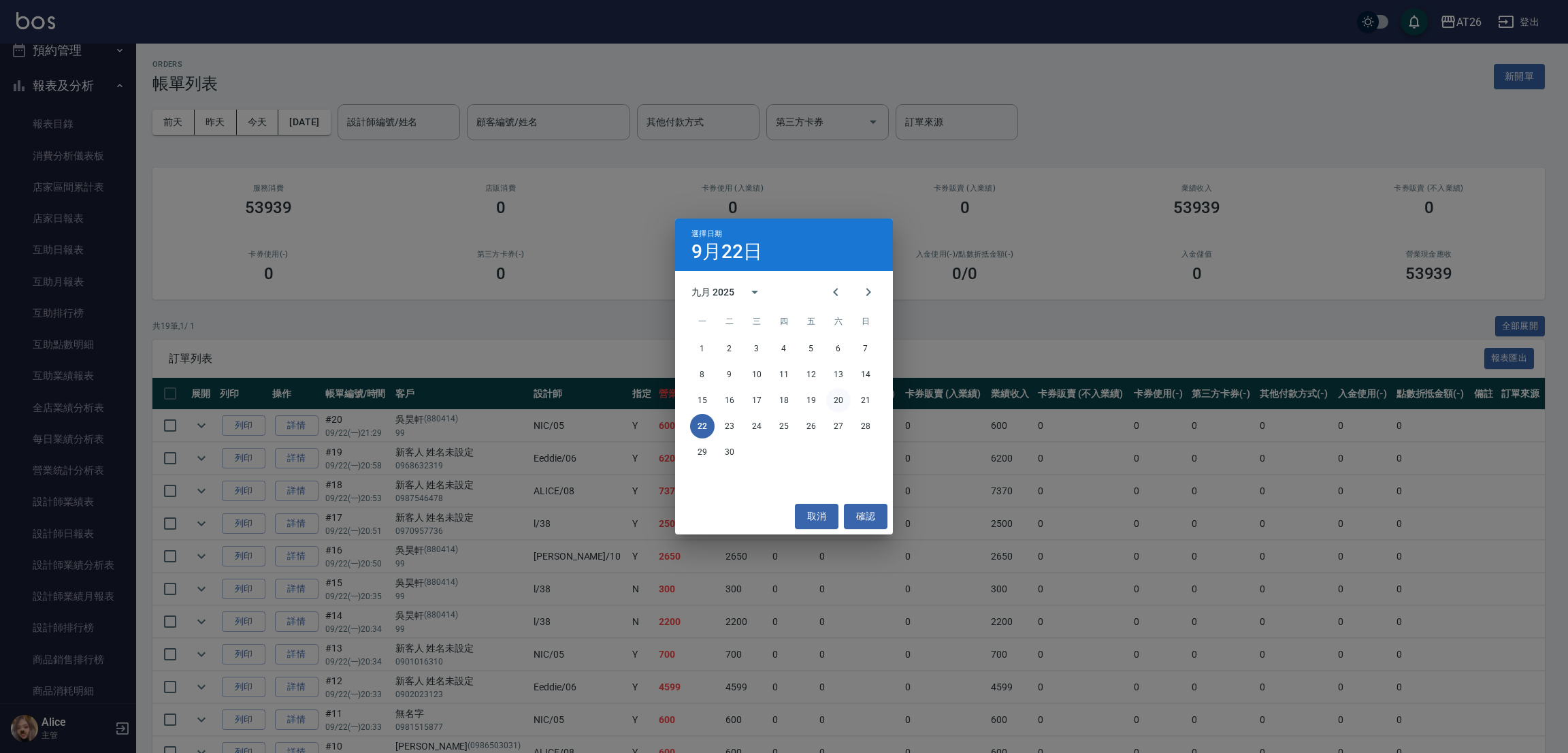
click at [843, 398] on button "20" at bounding box center [838, 400] width 25 height 25
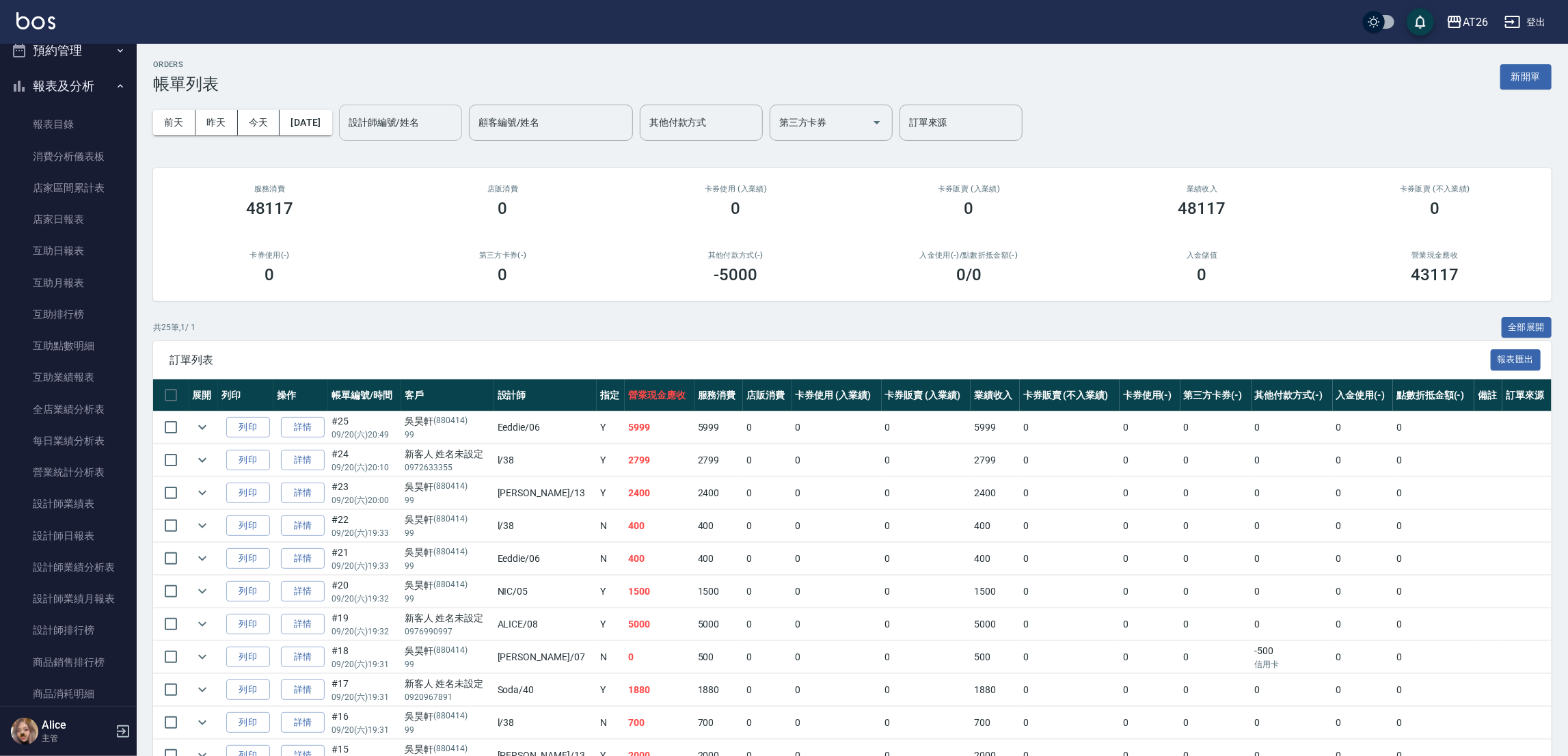
click at [421, 125] on input "設計師編號/姓名" at bounding box center [400, 122] width 111 height 24
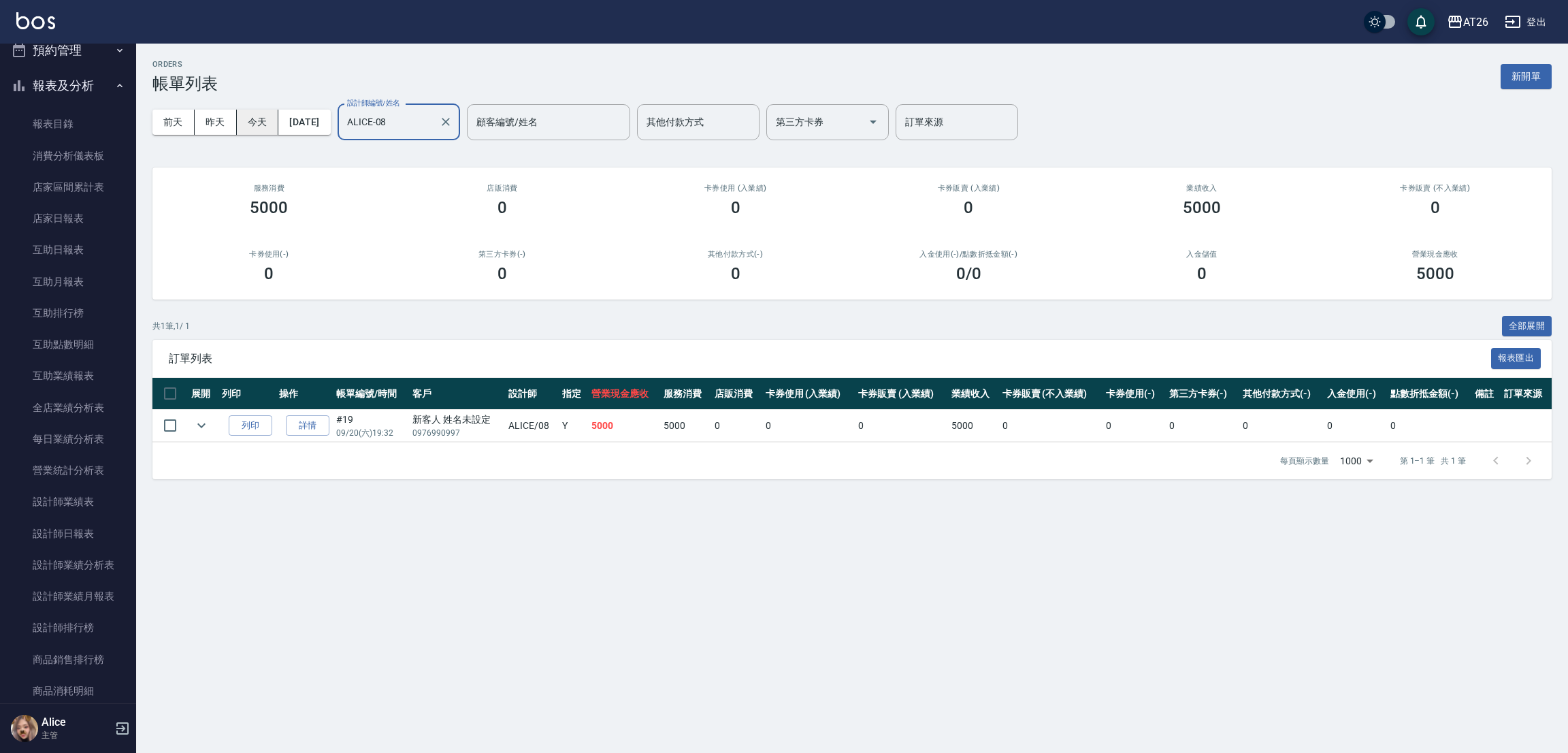
type input "ALICE-08"
click at [258, 128] on button "今天" at bounding box center [258, 122] width 43 height 25
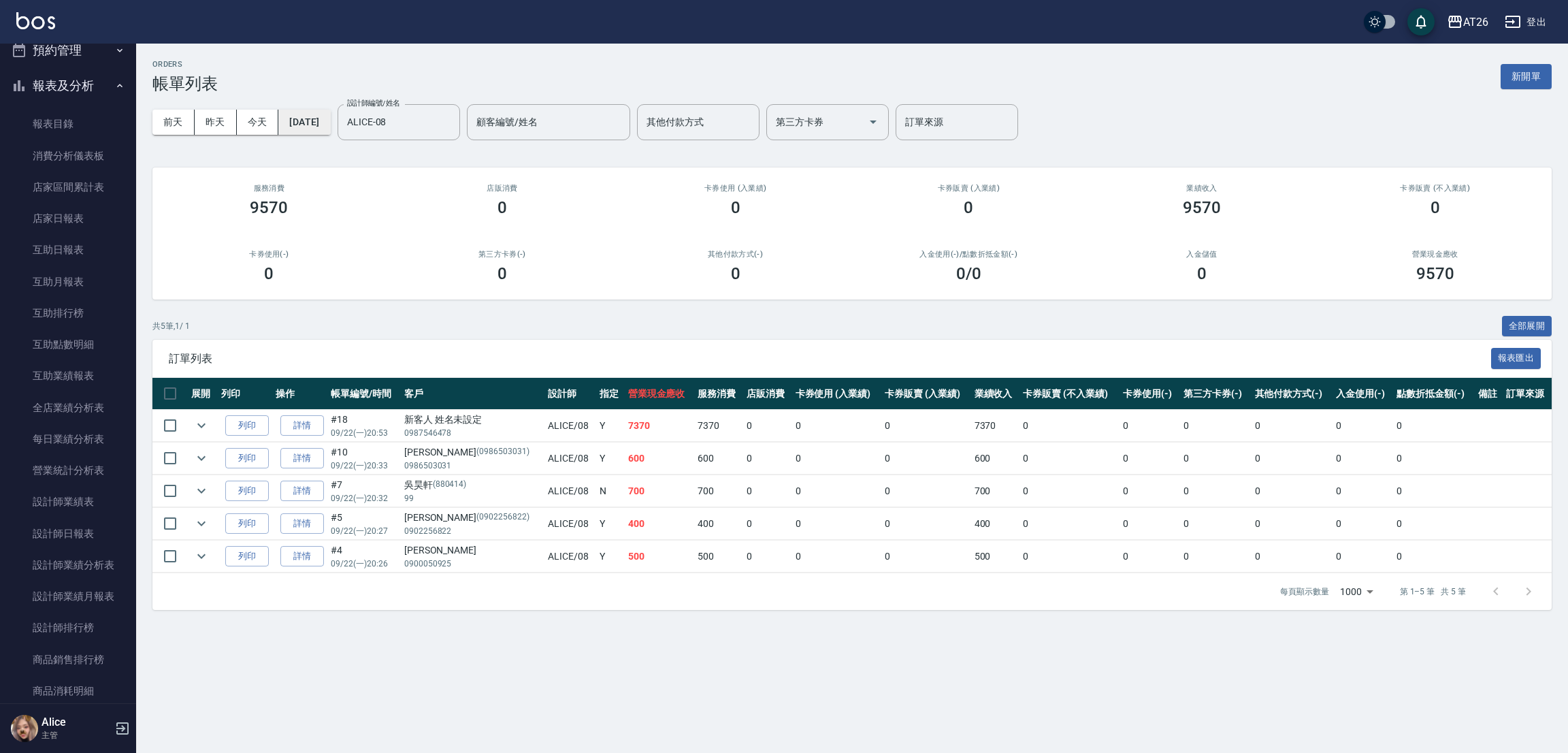
click at [330, 122] on button "2025/09/22" at bounding box center [304, 122] width 52 height 25
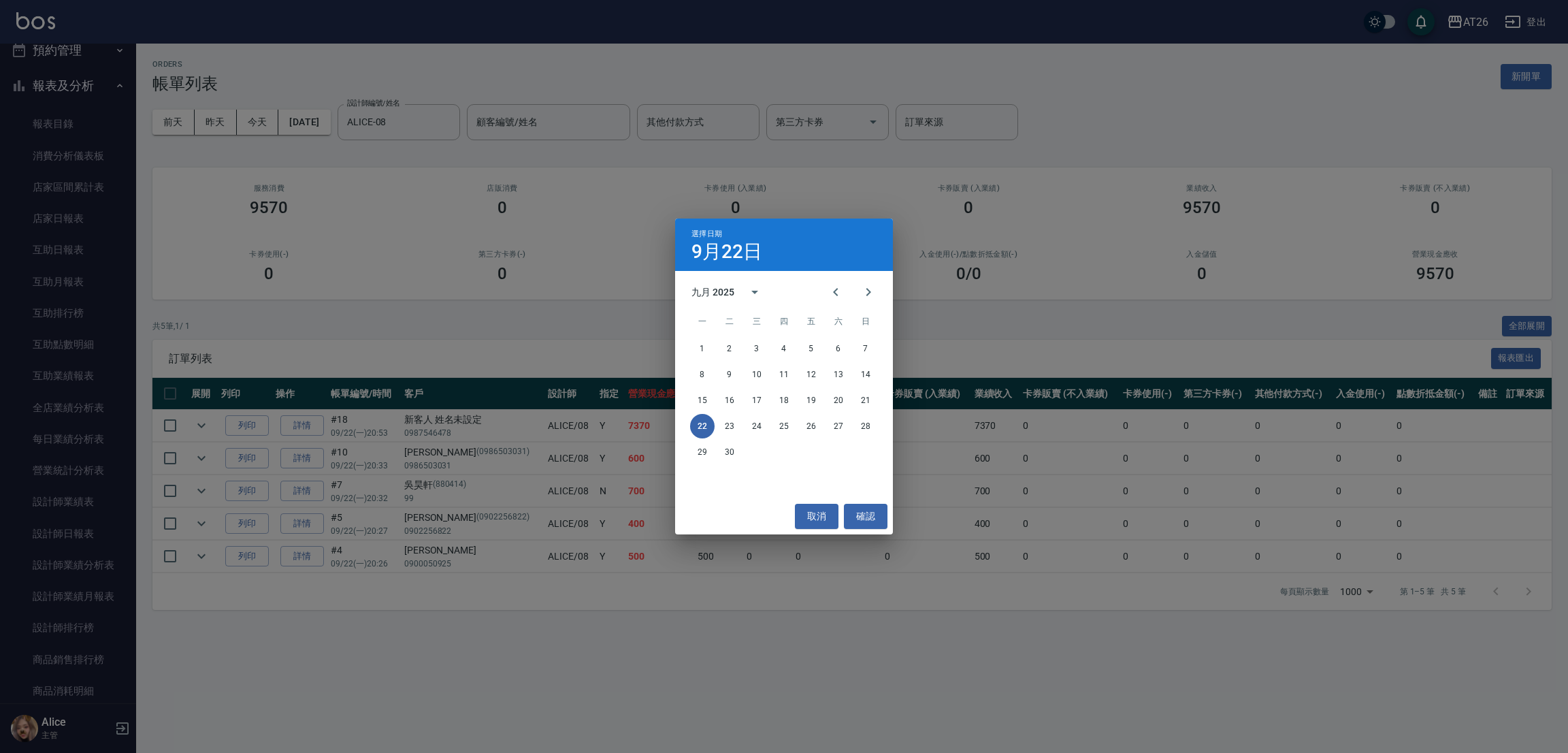
click at [216, 131] on div "選擇日期 9月22日 九月 2025 一 二 三 四 五 六 日 1 2 3 4 5 6 7 8 9 10 11 12 13 14 15 16 17 18 1…" at bounding box center [784, 376] width 1568 height 753
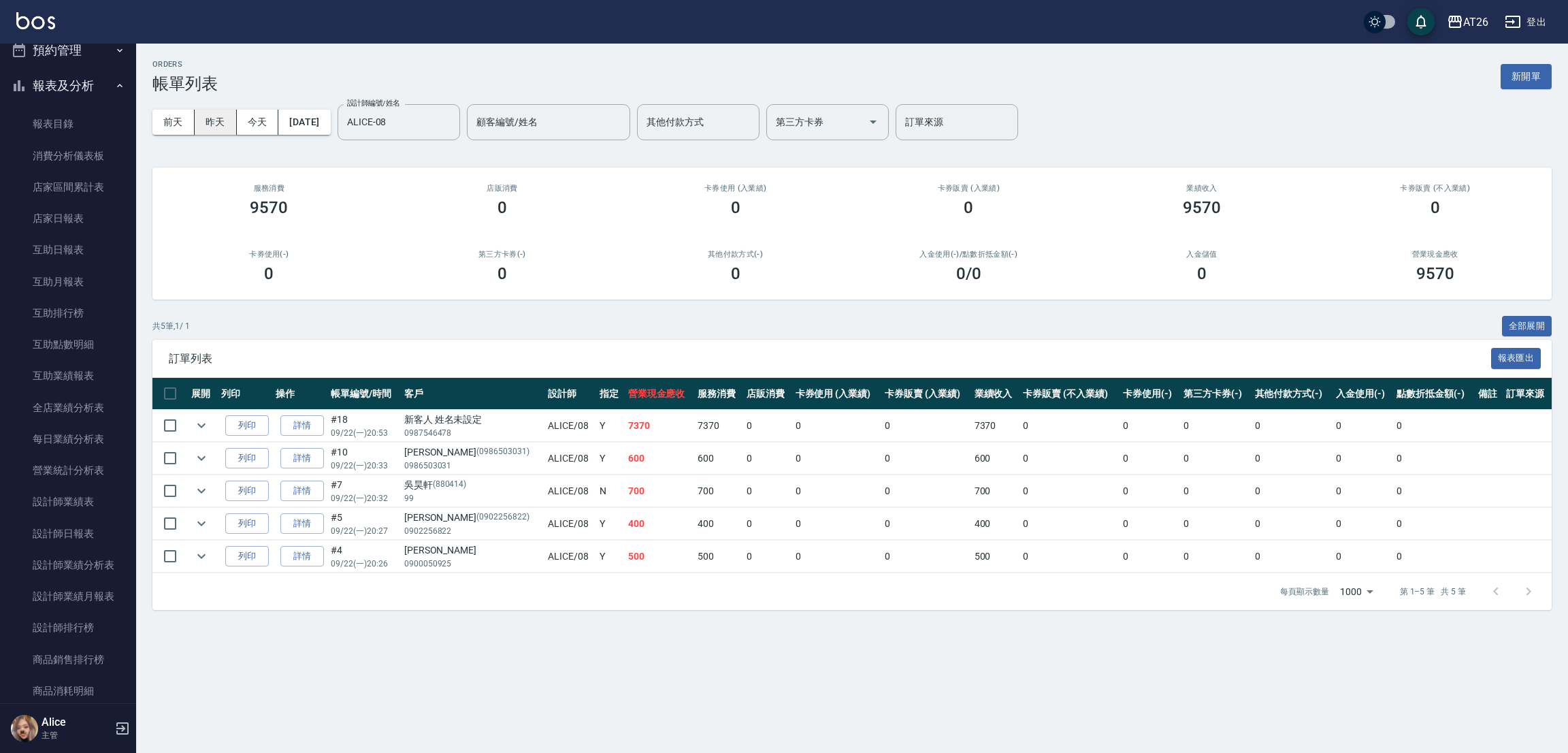
click at [217, 119] on button "昨天" at bounding box center [216, 122] width 43 height 25
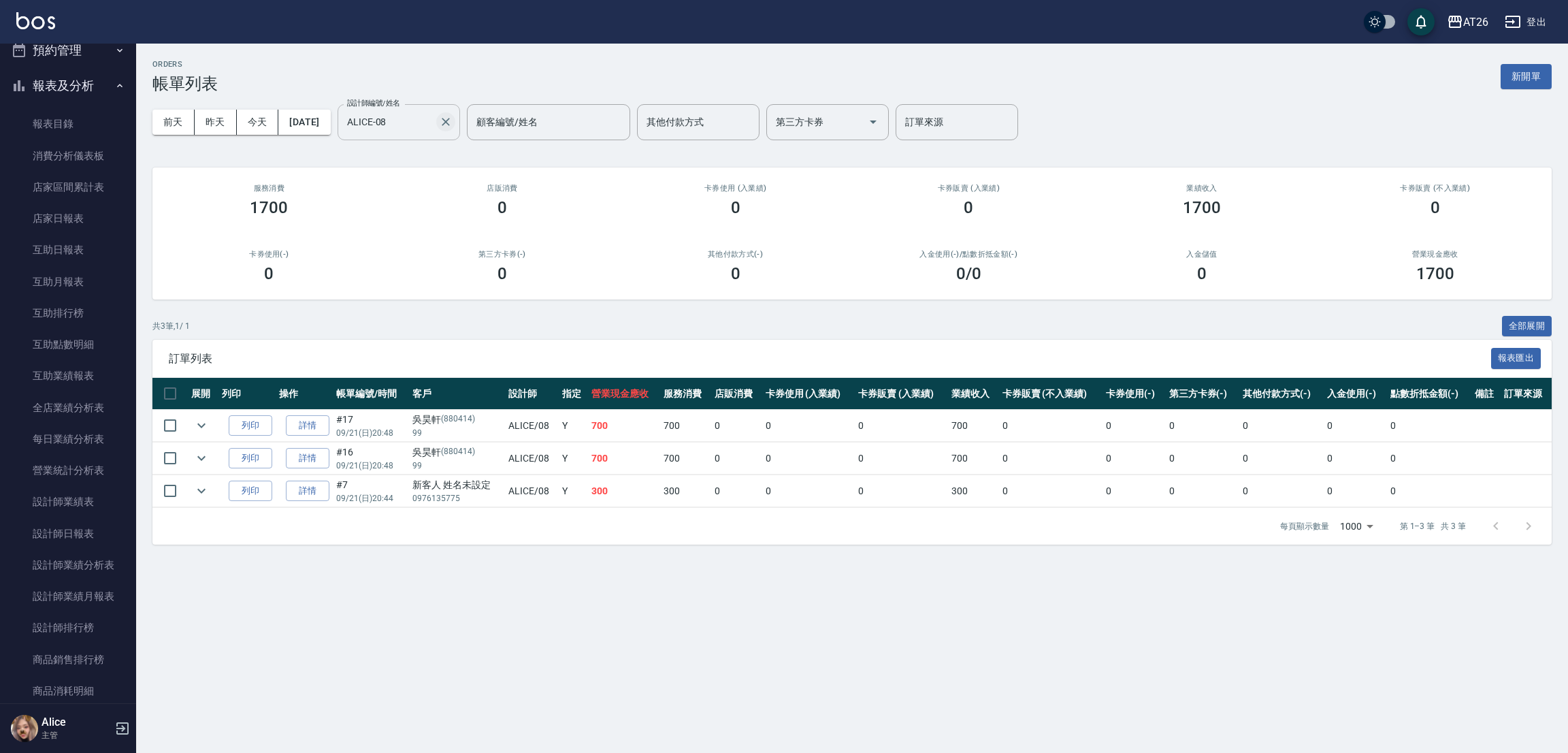
click at [453, 115] on icon "Clear" at bounding box center [446, 122] width 14 height 14
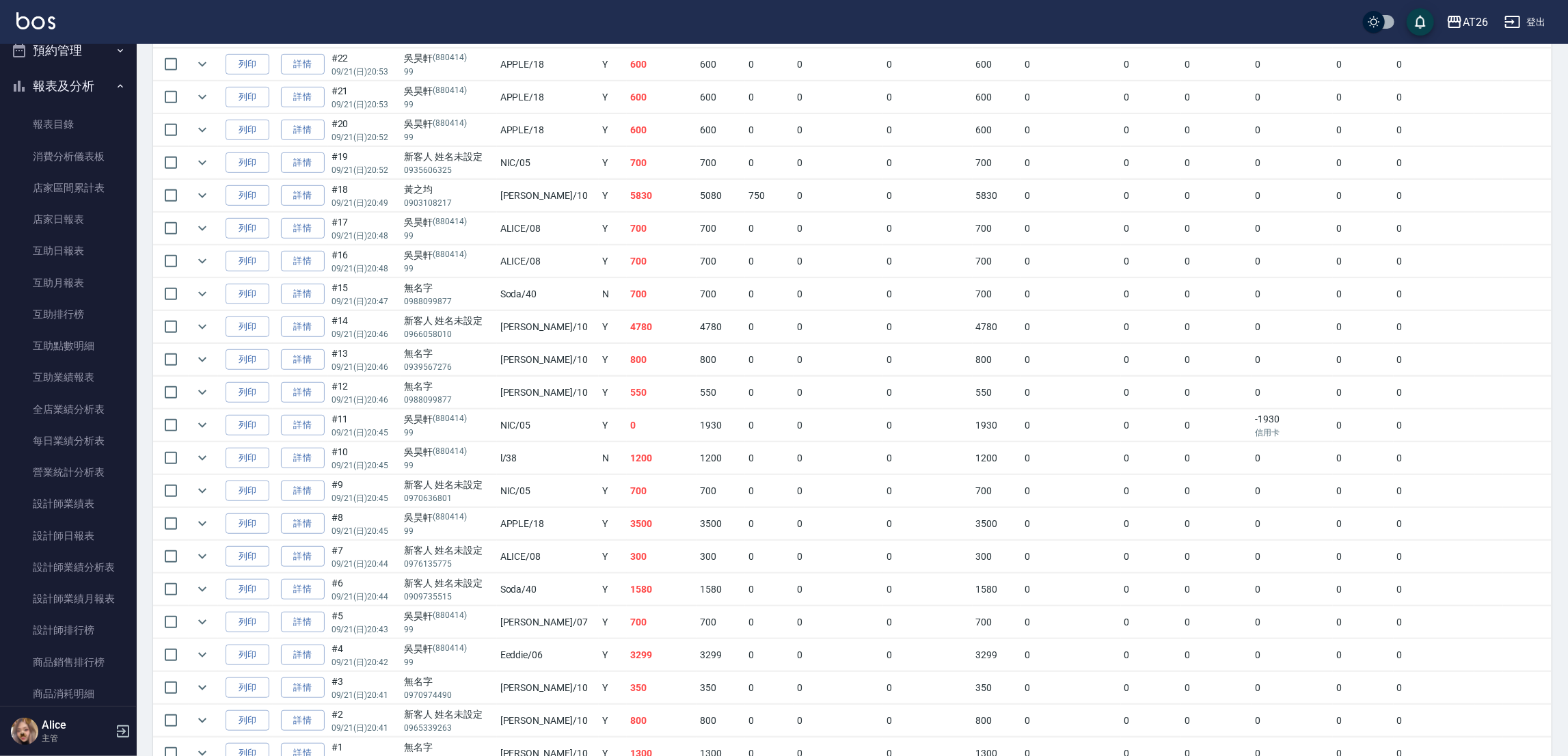
scroll to position [568, 0]
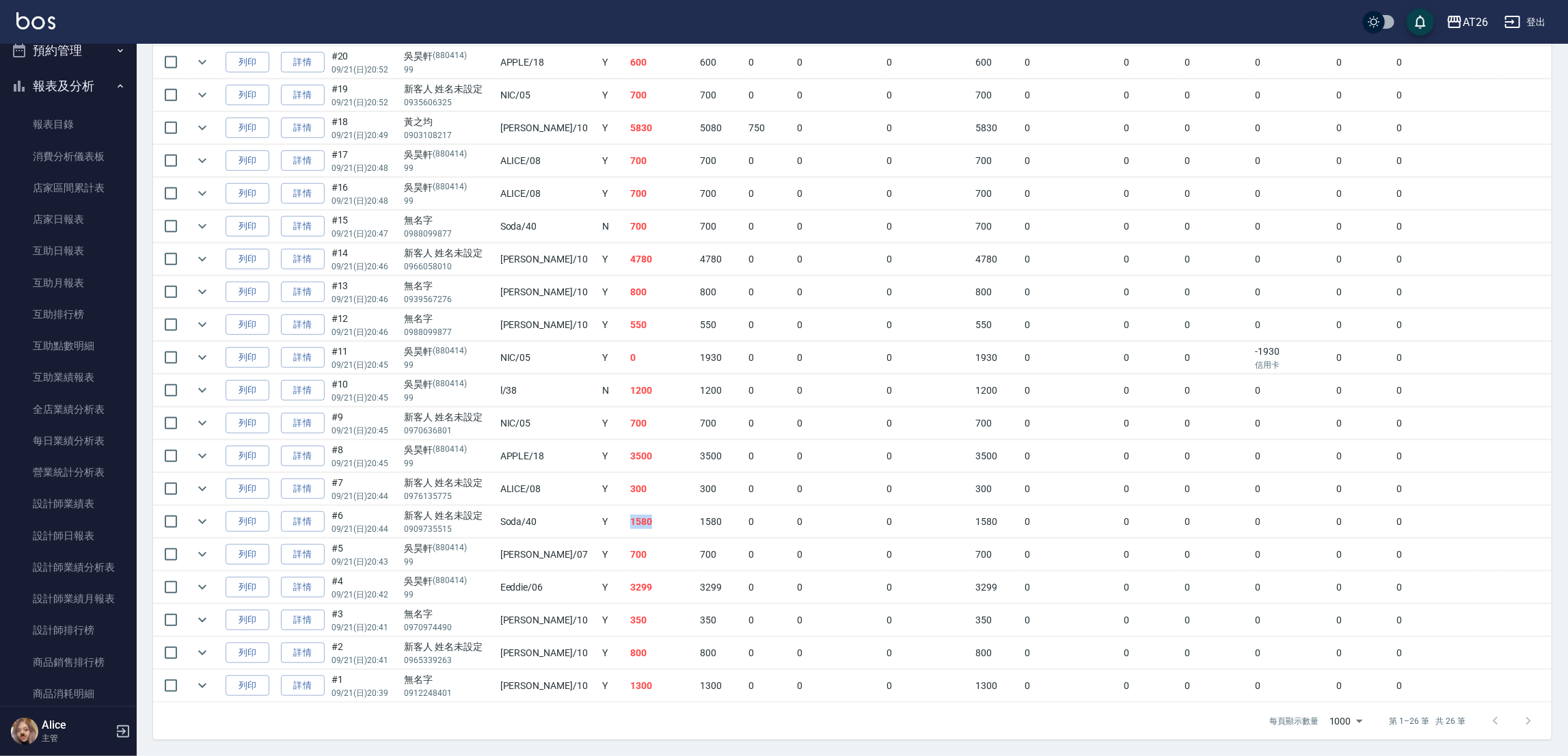
drag, startPoint x: 588, startPoint y: 523, endPoint x: 634, endPoint y: 521, distance: 46.0
click at [634, 521] on tr "列印 詳情 #6 09/21 (日) 20:44 新客人 姓名未設定 0909735515 Soda /40 Y 1580 1580 0 0 0 1580 0…" at bounding box center [852, 522] width 1399 height 32
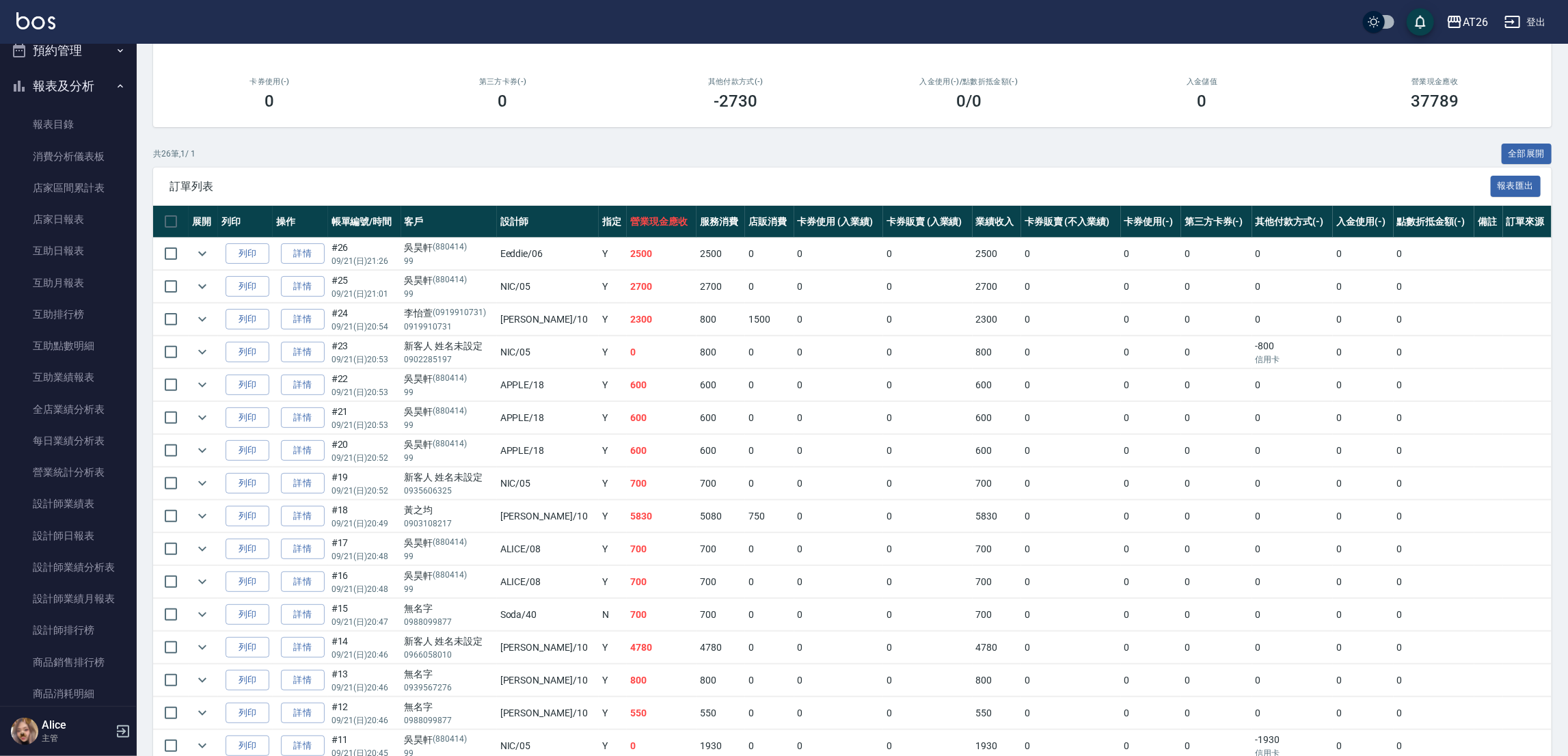
scroll to position [0, 0]
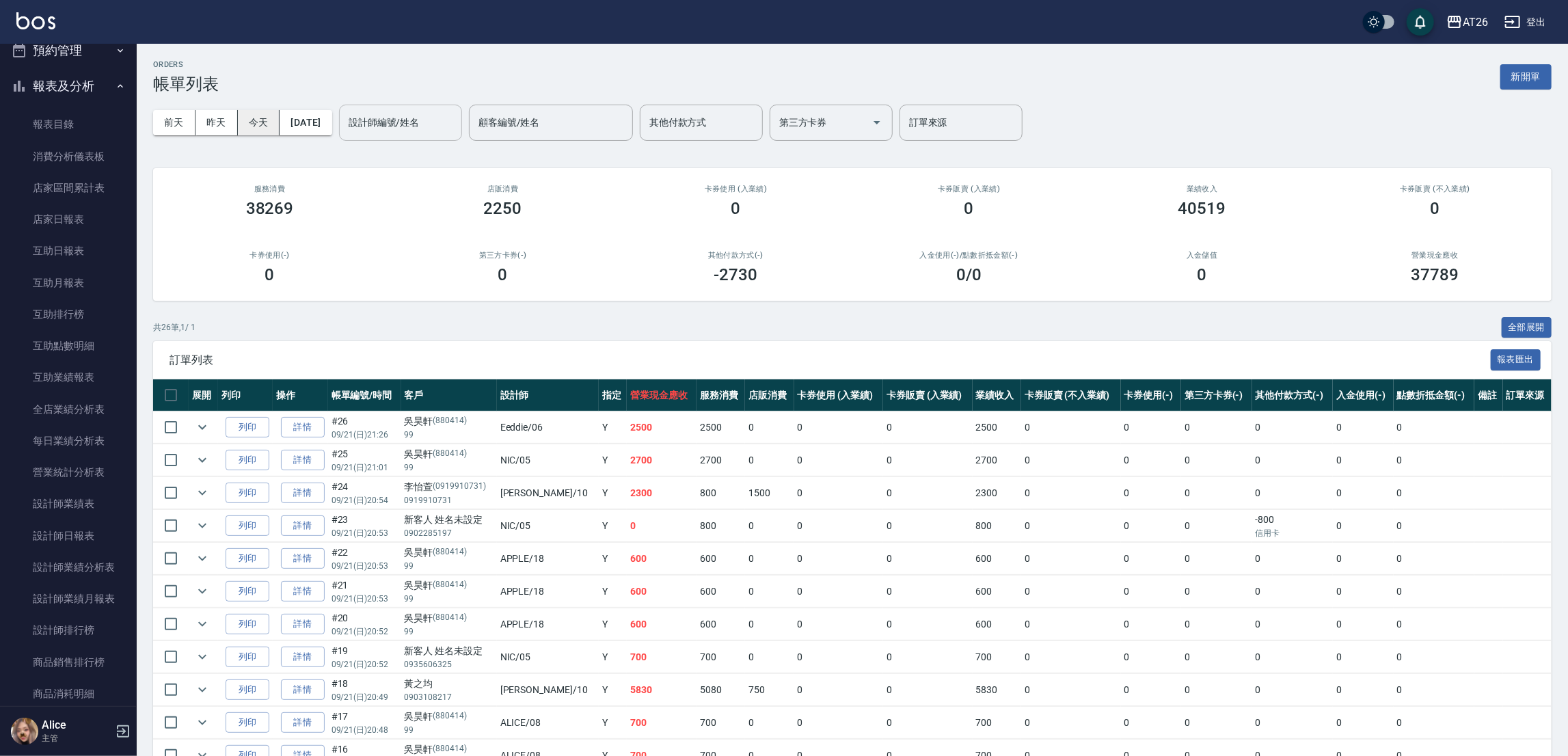
click at [268, 117] on button "今天" at bounding box center [259, 122] width 43 height 25
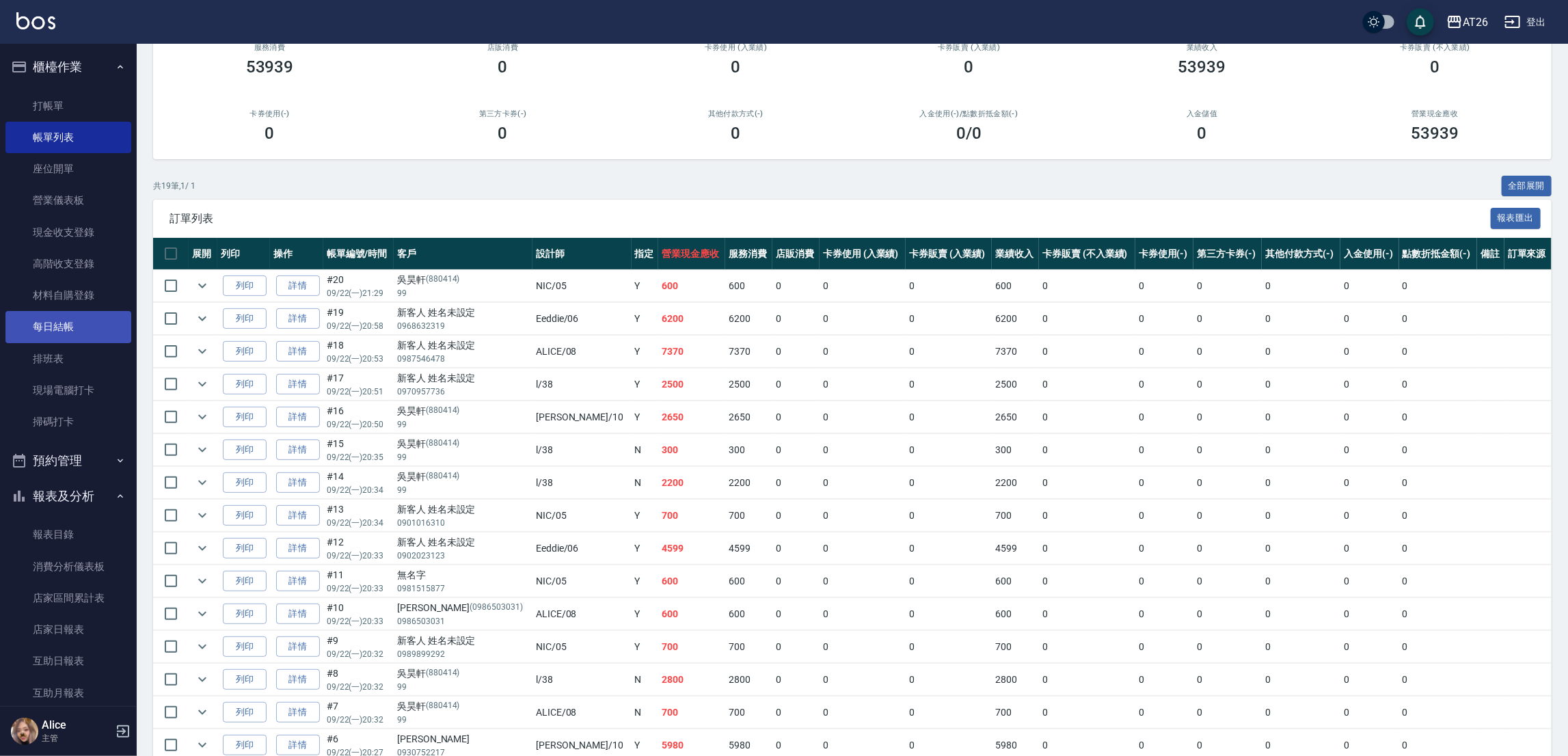
scroll to position [30, 0]
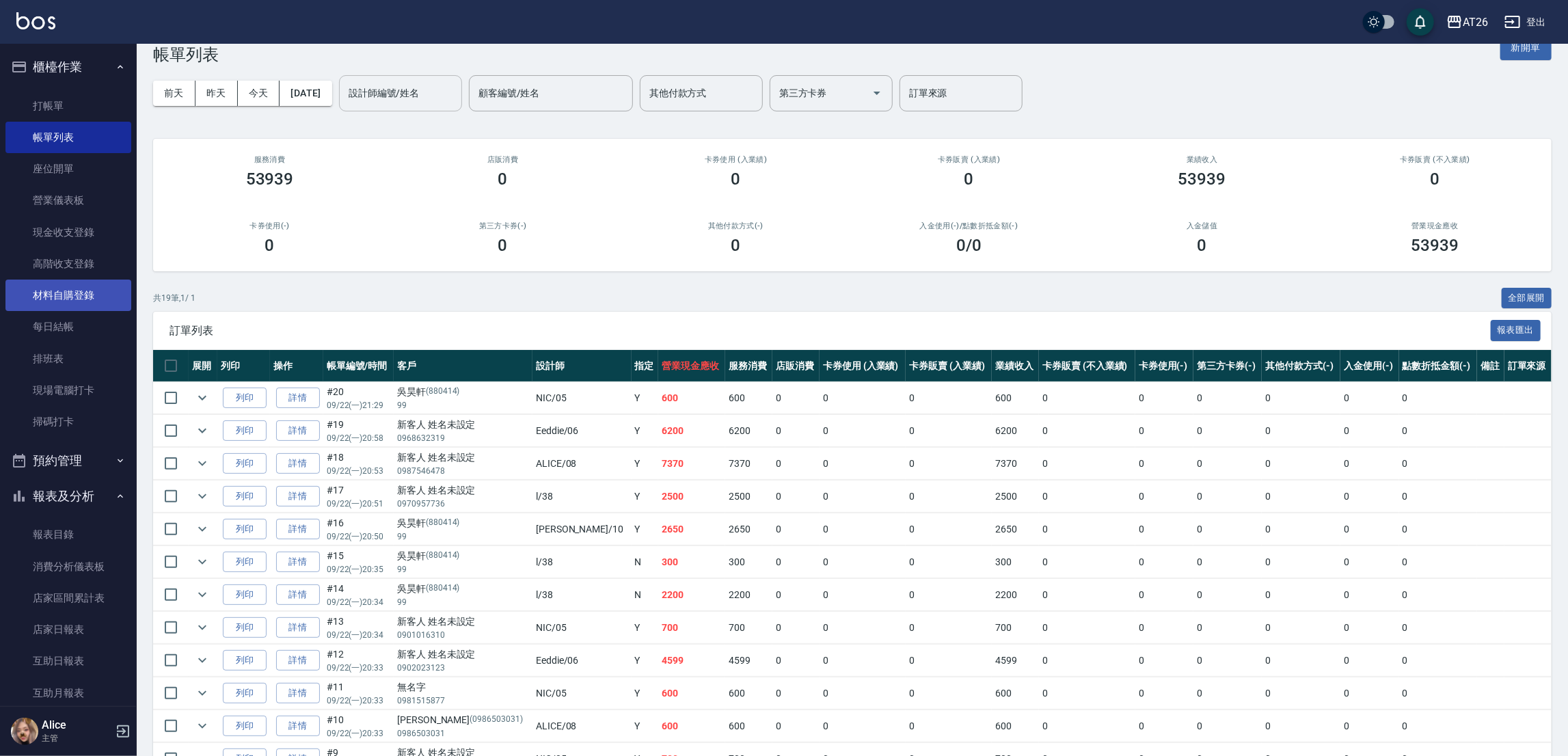
click at [92, 300] on link "材料自購登錄" at bounding box center [69, 295] width 126 height 31
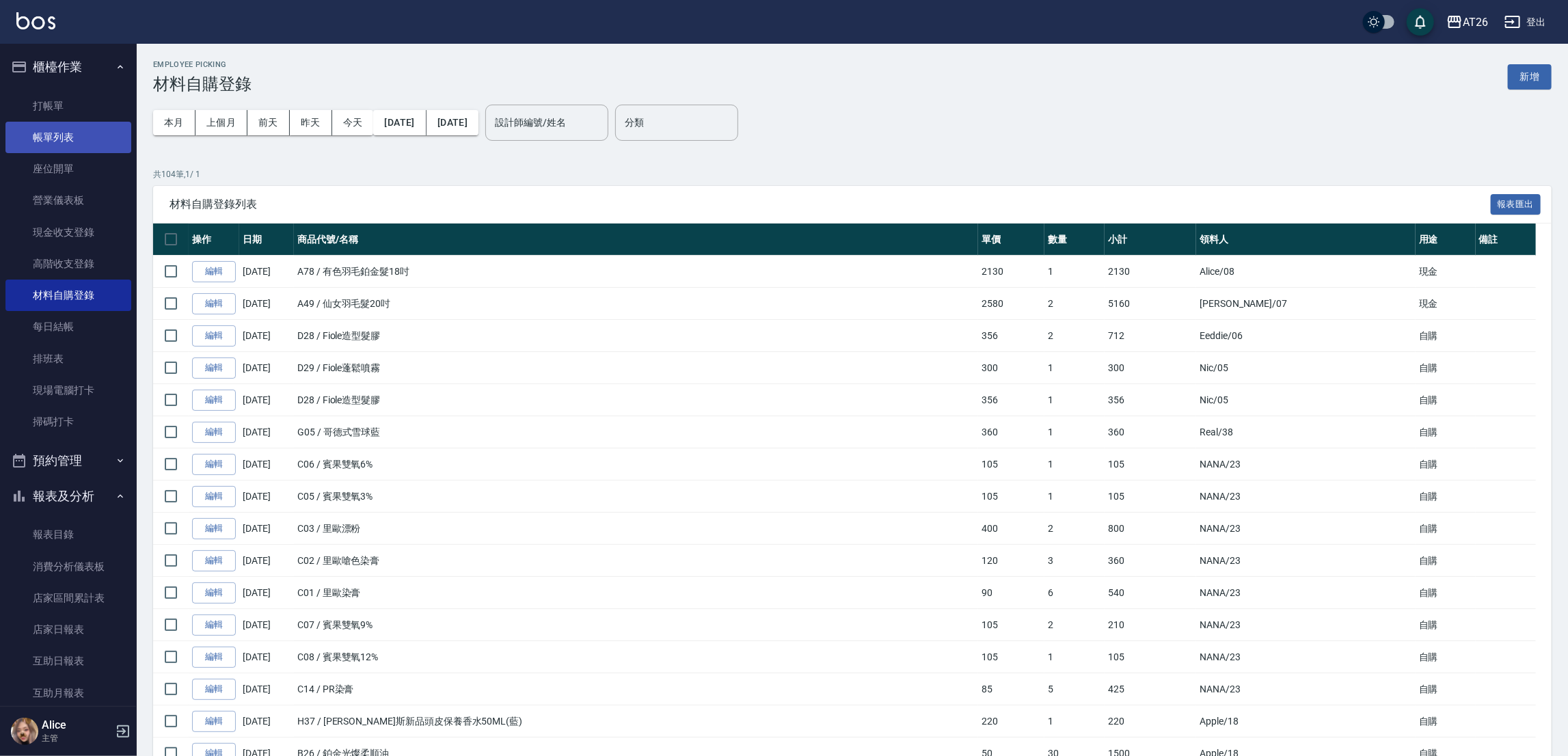
click at [102, 143] on link "帳單列表" at bounding box center [69, 137] width 126 height 31
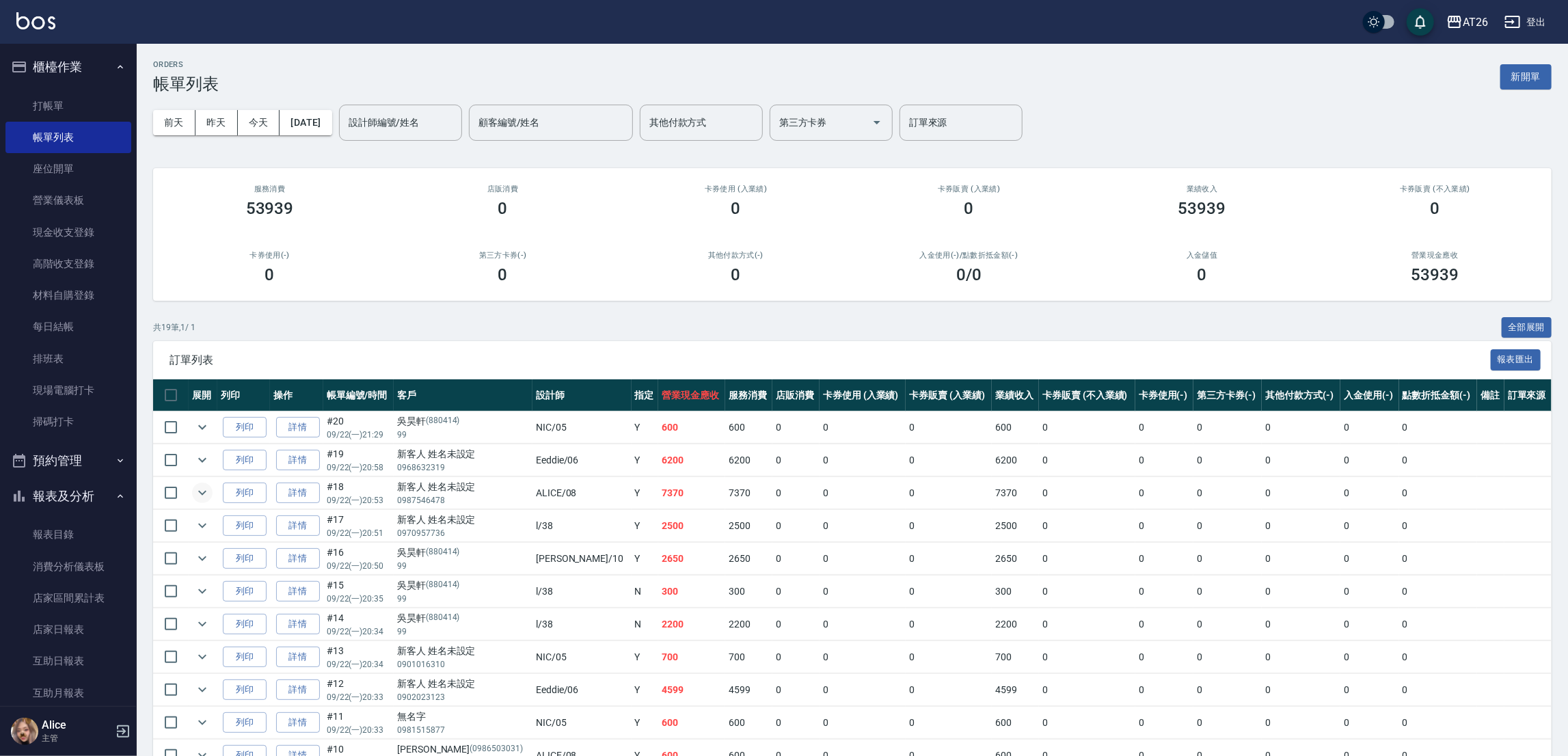
click at [208, 488] on icon "expand row" at bounding box center [202, 492] width 17 height 17
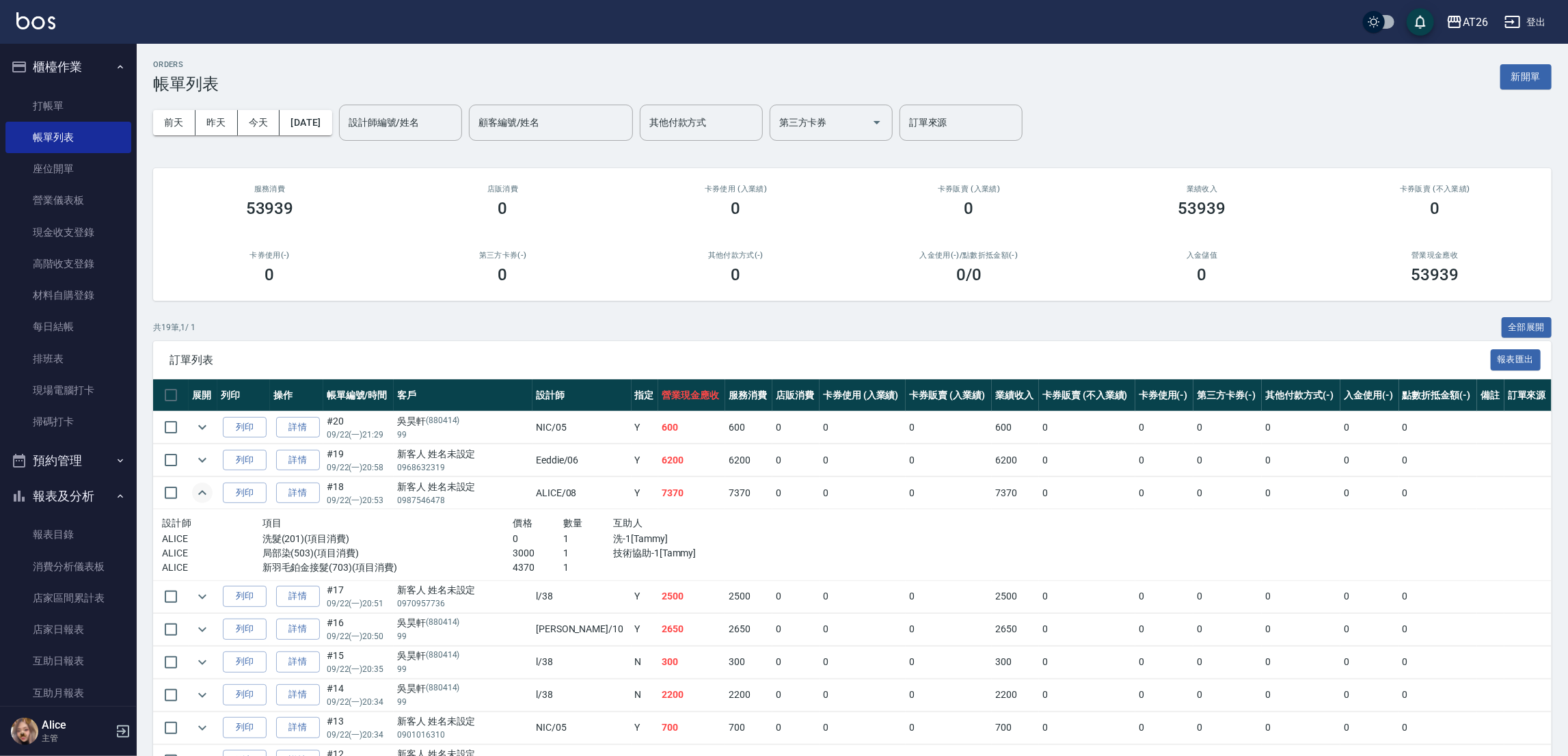
click at [204, 495] on icon "expand row" at bounding box center [202, 492] width 17 height 17
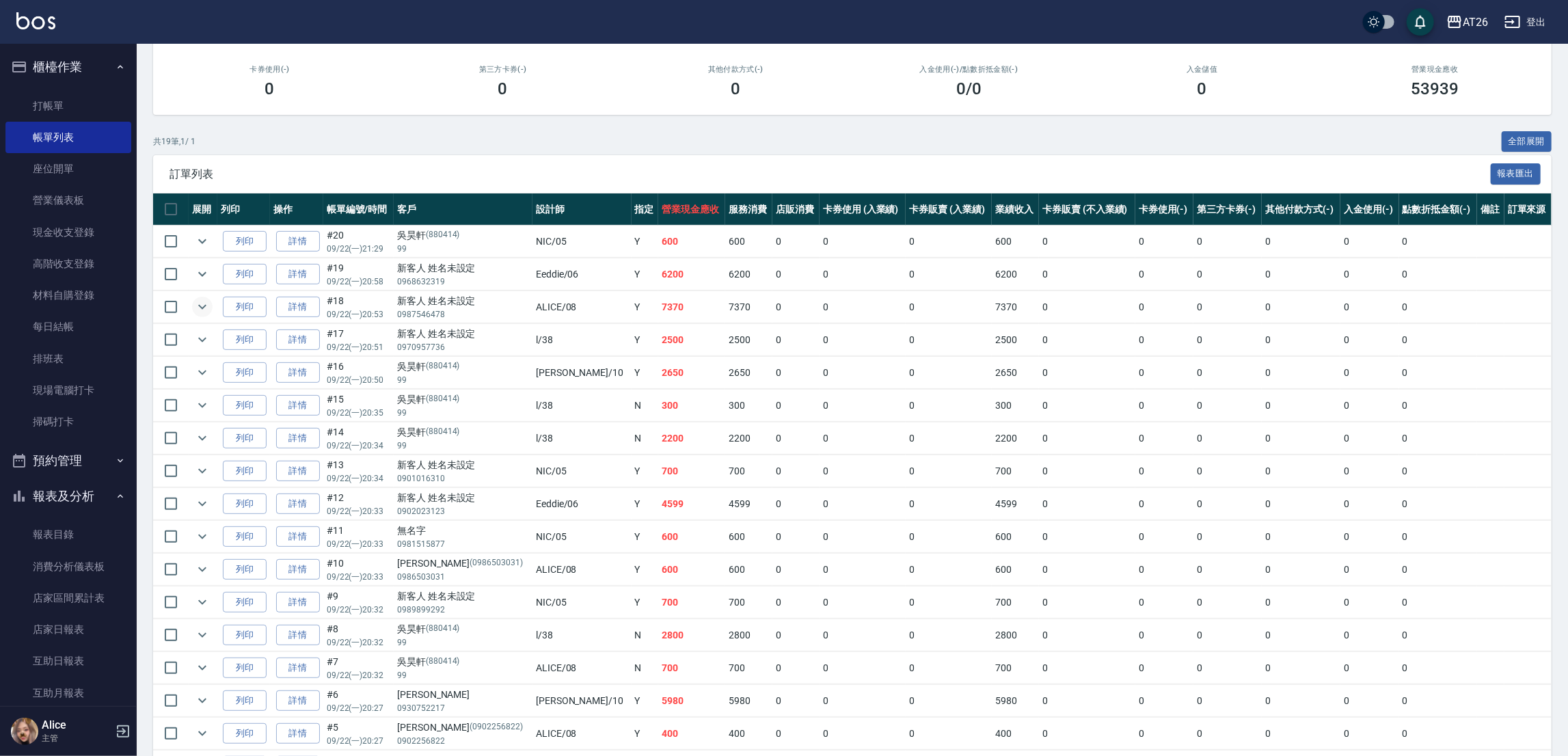
scroll to position [337, 0]
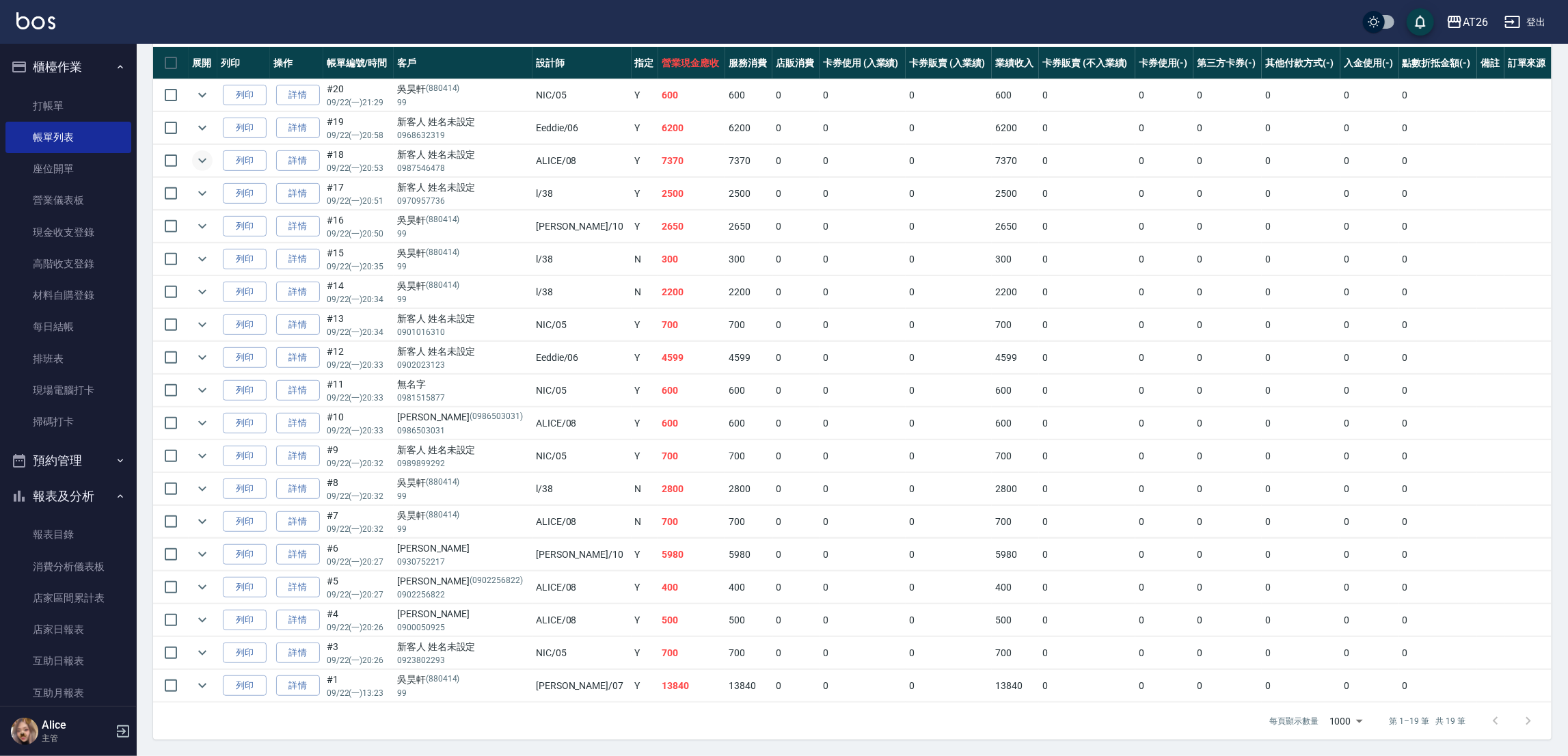
click at [725, 219] on td "2650" at bounding box center [749, 227] width 47 height 32
drag, startPoint x: 788, startPoint y: 259, endPoint x: 899, endPoint y: 271, distance: 111.6
click at [819, 260] on td "0" at bounding box center [862, 259] width 86 height 32
click at [83, 623] on link "店家日報表" at bounding box center [69, 629] width 126 height 31
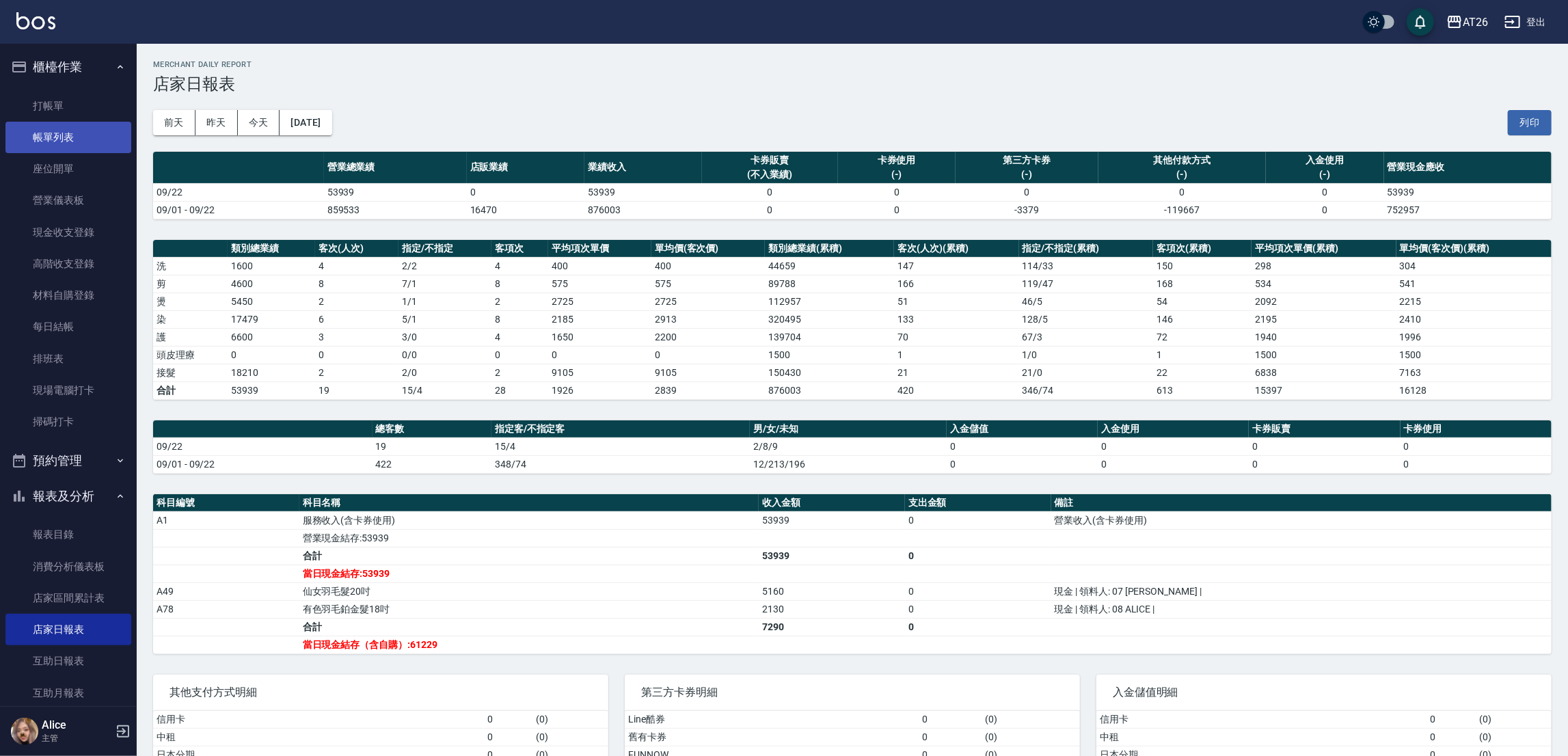
click at [88, 143] on link "帳單列表" at bounding box center [69, 137] width 126 height 31
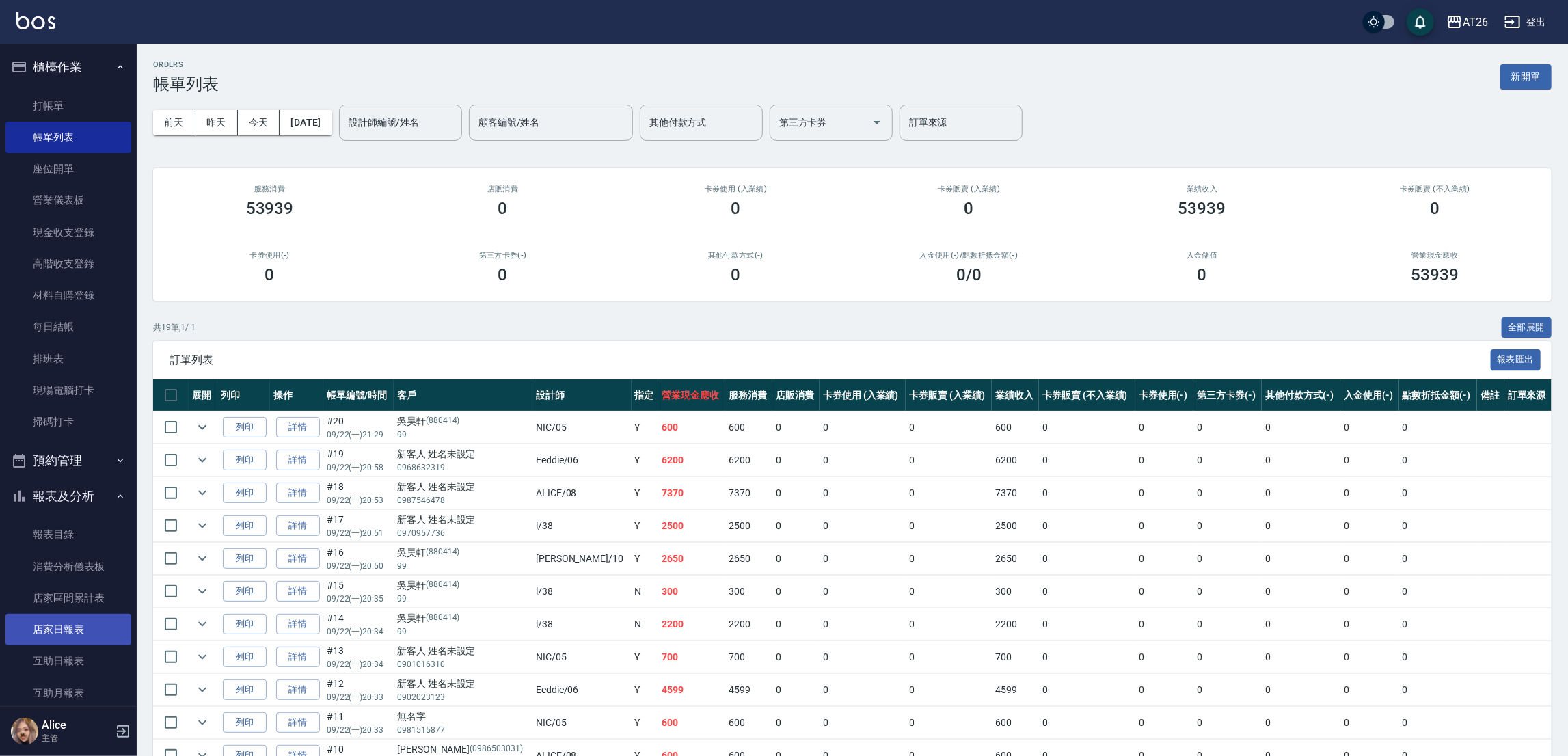
click at [92, 625] on link "店家日報表" at bounding box center [69, 629] width 126 height 31
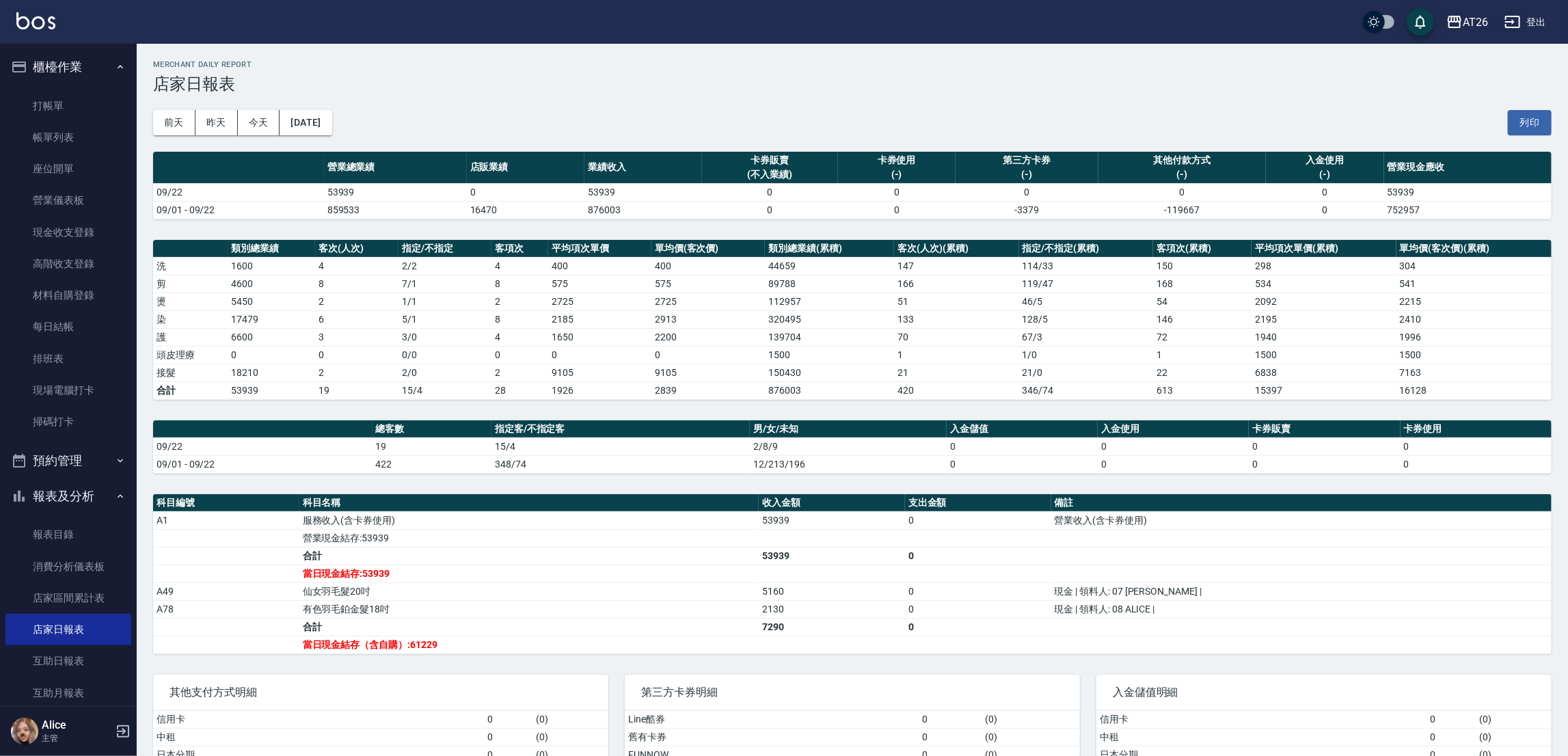
click at [349, 137] on div "前天 昨天 今天 2025/09/22 列印" at bounding box center [852, 122] width 1399 height 58
click at [332, 129] on button "[DATE]" at bounding box center [305, 122] width 52 height 25
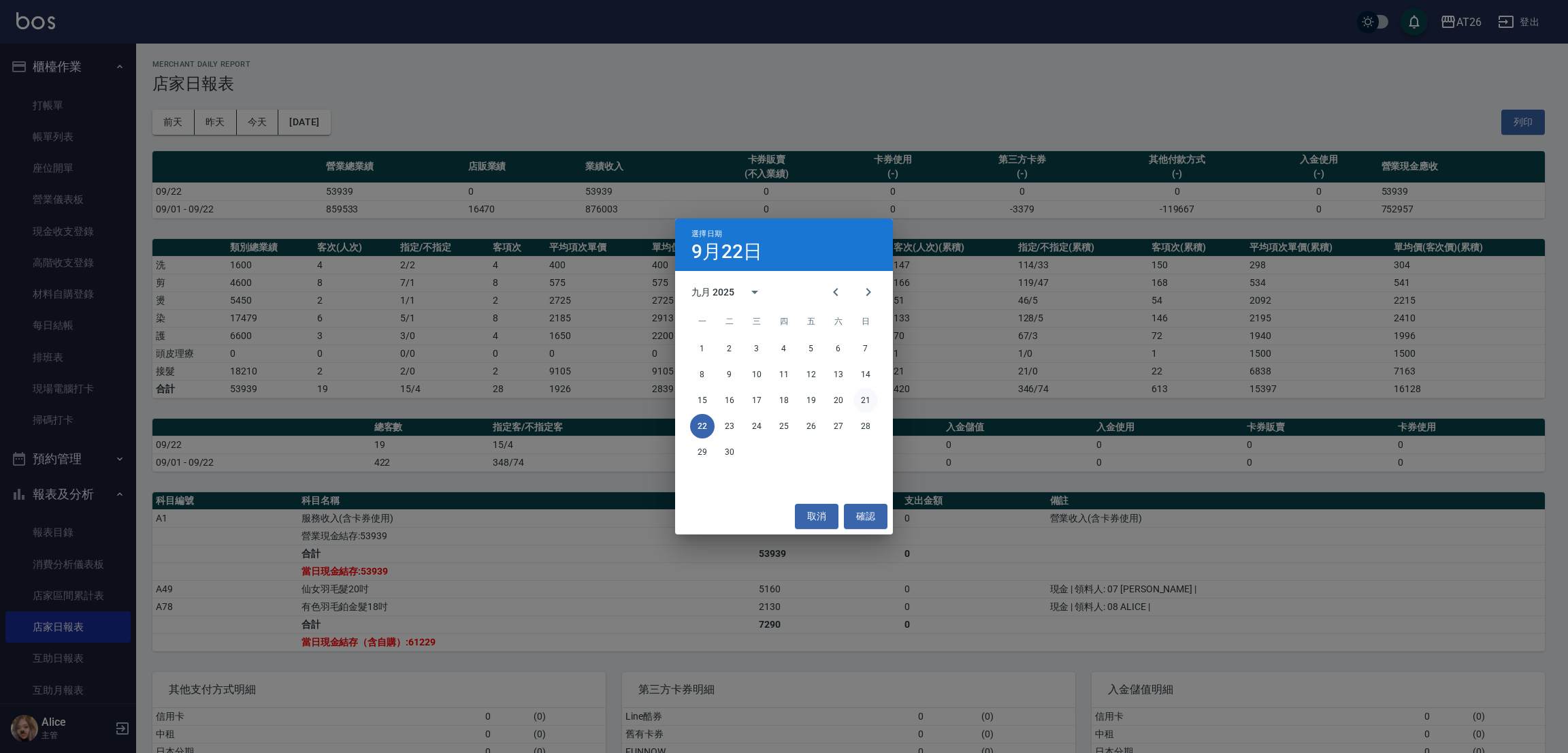
click at [864, 405] on button "21" at bounding box center [866, 400] width 25 height 25
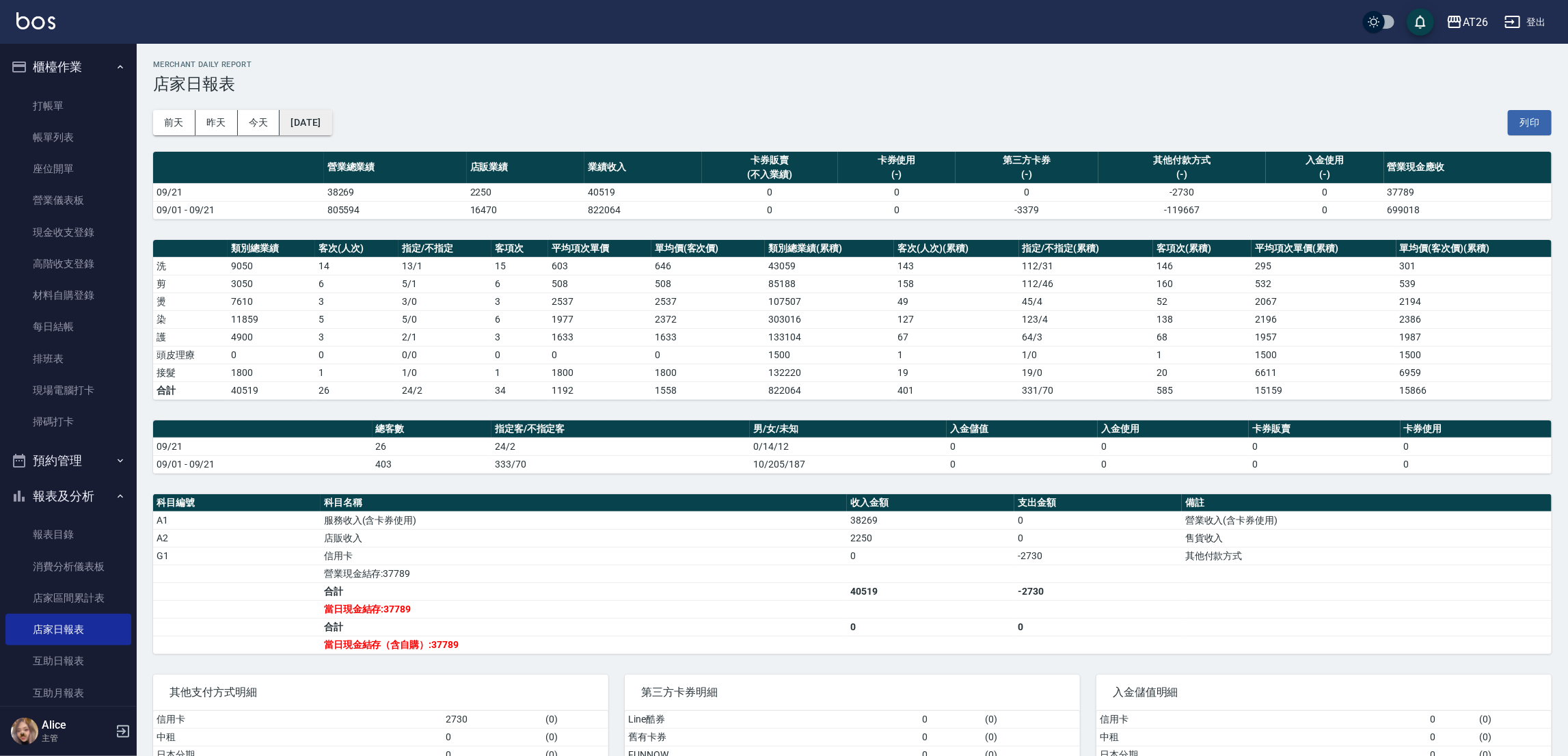
click at [313, 129] on button "[DATE]" at bounding box center [305, 122] width 52 height 25
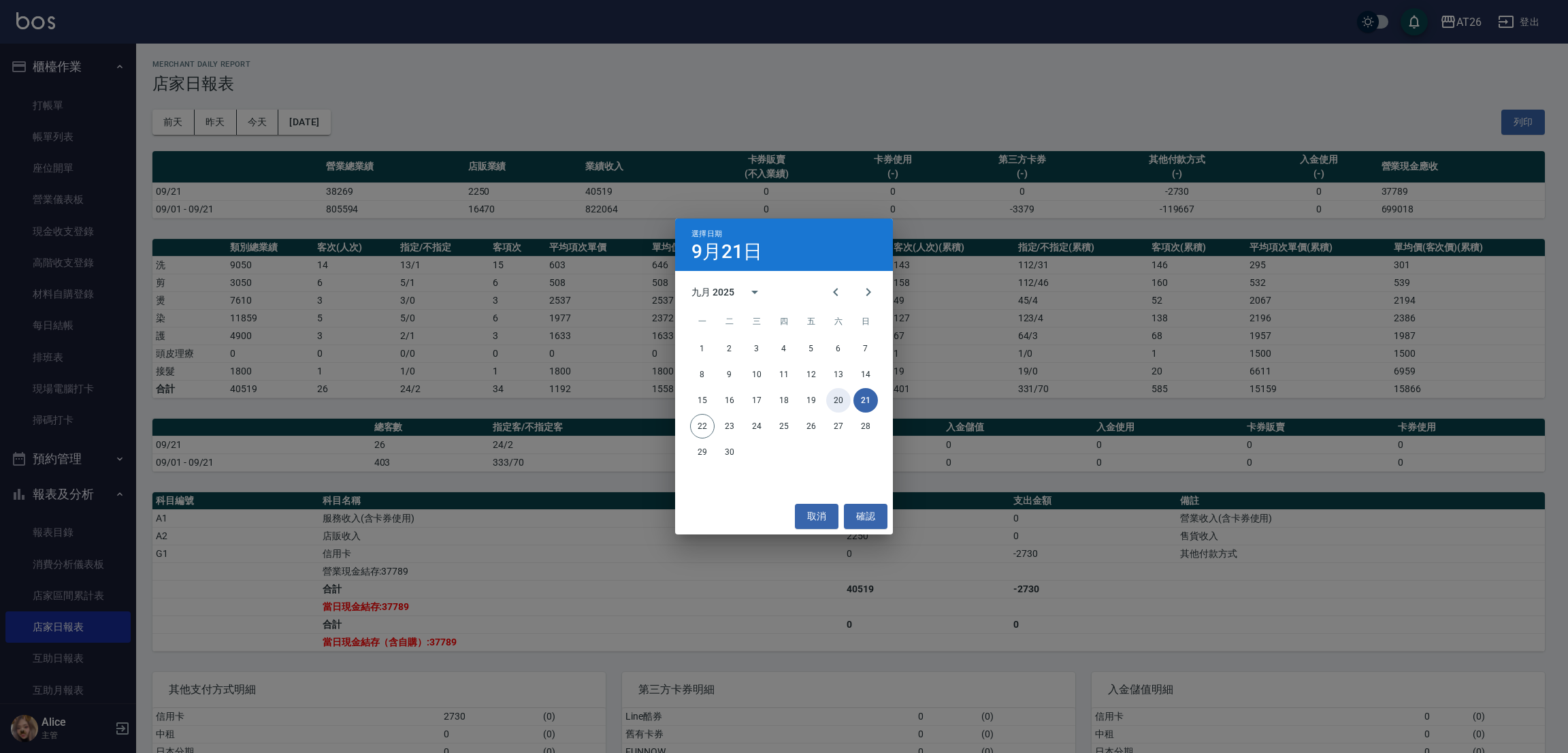
click at [839, 392] on button "20" at bounding box center [838, 400] width 25 height 25
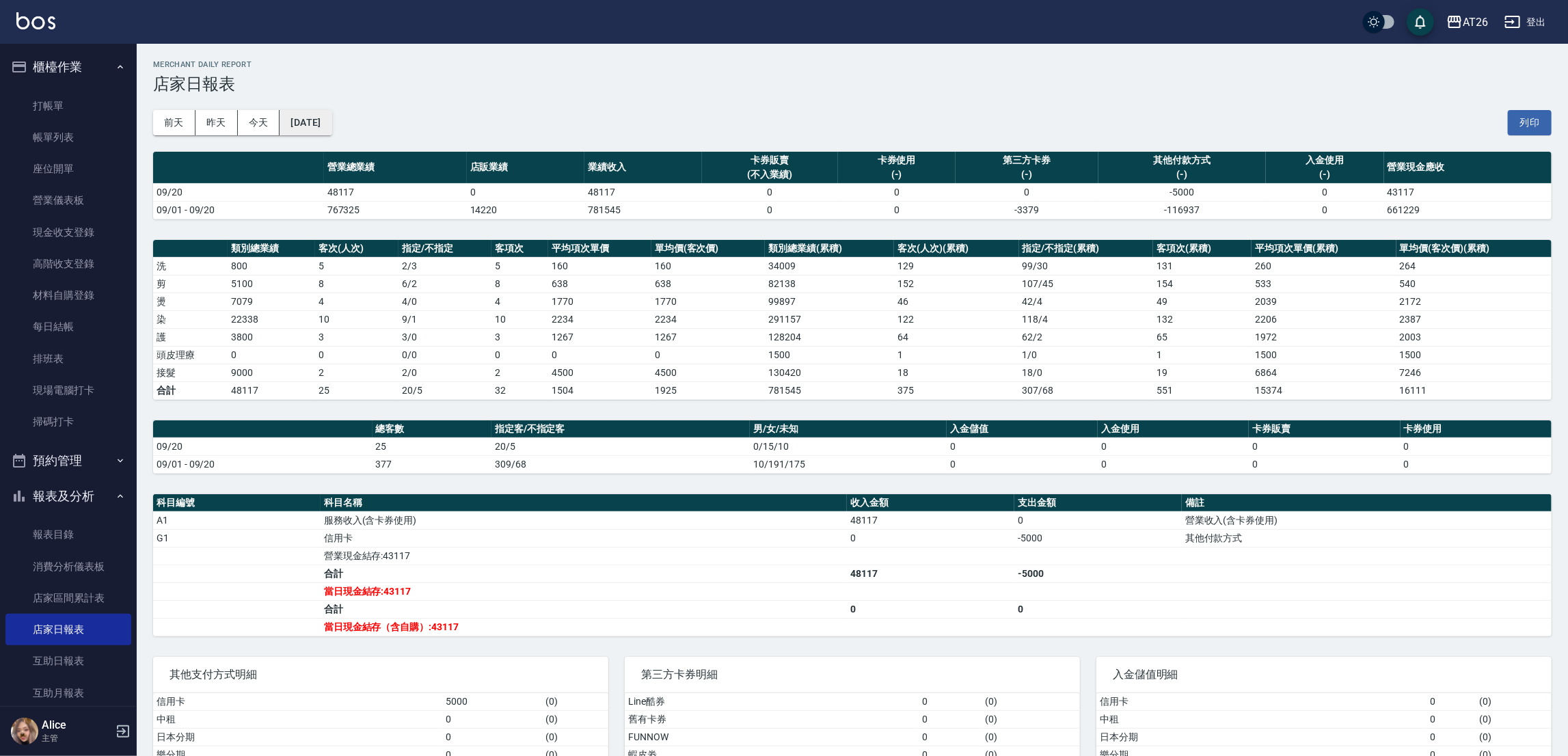
click at [332, 128] on button "2025/09/20" at bounding box center [305, 122] width 52 height 25
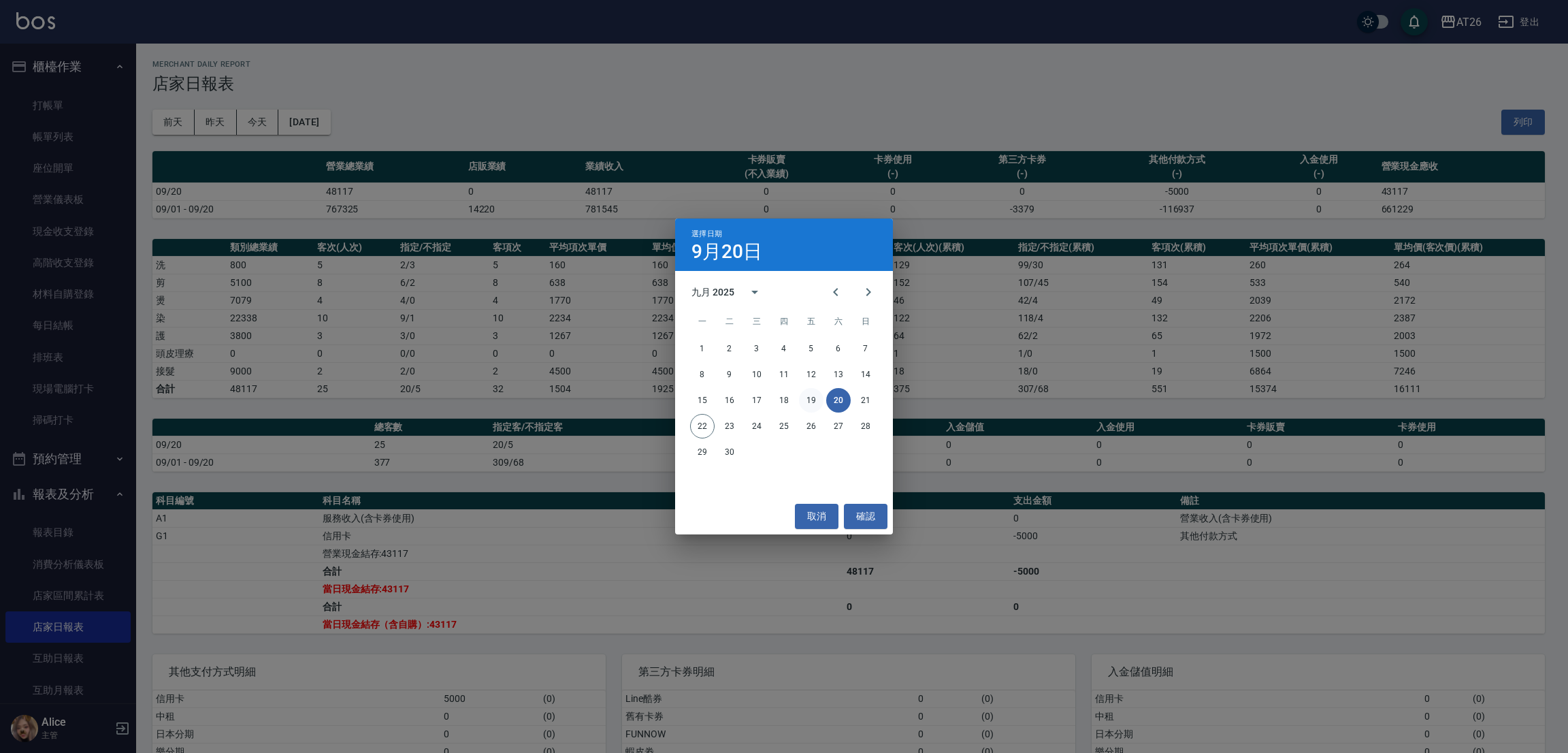
click at [808, 404] on button "19" at bounding box center [811, 400] width 25 height 25
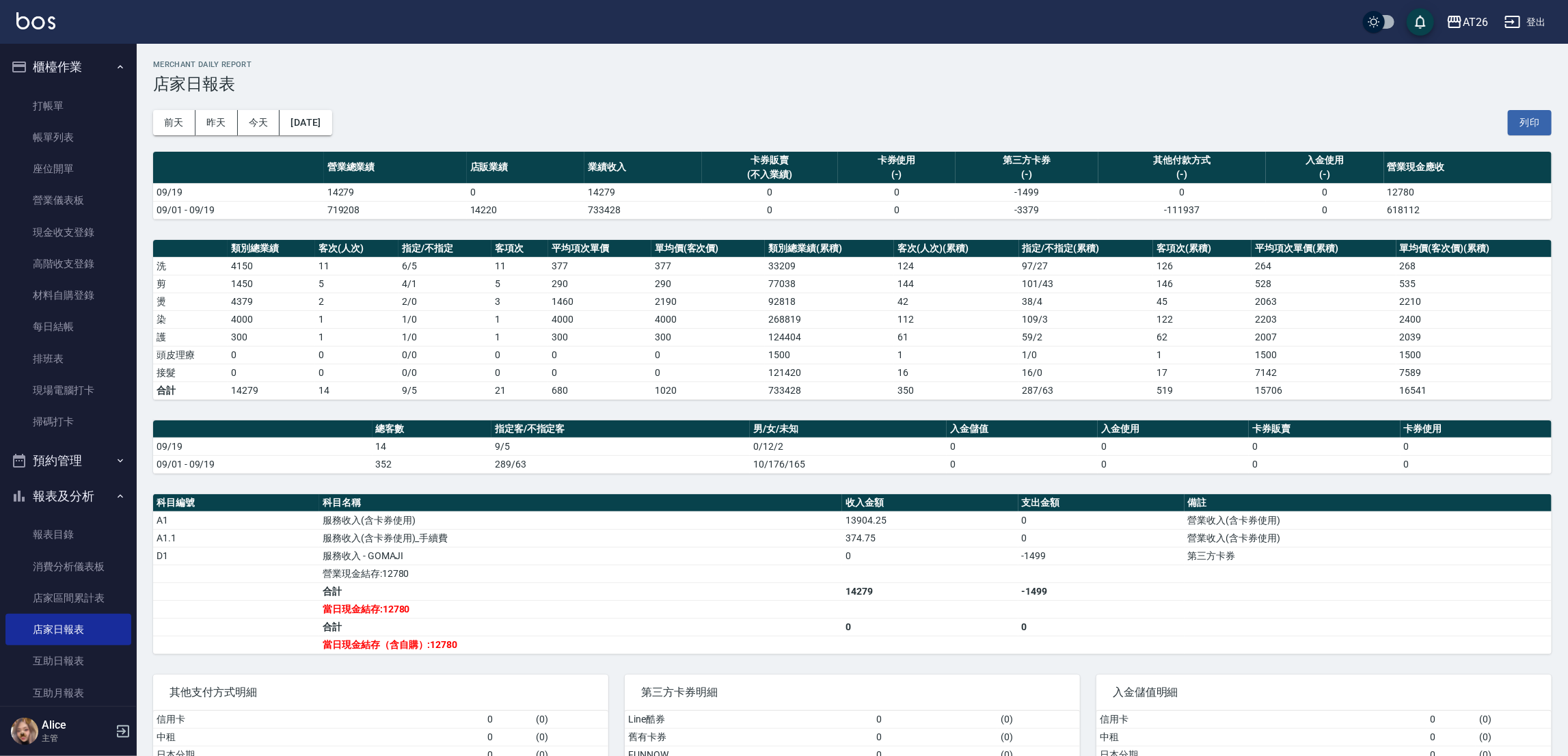
click at [313, 136] on div "前天 昨天 今天 2025/09/19 列印" at bounding box center [852, 122] width 1399 height 58
click at [316, 131] on button "2025/09/19" at bounding box center [305, 122] width 52 height 25
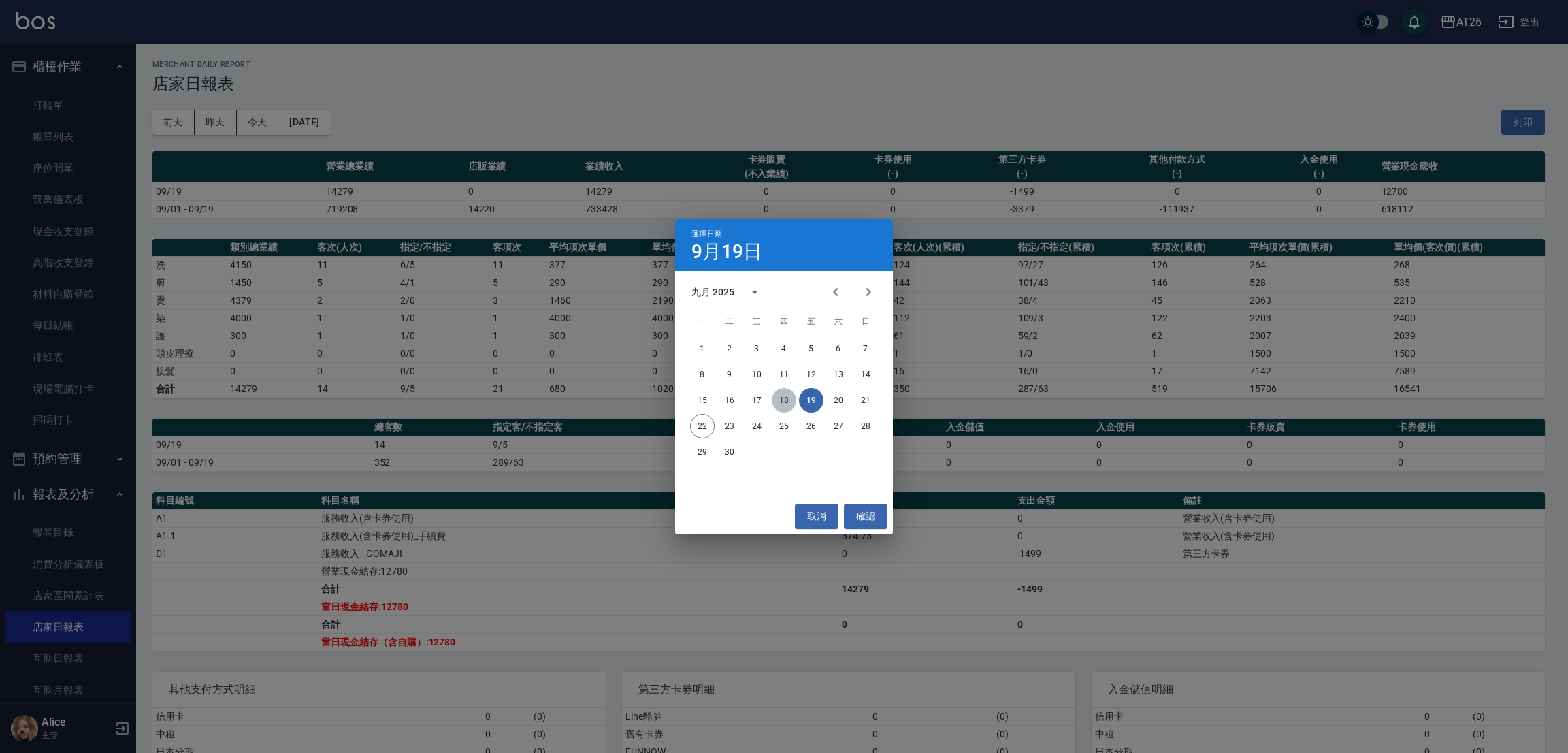
click at [782, 397] on button "18" at bounding box center [784, 400] width 25 height 25
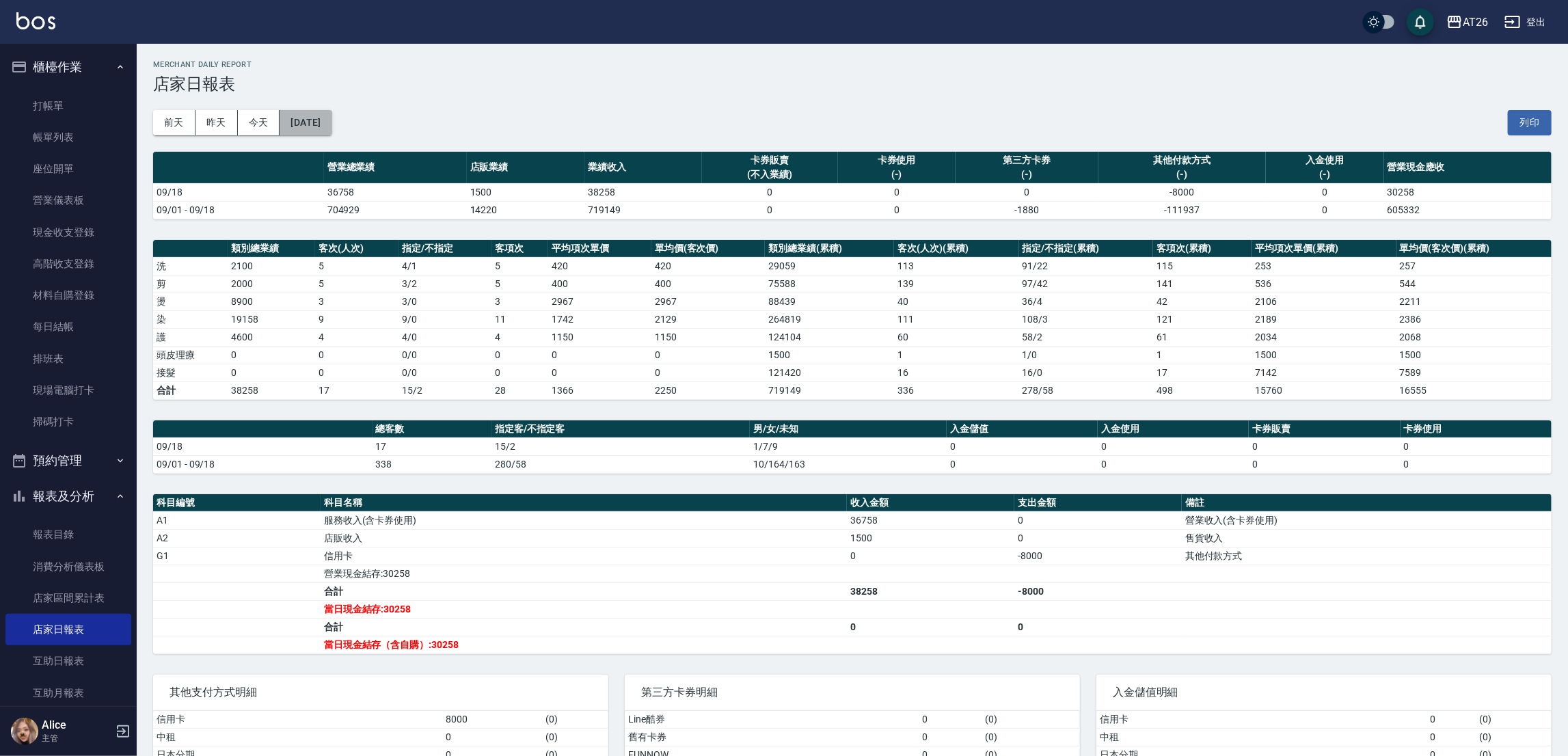
click at [324, 127] on button "2025/09/18" at bounding box center [305, 122] width 52 height 25
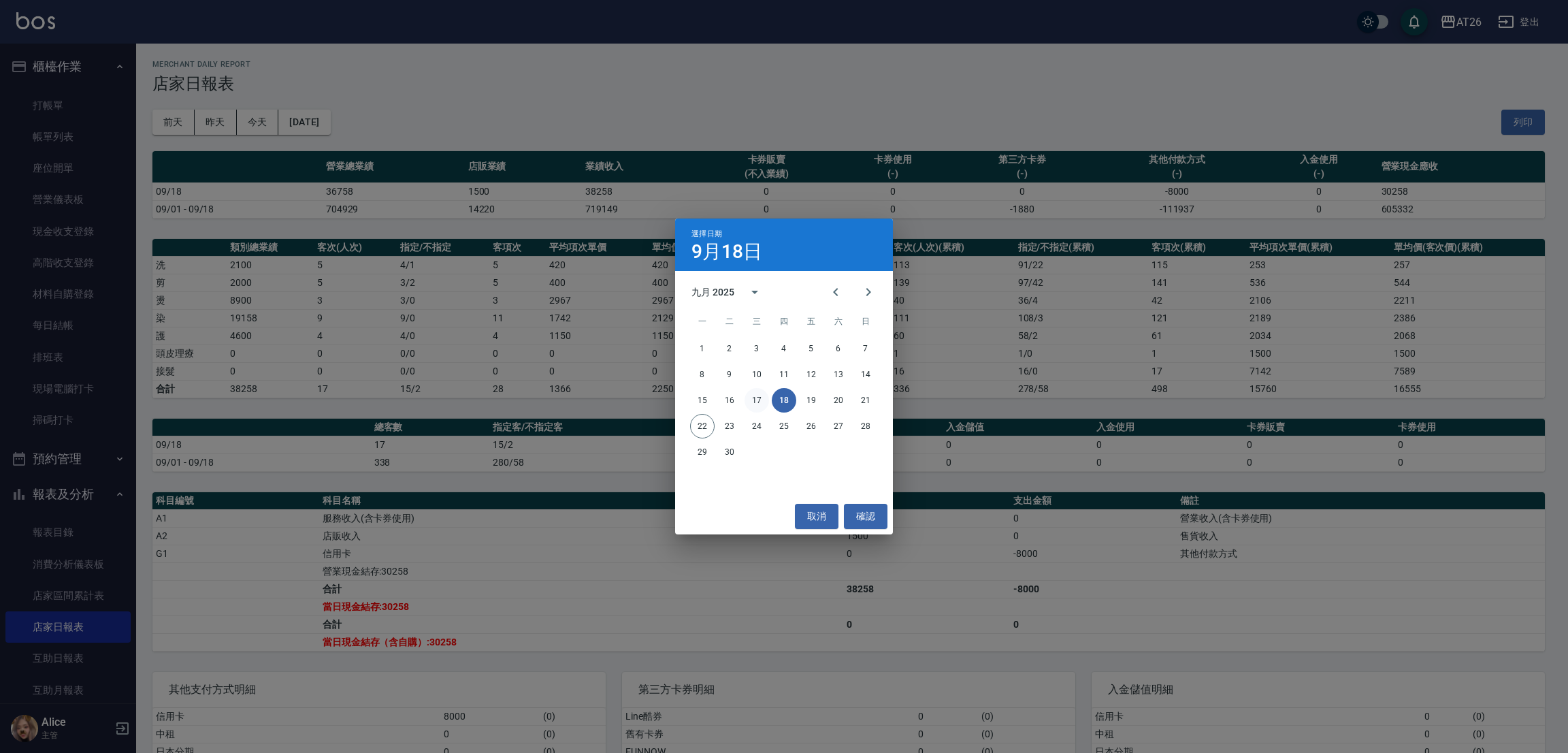
click at [750, 397] on button "17" at bounding box center [757, 400] width 25 height 25
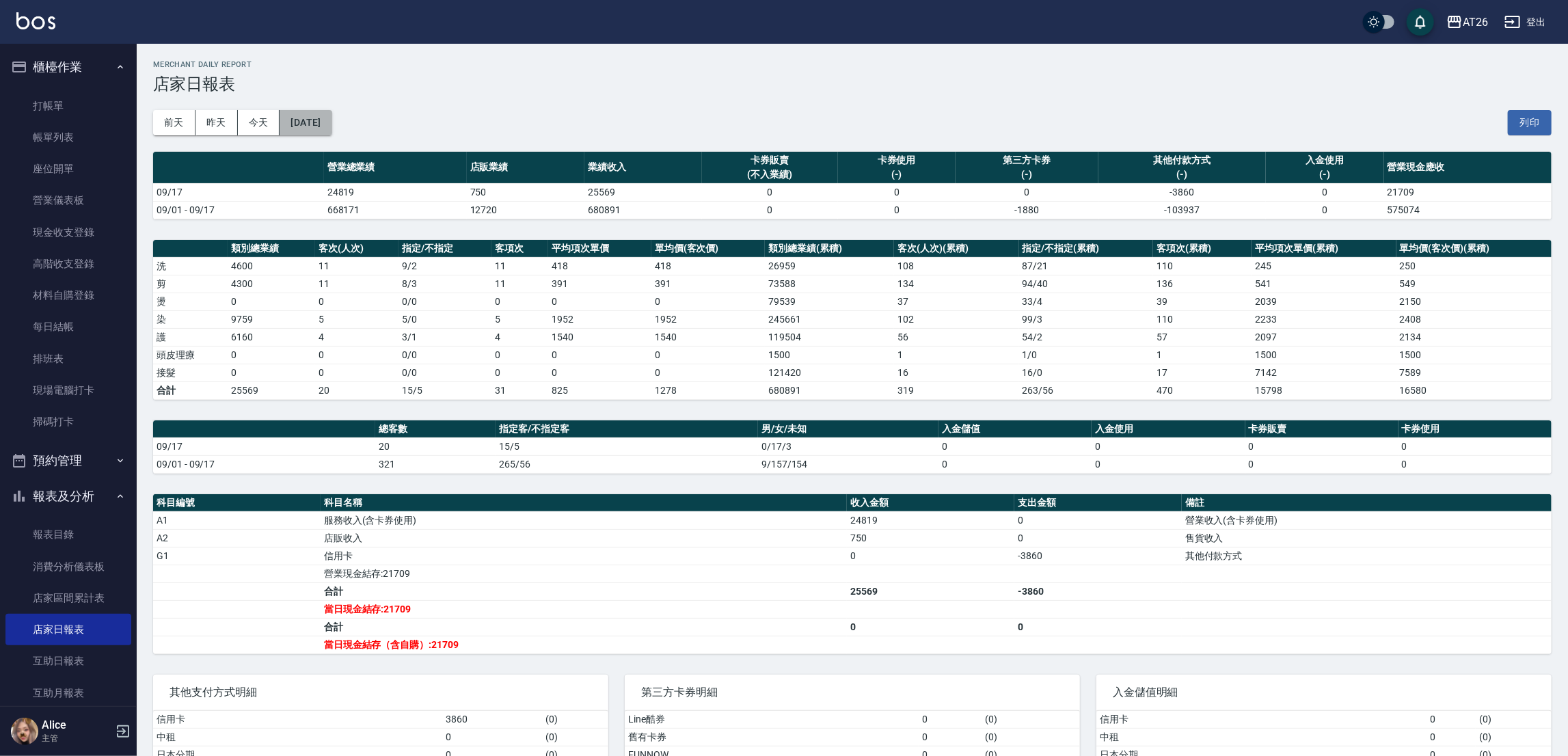
click at [332, 135] on button "2025/09/17" at bounding box center [305, 122] width 52 height 25
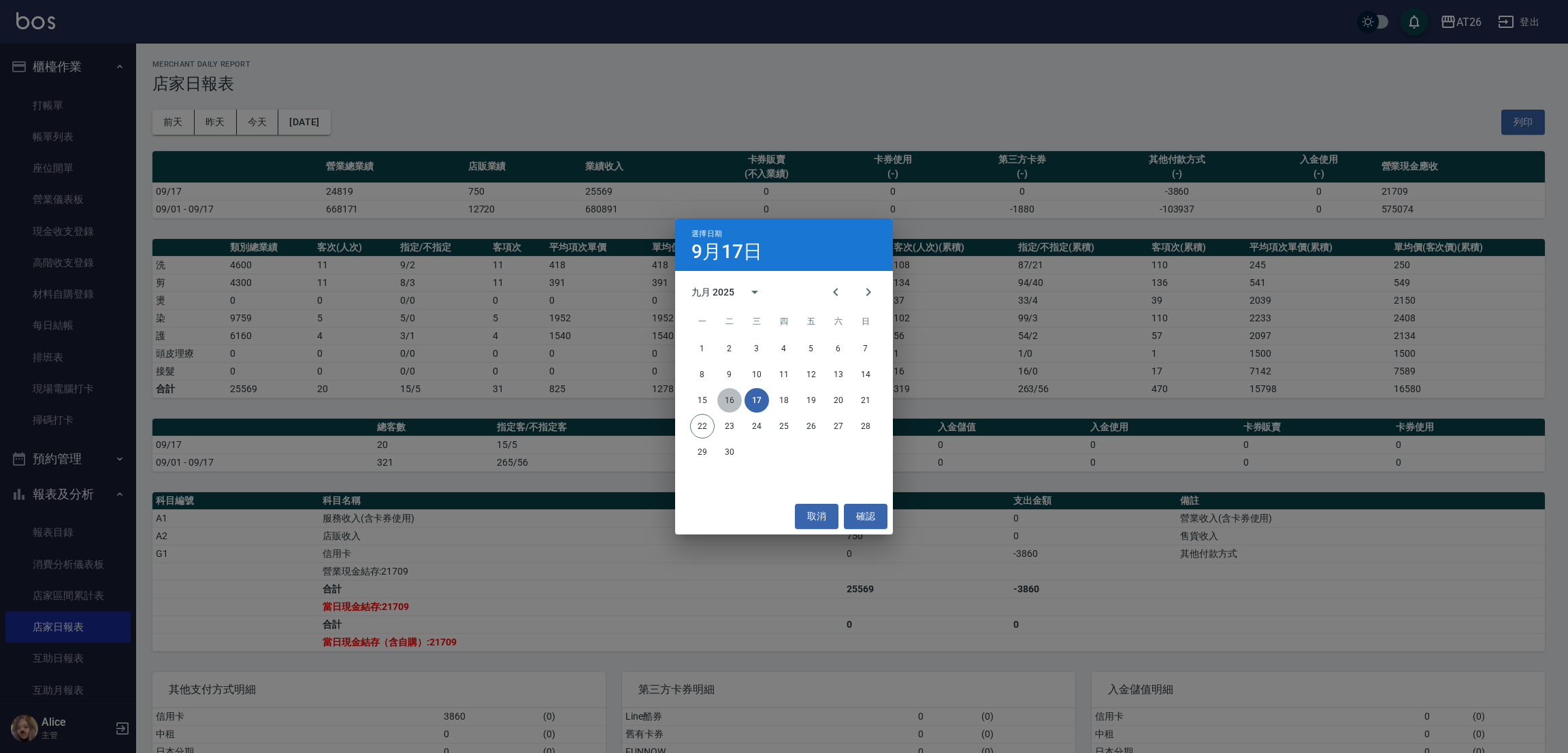
click at [728, 398] on button "16" at bounding box center [730, 400] width 25 height 25
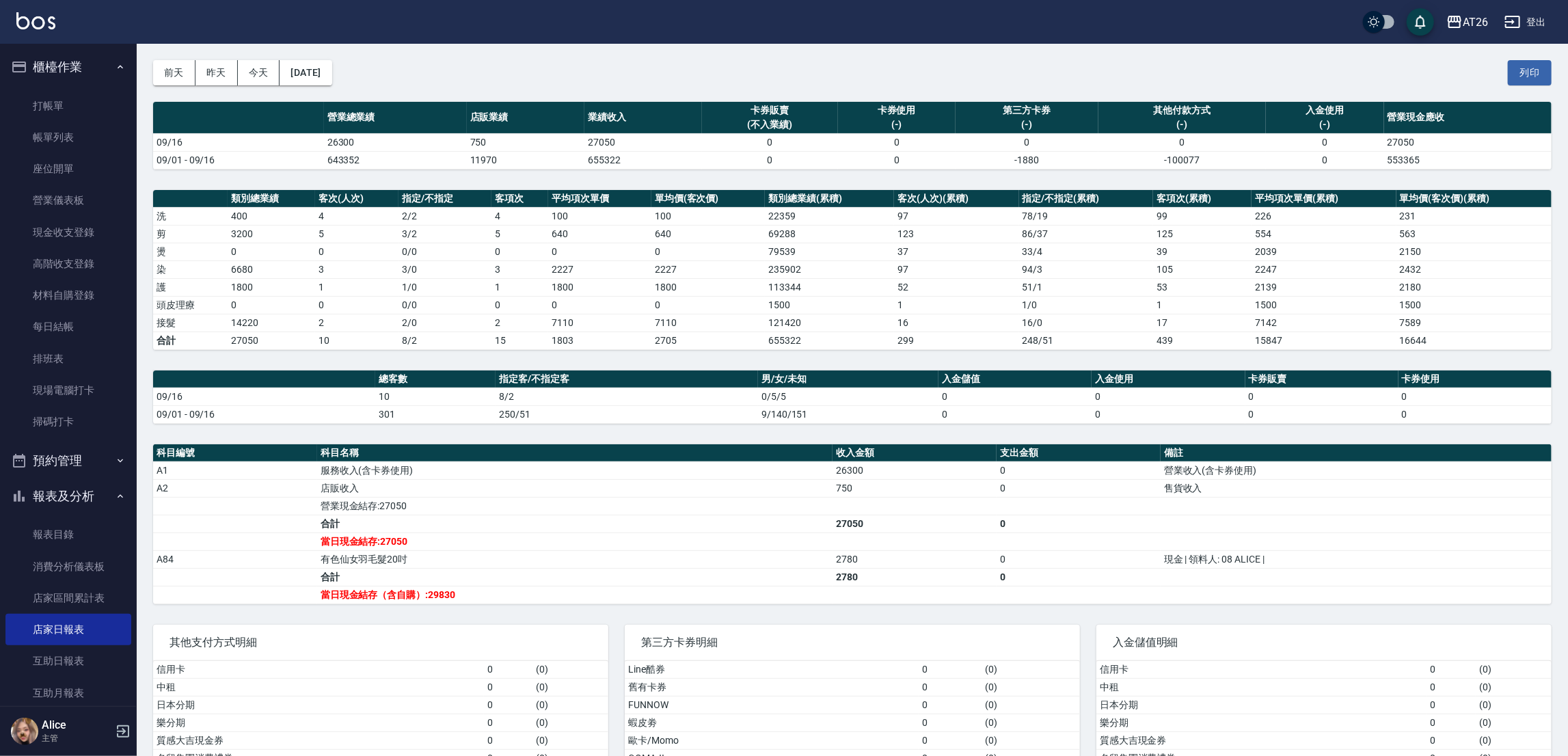
scroll to position [97, 0]
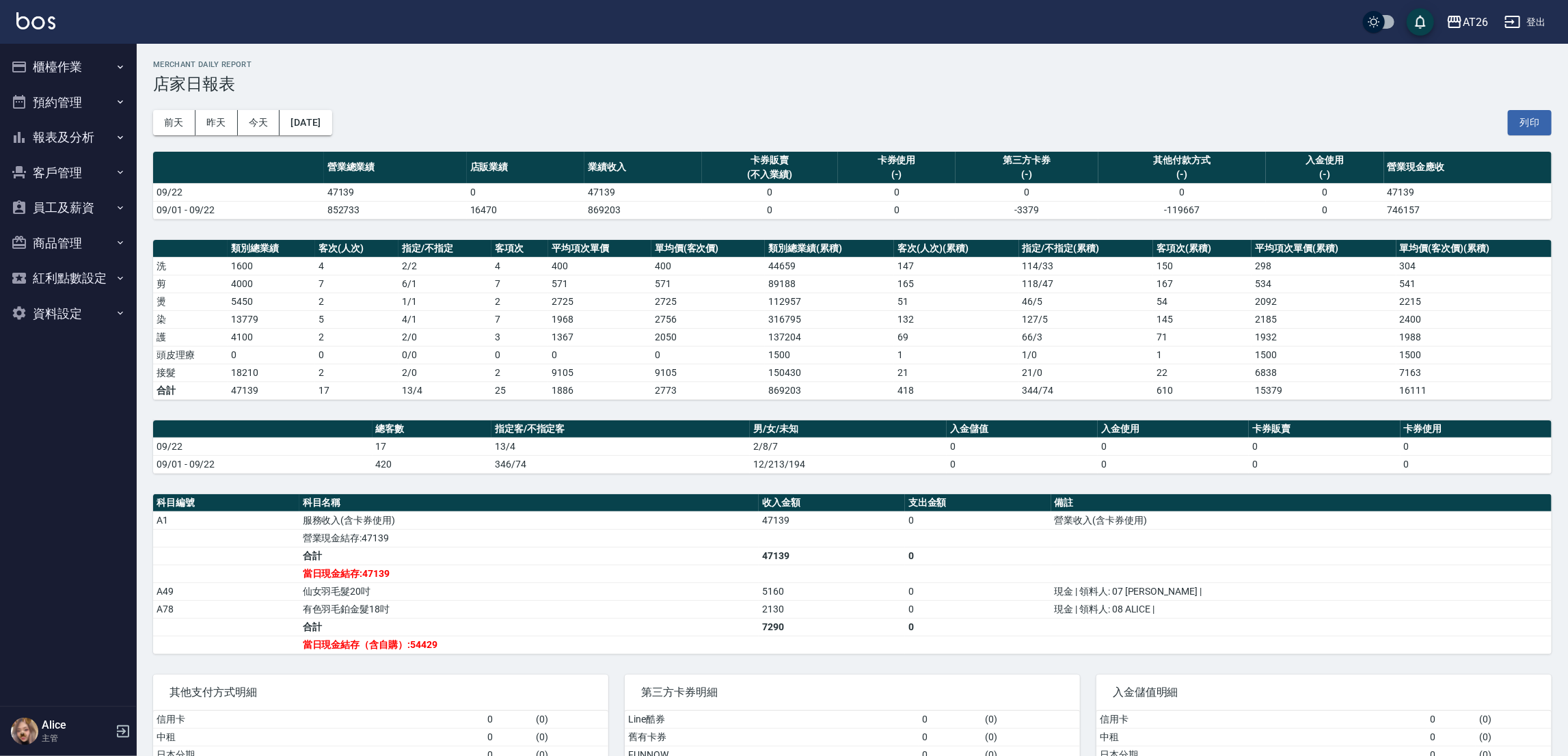
click at [76, 112] on button "預約管理" at bounding box center [69, 102] width 126 height 35
click at [67, 110] on button "預約管理" at bounding box center [69, 102] width 126 height 35
click at [67, 143] on button "報表及分析" at bounding box center [69, 137] width 126 height 35
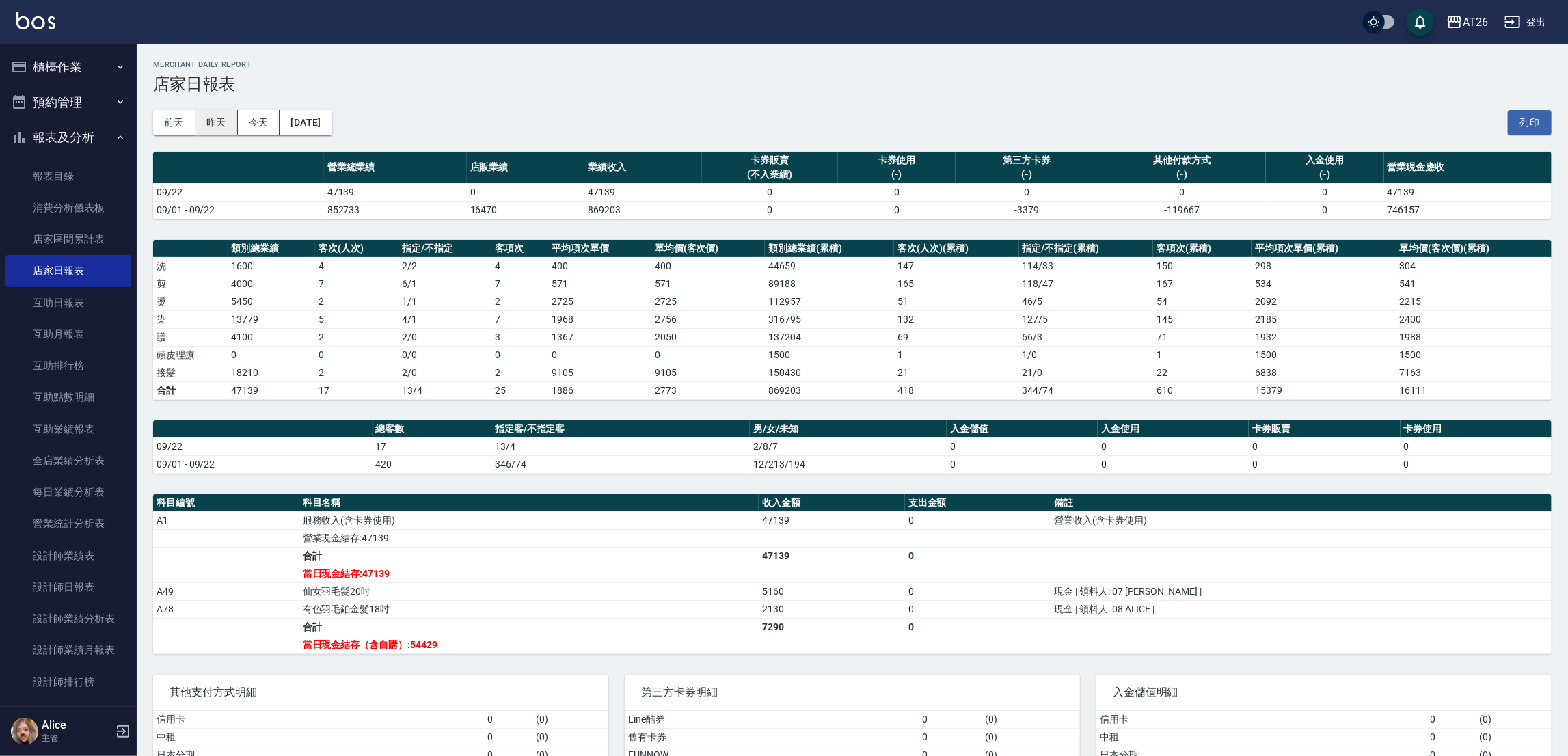
click at [201, 124] on button "昨天" at bounding box center [216, 122] width 43 height 25
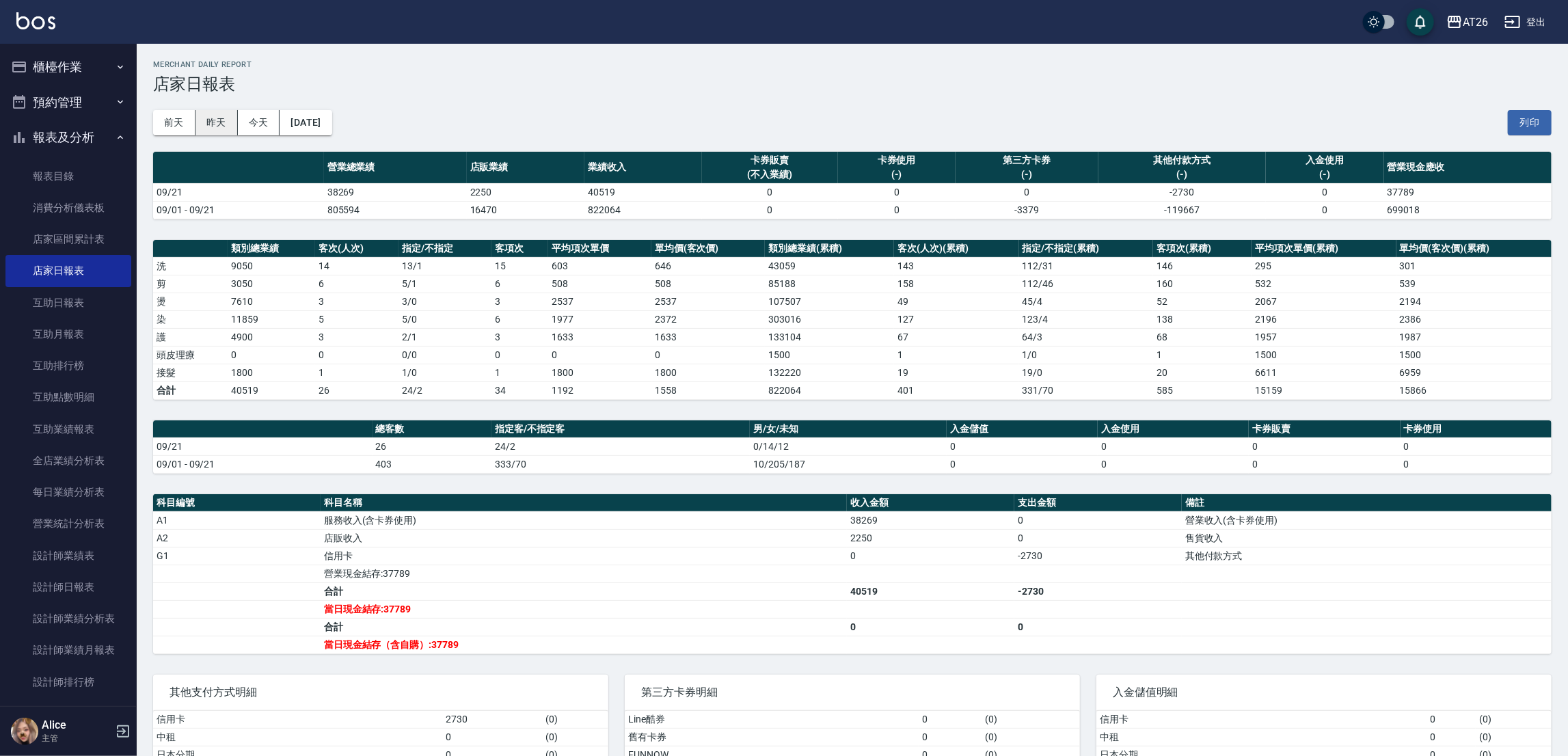
click at [216, 123] on button "昨天" at bounding box center [216, 122] width 43 height 25
click at [303, 124] on button "[DATE]" at bounding box center [305, 122] width 52 height 25
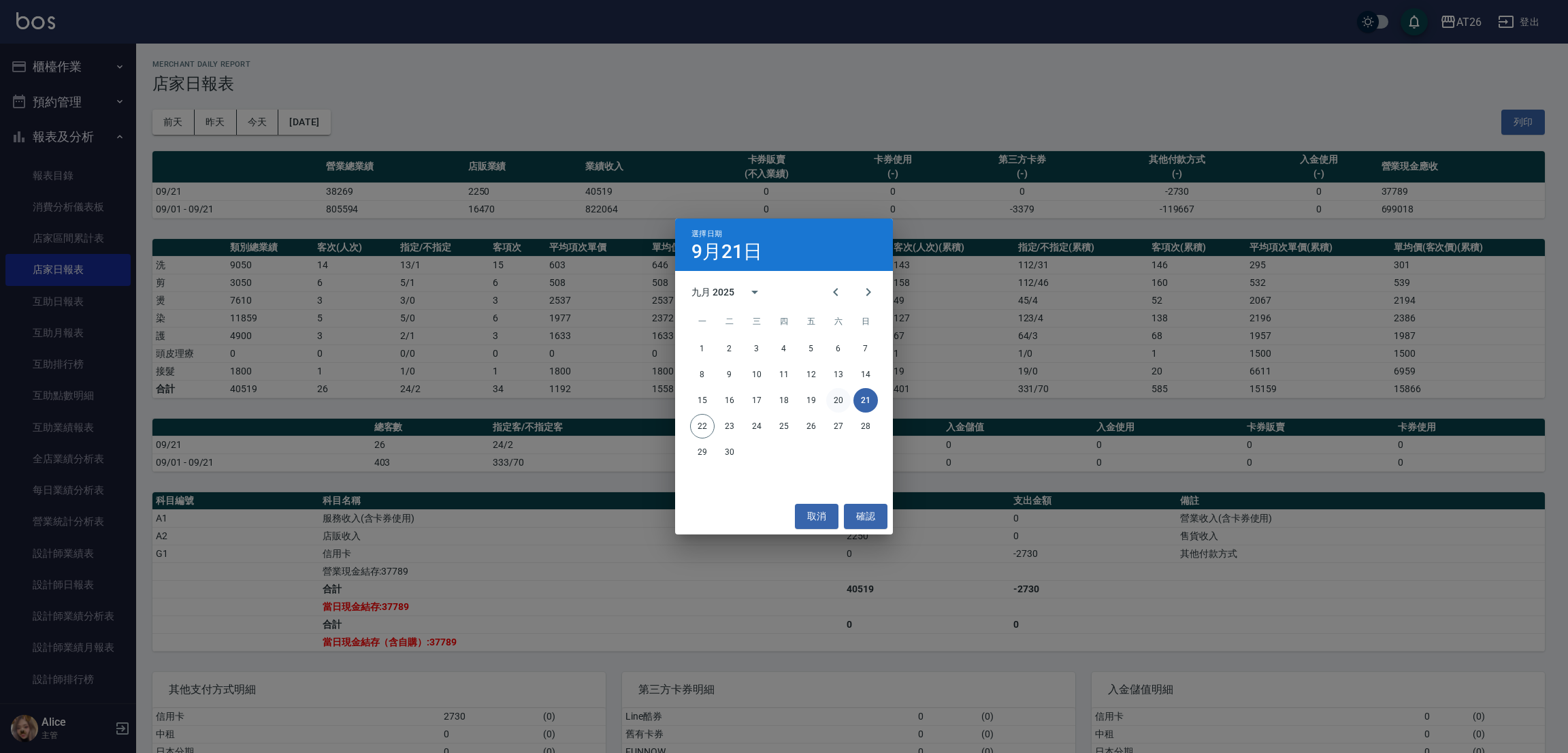
click at [846, 402] on button "20" at bounding box center [838, 400] width 25 height 25
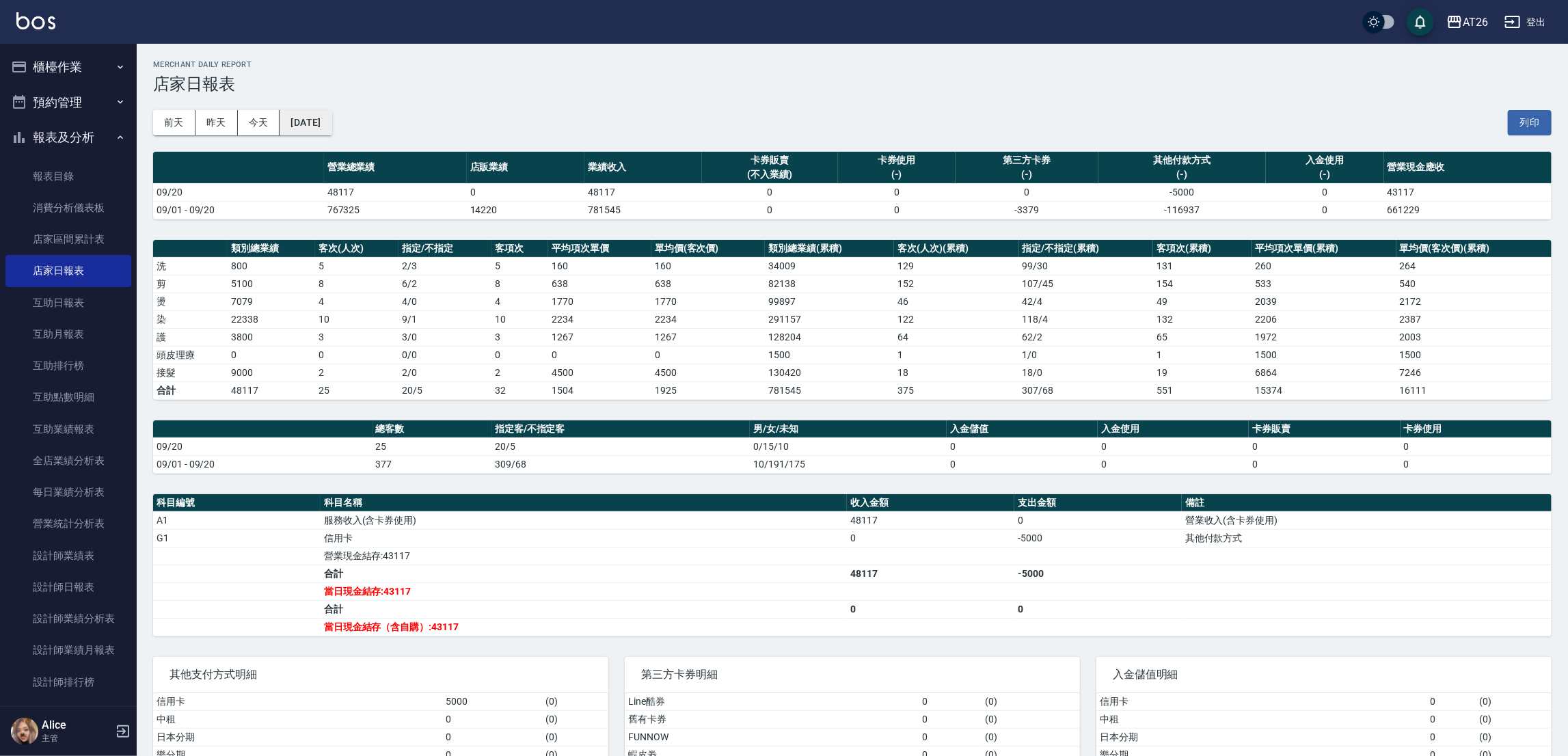
click at [303, 127] on button "[DATE]" at bounding box center [305, 122] width 52 height 25
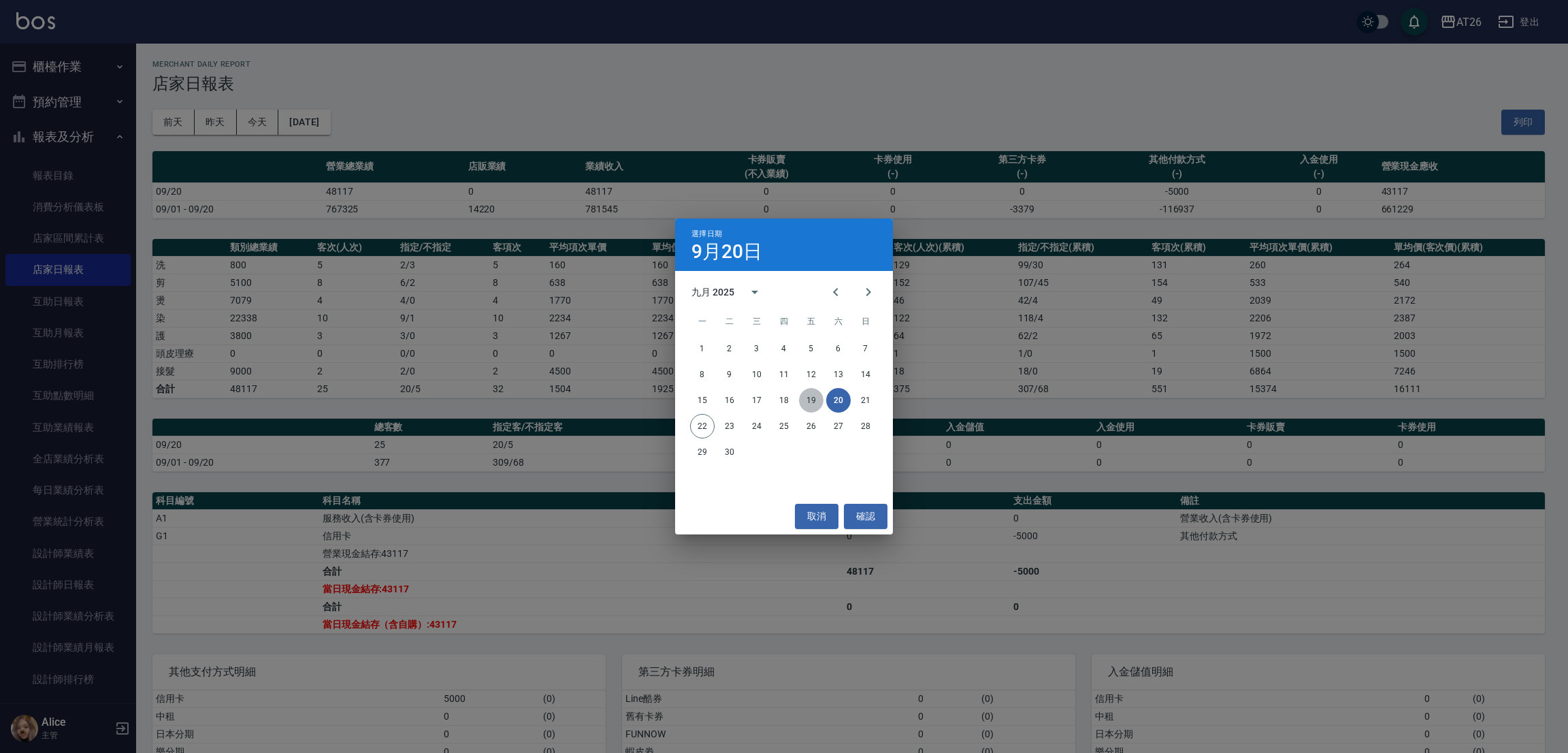
click at [813, 408] on button "19" at bounding box center [811, 400] width 25 height 25
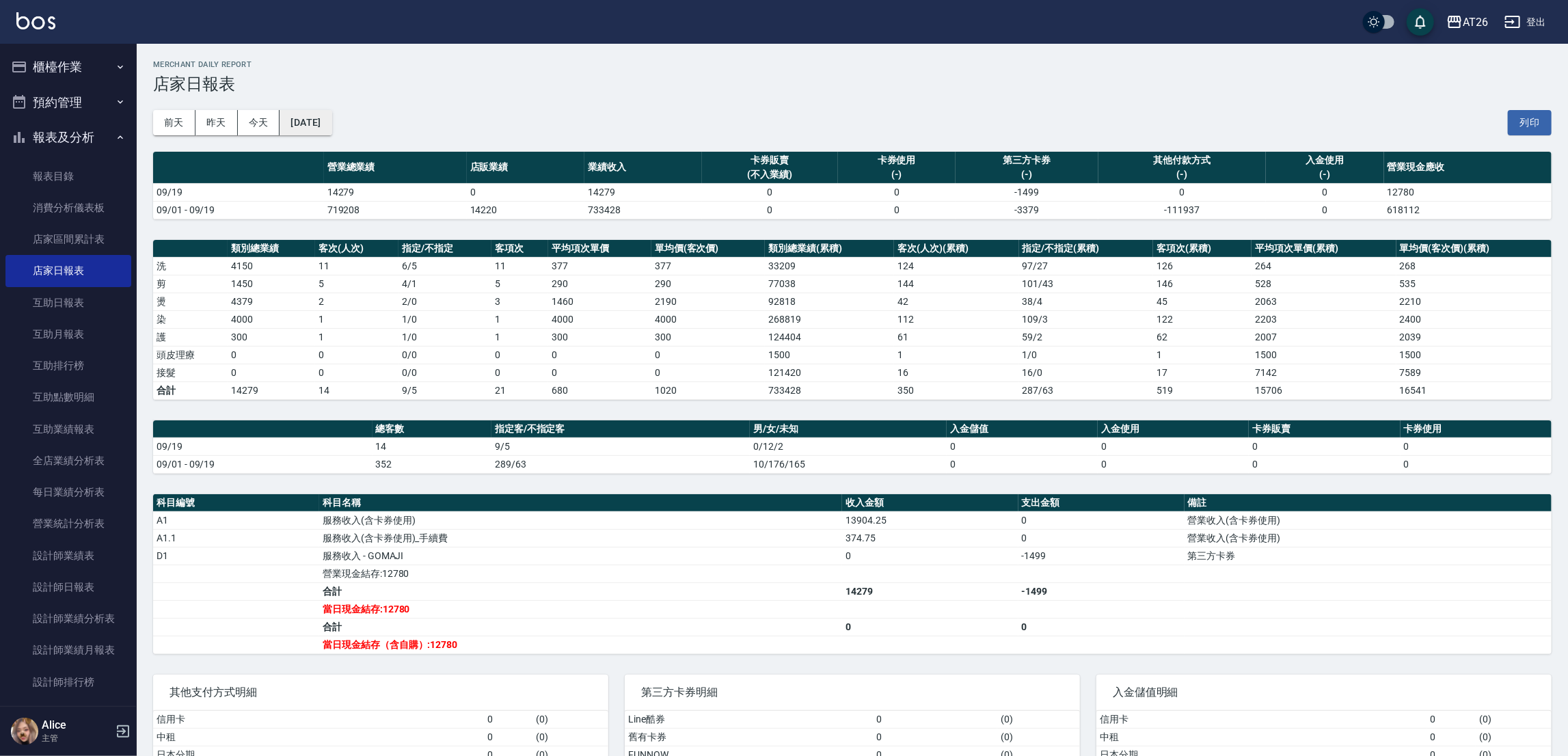
click at [321, 129] on button "[DATE]" at bounding box center [305, 122] width 52 height 25
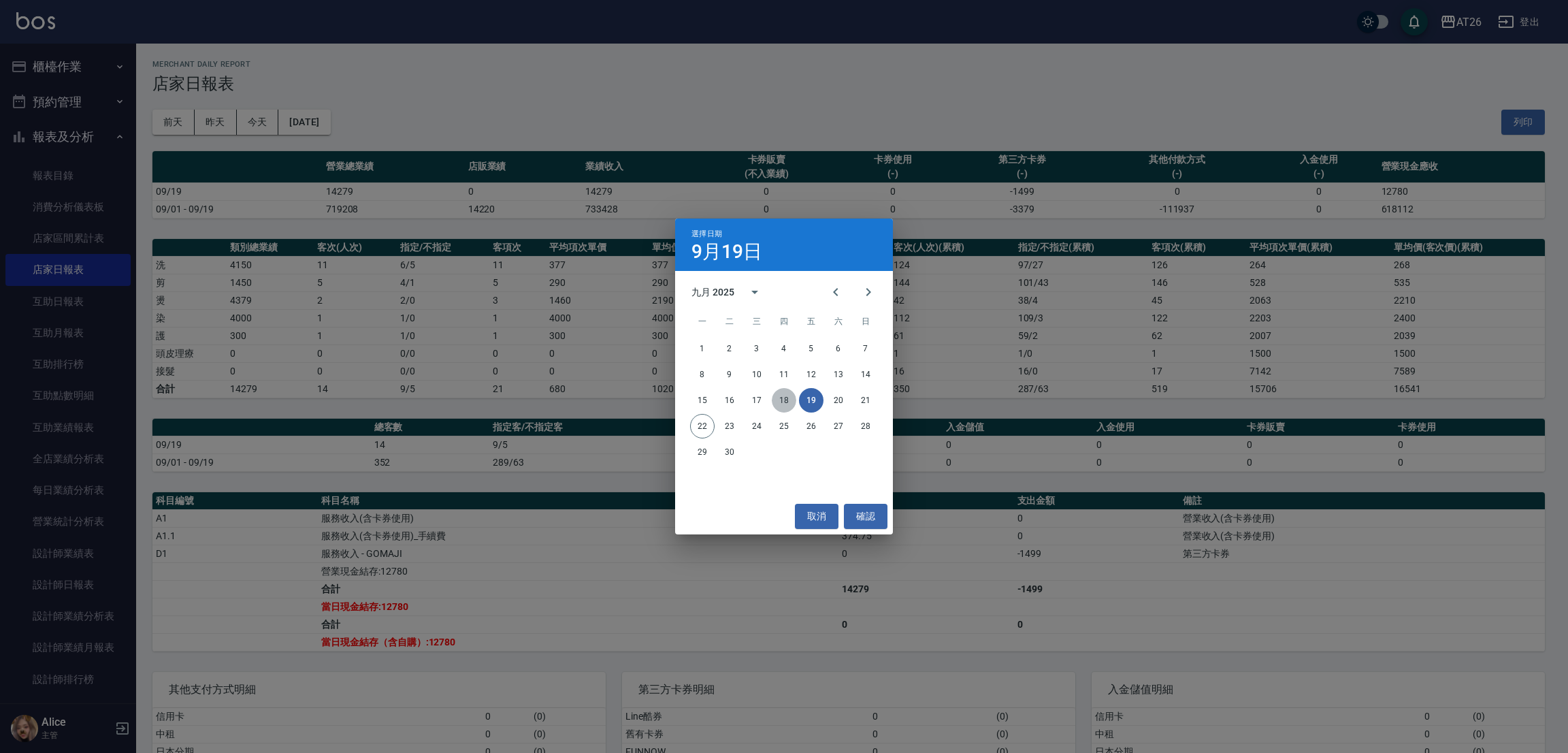
click at [779, 402] on button "18" at bounding box center [784, 400] width 25 height 25
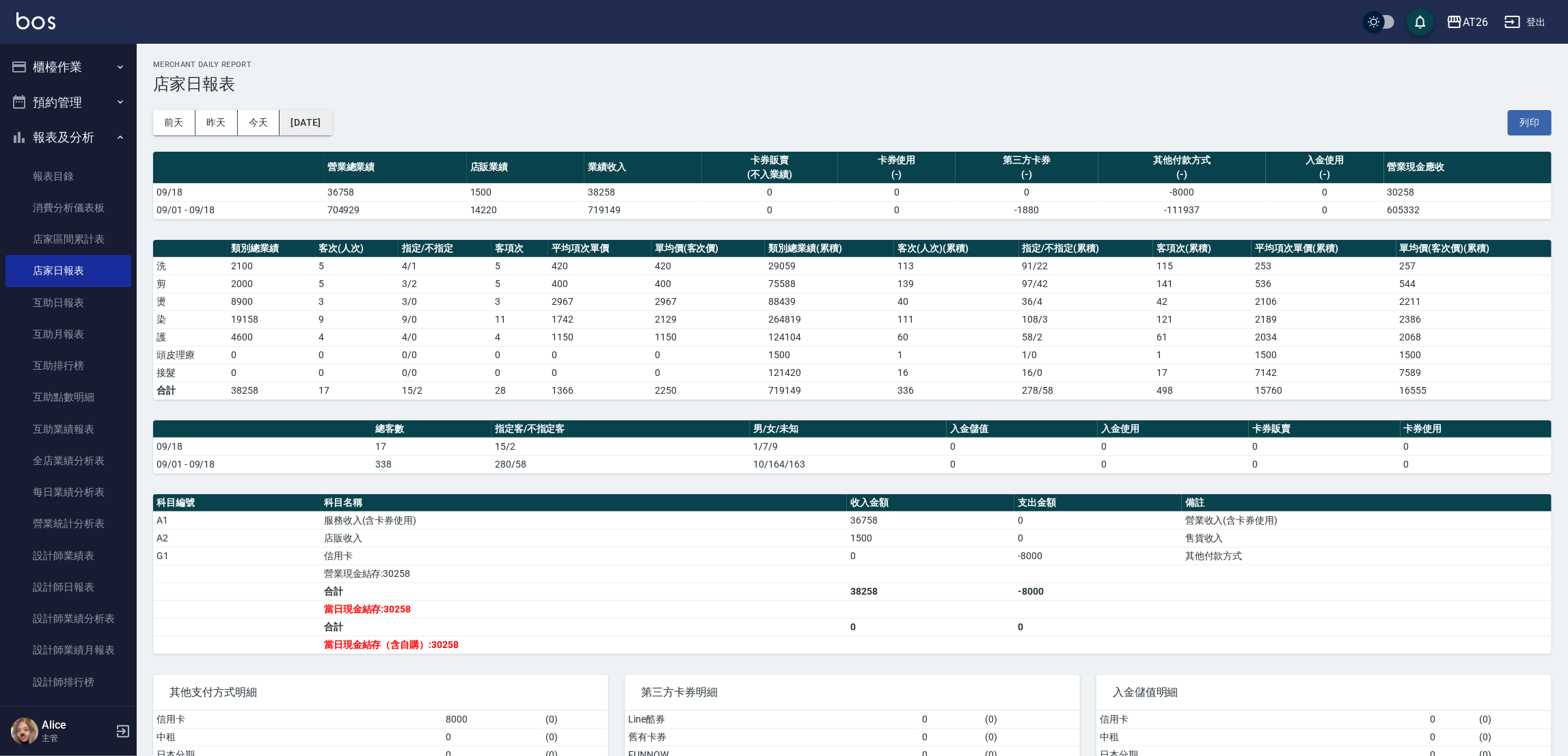
click at [317, 115] on button "[DATE]" at bounding box center [305, 122] width 52 height 25
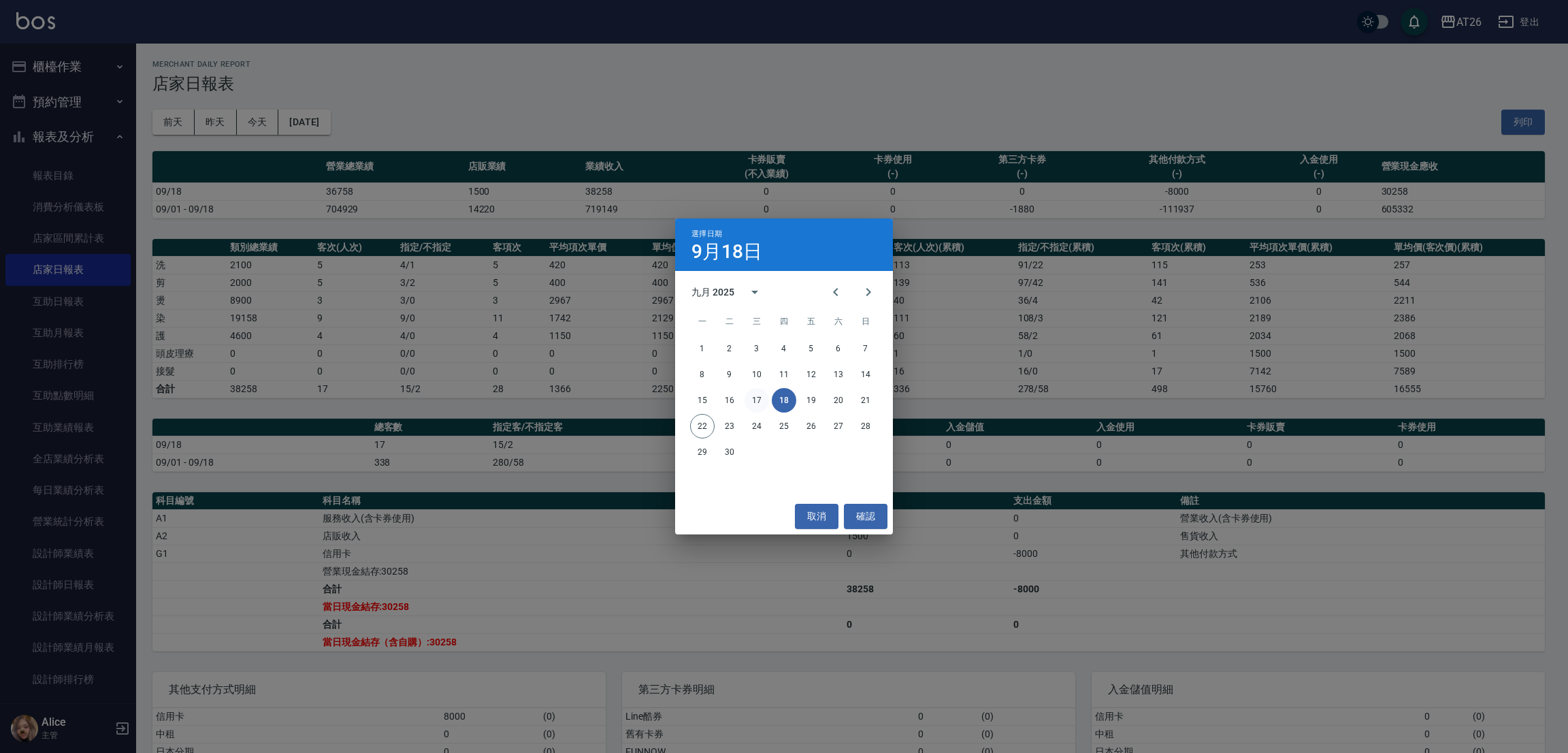
click at [754, 395] on button "17" at bounding box center [757, 400] width 25 height 25
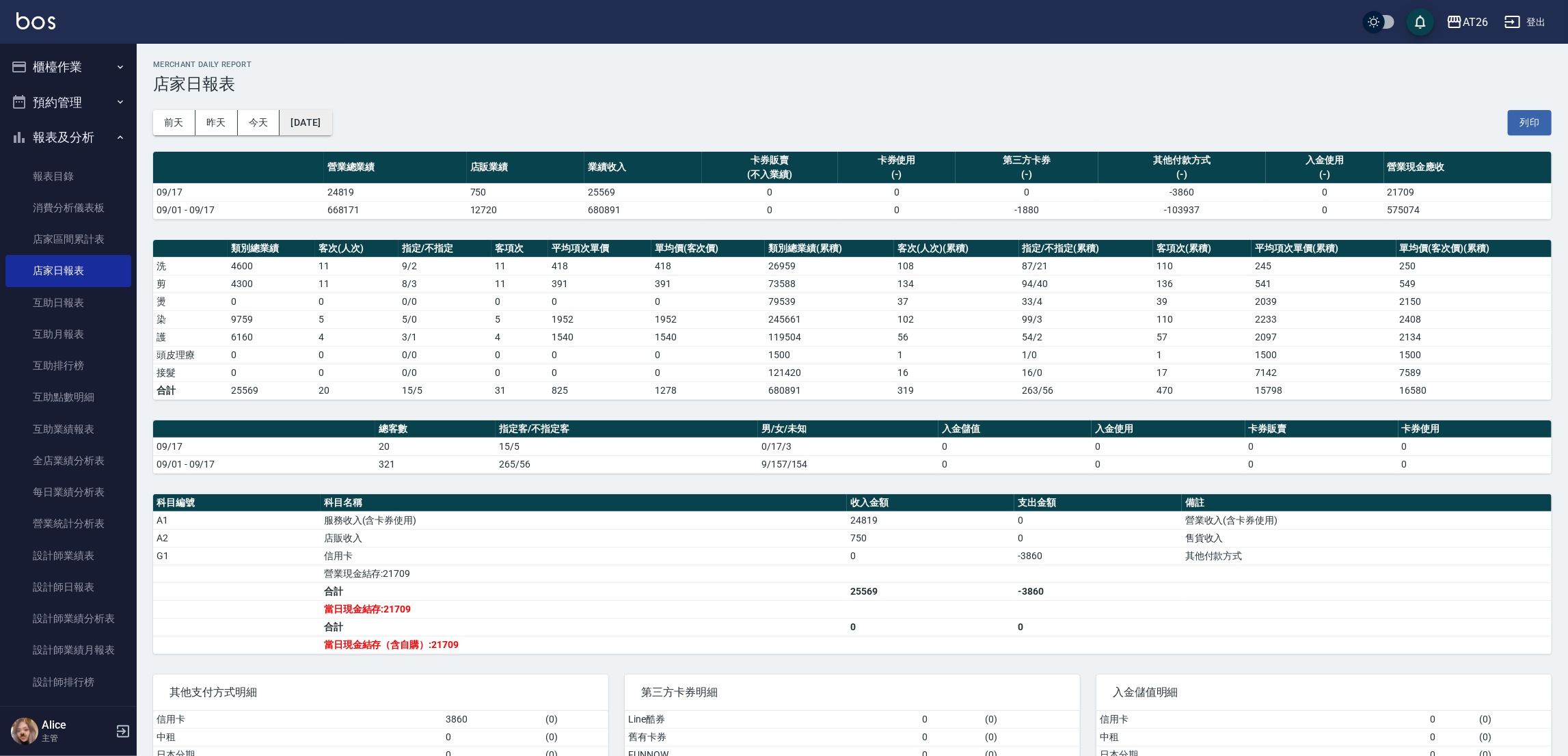
click at [322, 117] on button "[DATE]" at bounding box center [305, 122] width 52 height 25
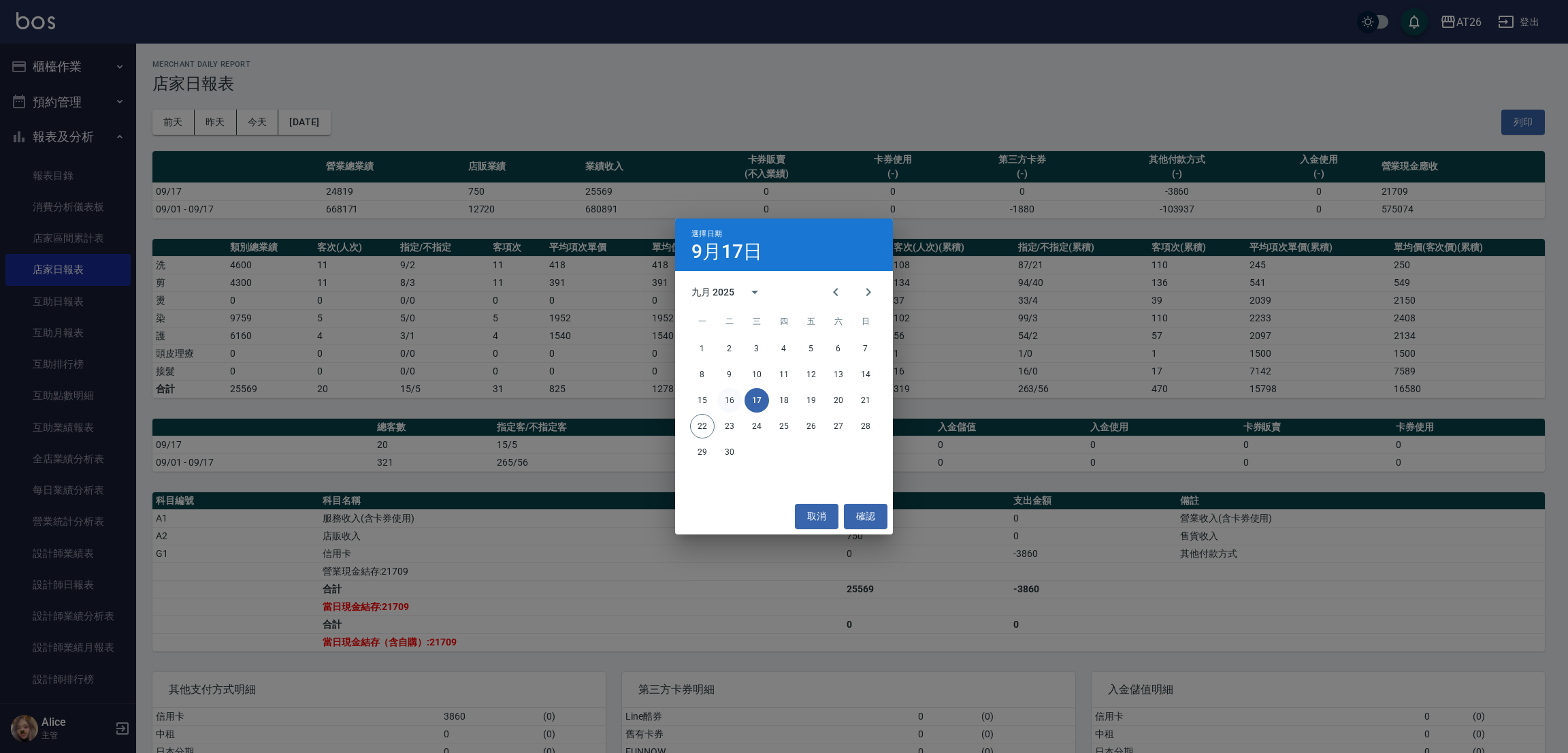
click at [717, 402] on button "16" at bounding box center [730, 400] width 25 height 25
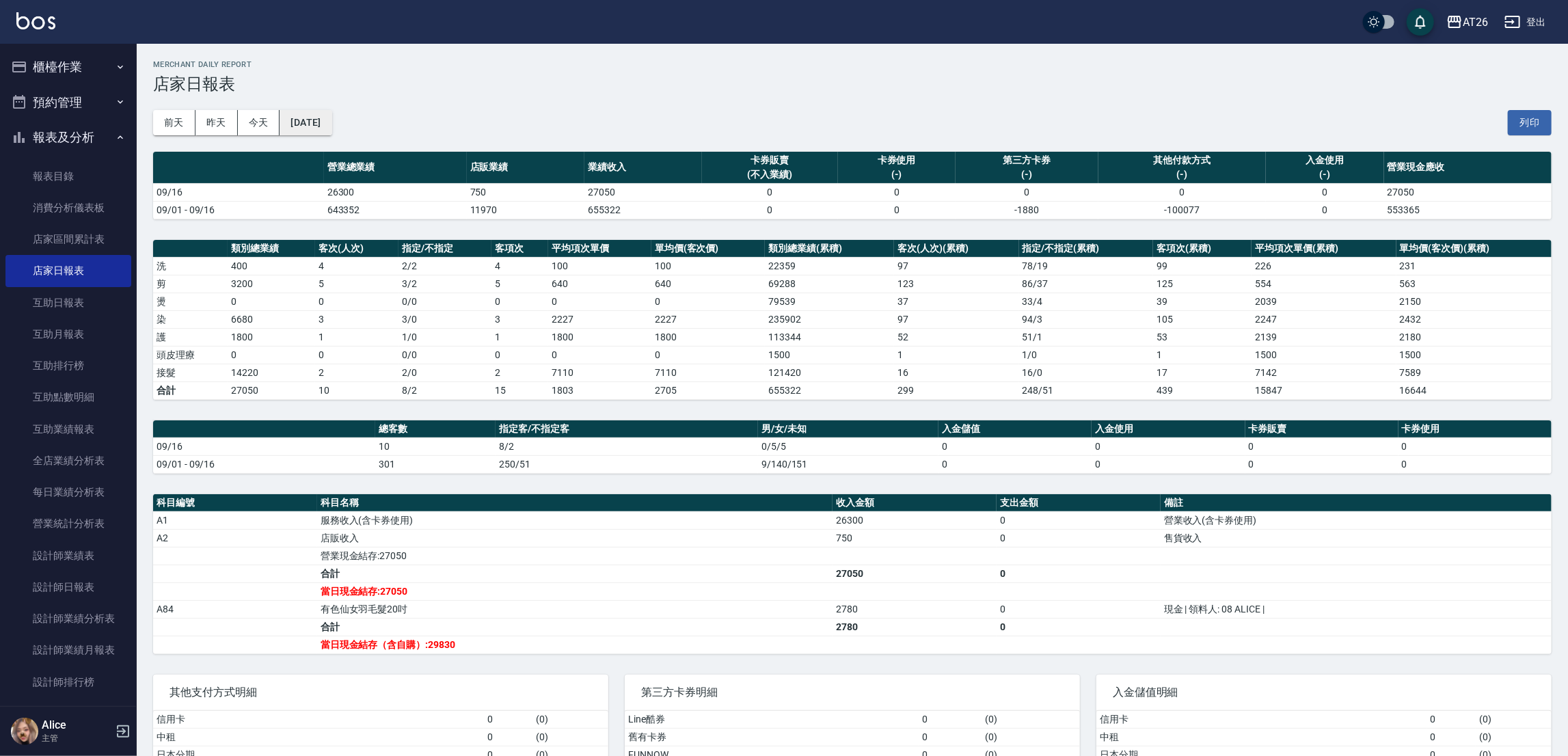
click at [321, 127] on button "[DATE]" at bounding box center [305, 122] width 52 height 25
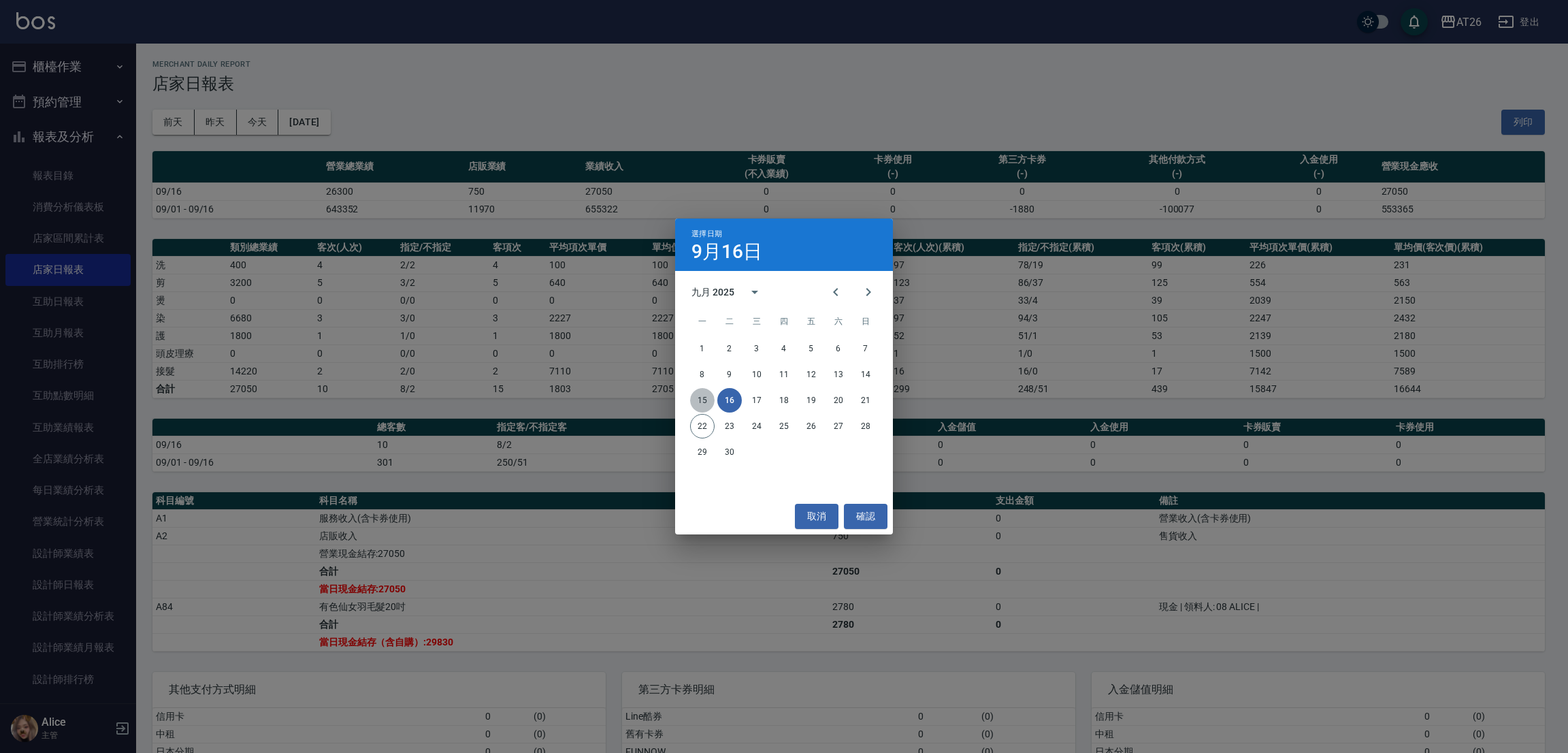
click at [706, 402] on button "15" at bounding box center [702, 400] width 25 height 25
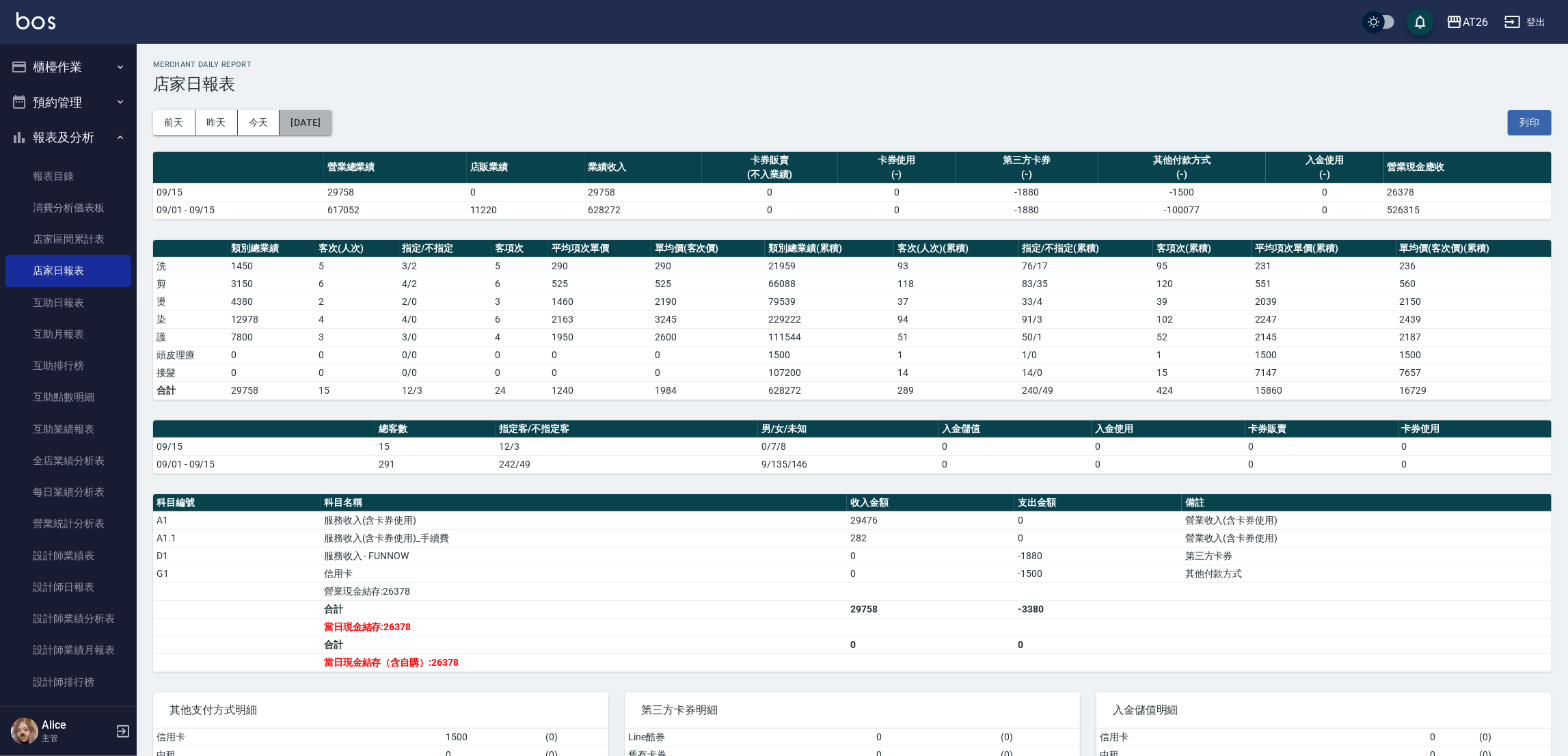
click at [309, 125] on button "[DATE]" at bounding box center [305, 122] width 52 height 25
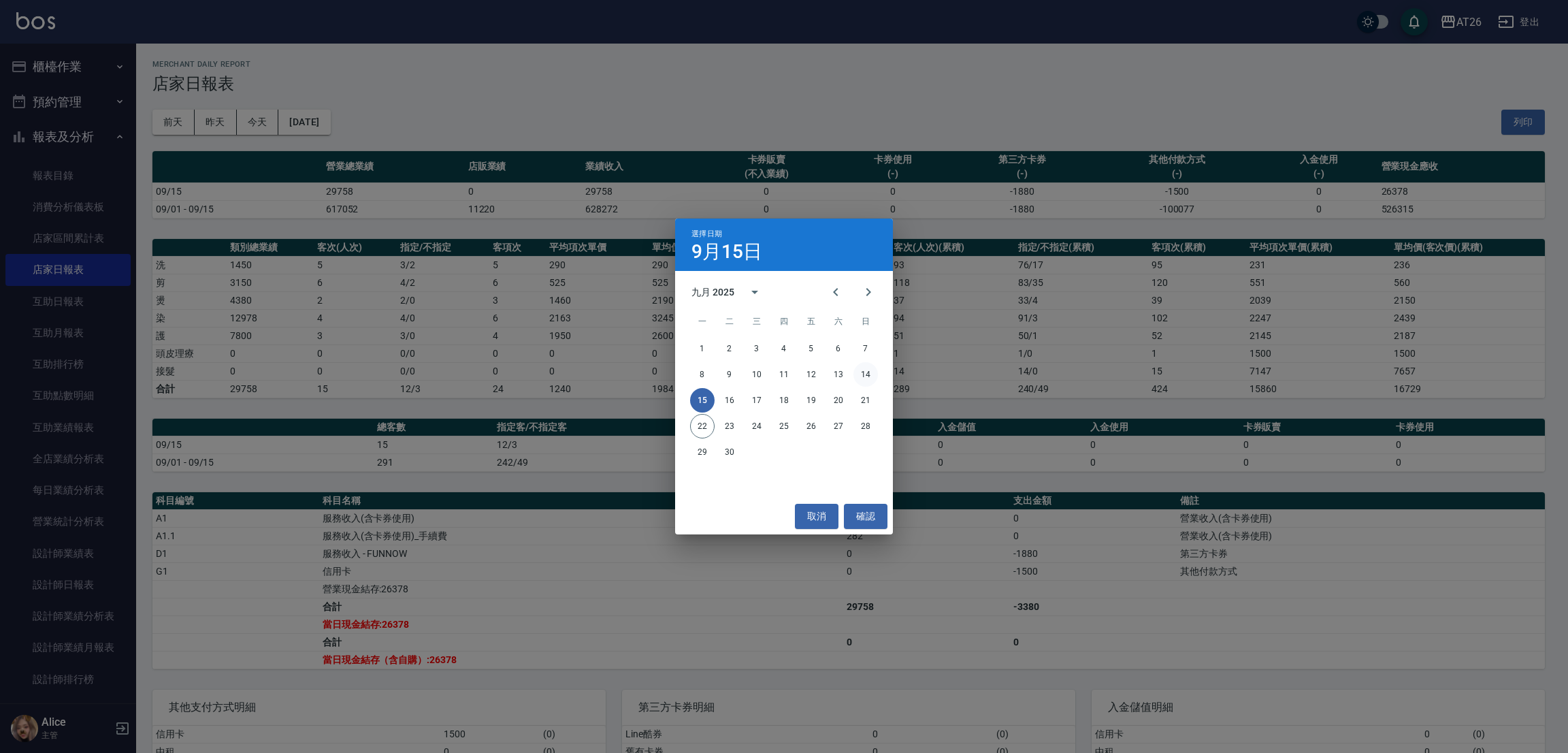
click at [871, 374] on button "14" at bounding box center [866, 374] width 25 height 25
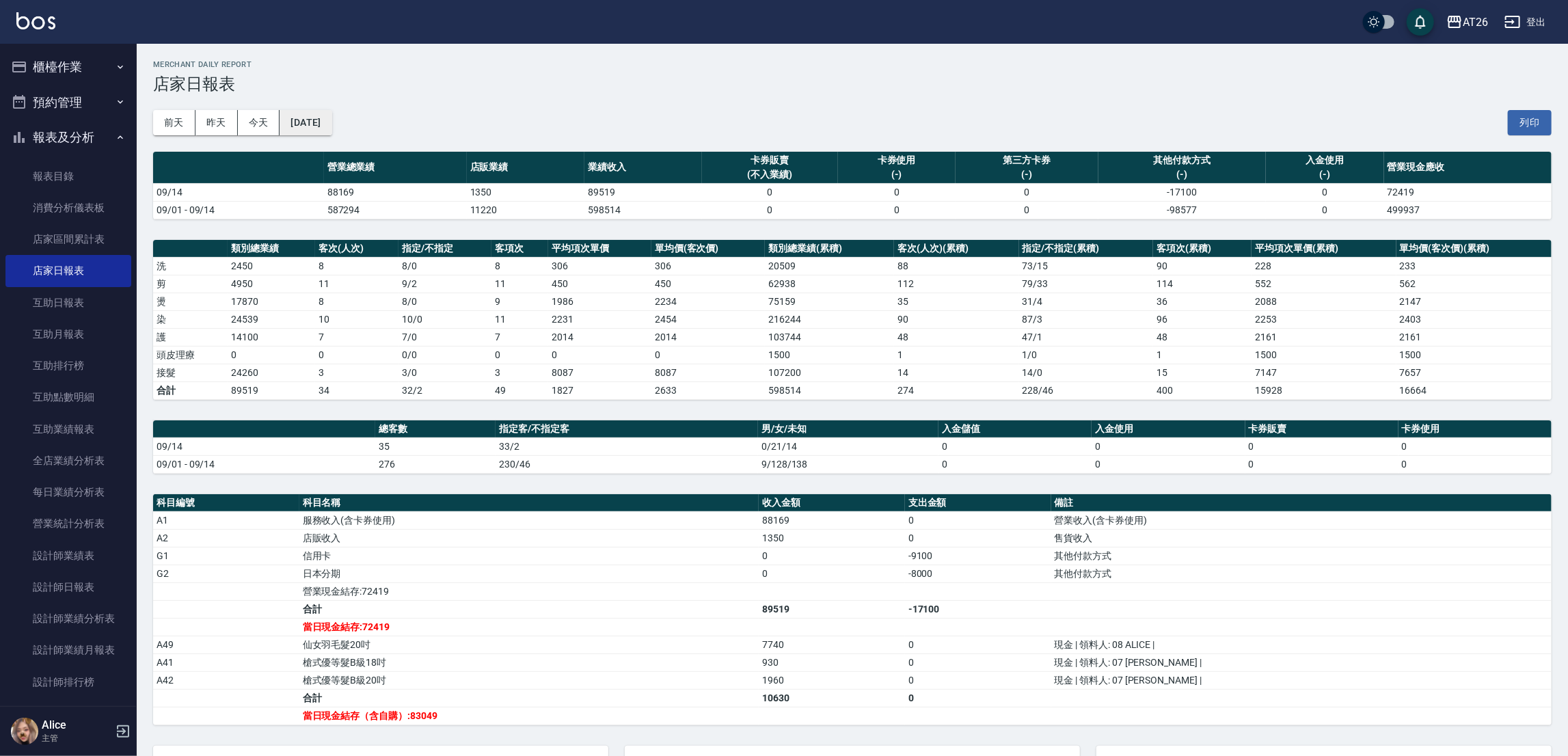
click at [307, 128] on button "[DATE]" at bounding box center [305, 122] width 52 height 25
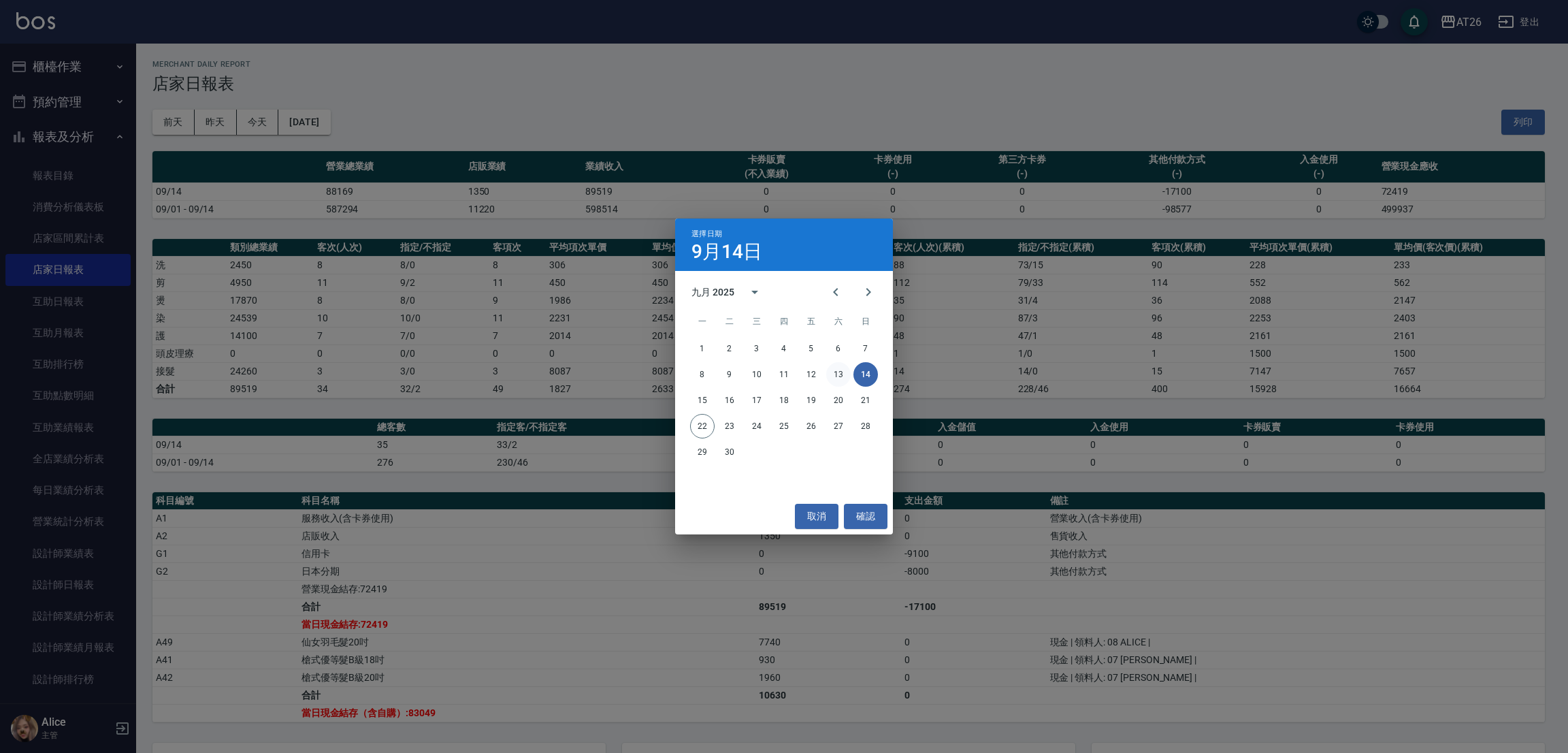
click at [843, 370] on button "13" at bounding box center [838, 374] width 25 height 25
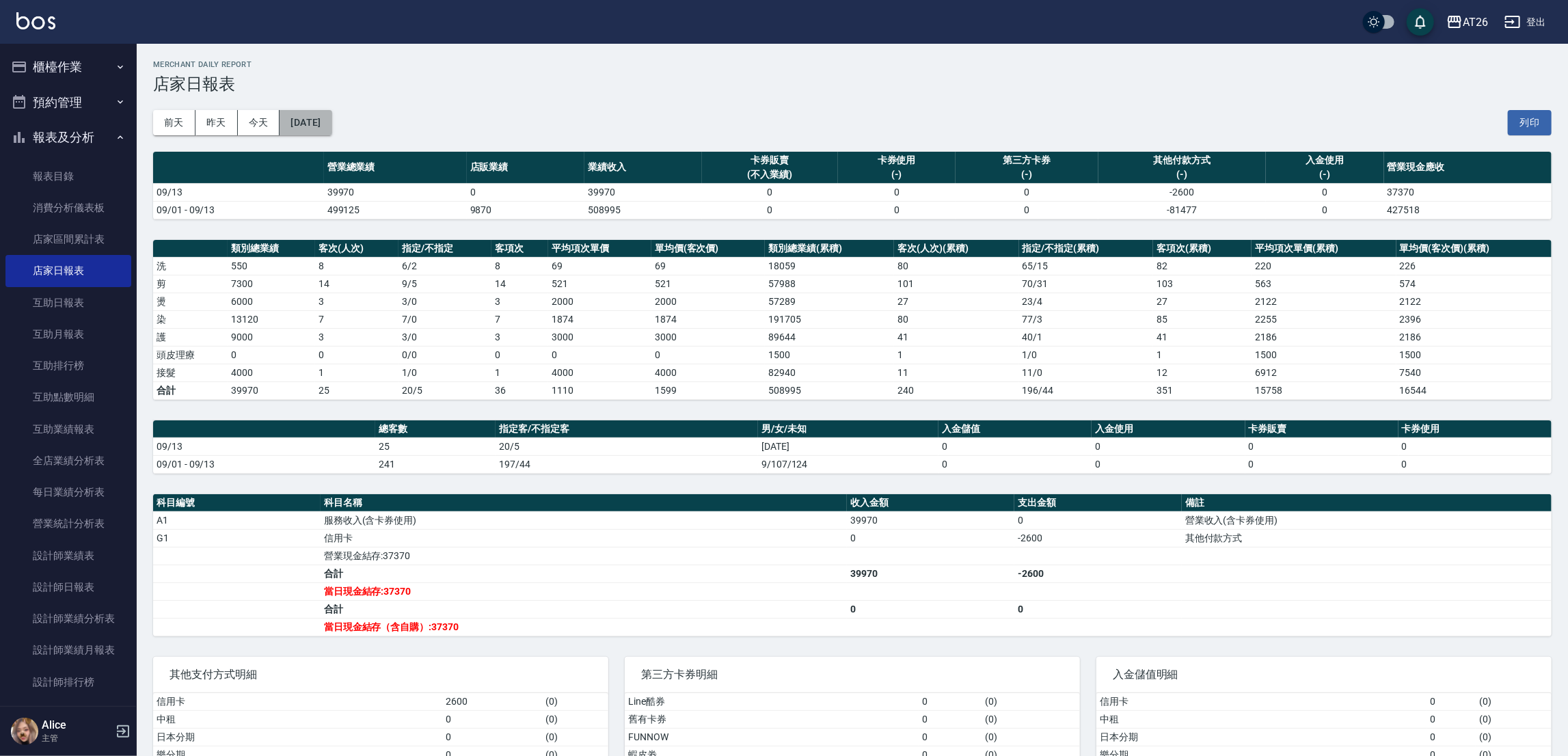
click at [332, 129] on button "[DATE]" at bounding box center [305, 122] width 52 height 25
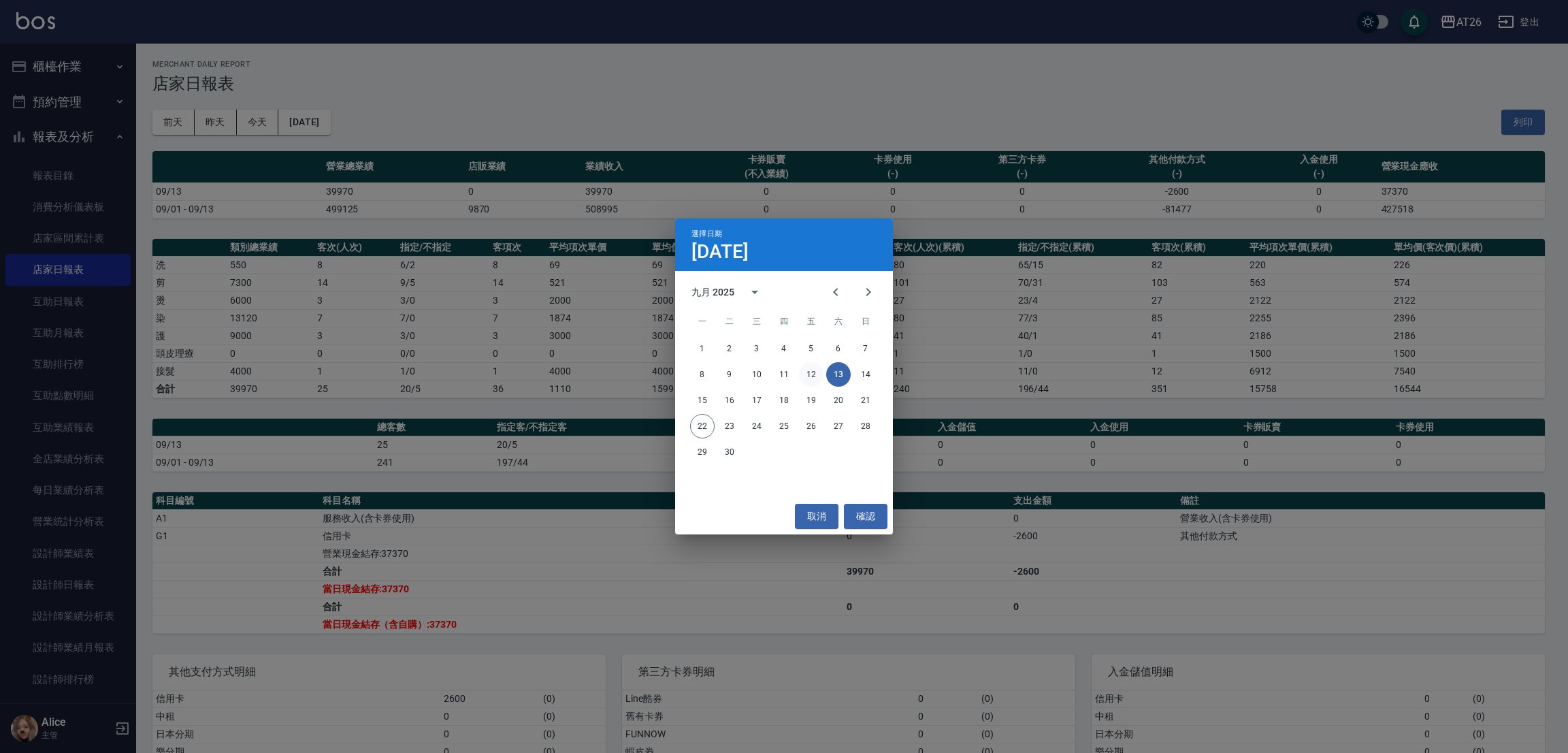
click at [815, 367] on button "12" at bounding box center [811, 374] width 25 height 25
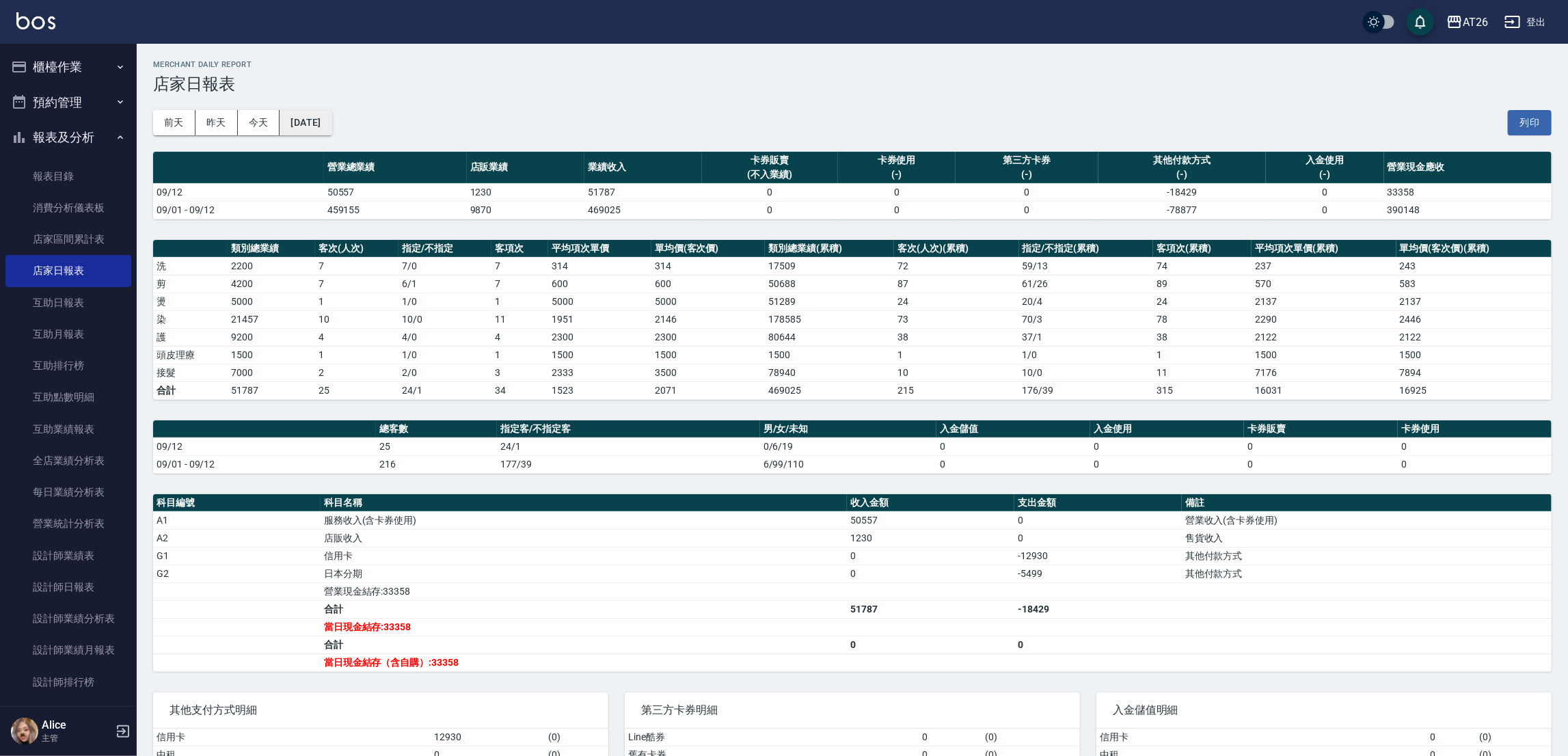
click at [298, 129] on button "[DATE]" at bounding box center [305, 122] width 52 height 25
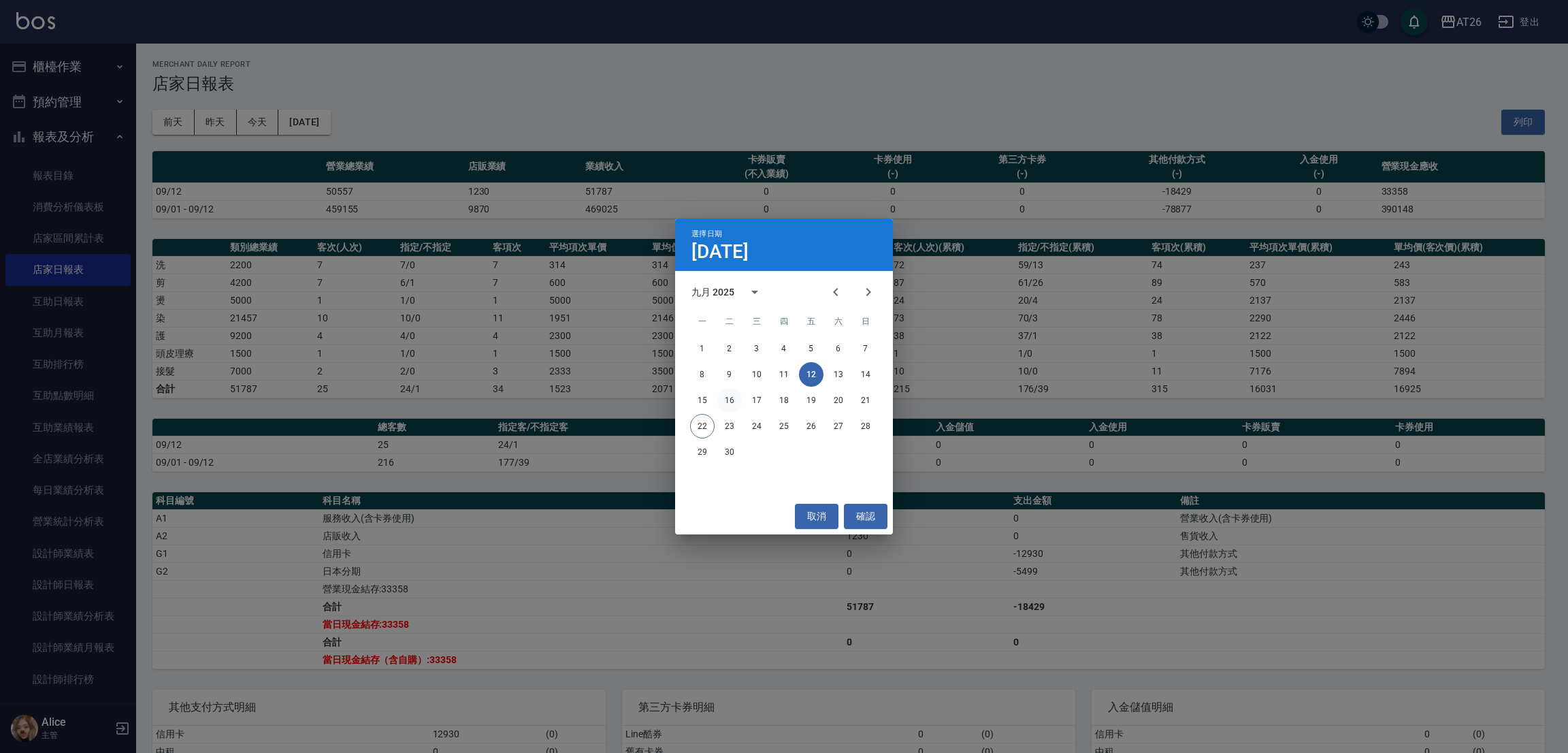
click at [725, 396] on button "16" at bounding box center [730, 400] width 25 height 25
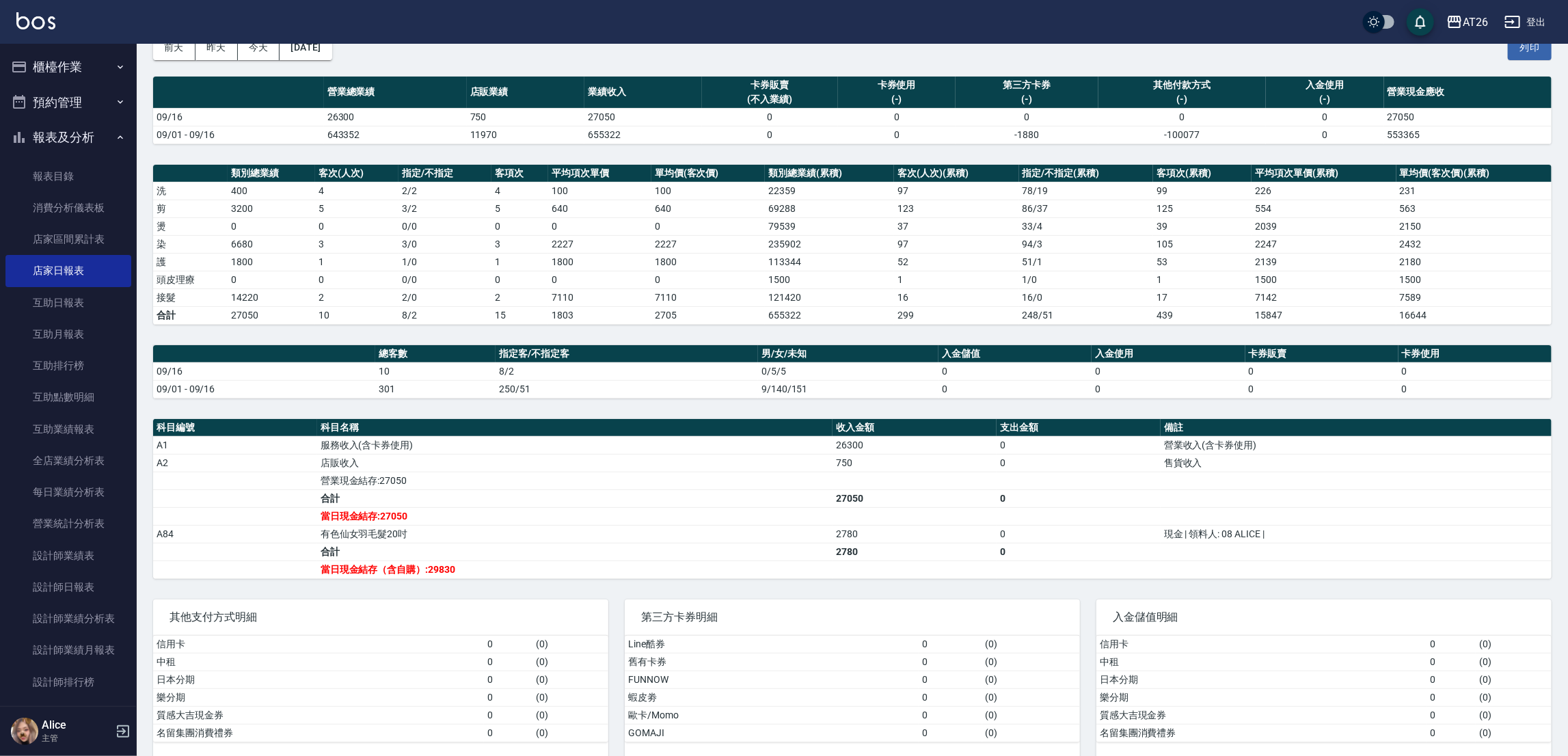
scroll to position [97, 0]
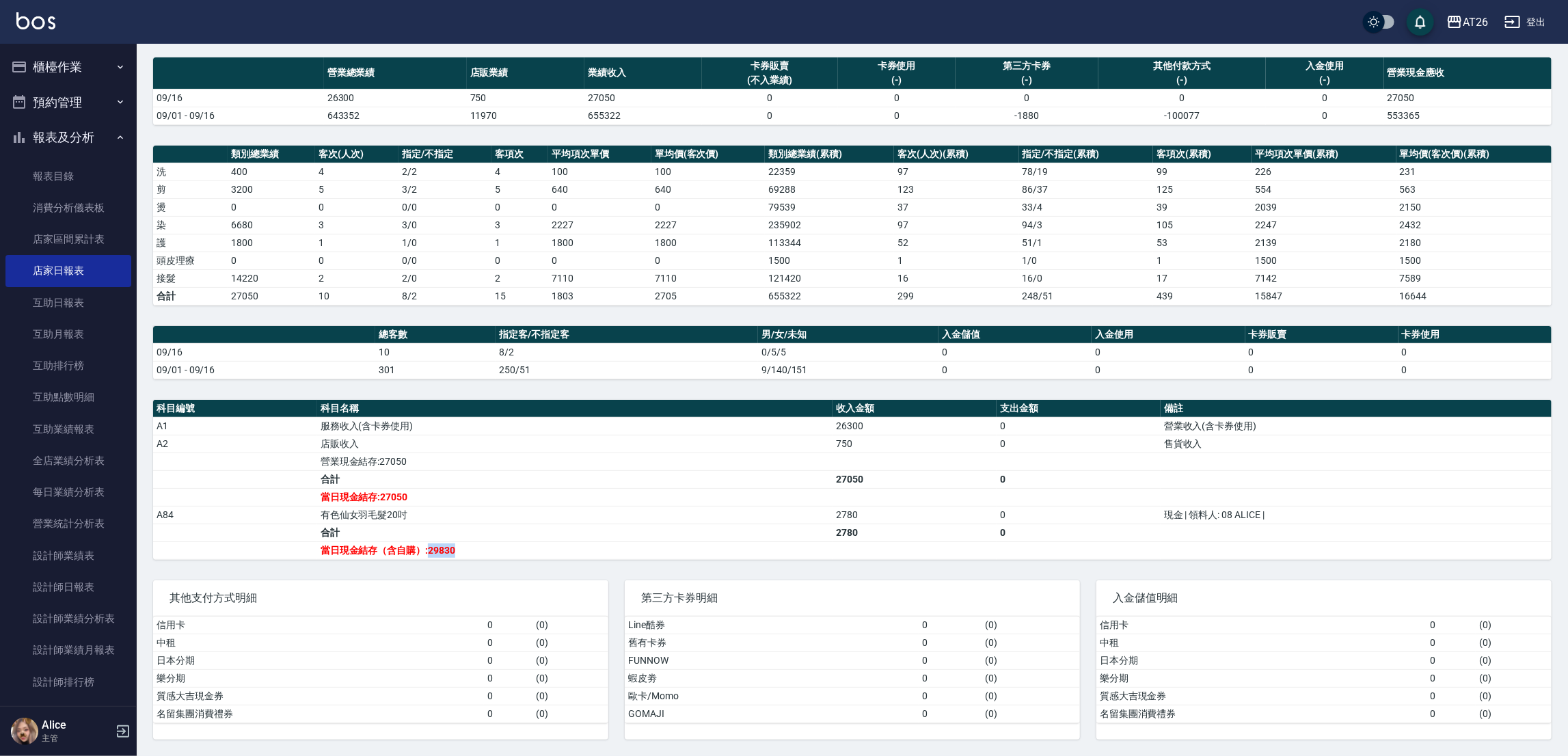
drag, startPoint x: 425, startPoint y: 550, endPoint x: 477, endPoint y: 552, distance: 52.0
click at [477, 552] on td "當日現金結存（含自購）:29830" at bounding box center [575, 550] width 516 height 18
drag, startPoint x: 427, startPoint y: 547, endPoint x: 471, endPoint y: 546, distance: 44.0
click at [471, 546] on td "當日現金結存（含自購）:29830" at bounding box center [575, 550] width 516 height 18
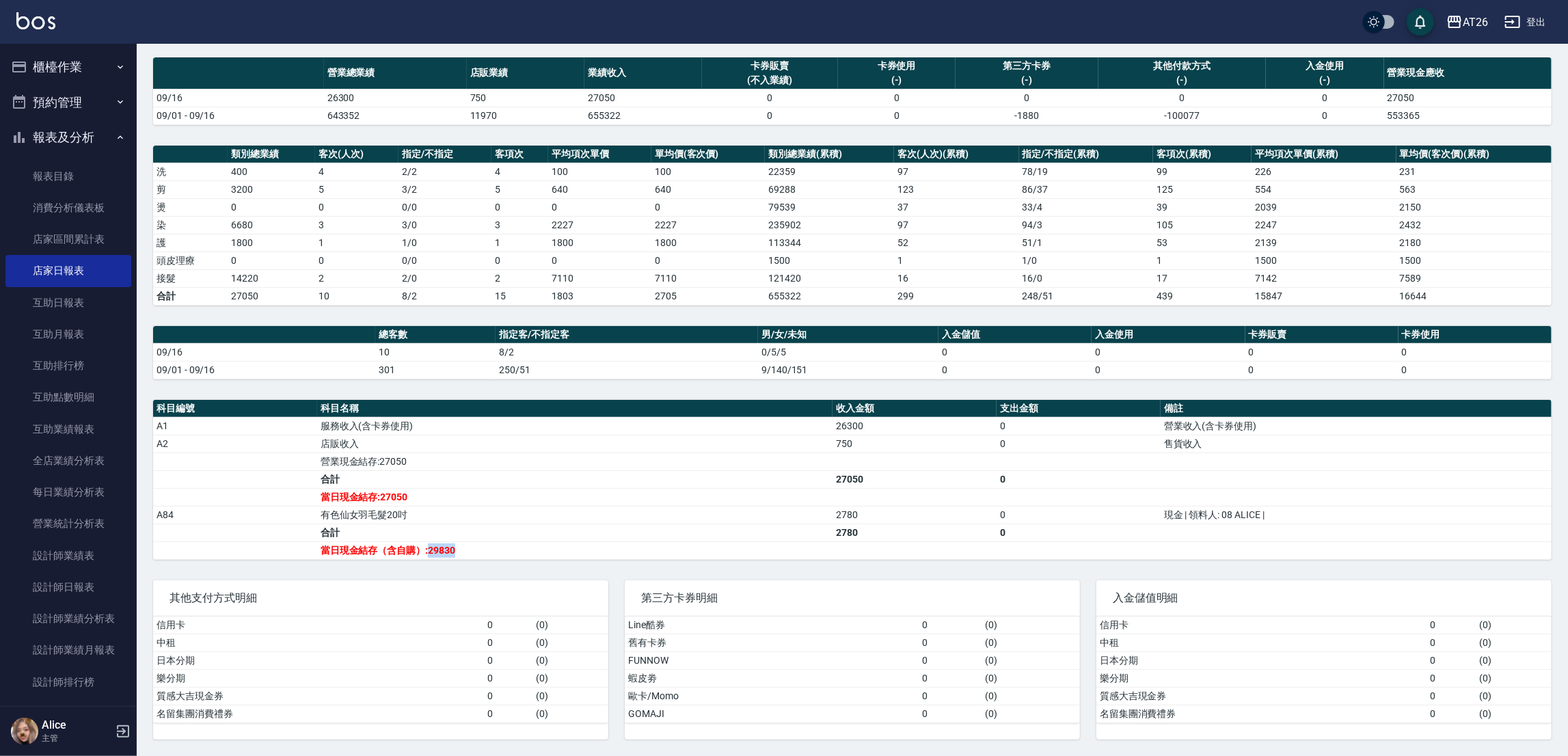
click at [471, 546] on td "當日現金結存（含自購）:29830" at bounding box center [575, 550] width 516 height 18
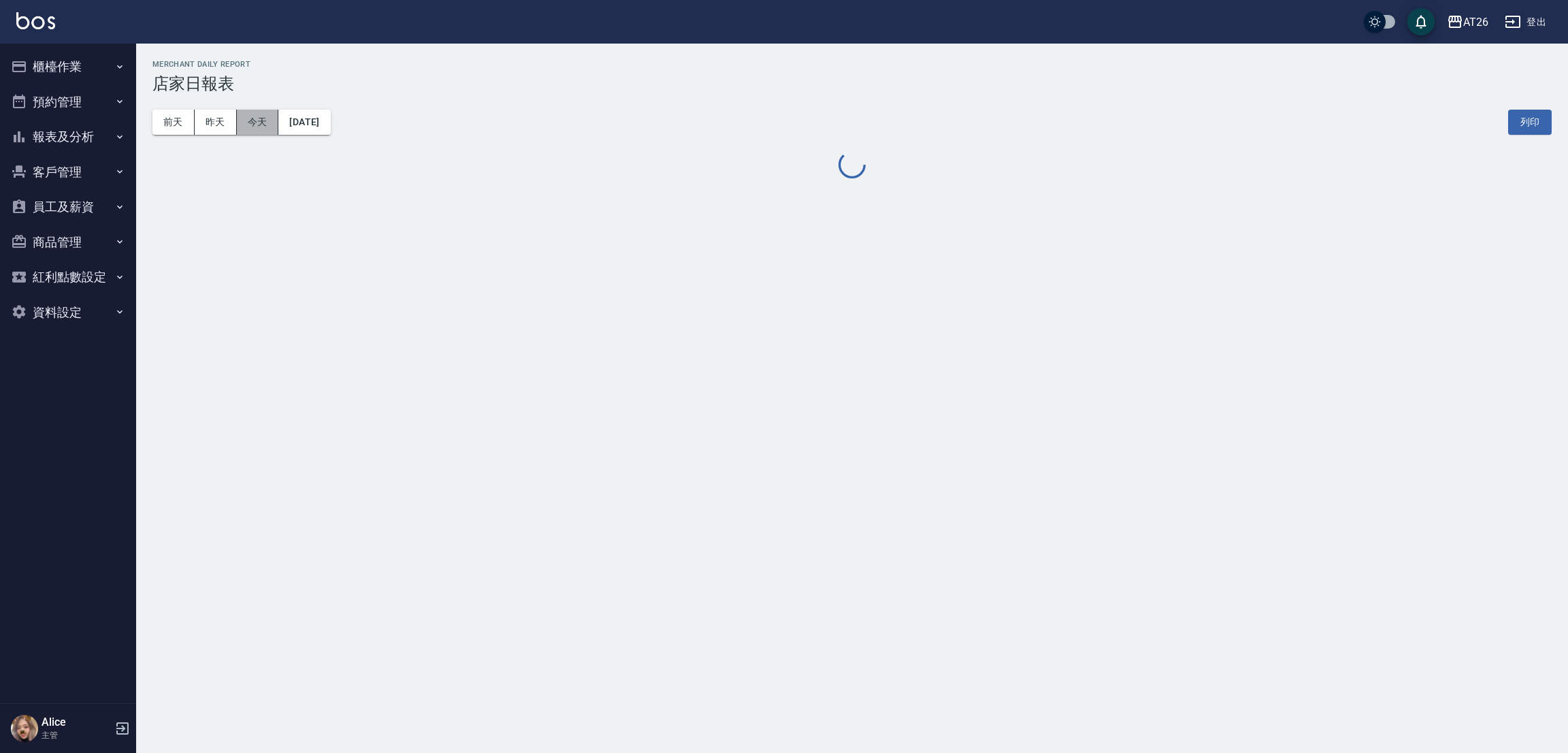
click at [270, 131] on button "今天" at bounding box center [258, 122] width 43 height 25
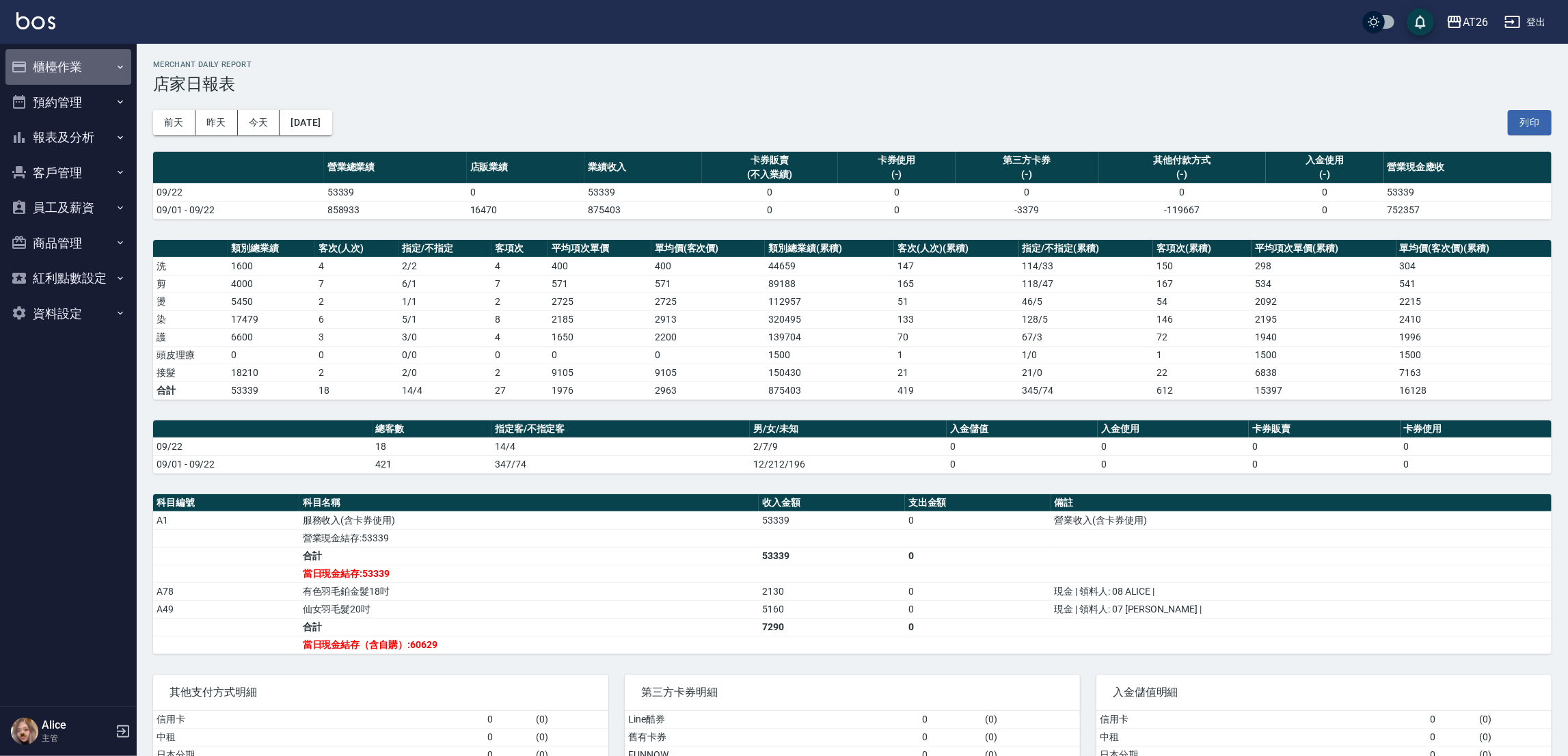
click at [71, 55] on button "櫃檯作業" at bounding box center [69, 67] width 126 height 35
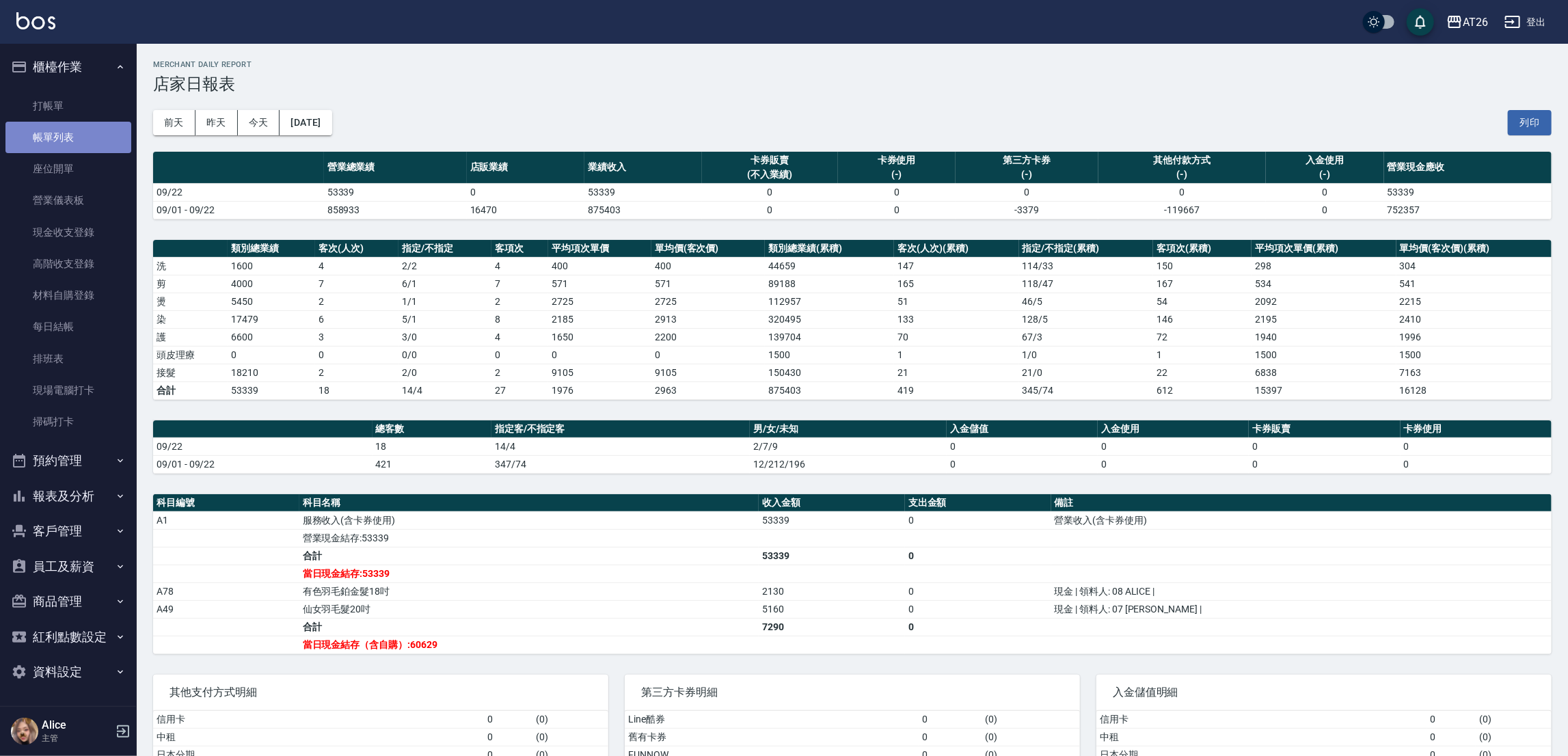
click at [65, 133] on link "帳單列表" at bounding box center [69, 137] width 126 height 31
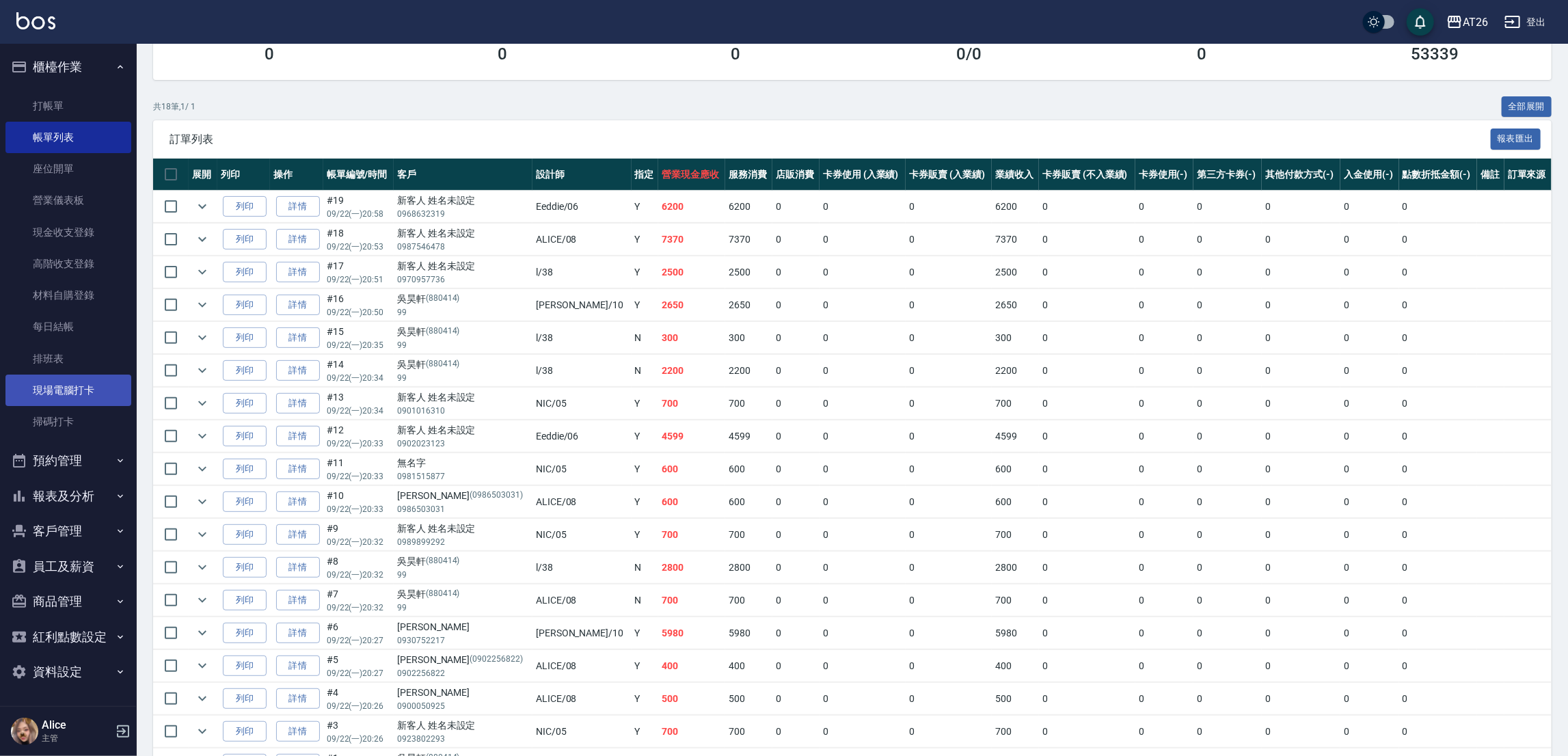
scroll to position [304, 0]
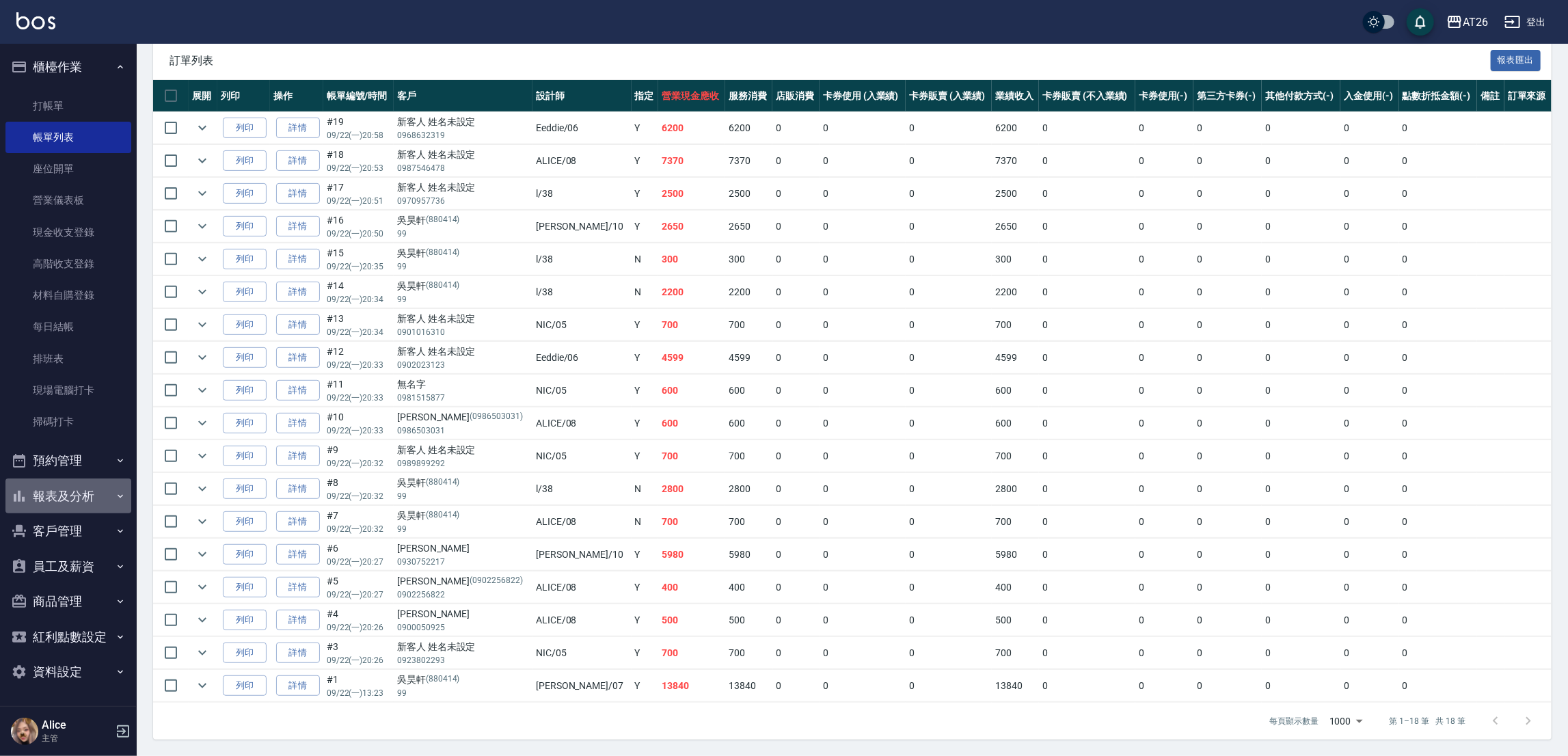
click at [55, 508] on button "報表及分析" at bounding box center [69, 496] width 126 height 35
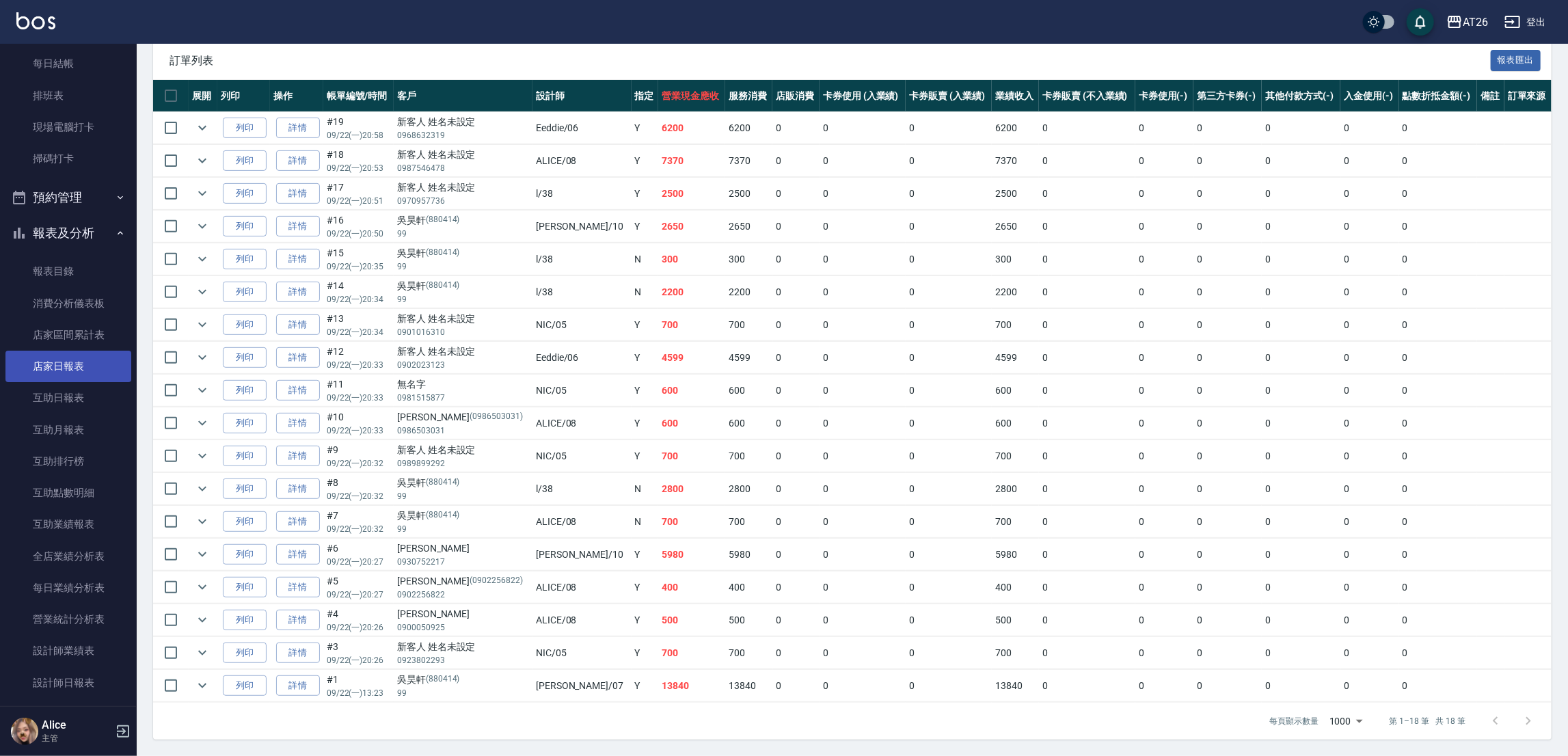
scroll to position [307, 0]
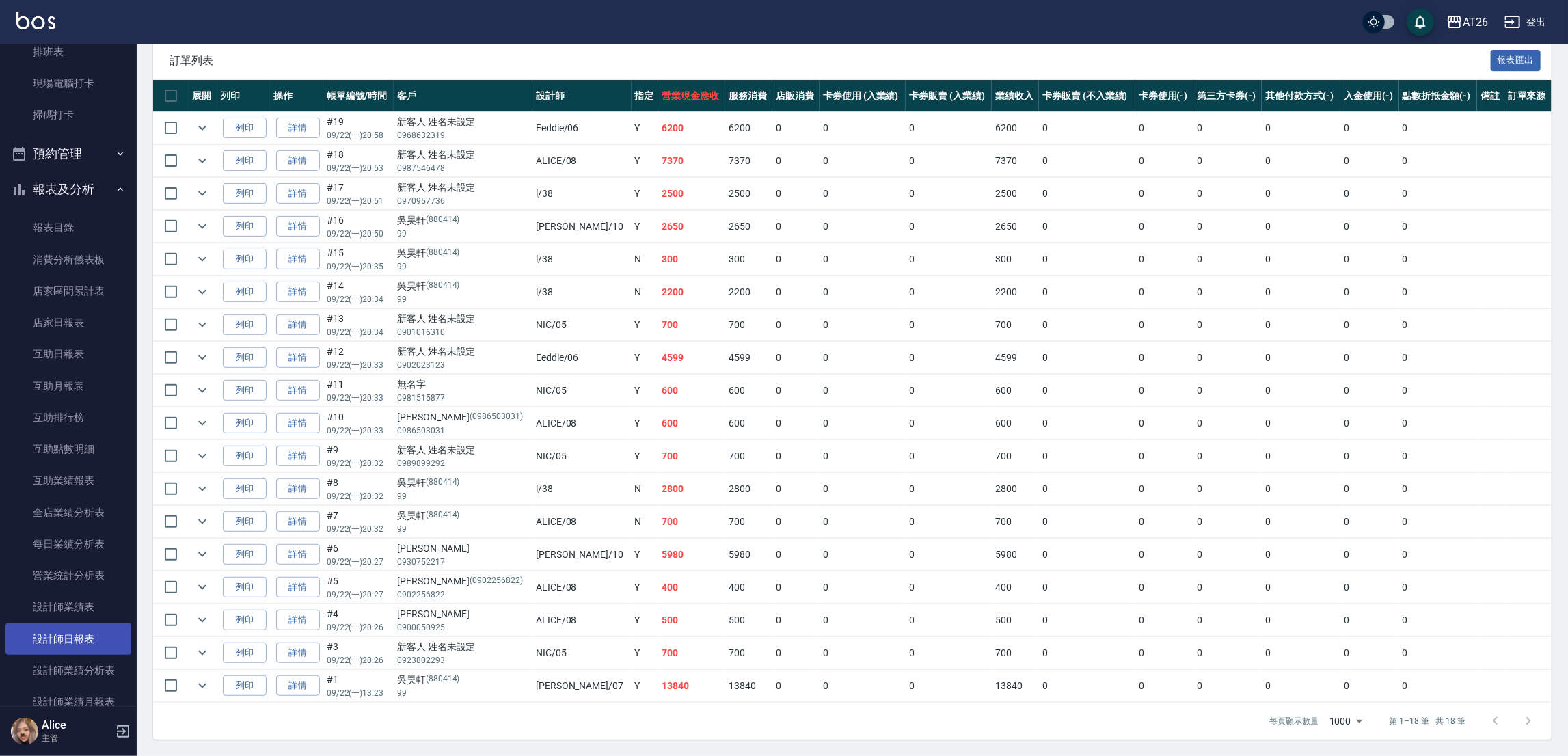
click at [80, 629] on link "設計師日報表" at bounding box center [69, 639] width 126 height 31
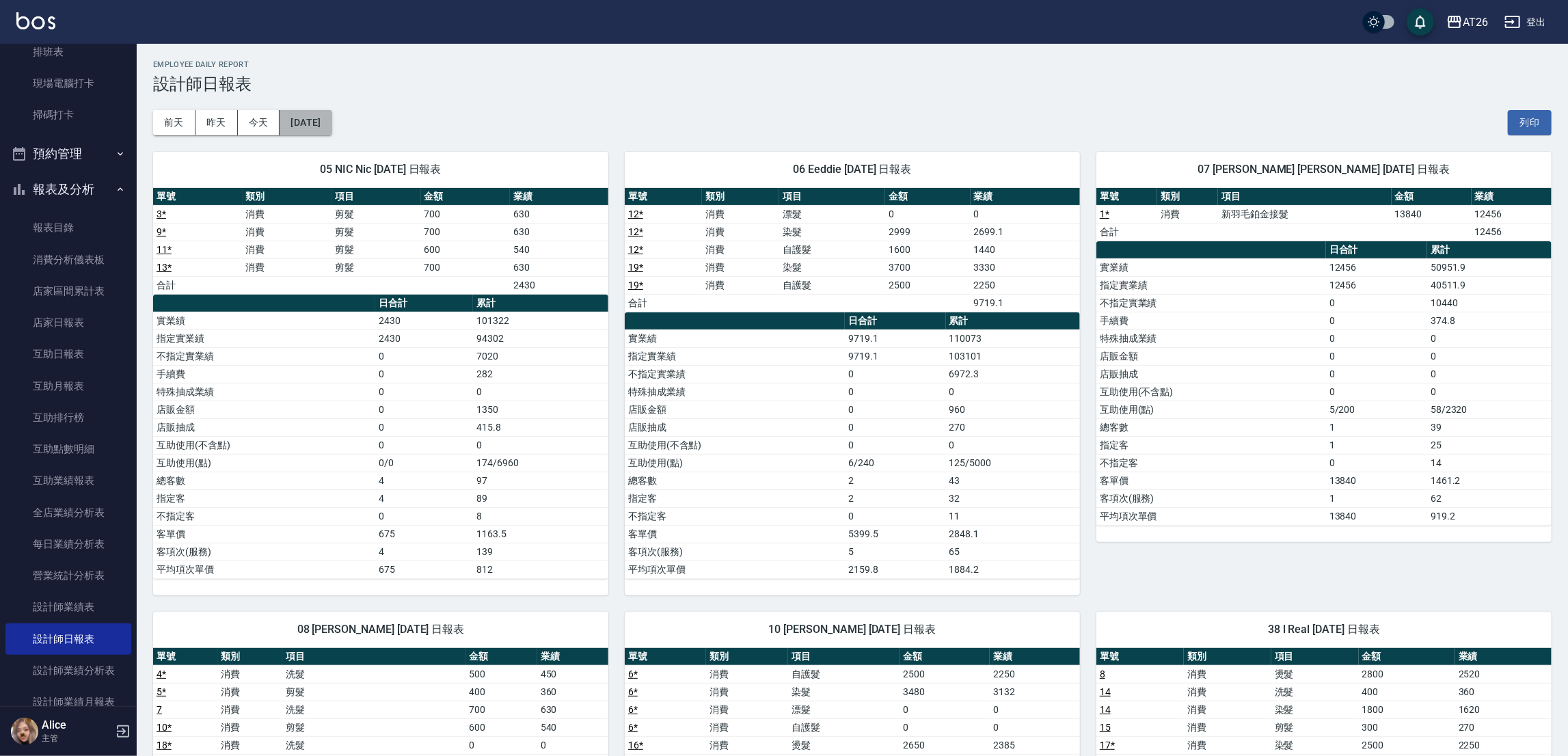
click at [282, 130] on button "[DATE]" at bounding box center [305, 122] width 52 height 25
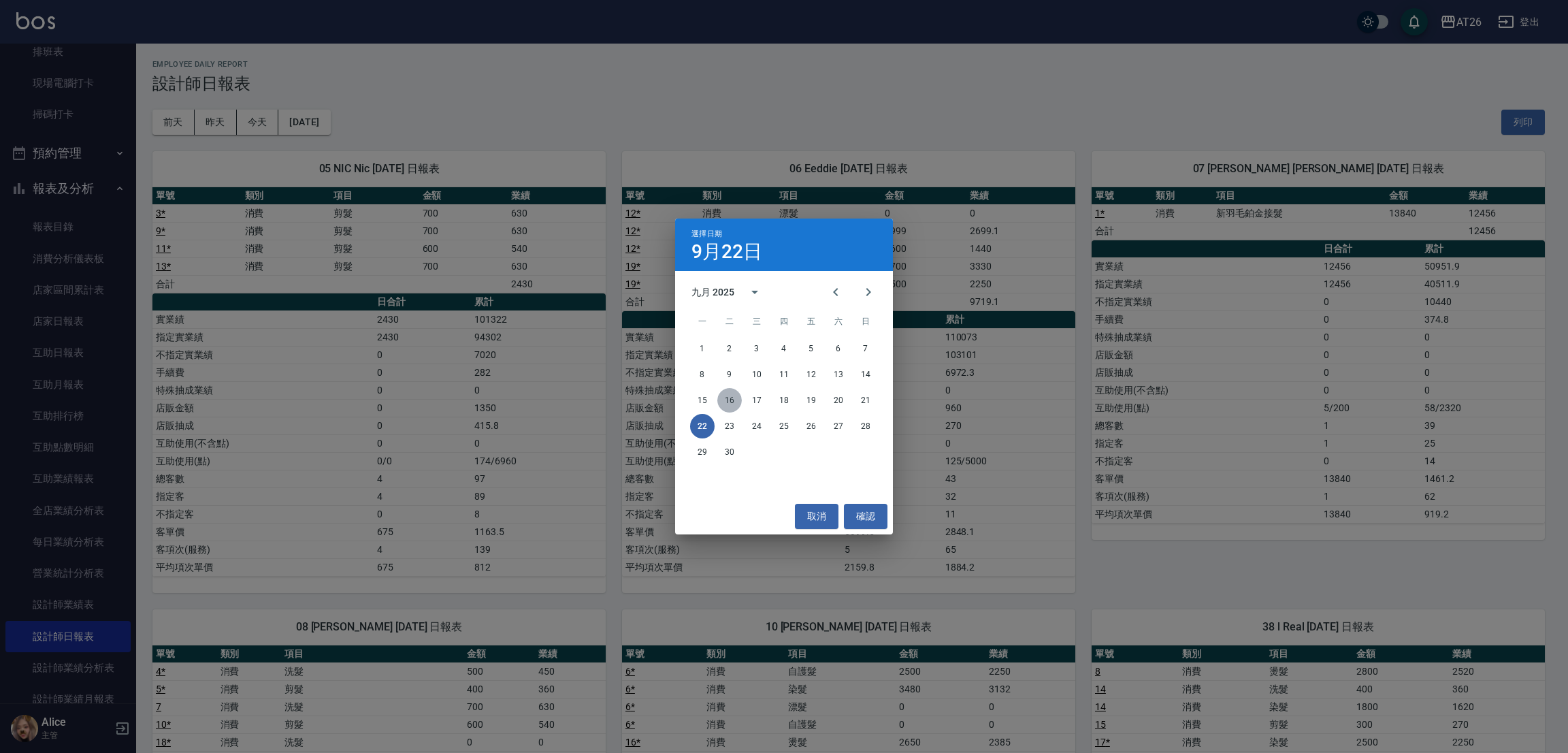
click at [732, 393] on button "16" at bounding box center [730, 400] width 25 height 25
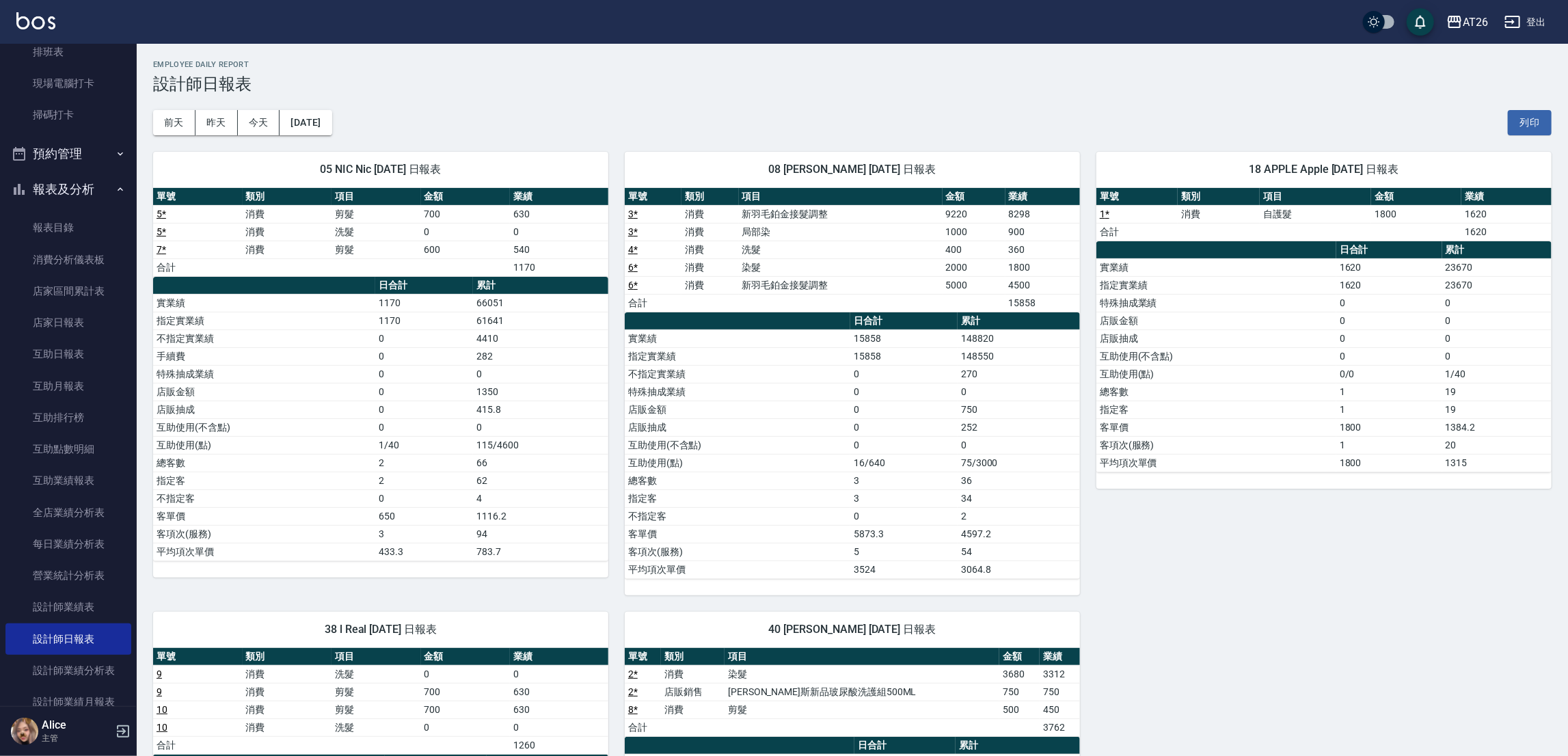
click at [1020, 306] on td "15858" at bounding box center [1042, 303] width 75 height 18
drag, startPoint x: 1009, startPoint y: 305, endPoint x: 1045, endPoint y: 311, distance: 36.5
click at [1045, 311] on td "15858" at bounding box center [1042, 303] width 75 height 18
click at [1047, 307] on td "15858" at bounding box center [1042, 303] width 75 height 18
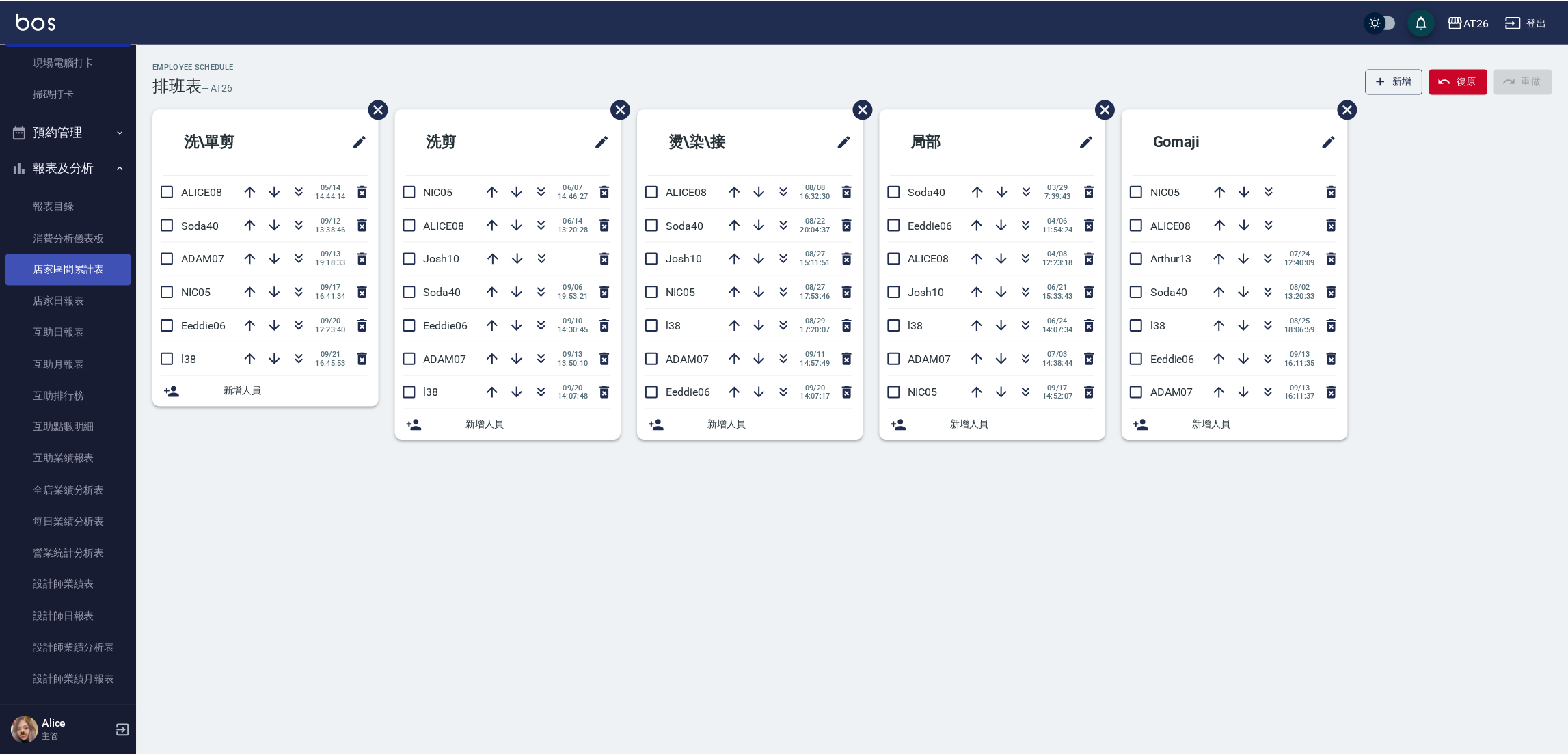
scroll to position [410, 0]
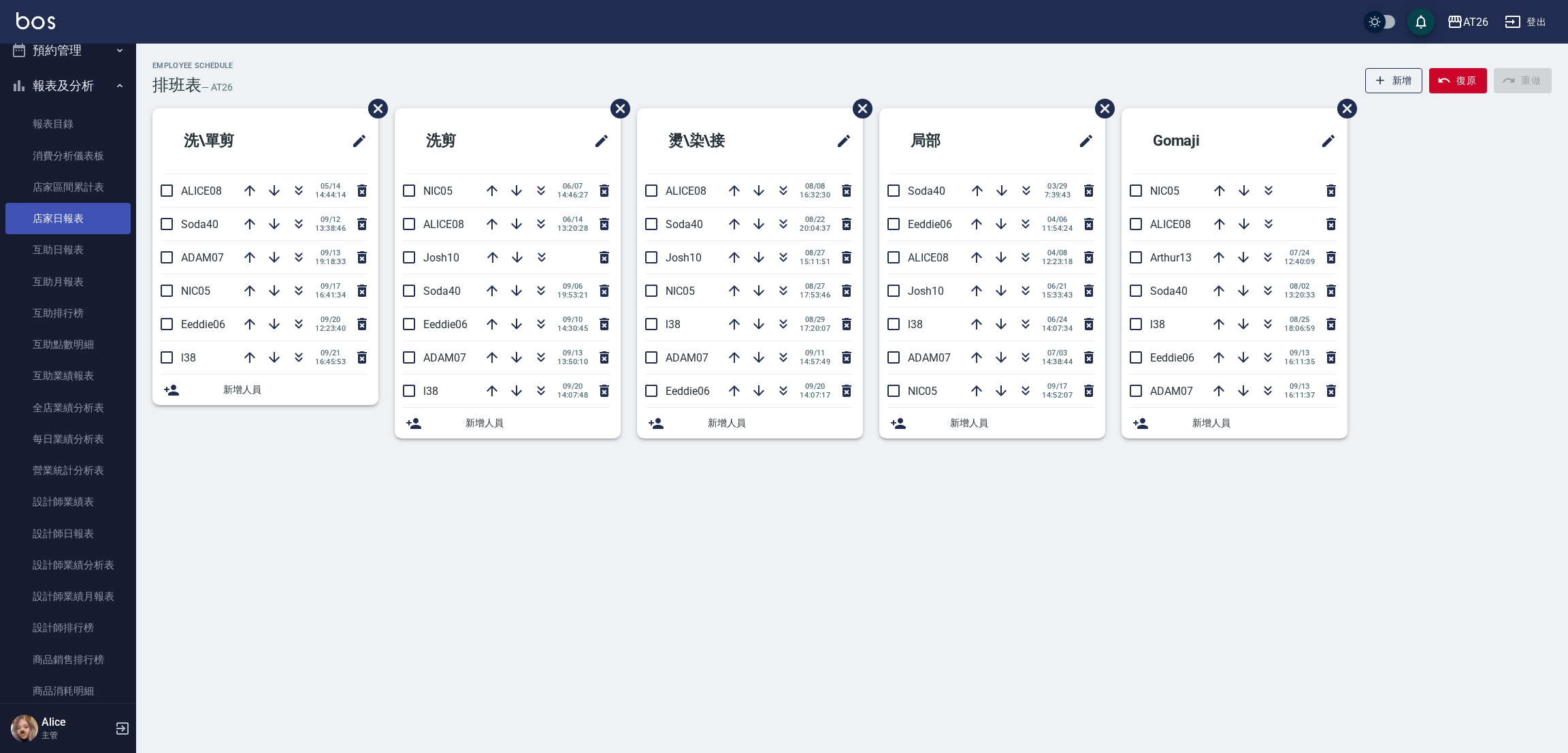
click at [66, 219] on link "店家日報表" at bounding box center [68, 218] width 125 height 31
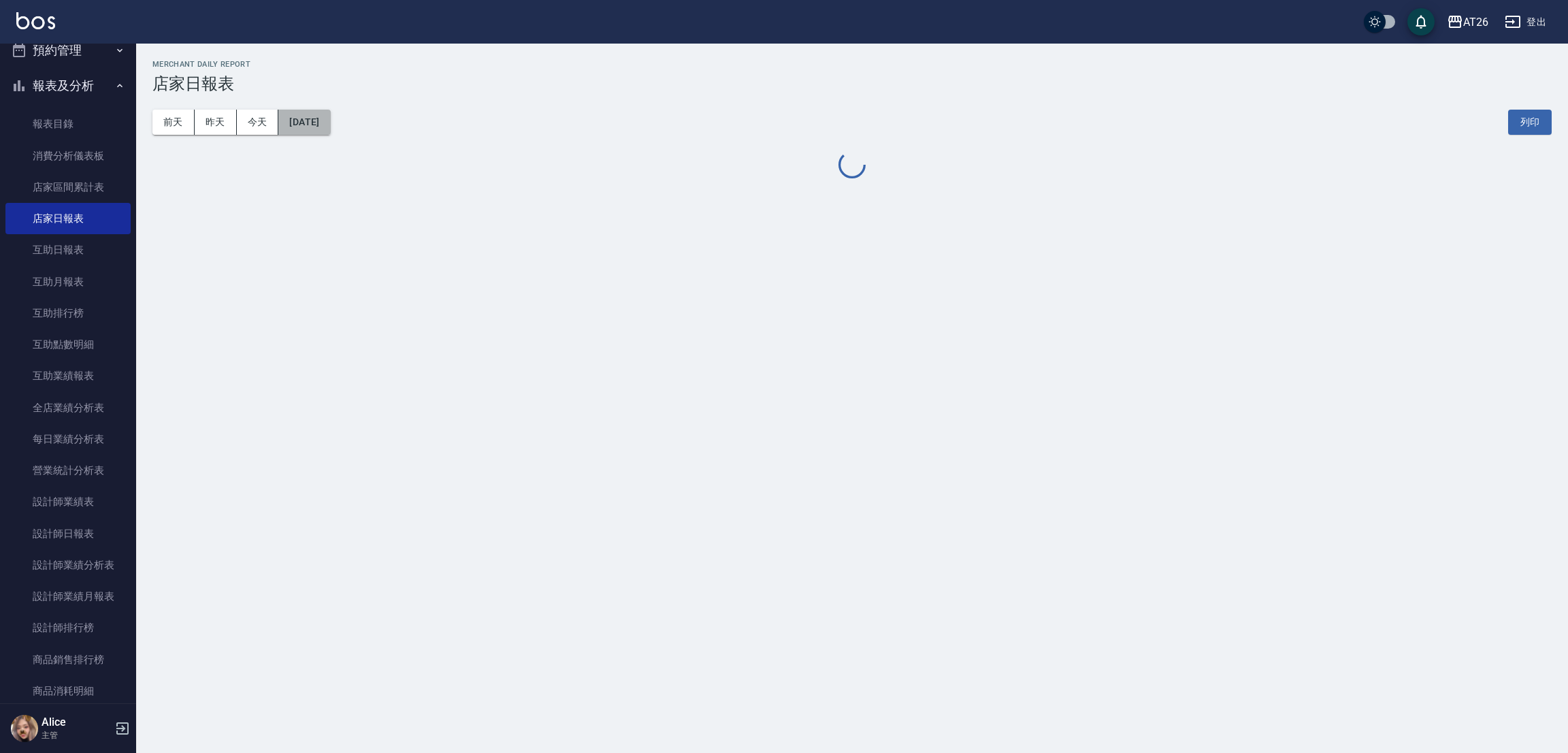
click at [330, 128] on button "[DATE]" at bounding box center [304, 122] width 52 height 25
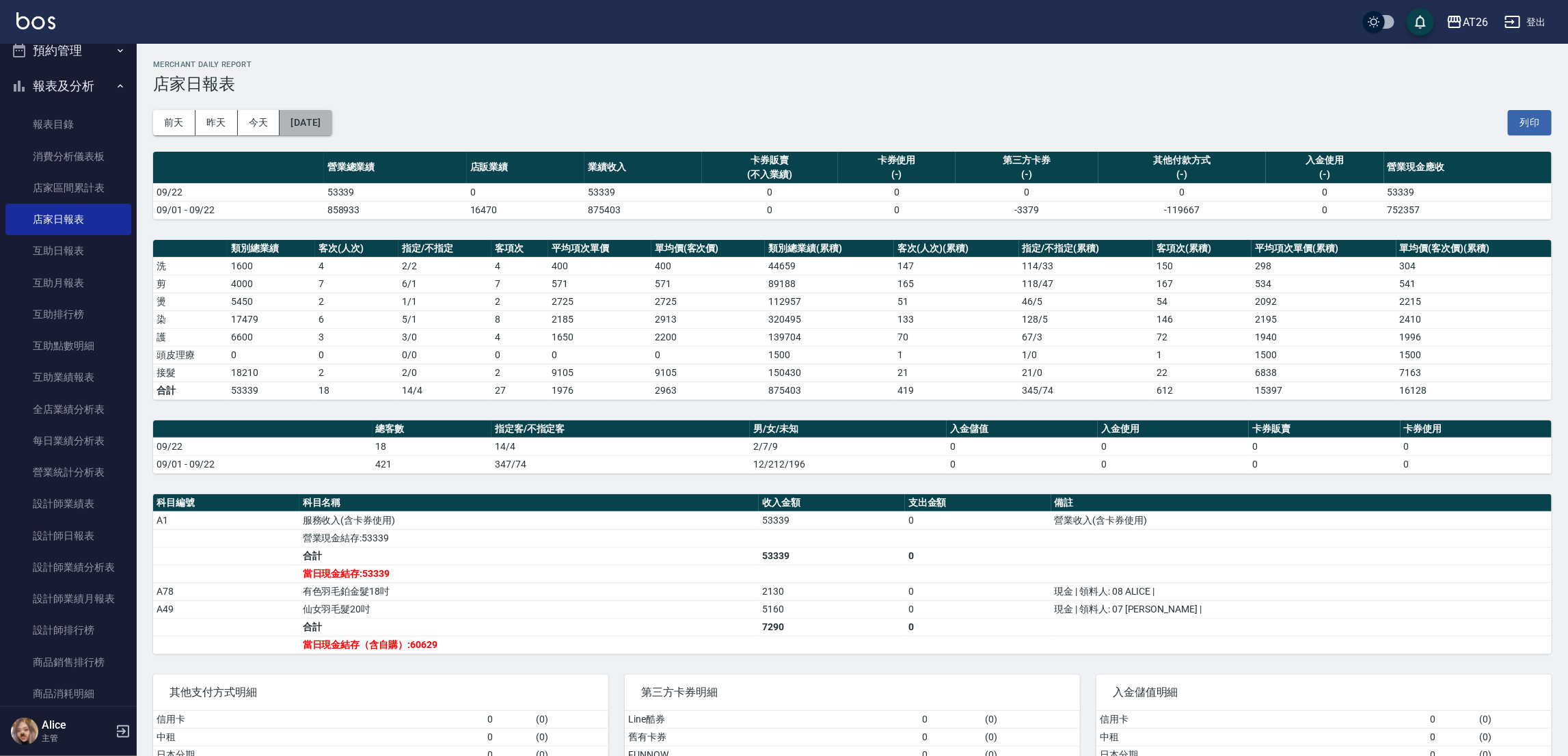
click at [325, 127] on button "[DATE]" at bounding box center [305, 122] width 52 height 25
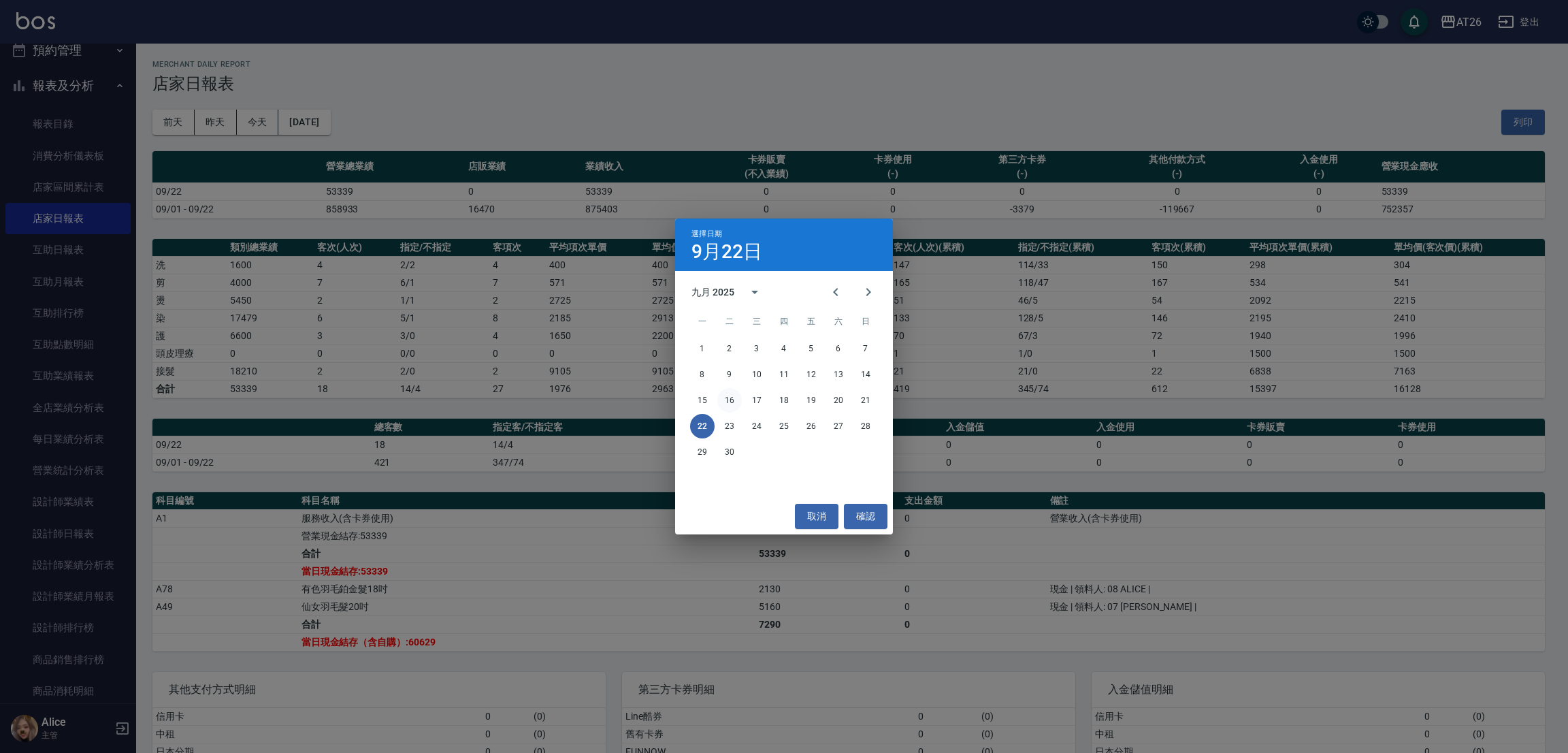
click at [729, 402] on button "16" at bounding box center [730, 400] width 25 height 25
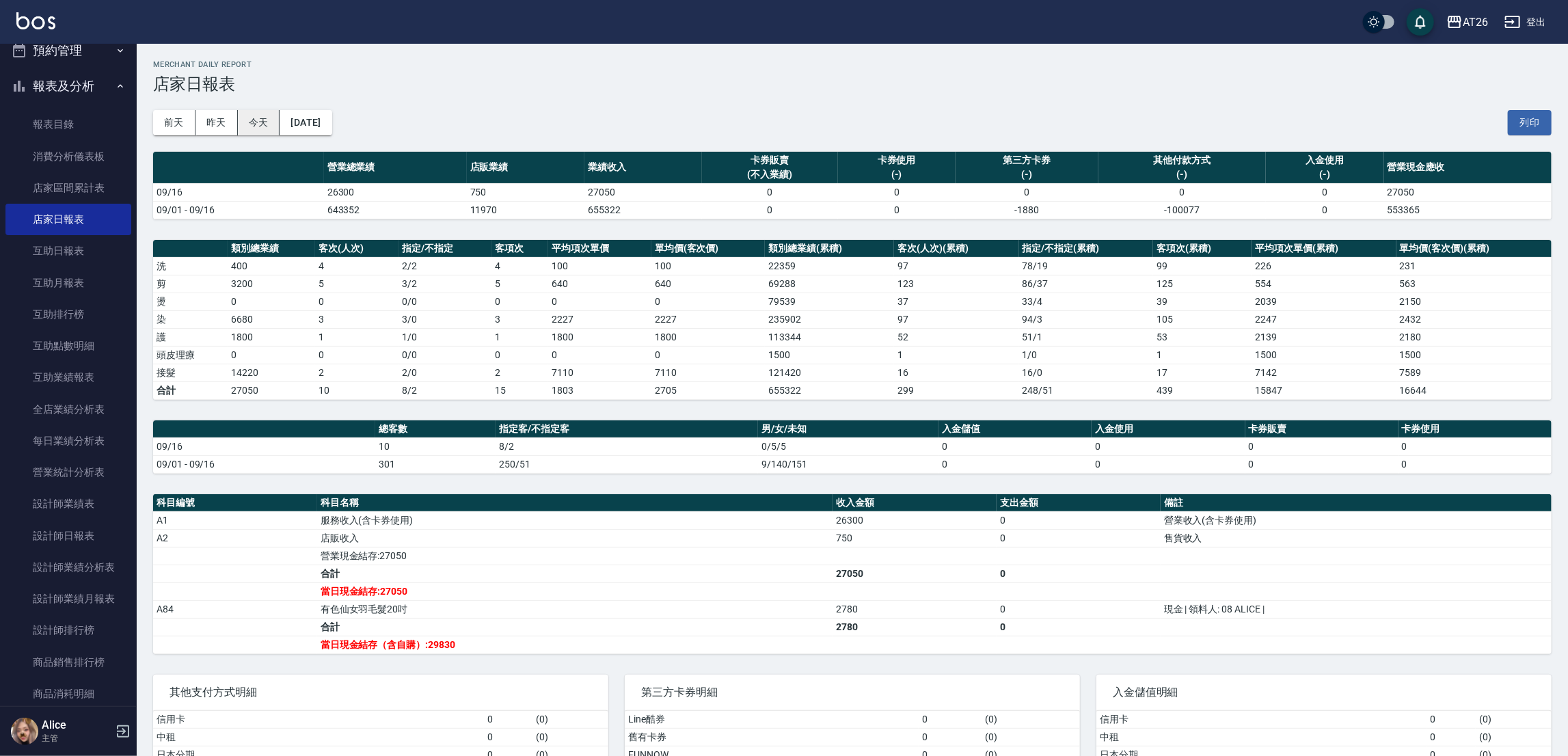
click at [263, 125] on button "今天" at bounding box center [259, 122] width 43 height 25
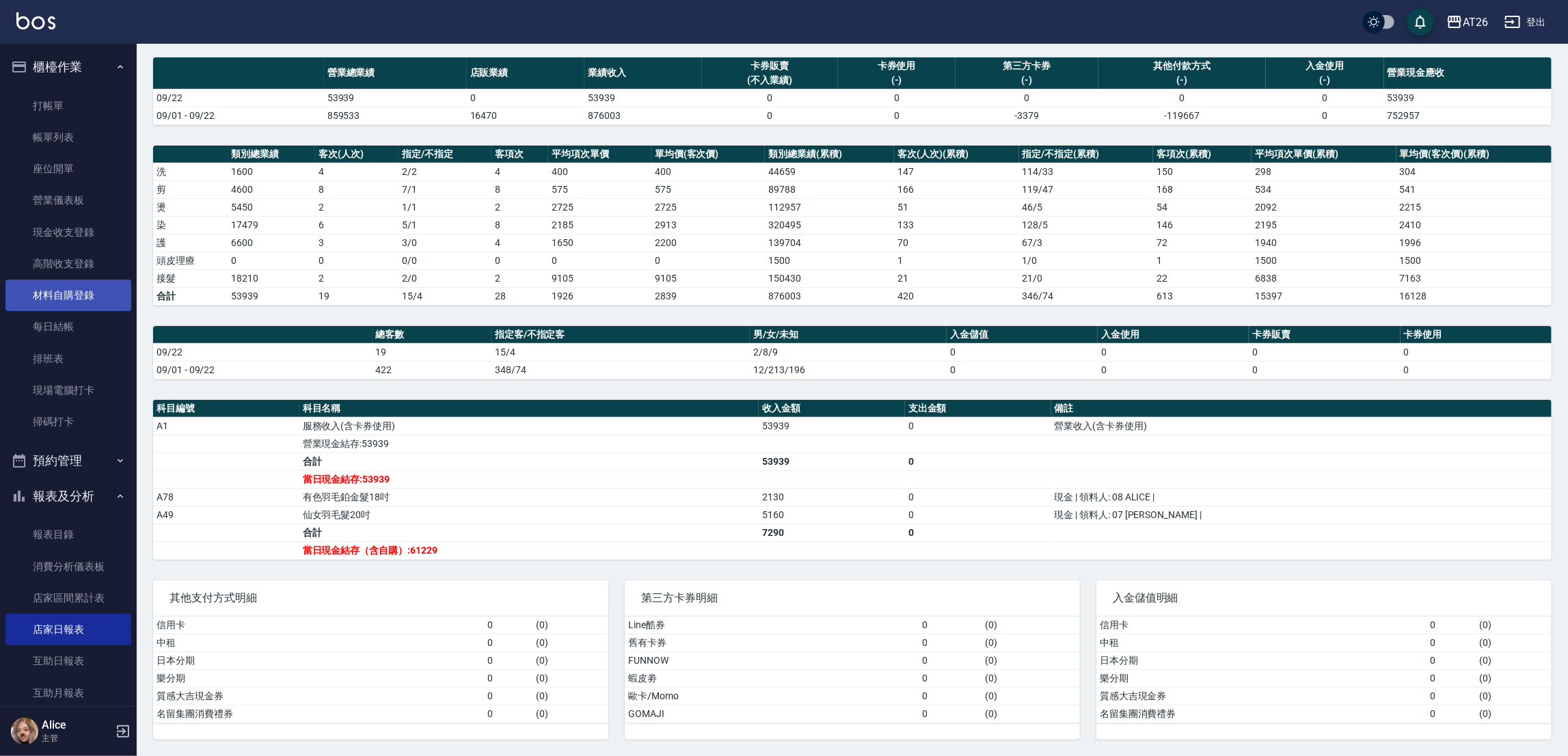
click at [71, 295] on link "材料自購登錄" at bounding box center [69, 295] width 126 height 31
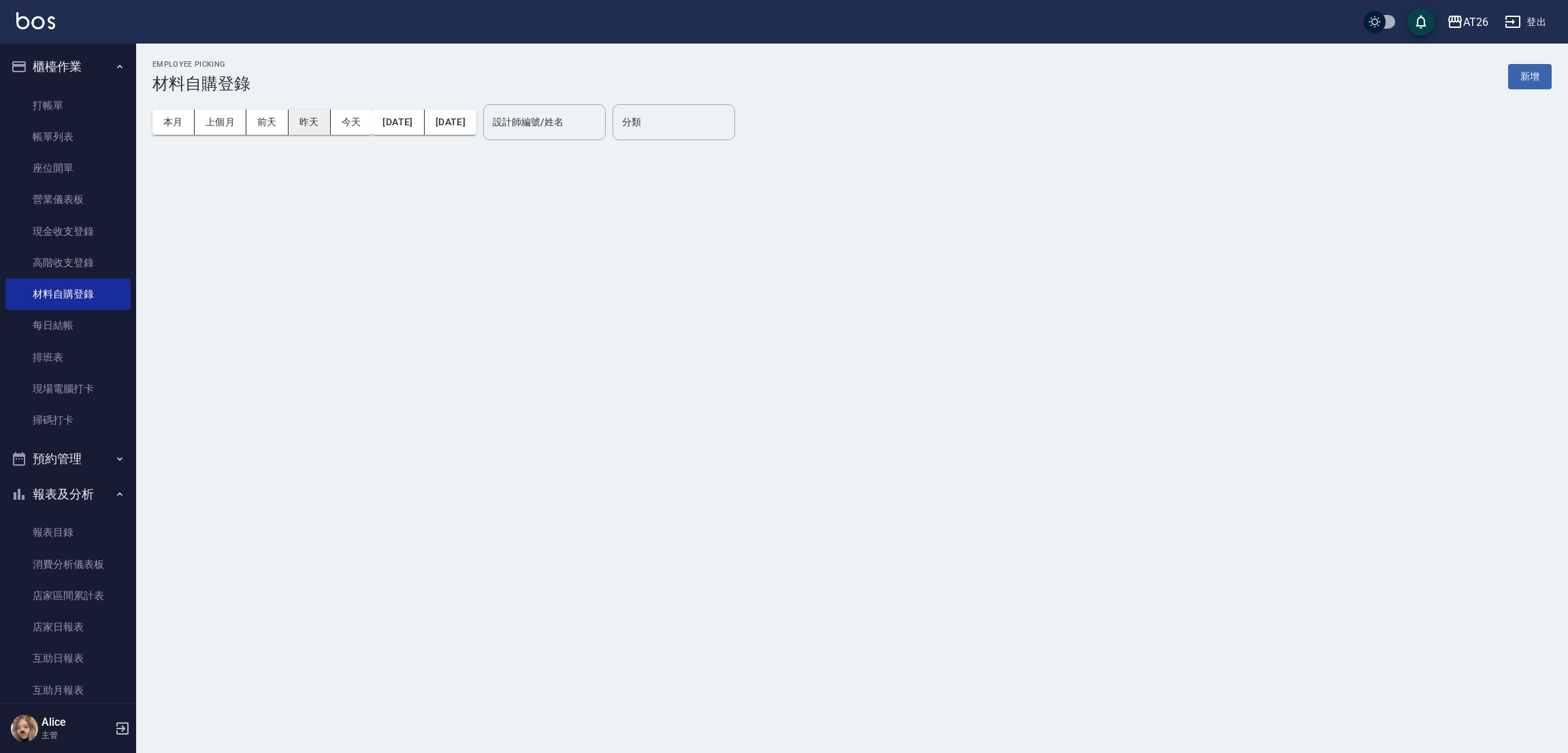
click at [304, 120] on button "昨天" at bounding box center [309, 122] width 43 height 25
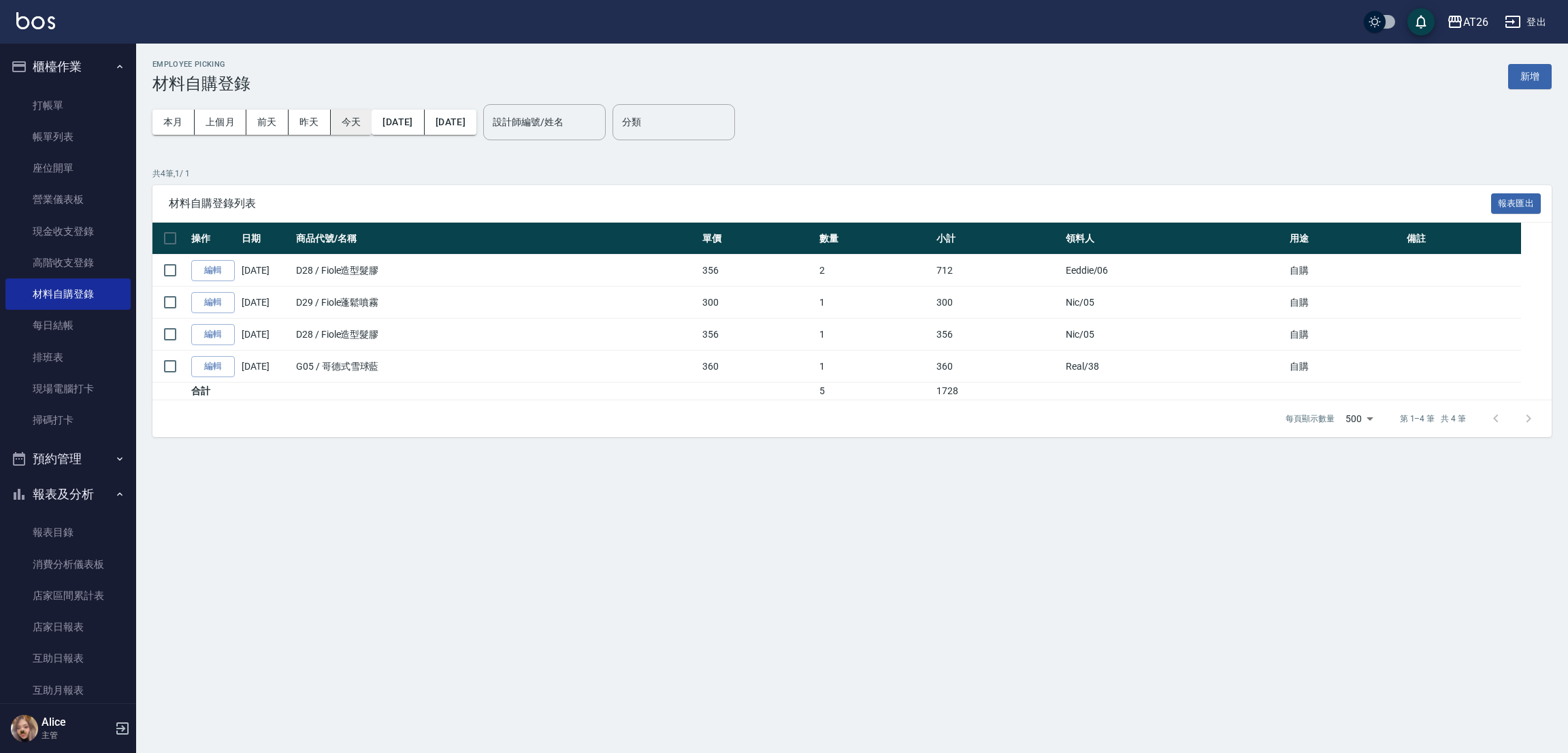
click at [364, 124] on button "今天" at bounding box center [352, 122] width 42 height 25
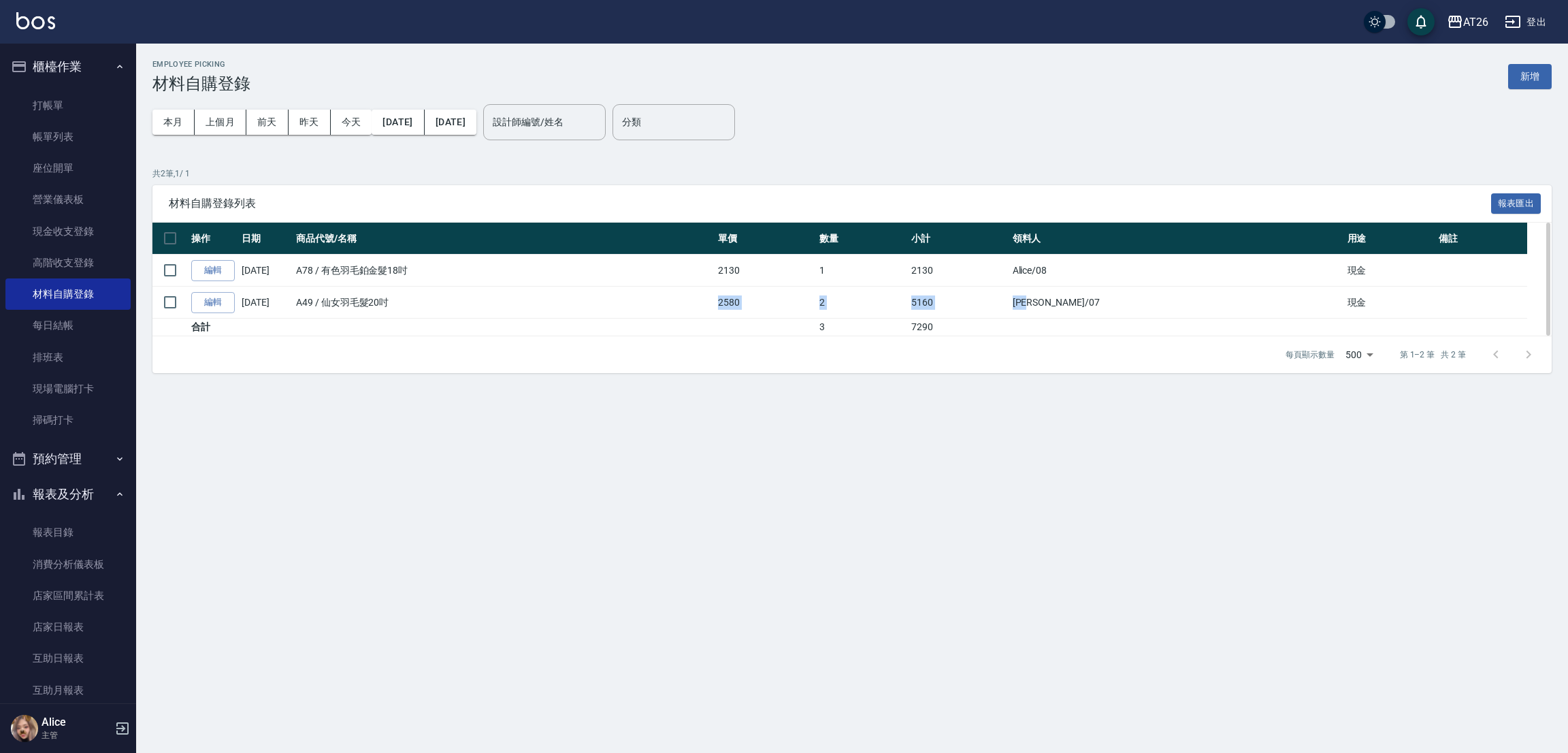
drag, startPoint x: 1143, startPoint y: 306, endPoint x: 746, endPoint y: 308, distance: 397.0
click at [738, 302] on tr "編輯 09/22/2025 A49 / 仙女羽毛髮20吋 2580 2 5160 Adam /07 現金" at bounding box center [851, 302] width 1399 height 32
click at [783, 309] on td "2580" at bounding box center [765, 302] width 102 height 32
drag, startPoint x: 783, startPoint y: 308, endPoint x: 845, endPoint y: 307, distance: 62.0
click at [816, 307] on td "2580" at bounding box center [765, 302] width 102 height 32
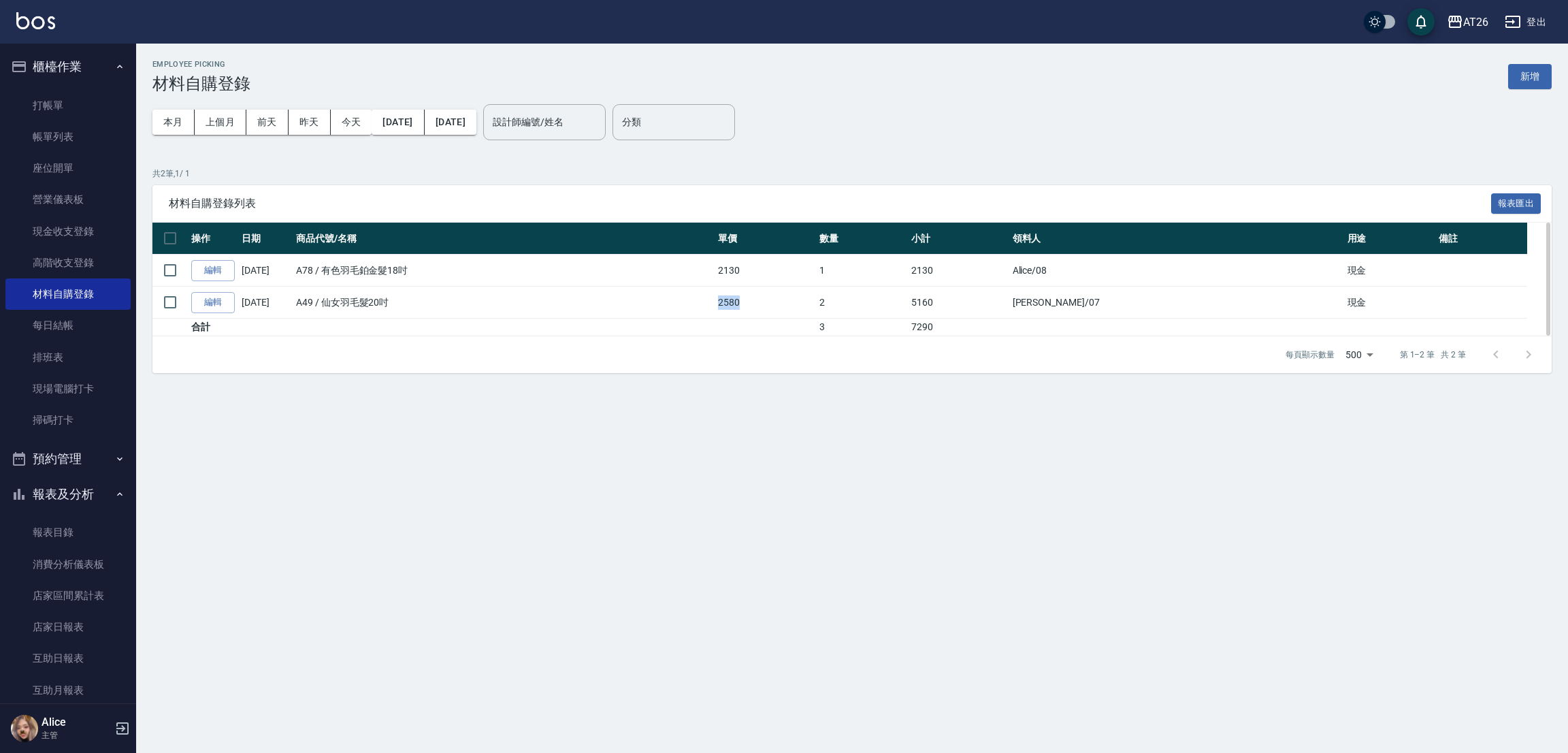
click at [816, 307] on td "2580" at bounding box center [765, 302] width 102 height 32
drag, startPoint x: 778, startPoint y: 300, endPoint x: 832, endPoint y: 304, distance: 54.1
click at [832, 304] on tr "編輯 09/22/2025 A49 / 仙女羽毛髮20吋 2580 2 5160 Adam /07 現金" at bounding box center [851, 302] width 1399 height 32
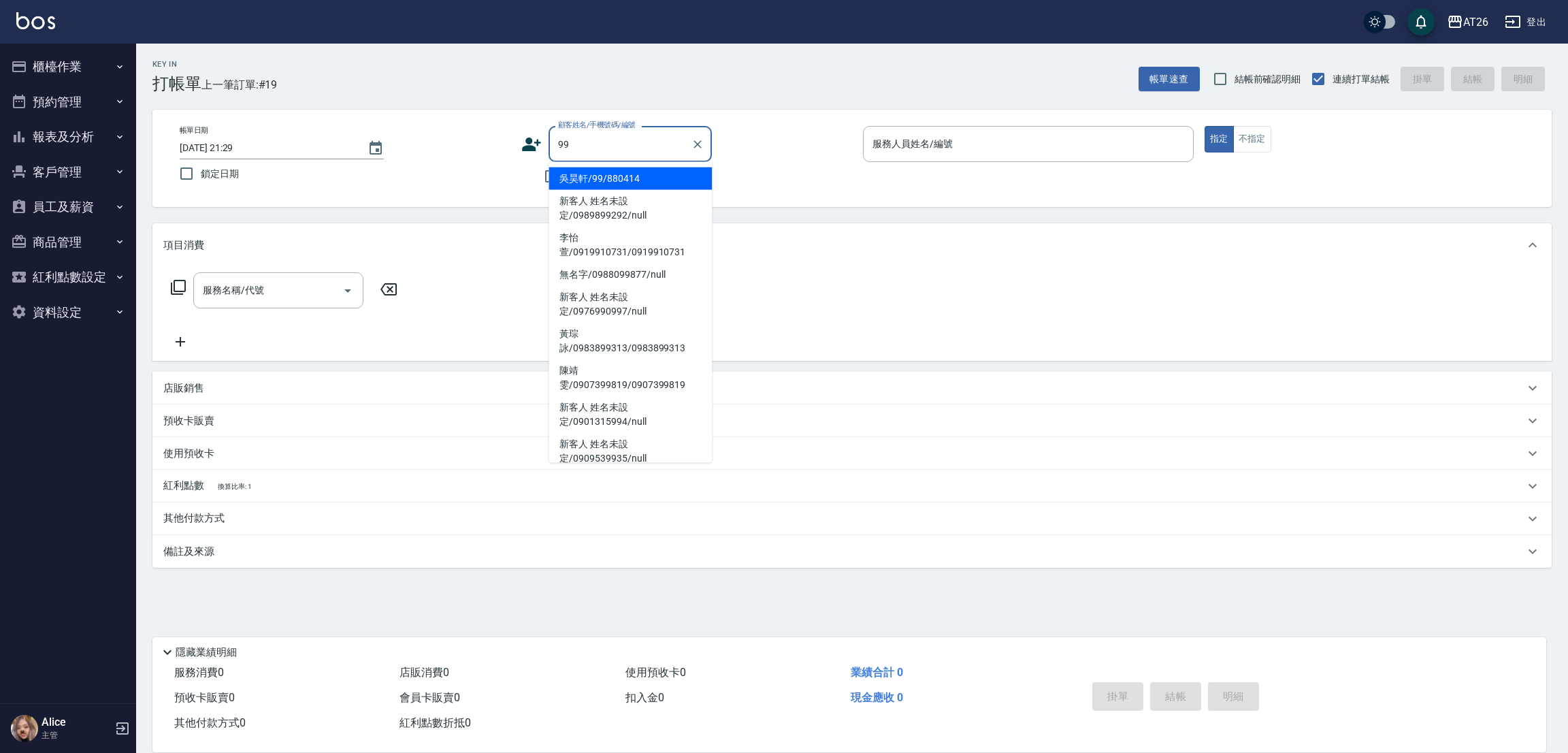
type input "吳昊軒/99/880414"
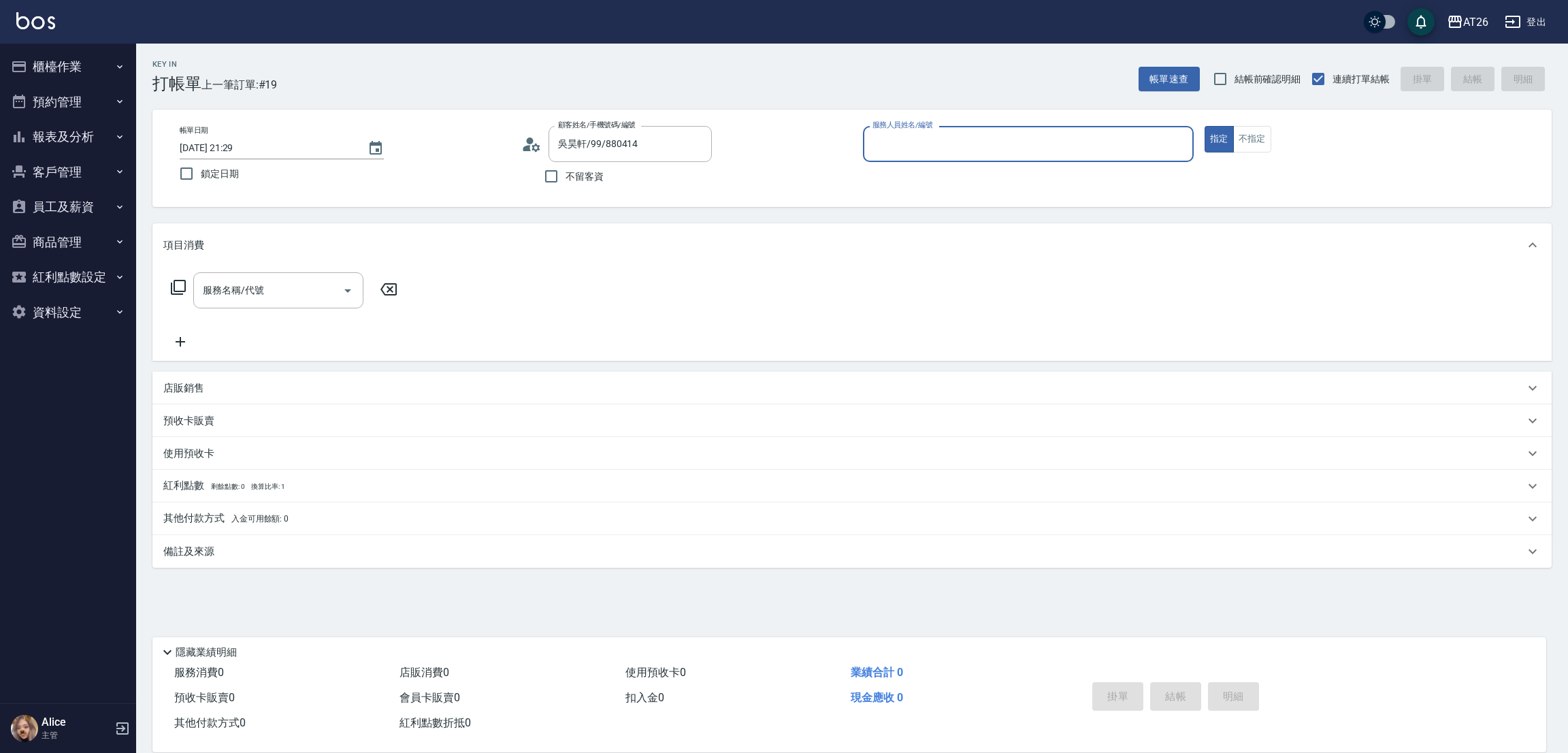
type input "5"
type input "05"
type button "true"
type input "NIC-05"
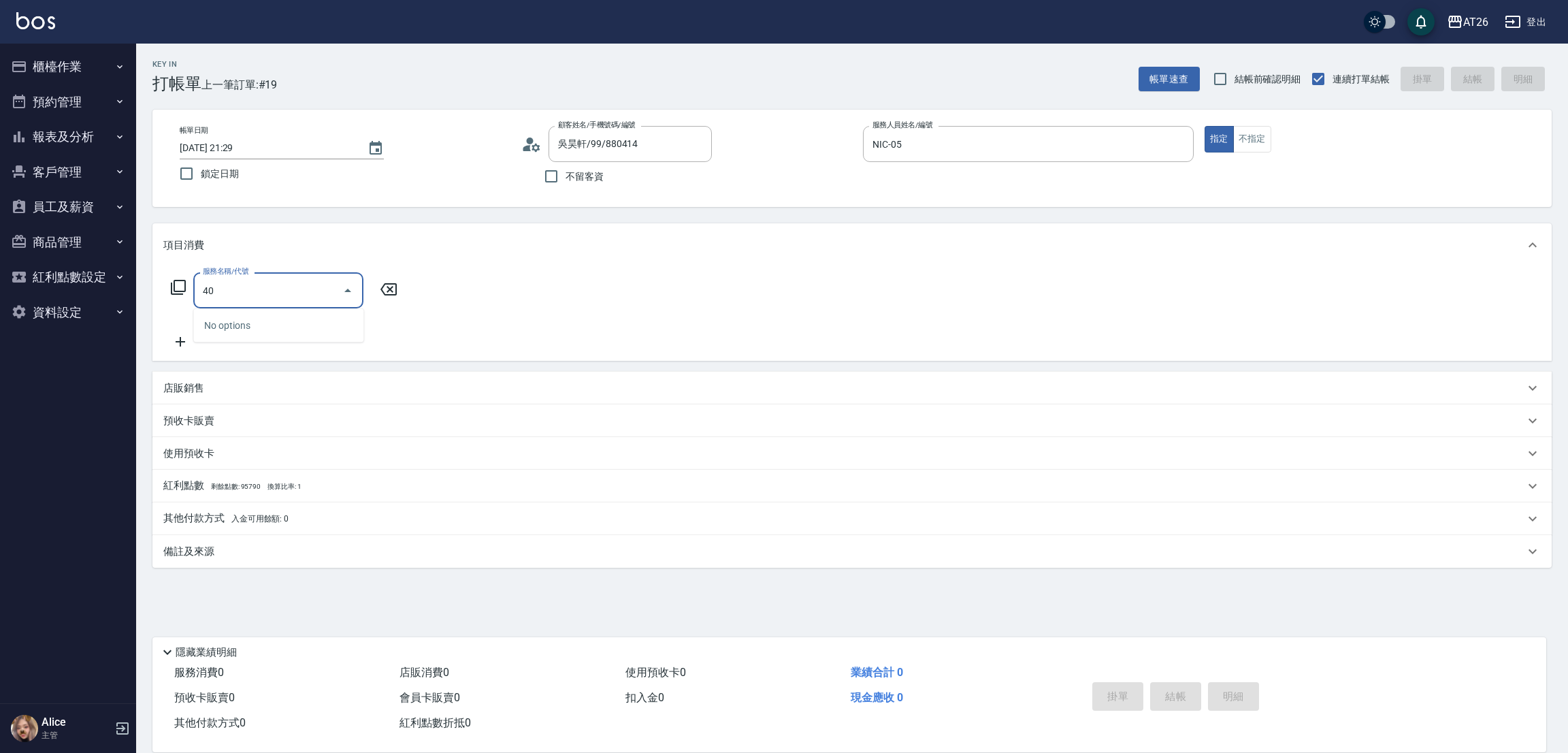
type input "401"
type input "20"
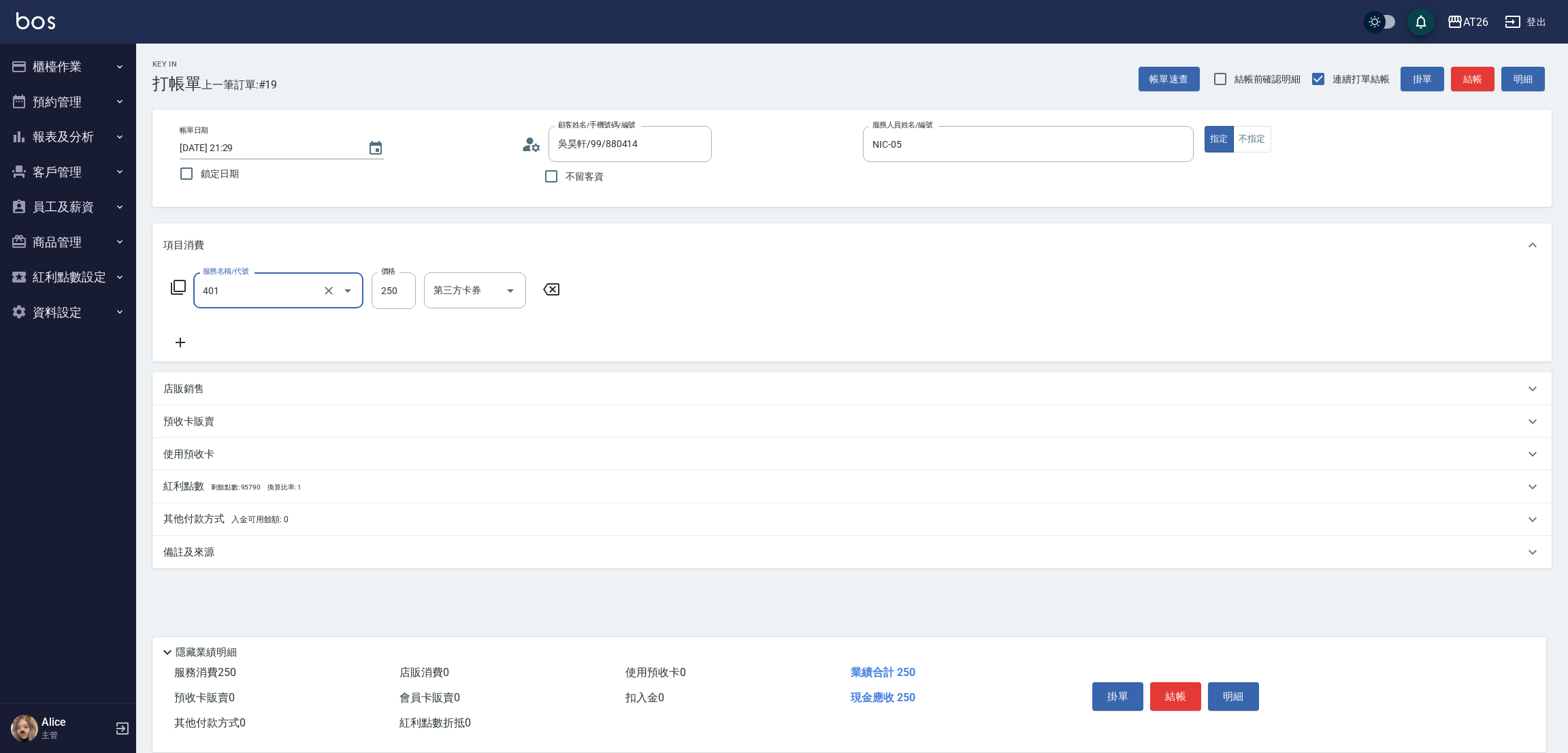
type input "剪髮(401)"
type input "6"
type input "0"
type input "600"
type input "60"
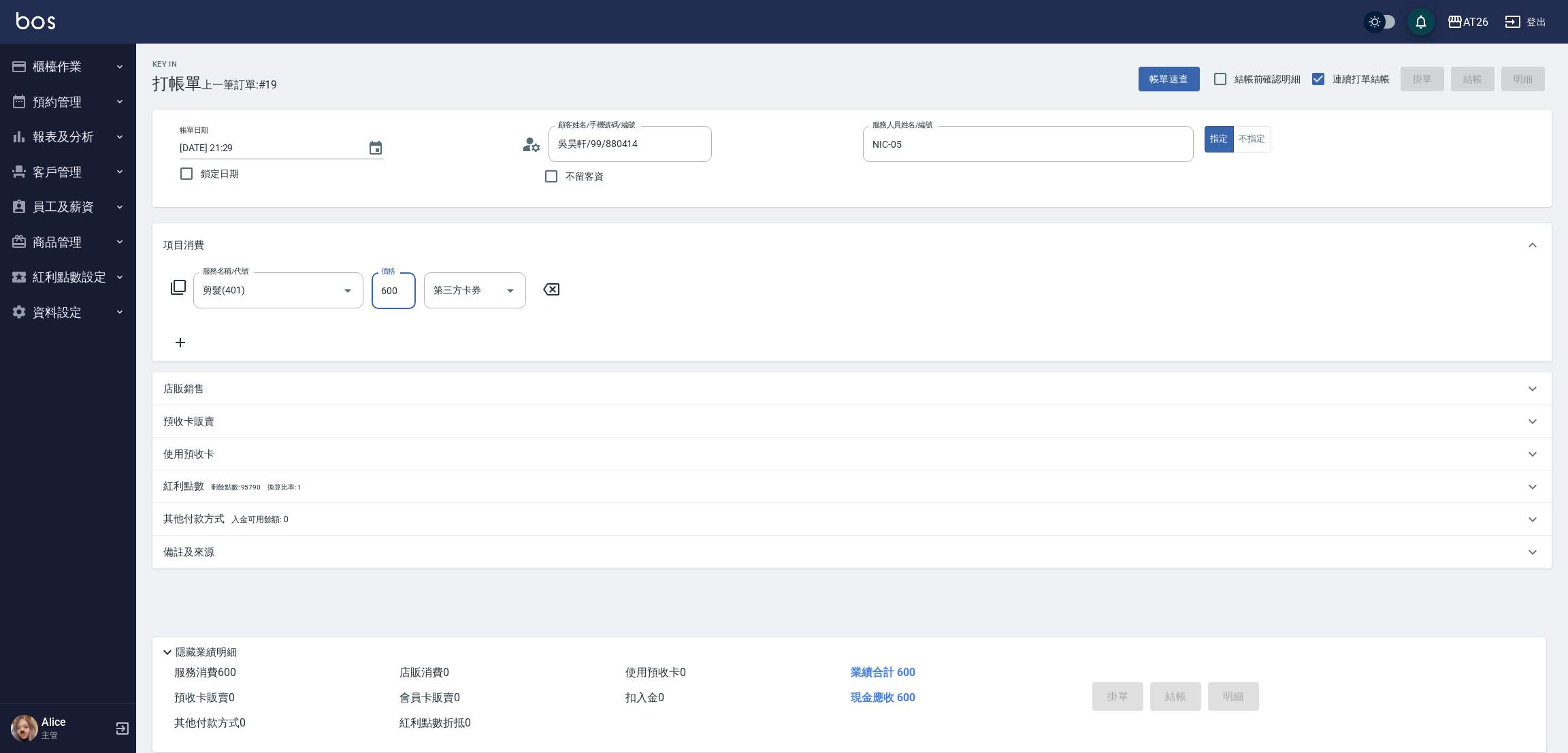
type input "0"
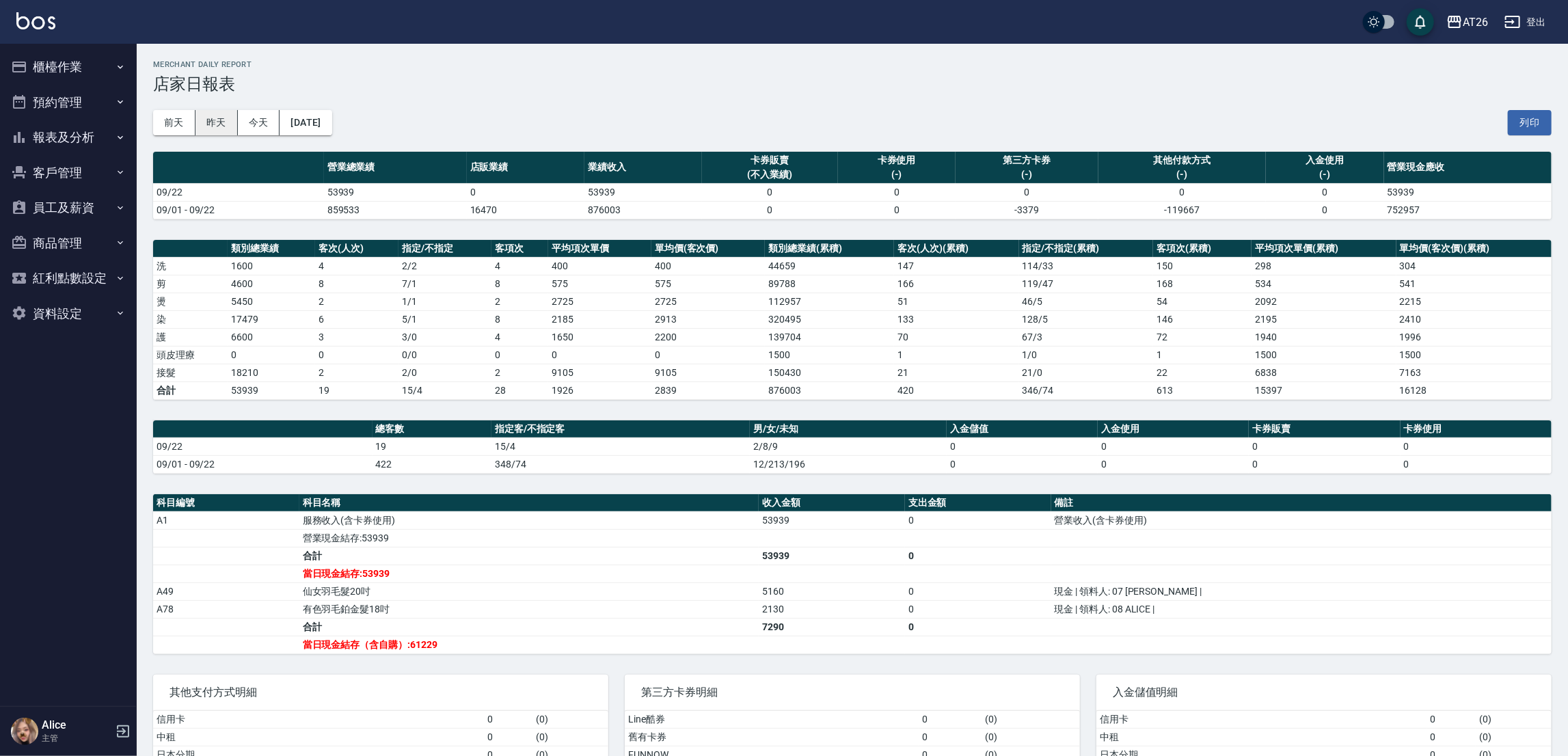
click at [221, 115] on button "昨天" at bounding box center [216, 122] width 43 height 25
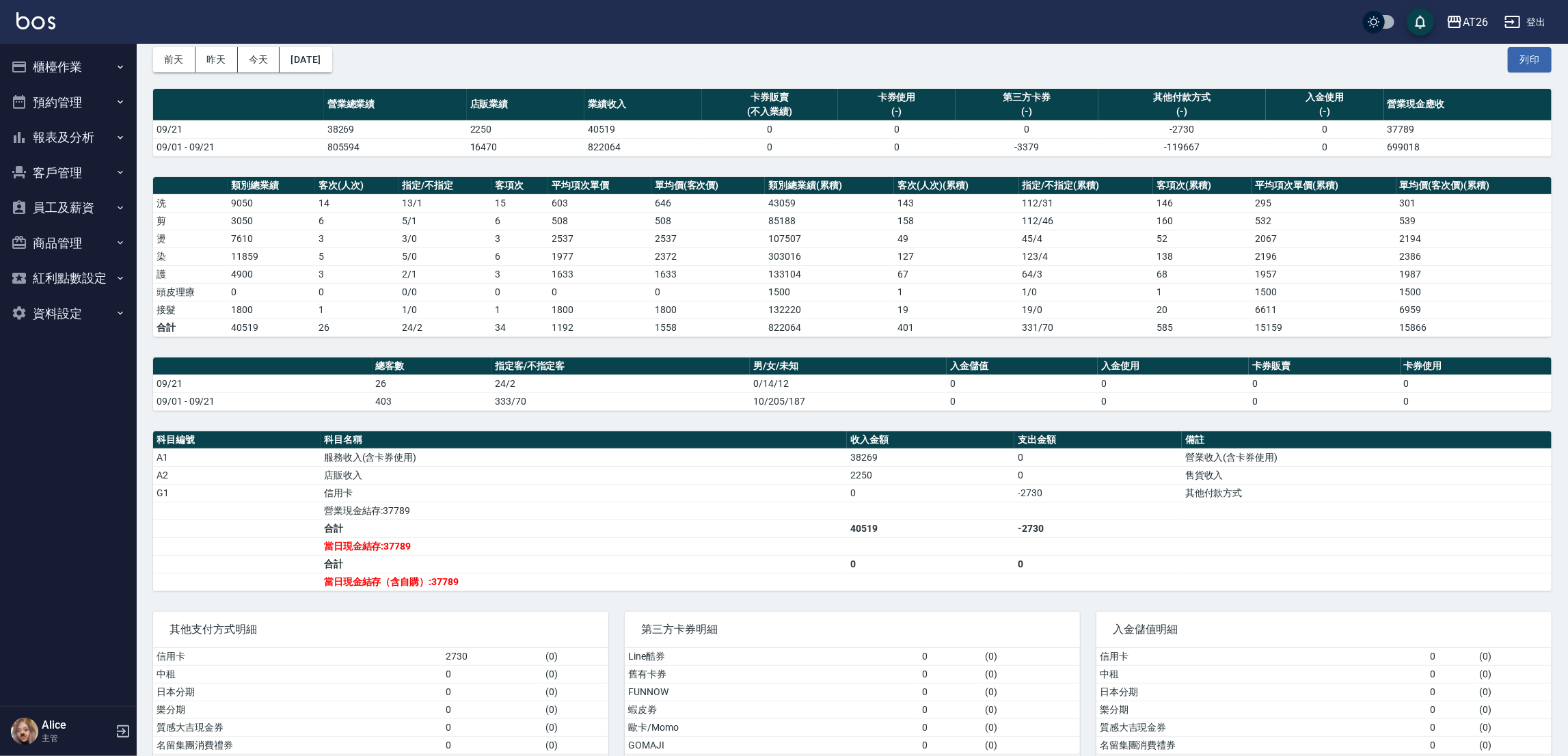
scroll to position [97, 0]
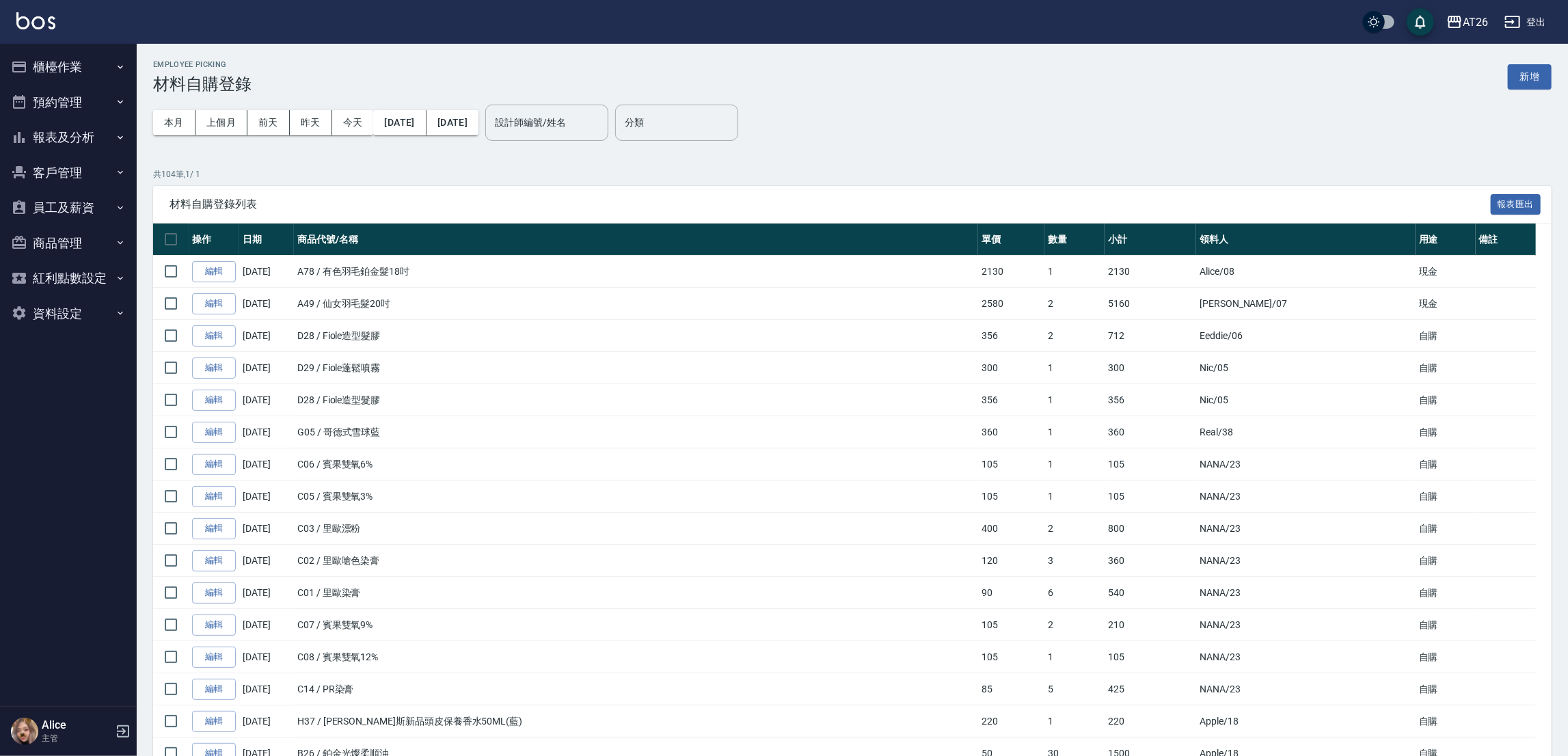
click at [479, 132] on button "[DATE]" at bounding box center [452, 122] width 52 height 25
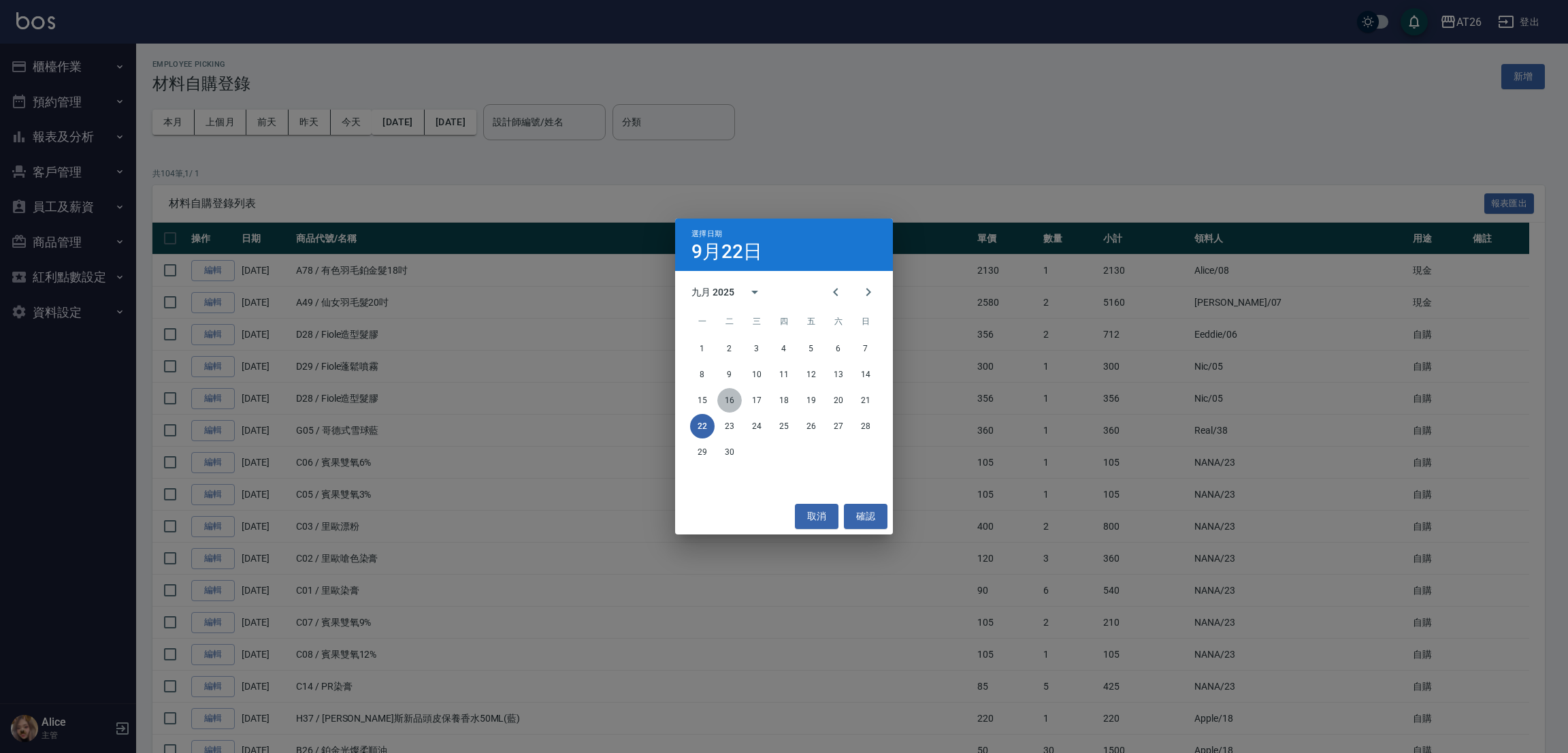
click at [735, 406] on button "16" at bounding box center [730, 400] width 25 height 25
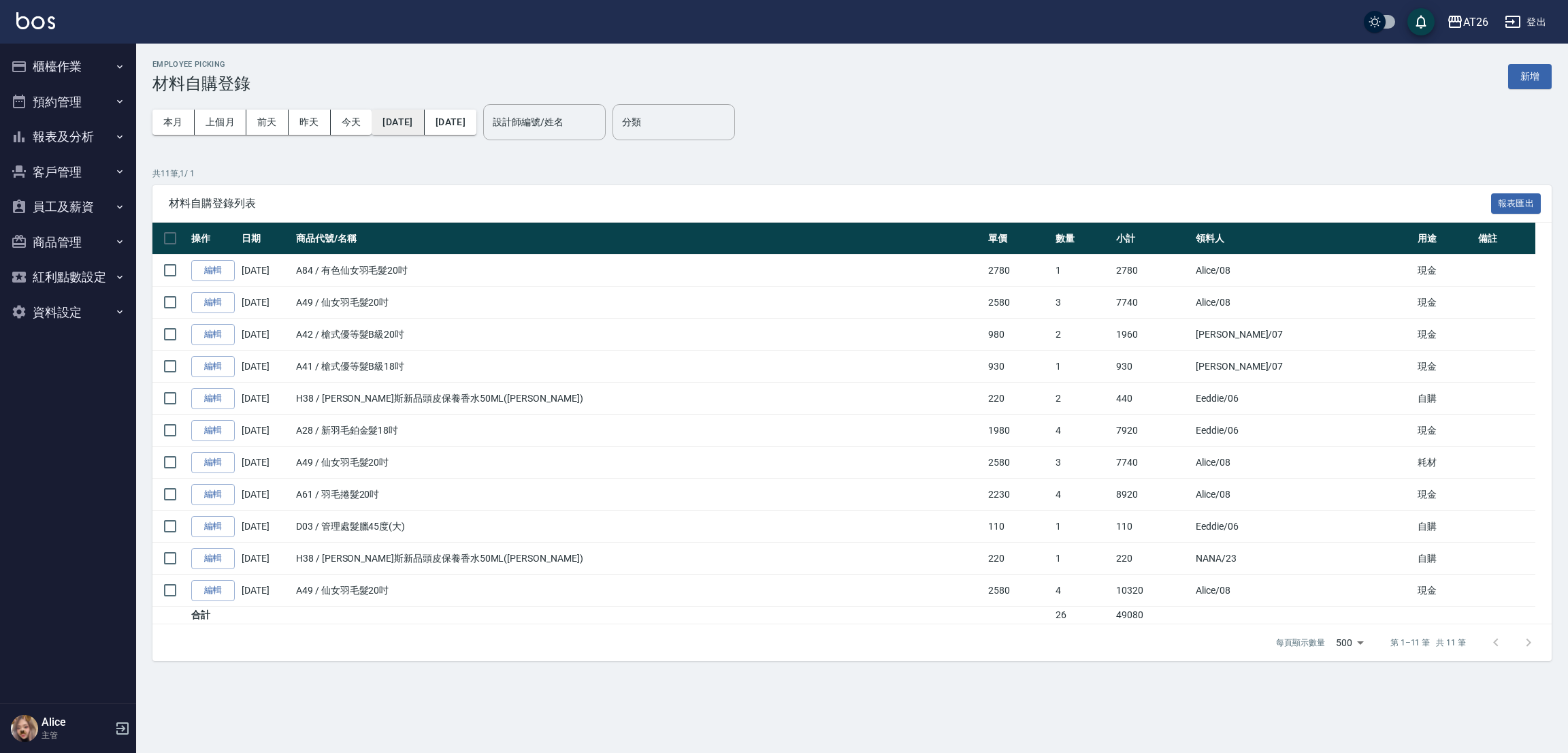
click at [438, 126] on div "本月 上個月 前天 昨天 今天 2025/09/01 2025/09/16" at bounding box center [314, 122] width 324 height 58
click at [424, 122] on button "2025/09/01" at bounding box center [397, 122] width 53 height 25
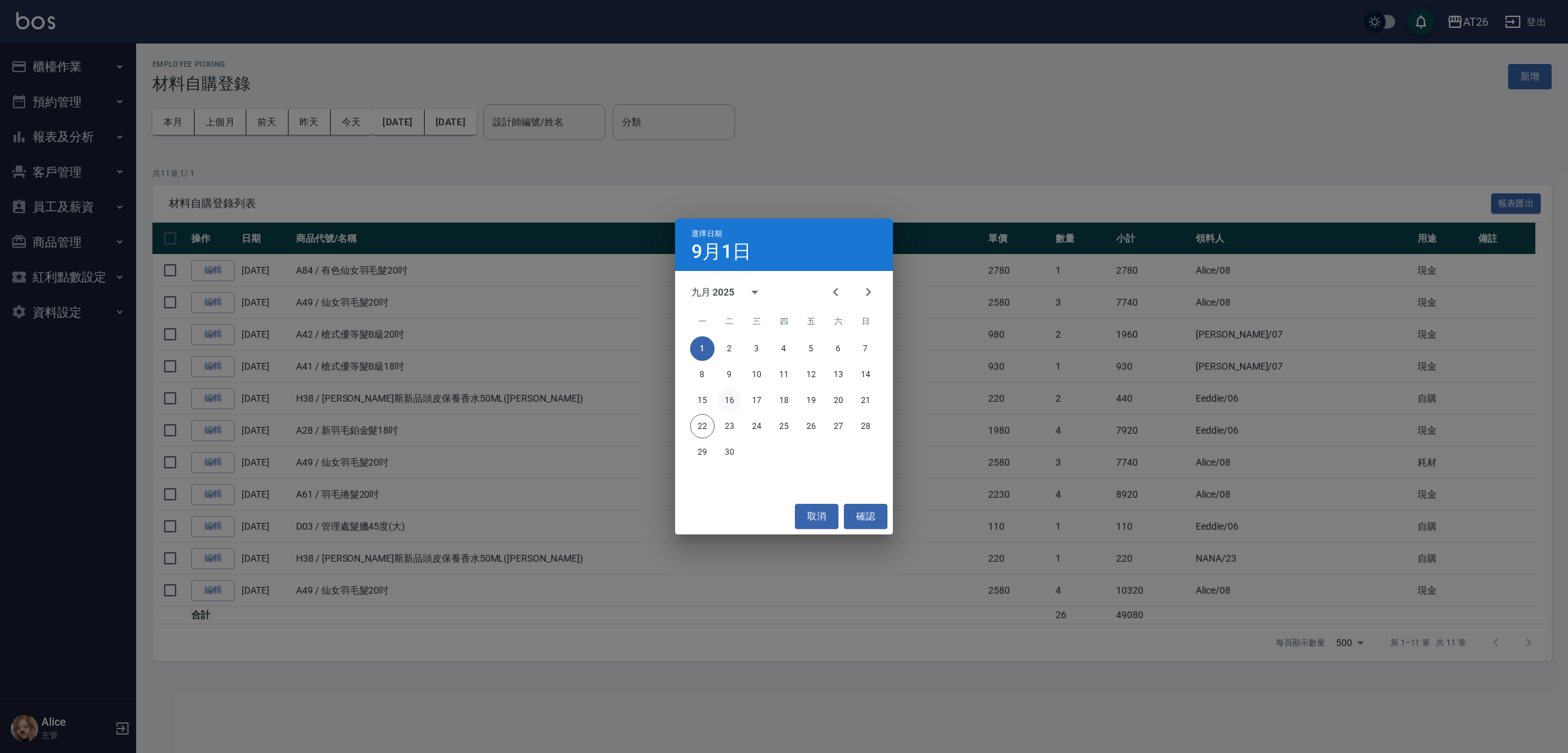
click at [732, 402] on button "16" at bounding box center [730, 400] width 25 height 25
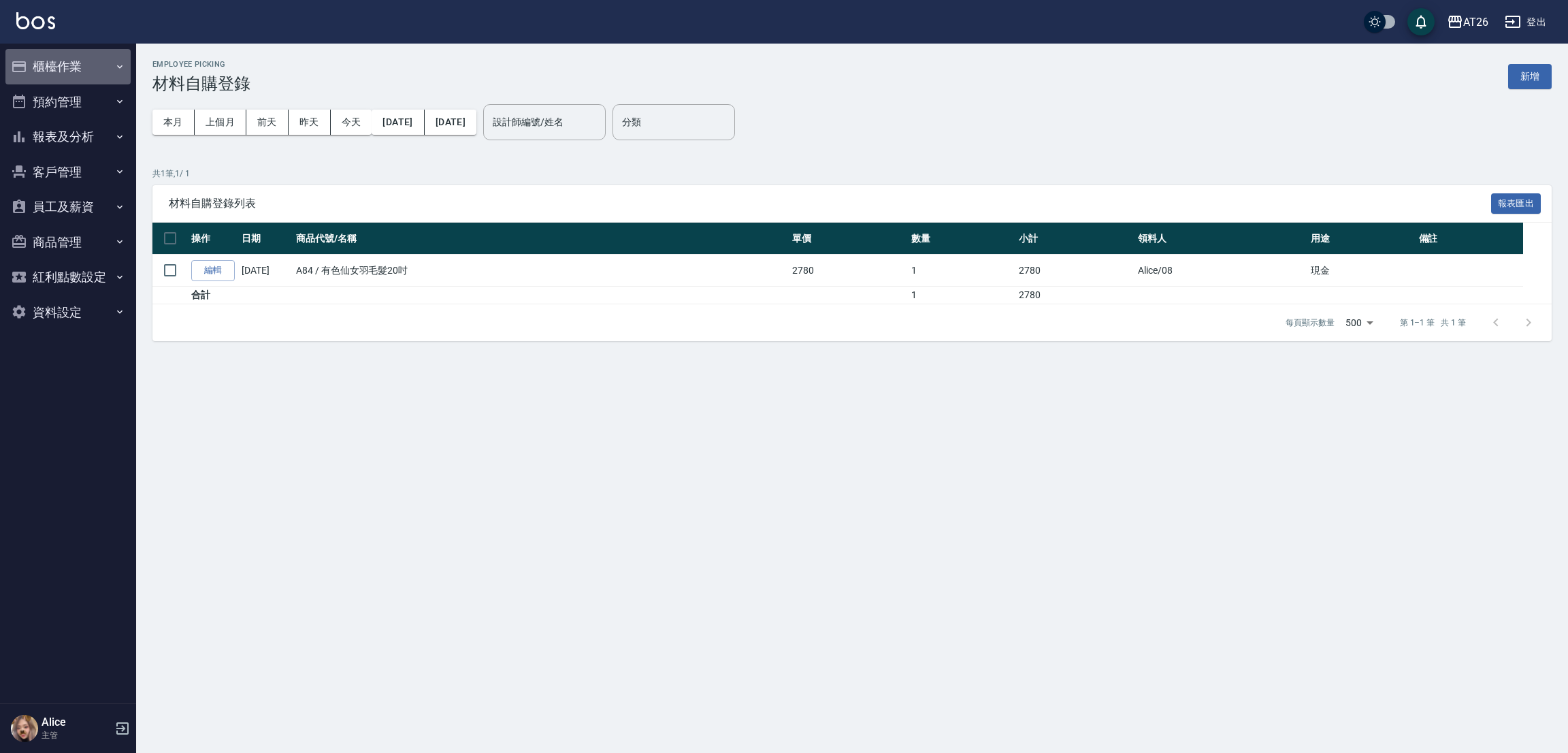
click at [56, 69] on button "櫃檯作業" at bounding box center [68, 66] width 125 height 35
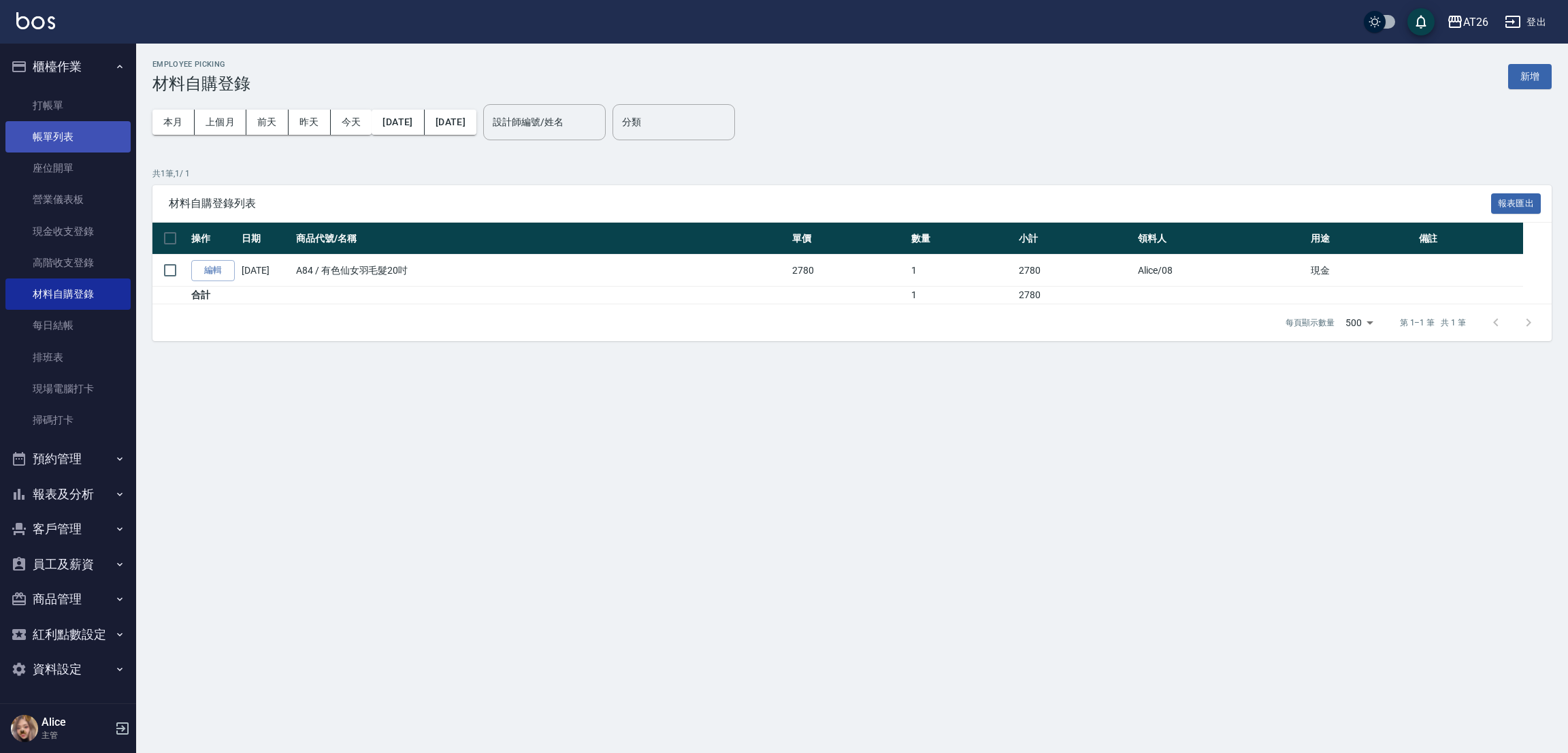
click at [77, 128] on link "帳單列表" at bounding box center [68, 136] width 125 height 31
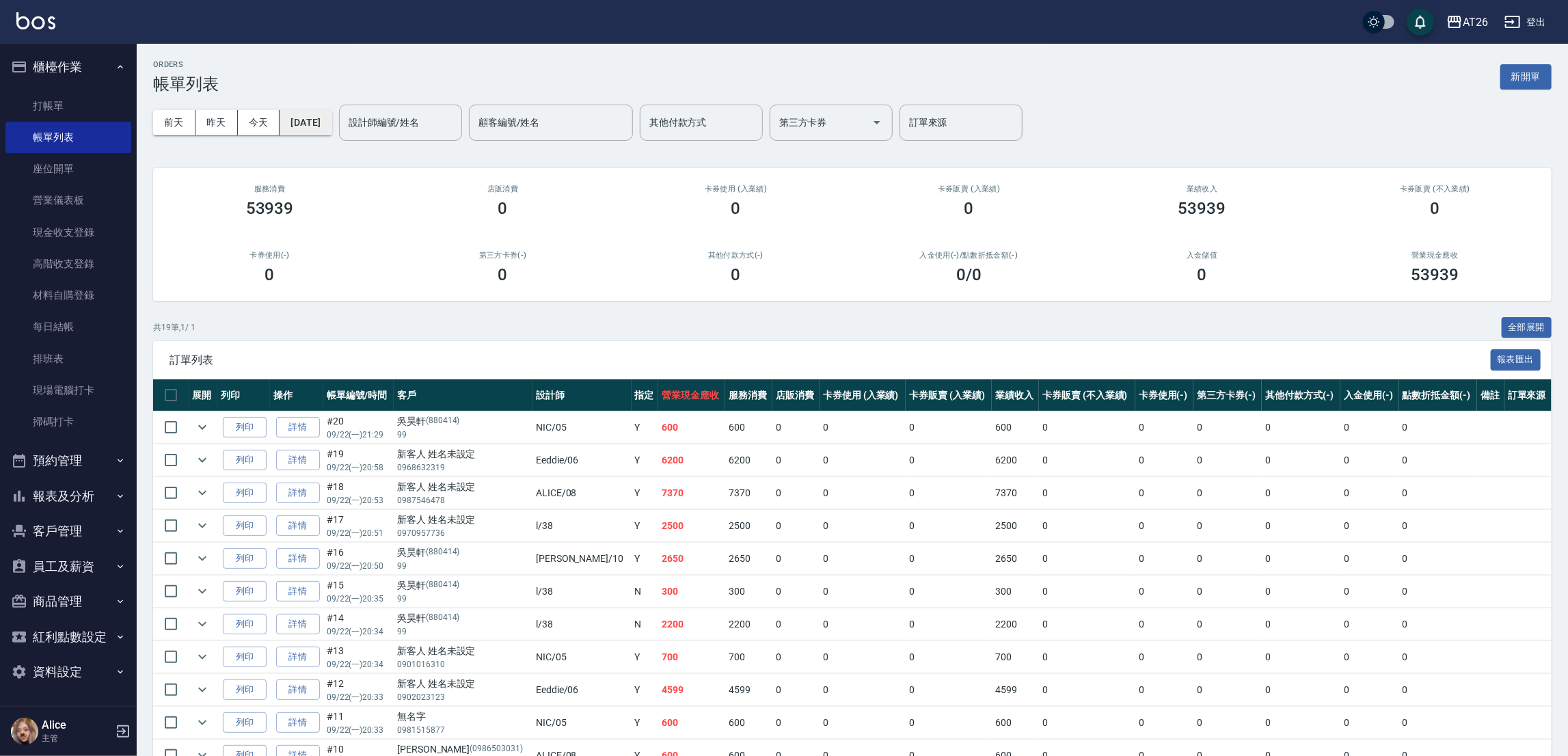
click at [321, 128] on button "[DATE]" at bounding box center [305, 122] width 52 height 25
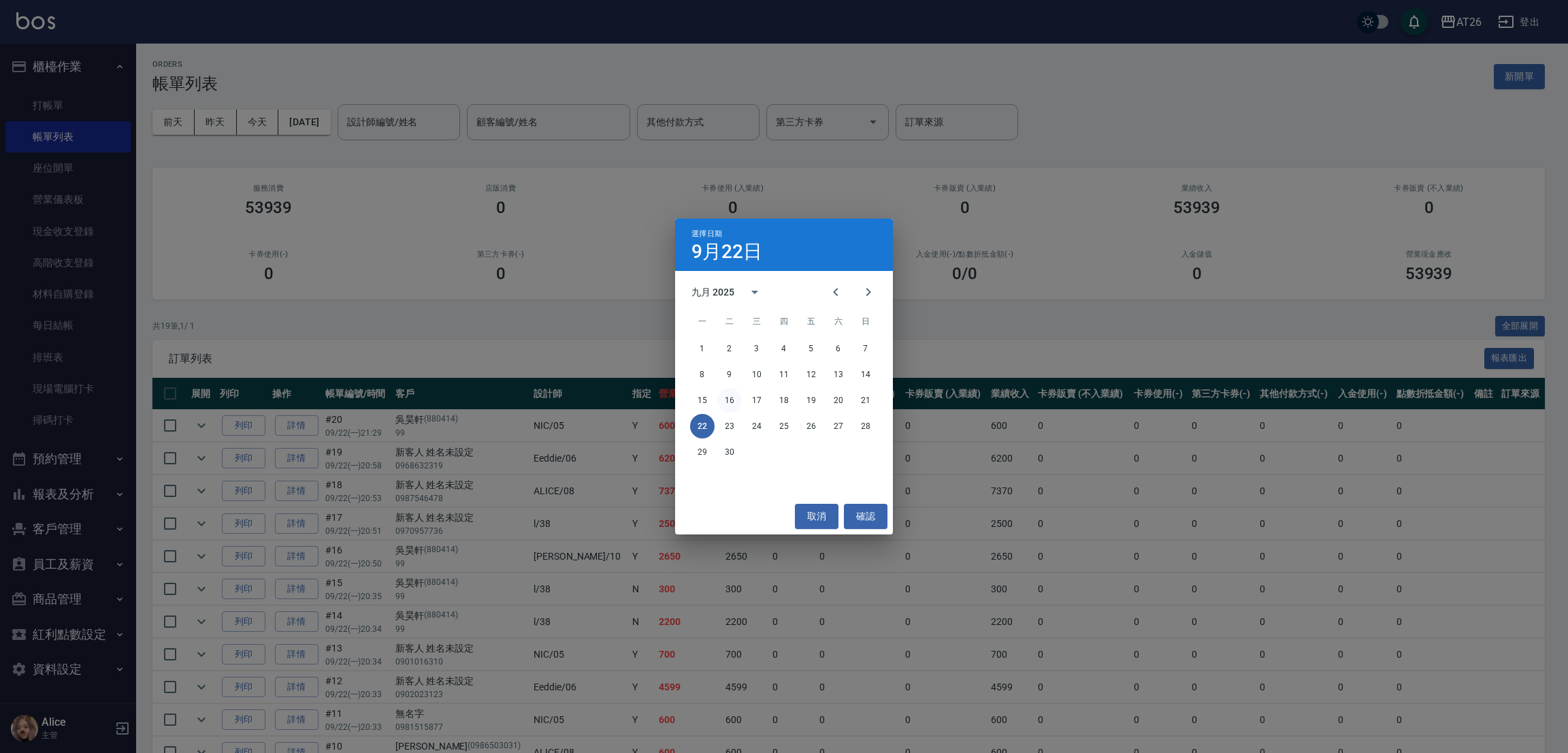
click at [737, 401] on button "16" at bounding box center [730, 400] width 25 height 25
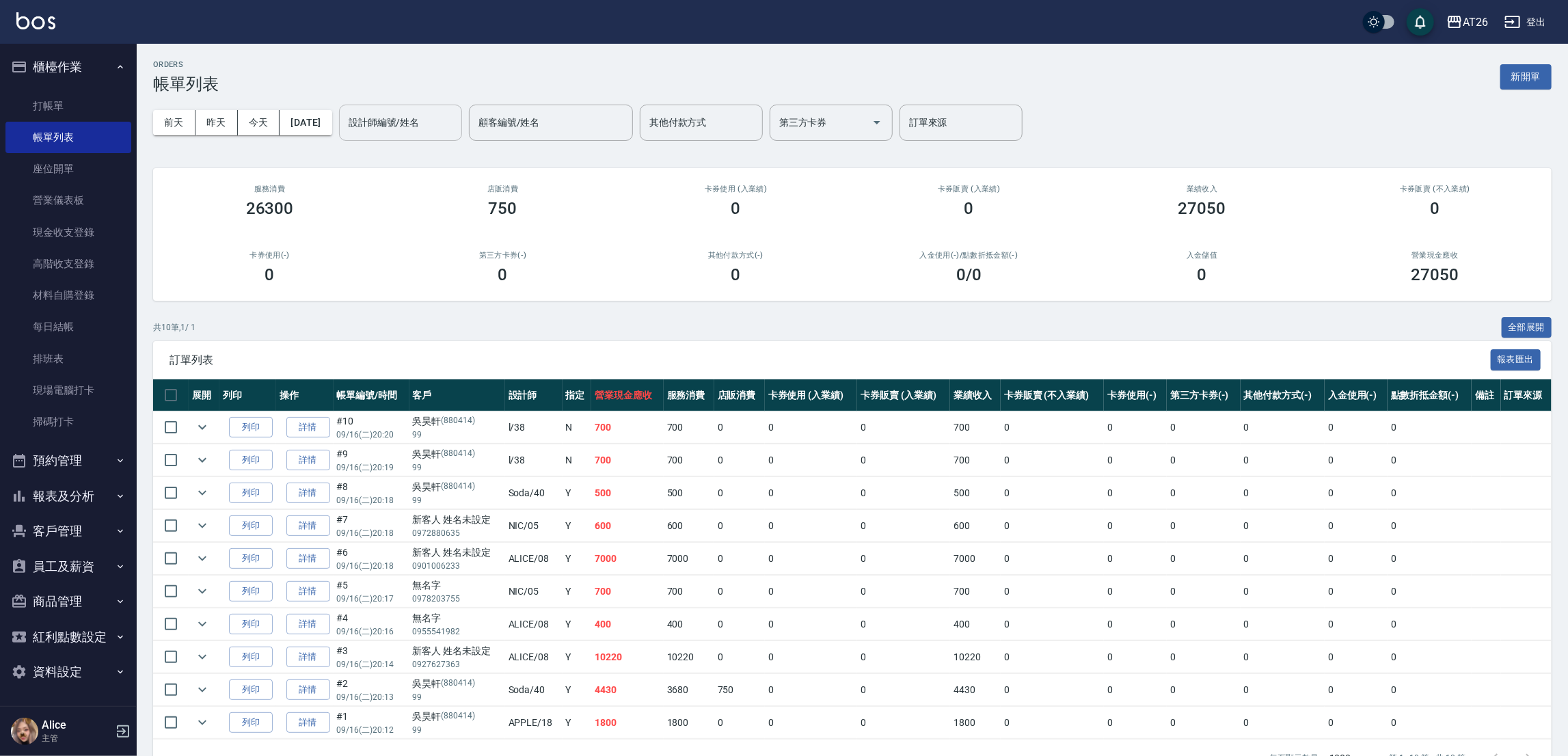
click at [424, 125] on input "設計師編號/姓名" at bounding box center [400, 122] width 111 height 24
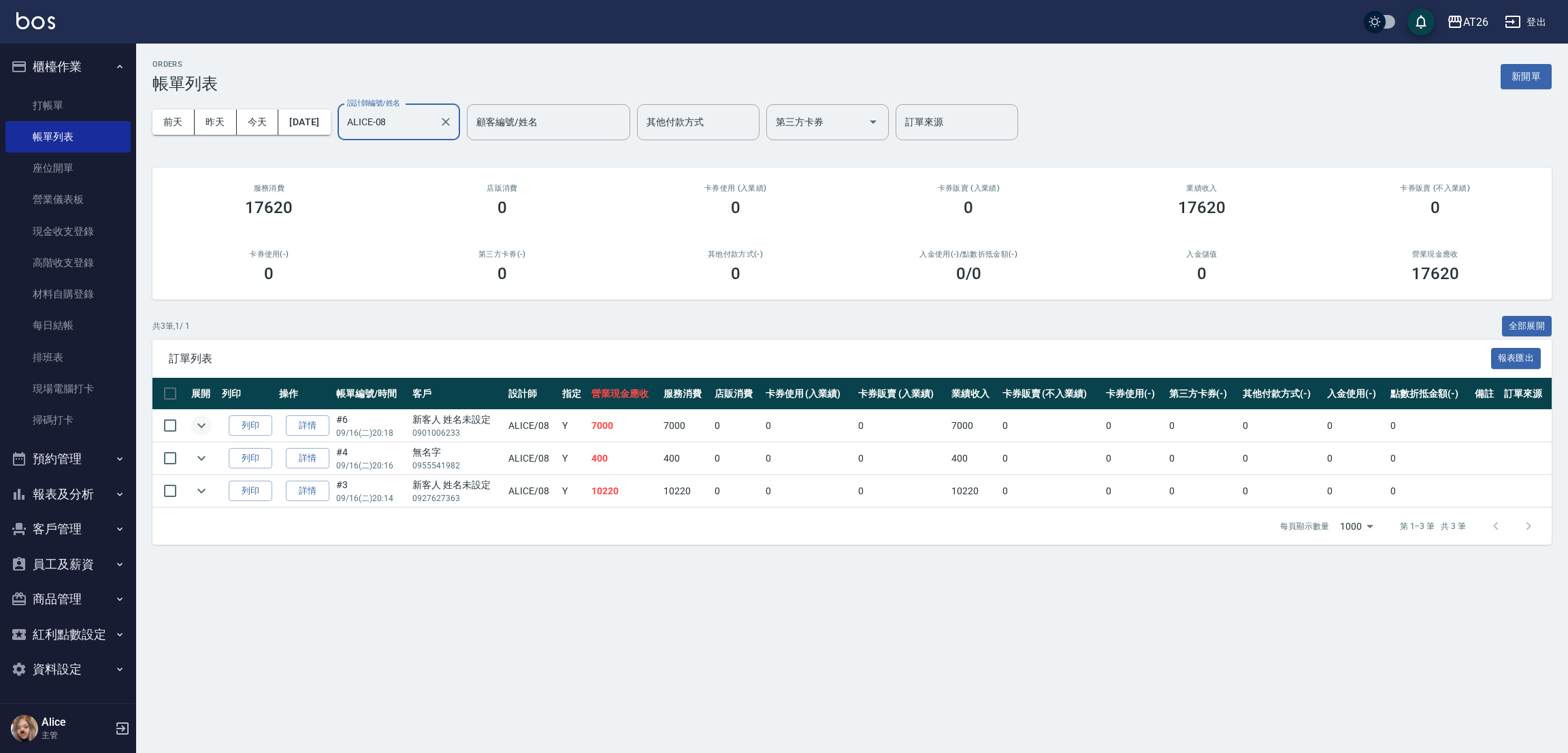
type input "ALICE-08"
click at [201, 426] on icon "expand row" at bounding box center [201, 426] width 8 height 5
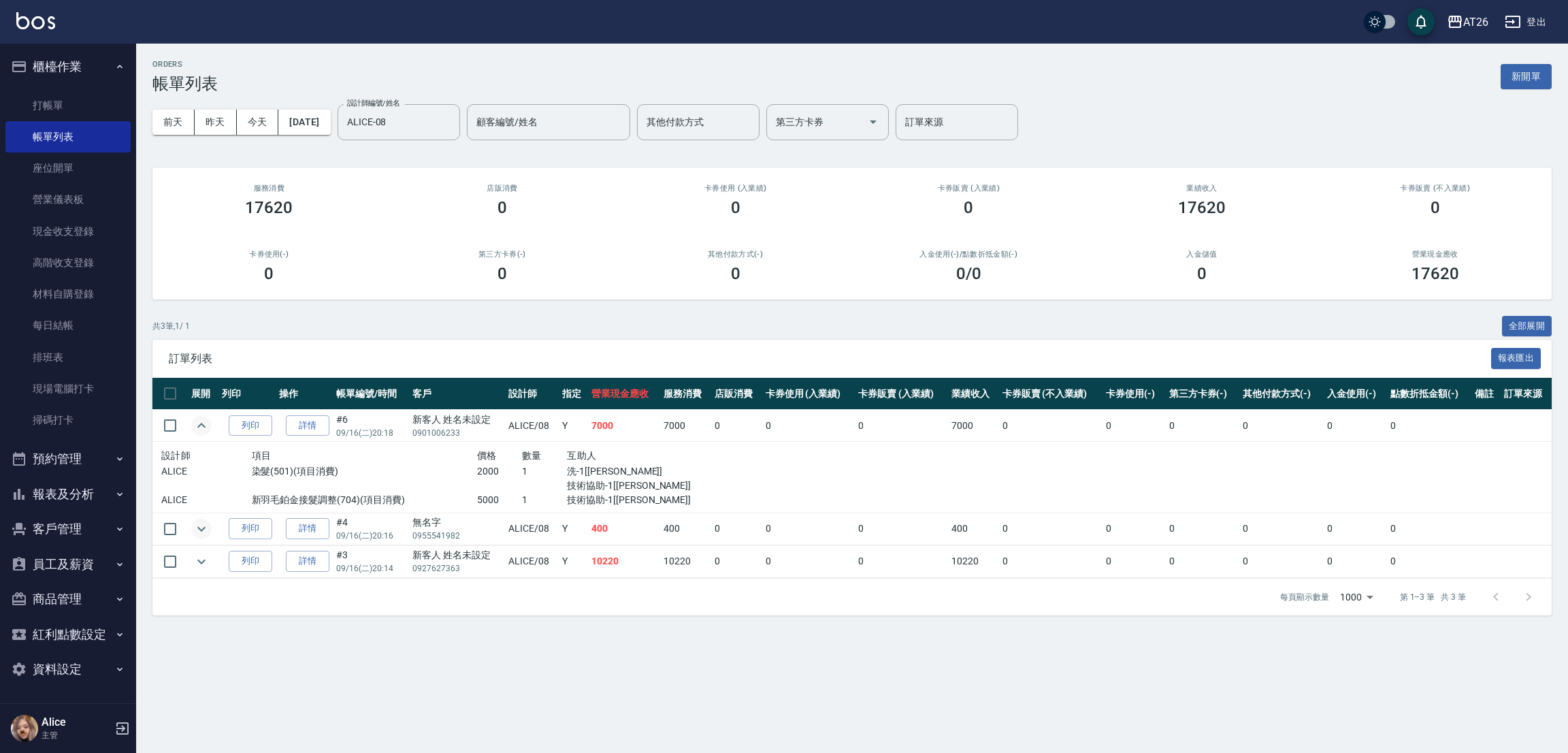
click at [203, 525] on icon "expand row" at bounding box center [201, 529] width 17 height 17
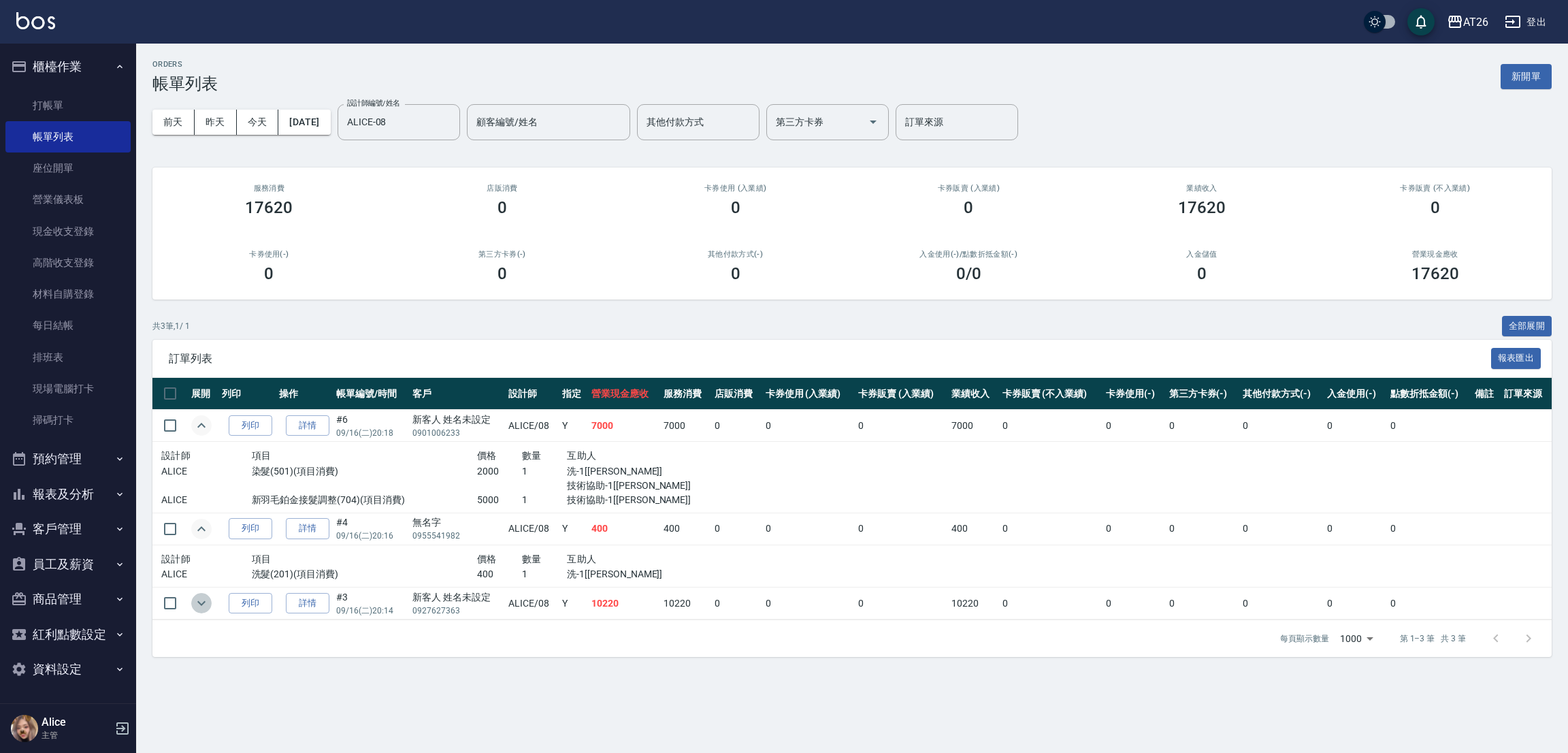
click at [207, 602] on icon "expand row" at bounding box center [201, 603] width 17 height 17
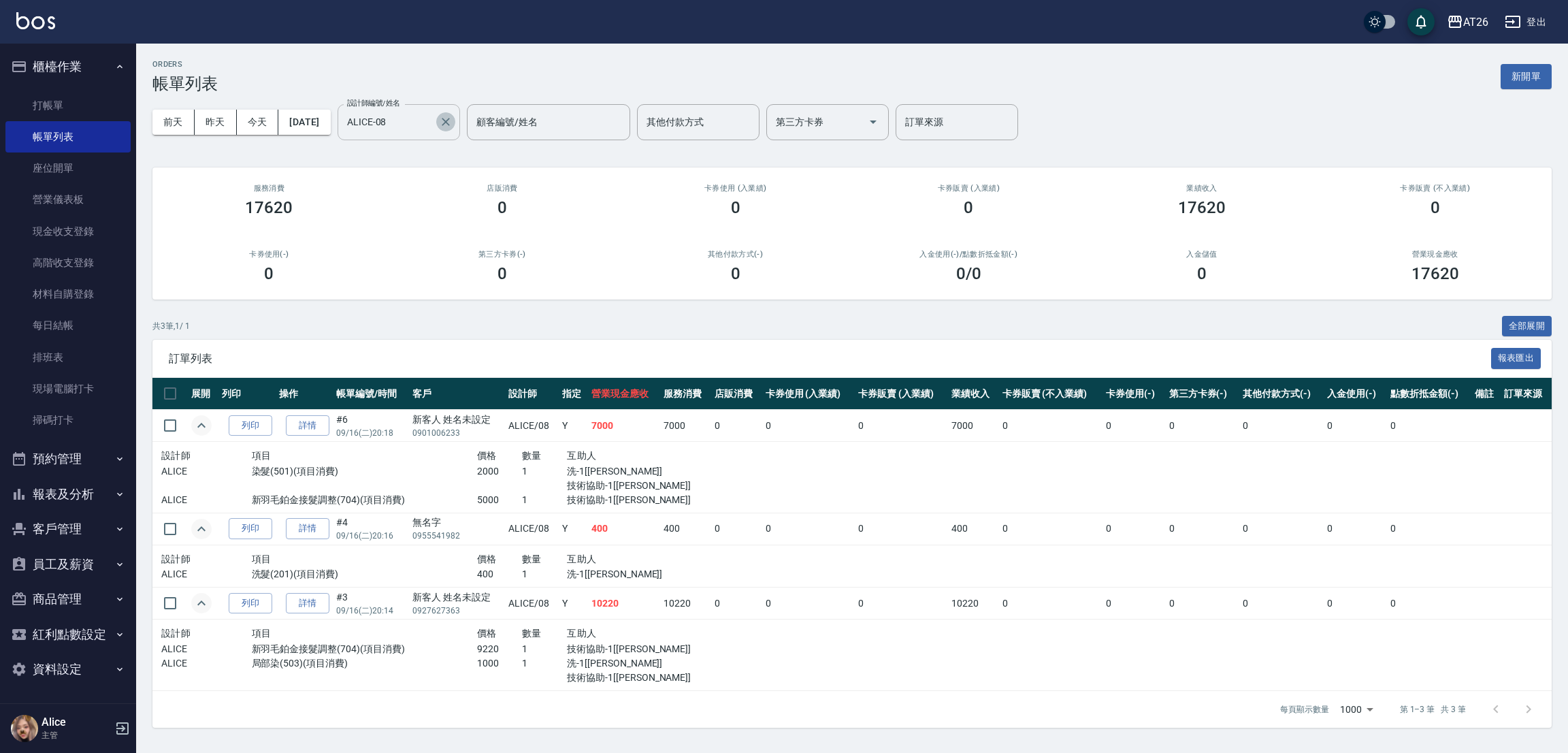
click at [453, 123] on icon "Clear" at bounding box center [446, 122] width 14 height 14
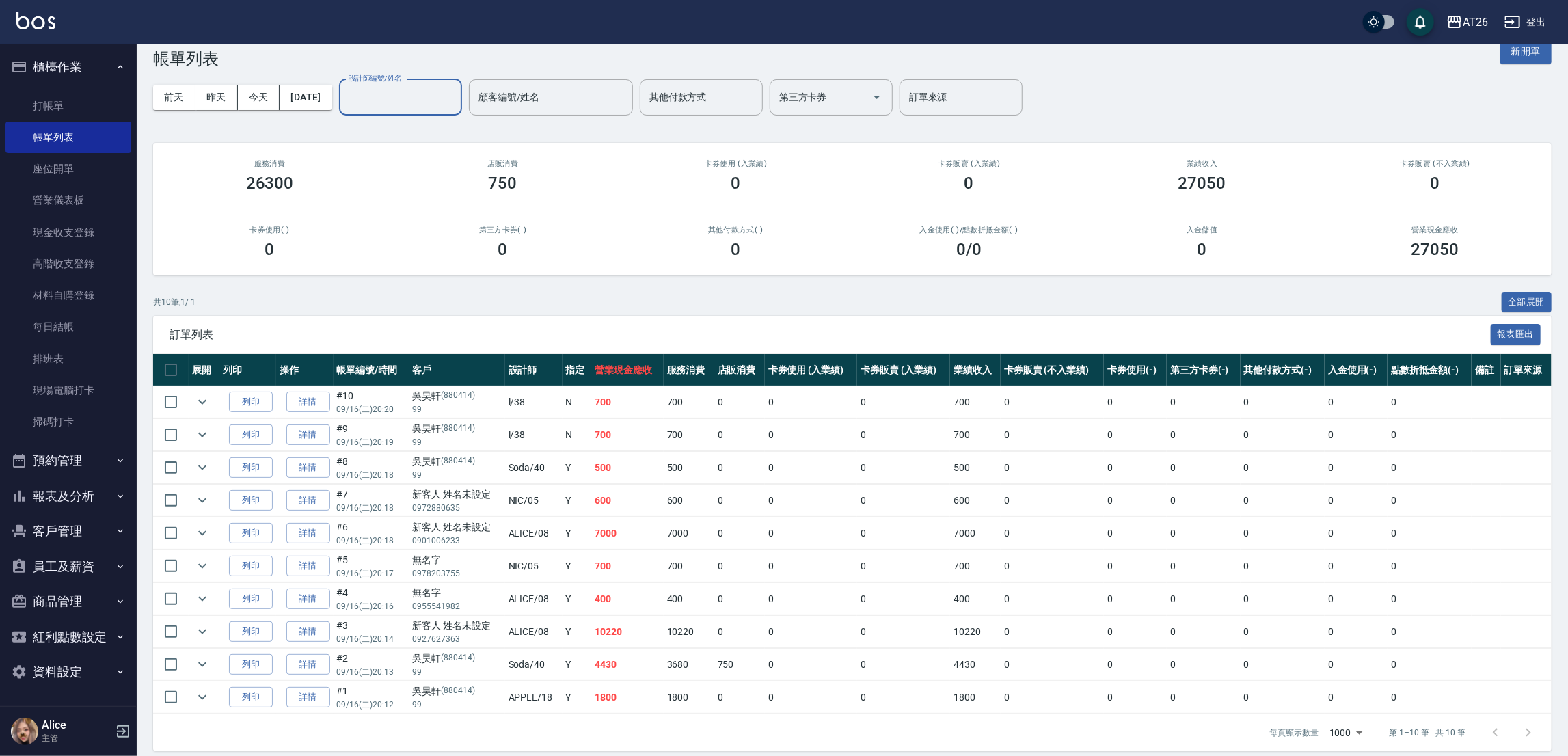
scroll to position [39, 0]
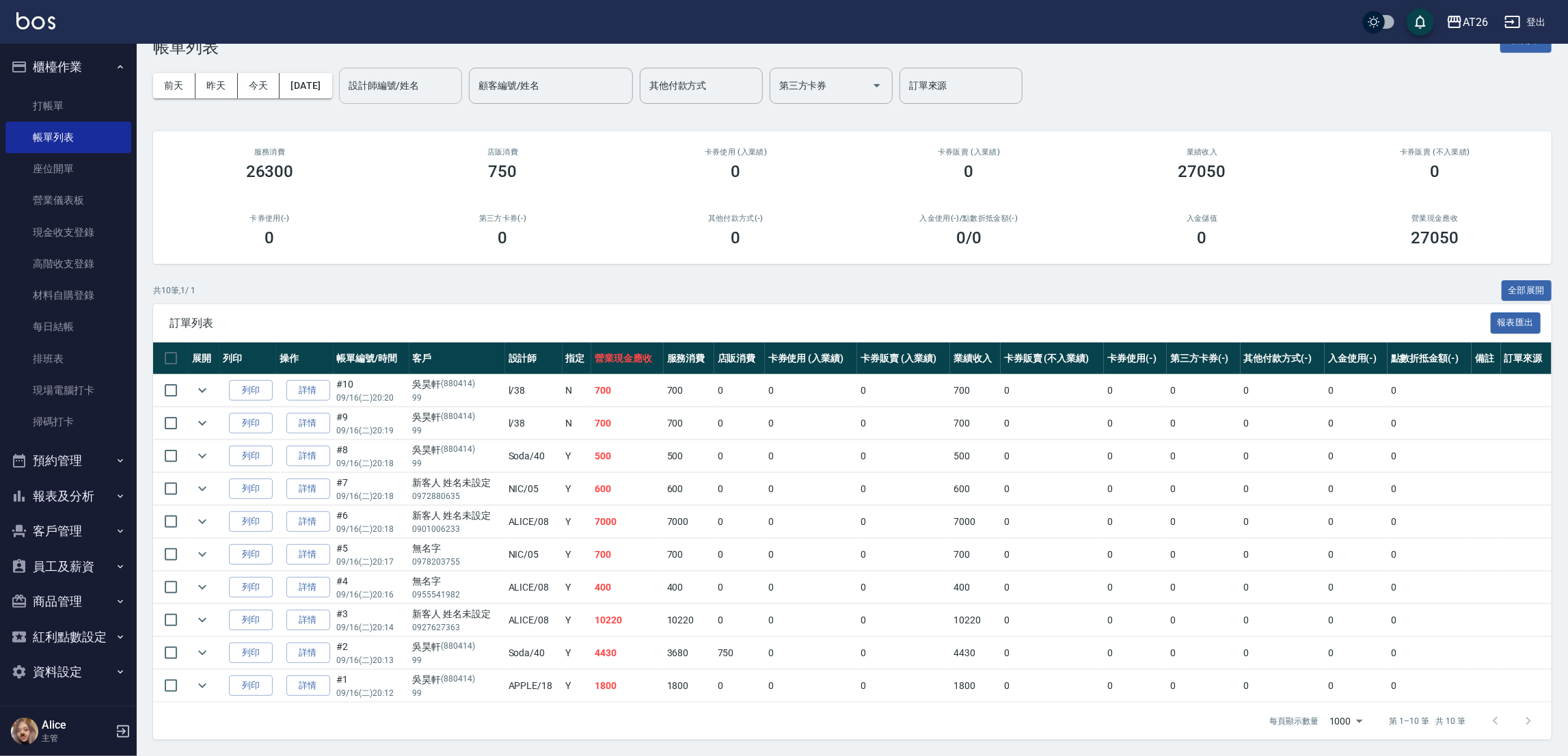
click at [116, 489] on button "報表及分析" at bounding box center [69, 496] width 126 height 35
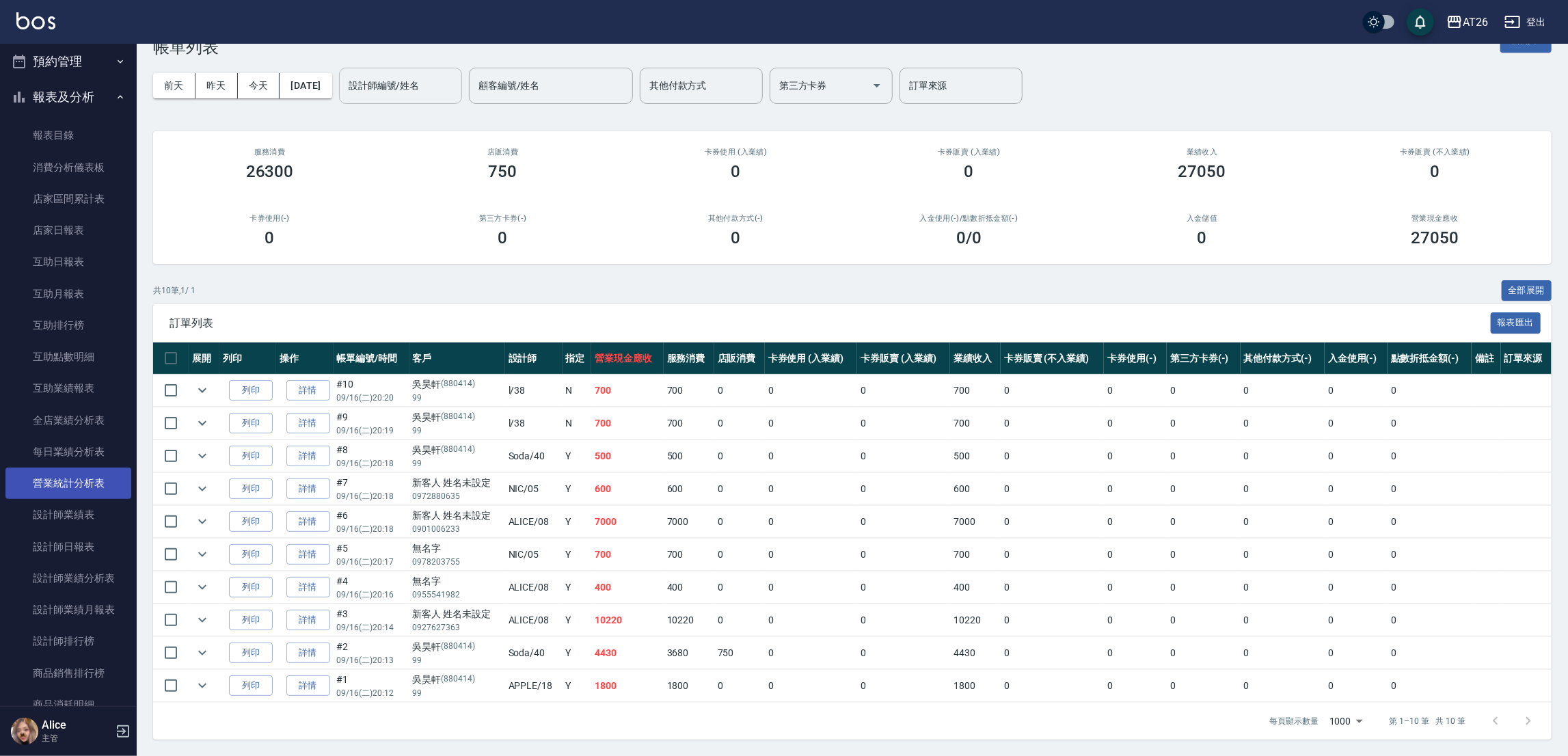
scroll to position [512, 0]
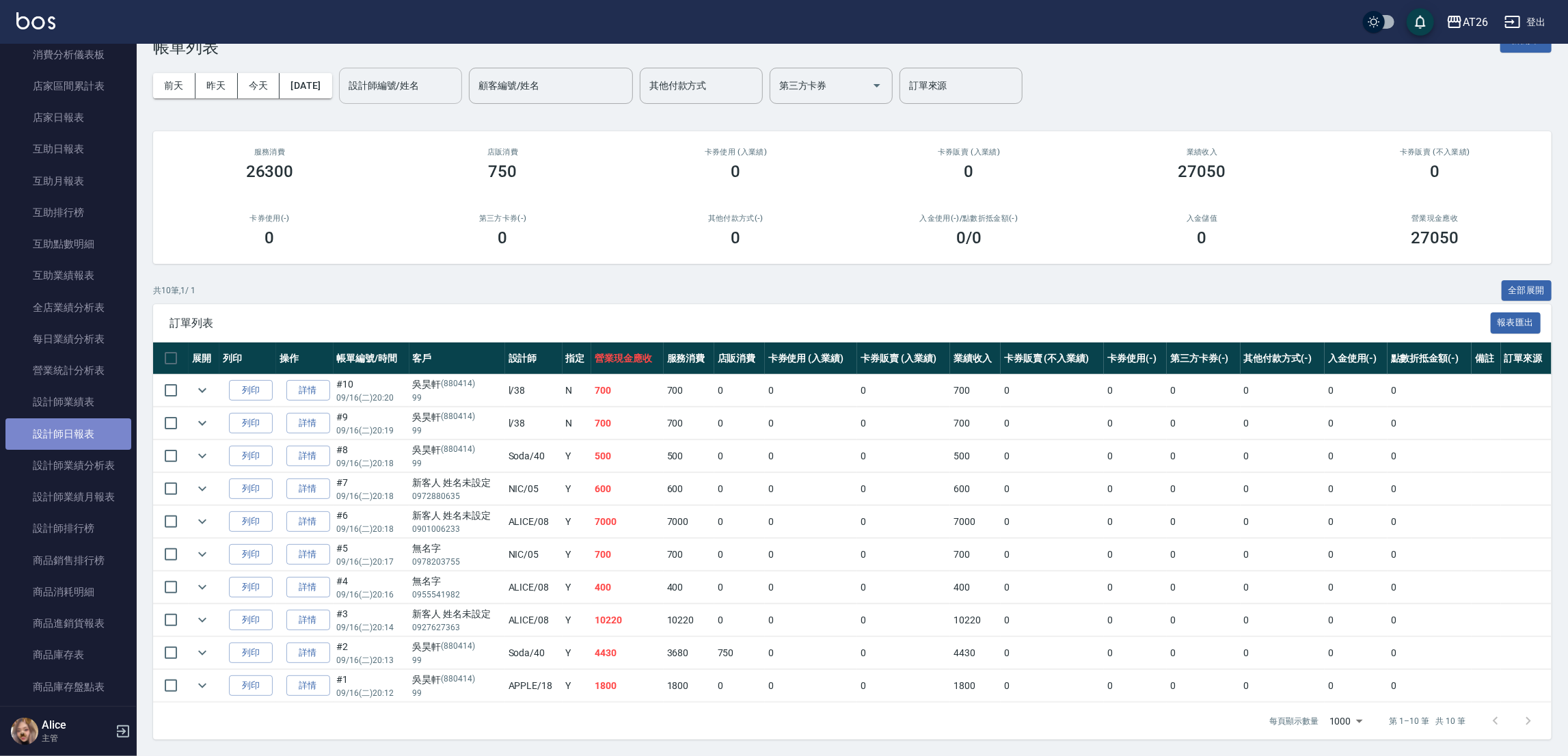
click at [93, 423] on link "設計師日報表" at bounding box center [69, 434] width 126 height 31
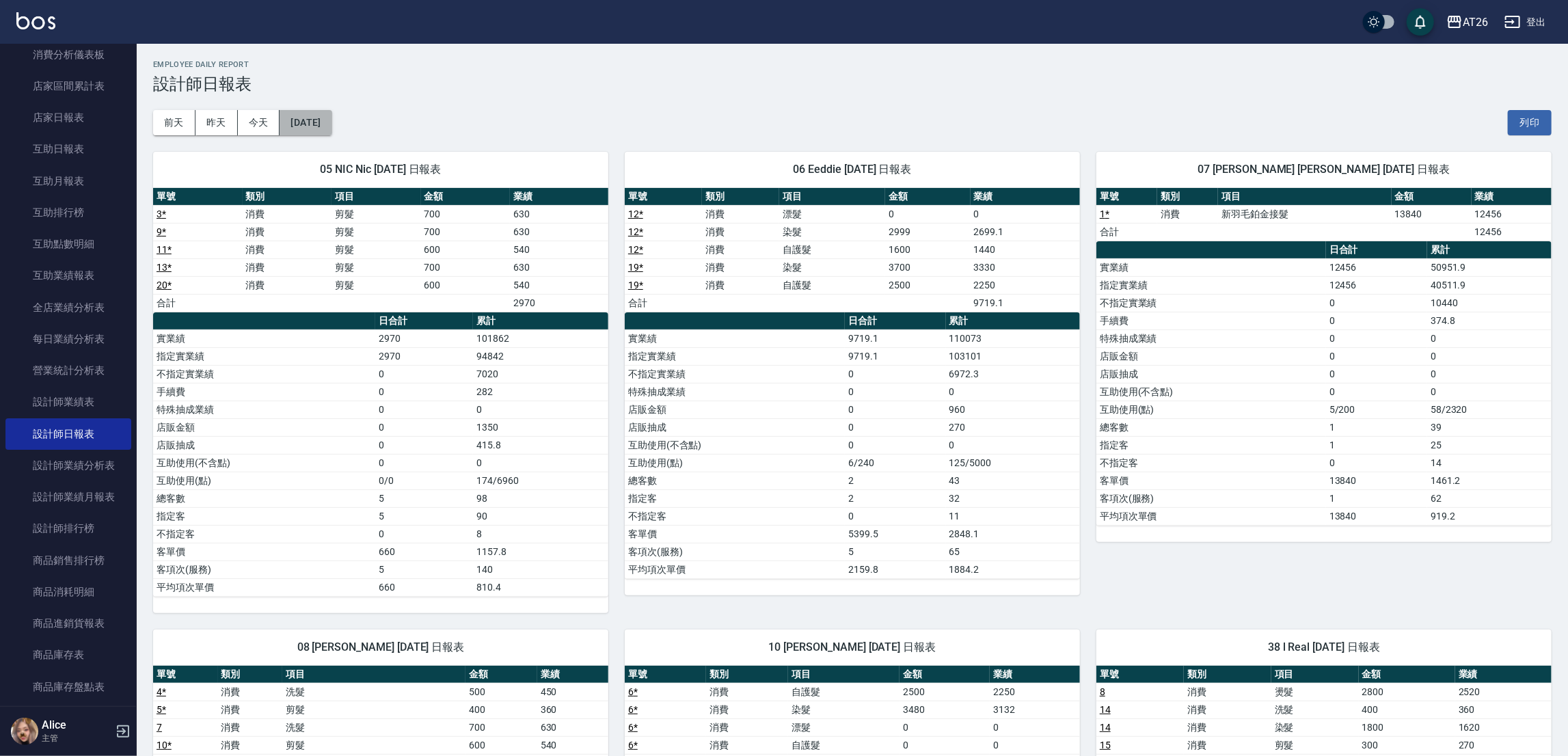
click at [294, 115] on button "[DATE]" at bounding box center [305, 122] width 52 height 25
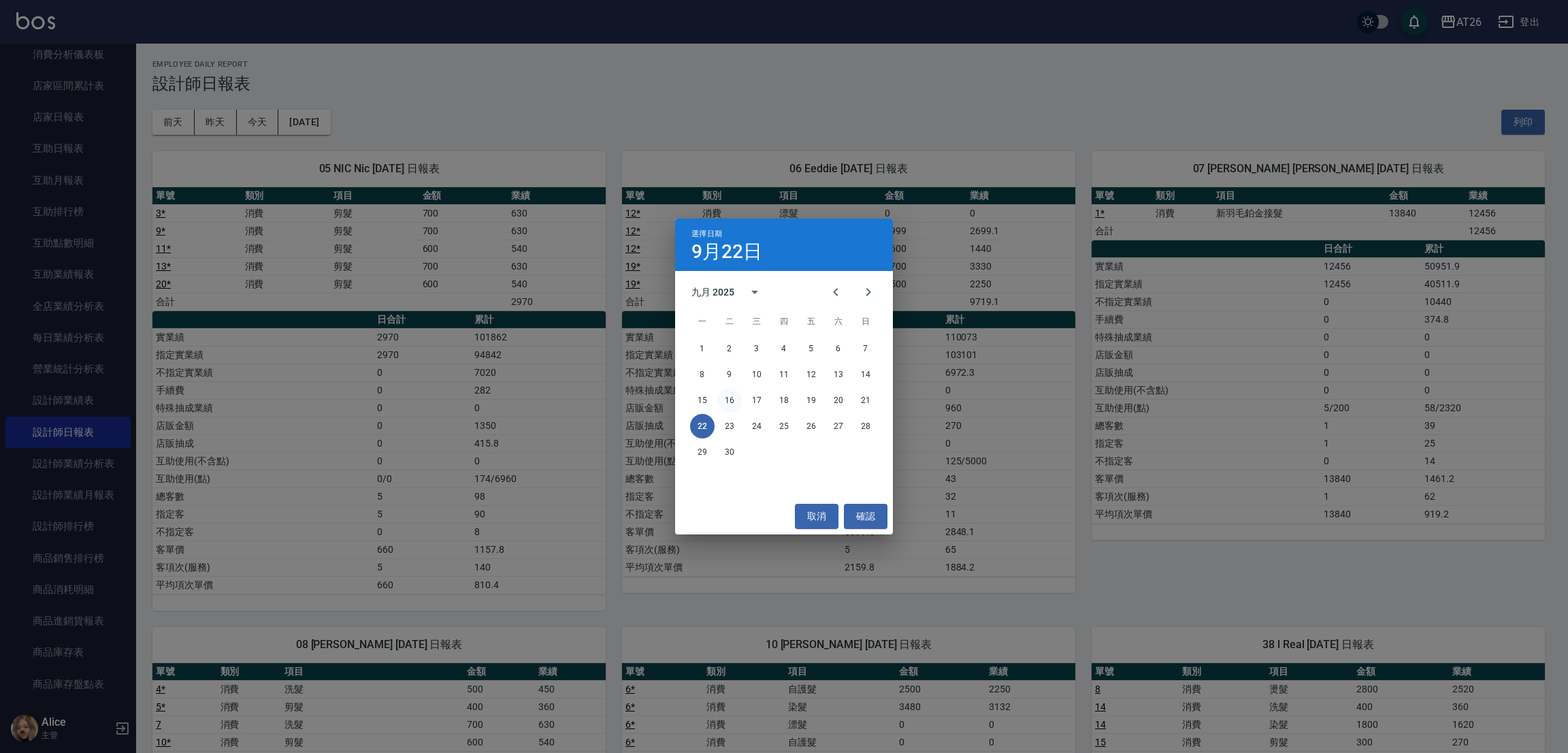
click at [736, 394] on button "16" at bounding box center [730, 400] width 25 height 25
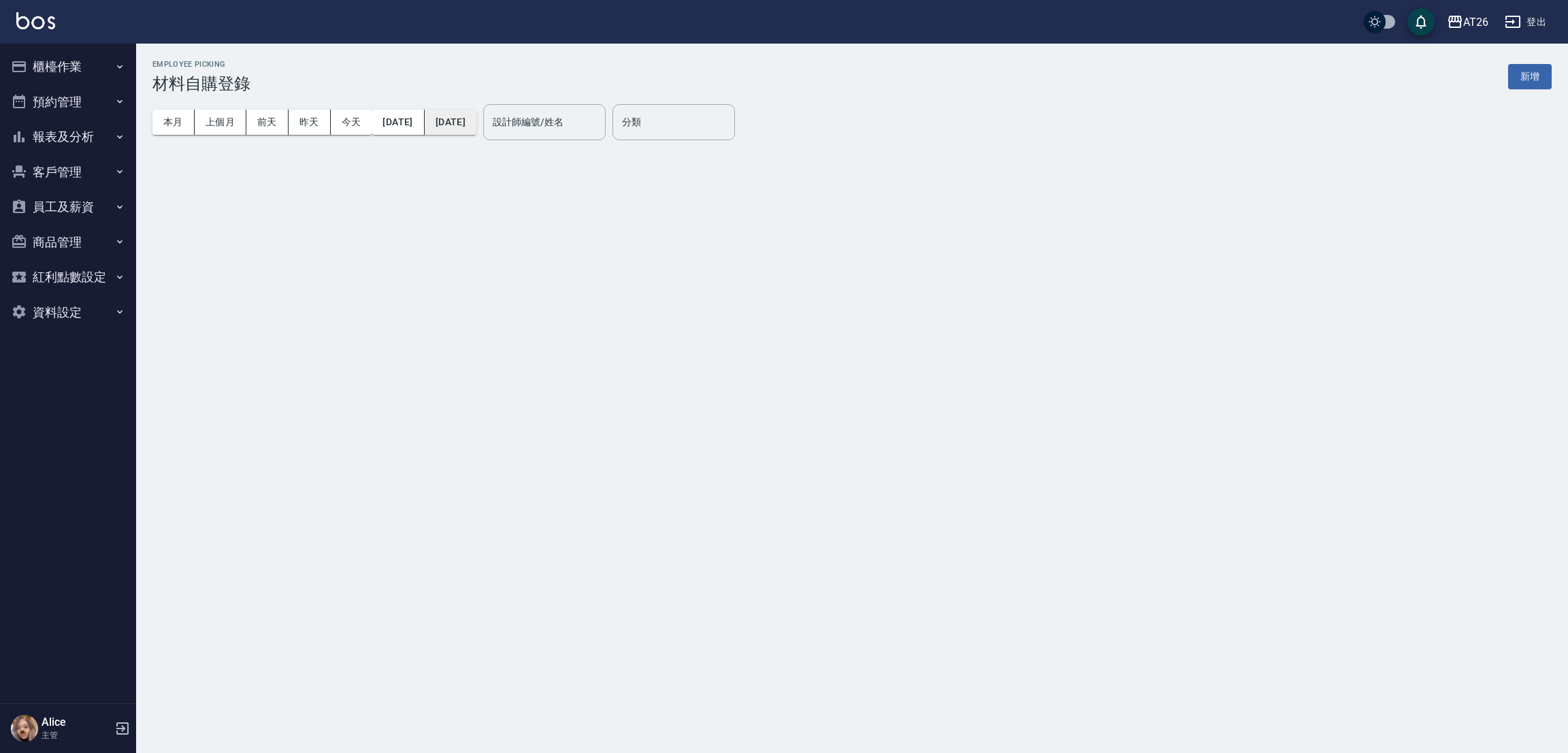
click at [471, 118] on button "[DATE]" at bounding box center [451, 122] width 52 height 25
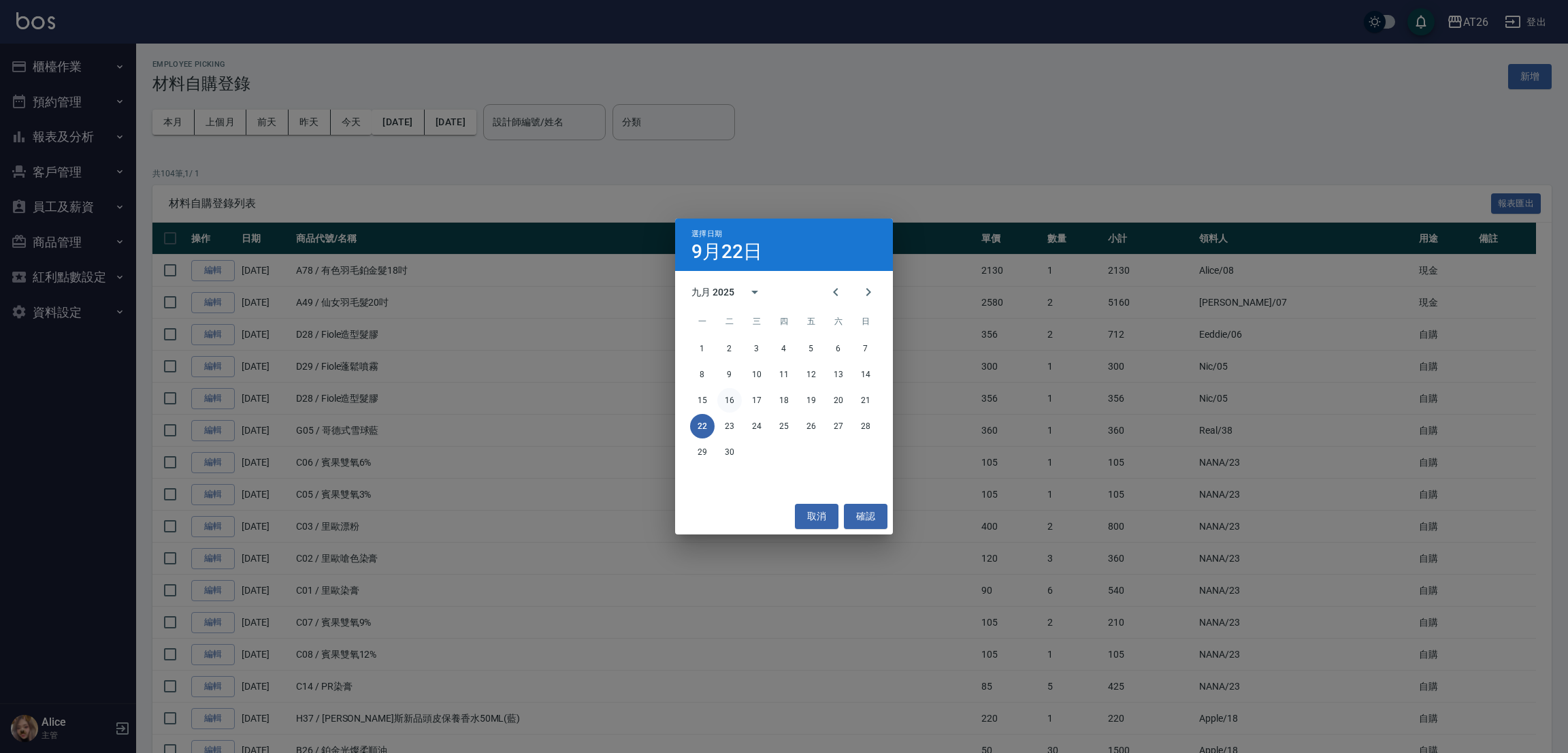
click at [736, 406] on button "16" at bounding box center [730, 400] width 25 height 25
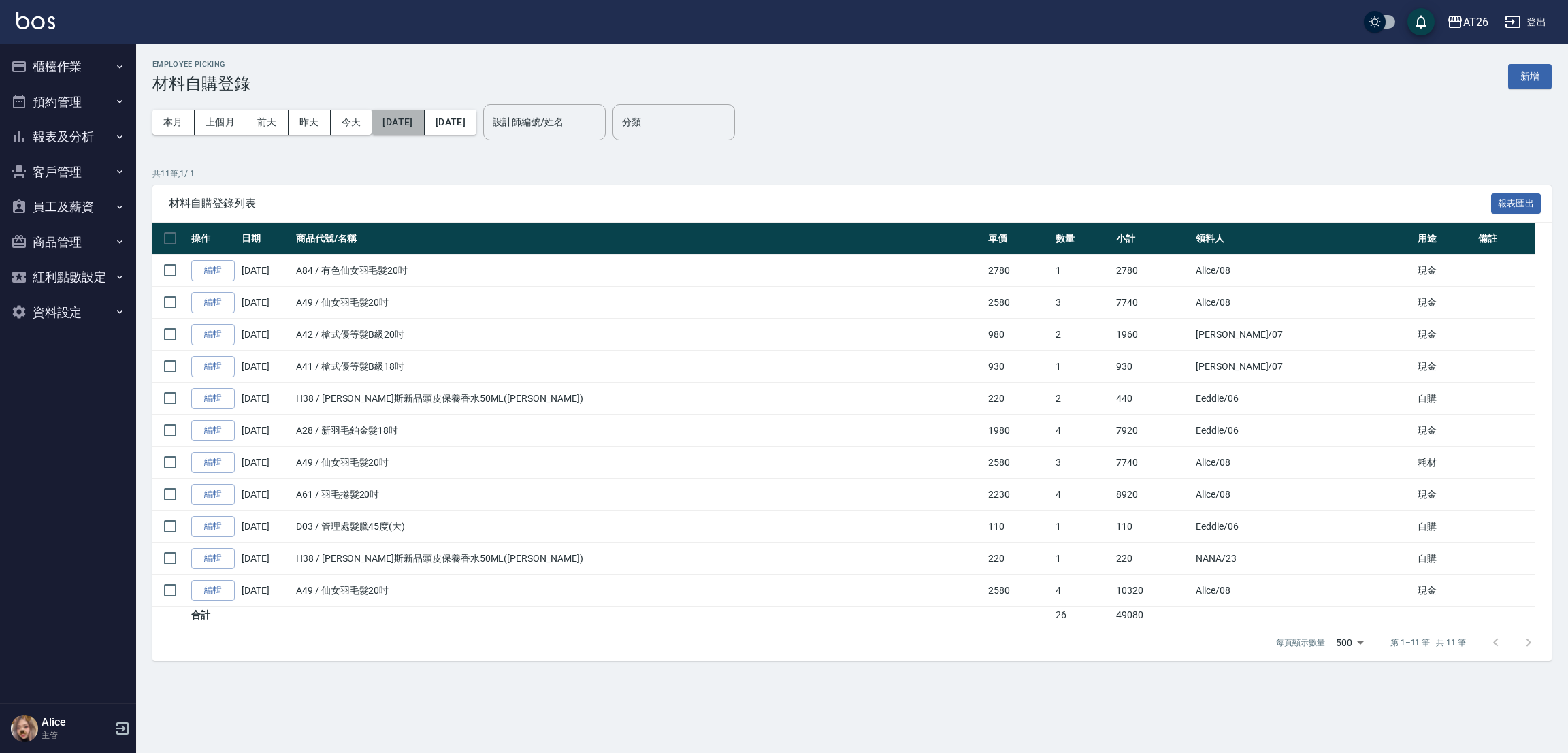
click at [423, 122] on button "[DATE]" at bounding box center [397, 122] width 53 height 25
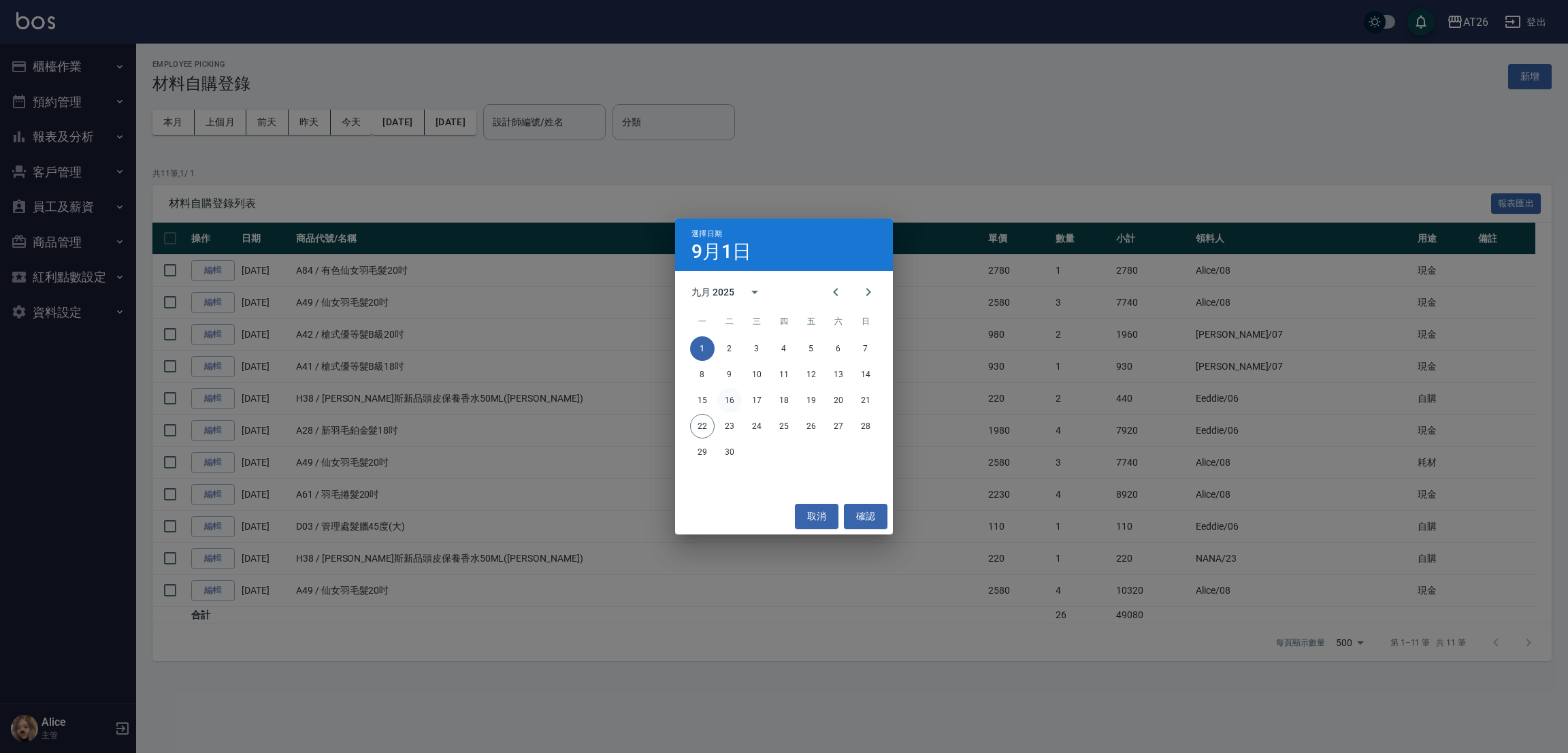
click at [724, 394] on button "16" at bounding box center [730, 400] width 25 height 25
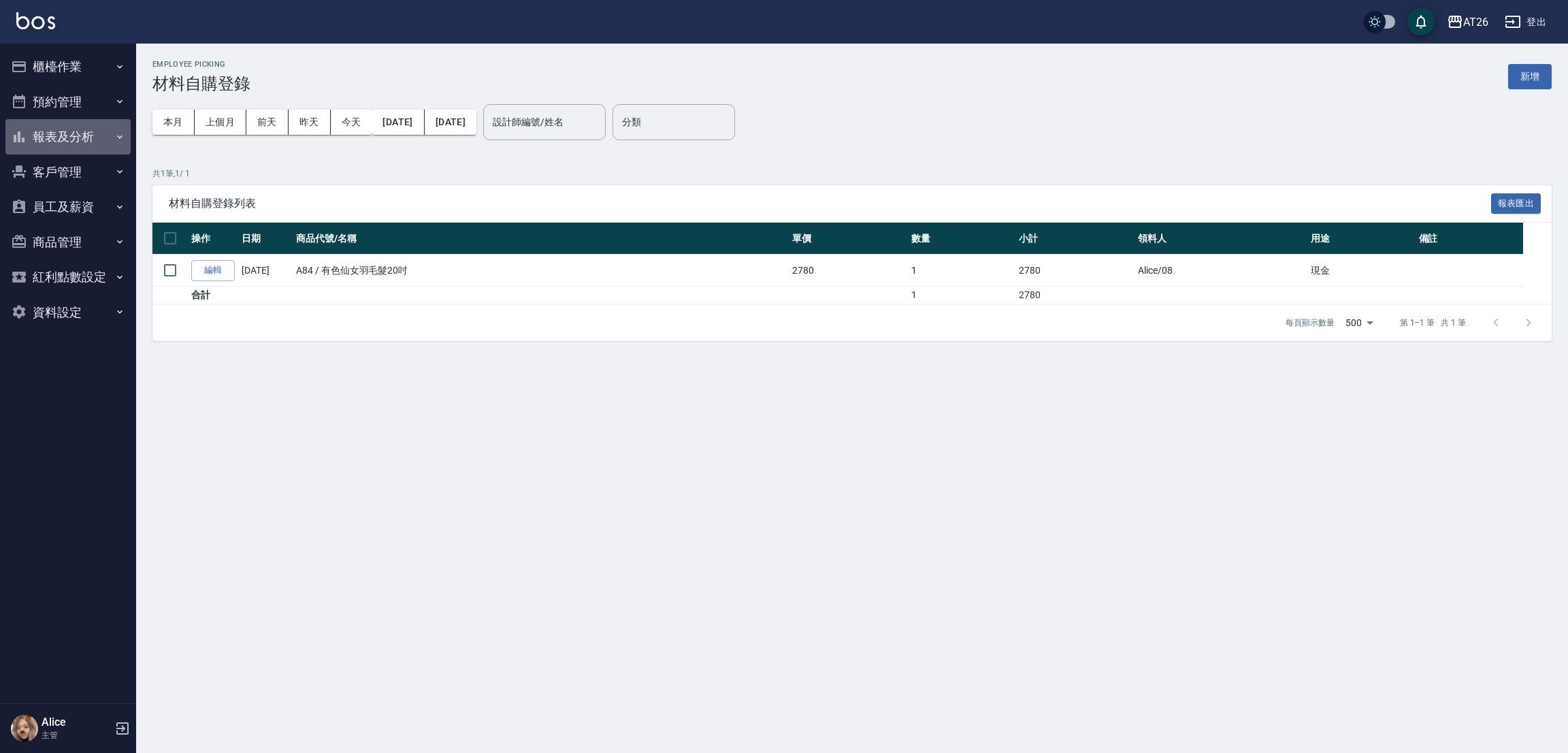
click at [63, 133] on button "報表及分析" at bounding box center [68, 136] width 125 height 35
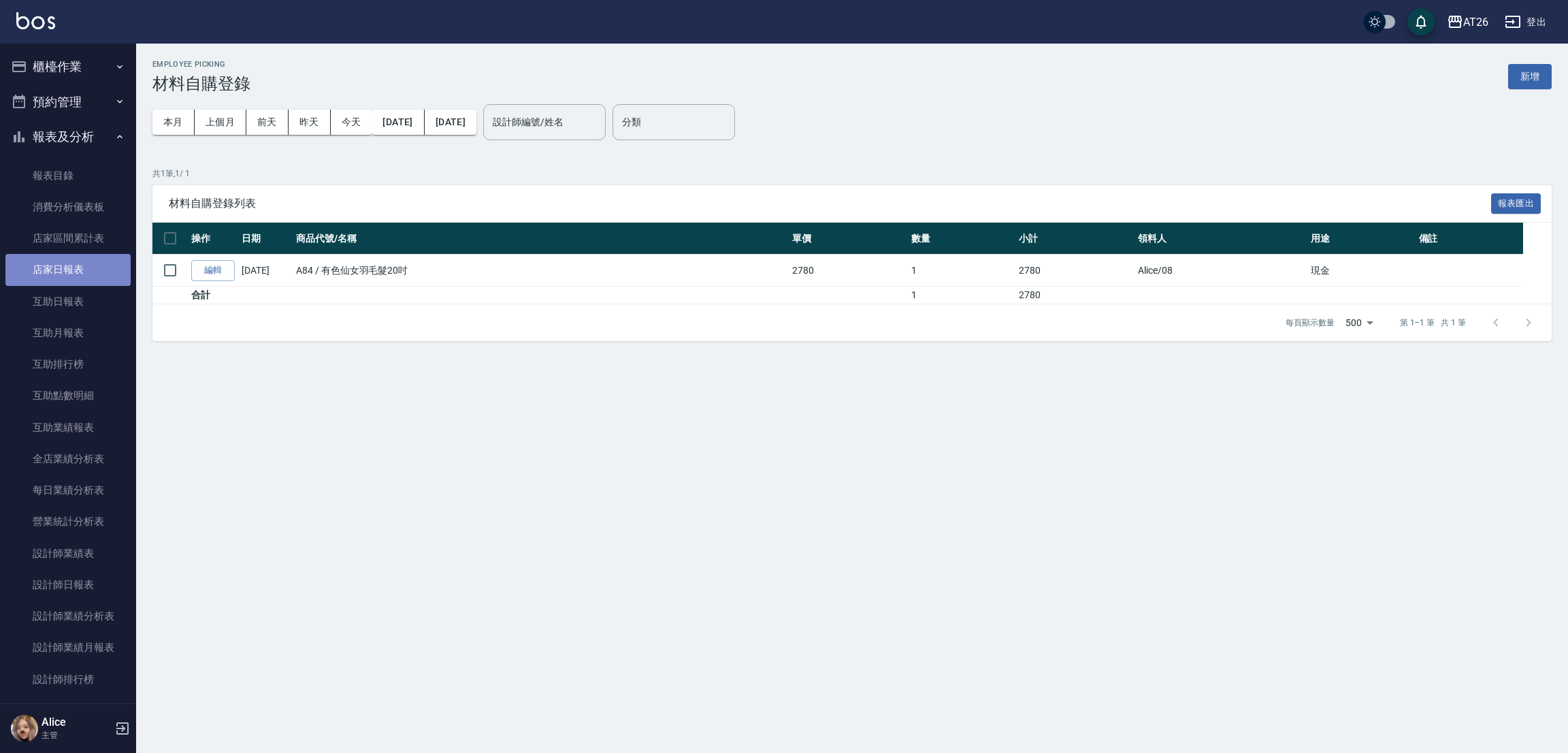
click at [84, 272] on link "店家日報表" at bounding box center [68, 269] width 125 height 31
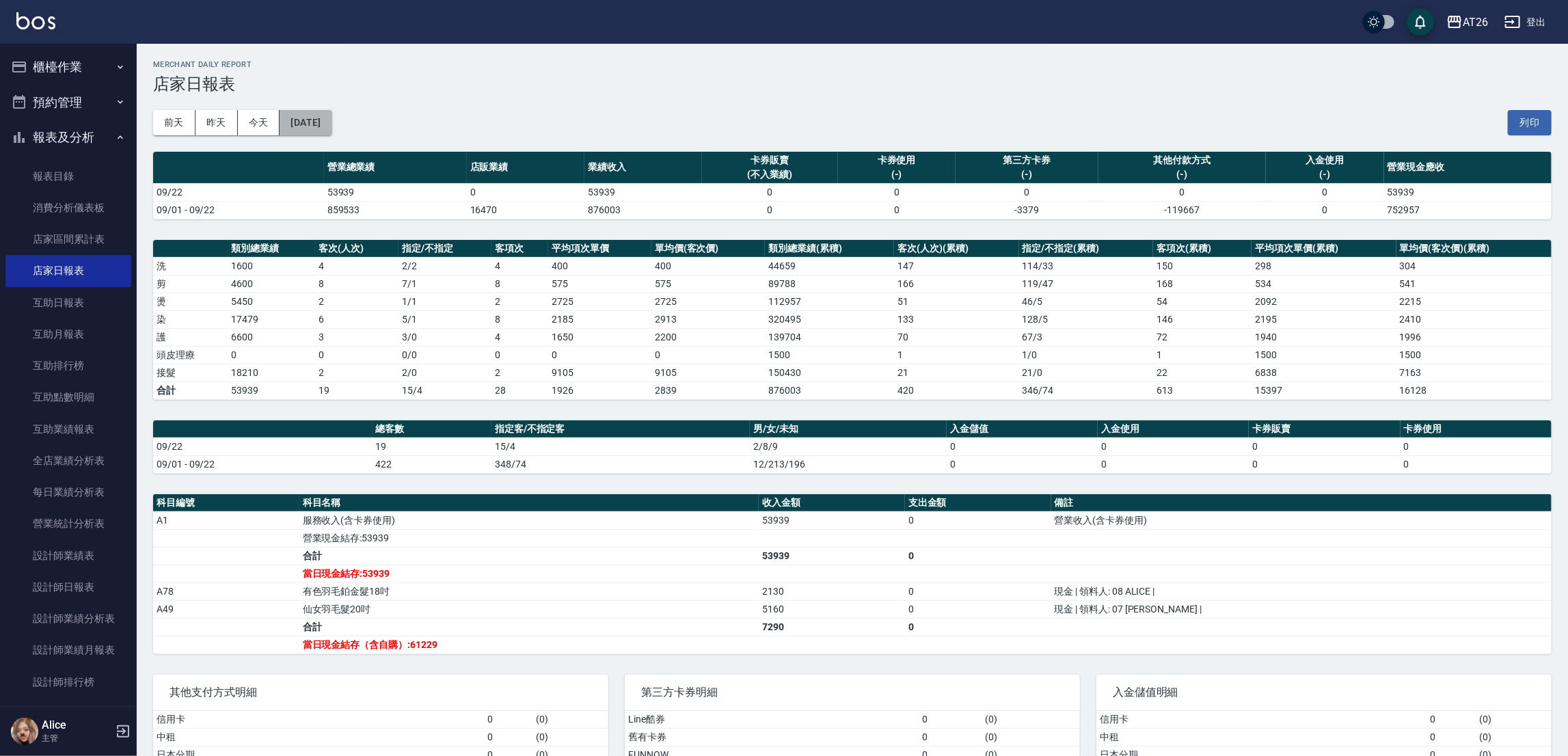
click at [330, 127] on button "[DATE]" at bounding box center [305, 122] width 52 height 25
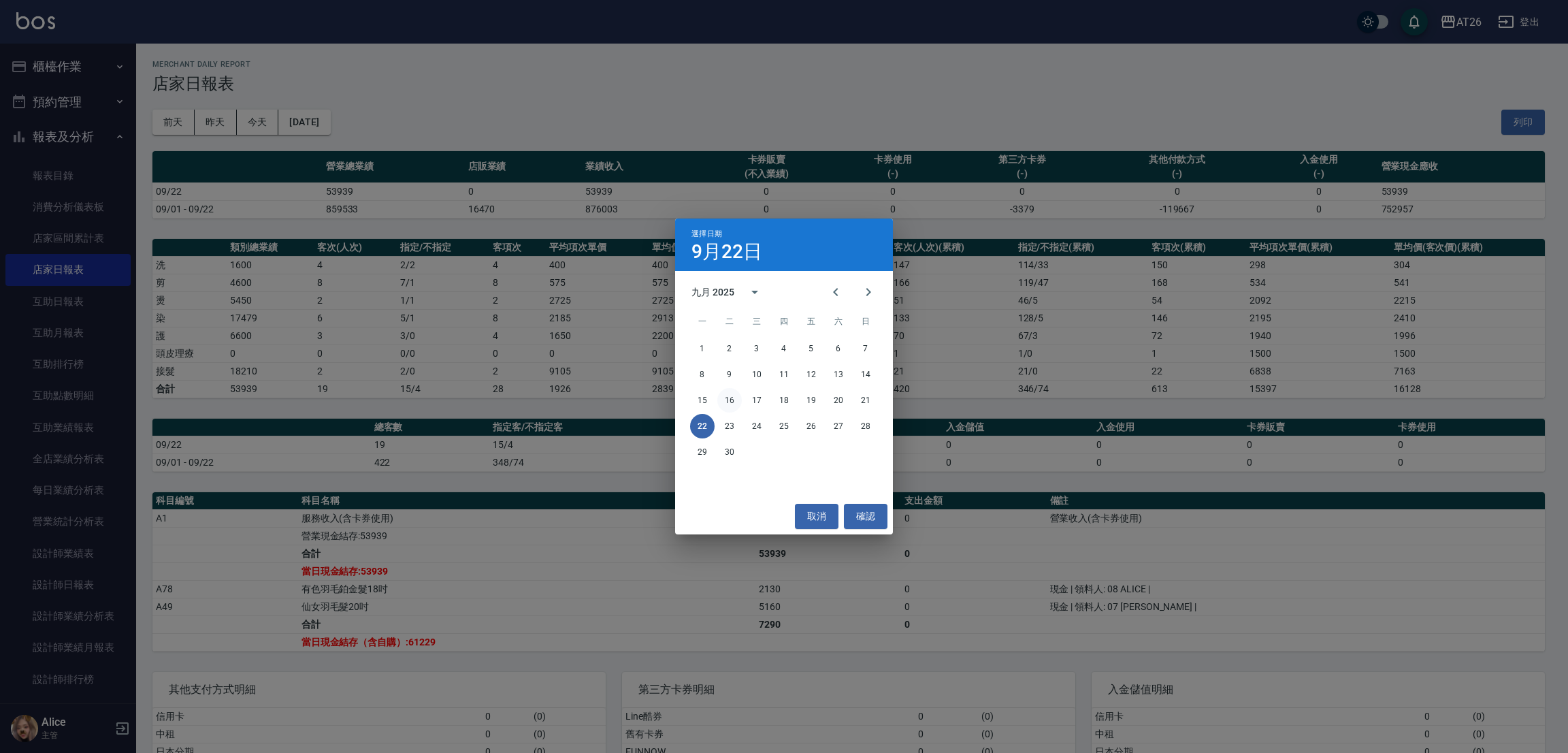
click at [738, 404] on button "16" at bounding box center [730, 400] width 25 height 25
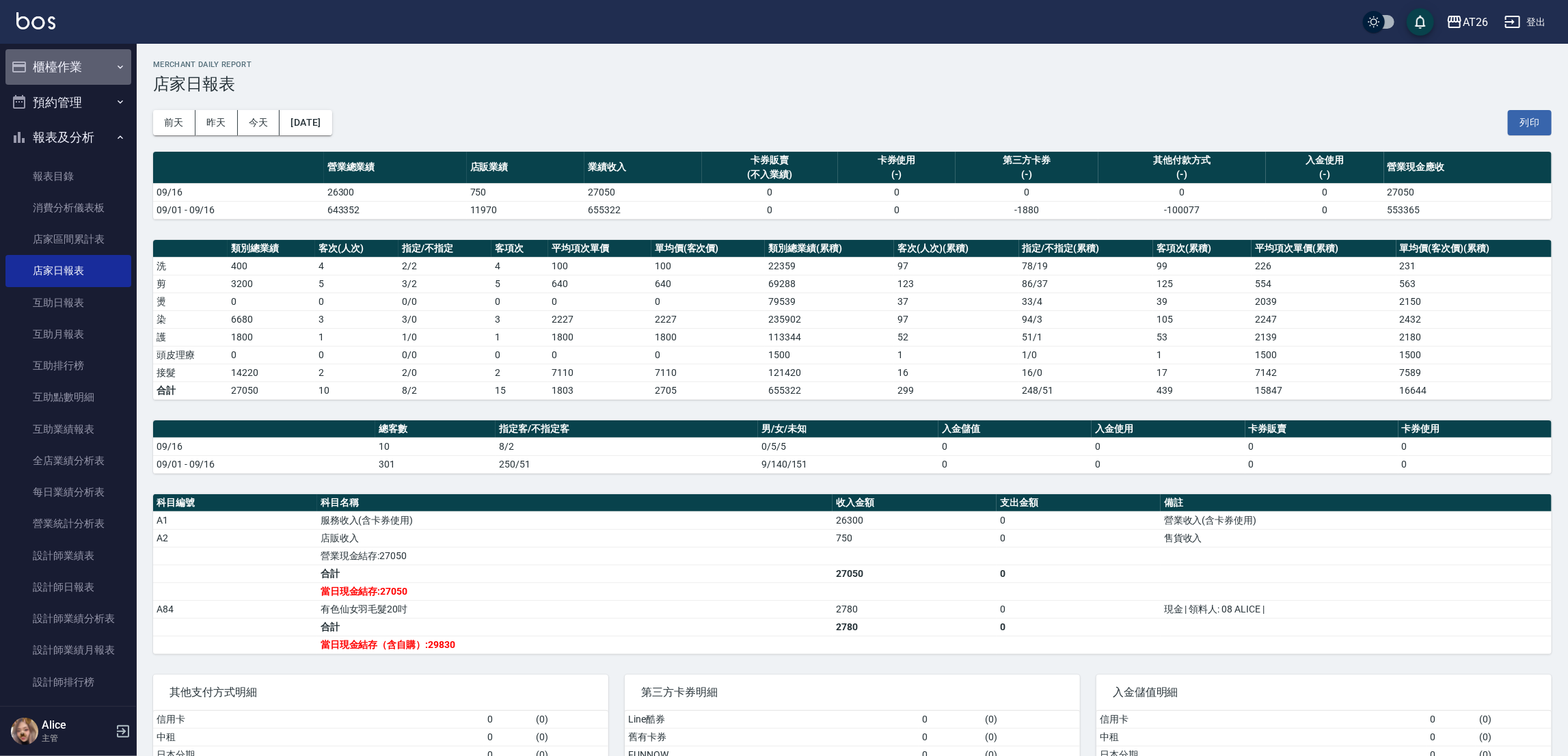
click at [92, 71] on button "櫃檯作業" at bounding box center [69, 67] width 126 height 35
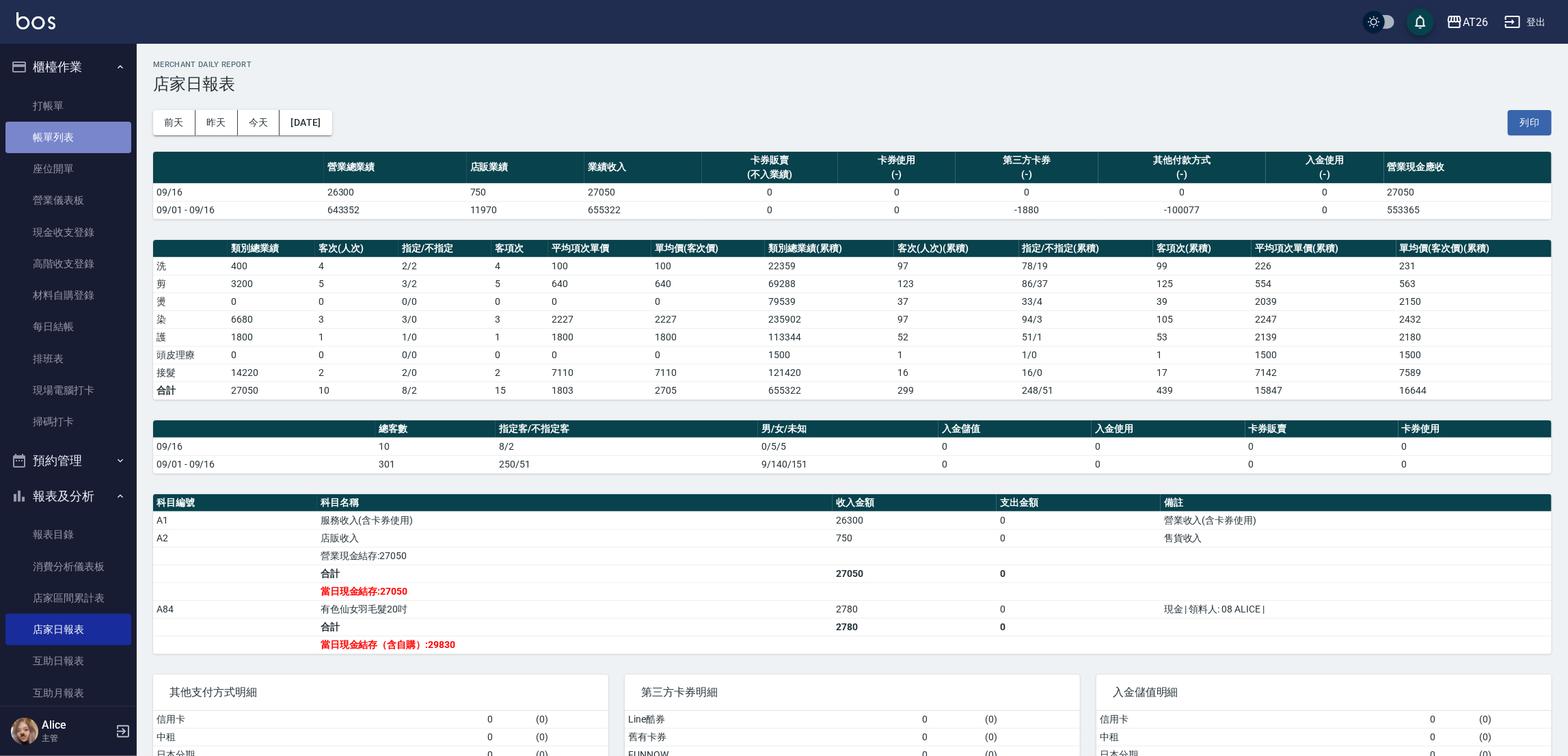
click at [92, 133] on link "帳單列表" at bounding box center [69, 137] width 126 height 31
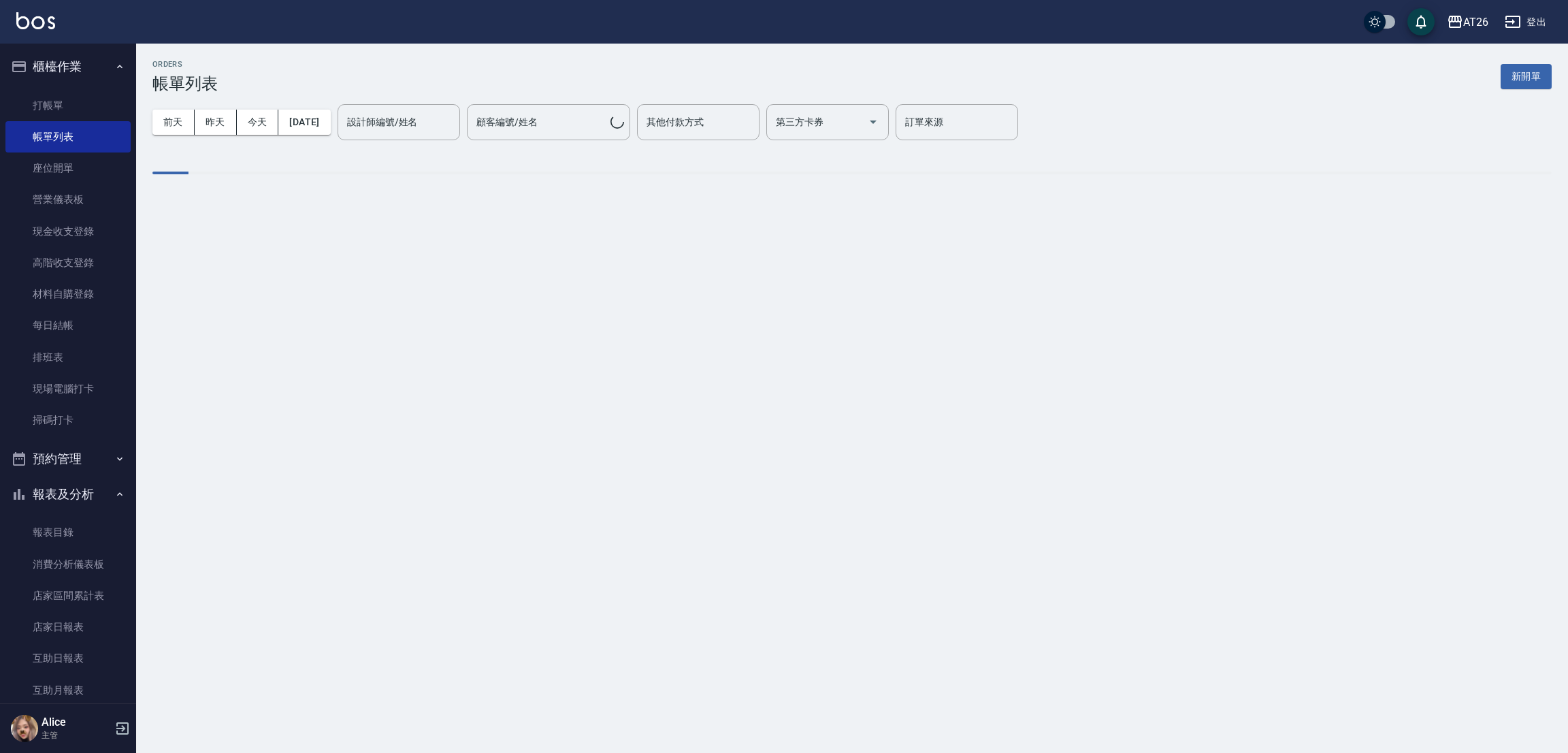
click at [298, 118] on button "[DATE]" at bounding box center [304, 122] width 52 height 25
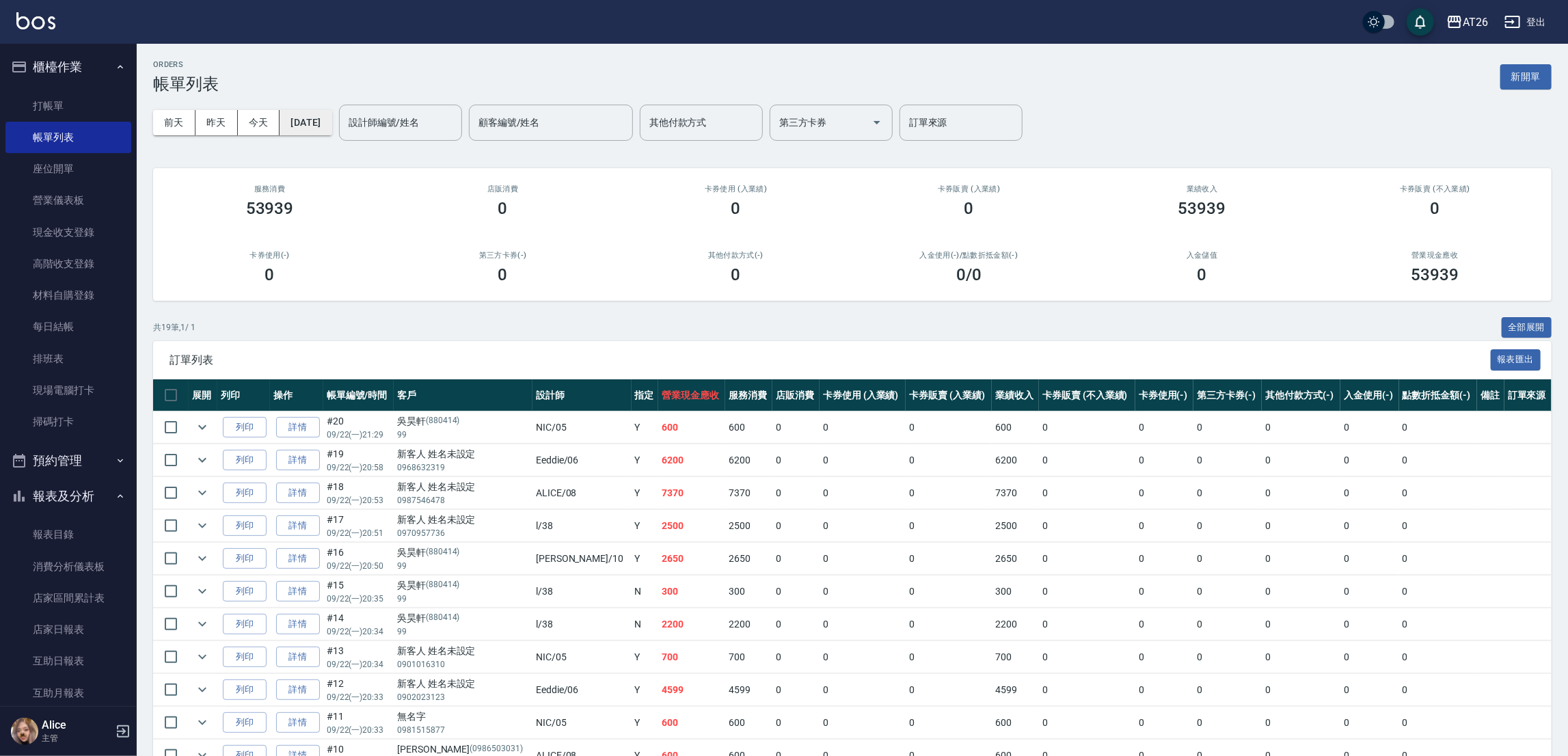
click at [332, 127] on button "[DATE]" at bounding box center [305, 122] width 52 height 25
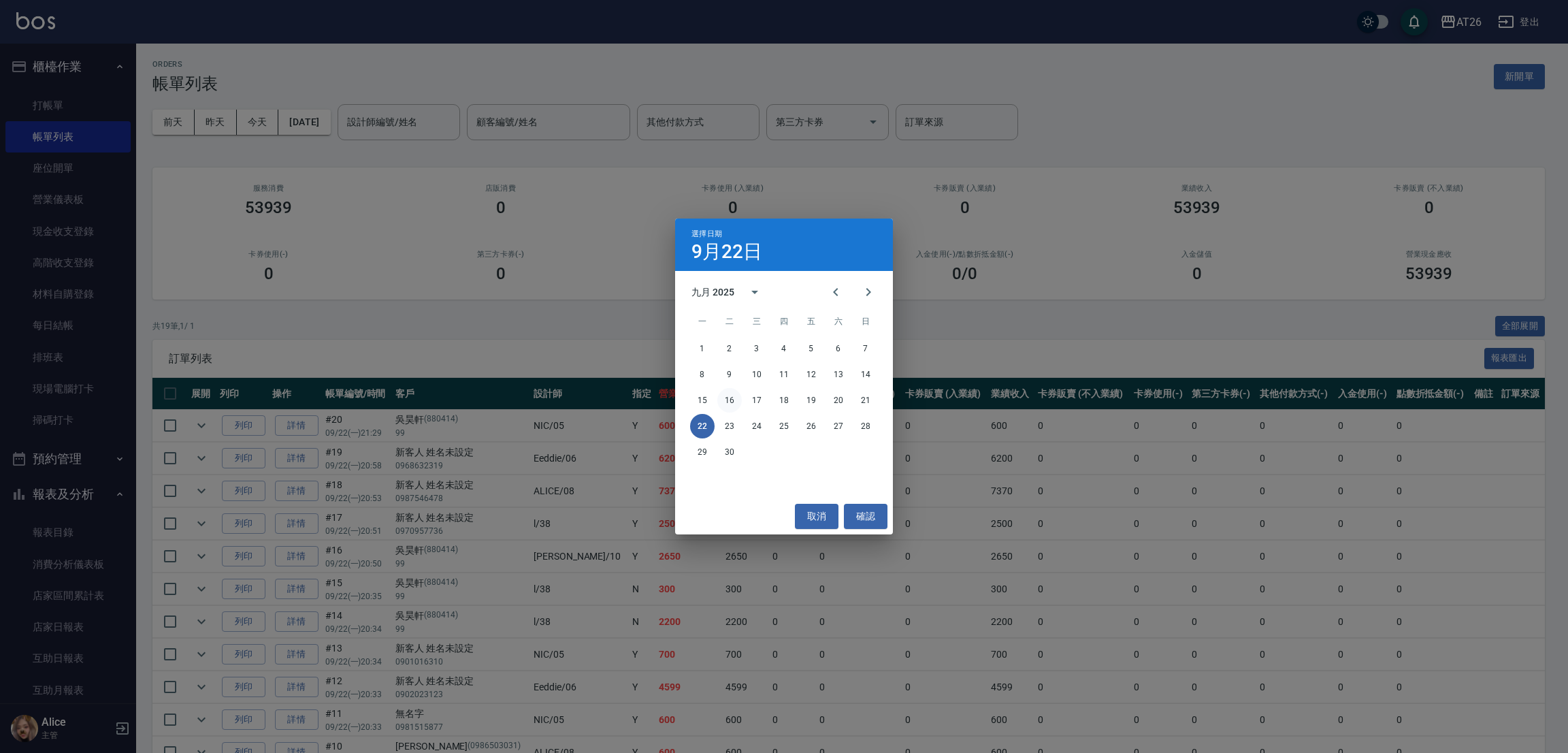
click at [729, 402] on button "16" at bounding box center [730, 400] width 25 height 25
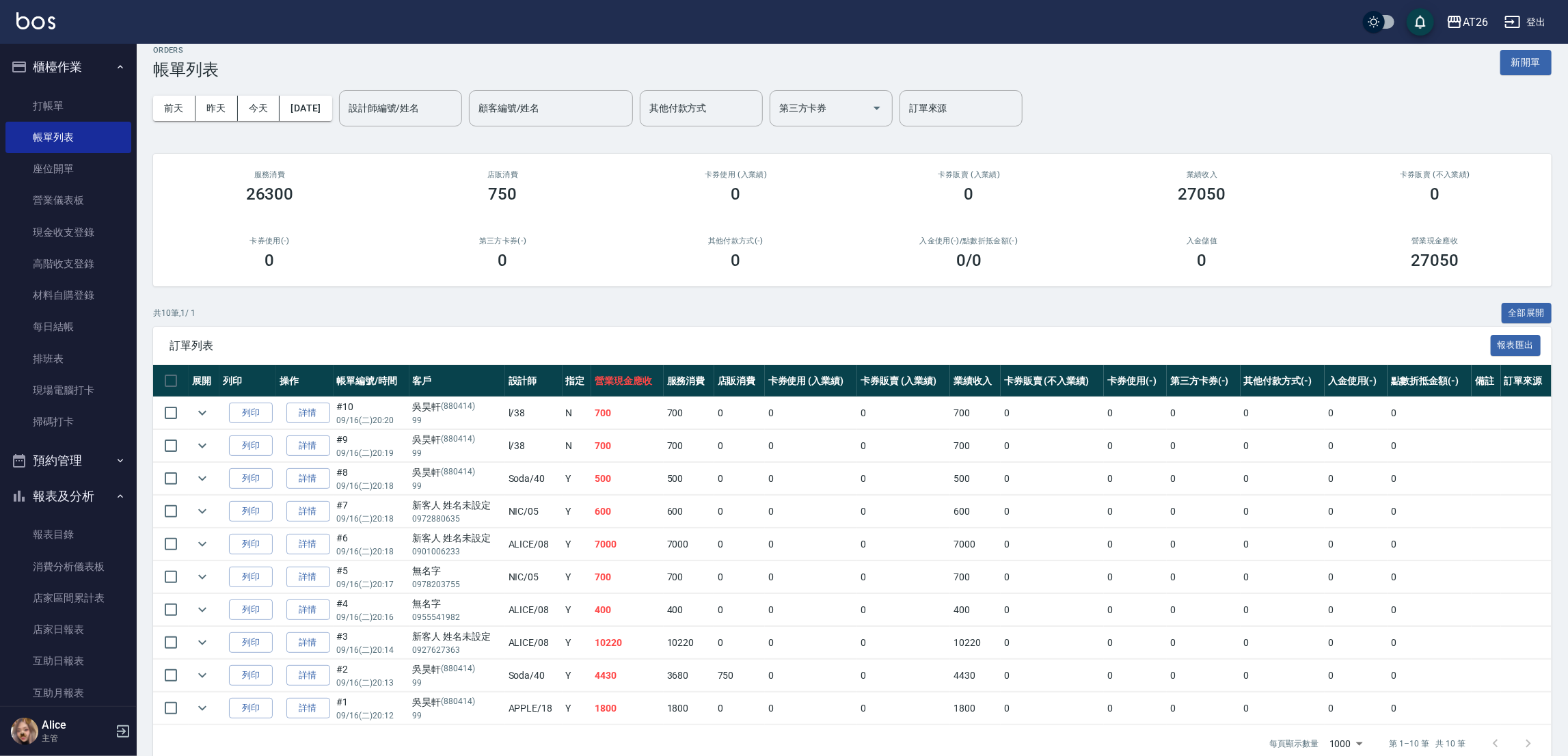
scroll to position [39, 0]
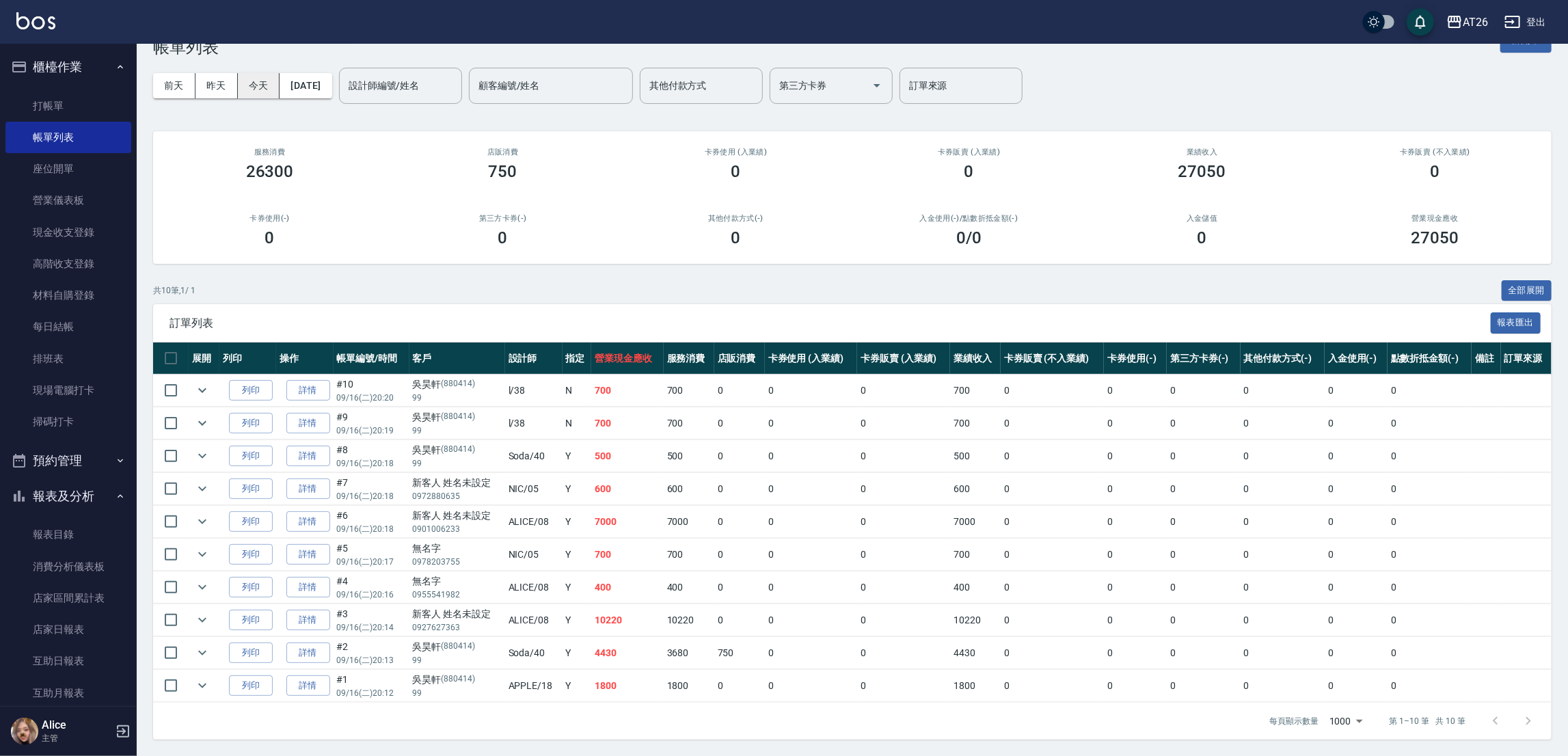
click at [247, 88] on button "今天" at bounding box center [259, 85] width 43 height 25
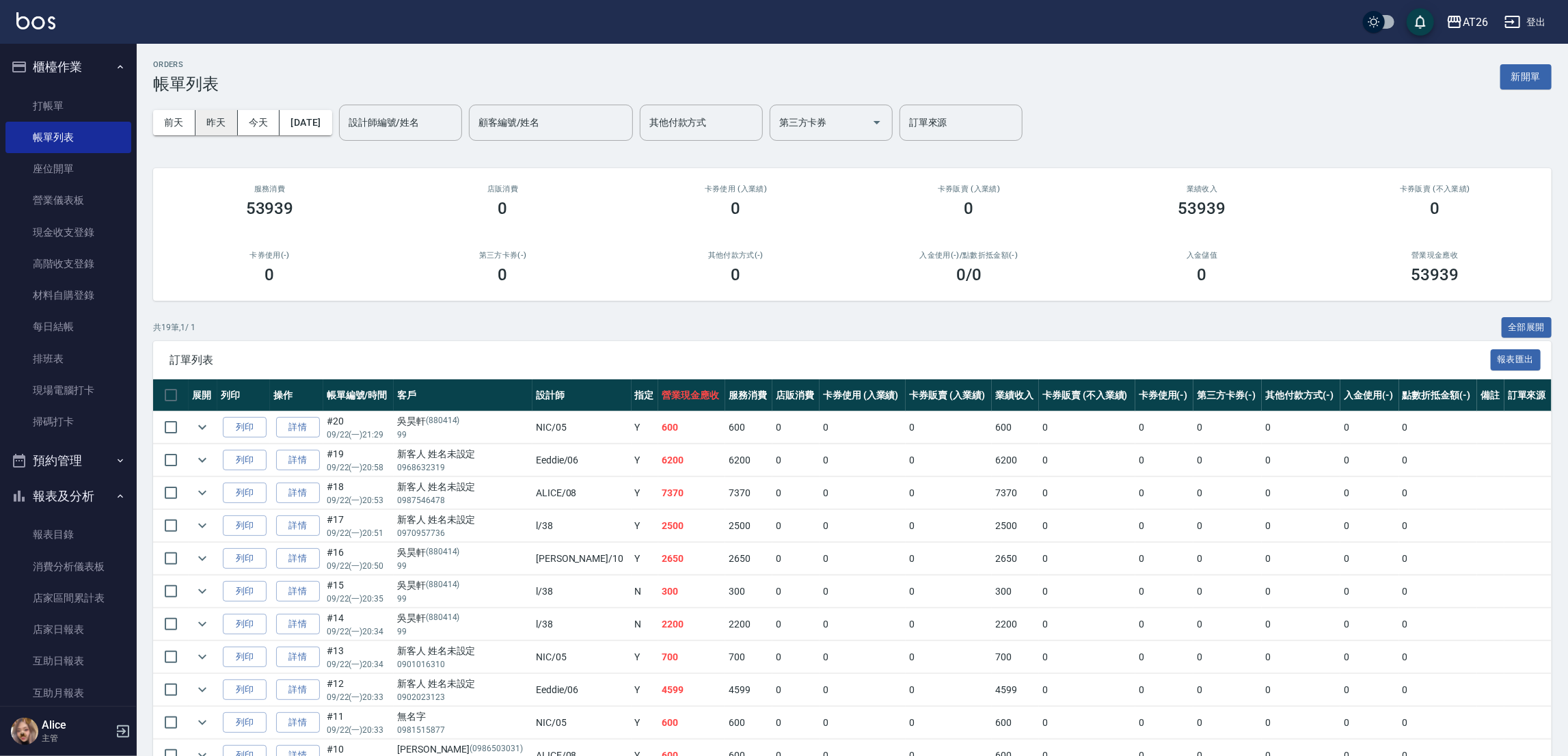
click at [223, 128] on button "昨天" at bounding box center [216, 122] width 43 height 25
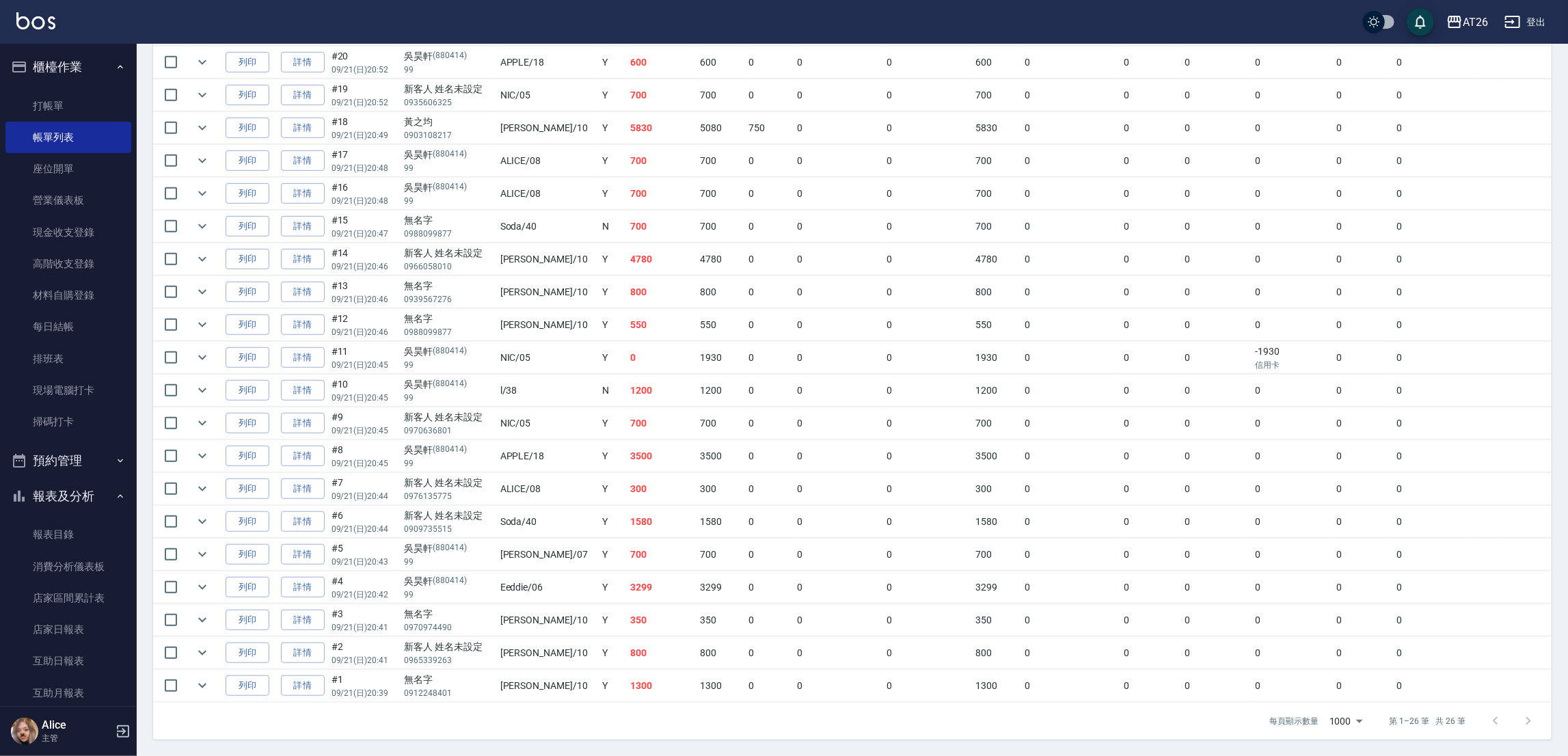
scroll to position [55, 0]
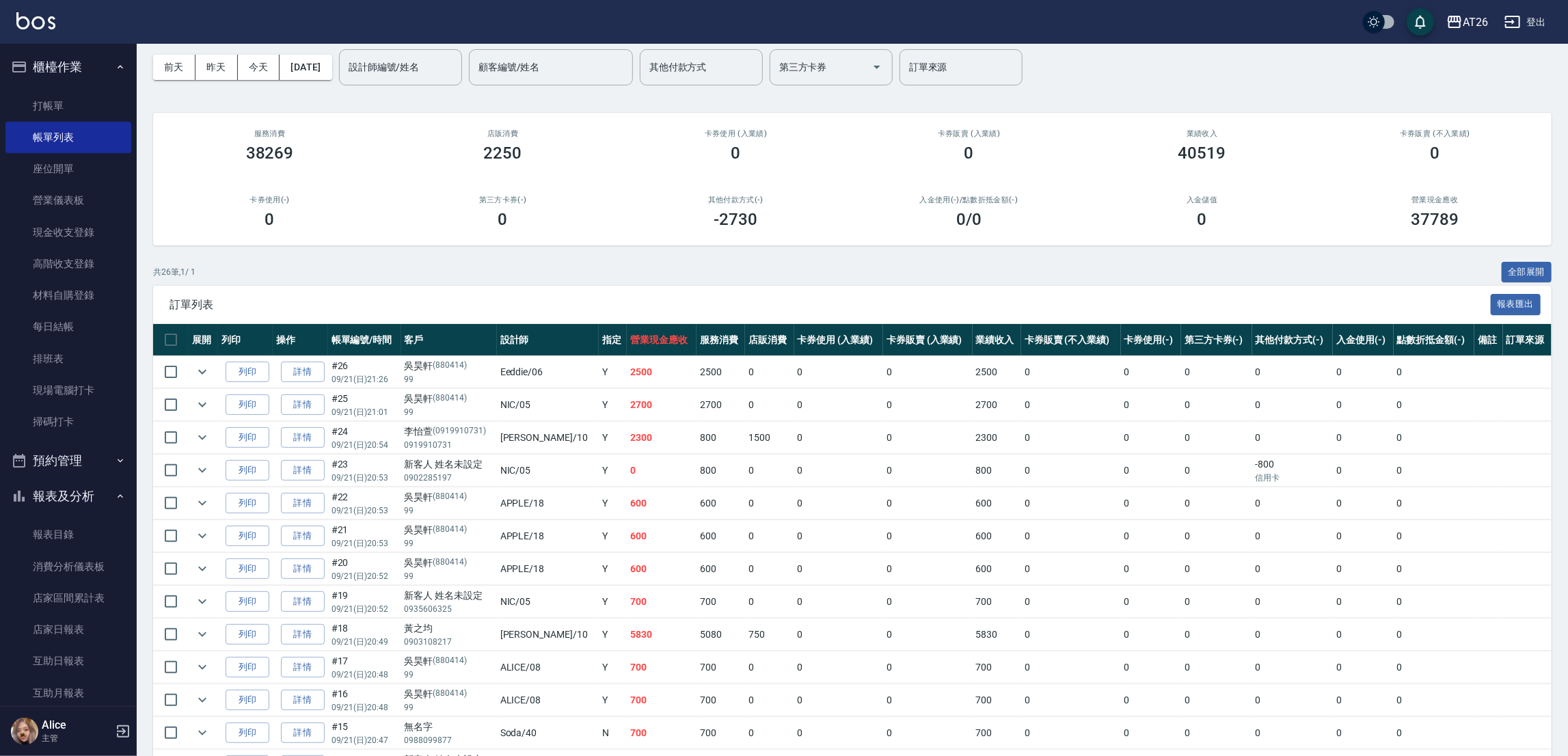
click at [649, 402] on td "2700" at bounding box center [662, 405] width 69 height 32
click at [645, 379] on td "2500" at bounding box center [662, 372] width 69 height 32
click at [201, 374] on icon "expand row" at bounding box center [202, 371] width 17 height 17
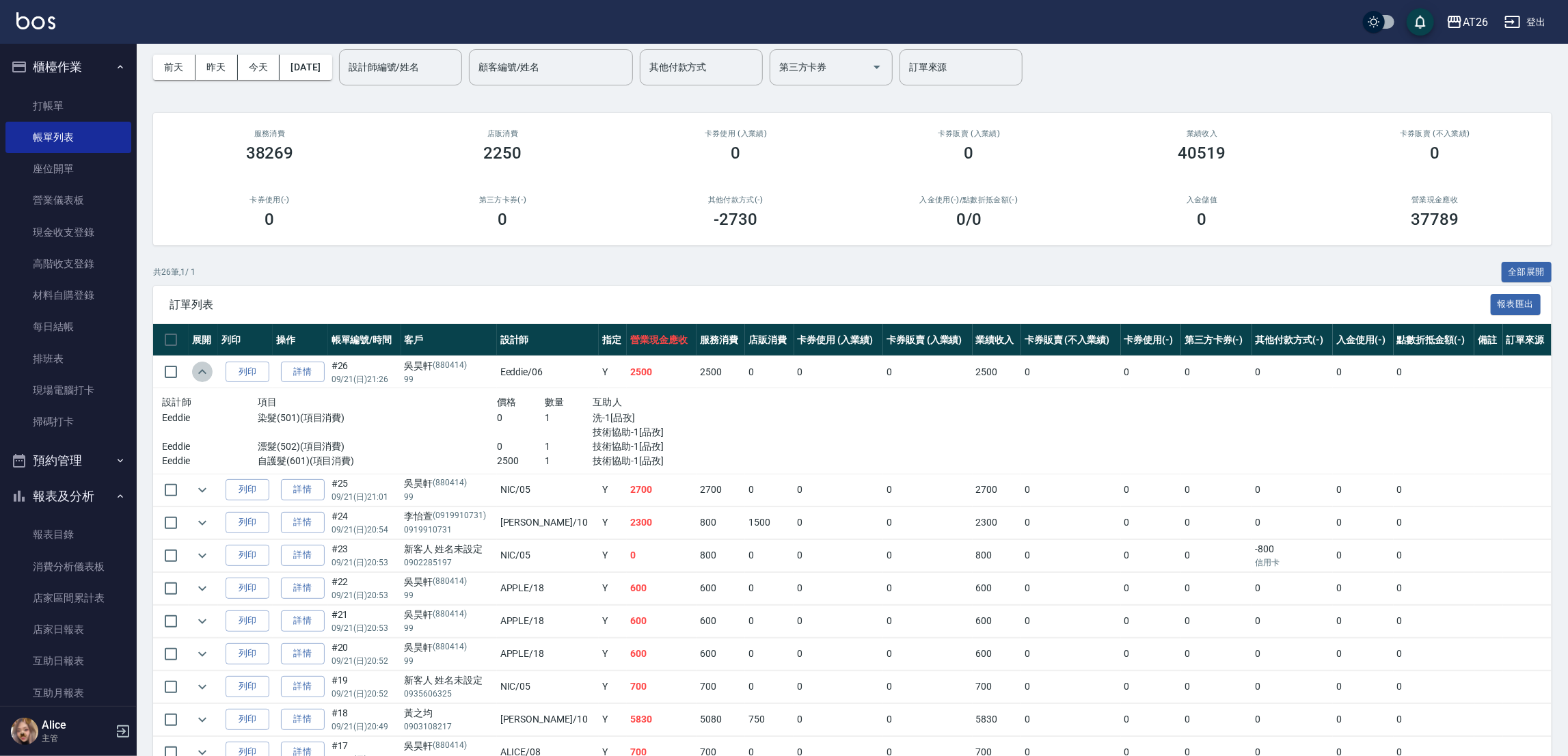
click at [201, 374] on icon "expand row" at bounding box center [202, 371] width 17 height 17
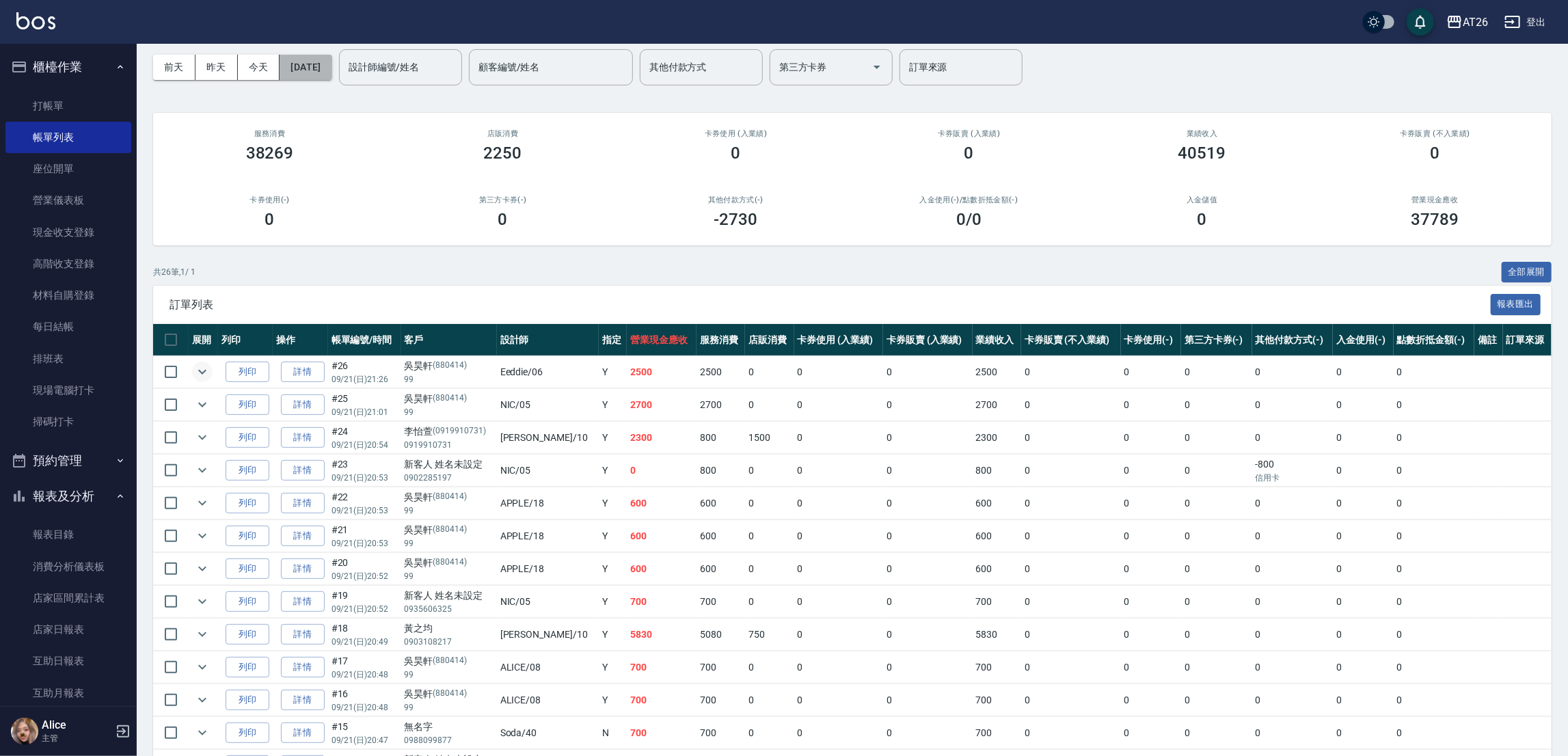
click at [308, 66] on button "2025/09/21" at bounding box center [305, 67] width 52 height 25
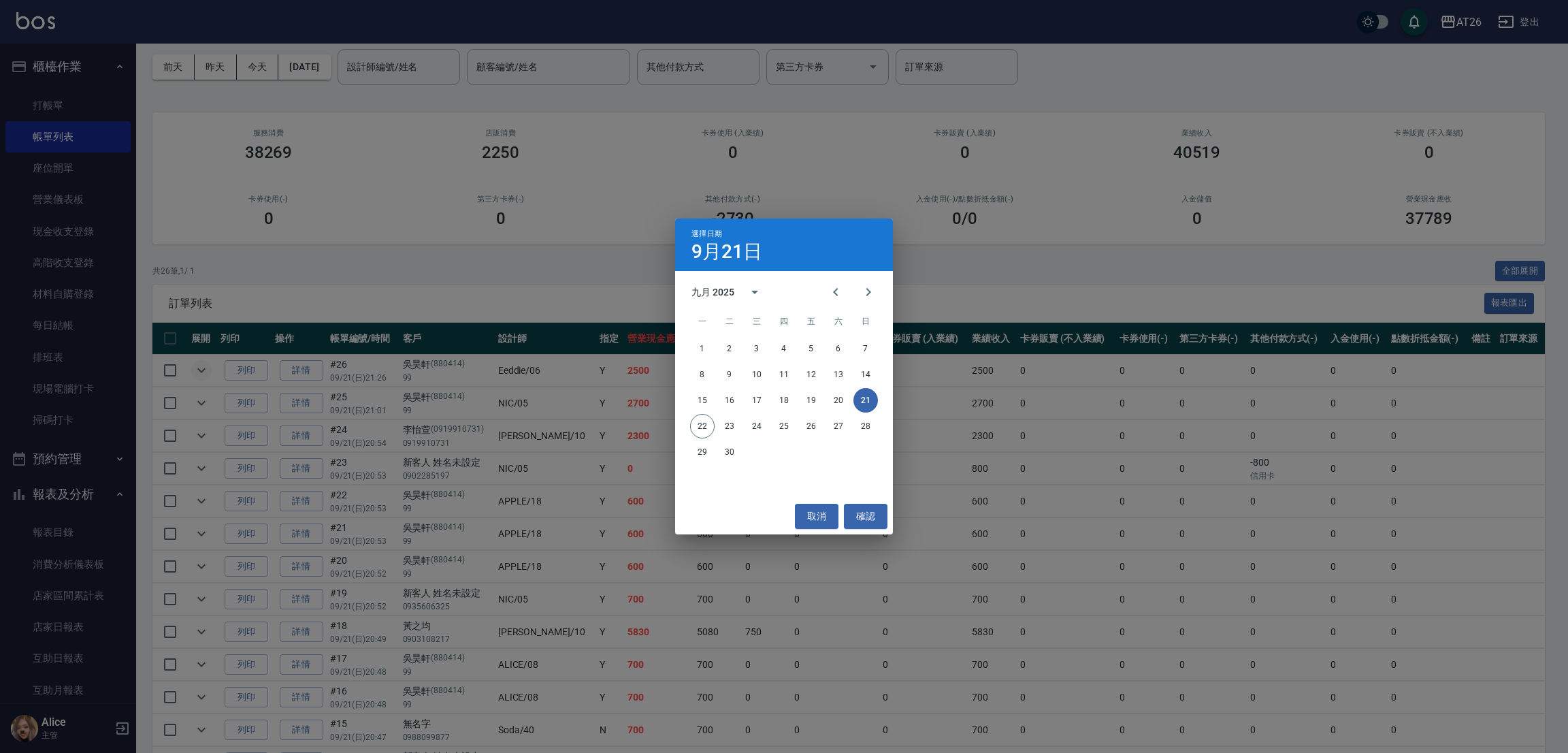
click at [371, 102] on div "選擇日期 9月21日 九月 2025 一 二 三 四 五 六 日 1 2 3 4 5 6 7 8 9 10 11 12 13 14 15 16 17 18 1…" at bounding box center [784, 376] width 1568 height 753
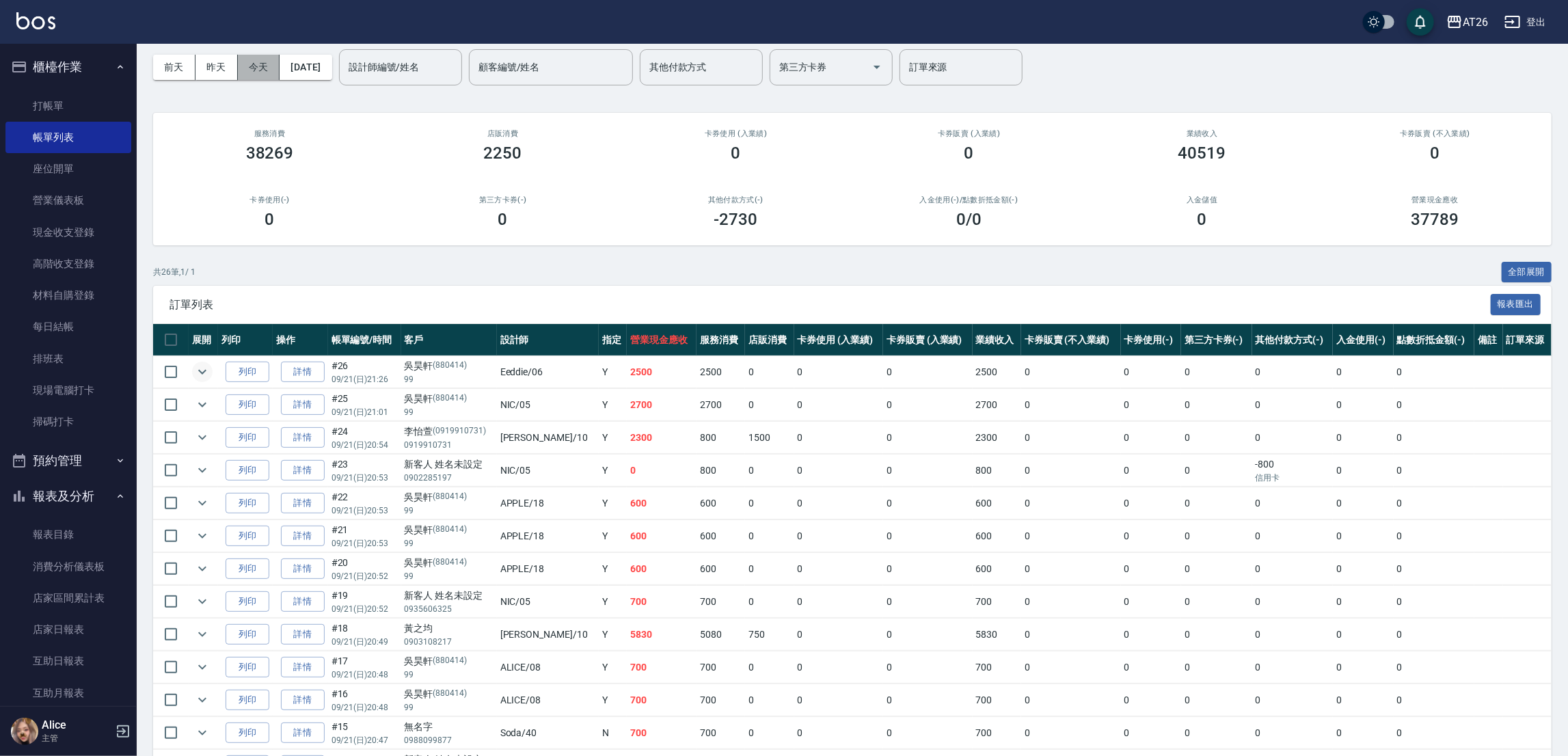
click at [248, 65] on button "今天" at bounding box center [259, 67] width 43 height 25
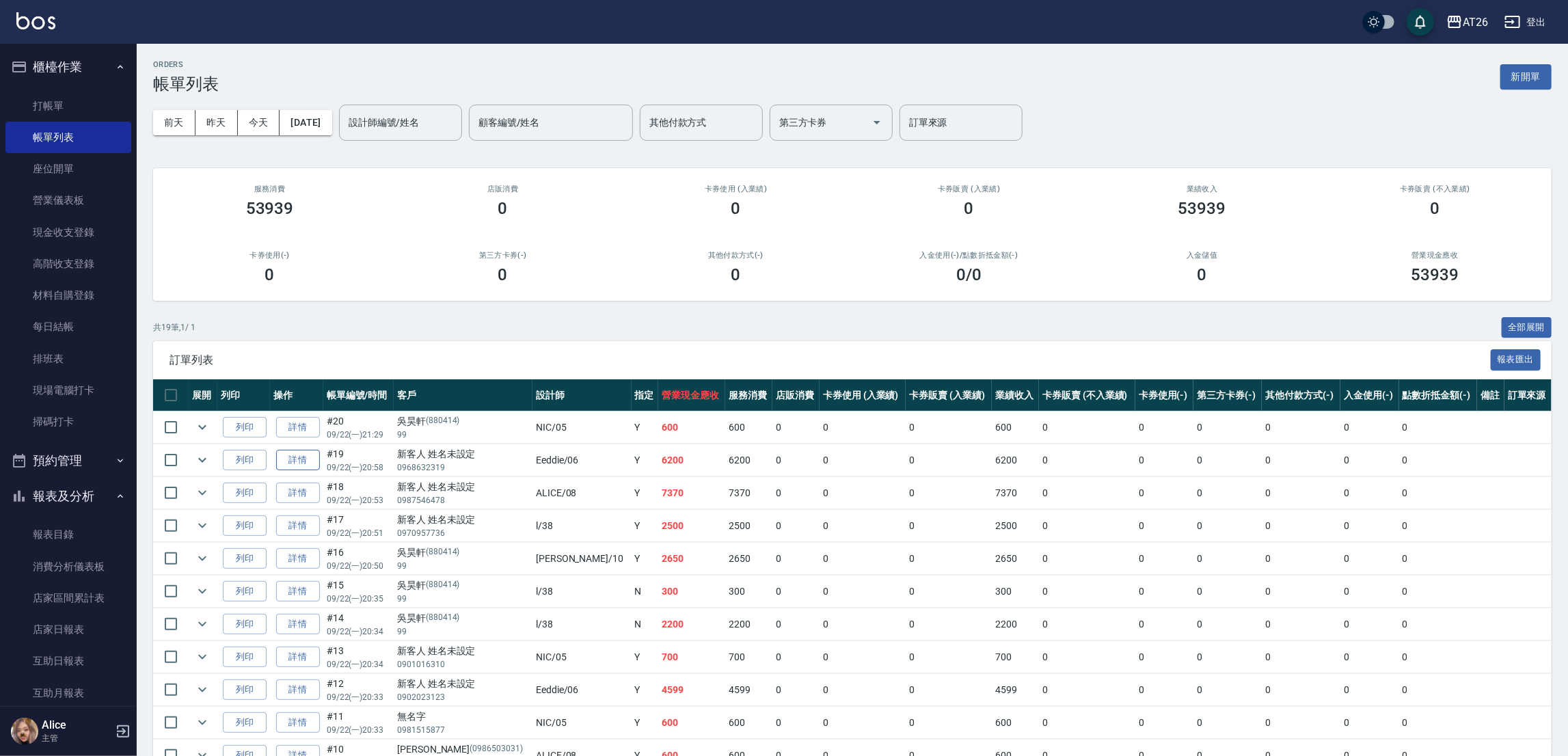
click at [310, 456] on link "詳情" at bounding box center [298, 460] width 43 height 21
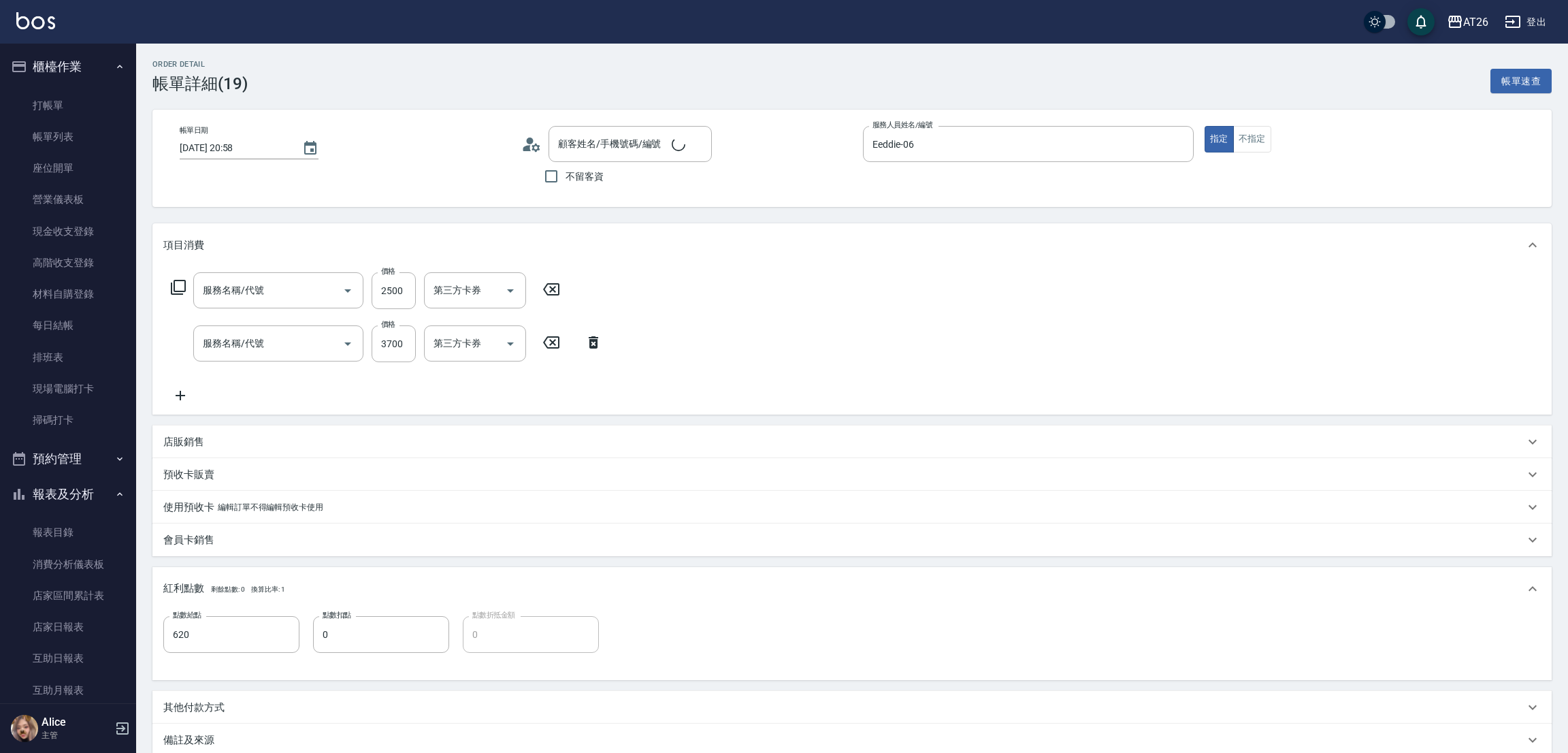
type input "2025/09/22 20:58"
type input "Eeddie-06"
type input "620"
type input "自護髮(601)"
type input "染髮(501)"
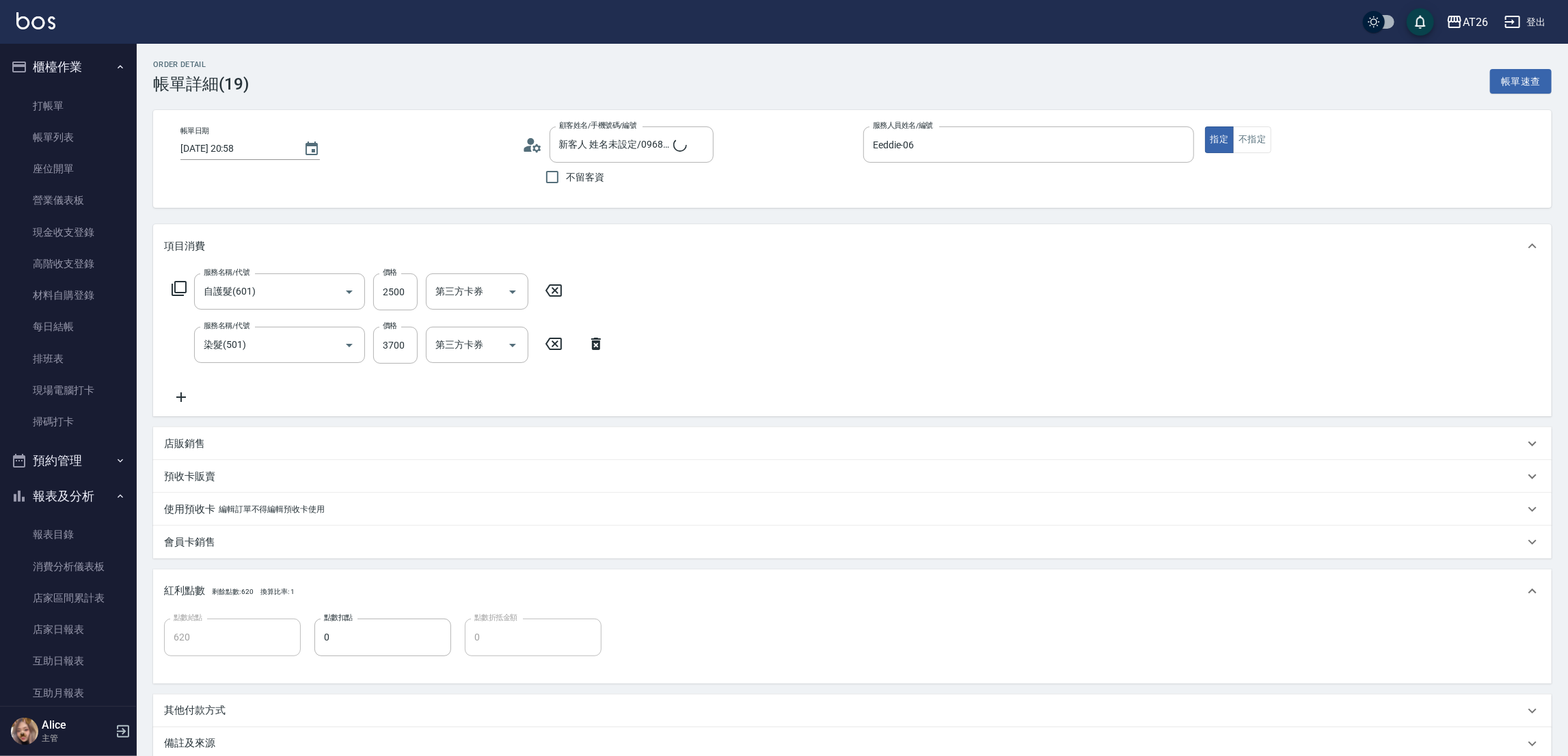
type input "新客人 姓名未設定/0968632319/null"
click at [503, 397] on div "服務名稱/代號 自護髮(601) 服務名稱/代號 價格 2500 價格 技術協助-1 技術協助-1 第三方卡券 第三方卡券 服務名稱/代號 染髮(501) 服…" at bounding box center [524, 340] width 720 height 132
click at [390, 332] on input "3700" at bounding box center [395, 345] width 44 height 37
type input "3"
type input "250"
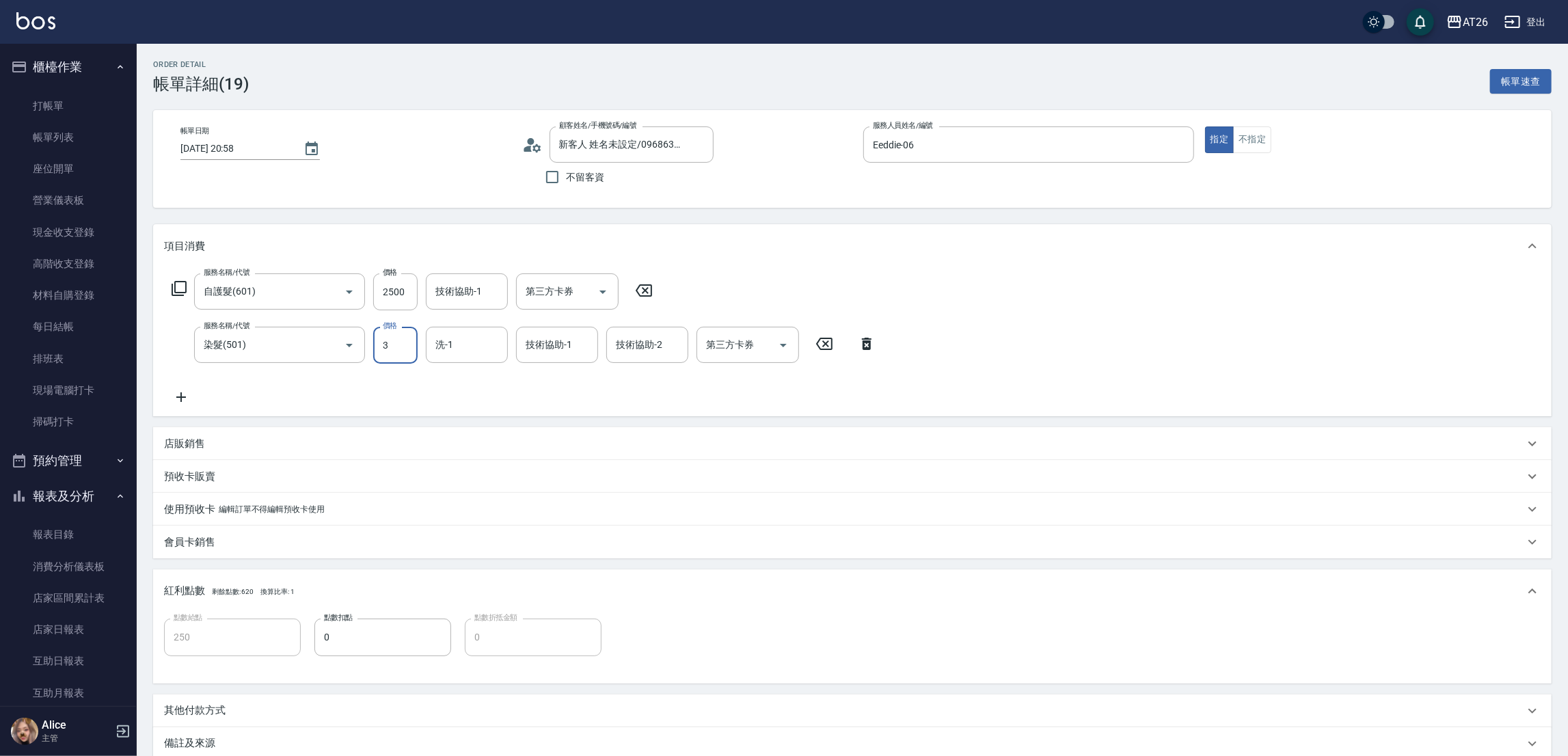
type input "3"
click at [454, 222] on div "Order detail 帳單詳細 (19) 帳單速查 帳單日期 2025/09/22 20:58 顧客姓名/手機號碼/編號 新客人 姓名未設定/096863…" at bounding box center [852, 472] width 1431 height 858
click at [75, 138] on link "帳單列表" at bounding box center [69, 137] width 126 height 31
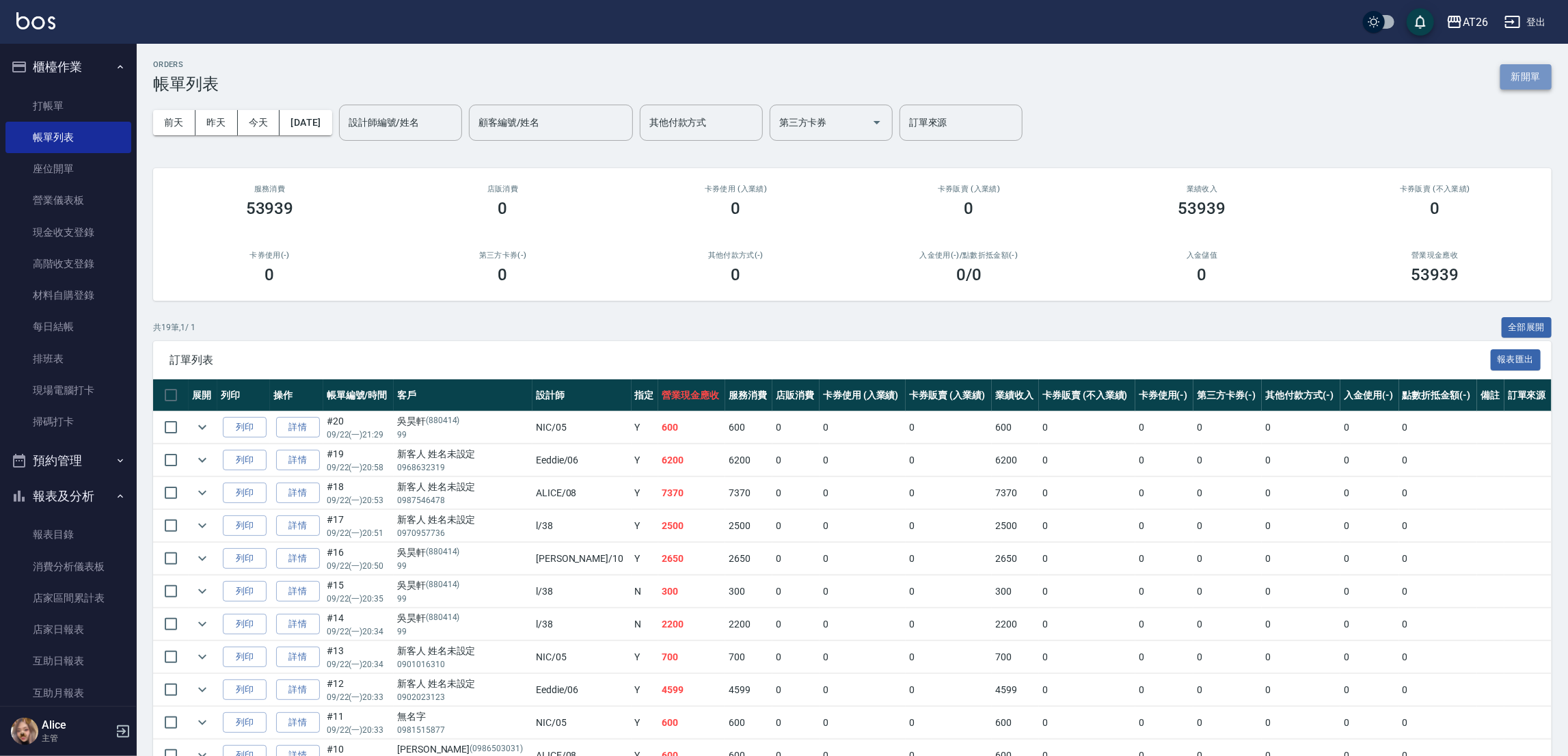
click at [1524, 78] on button "新開單" at bounding box center [1525, 77] width 51 height 25
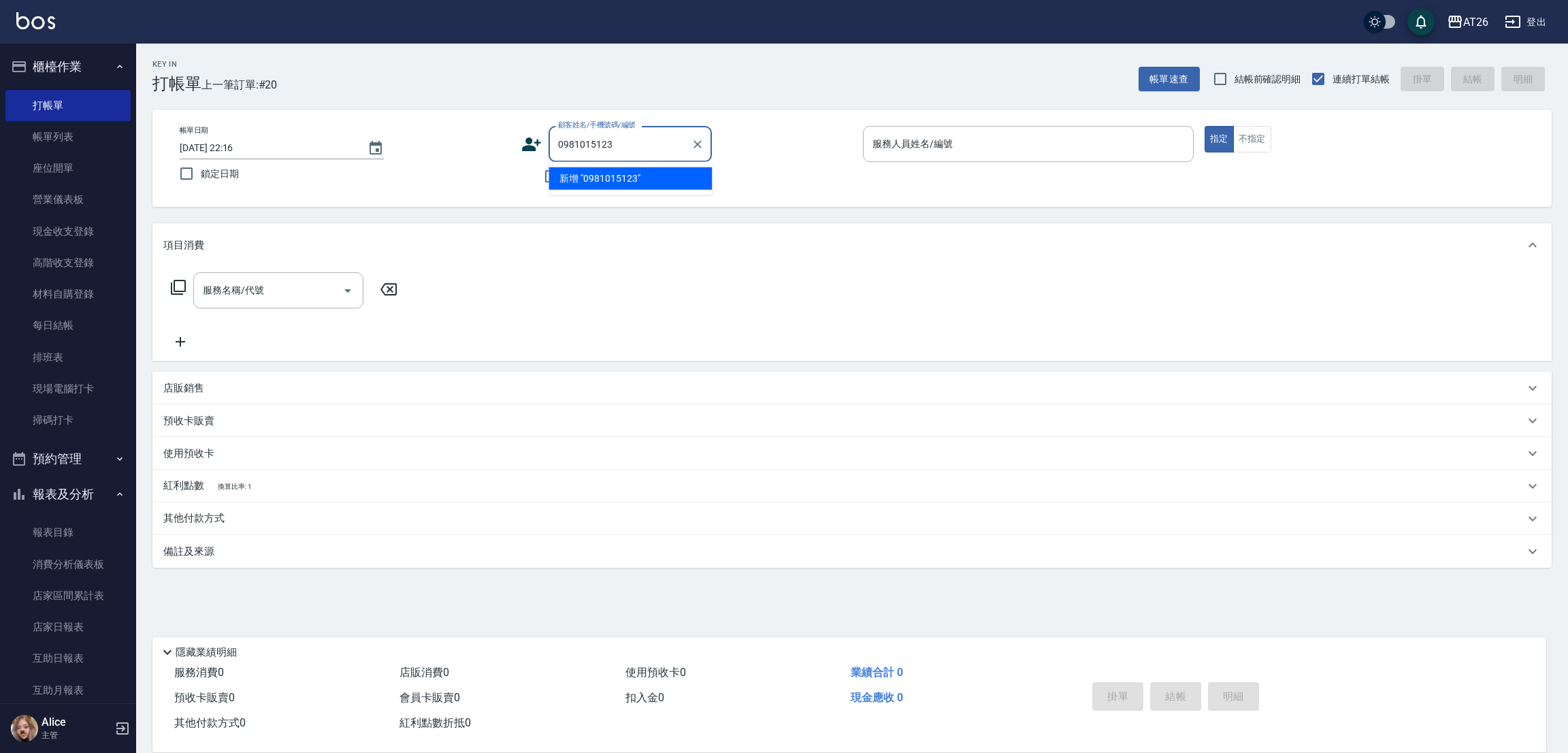
type input "0981015123"
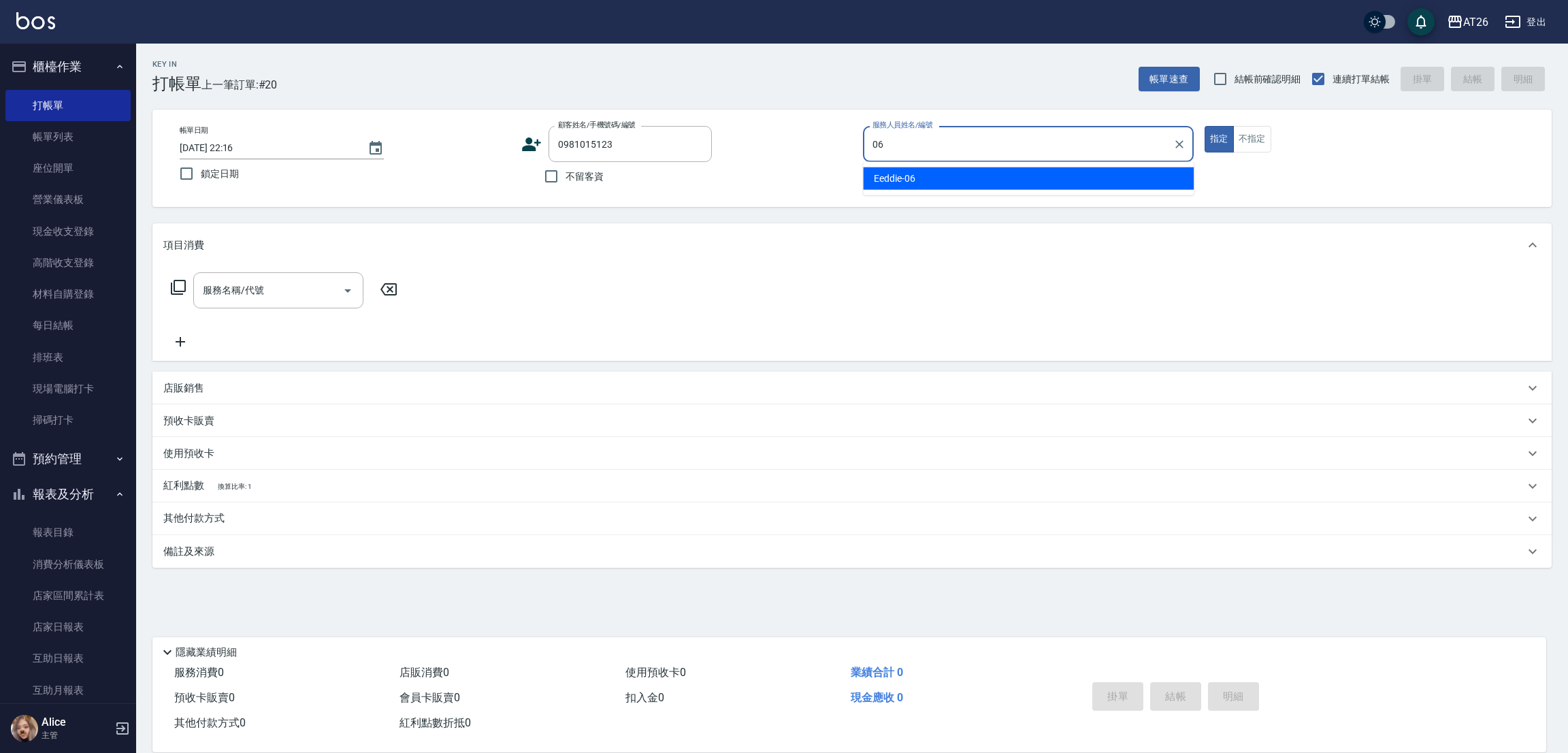
type input "Eeddie-06"
type button "true"
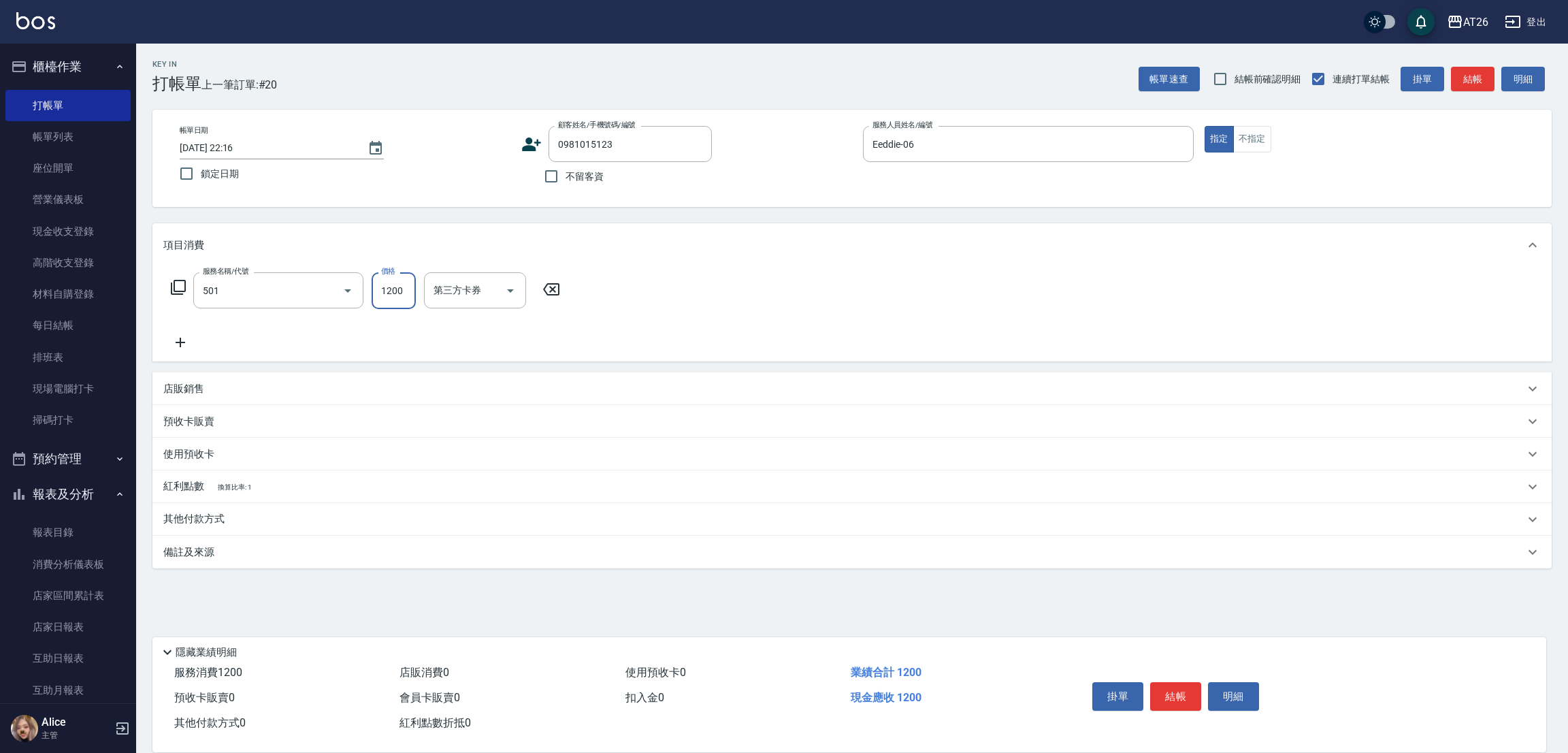
type input "染髮(501)"
type input "120"
type input "3"
type input "0"
type input "398"
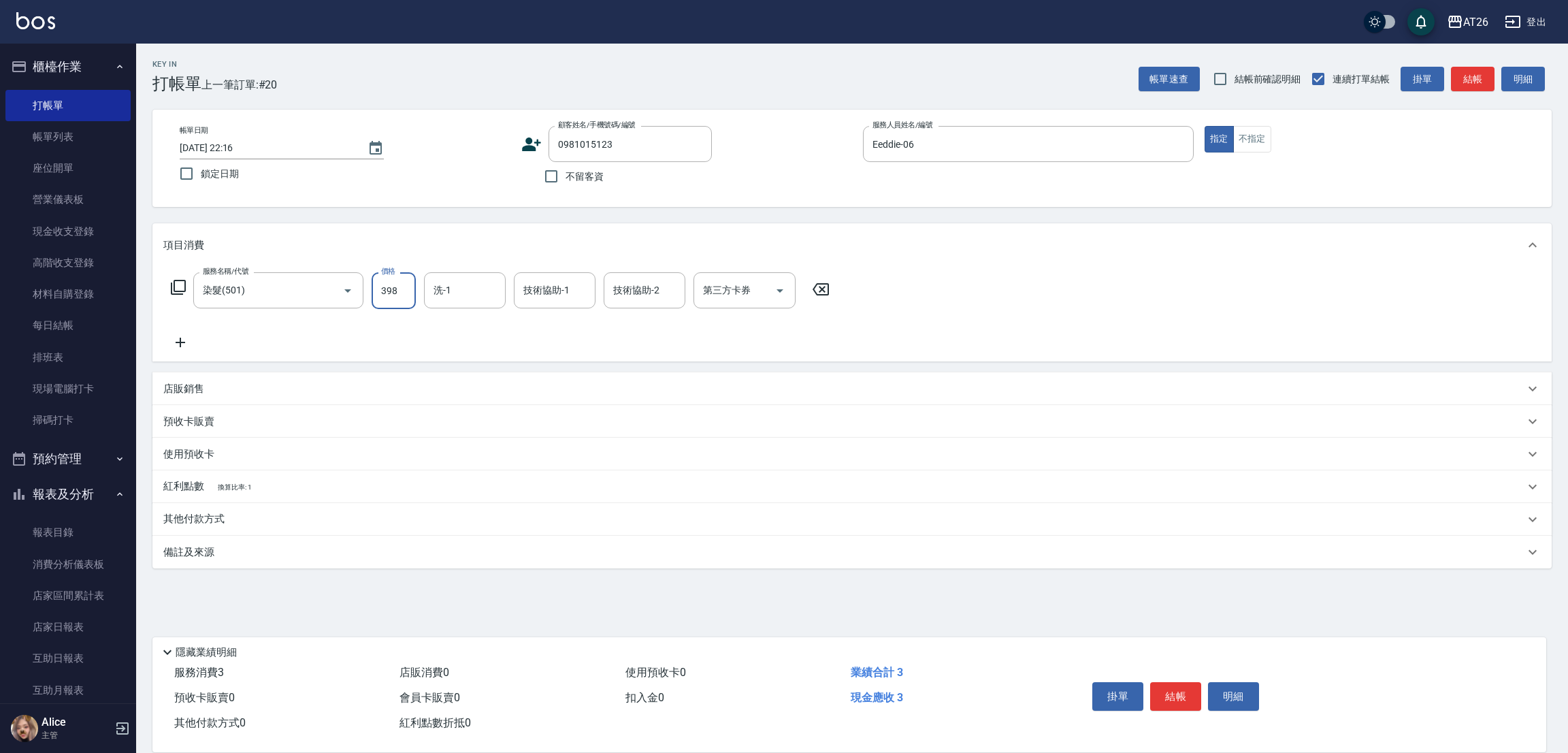
type input "30"
type input "3989"
type input "390"
type input "39899"
type input "3980"
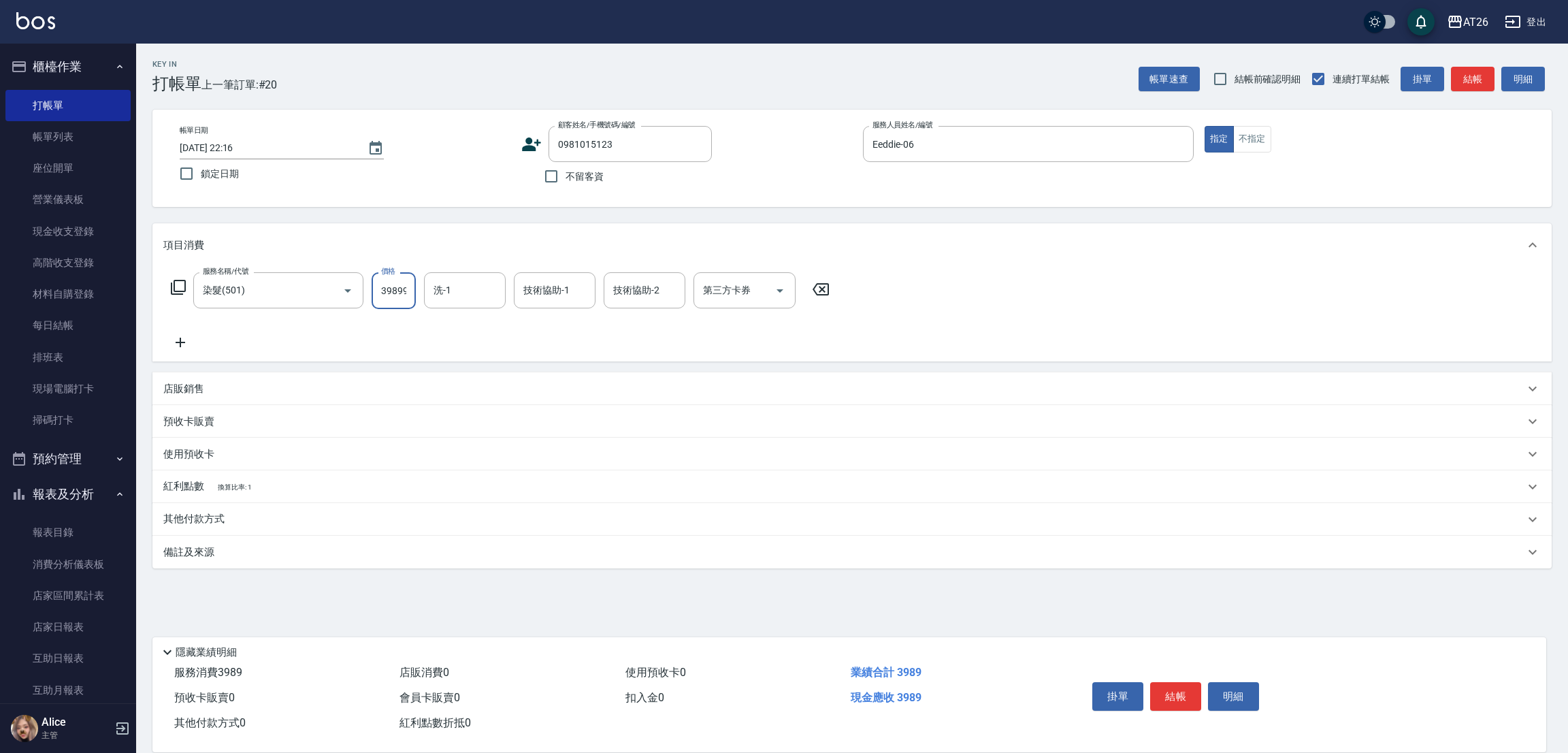
scroll to position [0, 1]
type input "3989"
type input "390"
type input "398"
type input "30"
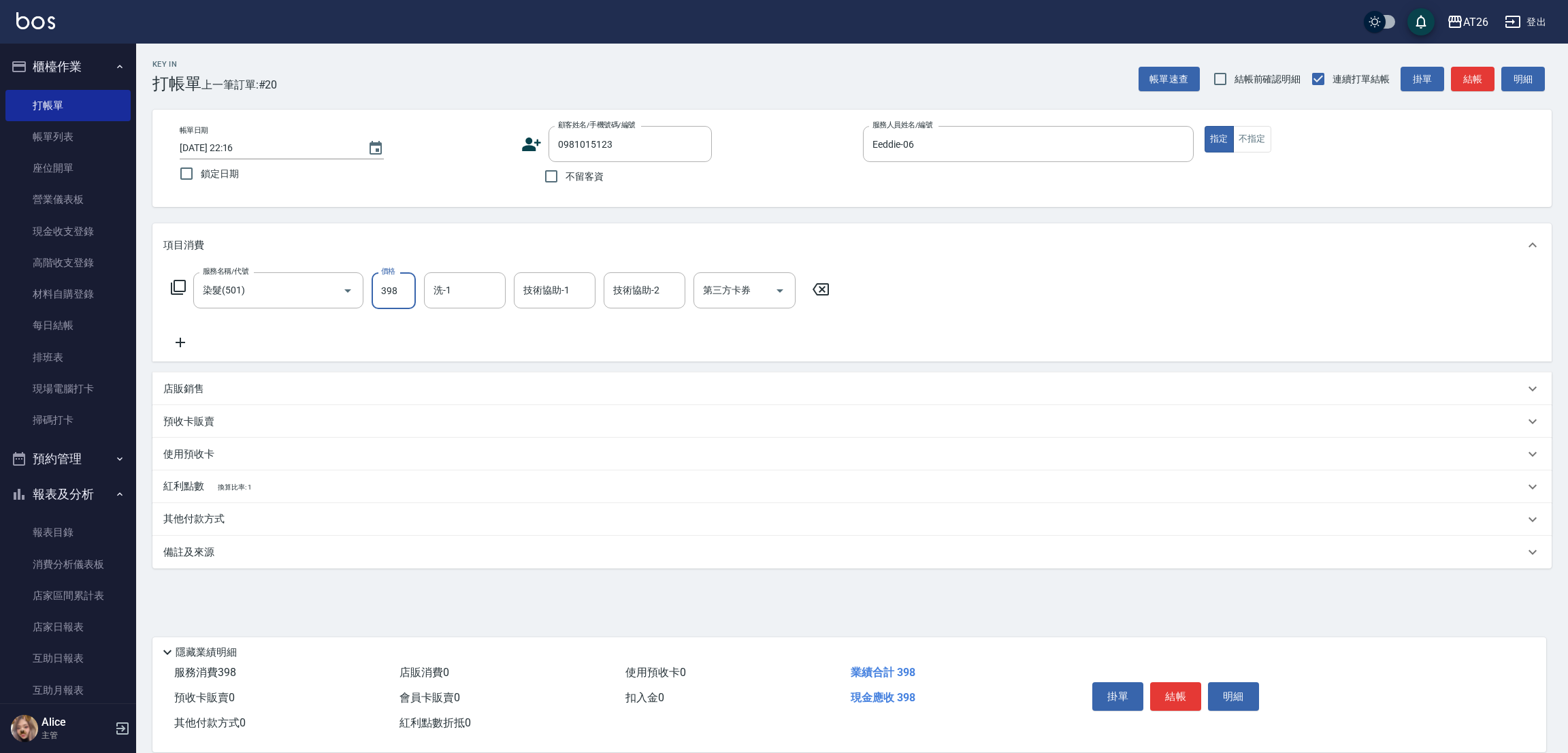
scroll to position [0, 0]
type input "39"
type input "0"
type input "399"
type input "30"
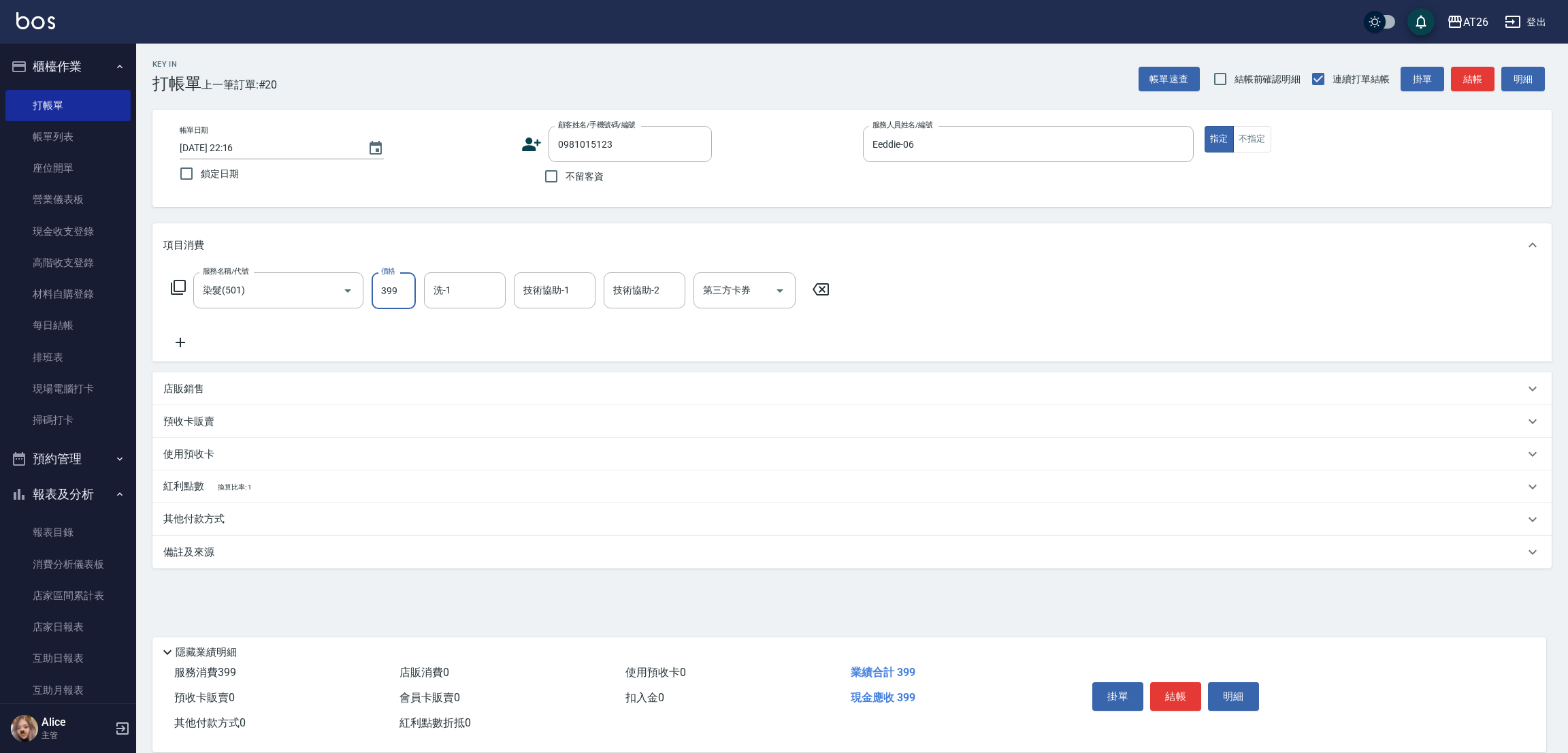
type input "3999"
type input "390"
type input "3999"
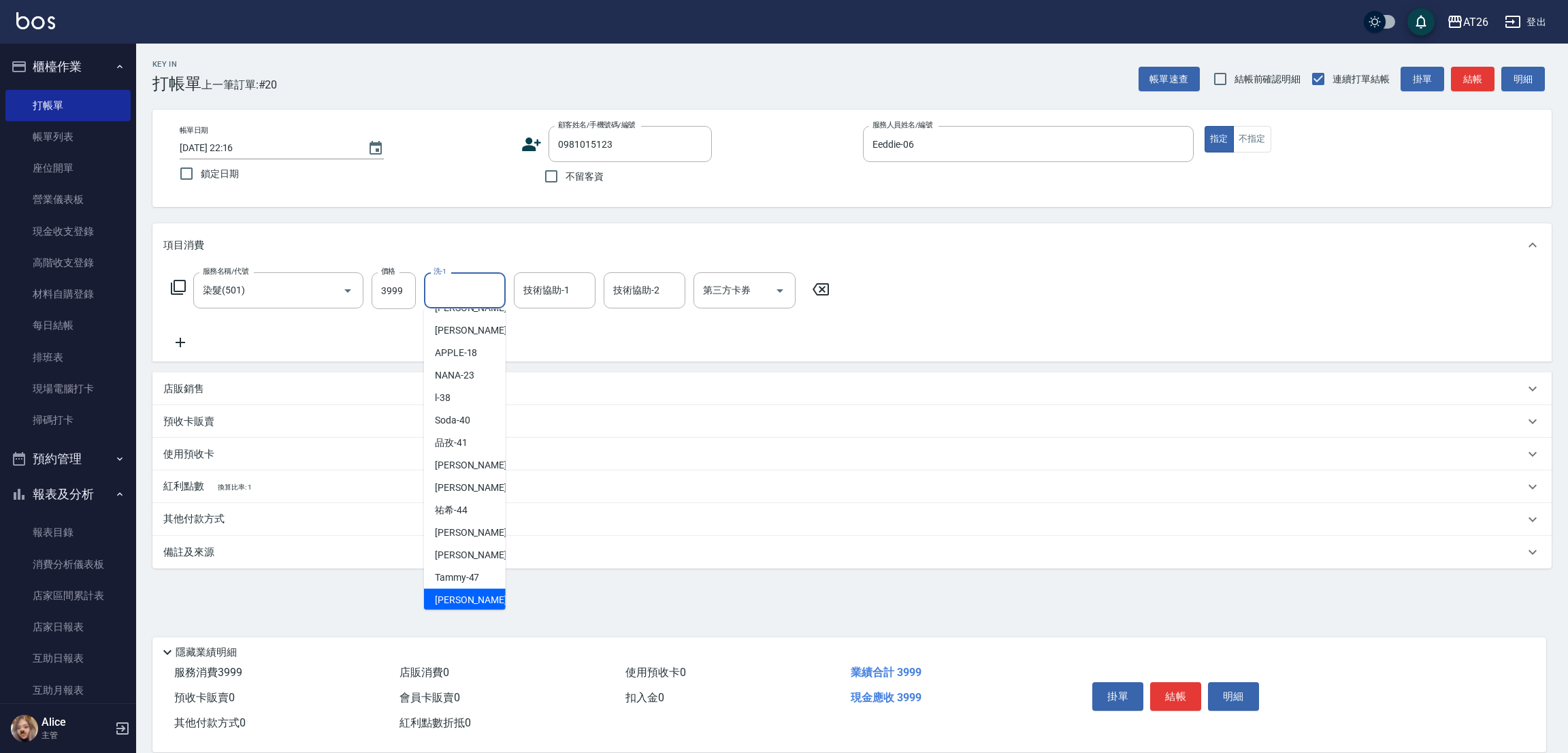
scroll to position [6, 0]
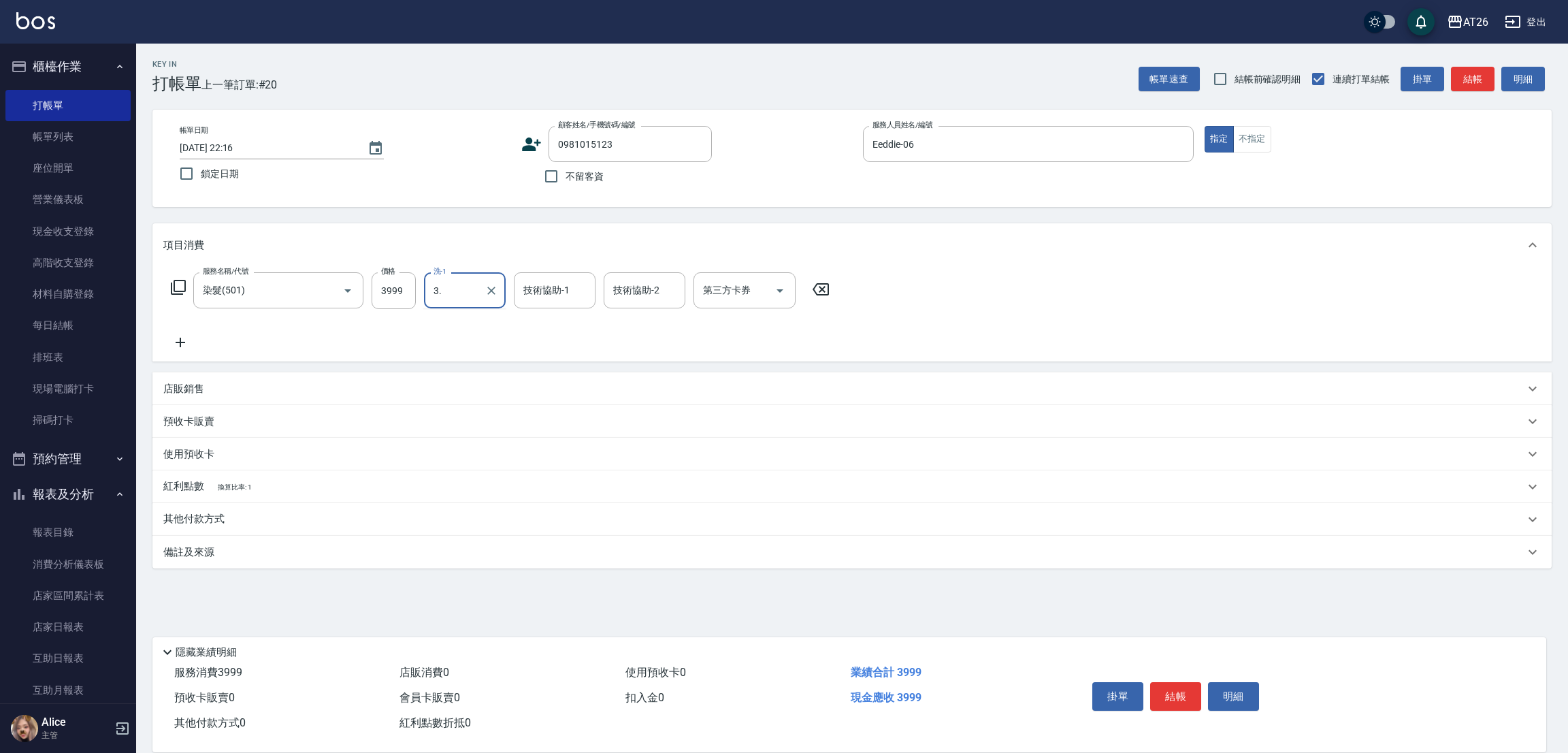
type input "3"
click at [480, 292] on div "Eeddie-06 洗-1" at bounding box center [464, 291] width 81 height 36
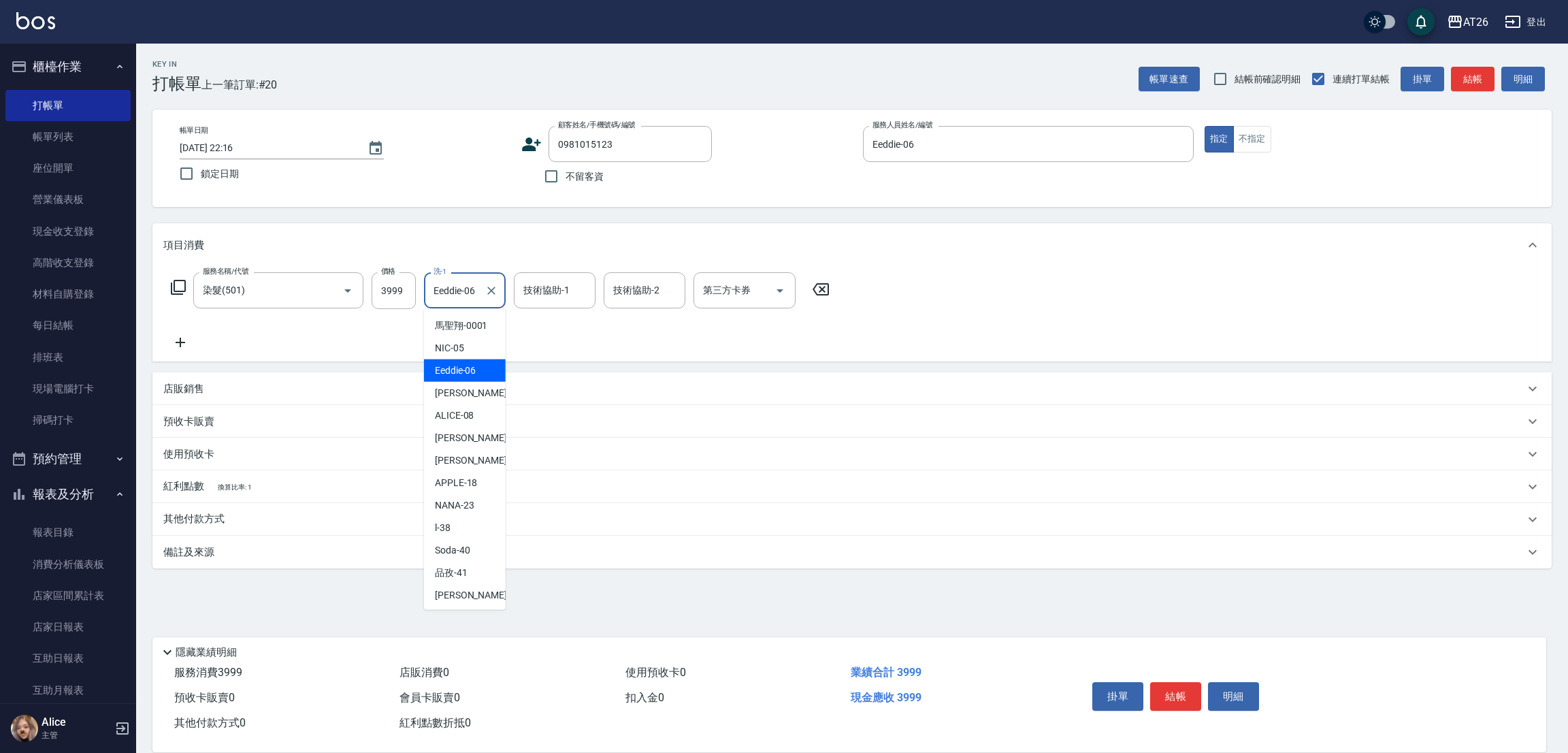
click at [480, 292] on div "Eeddie-06 洗-1" at bounding box center [464, 291] width 81 height 36
click at [461, 295] on input "Eeddie-06" at bounding box center [455, 290] width 49 height 24
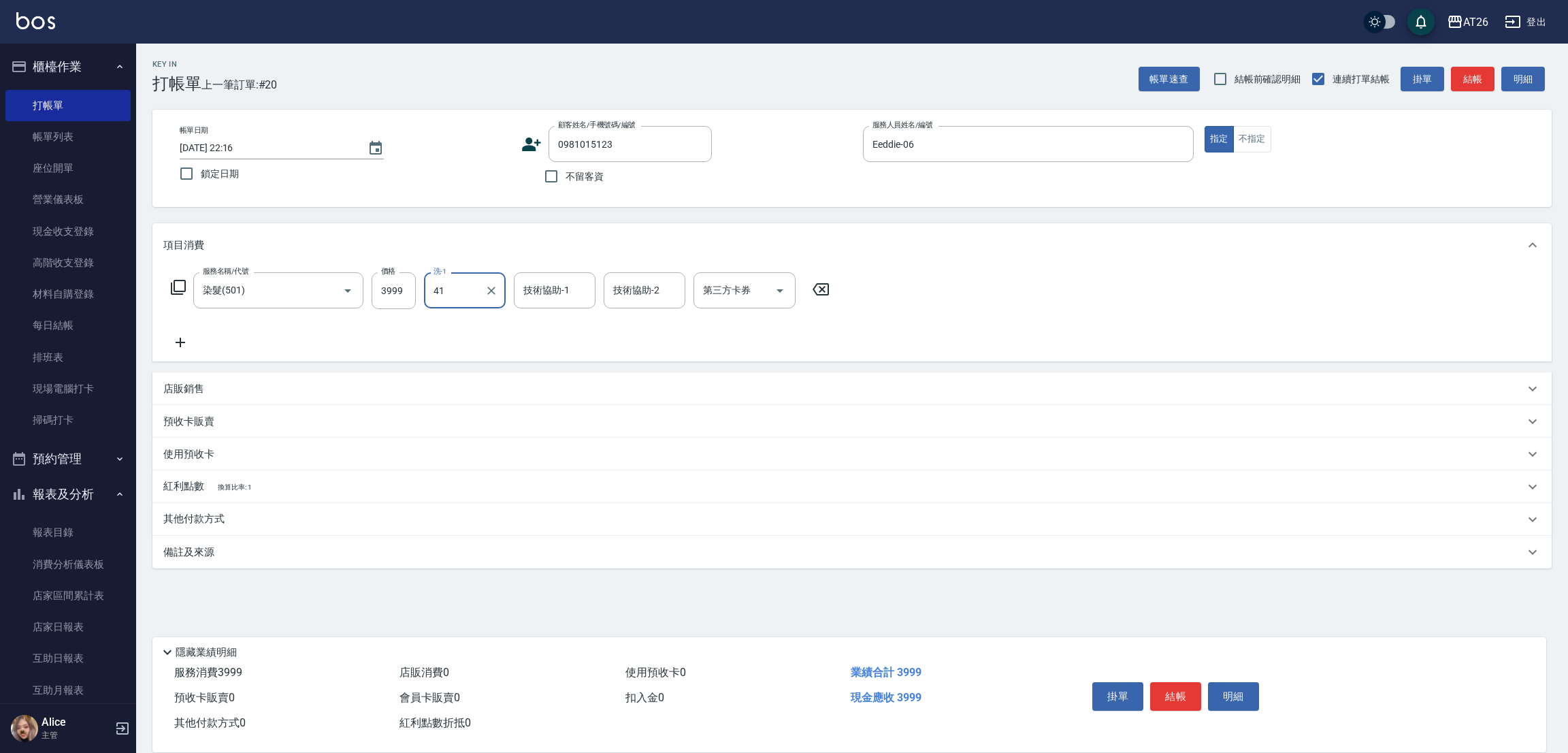
type input "品孜-41"
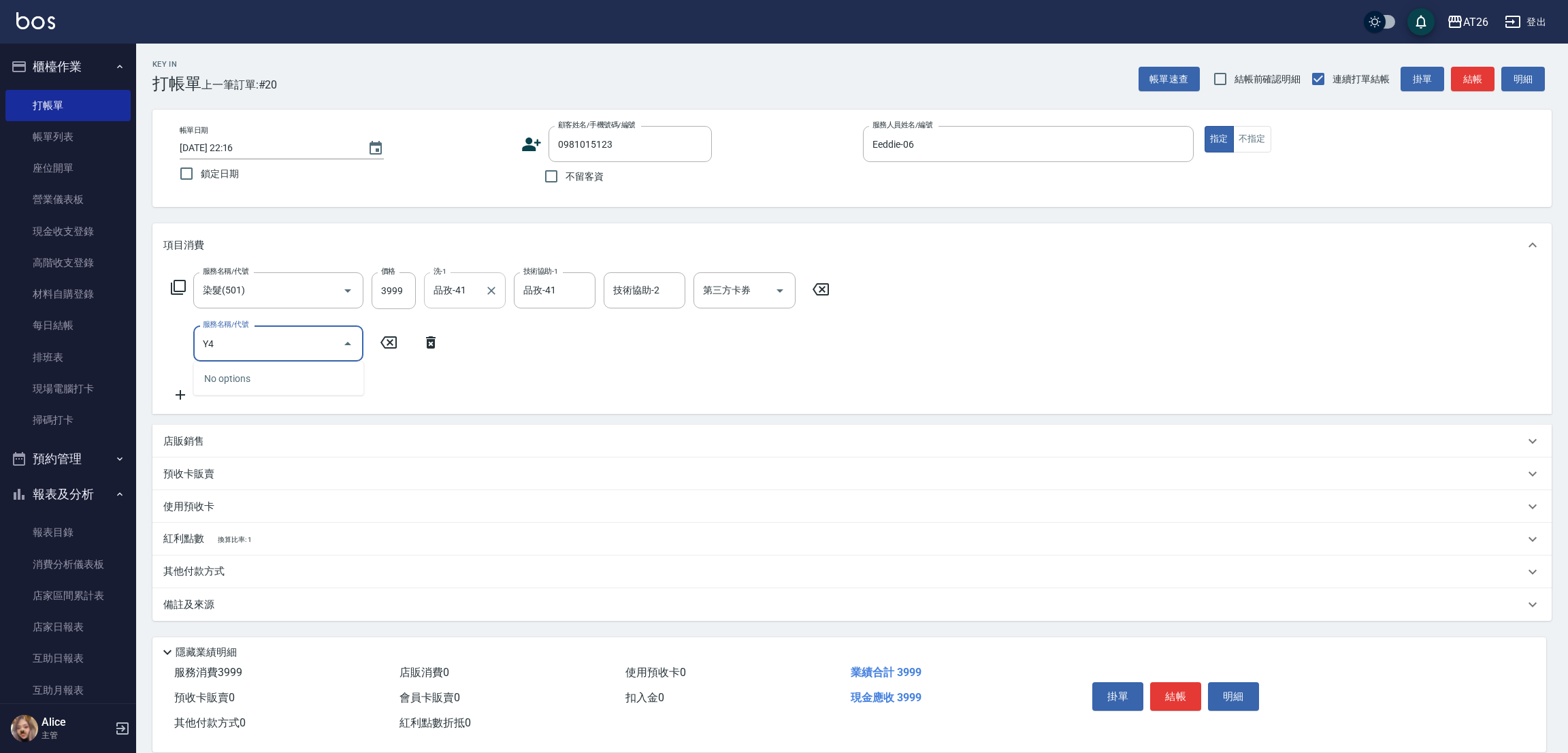
type input "Y"
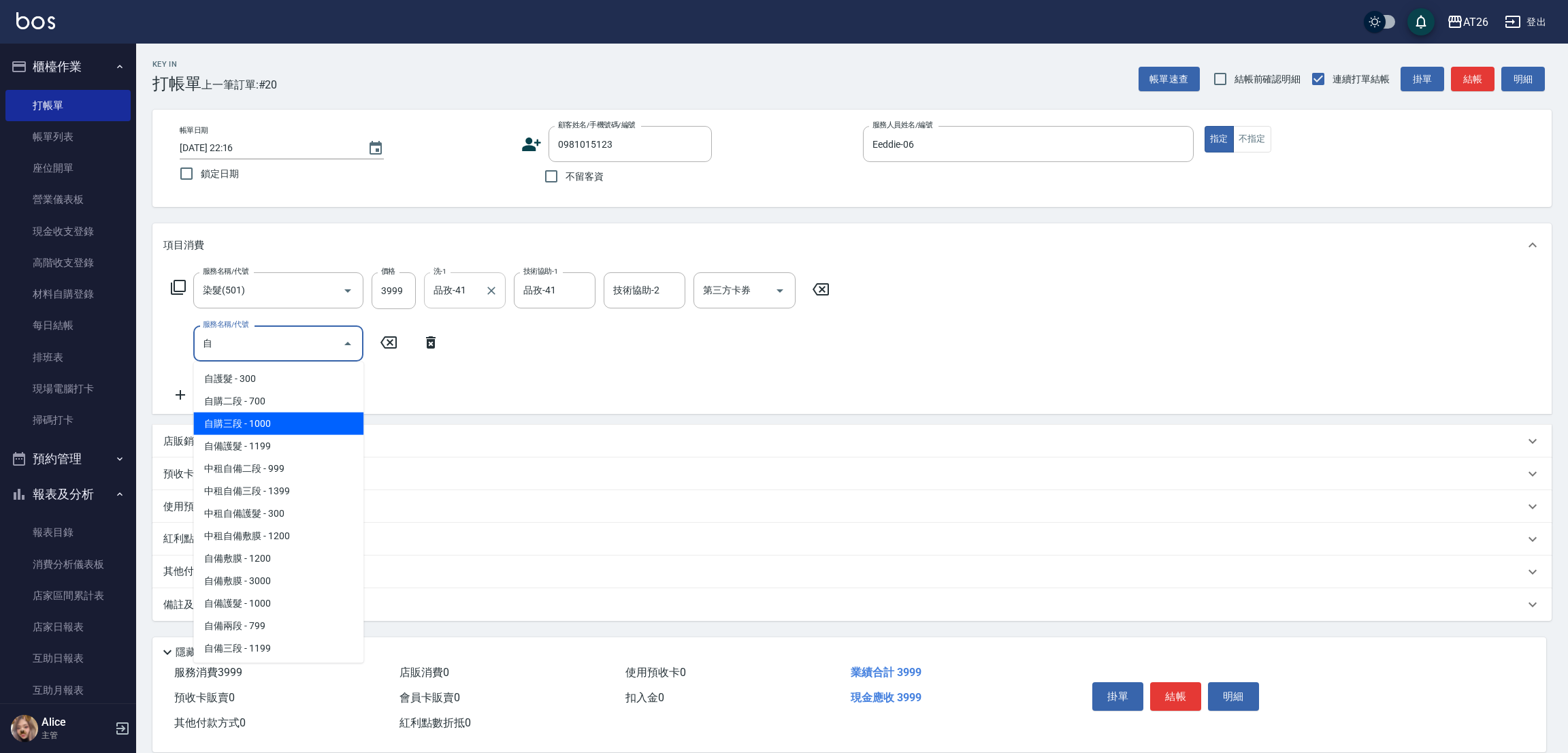
type input "自購三段(609)"
type input "490"
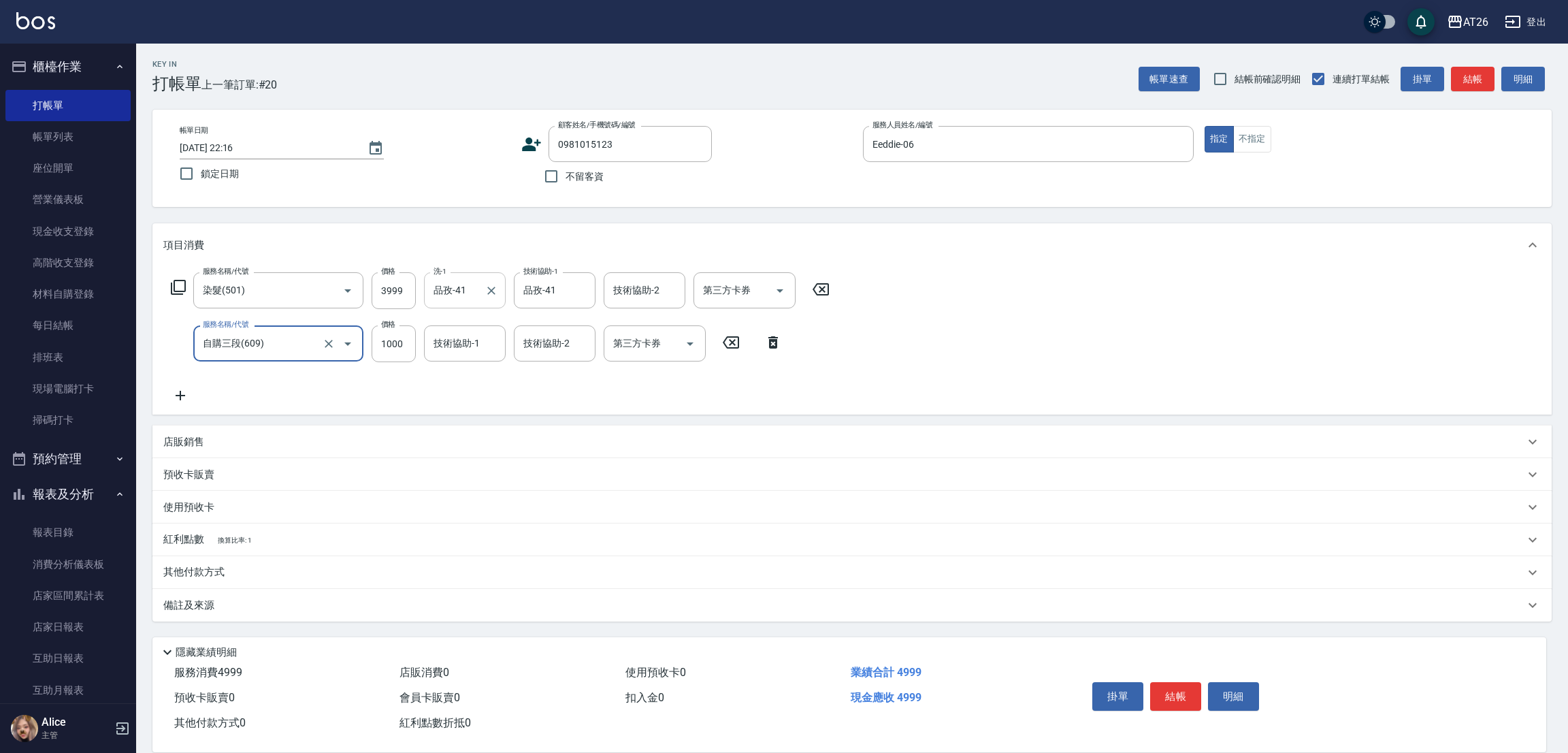
type input "自購三段(609)"
type input "16"
type input "400"
type input "1600"
type input "550"
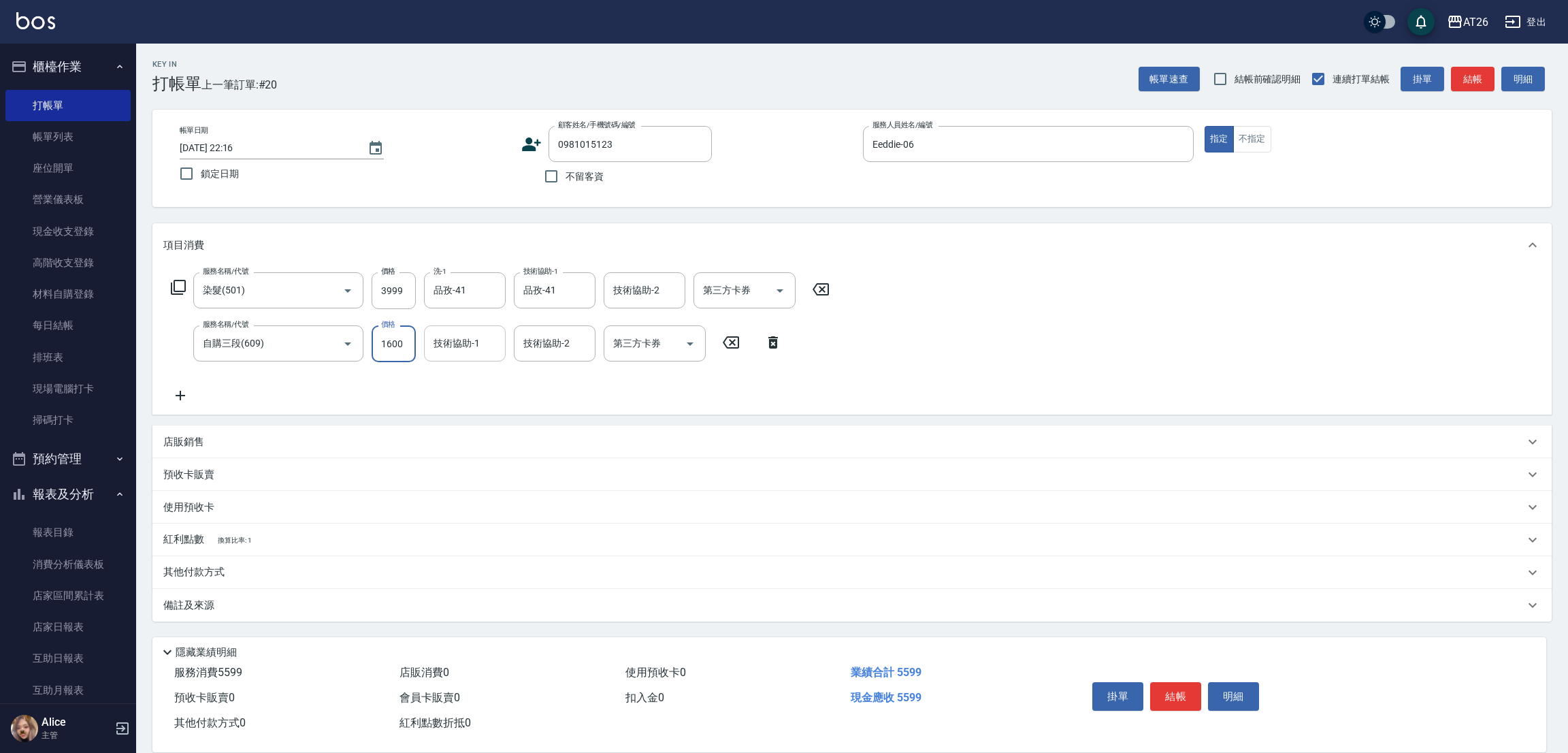
click at [465, 358] on div "技術協助-1" at bounding box center [464, 343] width 81 height 36
type input "1600"
type input "品孜-41"
click at [487, 341] on icon "Clear" at bounding box center [491, 343] width 14 height 14
click at [1177, 688] on button "結帳" at bounding box center [1175, 697] width 51 height 29
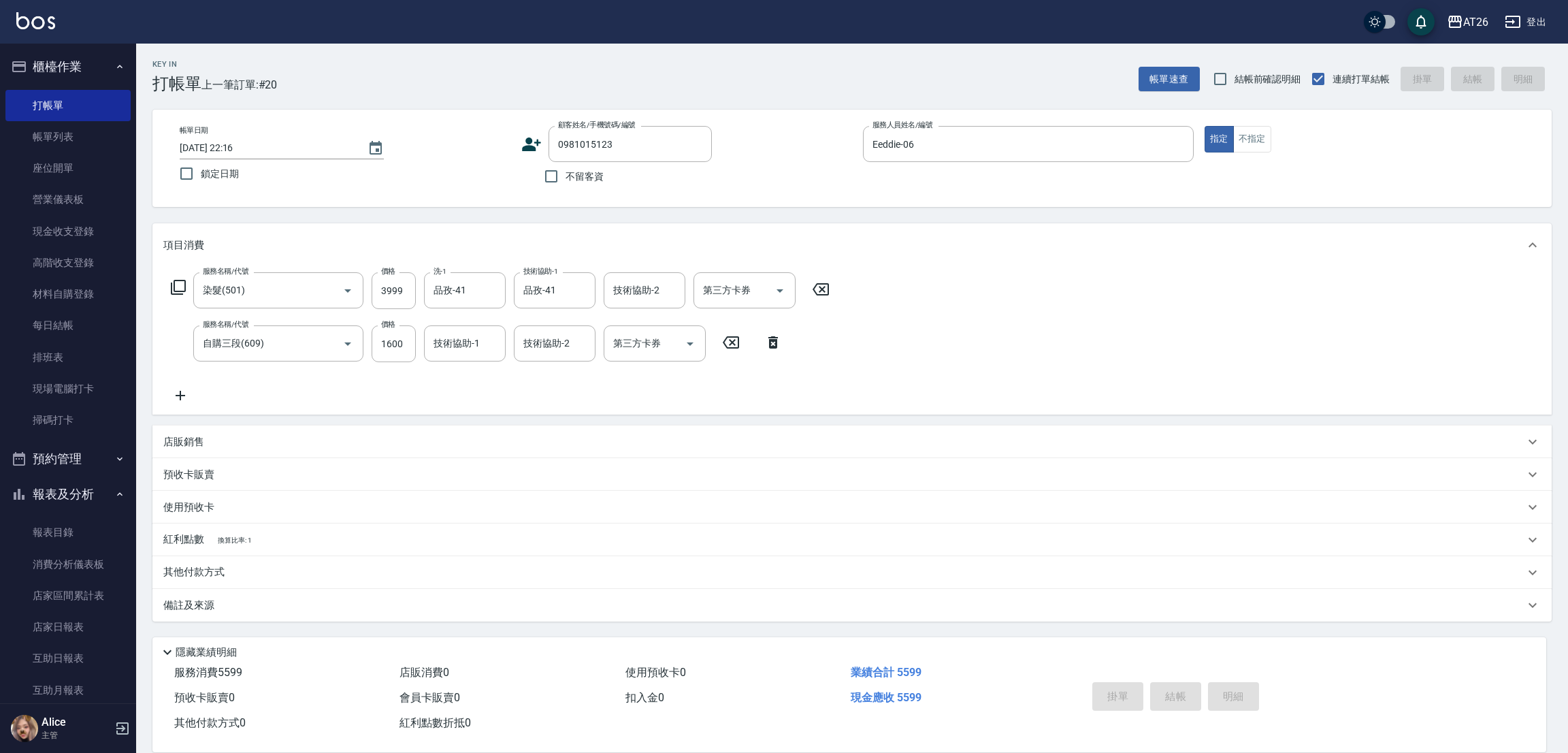
type input "2025/09/22 22:17"
type input "0"
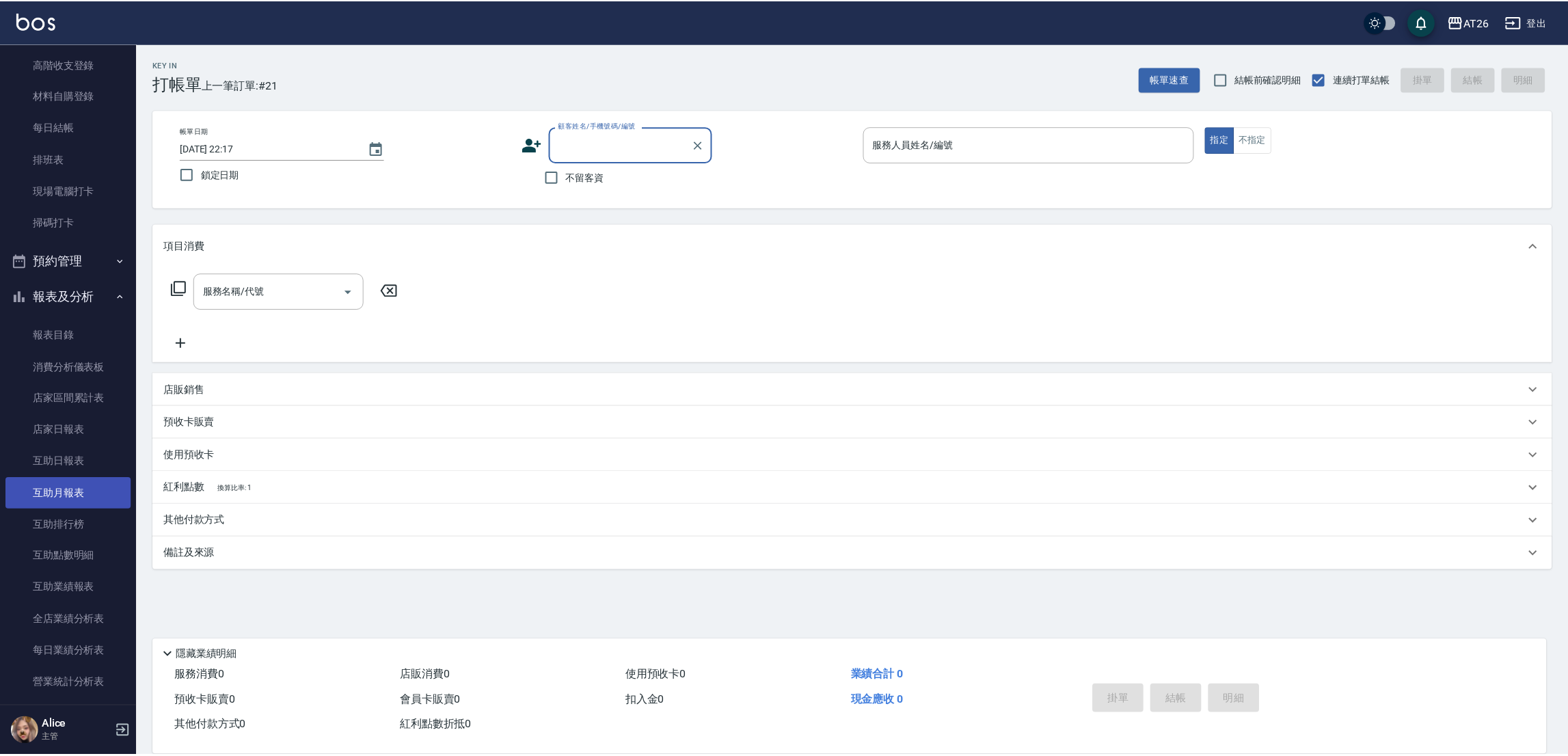
scroll to position [205, 0]
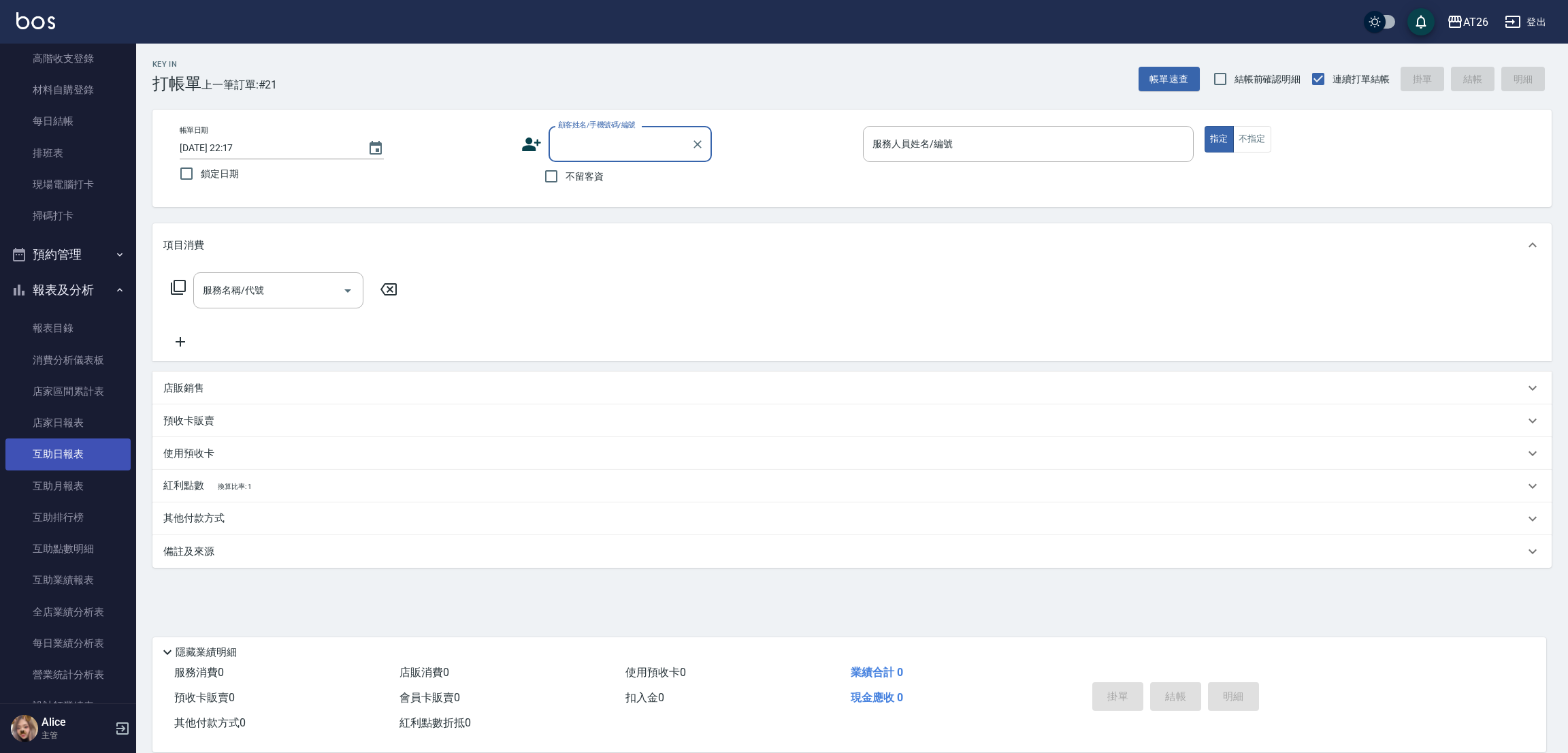
click at [77, 443] on link "互助日報表" at bounding box center [68, 454] width 125 height 31
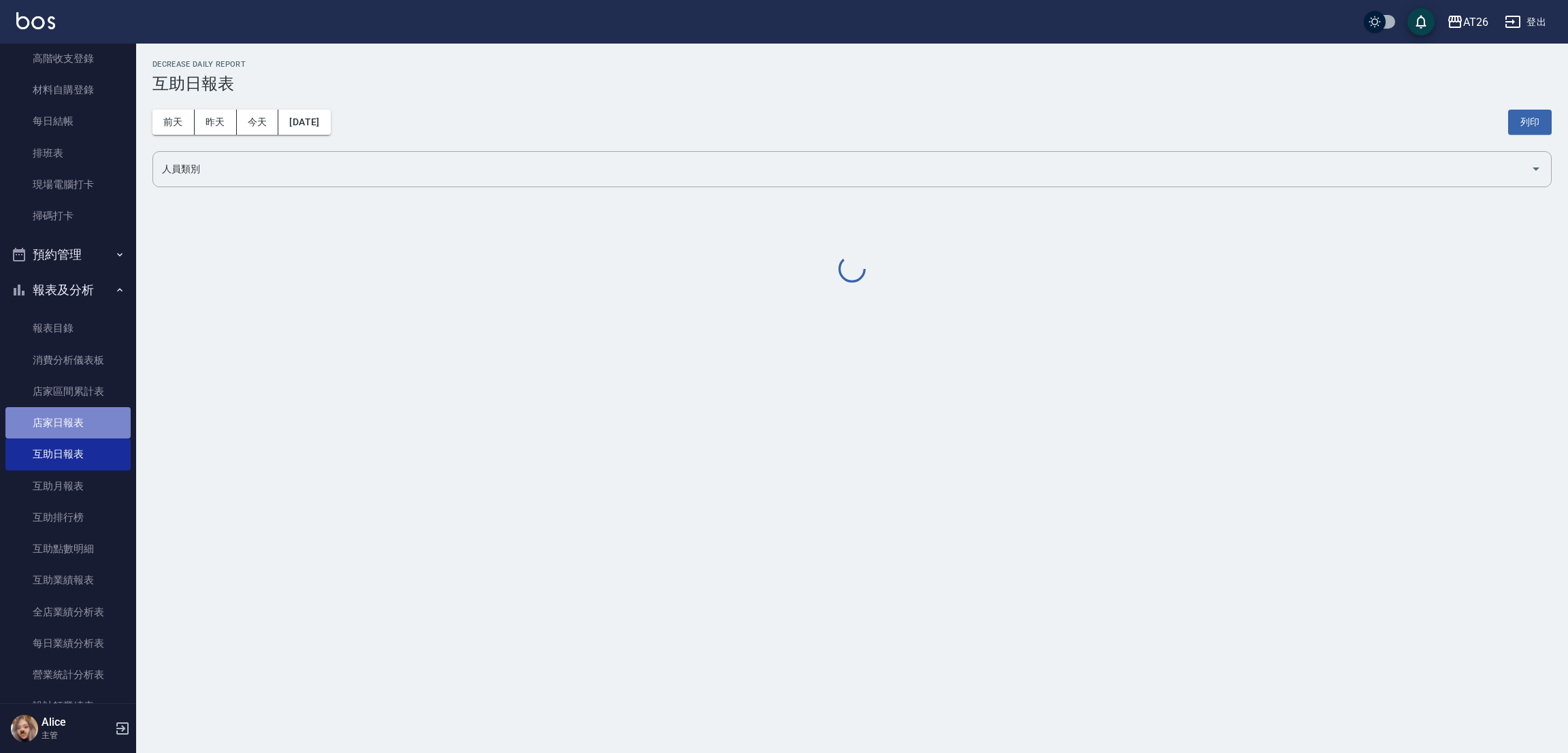
click at [80, 429] on link "店家日報表" at bounding box center [68, 423] width 125 height 31
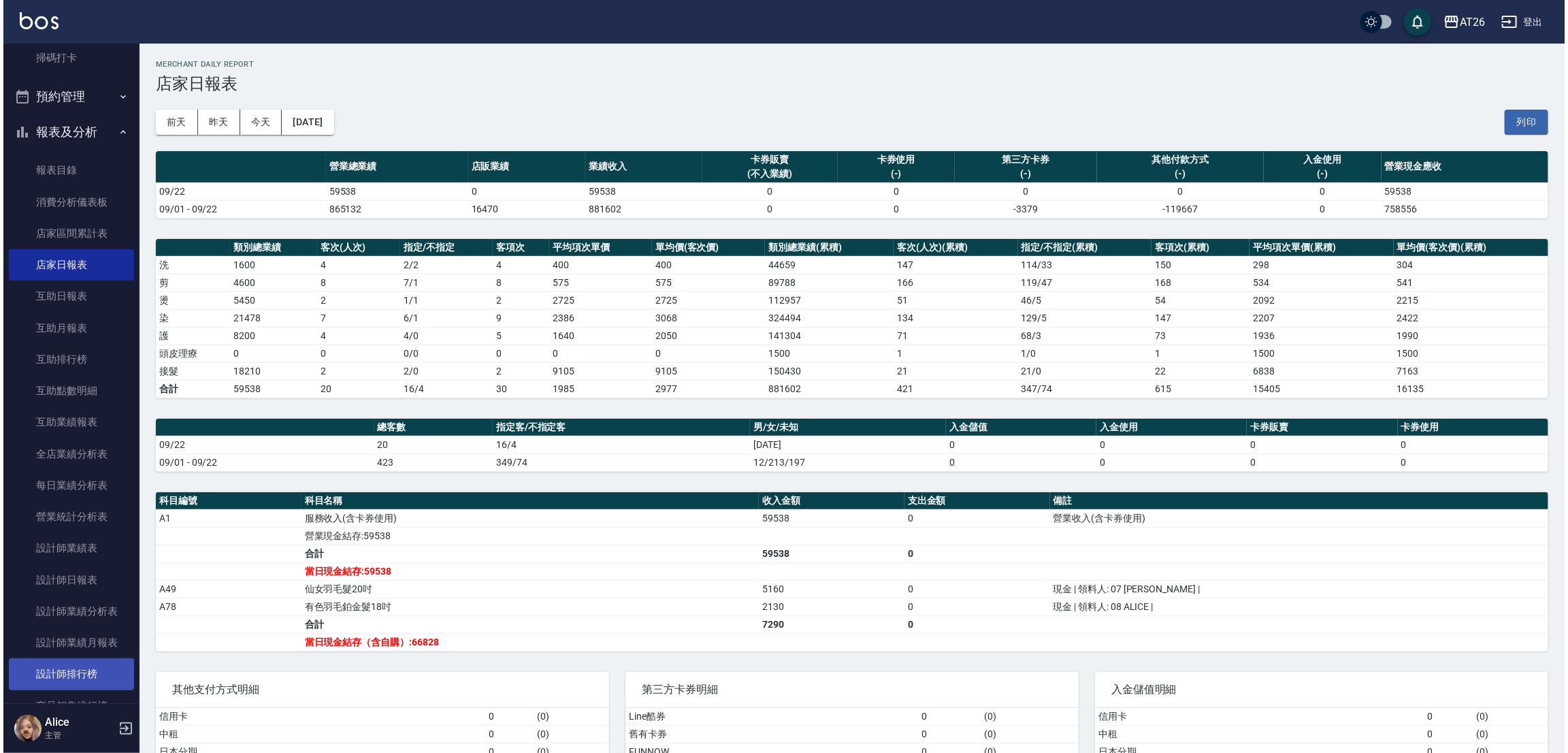
scroll to position [408, 0]
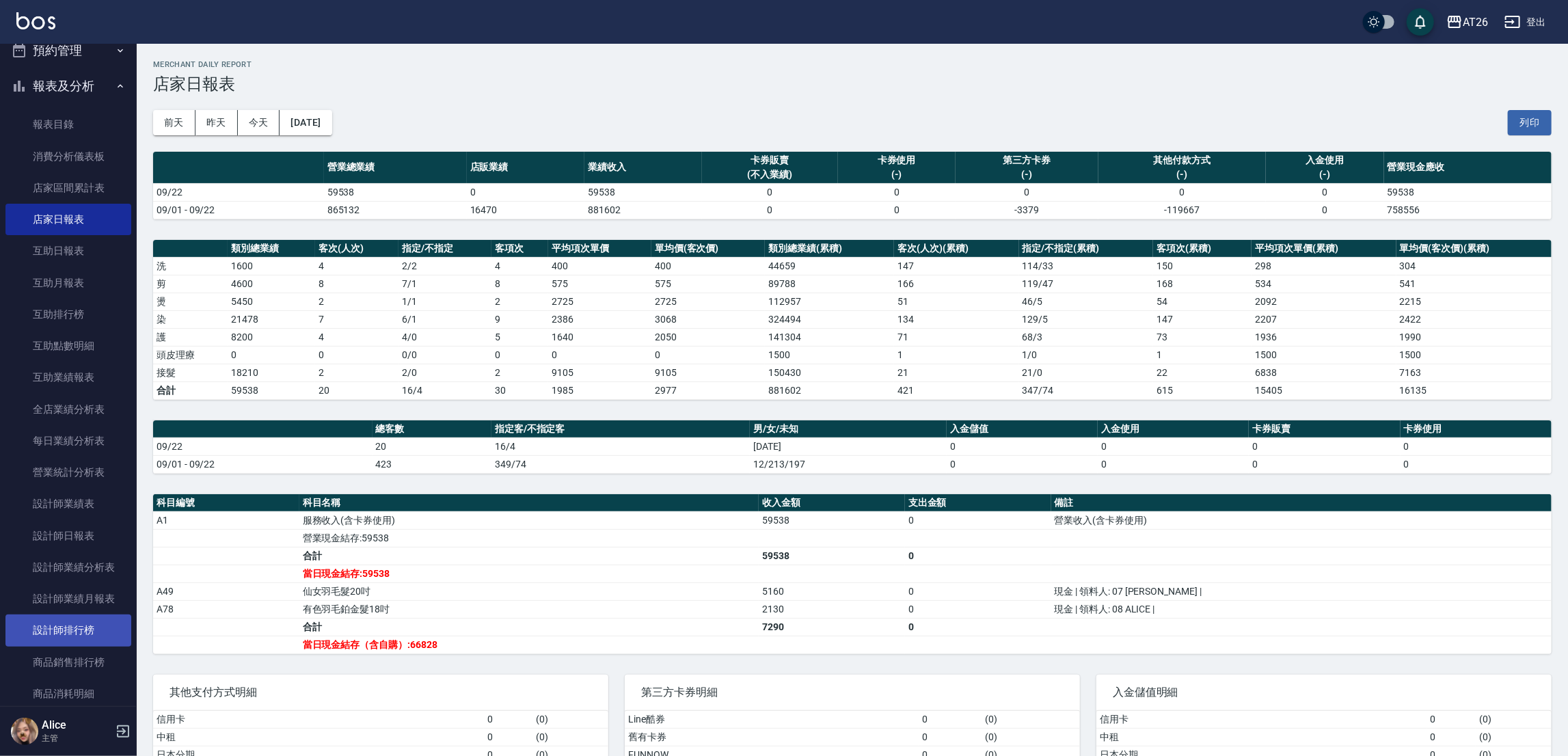
click at [81, 628] on link "設計師排行榜" at bounding box center [69, 630] width 126 height 31
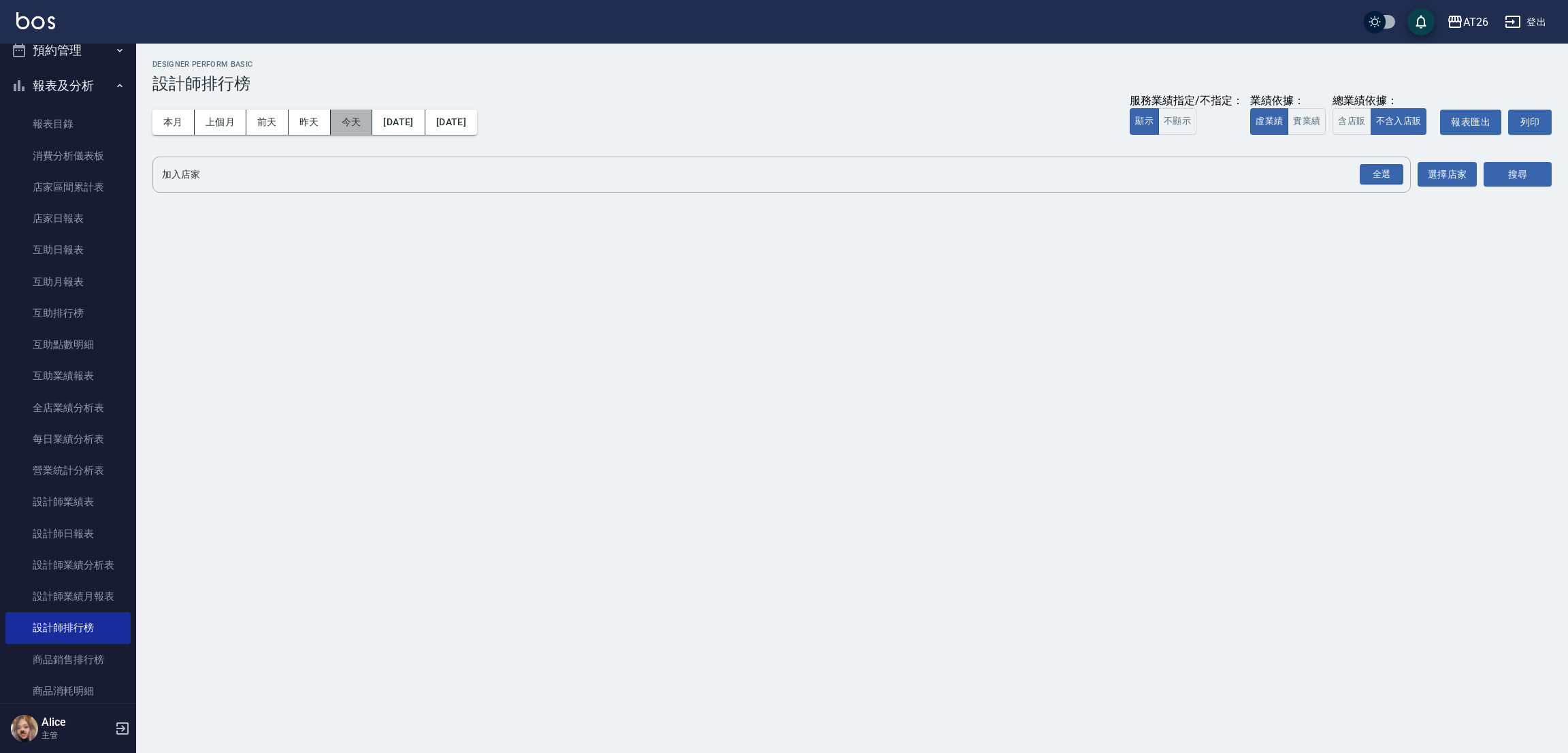
click at [352, 119] on button "今天" at bounding box center [352, 122] width 43 height 25
click at [1292, 111] on button "實業績" at bounding box center [1306, 121] width 38 height 27
click at [1373, 173] on div "全選" at bounding box center [1381, 175] width 43 height 21
click at [321, 177] on icon at bounding box center [317, 175] width 12 height 12
click at [197, 180] on icon at bounding box center [200, 175] width 12 height 12
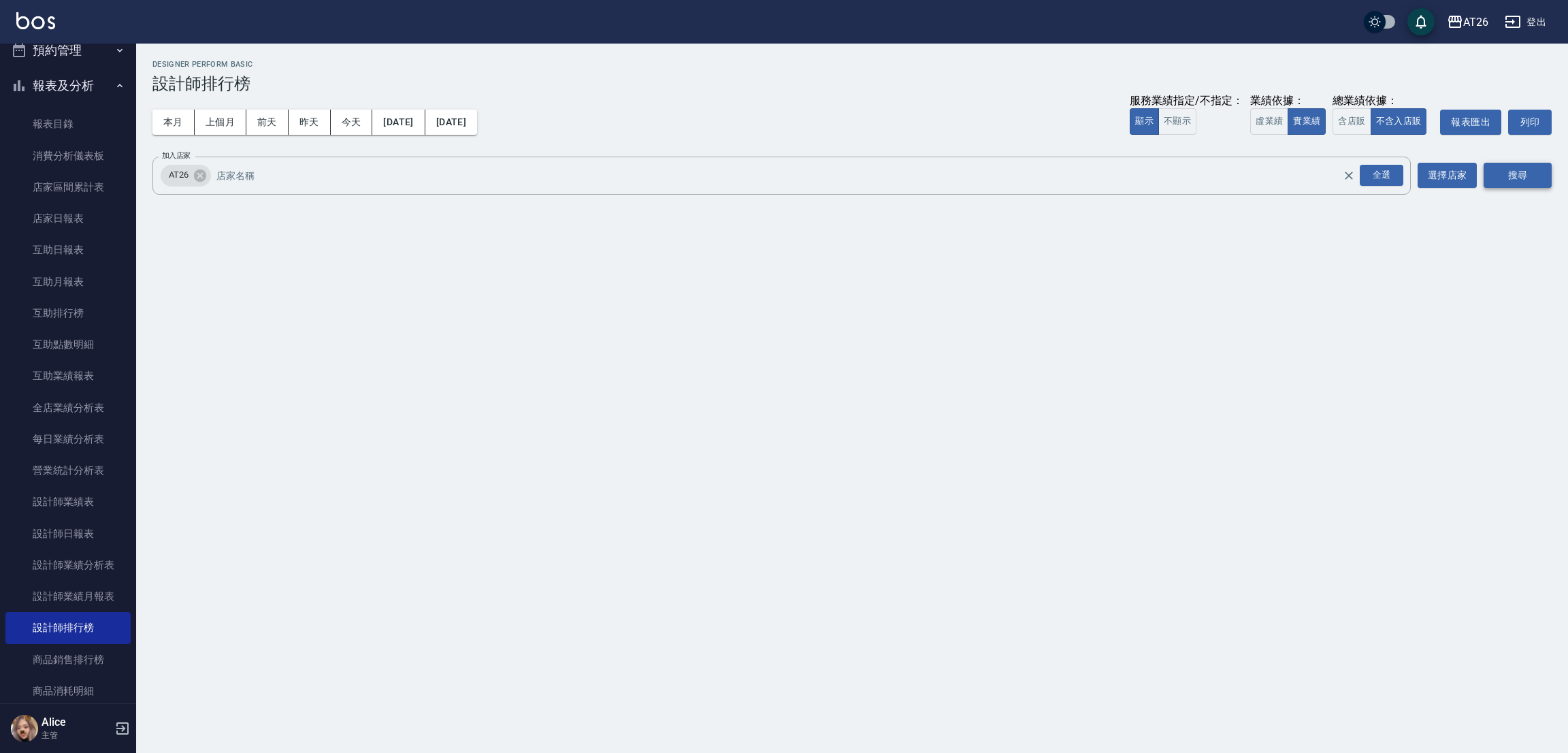
click at [1495, 177] on button "搜尋" at bounding box center [1518, 175] width 68 height 25
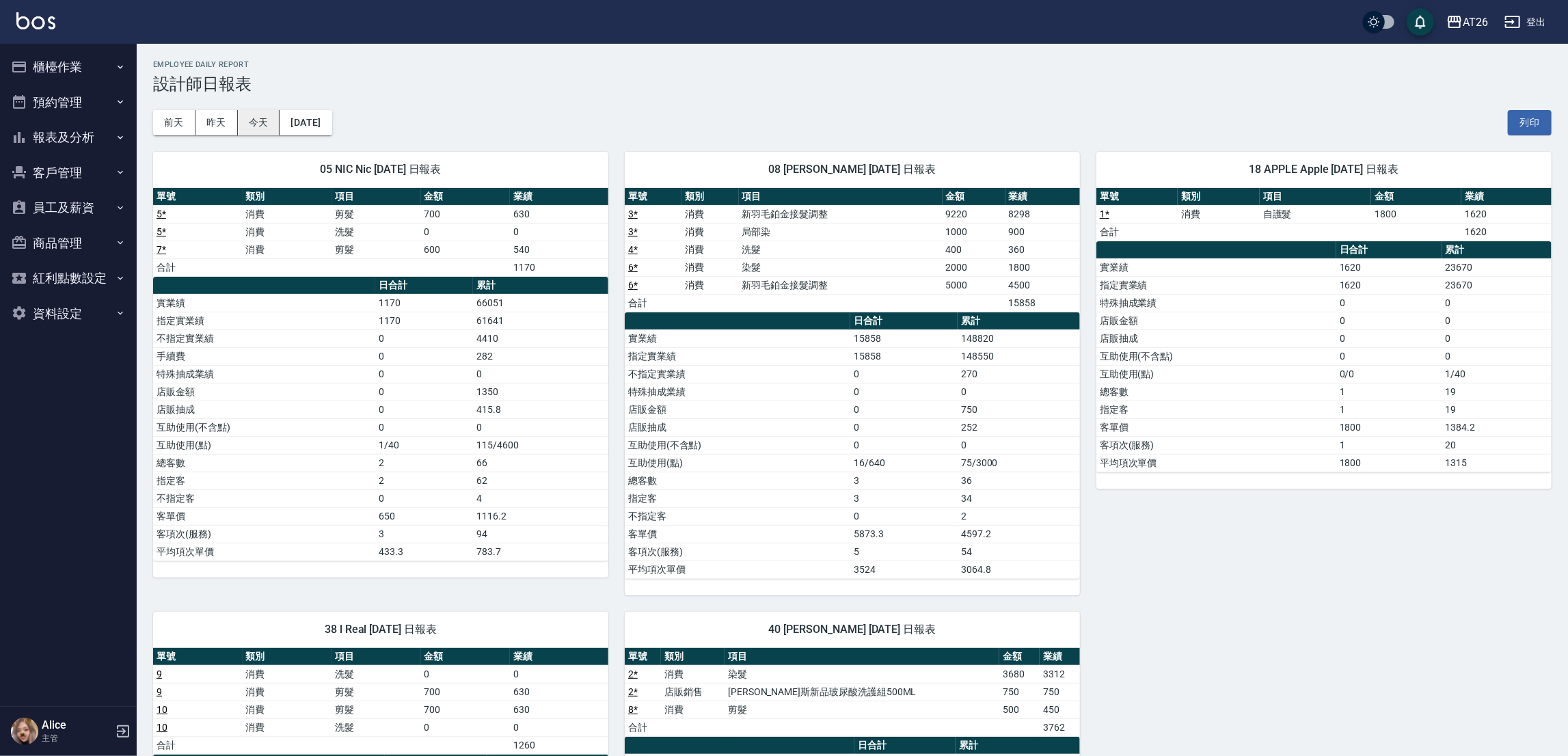
click at [271, 116] on button "今天" at bounding box center [259, 122] width 43 height 25
